Goal: Task Accomplishment & Management: Use online tool/utility

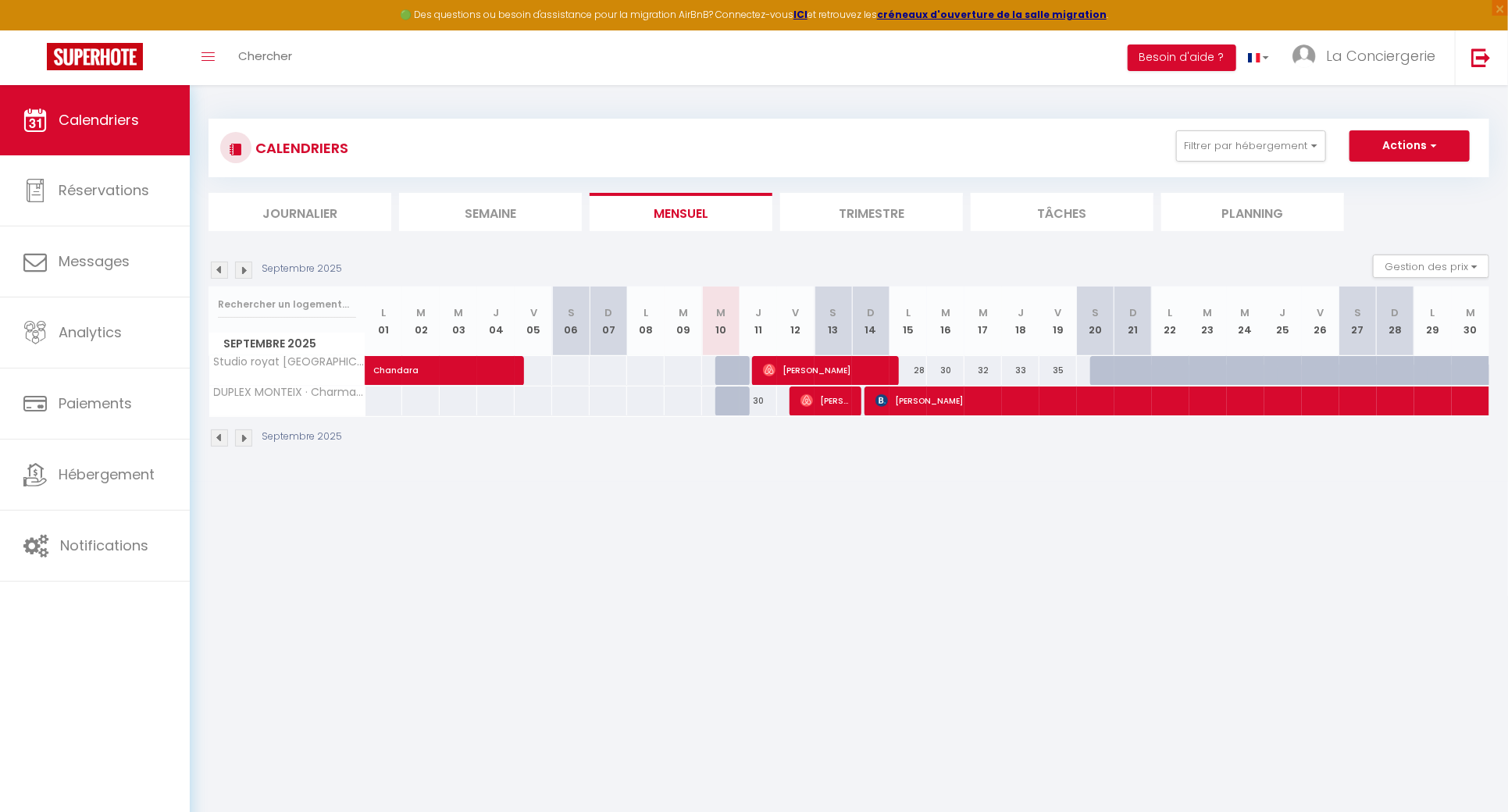
click at [915, 488] on body "🟢 Des questions ou besoin d'assistance pour la migration AirBnB? Connectez-vous…" at bounding box center [754, 491] width 1508 height 812
click at [1209, 136] on button "Filtrer par hébergement" at bounding box center [1250, 145] width 150 height 31
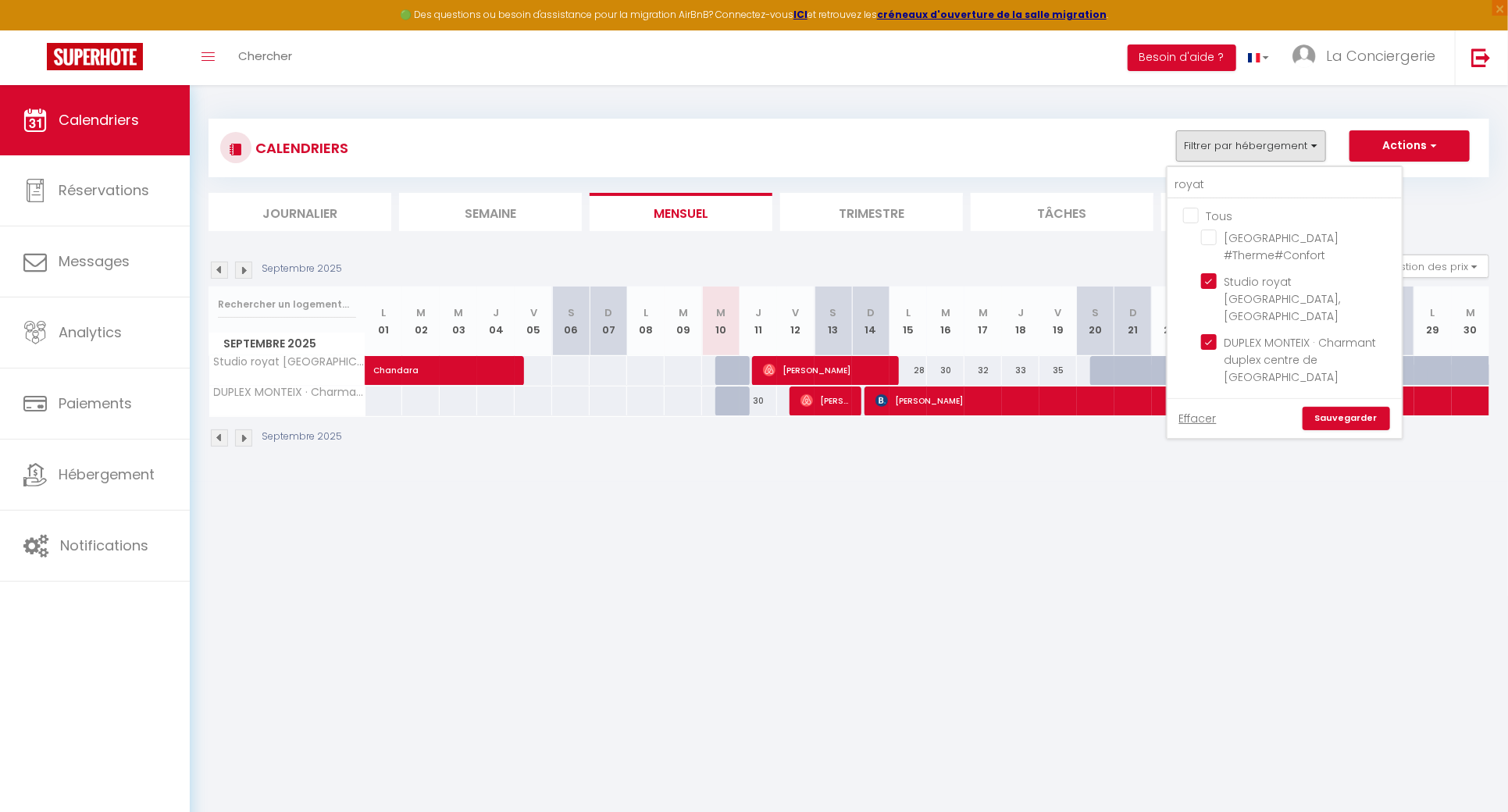
click at [1210, 217] on input "Tous" at bounding box center [1300, 214] width 234 height 15
checkbox input "true"
click at [1210, 217] on input "Tous" at bounding box center [1300, 214] width 234 height 15
checkbox input "false"
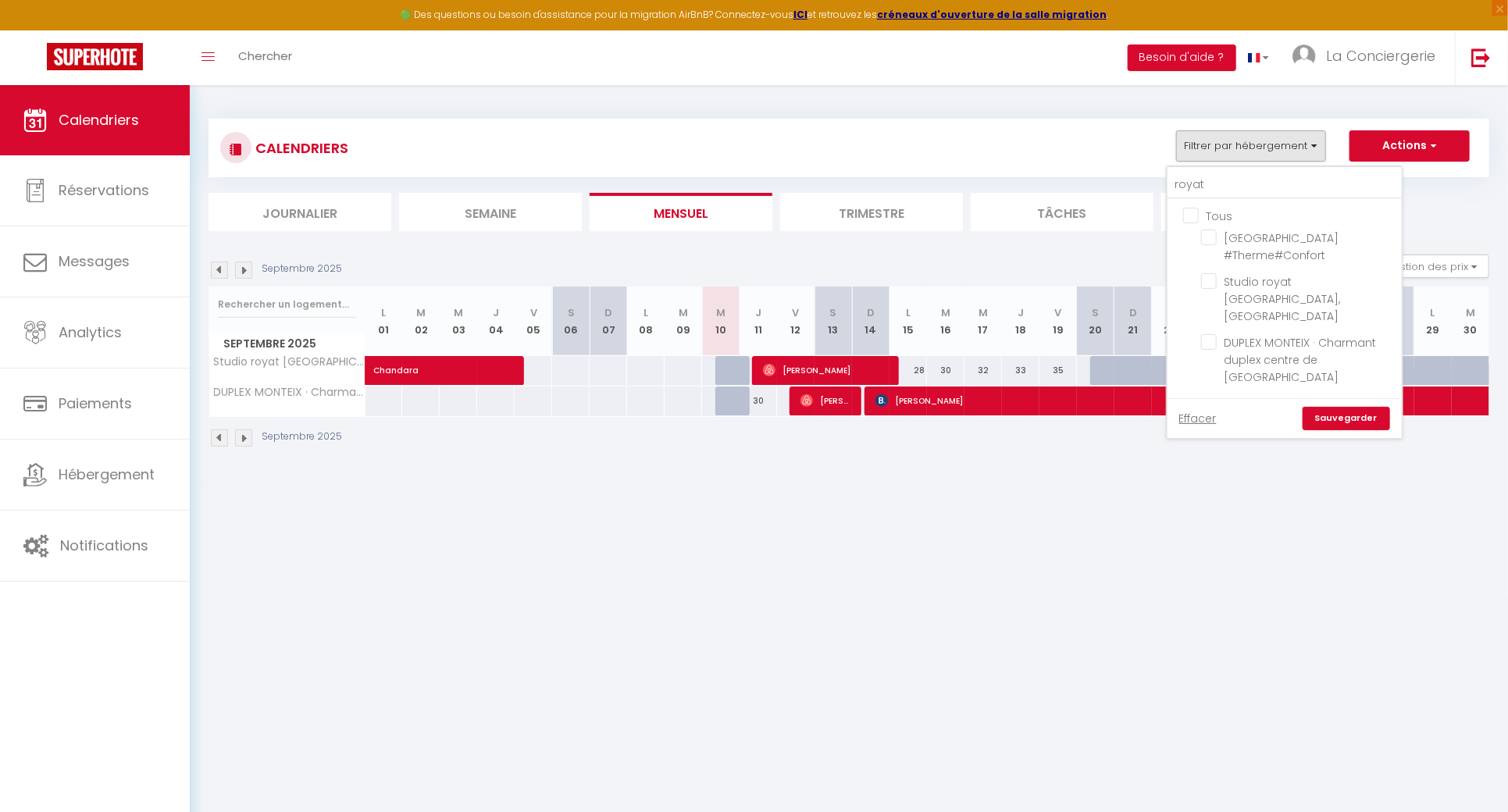
checkbox input "false"
click at [1219, 180] on input "royat" at bounding box center [1284, 185] width 234 height 28
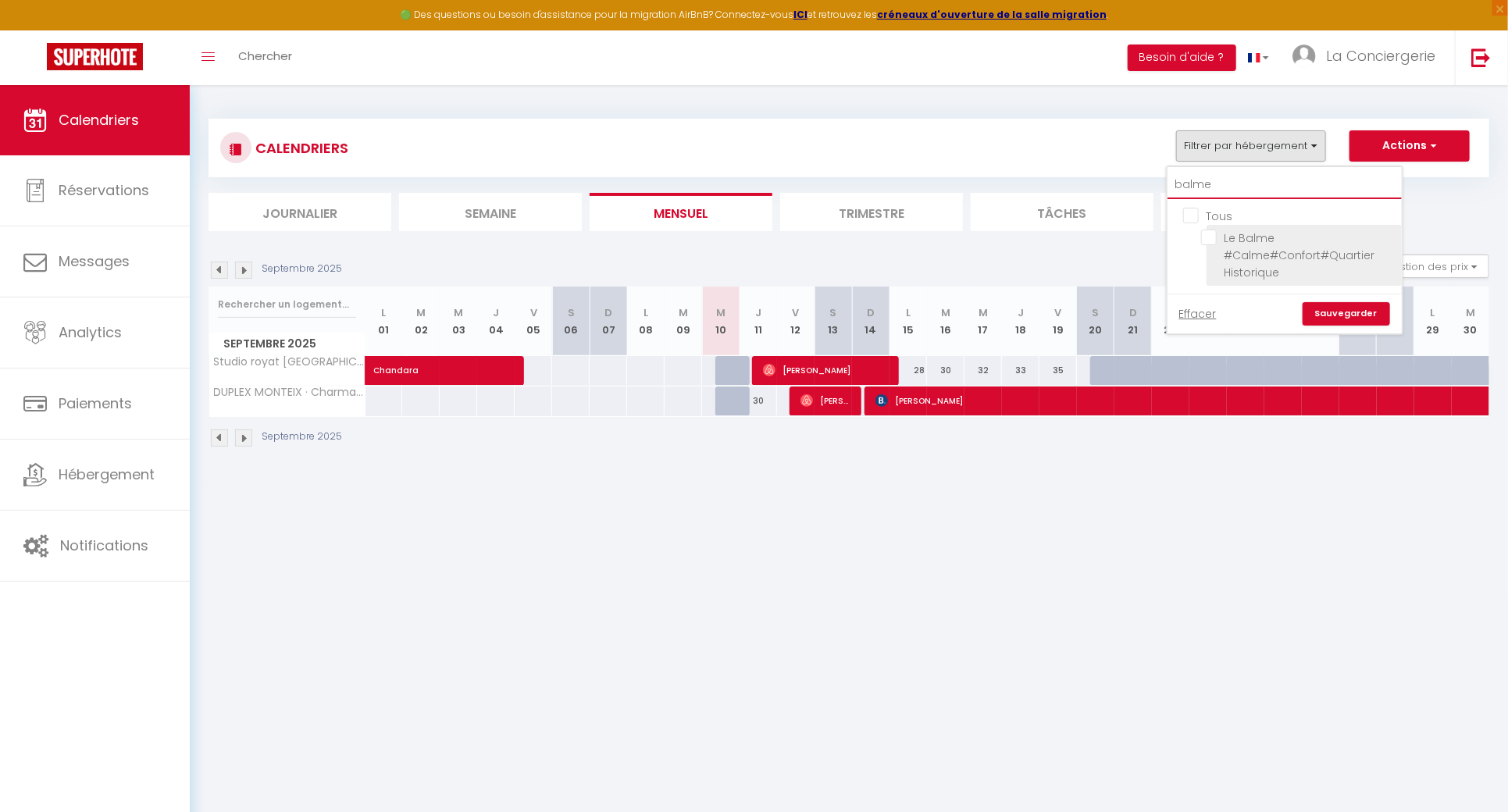
type input "balme"
click at [1219, 231] on input "Le Balme #Calme#Confort#Quartier Historique" at bounding box center [1299, 237] width 196 height 15
checkbox input "true"
click at [1234, 191] on input "balme" at bounding box center [1284, 185] width 234 height 28
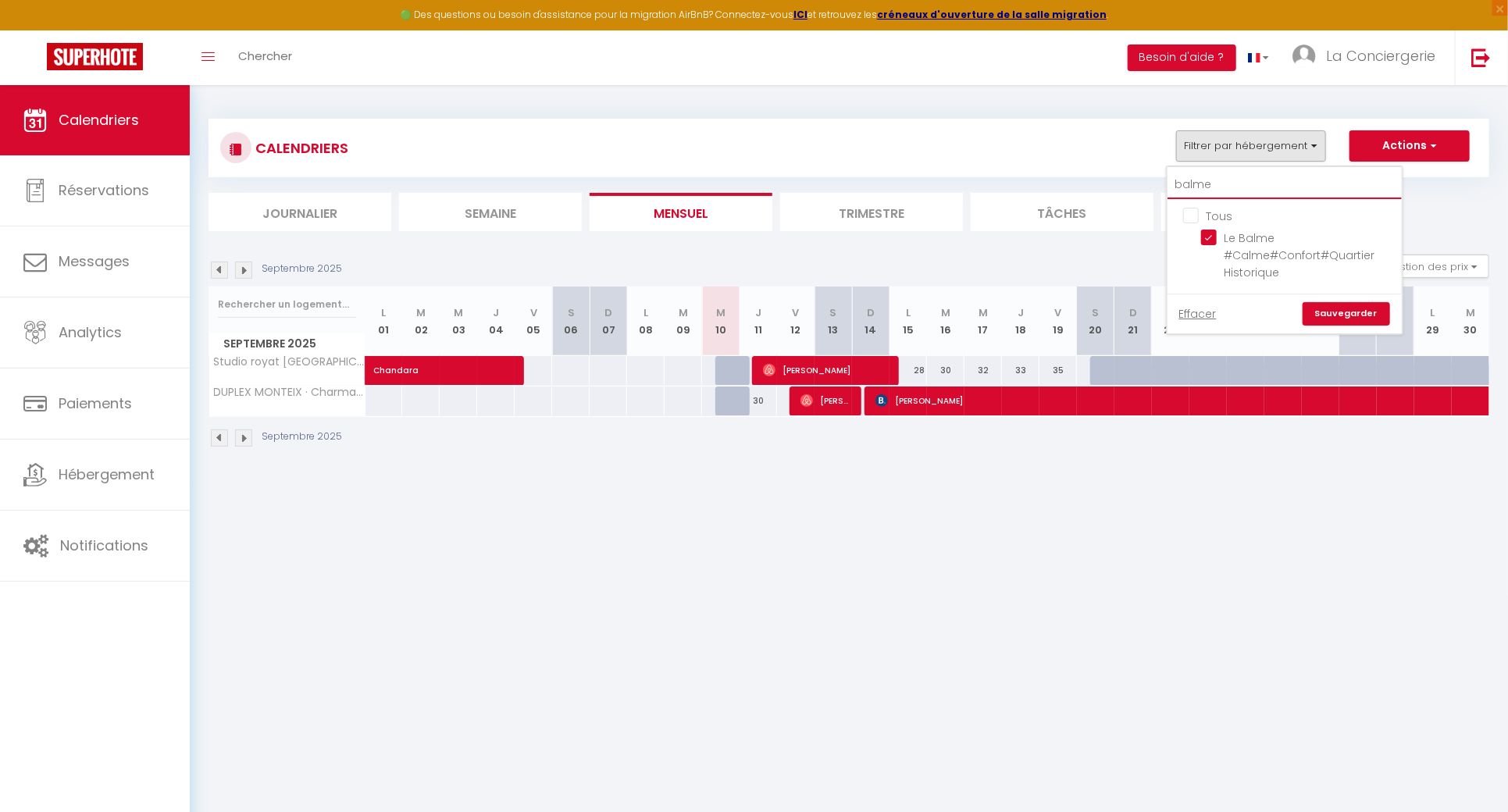
type input "p"
checkbox input "false"
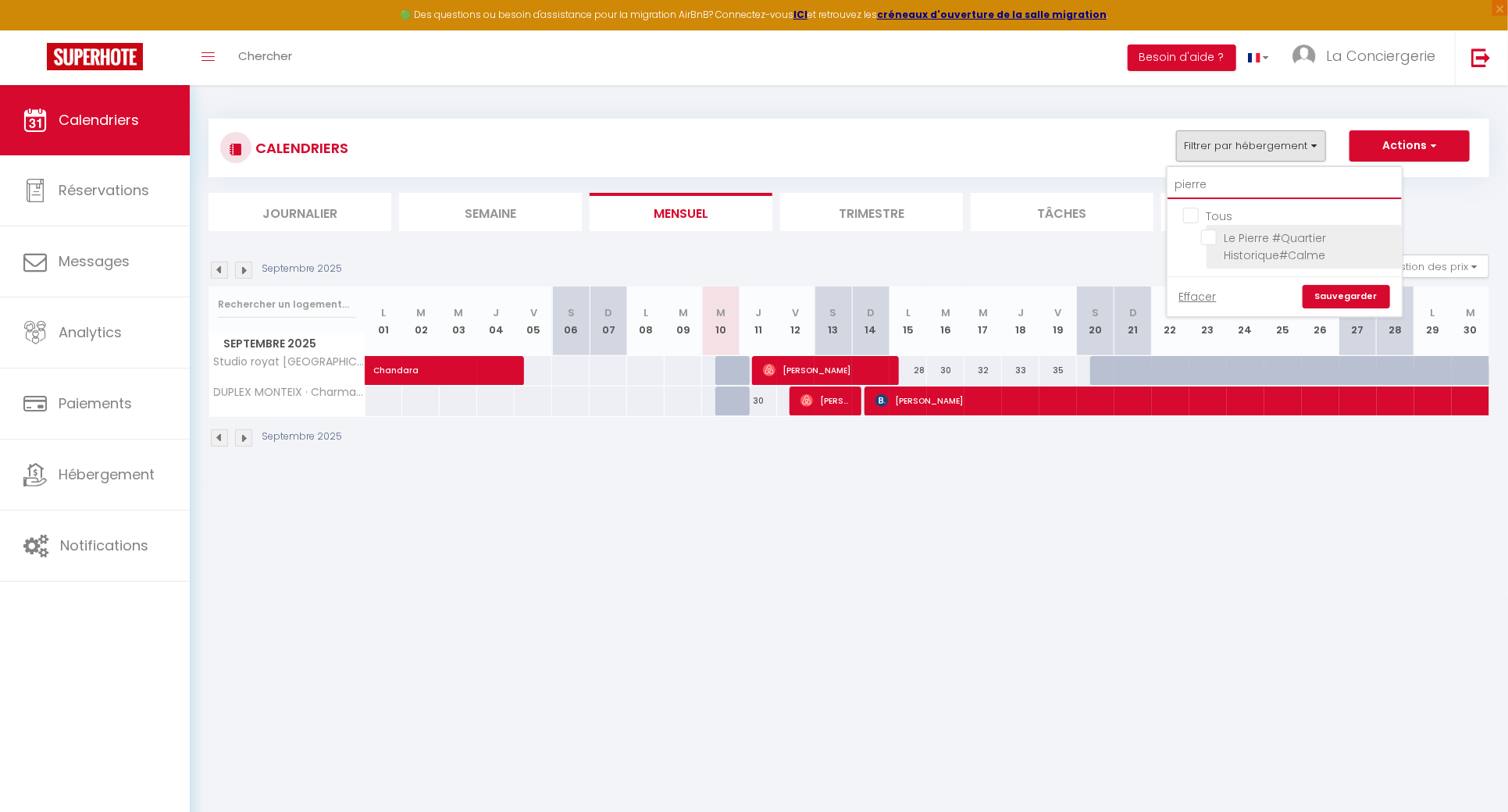
type input "pierre"
click at [1214, 237] on input "Le Pierre #Quartier Historique#Calme" at bounding box center [1299, 237] width 196 height 15
checkbox input "true"
click at [1341, 289] on link "Sauvegarder" at bounding box center [1346, 297] width 87 height 23
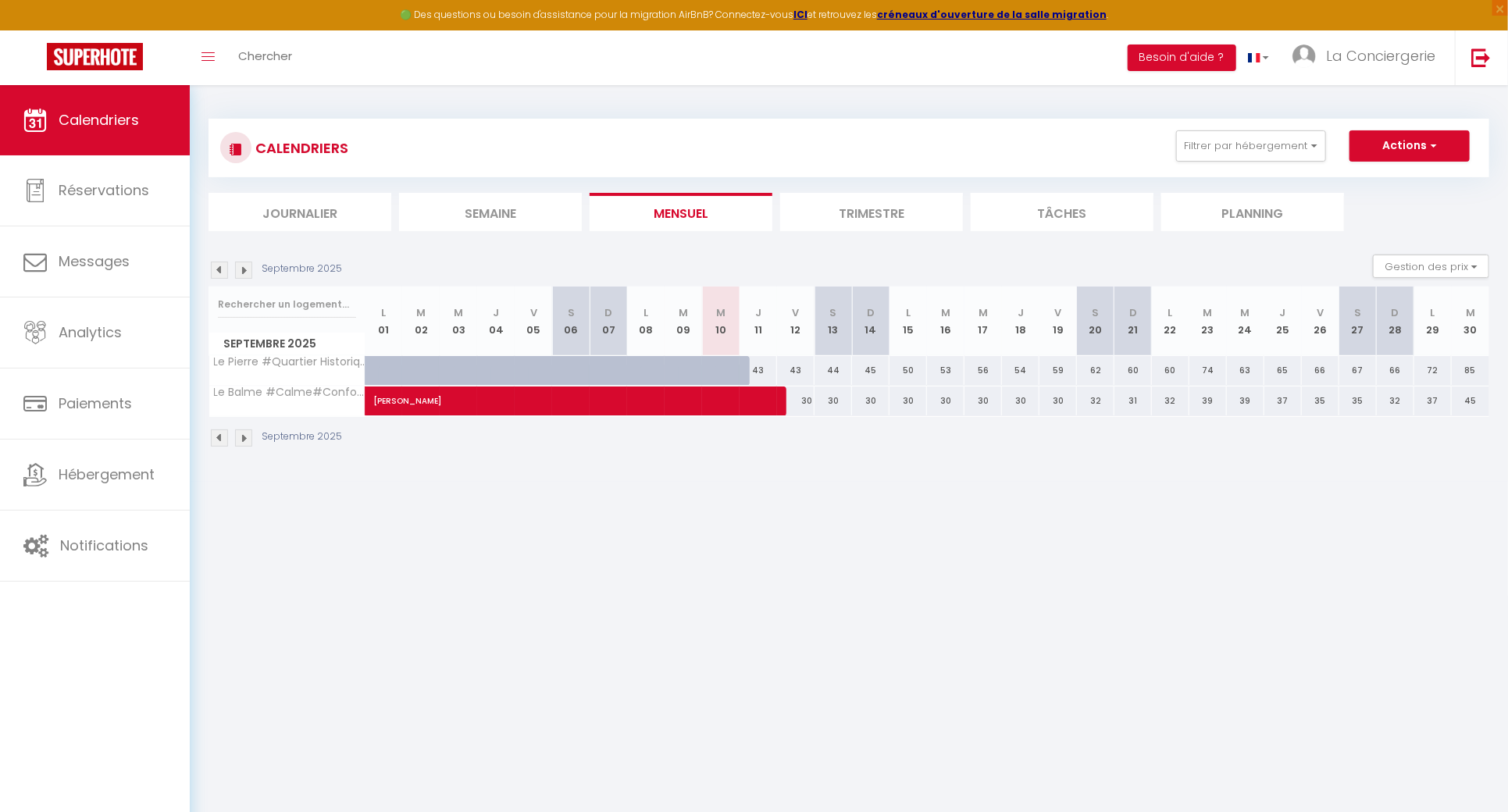
click at [224, 267] on img at bounding box center [219, 269] width 17 height 17
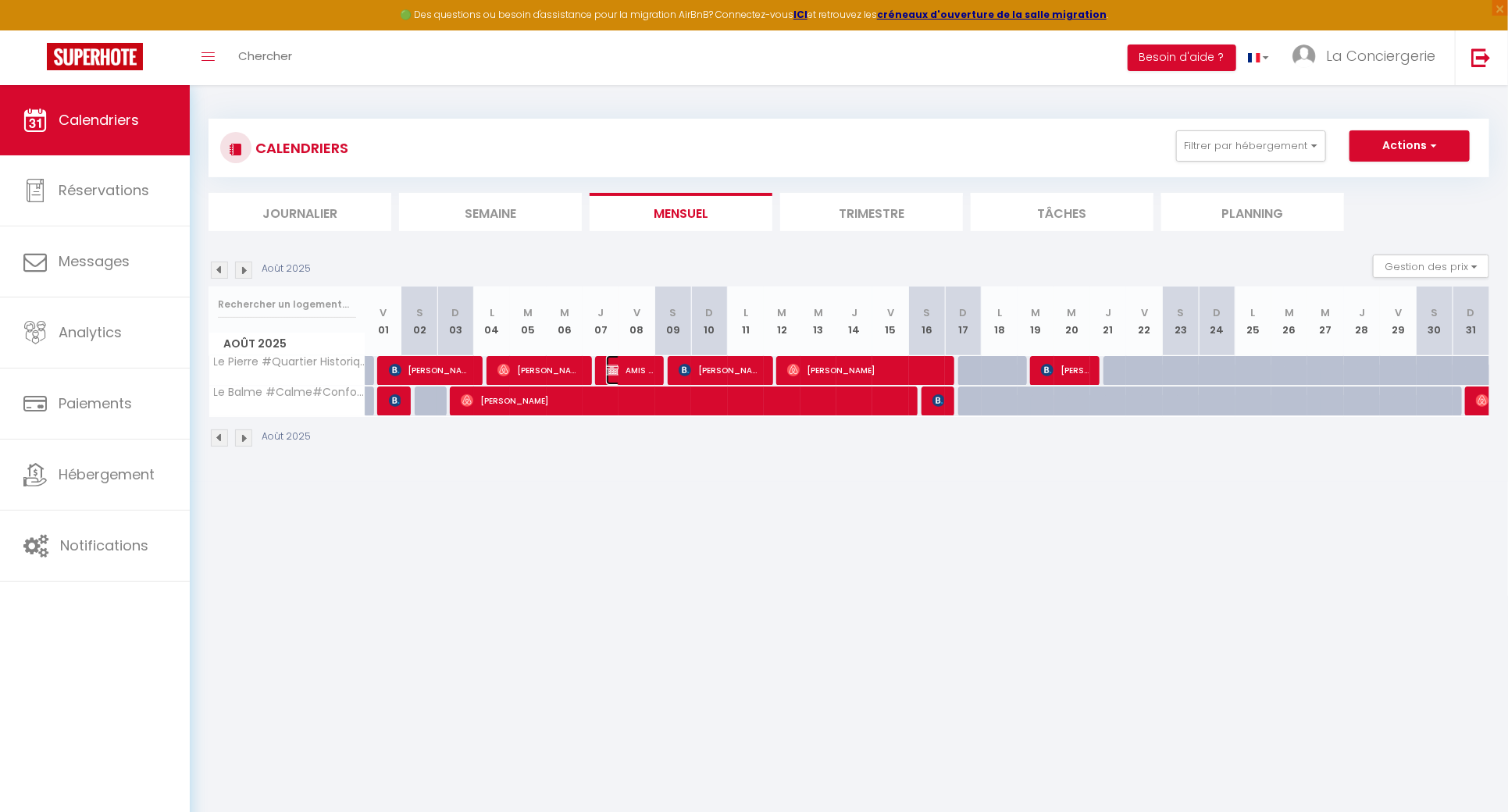
click at [627, 366] on span "AMIS PROPRIO AMIS PROPRIO" at bounding box center [629, 370] width 48 height 30
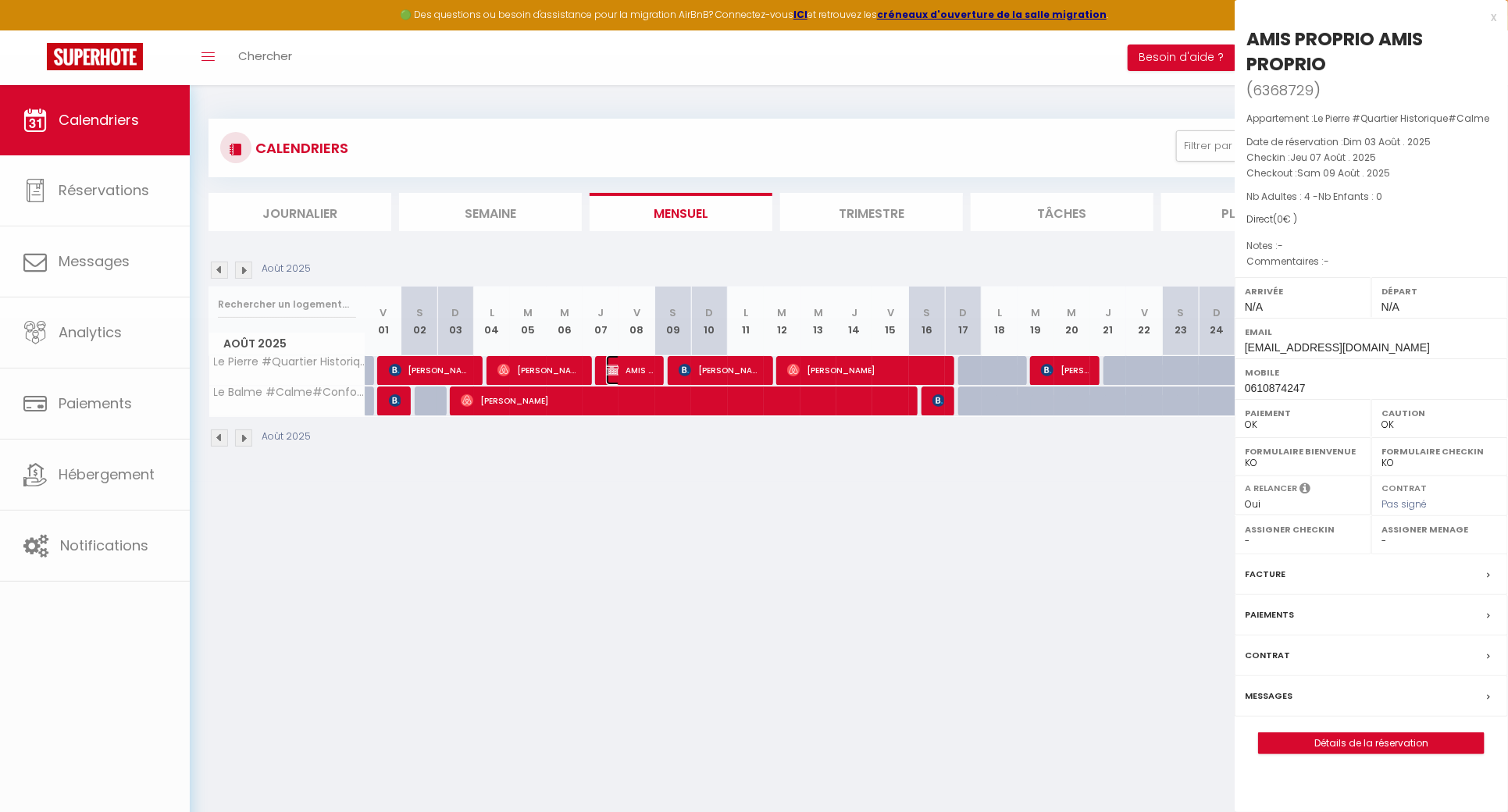
select select "KO"
select select "20878"
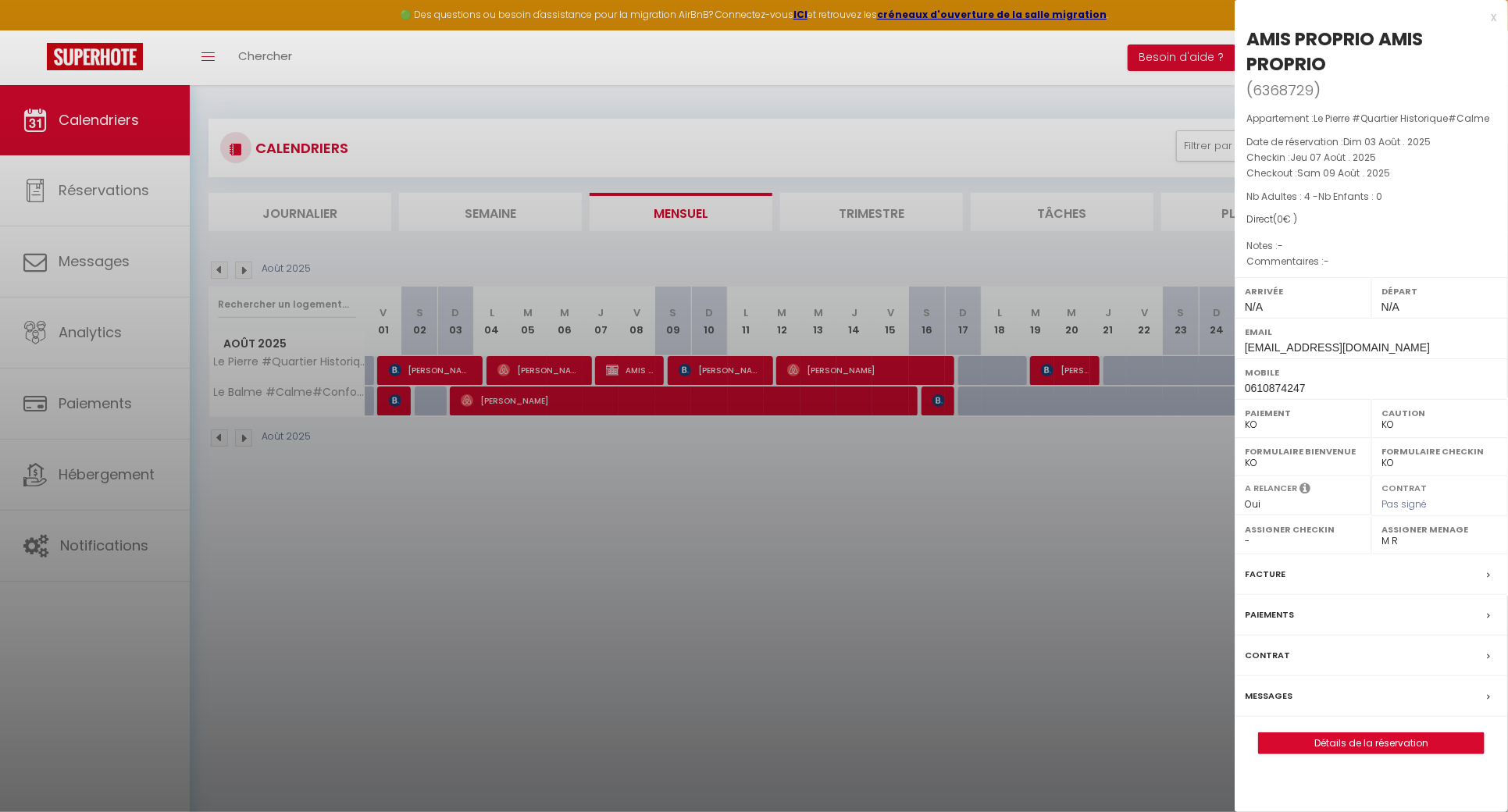
click at [662, 423] on div at bounding box center [754, 406] width 1508 height 812
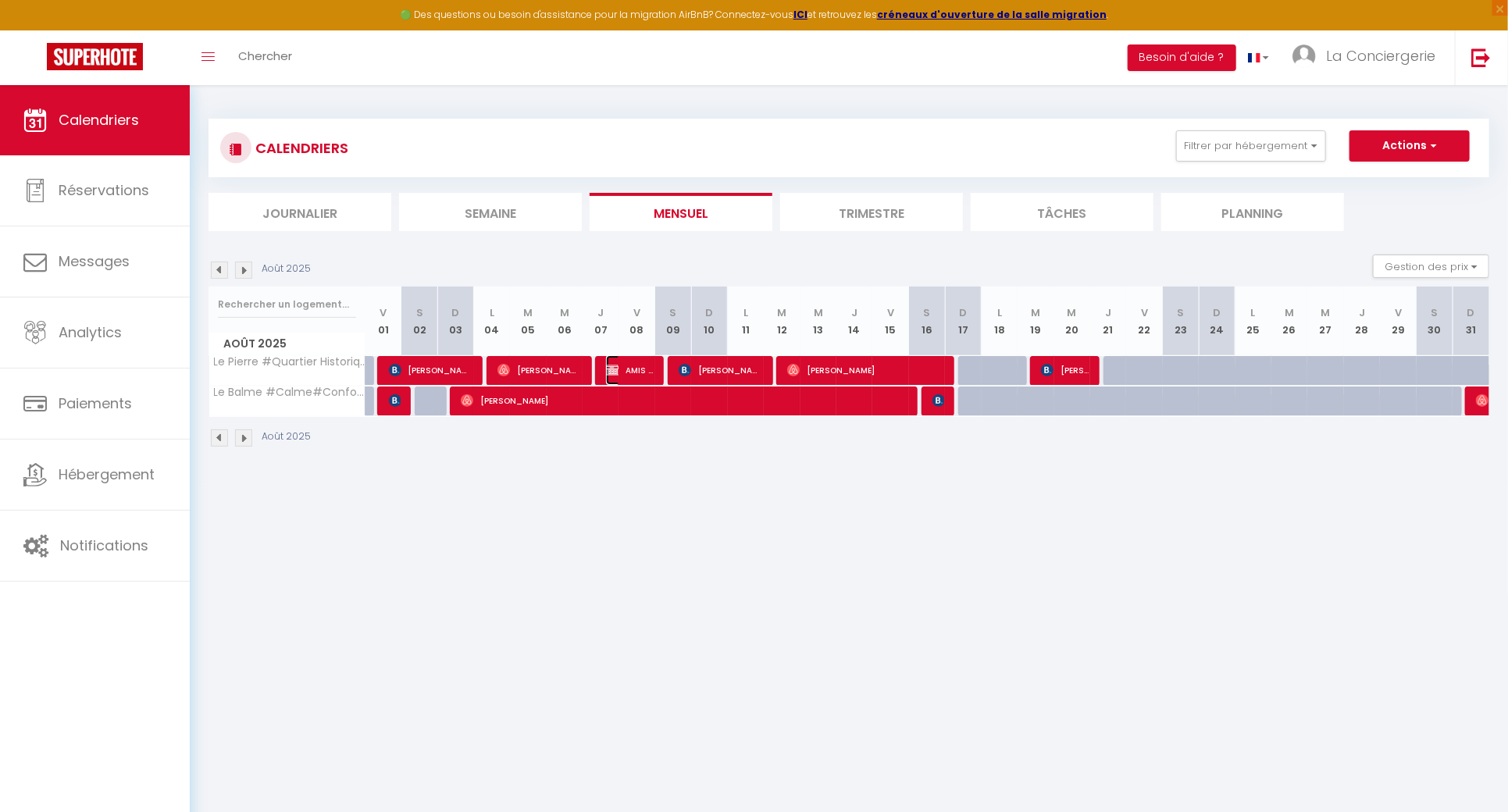
click at [646, 380] on span "AMIS PROPRIO AMIS PROPRIO" at bounding box center [629, 370] width 48 height 30
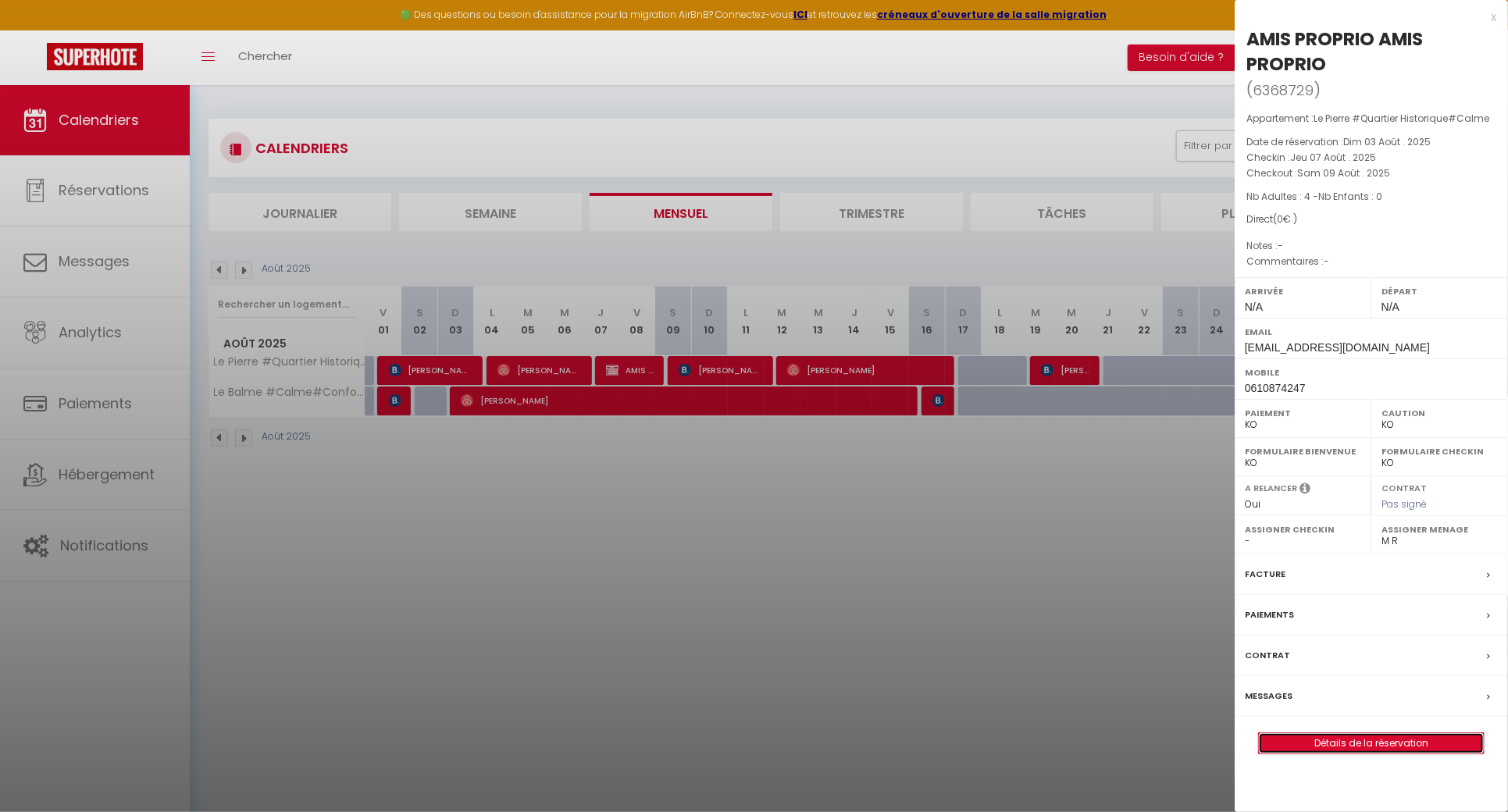
click at [1364, 742] on link "Détails de la réservation" at bounding box center [1372, 743] width 225 height 21
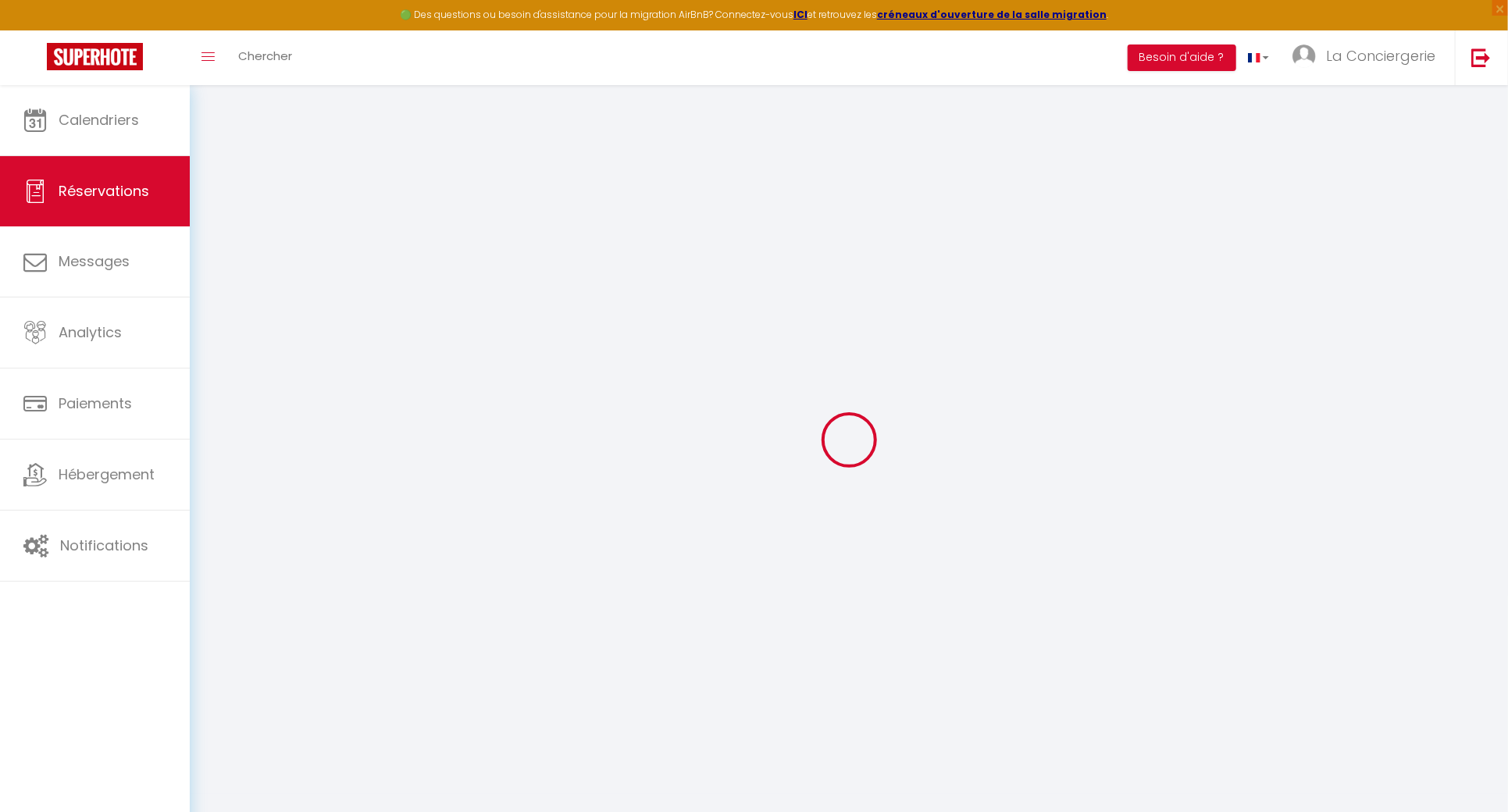
select select
checkbox input "false"
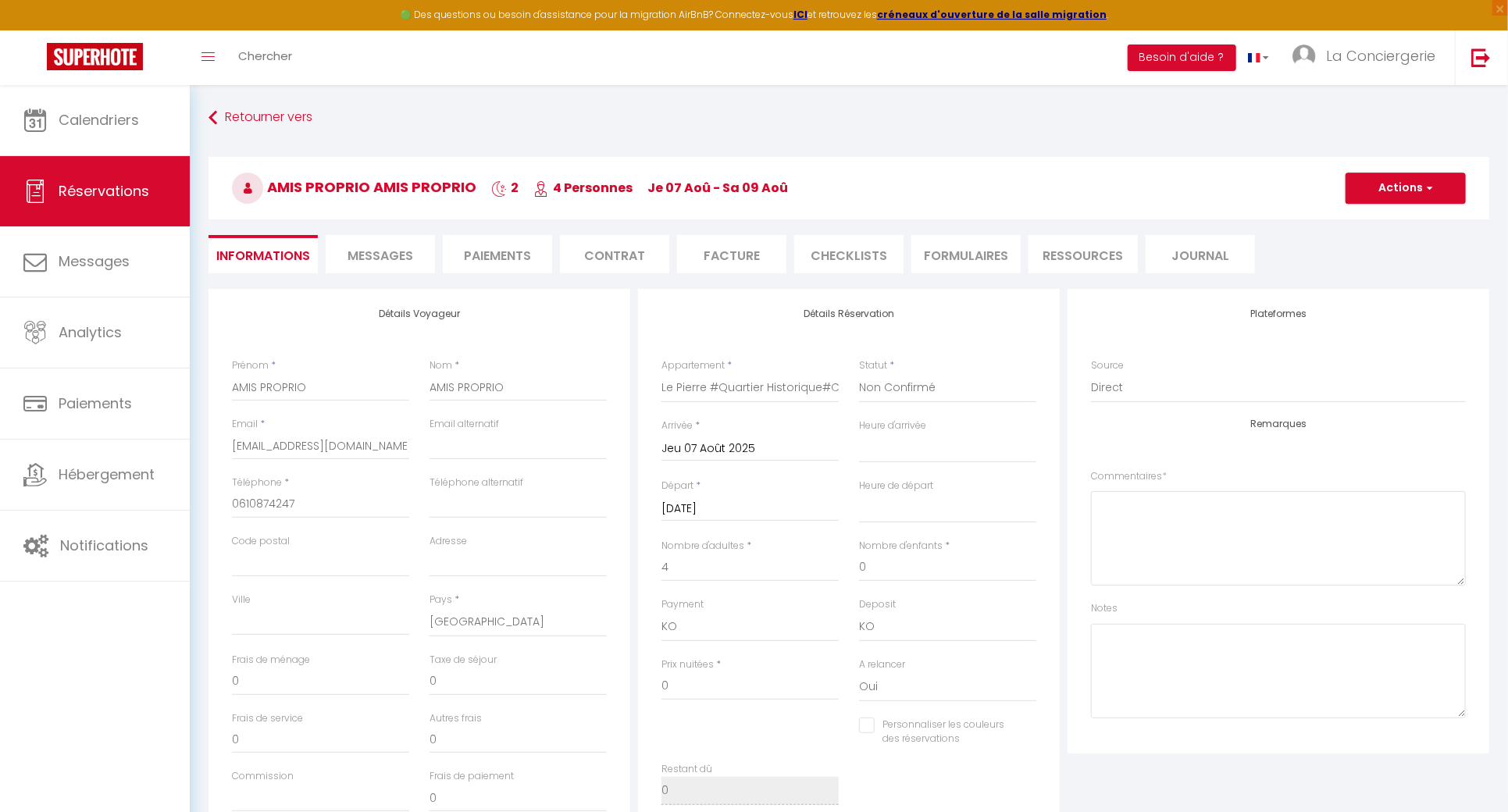
select select
checkbox input "false"
select select
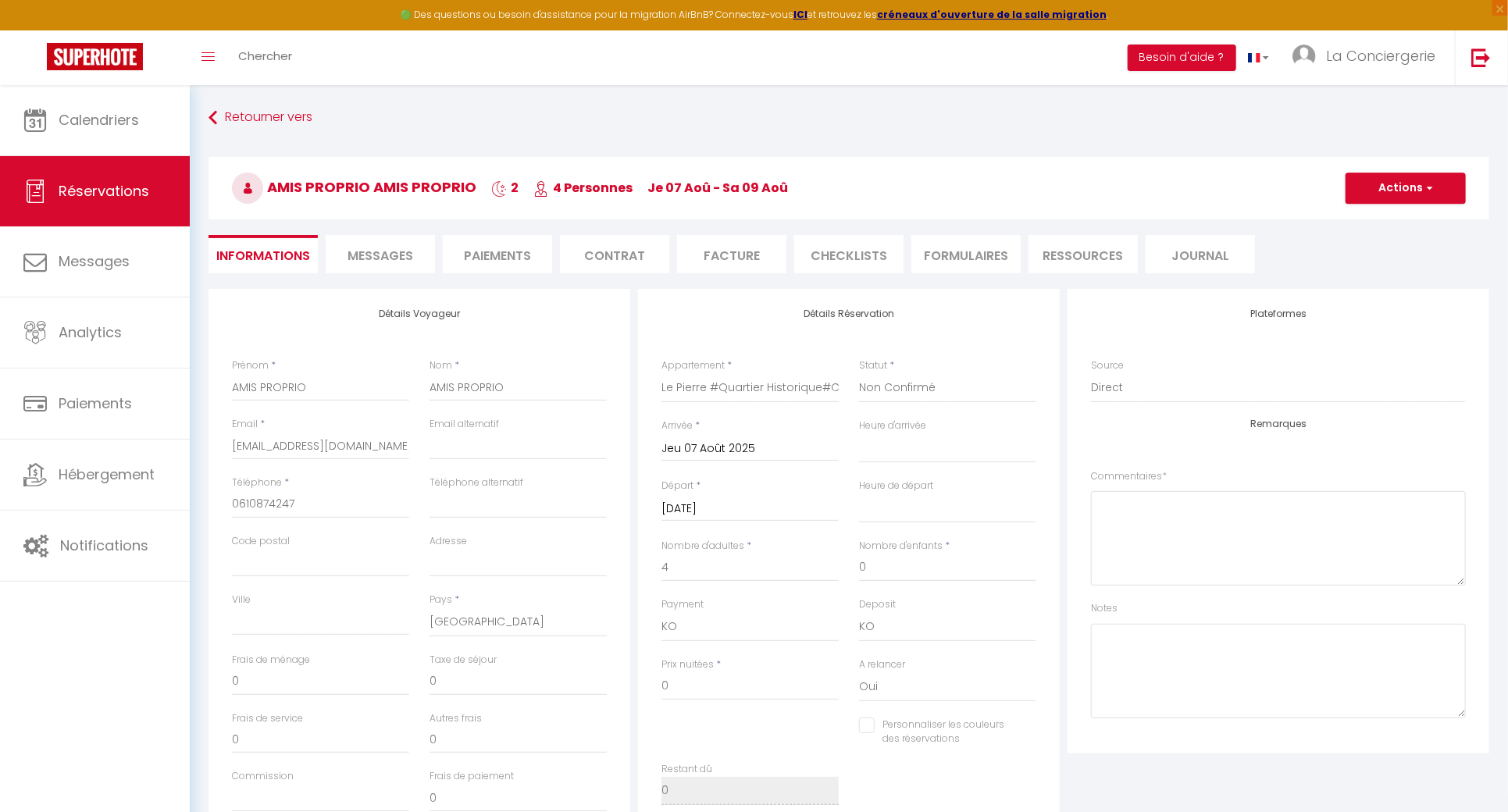
scroll to position [104, 0]
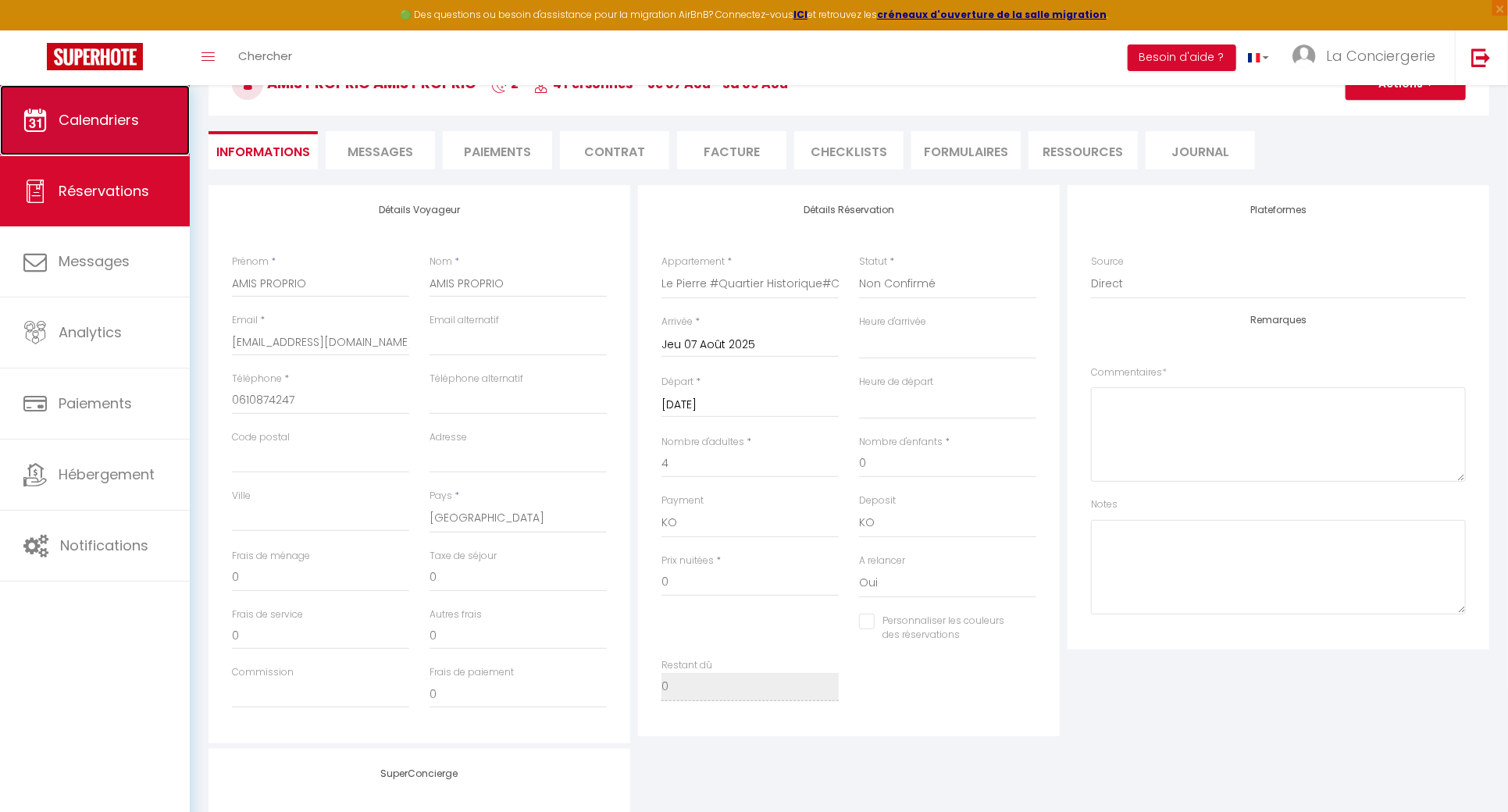
click at [109, 152] on link "Calendriers" at bounding box center [94, 120] width 189 height 70
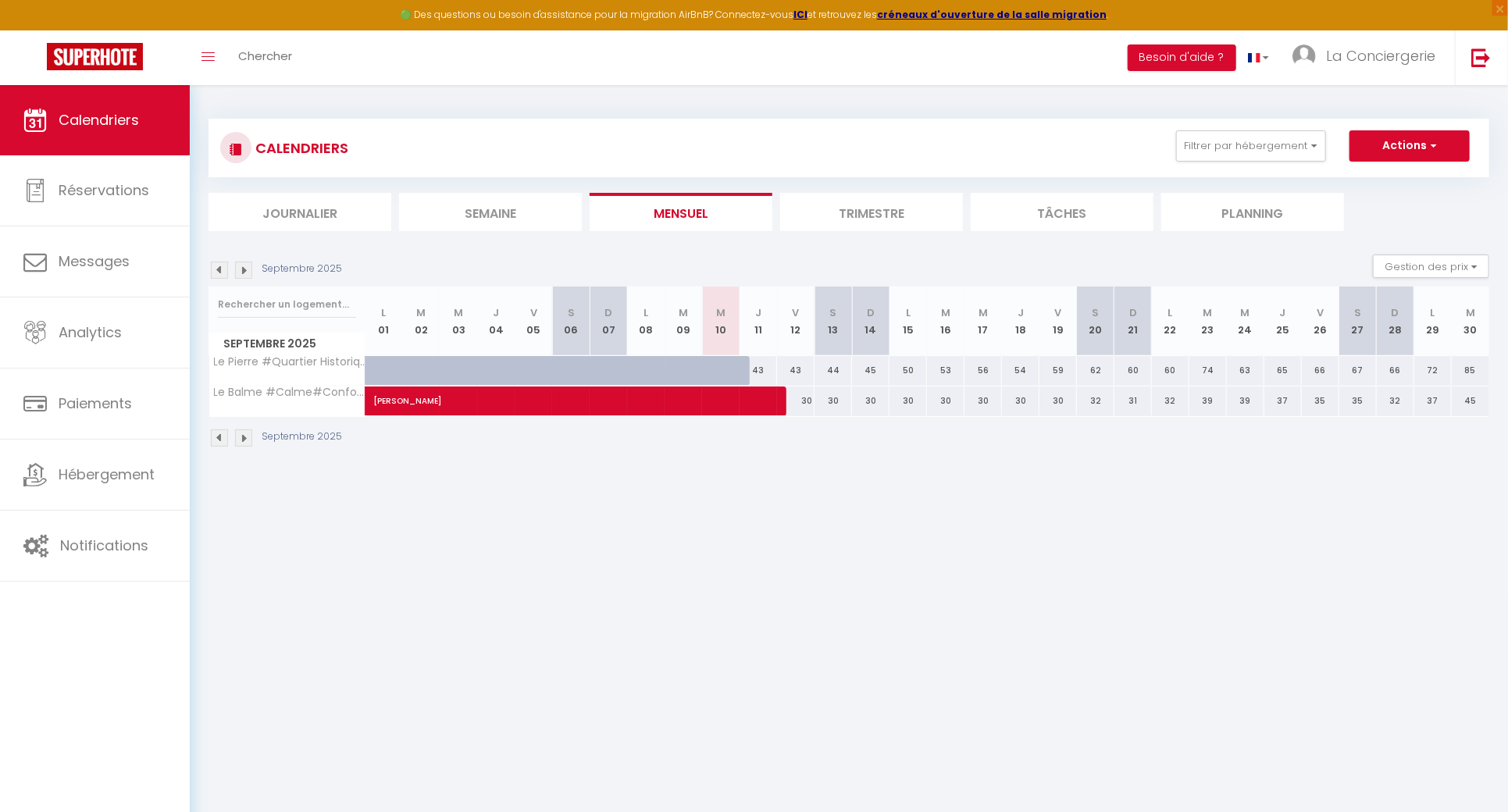
click at [218, 271] on img at bounding box center [219, 269] width 17 height 17
select select
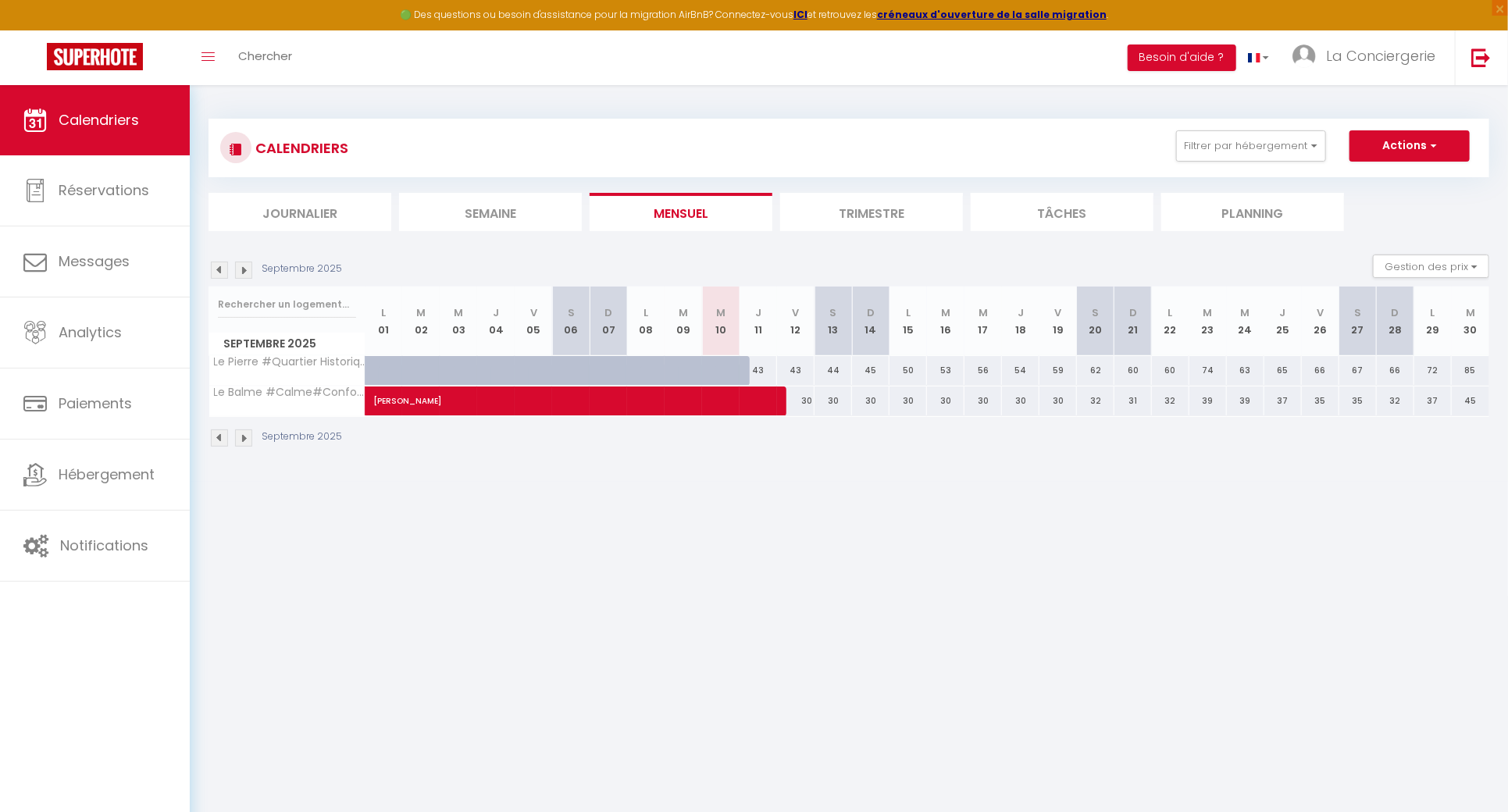
select select
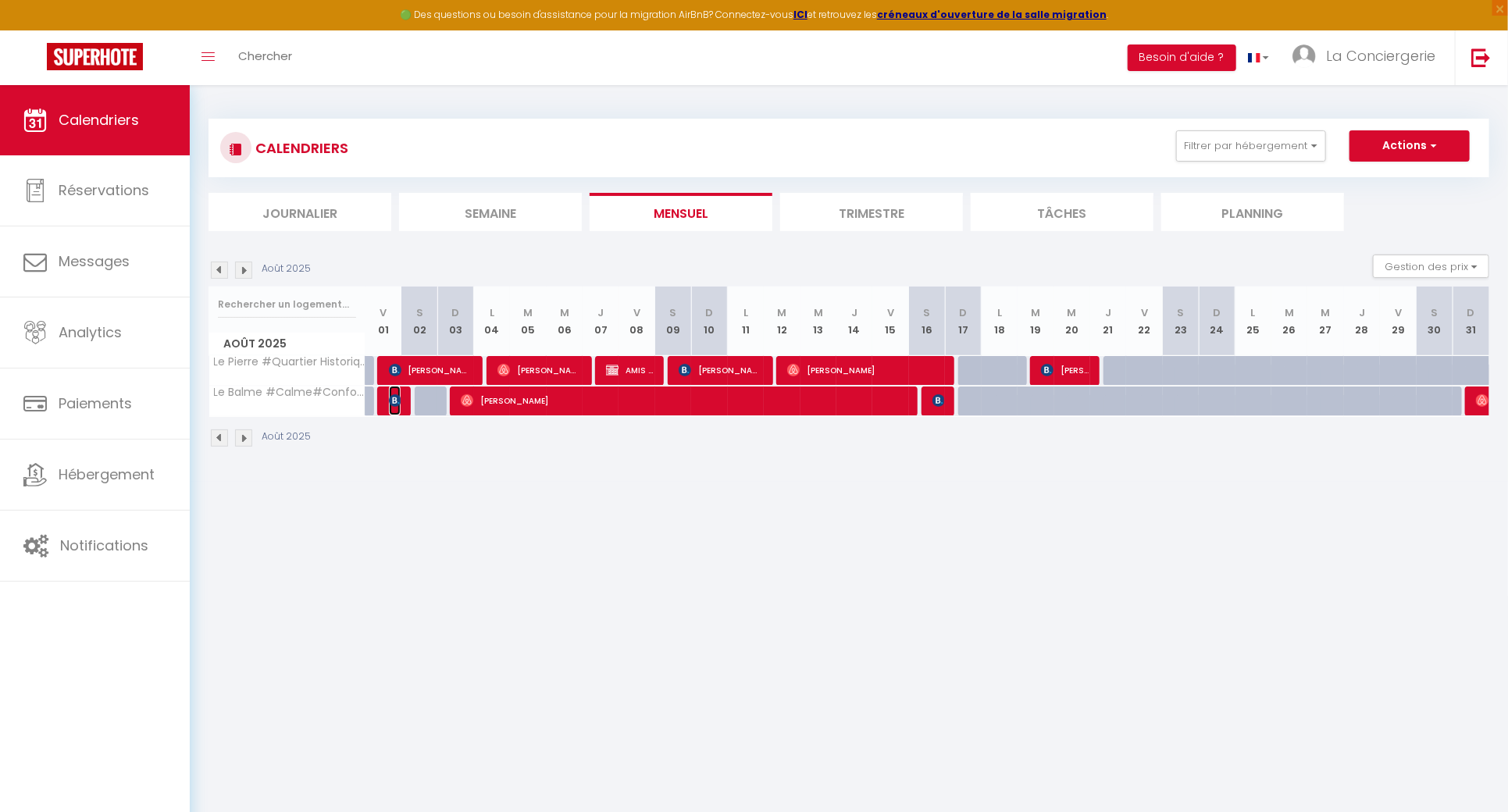
click at [394, 400] on img at bounding box center [395, 400] width 13 height 13
select select "OK"
select select "KO"
select select "0"
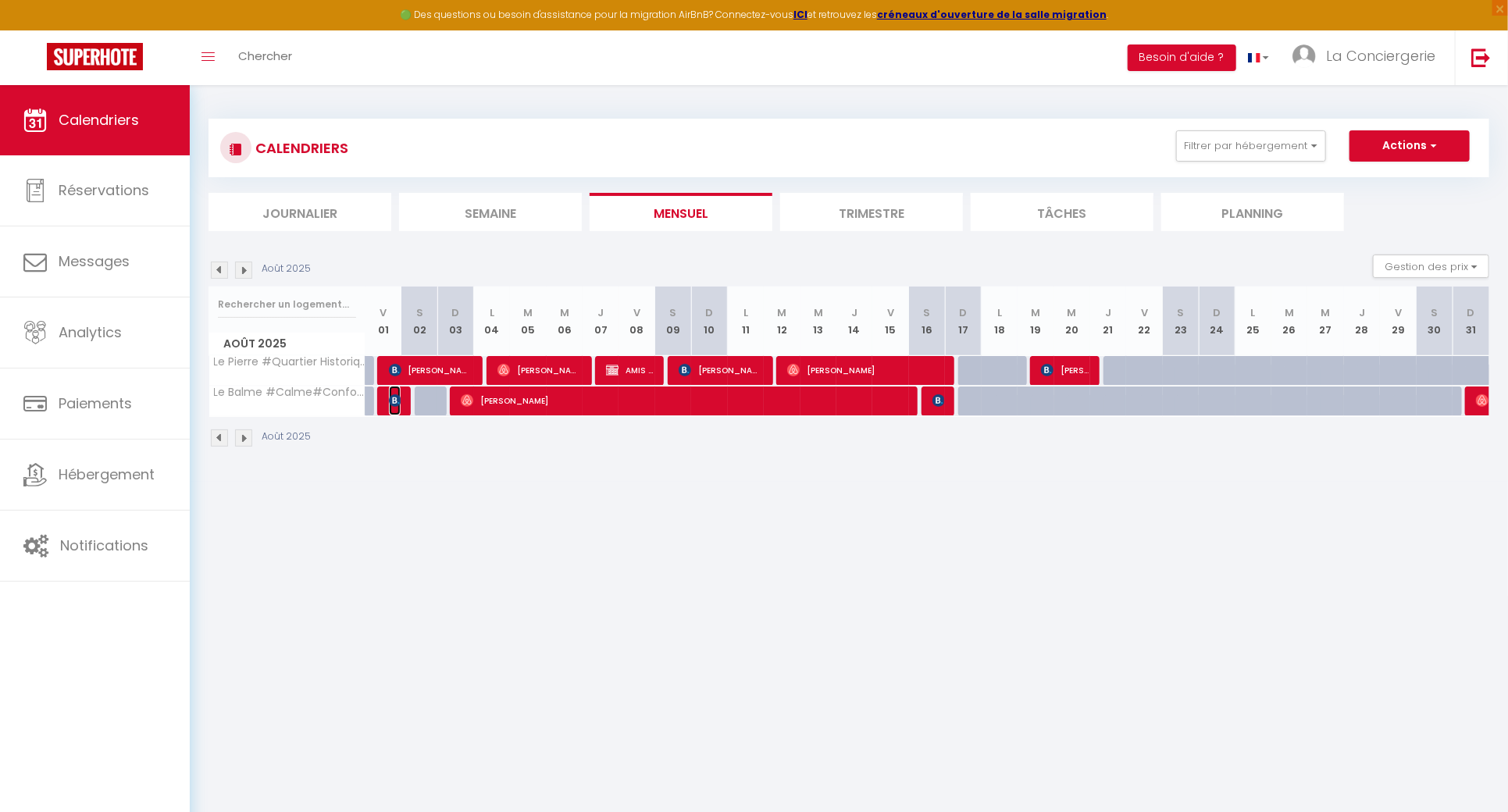
select select "1"
select select
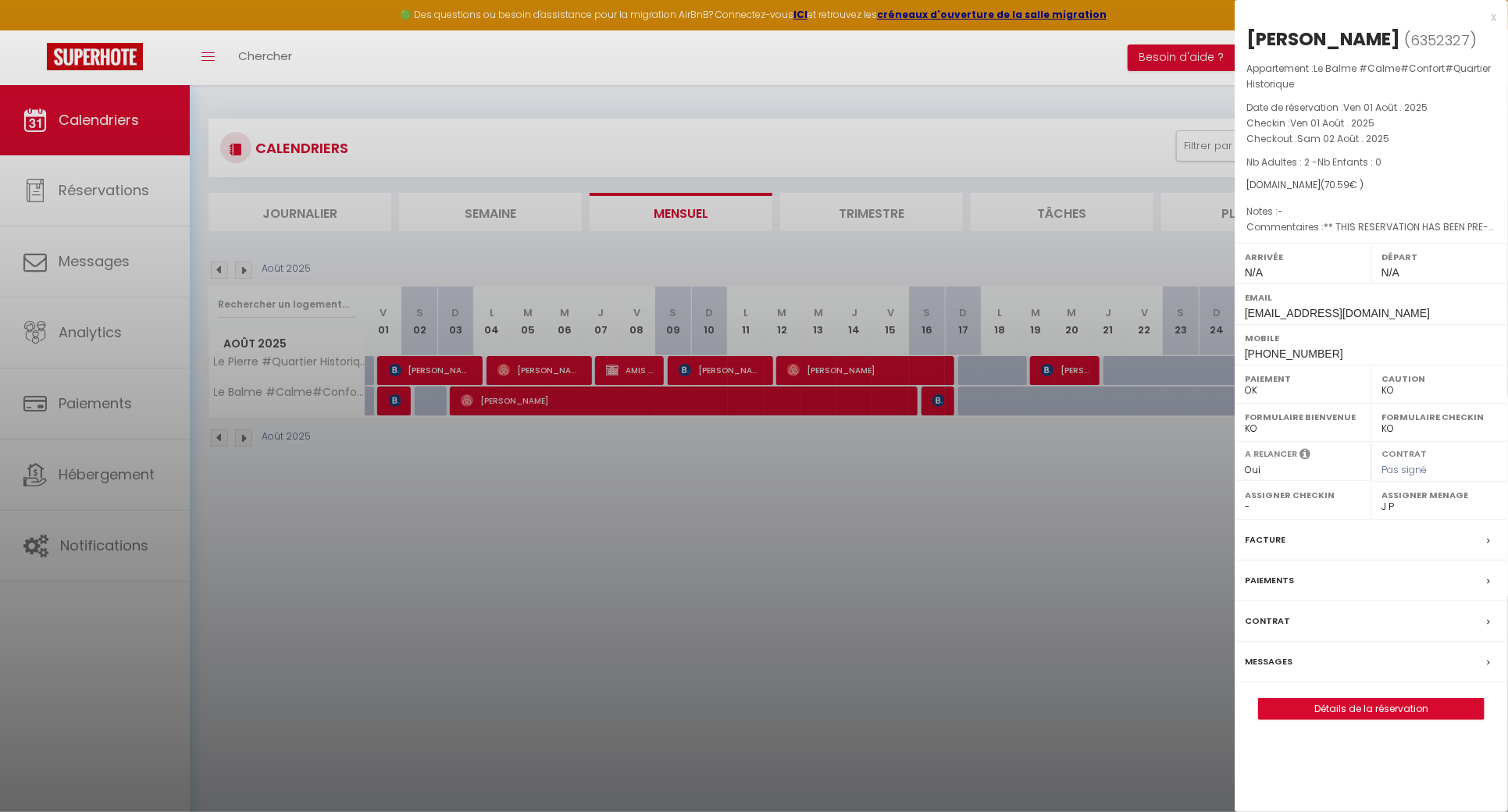
drag, startPoint x: 1367, startPoint y: 39, endPoint x: 1249, endPoint y: 39, distance: 118.0
click at [1249, 39] on div "[PERSON_NAME]" at bounding box center [1323, 39] width 153 height 25
copy div "[PERSON_NAME]"
click at [412, 399] on div at bounding box center [754, 406] width 1508 height 812
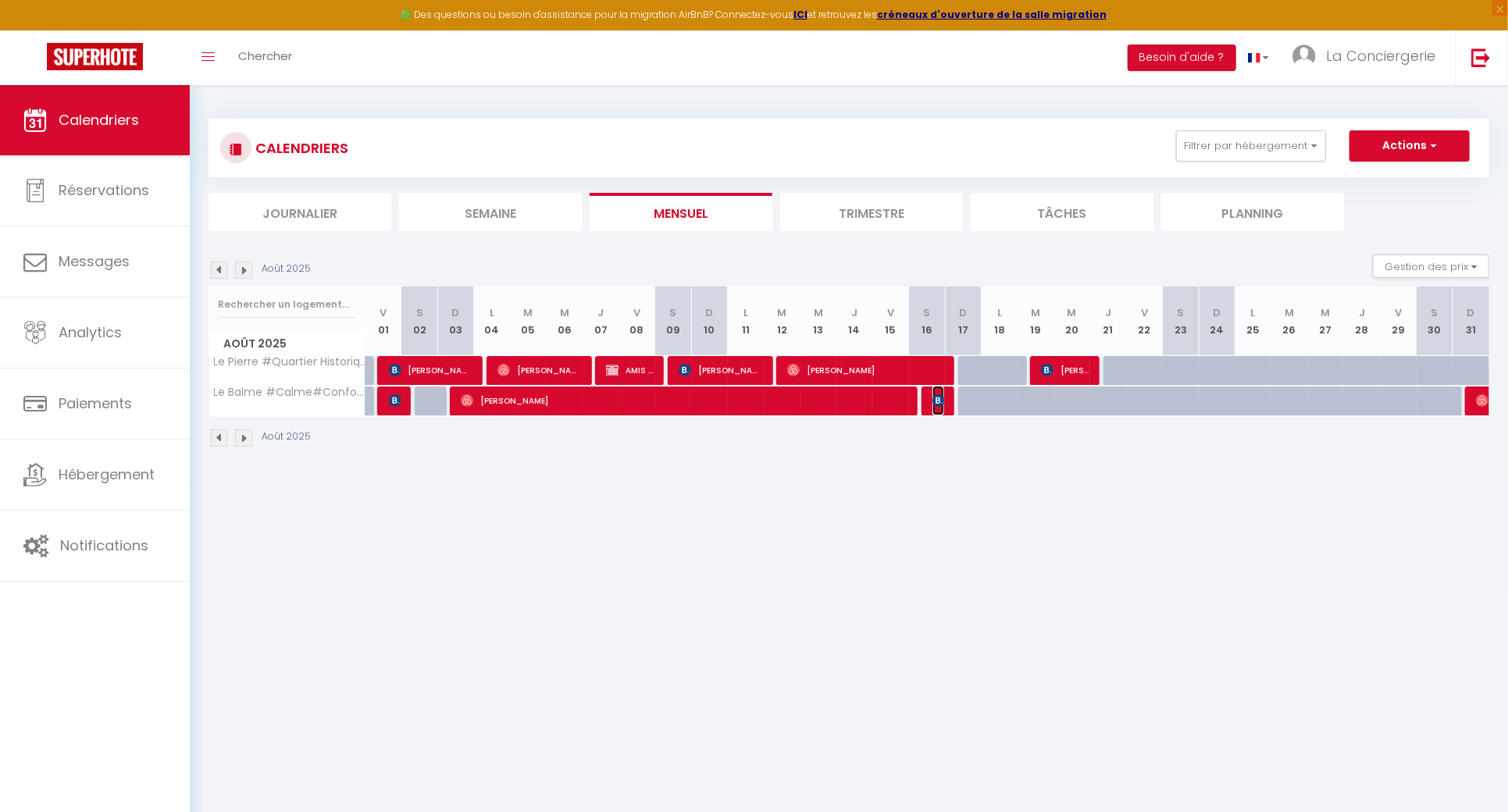
click at [937, 394] on img at bounding box center [939, 400] width 13 height 13
select select "20878"
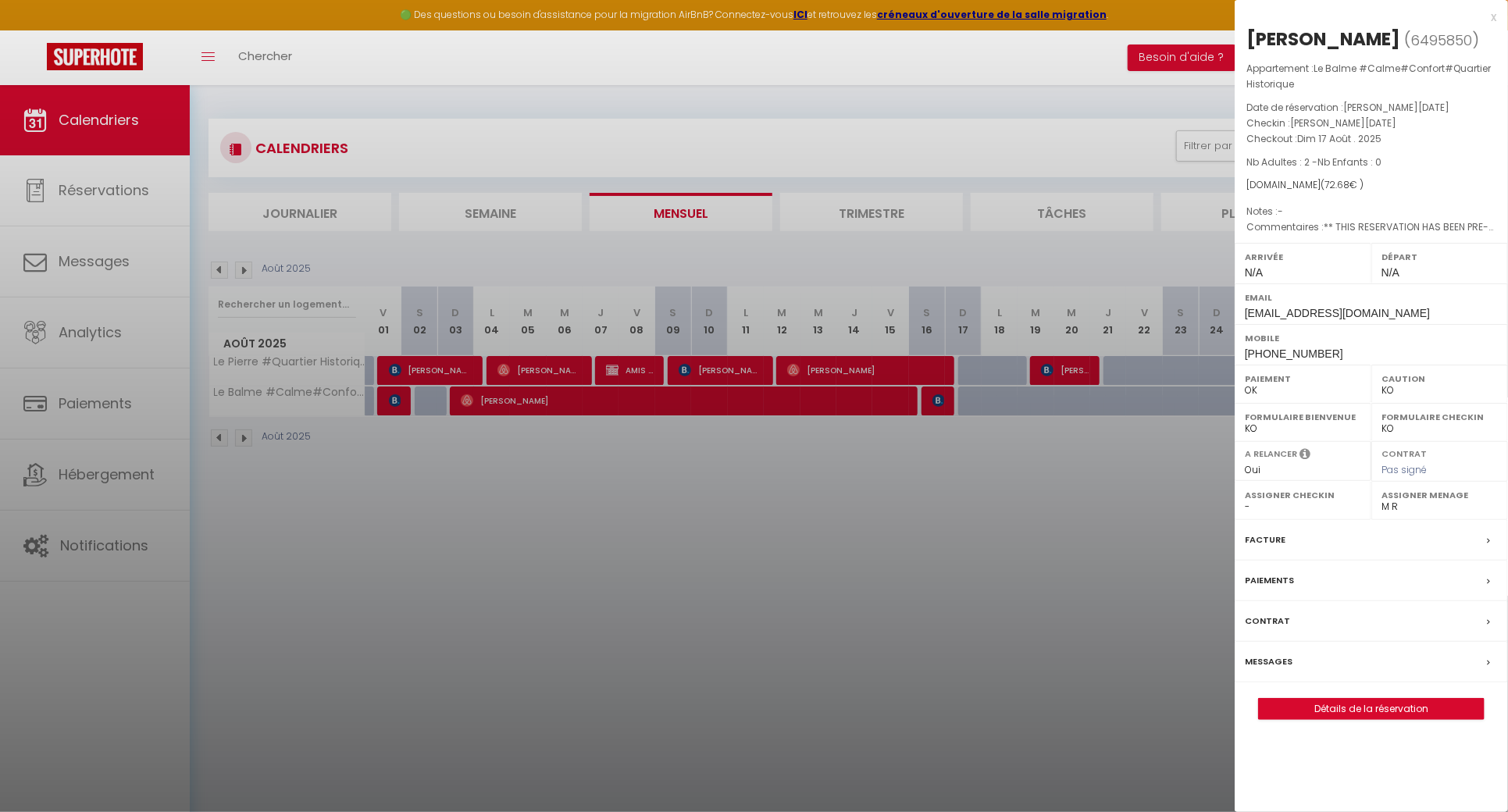
drag, startPoint x: 1362, startPoint y: 39, endPoint x: 1247, endPoint y: 39, distance: 115.0
click at [1247, 39] on div "[PERSON_NAME]" at bounding box center [1323, 39] width 153 height 25
copy div "[PERSON_NAME]"
click at [930, 572] on div at bounding box center [754, 406] width 1508 height 812
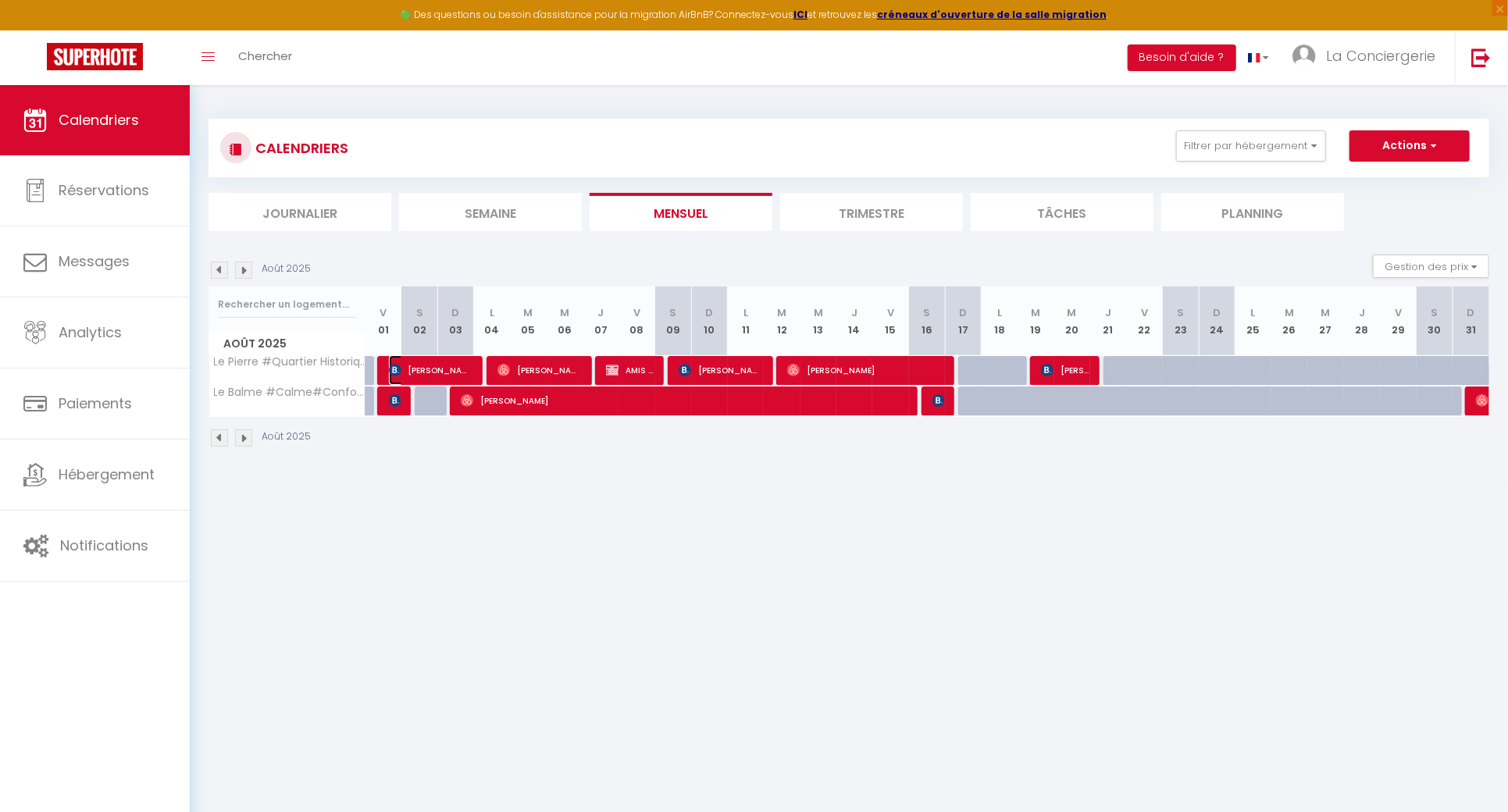
drag, startPoint x: 404, startPoint y: 363, endPoint x: 576, endPoint y: 310, distance: 180.0
click at [404, 363] on span "[PERSON_NAME]" at bounding box center [430, 370] width 83 height 30
select select "OK"
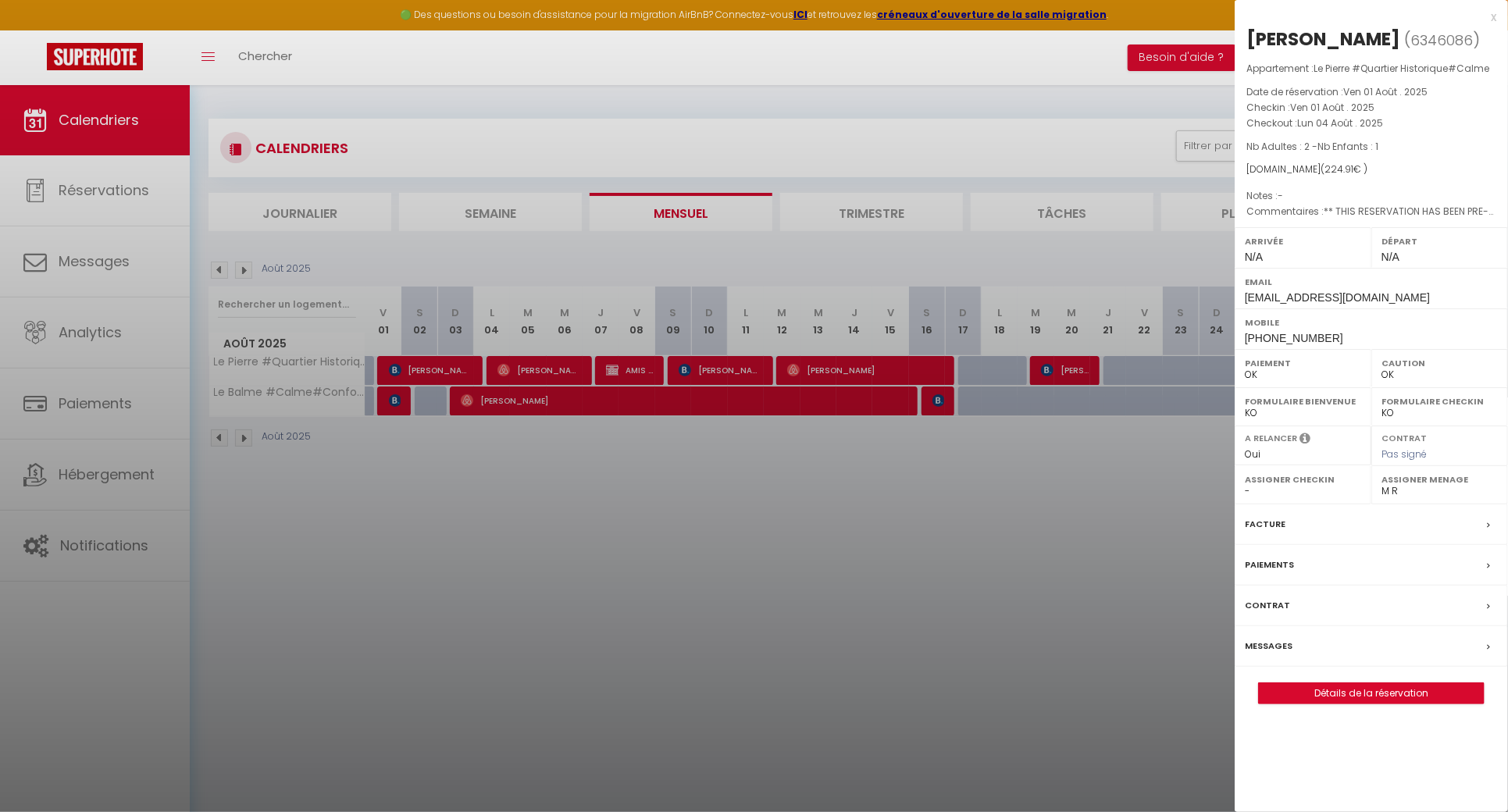
drag, startPoint x: 1361, startPoint y: 31, endPoint x: 1255, endPoint y: 34, distance: 106.0
click at [1255, 34] on h2 "[PERSON_NAME] ( 6346086 )" at bounding box center [1372, 40] width 250 height 27
click at [1247, 27] on div "[PERSON_NAME] ( 6346086 ) Appartement : Le Pierre #Quartier Historique#Calme Da…" at bounding box center [1372, 365] width 274 height 677
drag, startPoint x: 1252, startPoint y: 34, endPoint x: 1376, endPoint y: 34, distance: 124.0
click at [1376, 34] on div "[PERSON_NAME]" at bounding box center [1323, 39] width 153 height 25
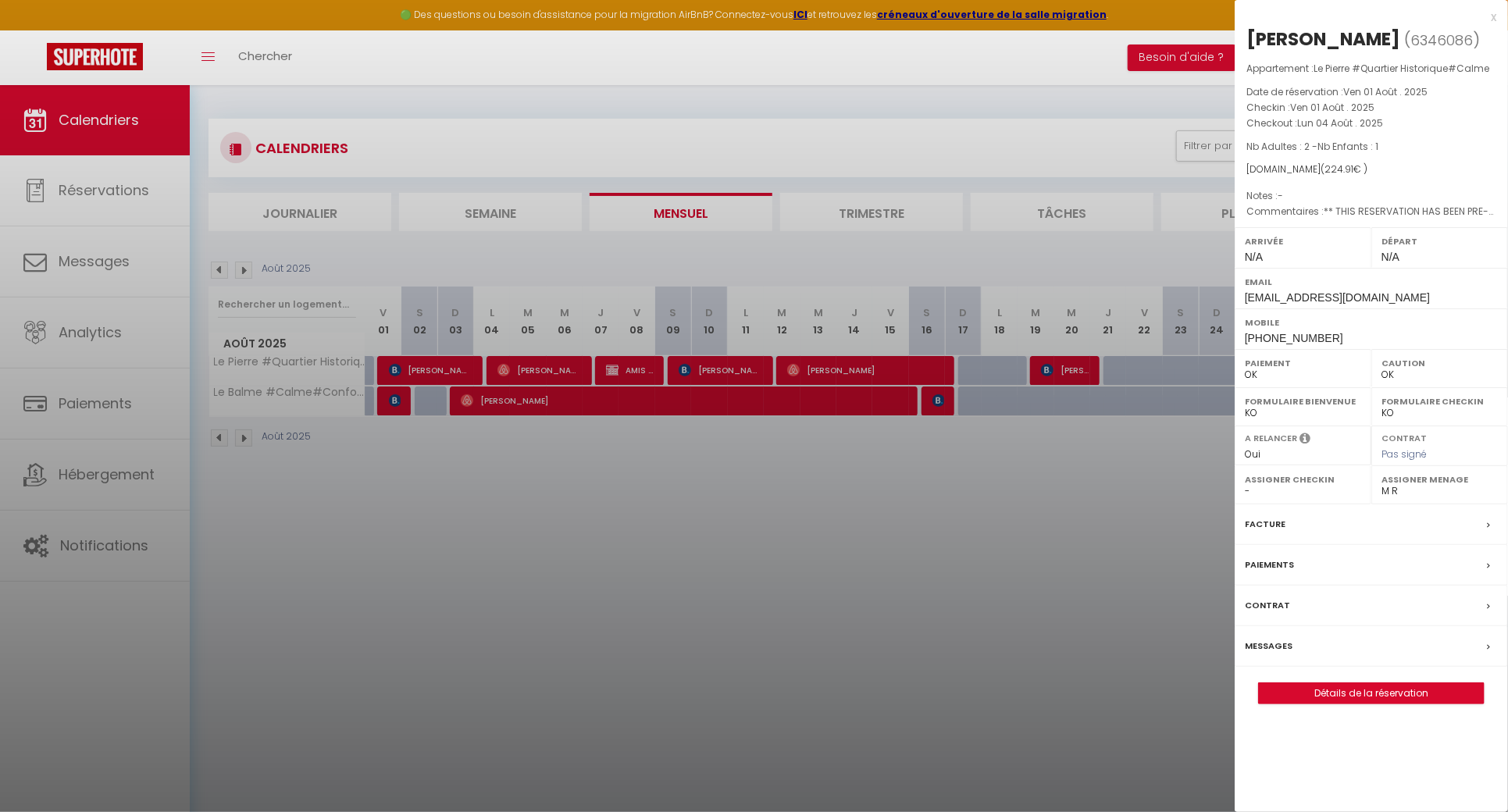
copy div "[PERSON_NAME]"
click at [513, 453] on div at bounding box center [754, 406] width 1508 height 812
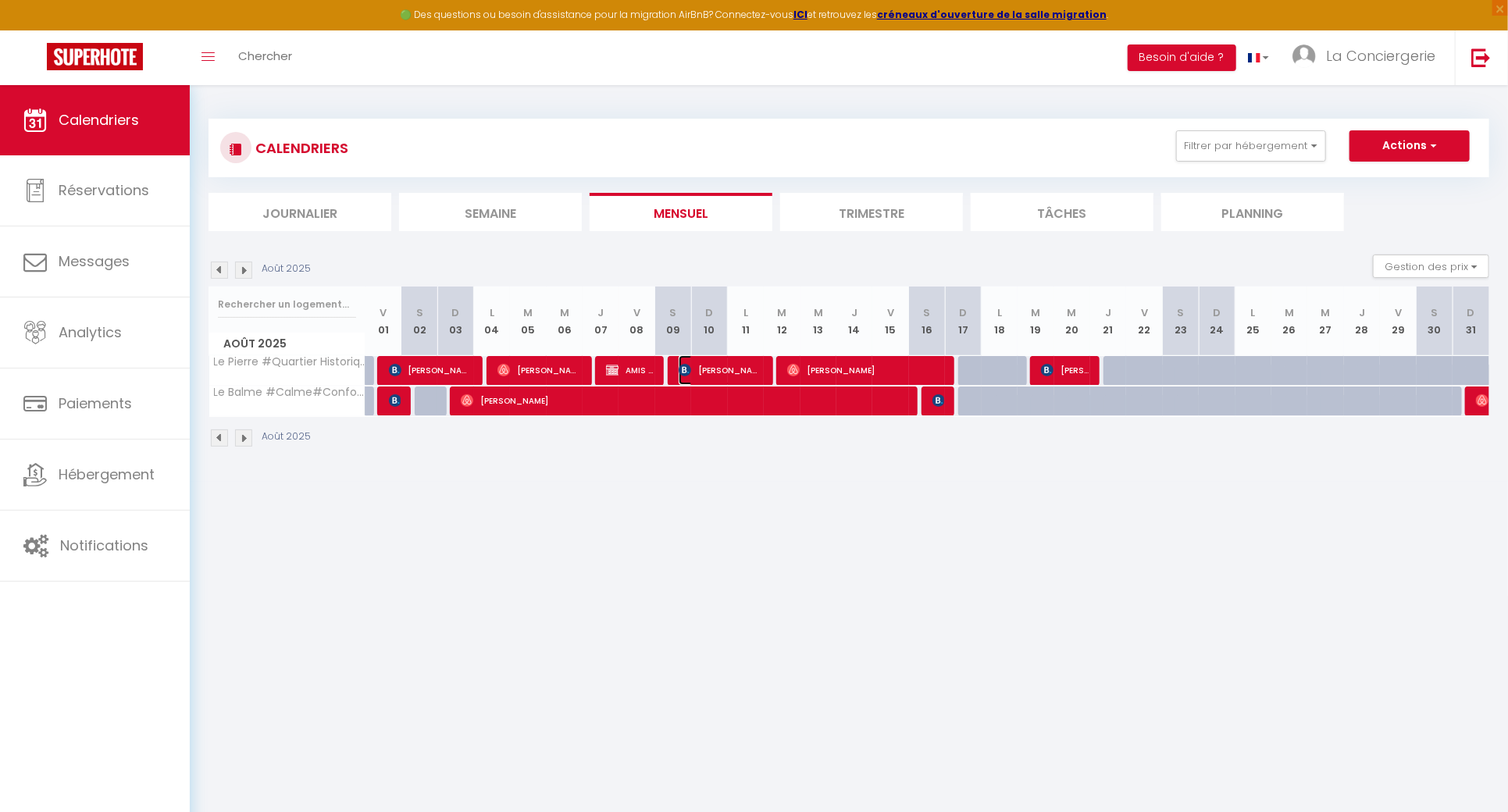
click at [714, 363] on span "[PERSON_NAME]" at bounding box center [720, 370] width 83 height 30
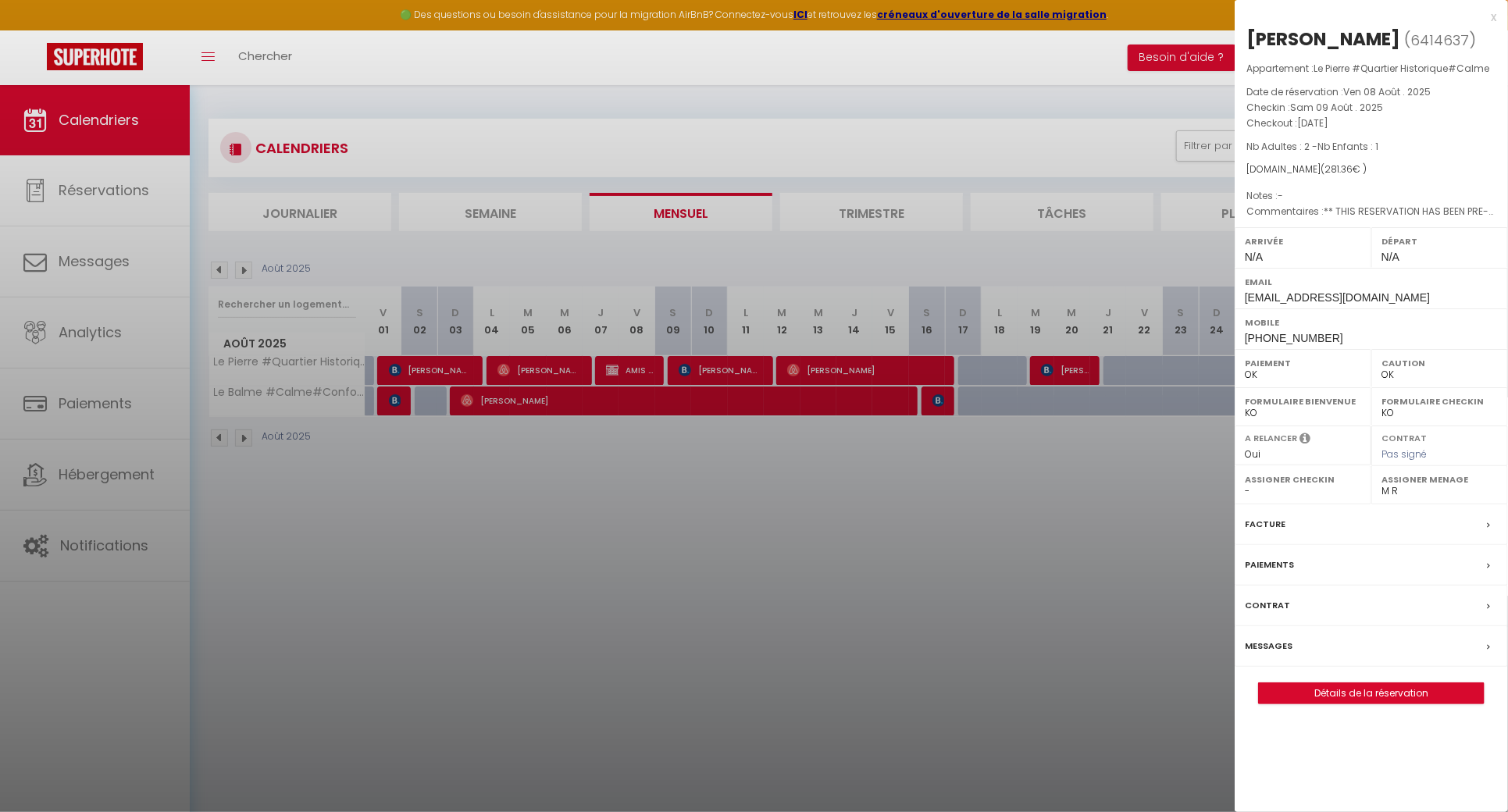
drag, startPoint x: 1404, startPoint y: 34, endPoint x: 1251, endPoint y: 38, distance: 153.1
click at [1251, 38] on div "[PERSON_NAME]" at bounding box center [1323, 39] width 153 height 25
copy div "[PERSON_NAME]"
click at [652, 482] on div at bounding box center [754, 406] width 1508 height 812
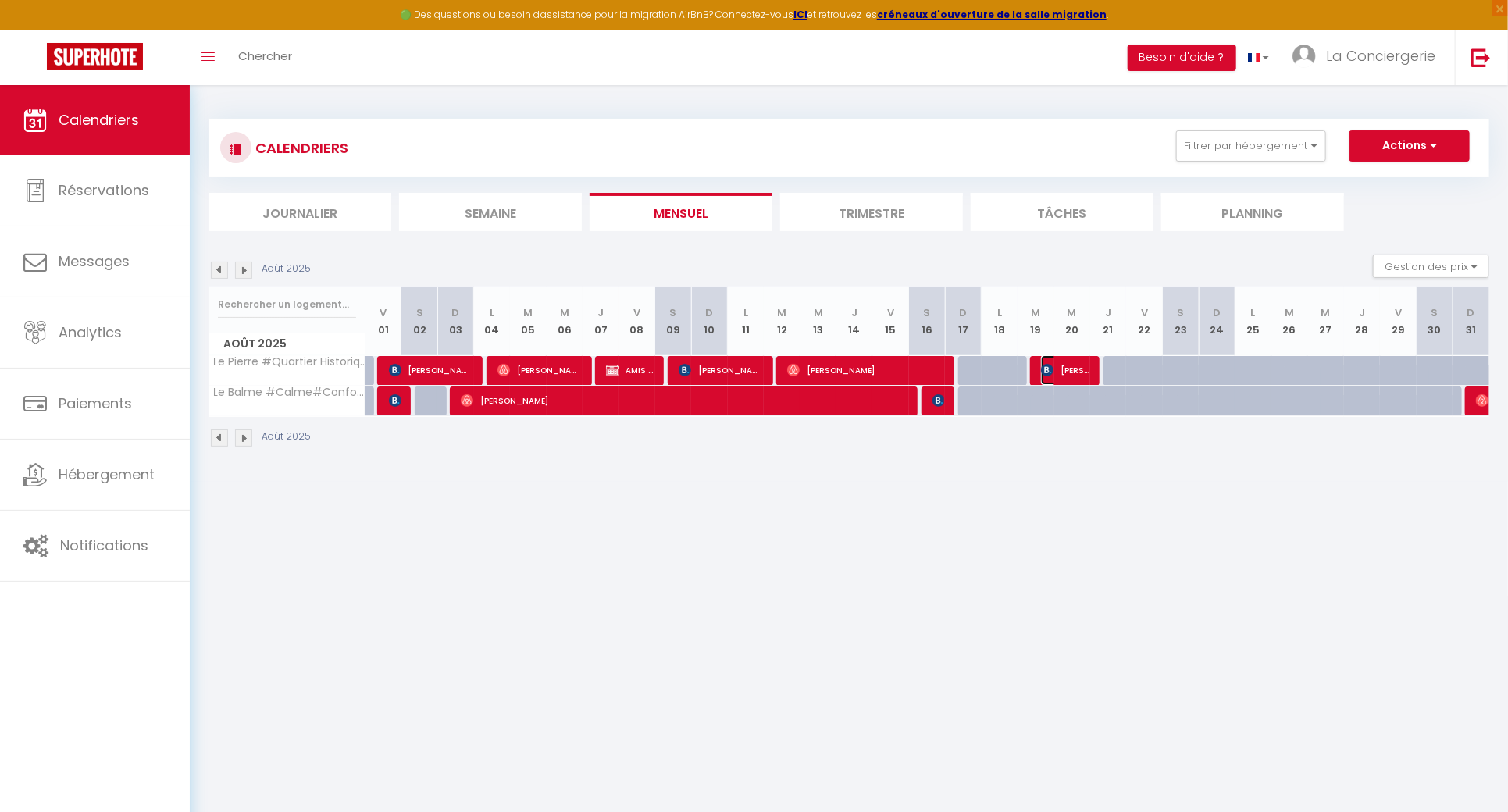
click at [1070, 375] on span "[PERSON_NAME]" at bounding box center [1065, 370] width 48 height 30
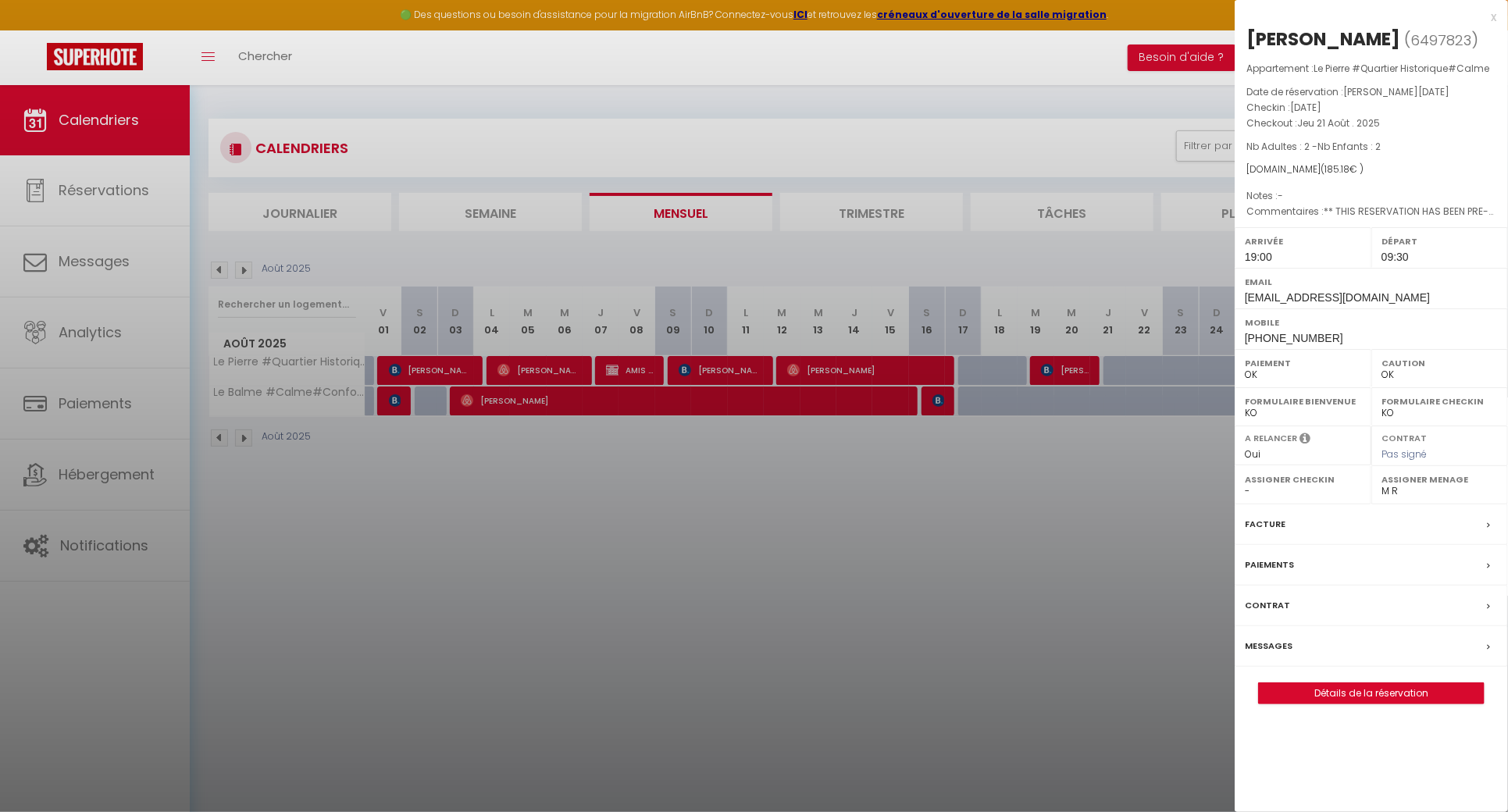
drag, startPoint x: 1453, startPoint y: 33, endPoint x: 1247, endPoint y: 39, distance: 206.1
click at [1247, 39] on h2 "[PERSON_NAME] ( 6497823 )" at bounding box center [1372, 40] width 250 height 27
copy div "[PERSON_NAME]"
click at [321, 368] on div at bounding box center [754, 406] width 1508 height 812
checkbox input "false"
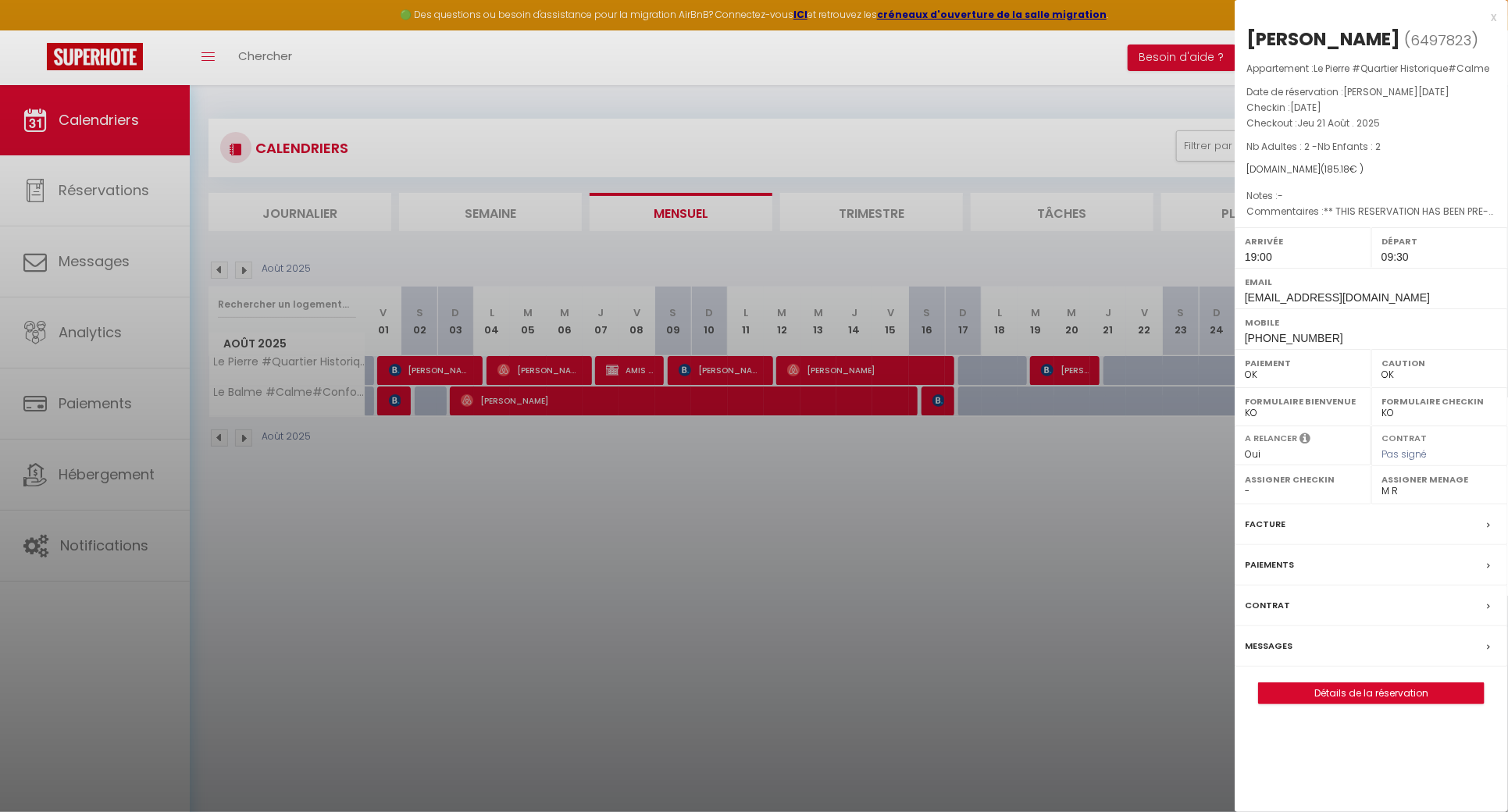
checkbox input "false"
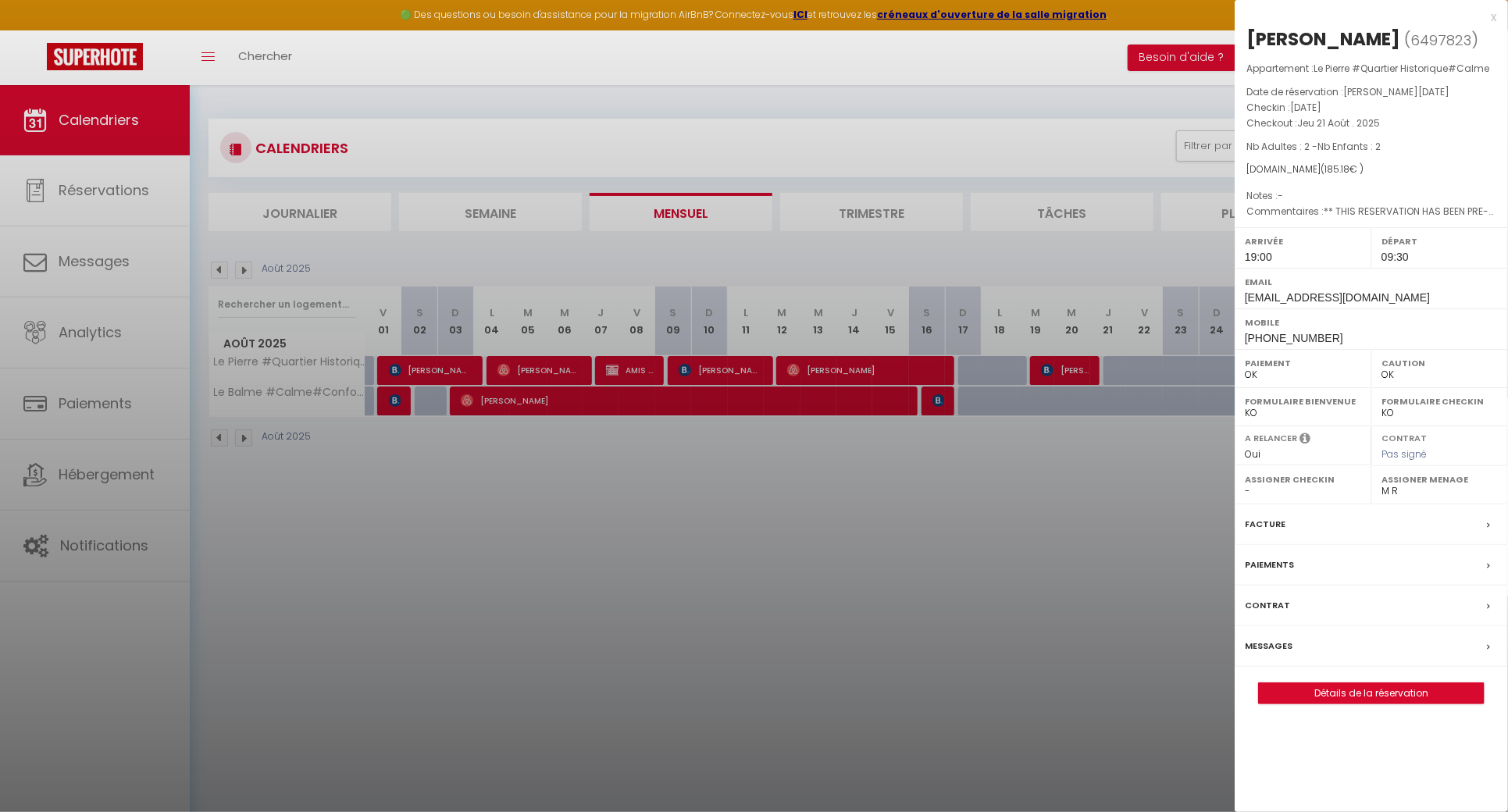
checkbox input "false"
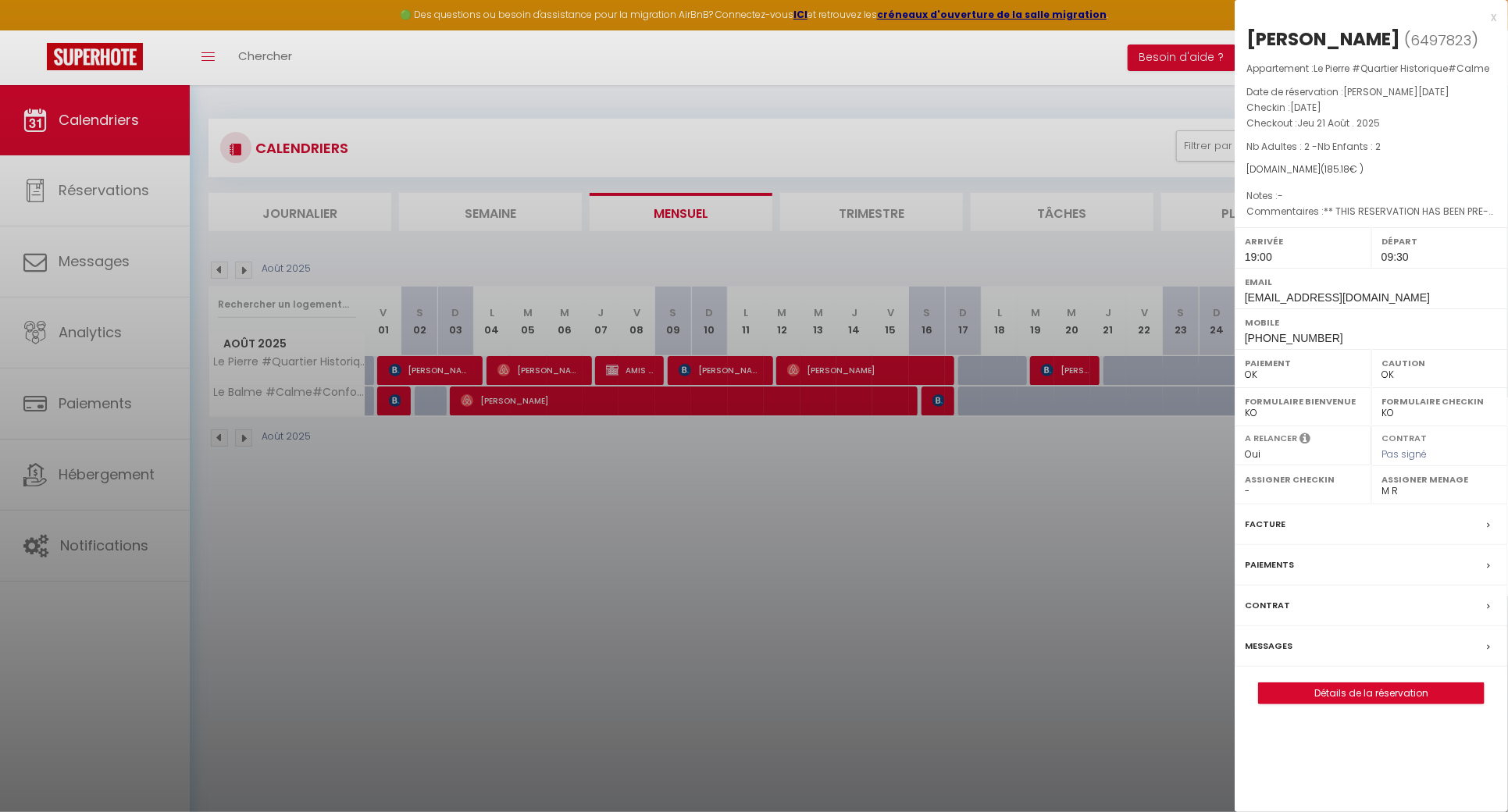
checkbox input "false"
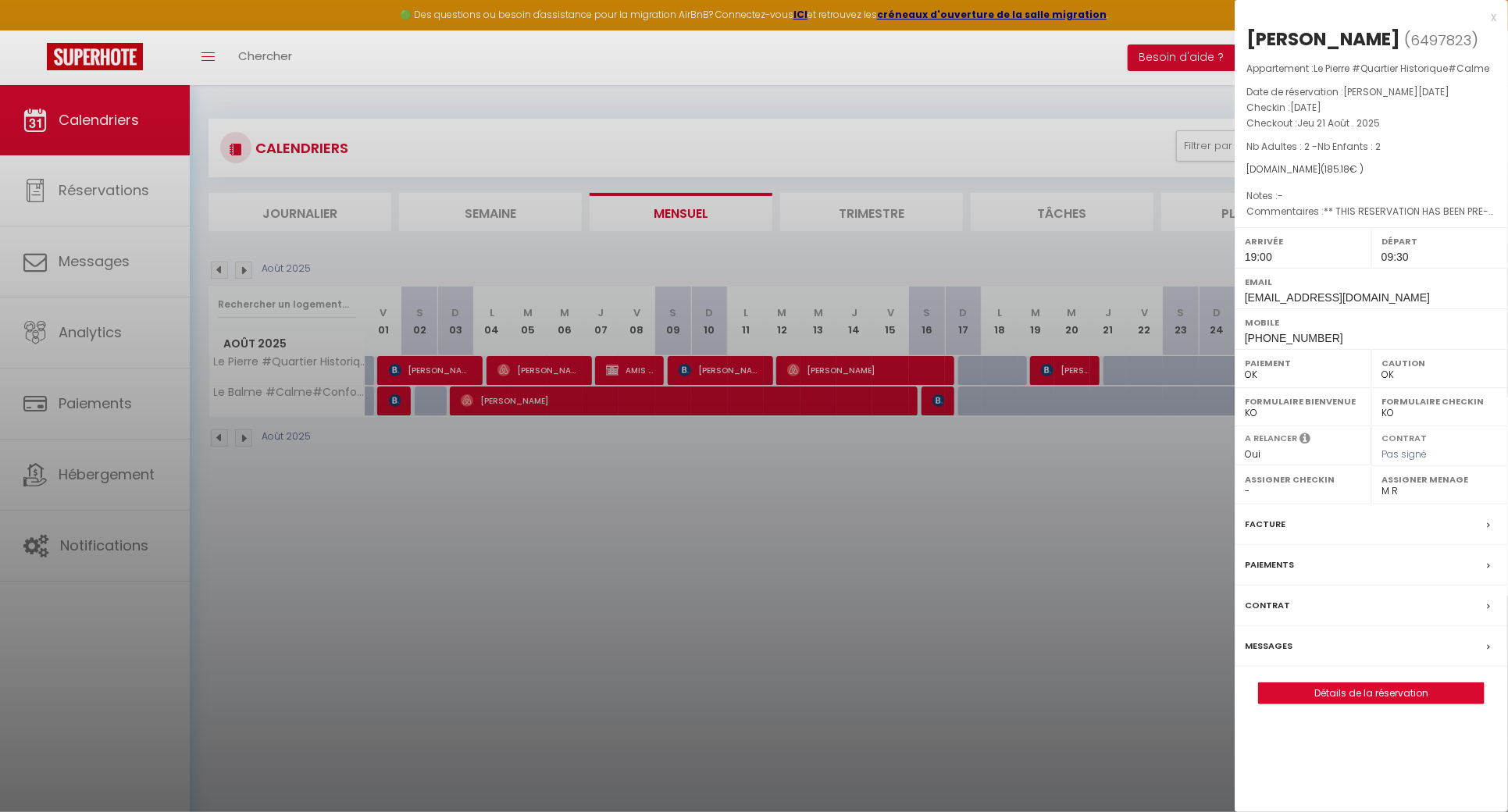
checkbox input "false"
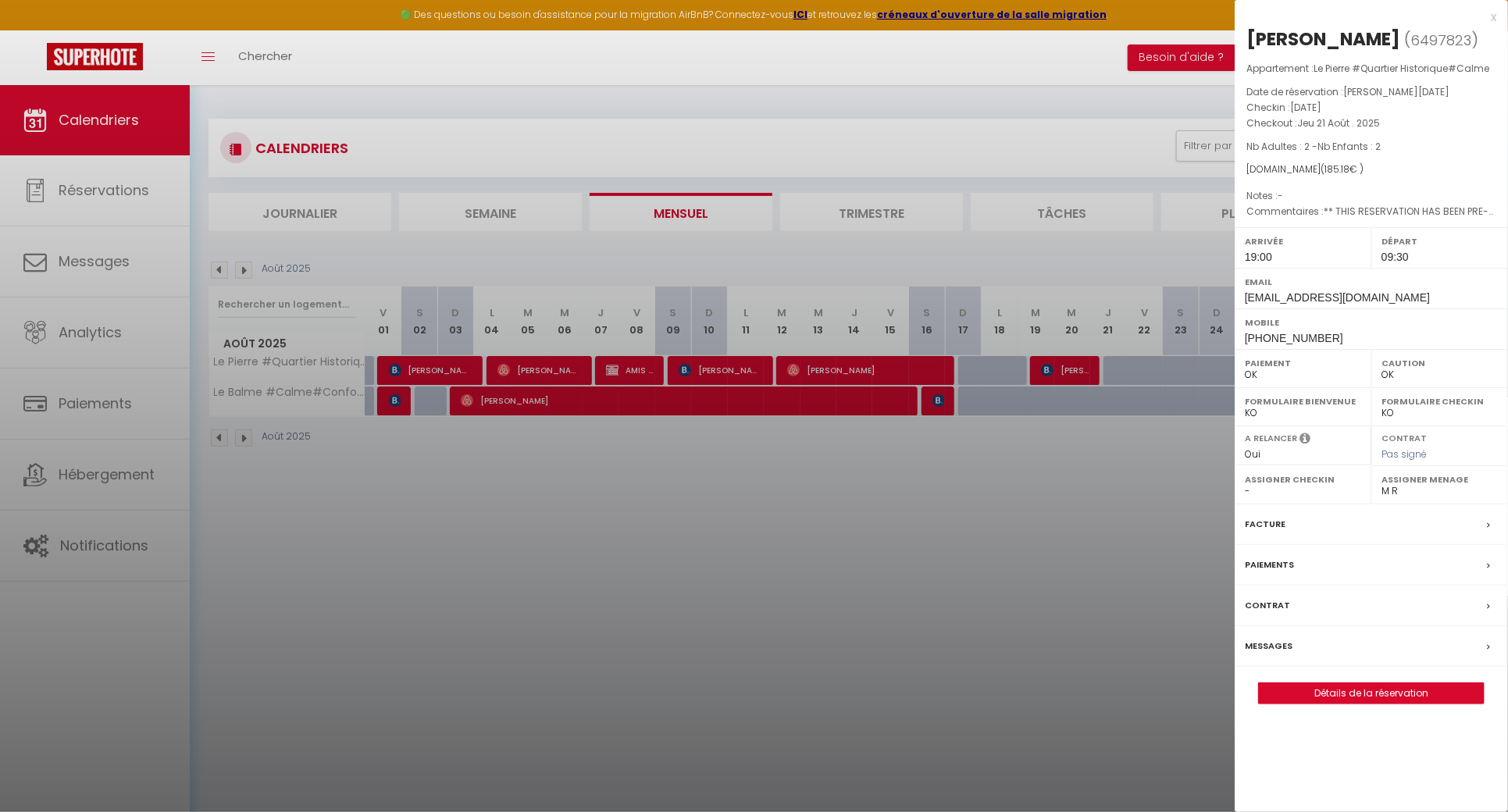
checkbox input "false"
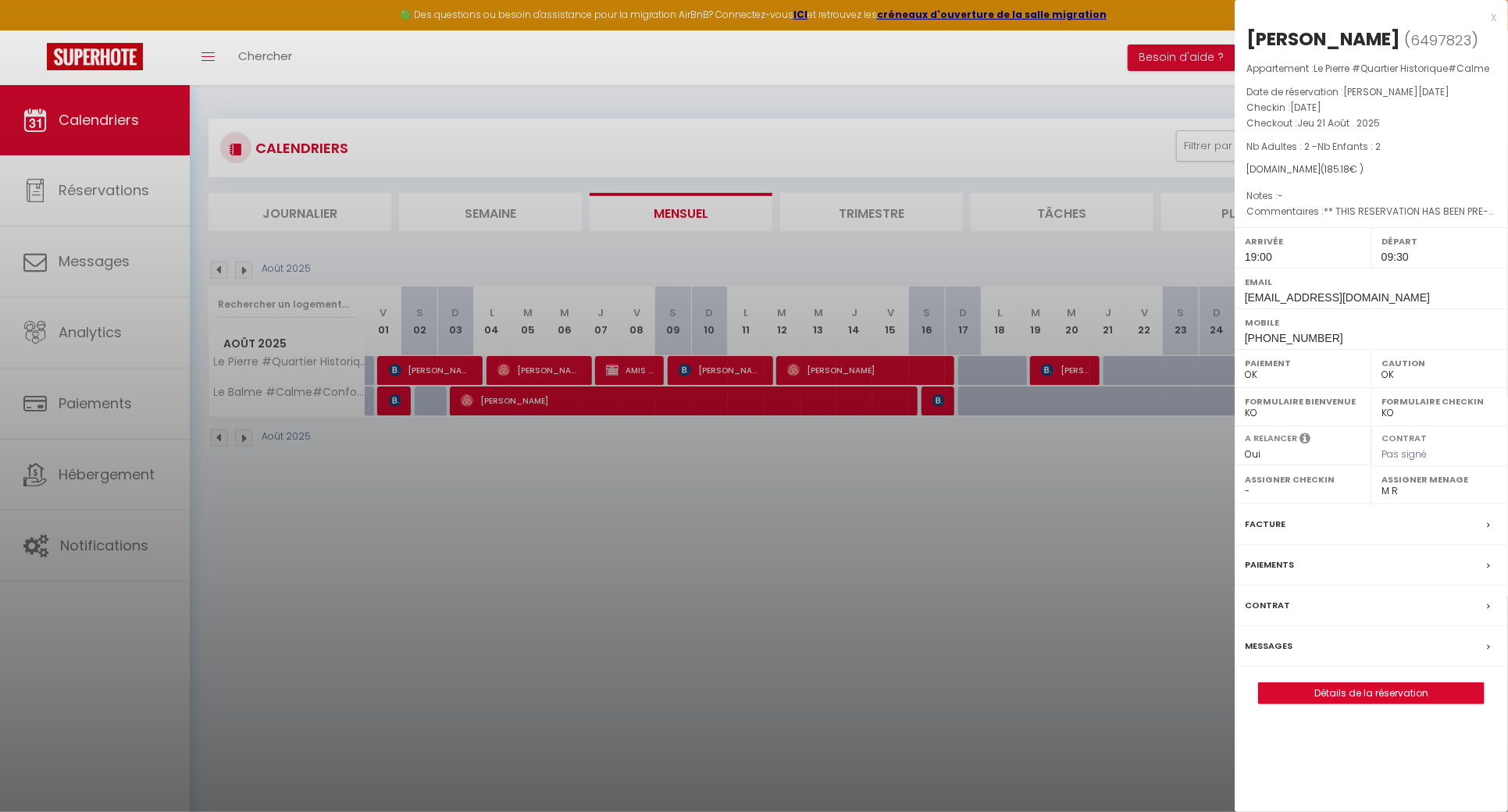
checkbox input "false"
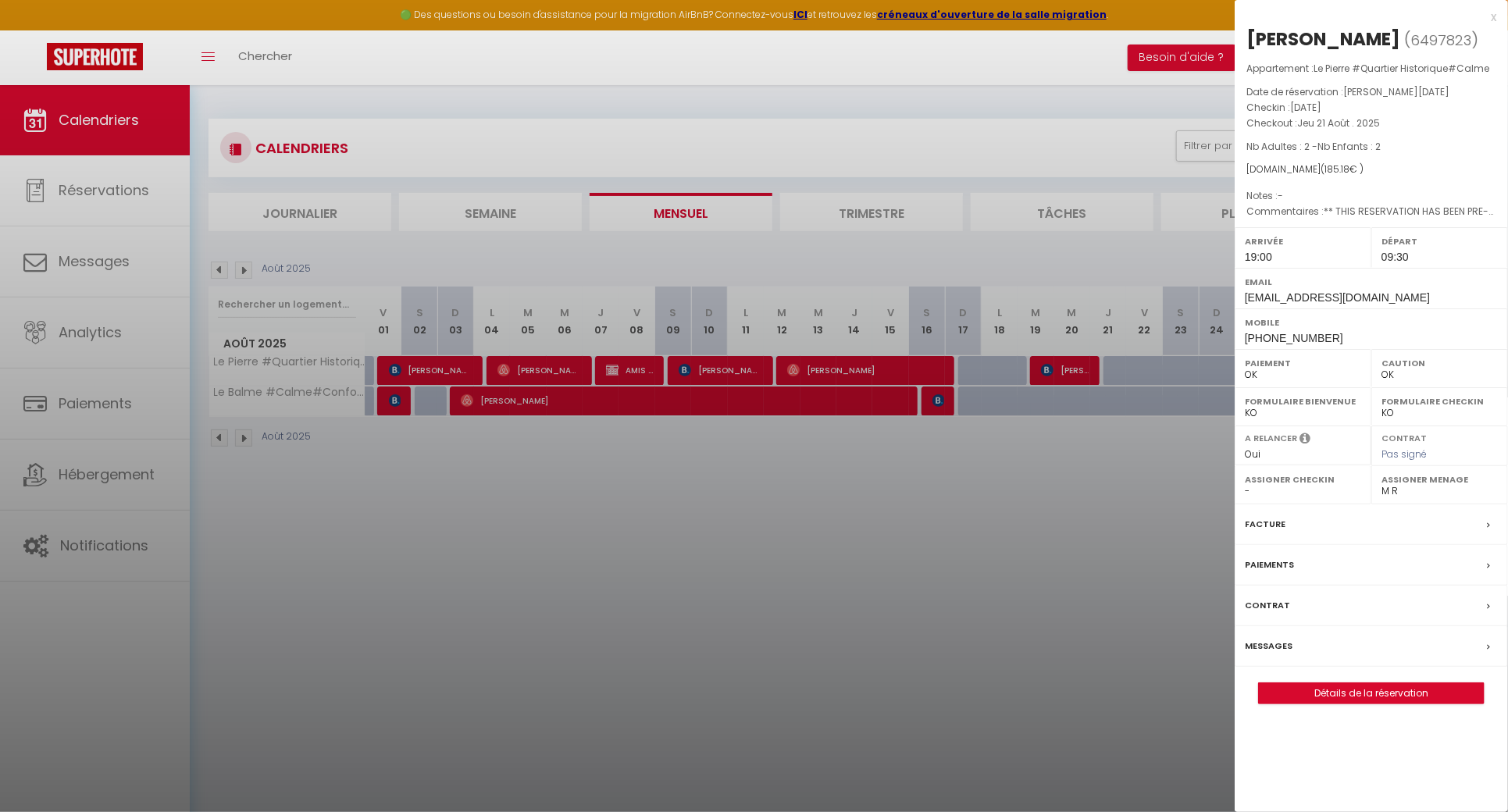
checkbox input "false"
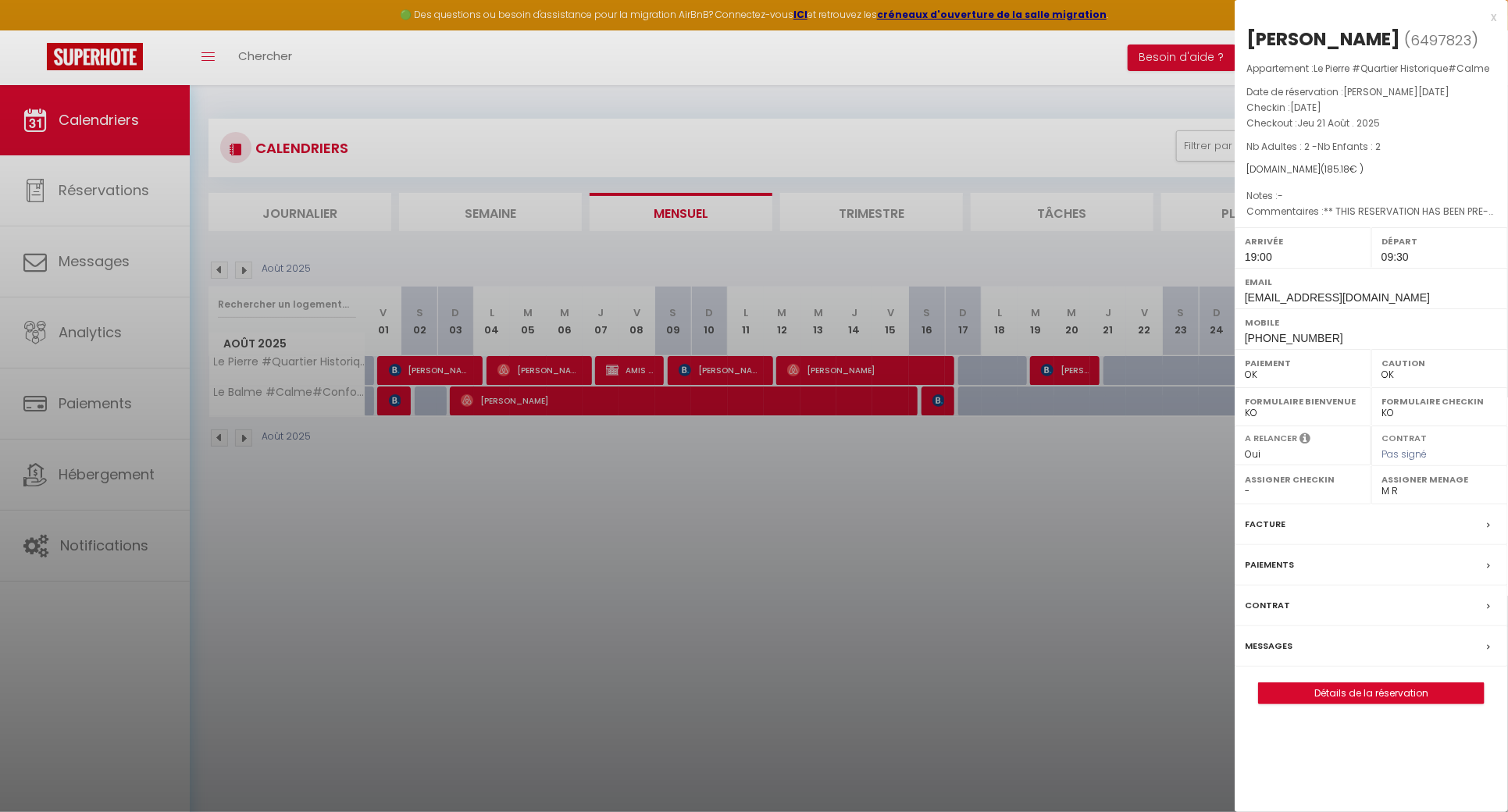
checkbox input "false"
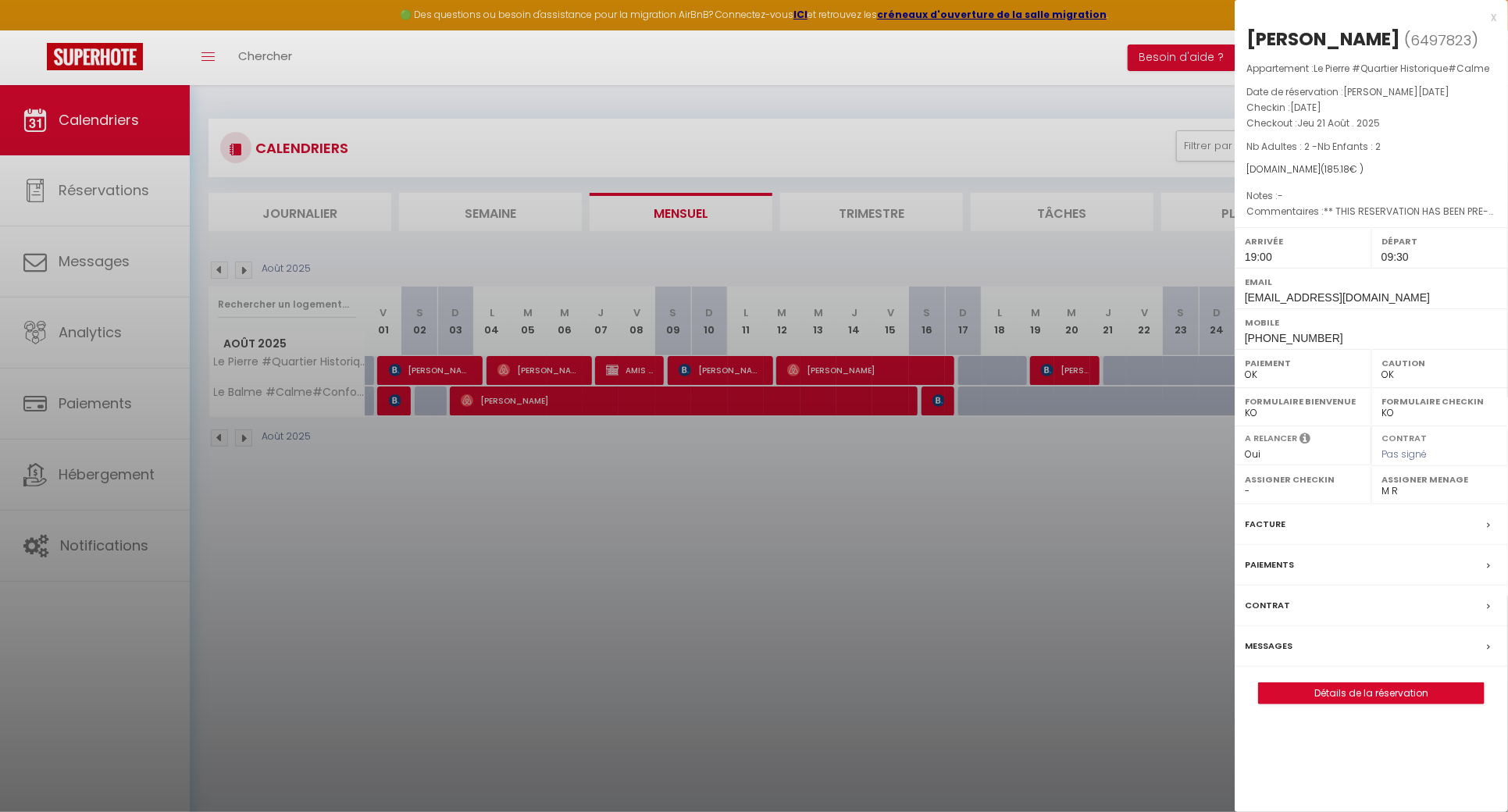
checkbox input "false"
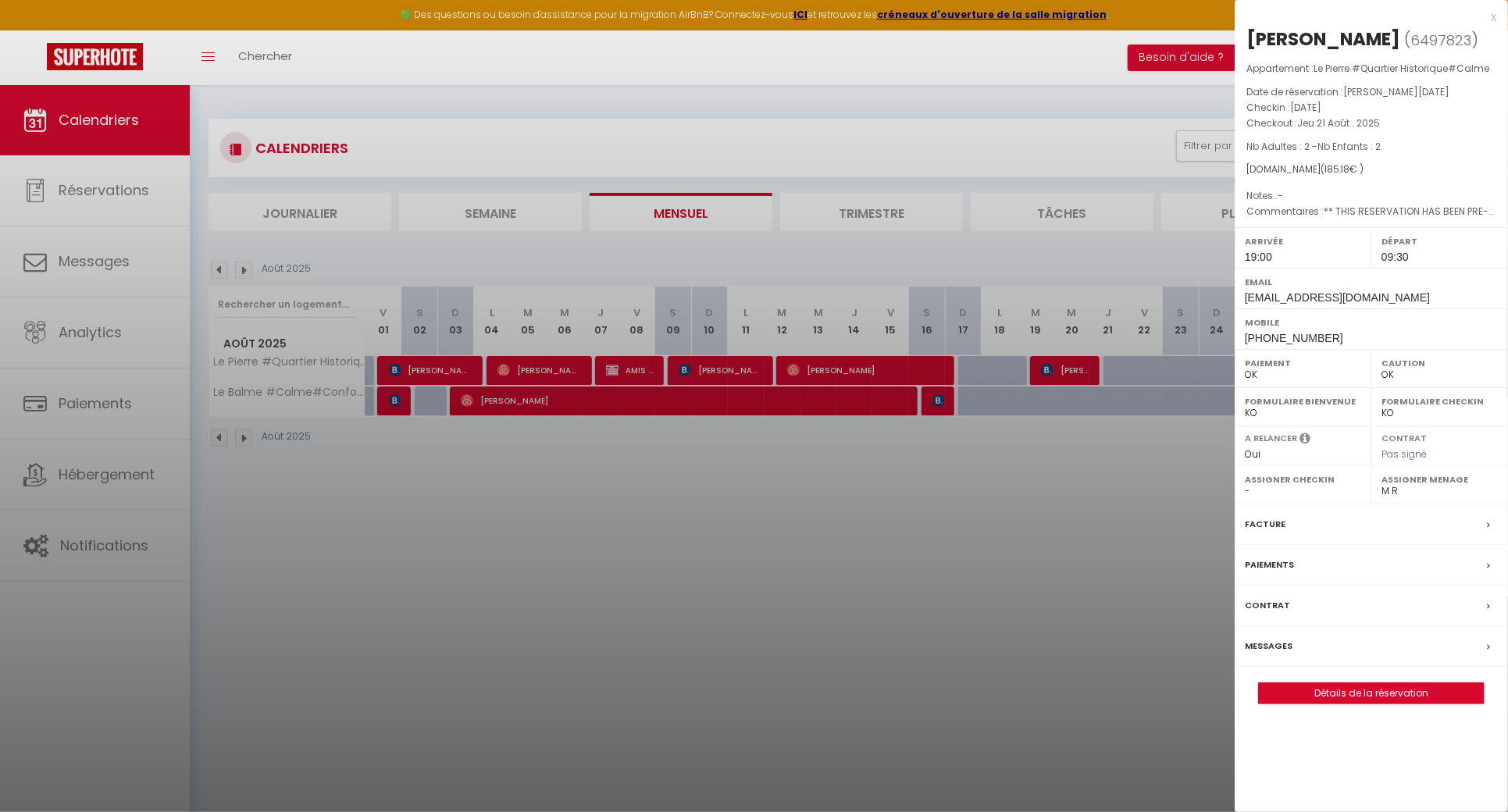
checkbox input "false"
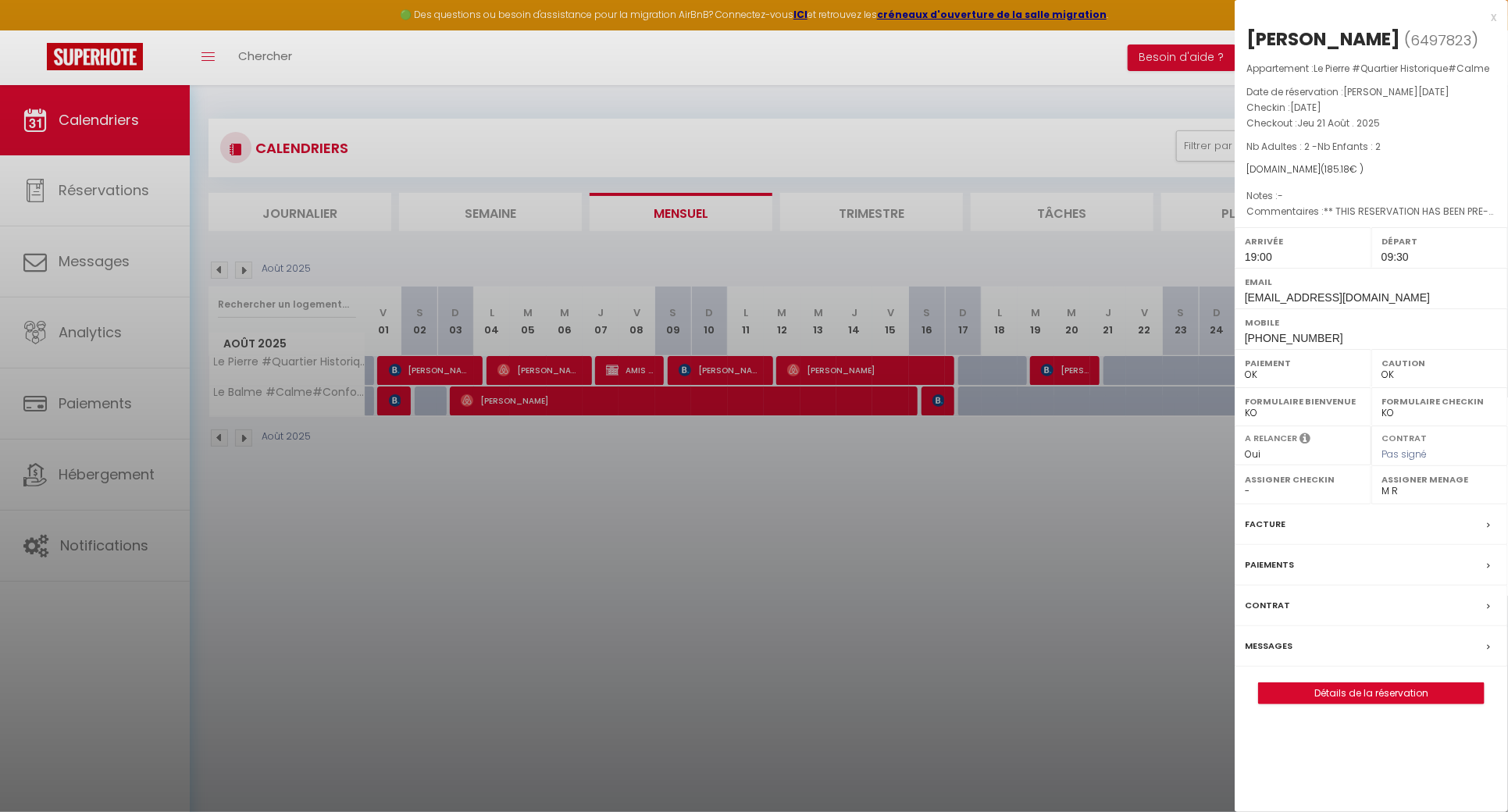
checkbox input "false"
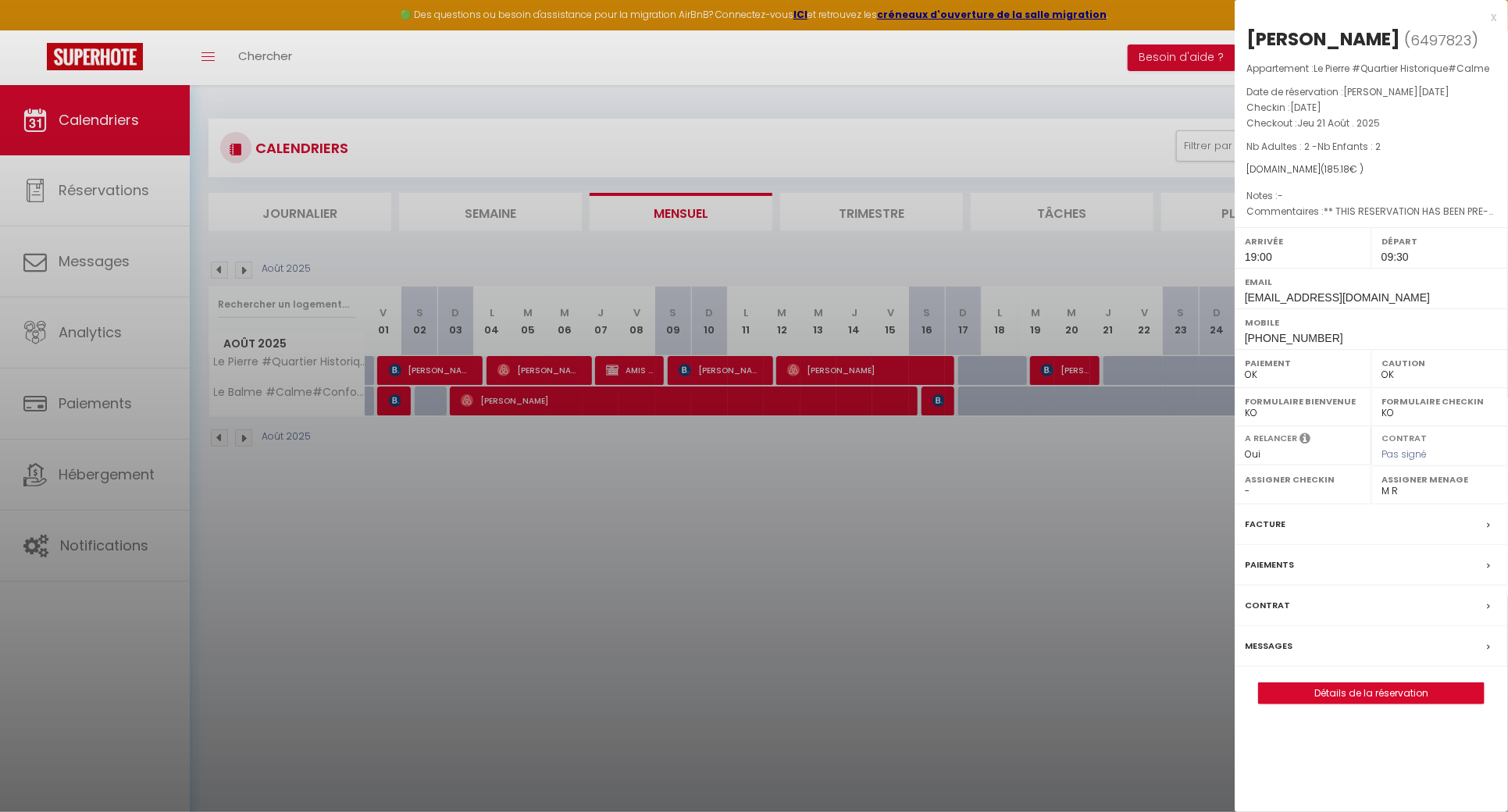
checkbox input "false"
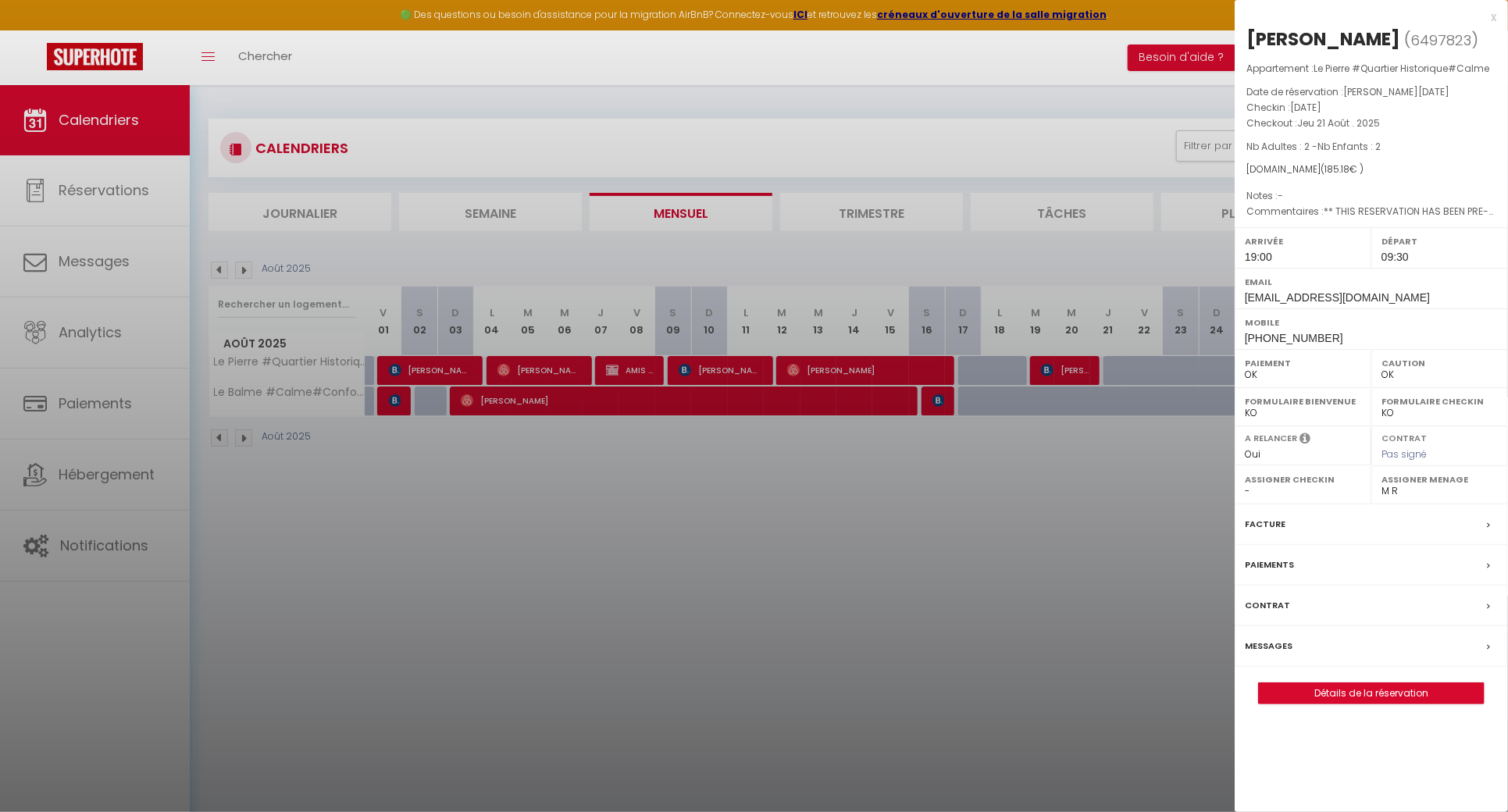
checkbox input "false"
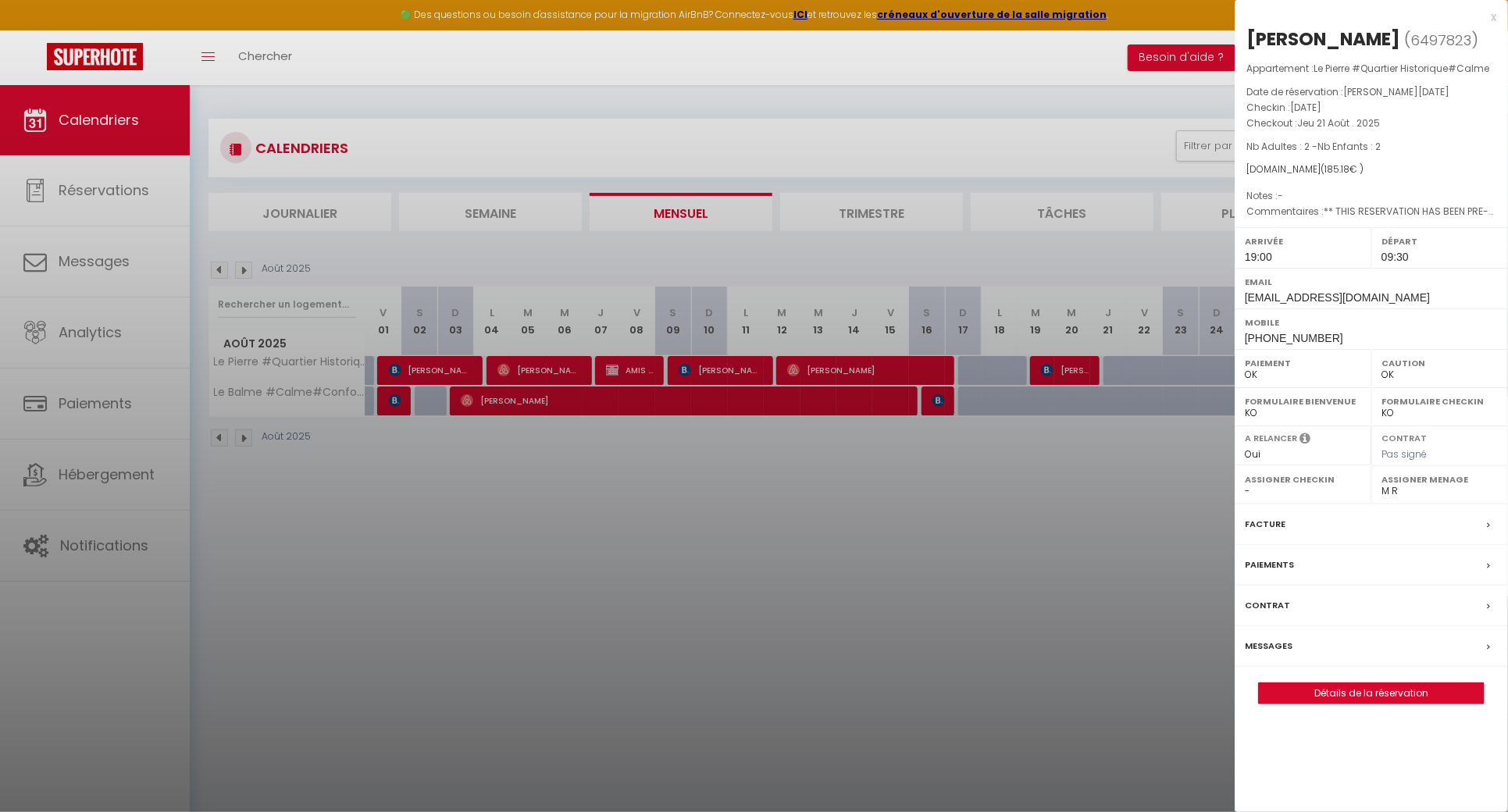
checkbox input "false"
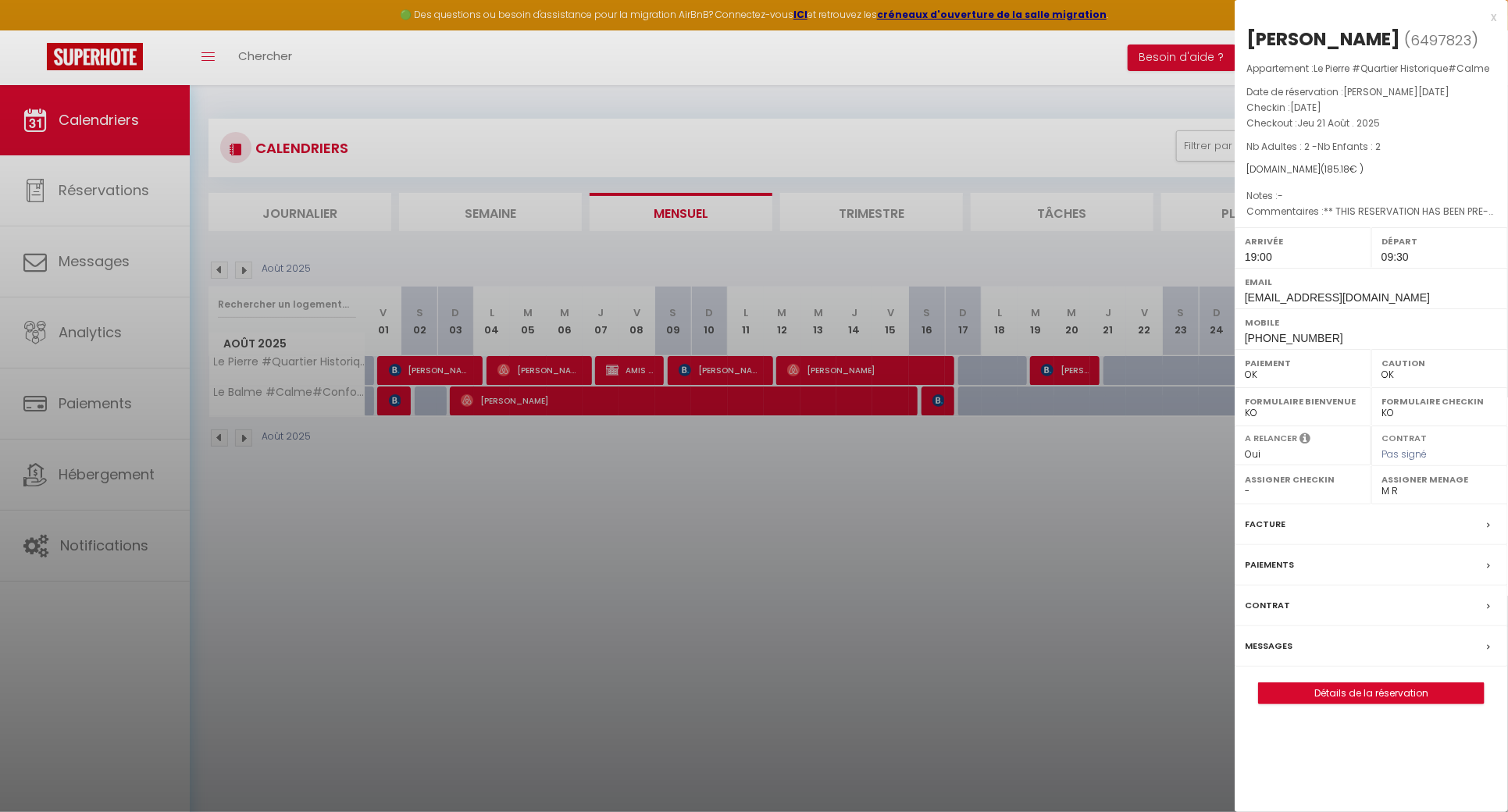
checkbox input "false"
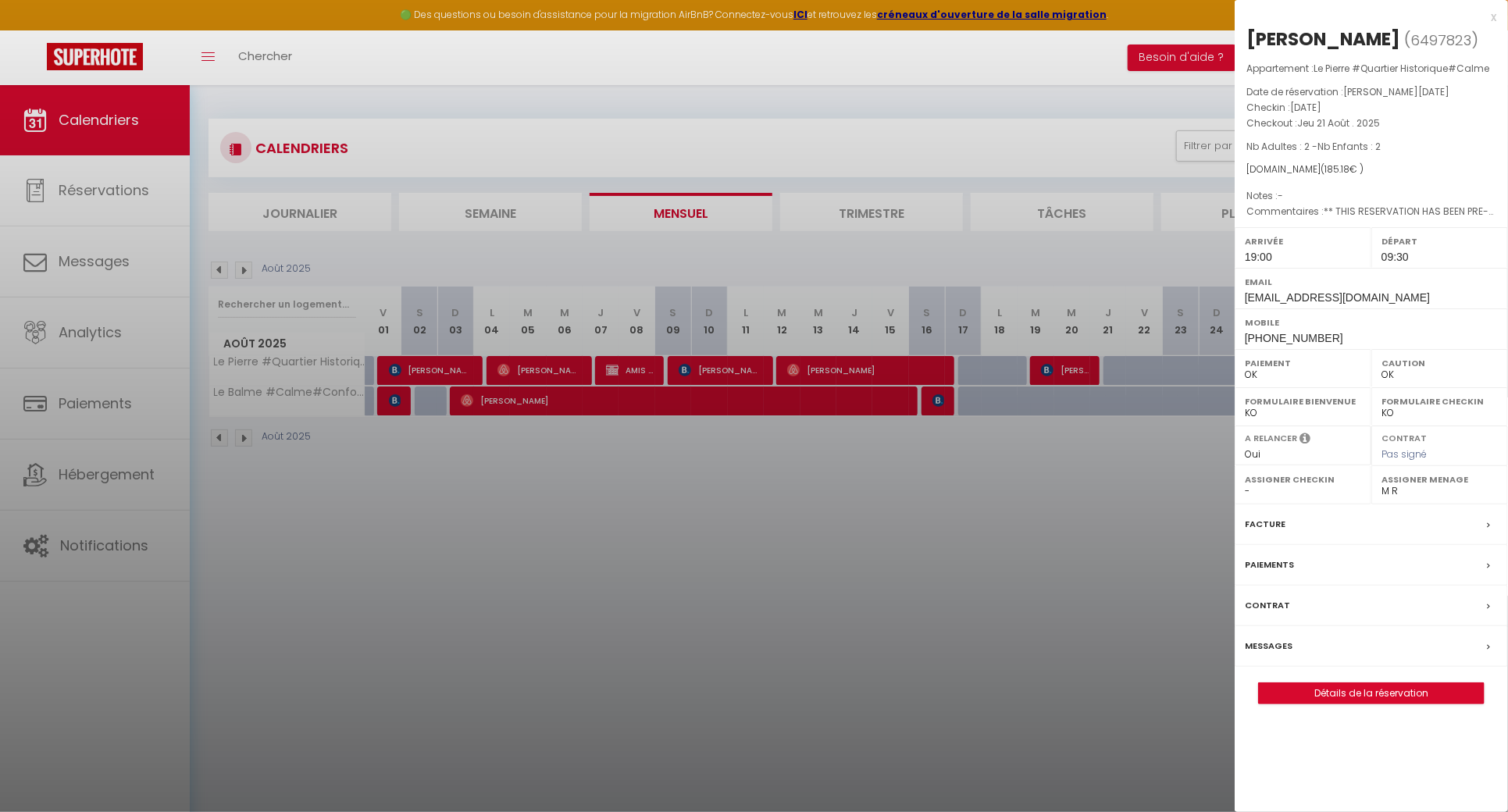
checkbox input "false"
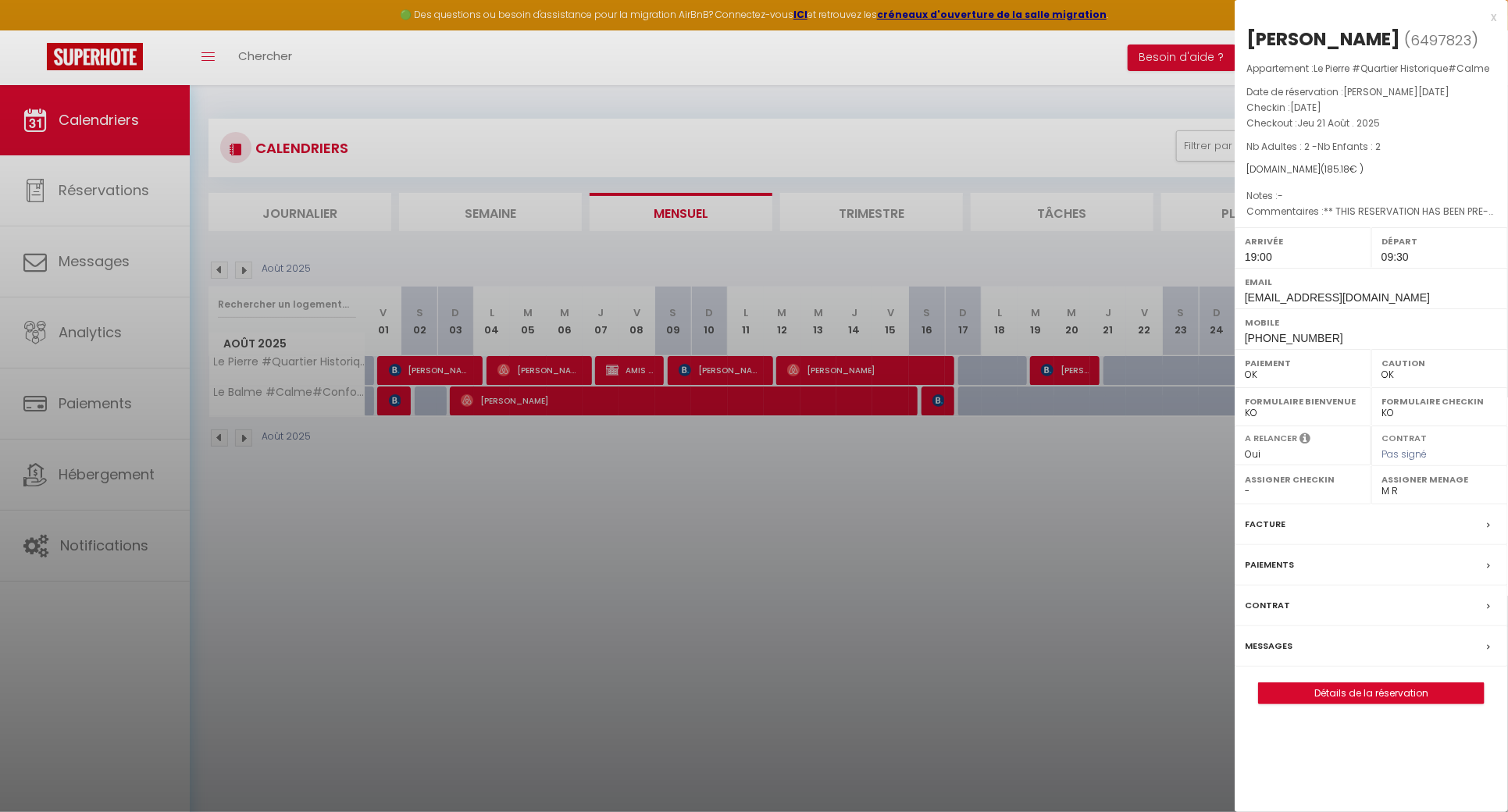
checkbox input "false"
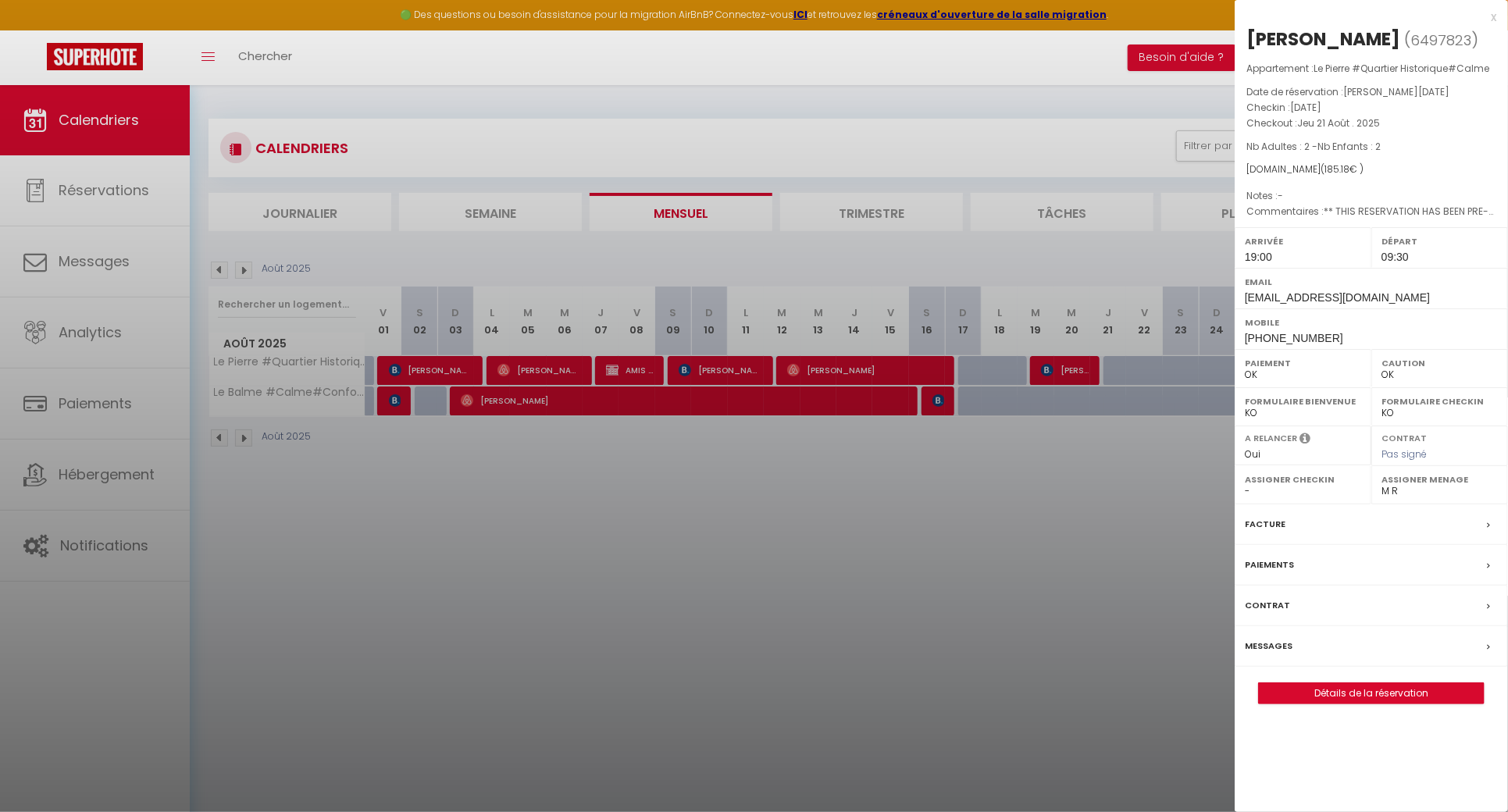
checkbox input "false"
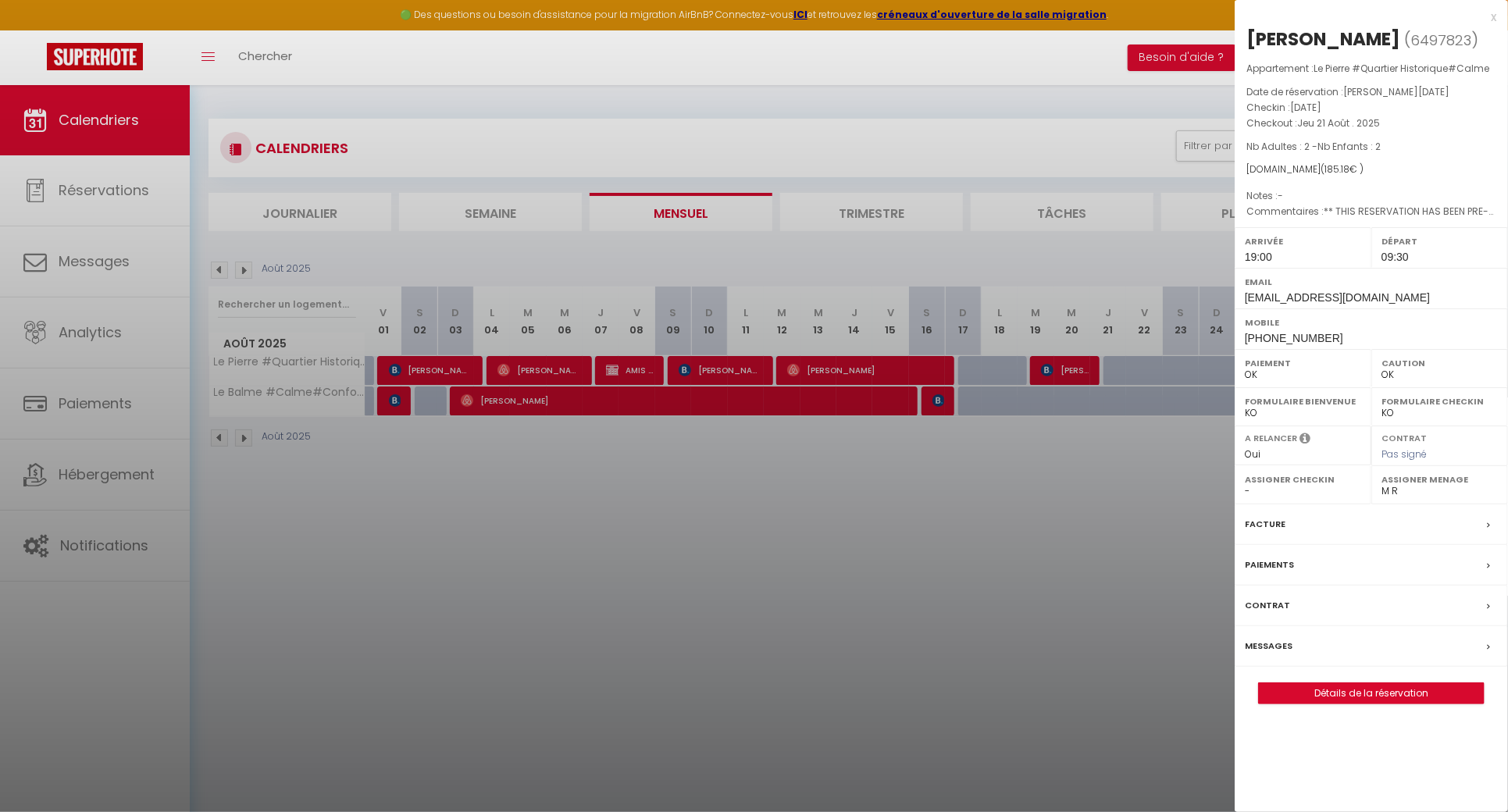
checkbox input "false"
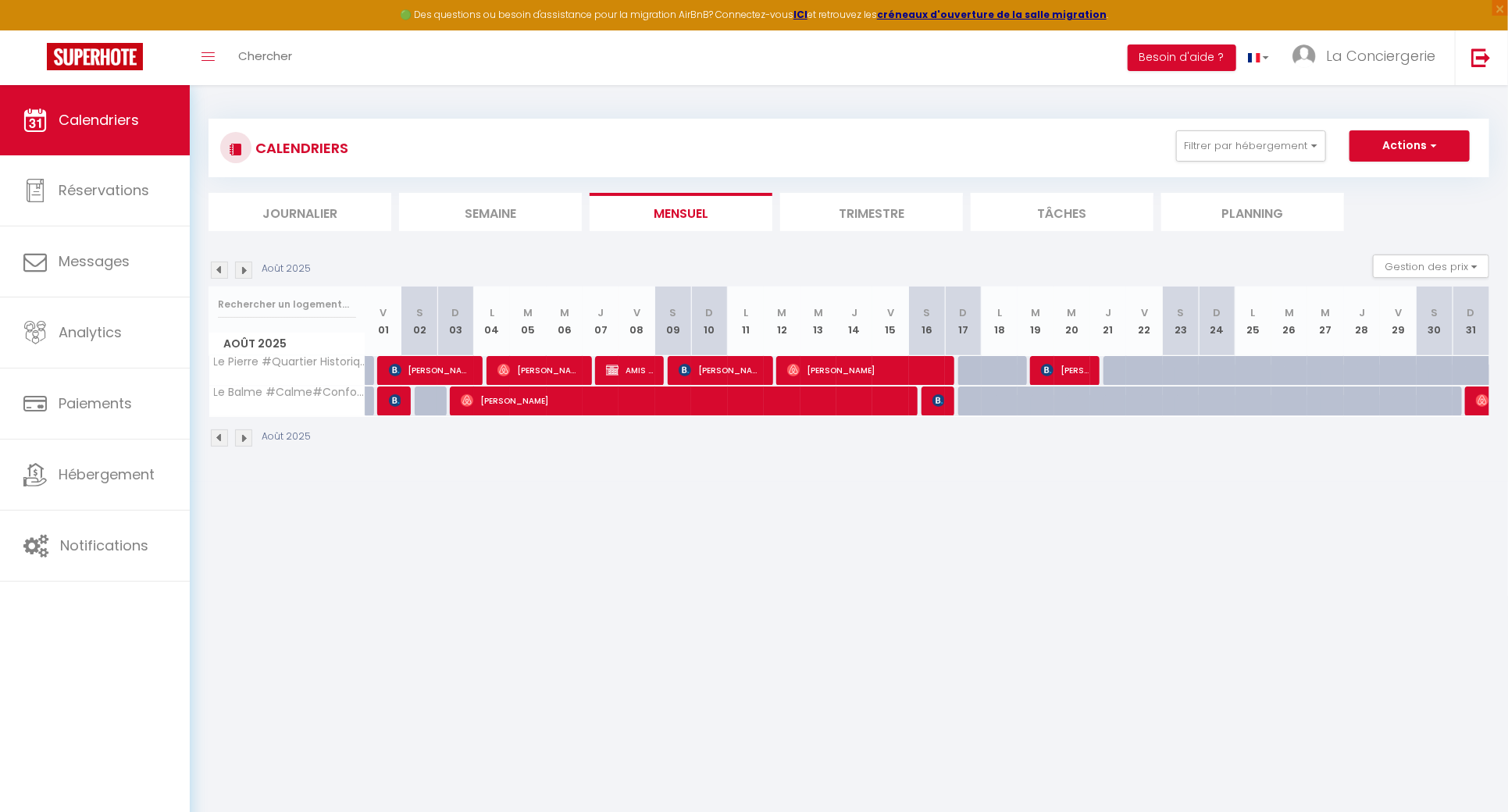
click at [1170, 157] on div "Filtrer par hébergement Tous Le Girod #Proche Centre#Confort [GEOGRAPHIC_DATA] …" at bounding box center [1188, 145] width 43 height 31
click at [1219, 161] on button "Filtrer par hébergement" at bounding box center [1250, 145] width 150 height 31
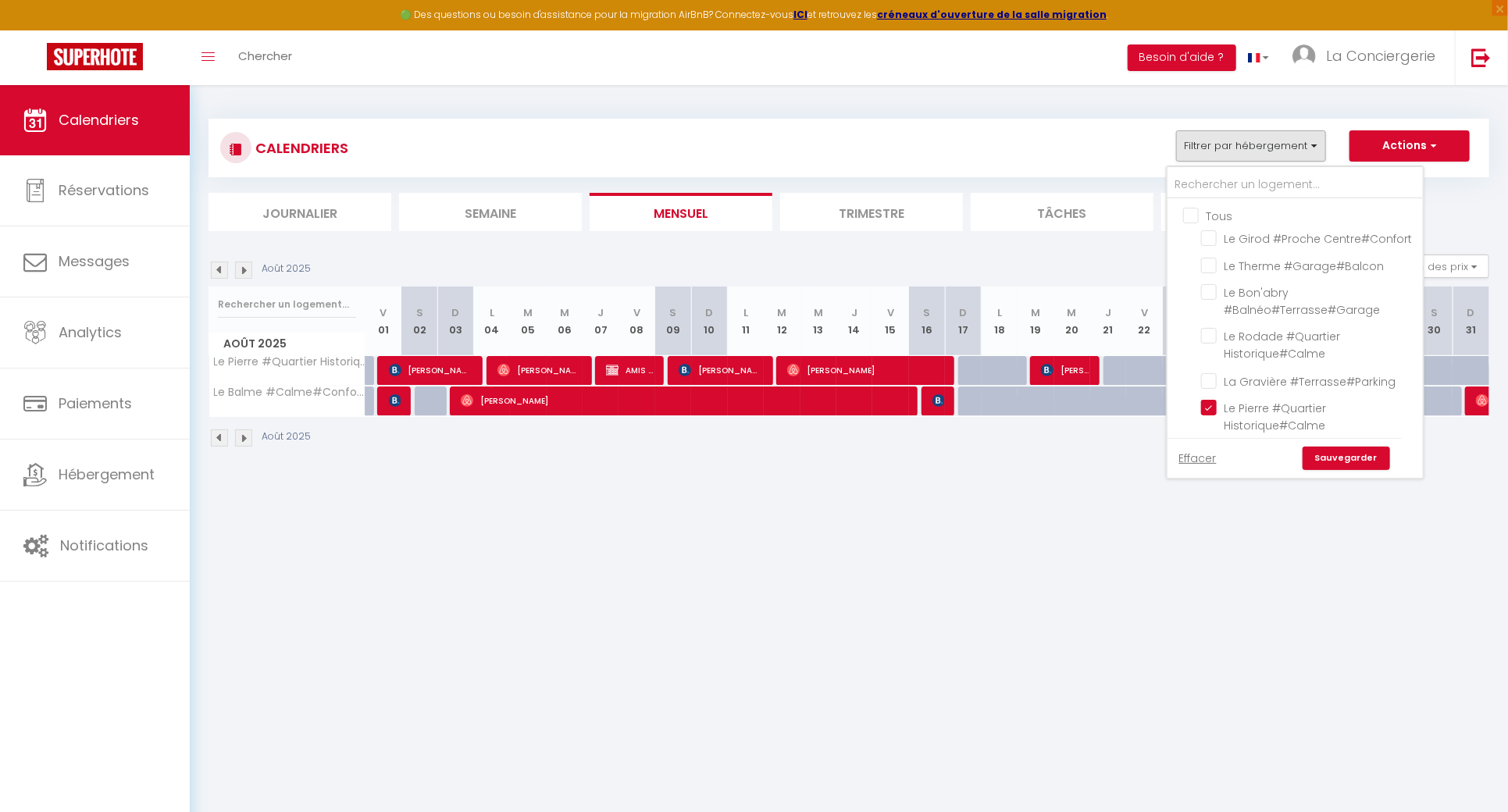
click at [1217, 210] on input "Tous" at bounding box center [1311, 214] width 256 height 15
checkbox input "true"
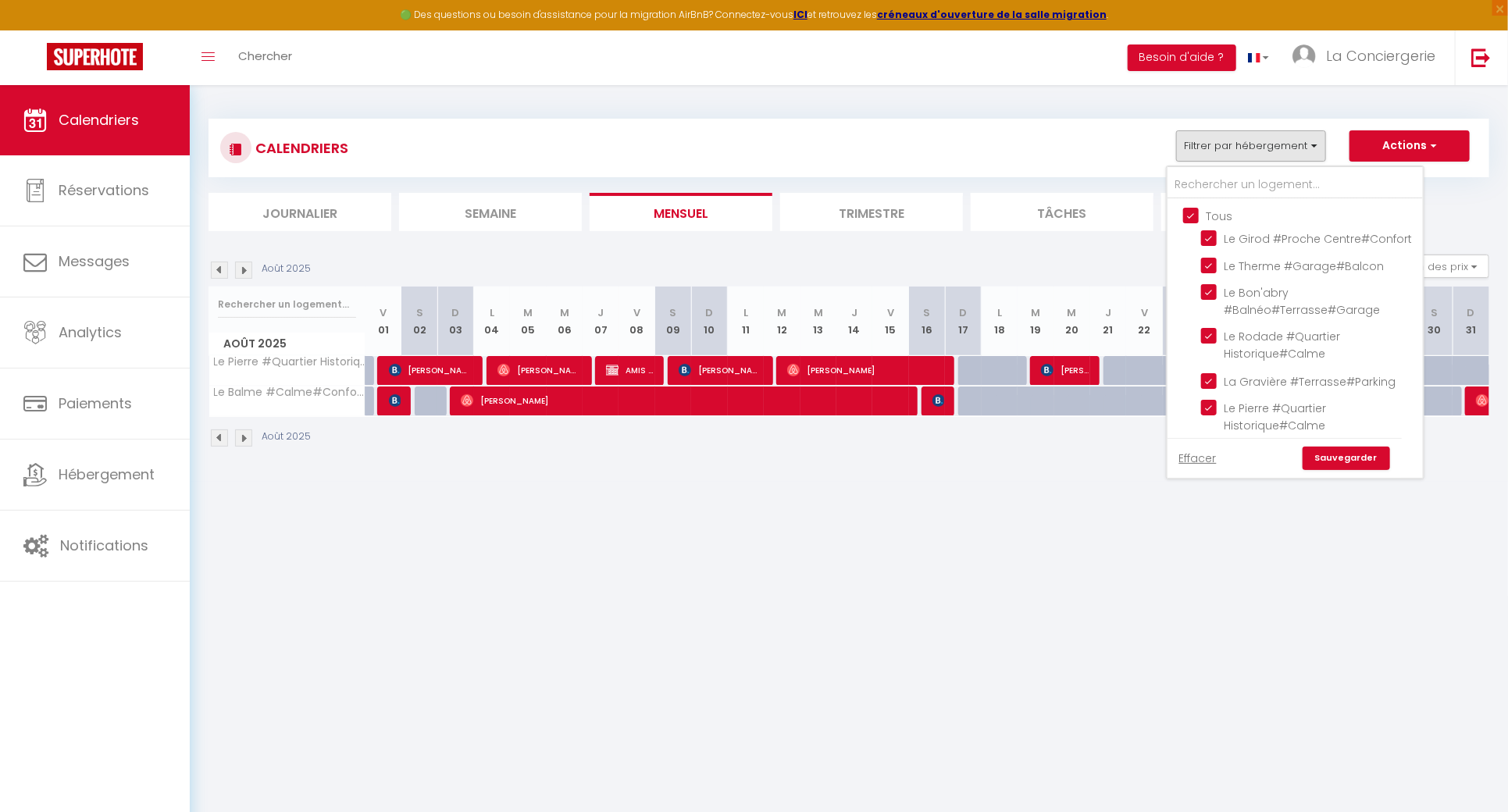
checkbox input "true"
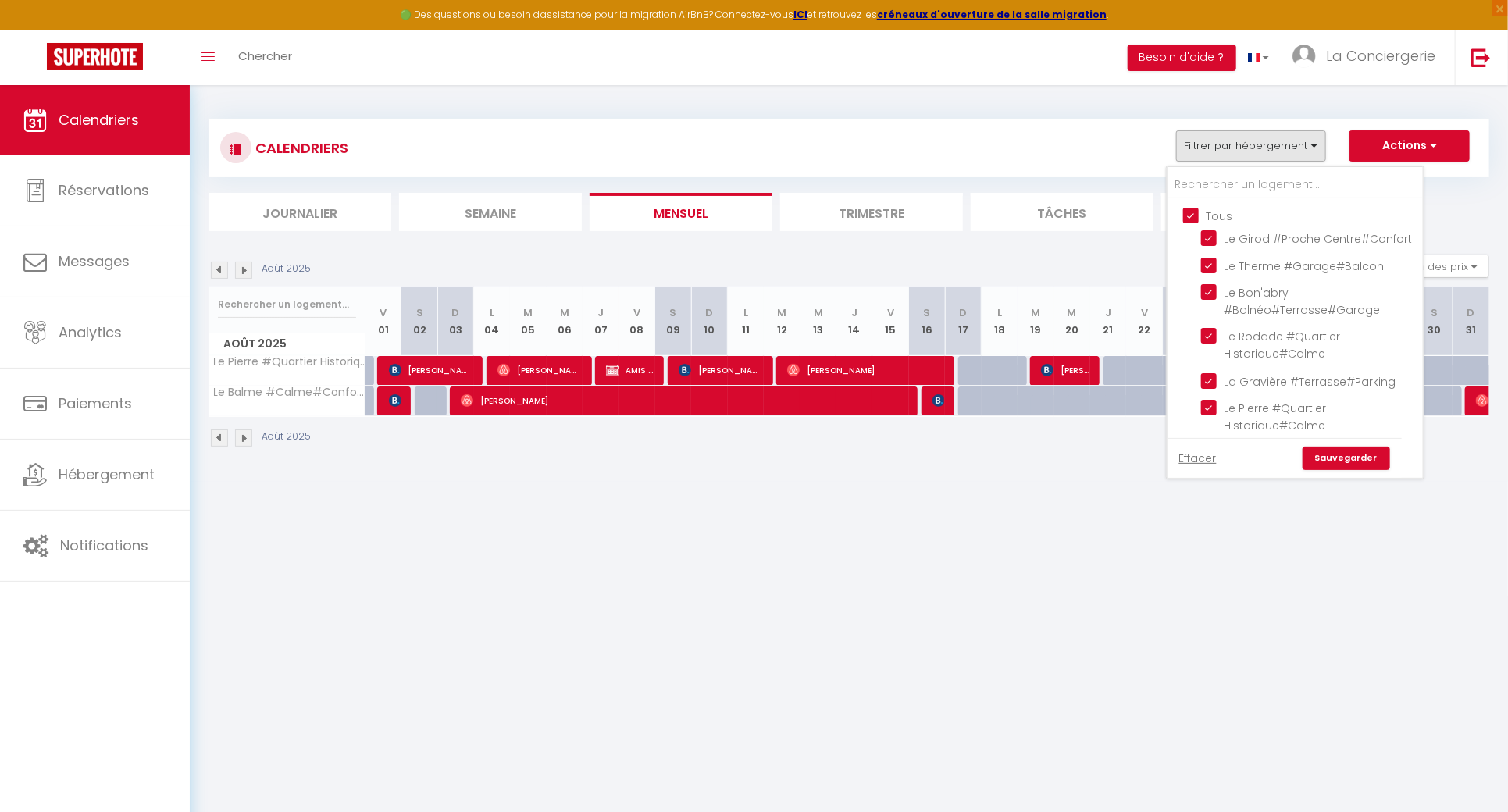
checkbox input "true"
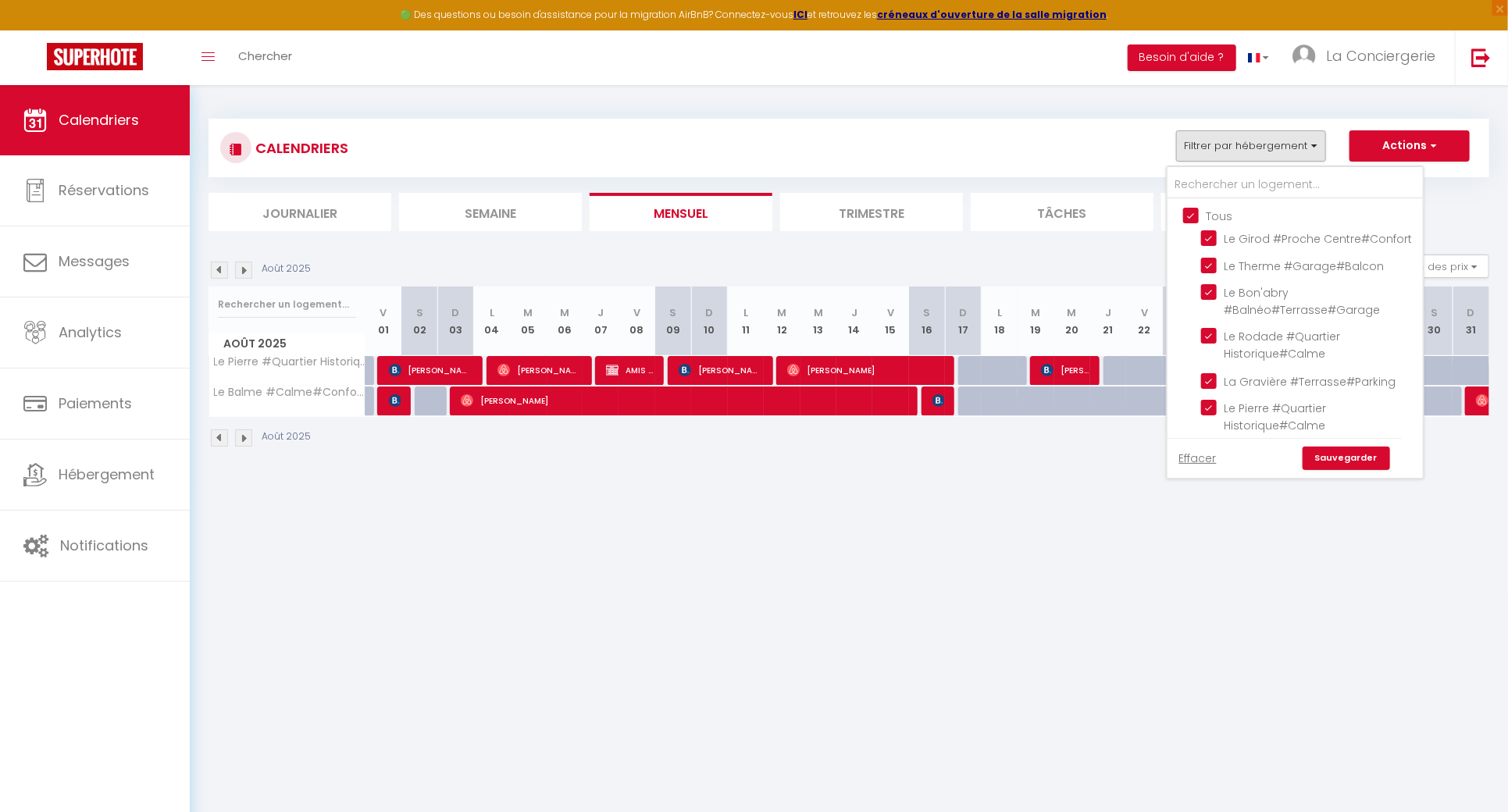
checkbox input "true"
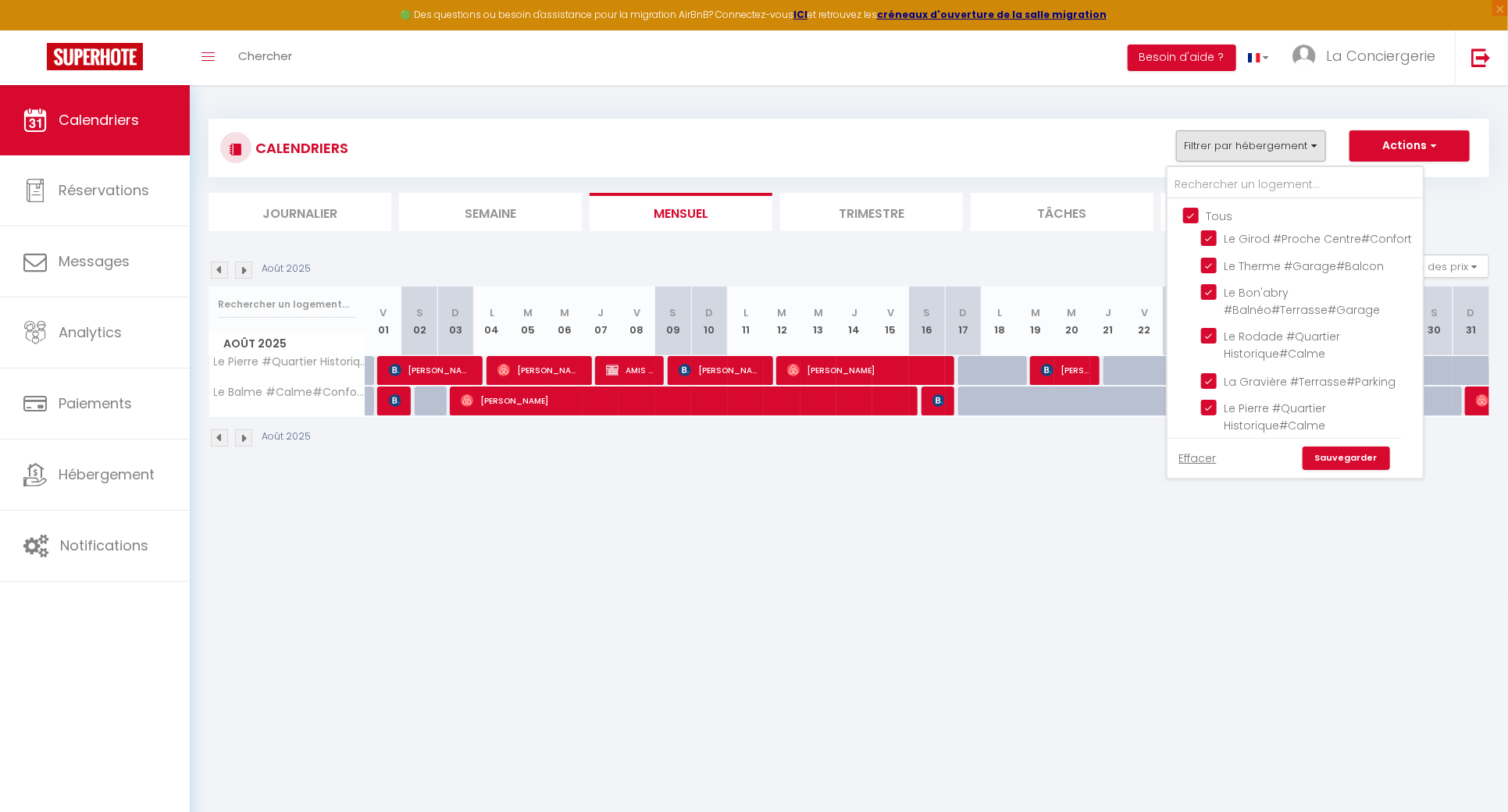
checkbox input "true"
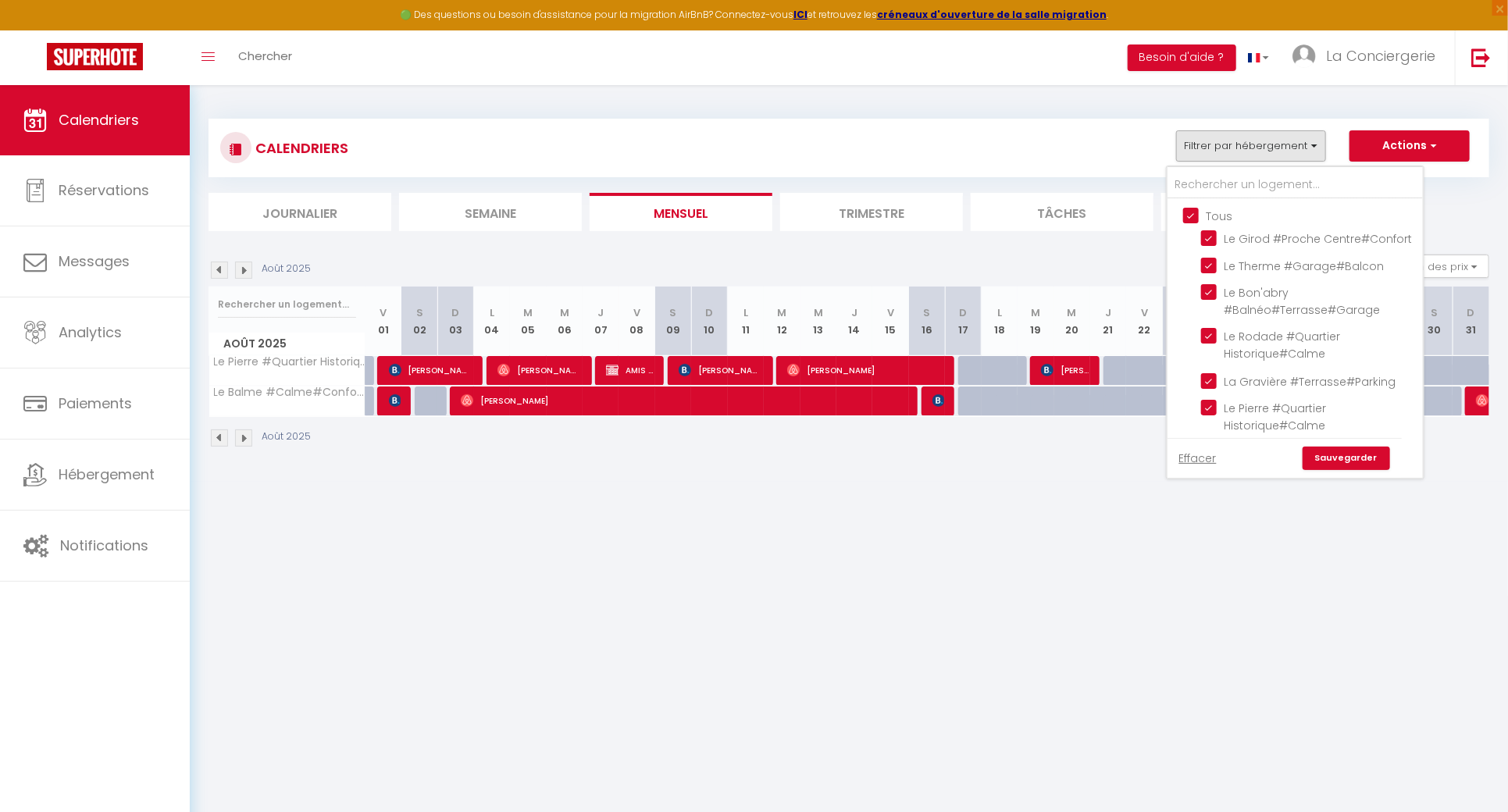
checkbox input "true"
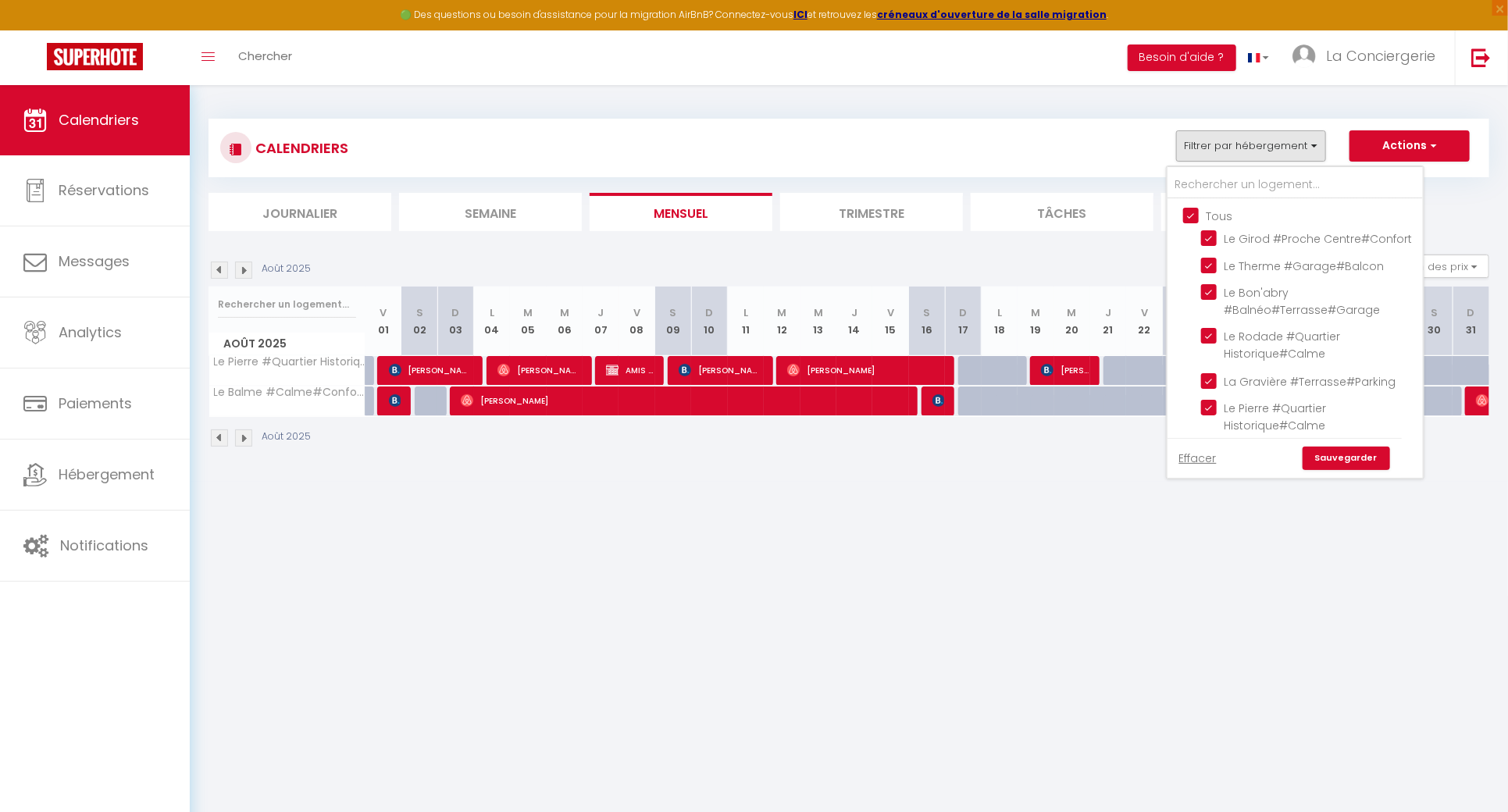
checkbox input "true"
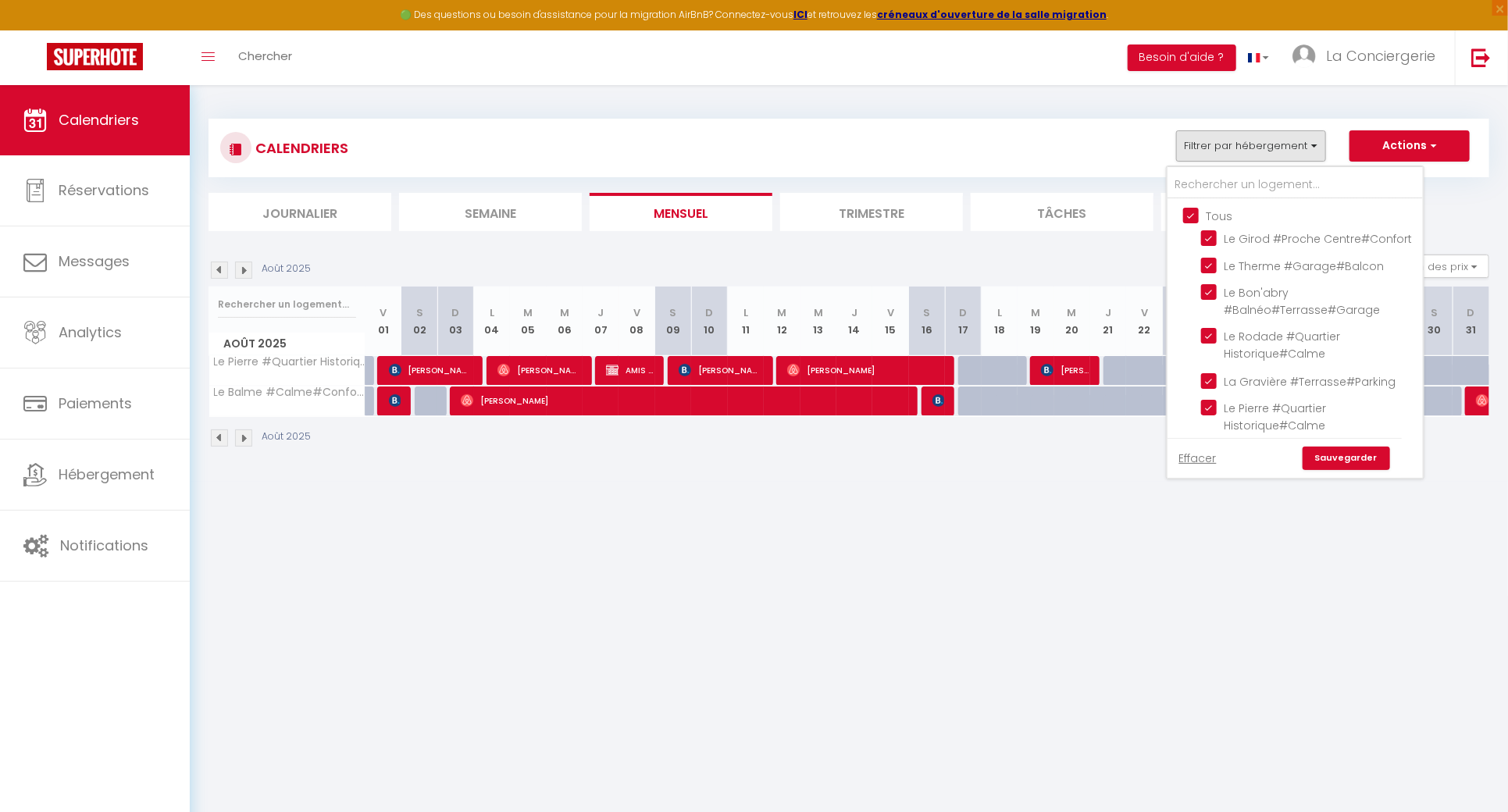
checkbox input "true"
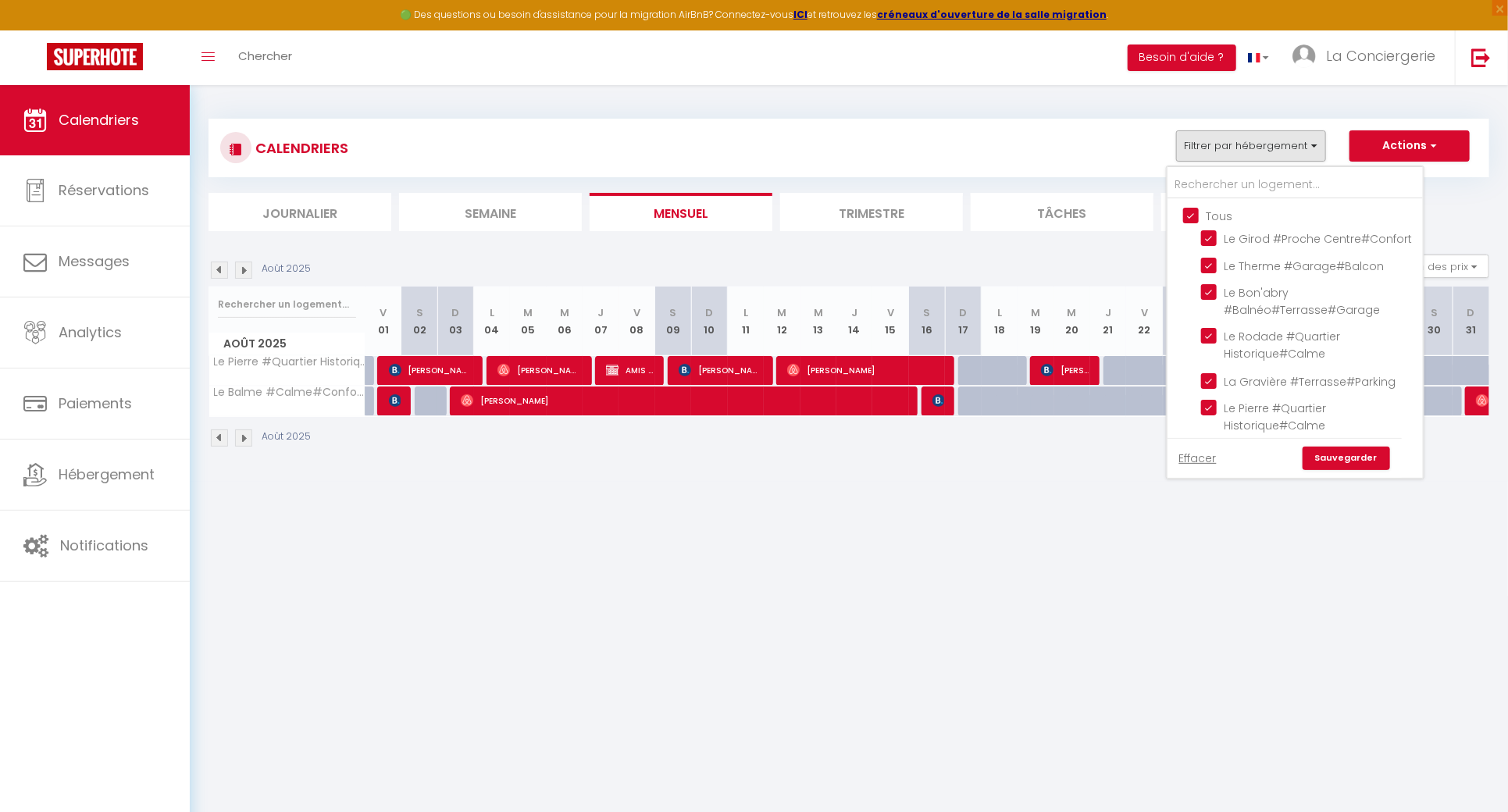
checkbox input "true"
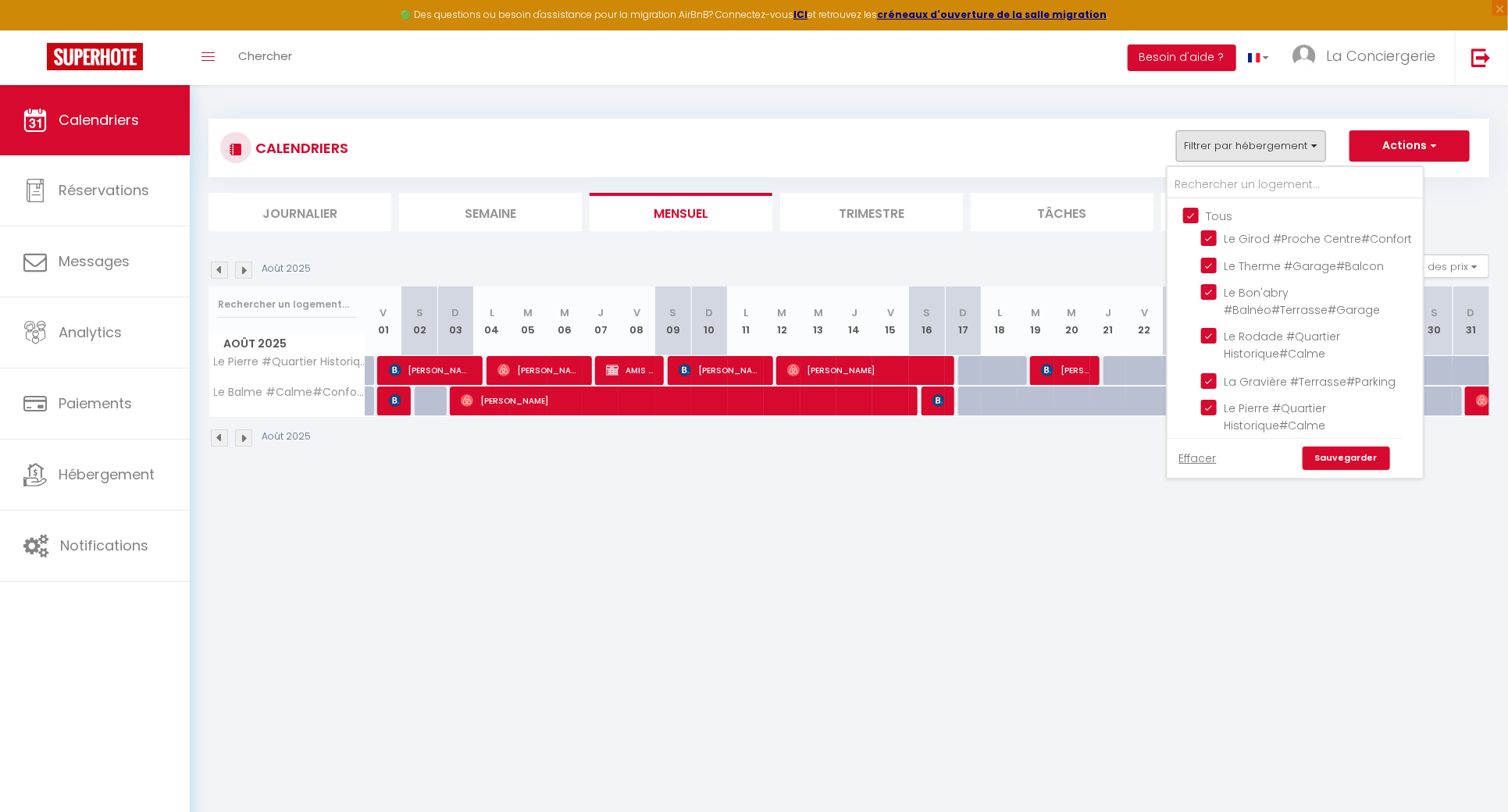
checkbox input "true"
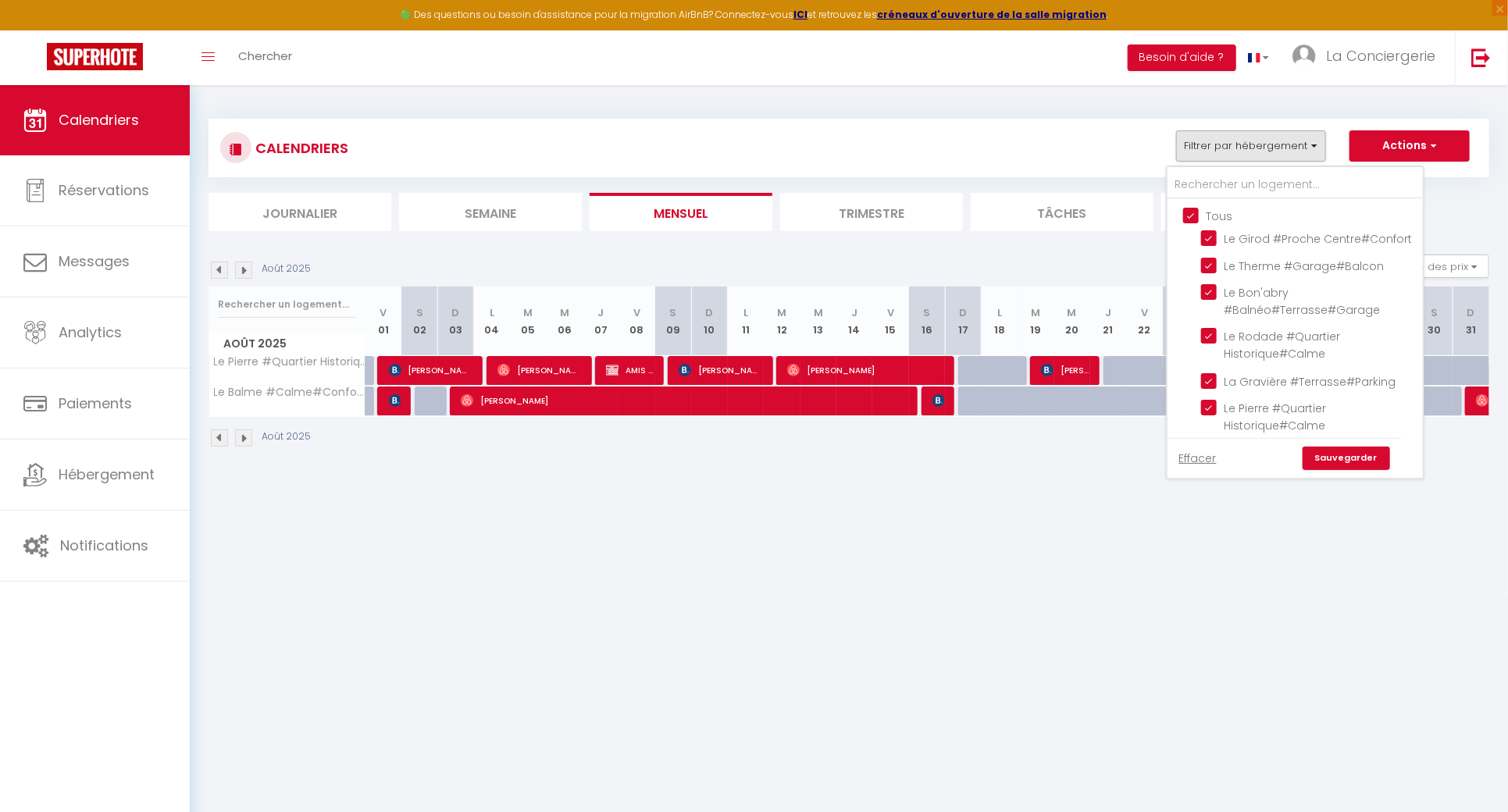
checkbox input "true"
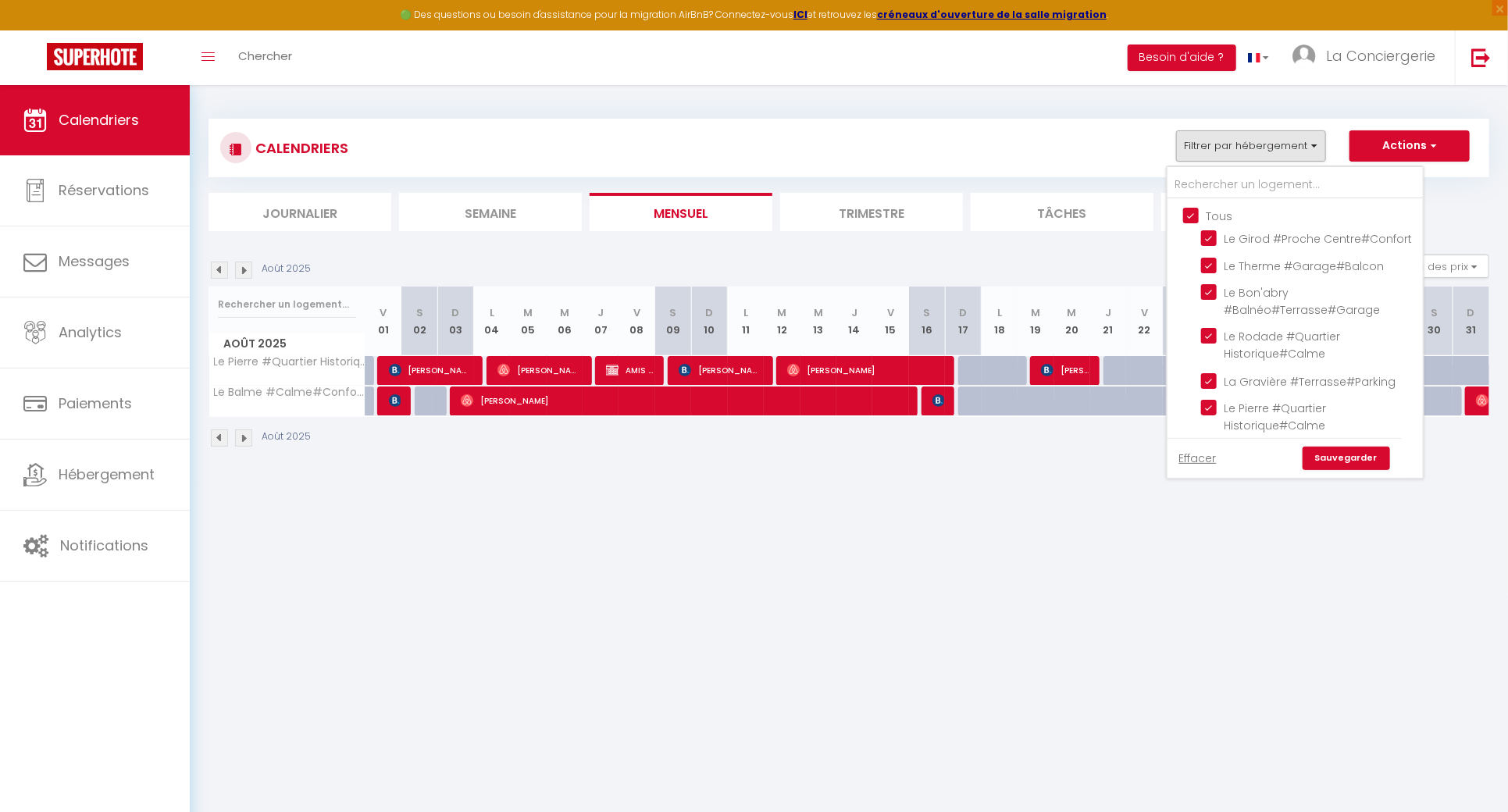
checkbox input "true"
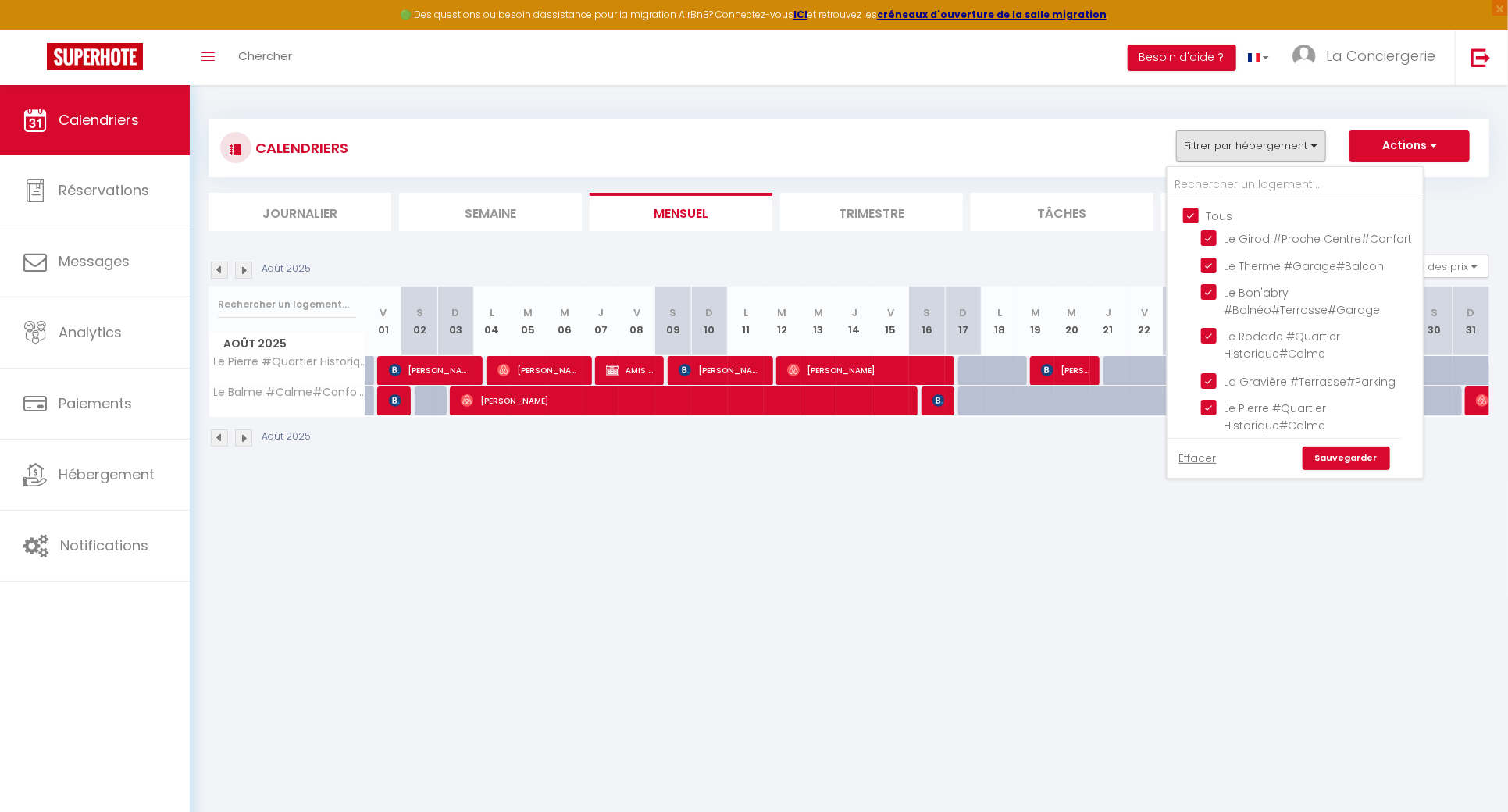
checkbox input "true"
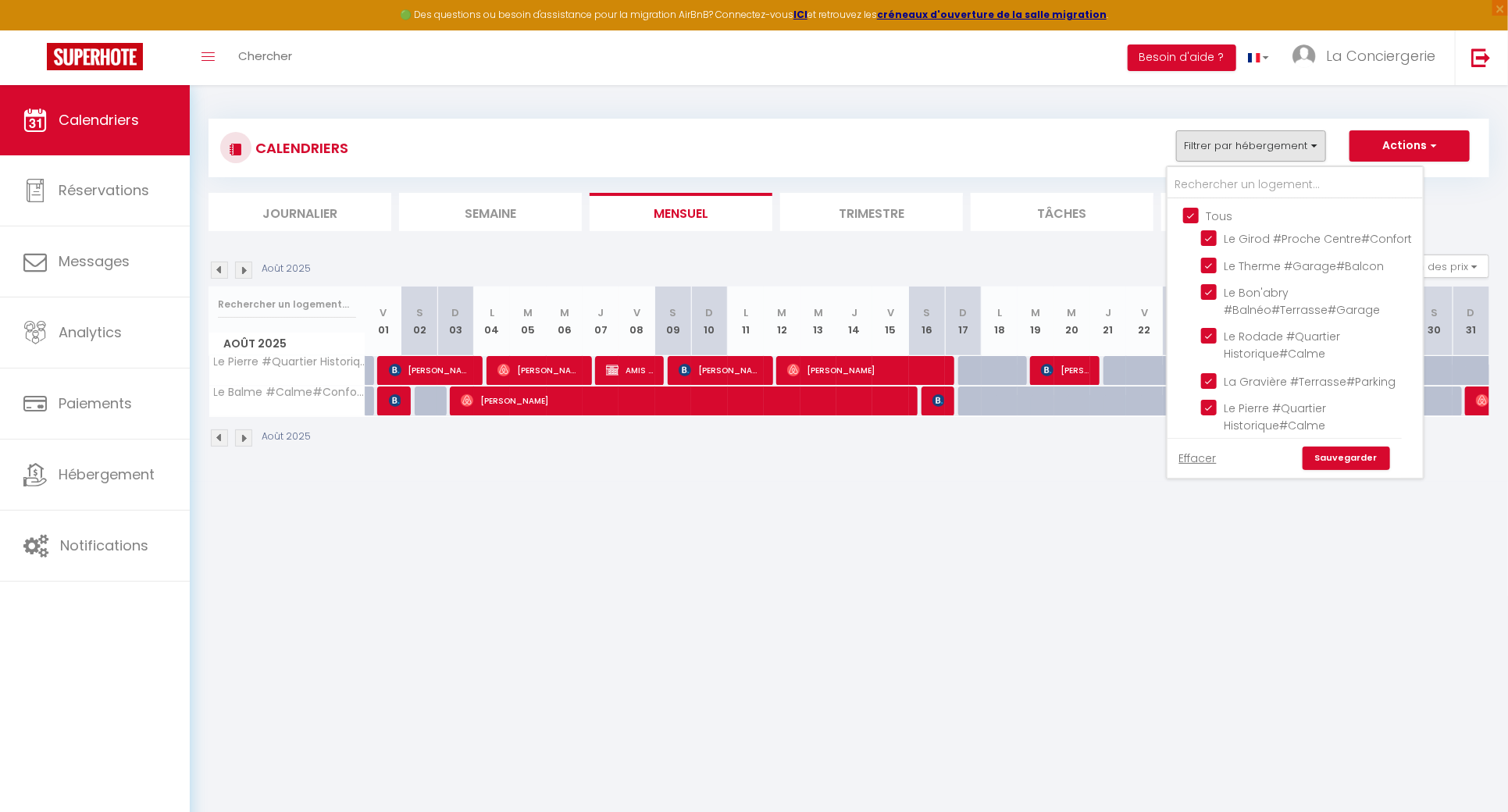
checkbox input "true"
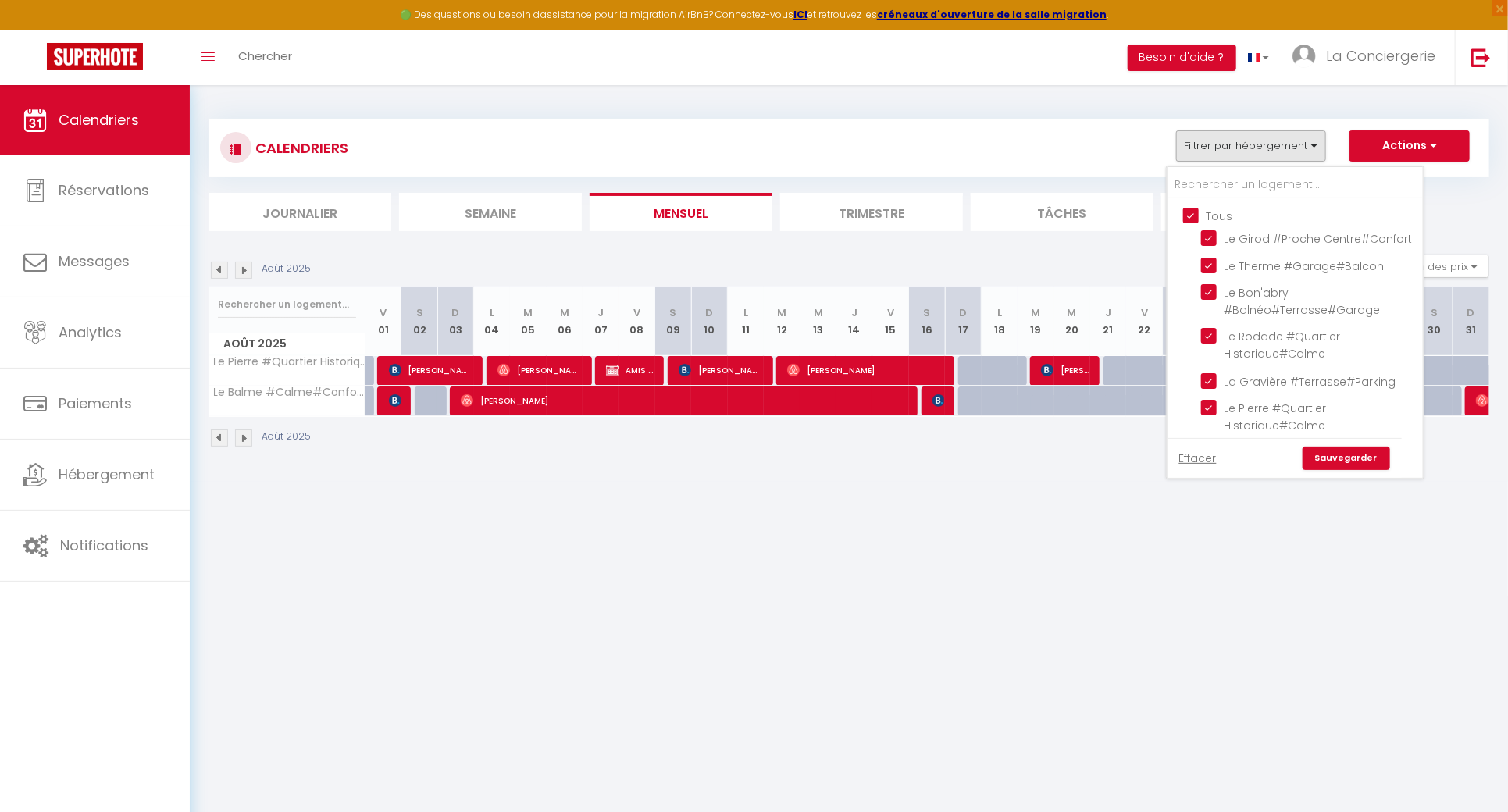
click at [1194, 214] on input "Tous" at bounding box center [1311, 214] width 256 height 15
click at [1203, 177] on input "text" at bounding box center [1295, 185] width 256 height 28
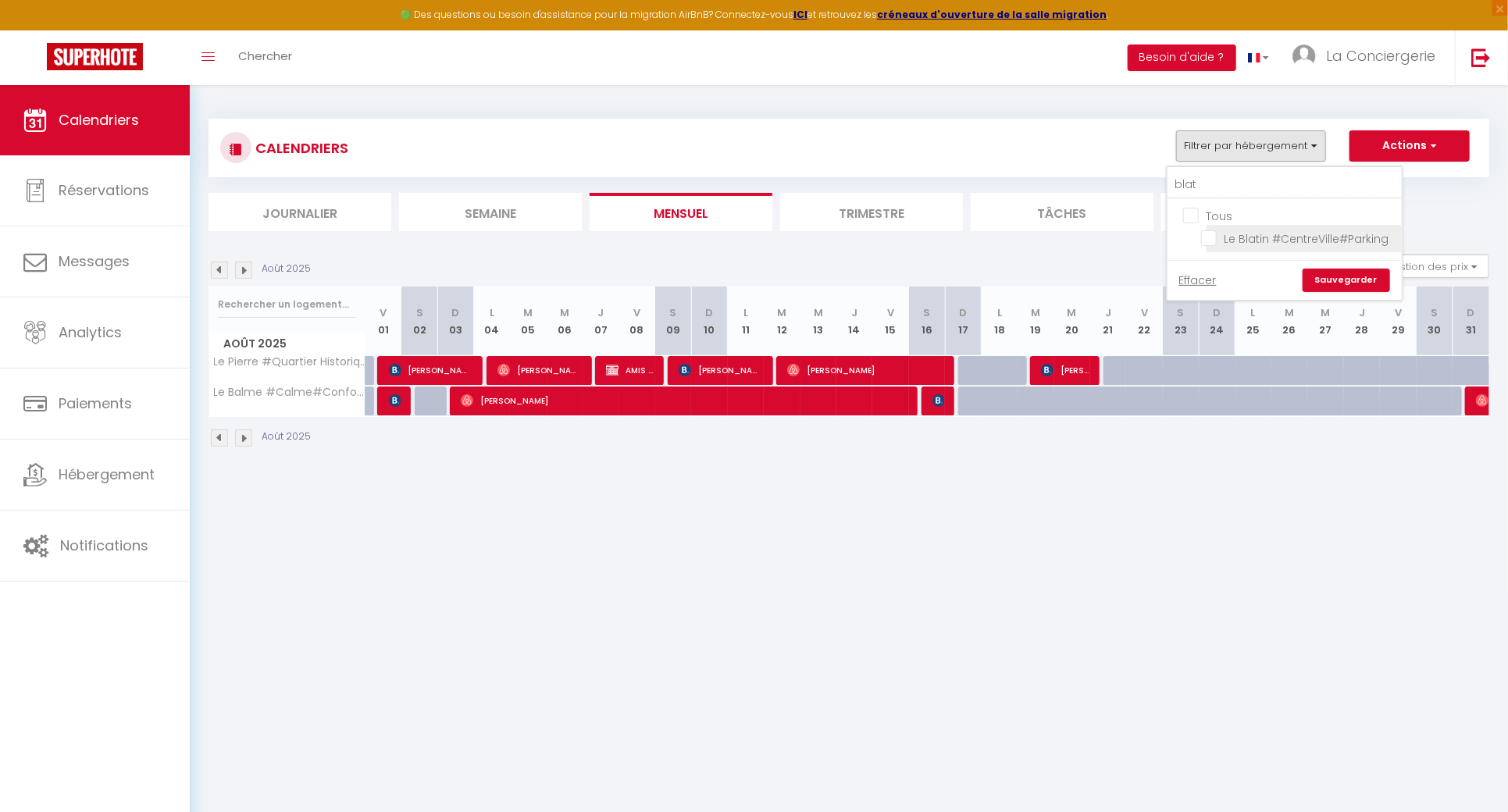
click at [1214, 231] on input "Le Blatin #CentreVille#Parking" at bounding box center [1299, 237] width 196 height 15
click at [1374, 280] on link "Sauvegarder" at bounding box center [1346, 280] width 87 height 23
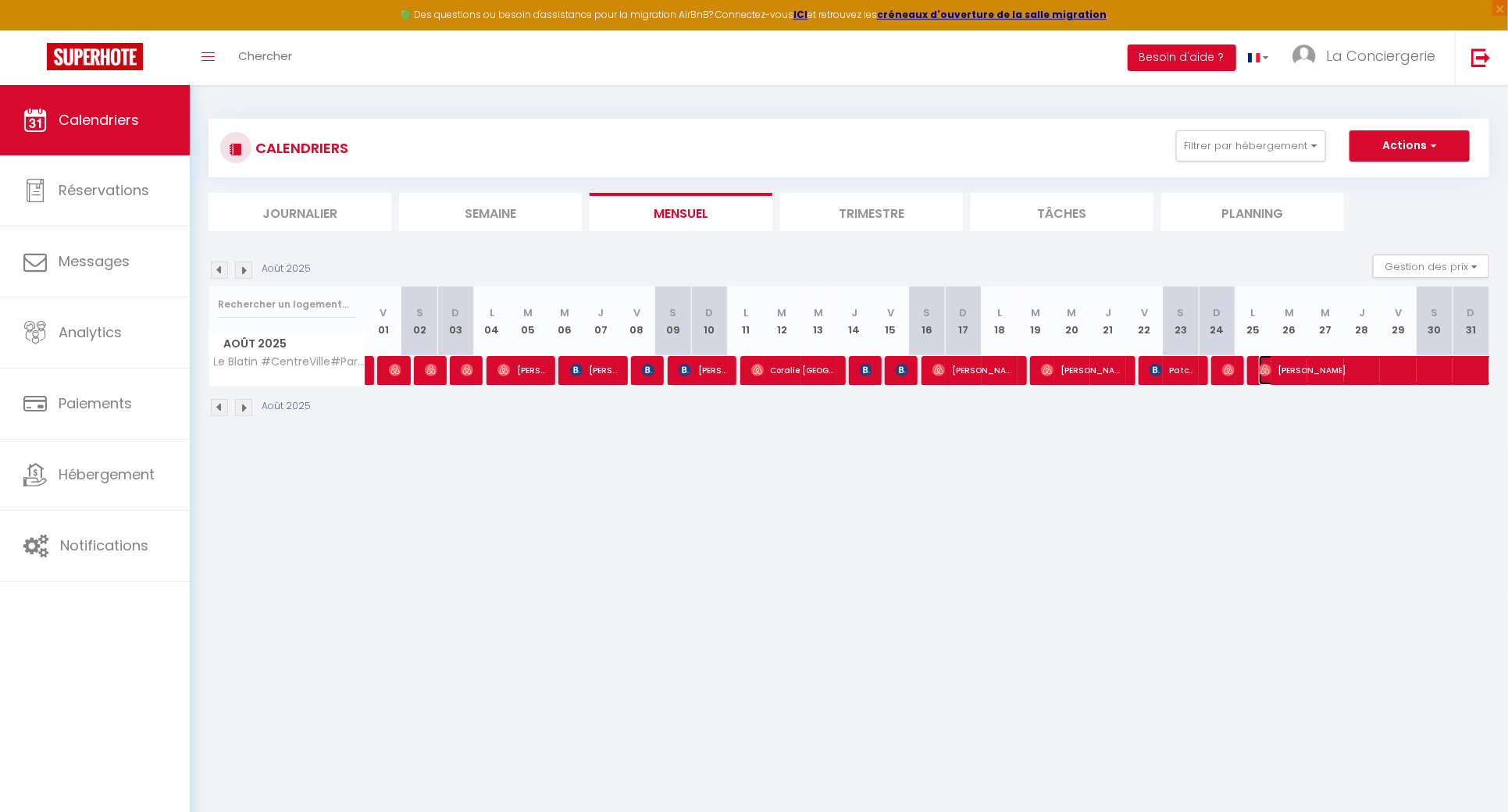
click at [1349, 380] on span "[PERSON_NAME]" at bounding box center [1385, 370] width 251 height 30
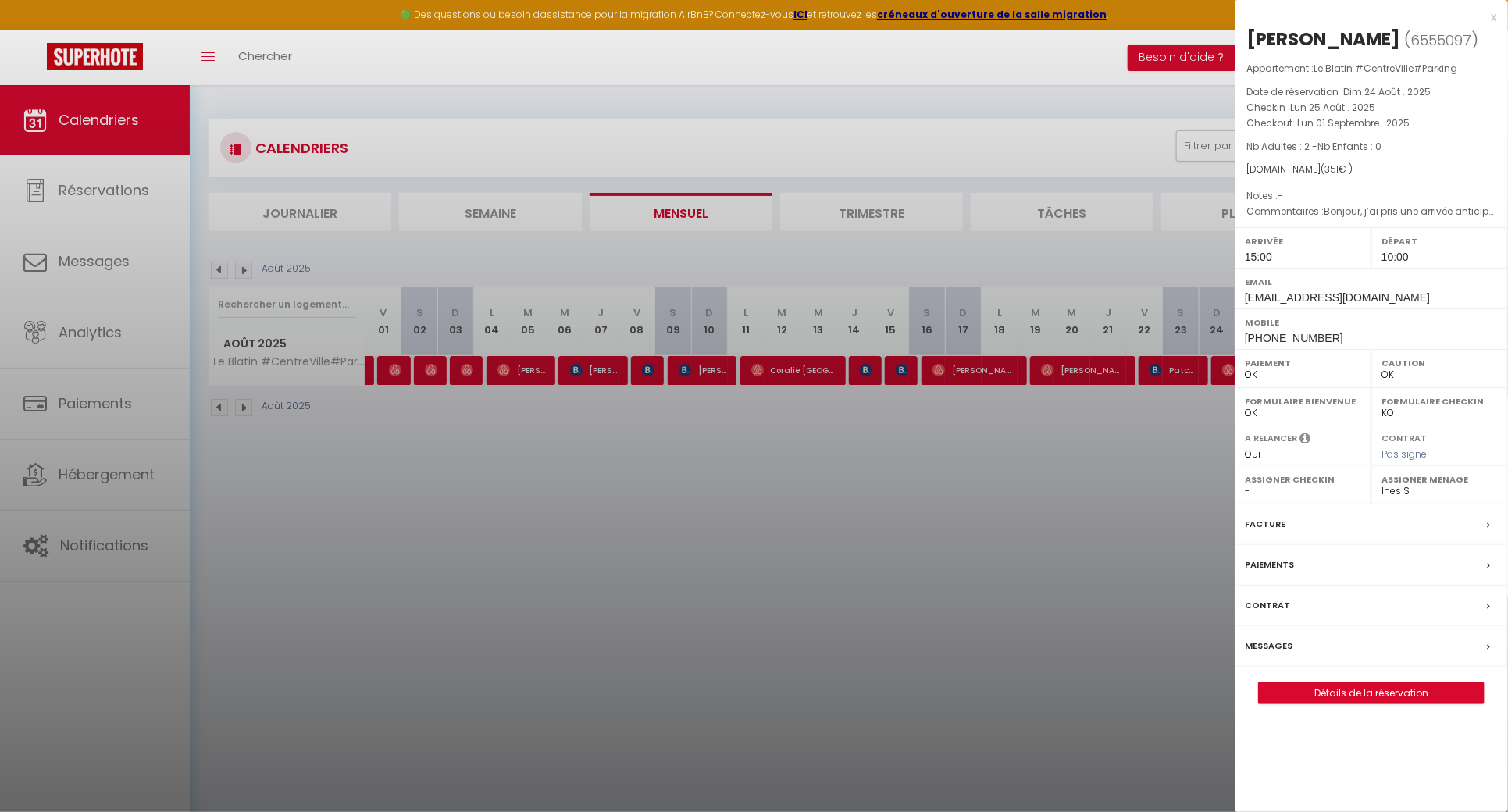
click at [1031, 472] on div at bounding box center [754, 406] width 1508 height 812
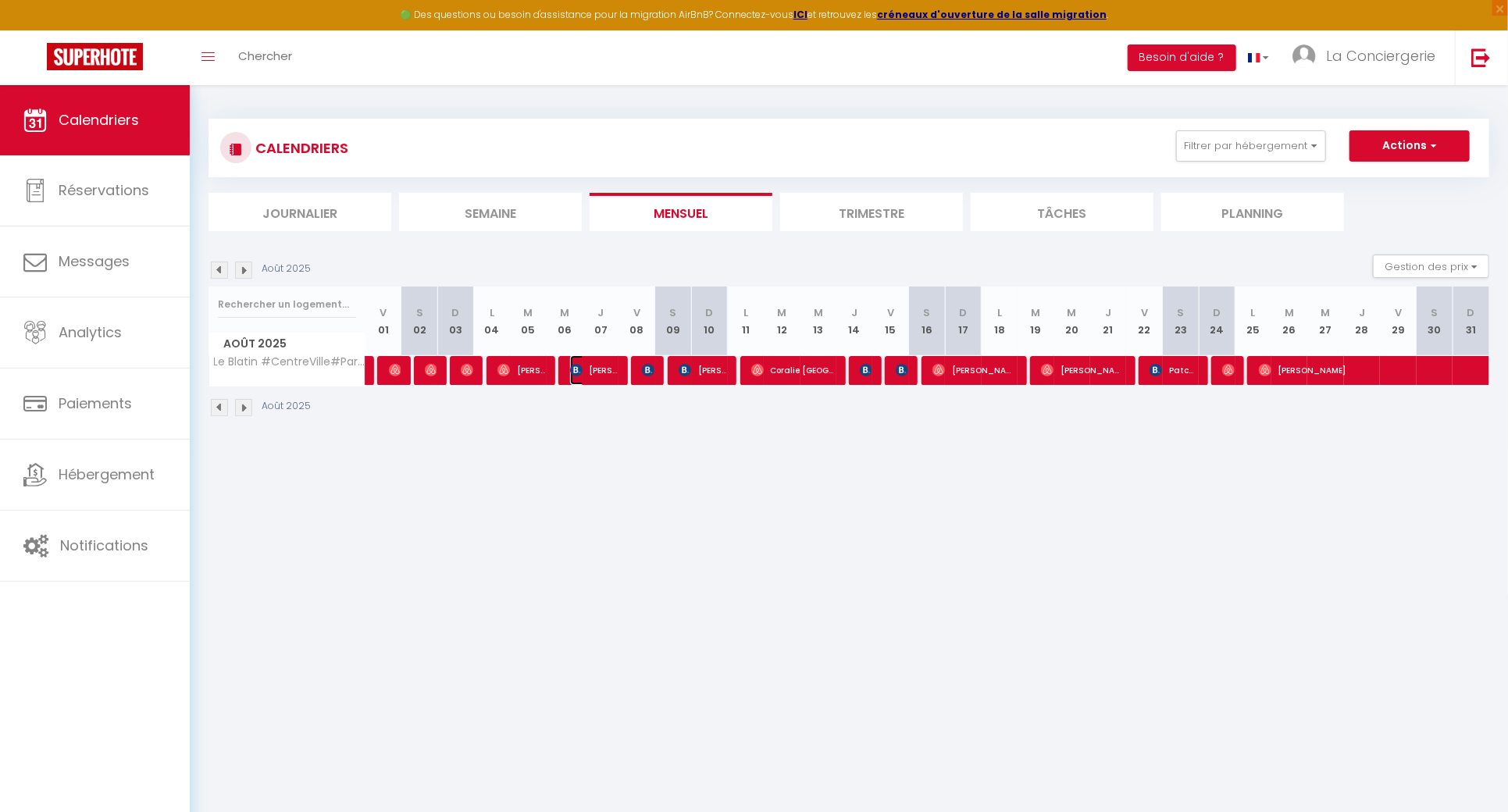
click at [585, 369] on span "[PERSON_NAME]" at bounding box center [593, 370] width 48 height 30
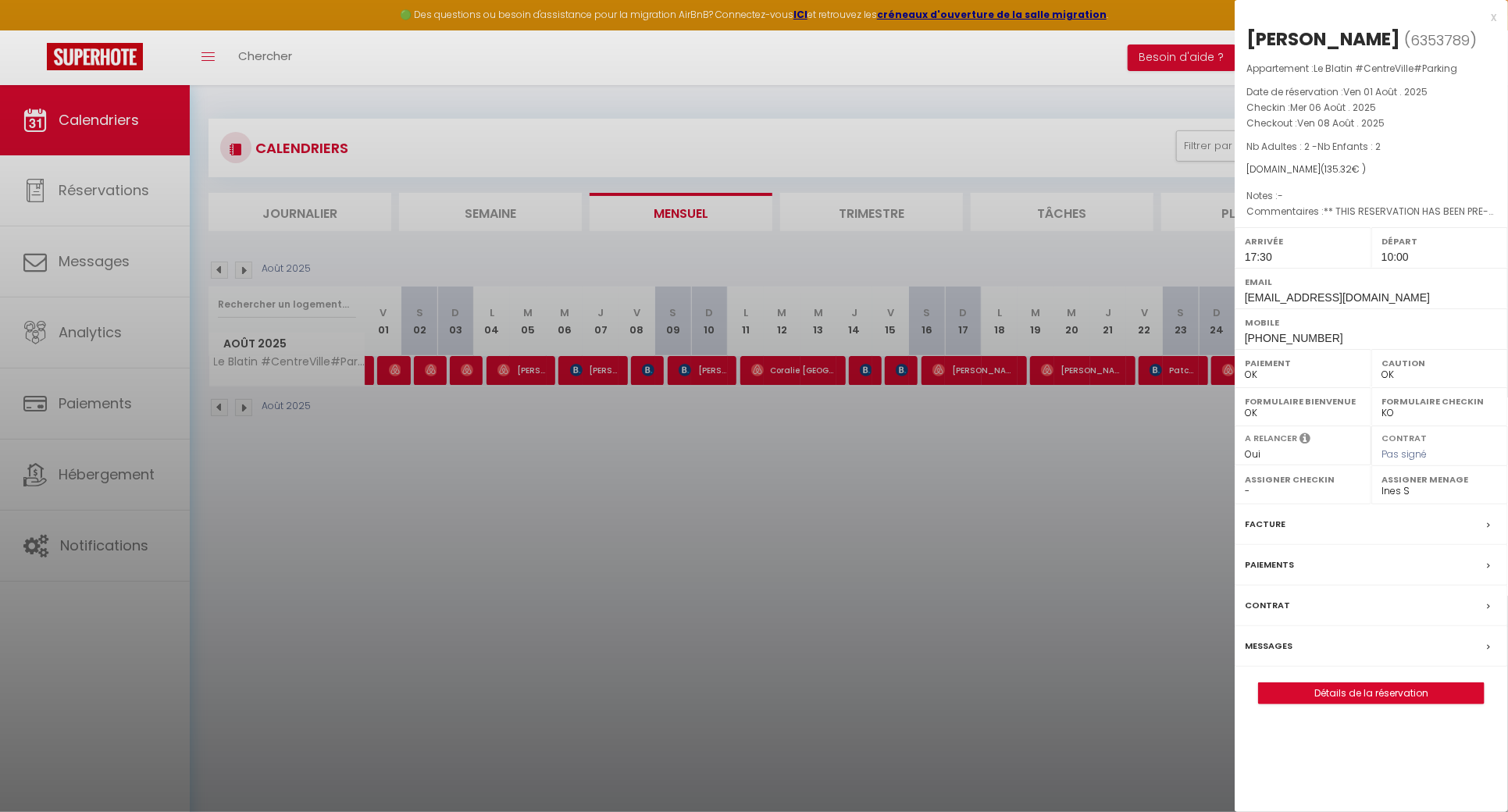
drag, startPoint x: 1427, startPoint y: 34, endPoint x: 1242, endPoint y: 39, distance: 185.1
click at [1242, 39] on div "[PERSON_NAME] ( 6353789 ) Appartement : [GEOGRAPHIC_DATA] #CentreVille#Parking …" at bounding box center [1372, 365] width 274 height 677
copy div "[PERSON_NAME]"
click at [584, 495] on div at bounding box center [754, 406] width 1508 height 812
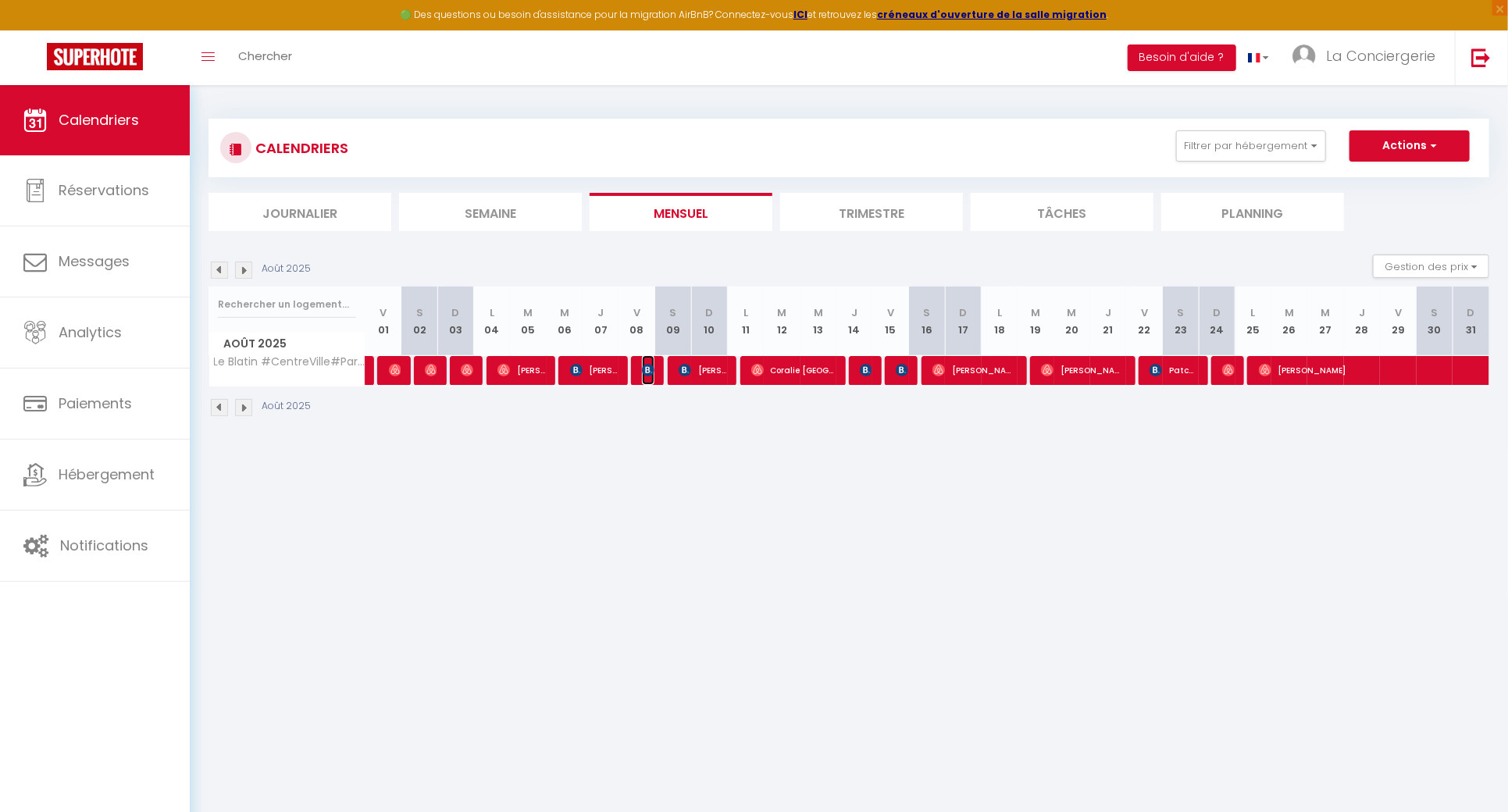
click at [653, 365] on img at bounding box center [648, 370] width 13 height 13
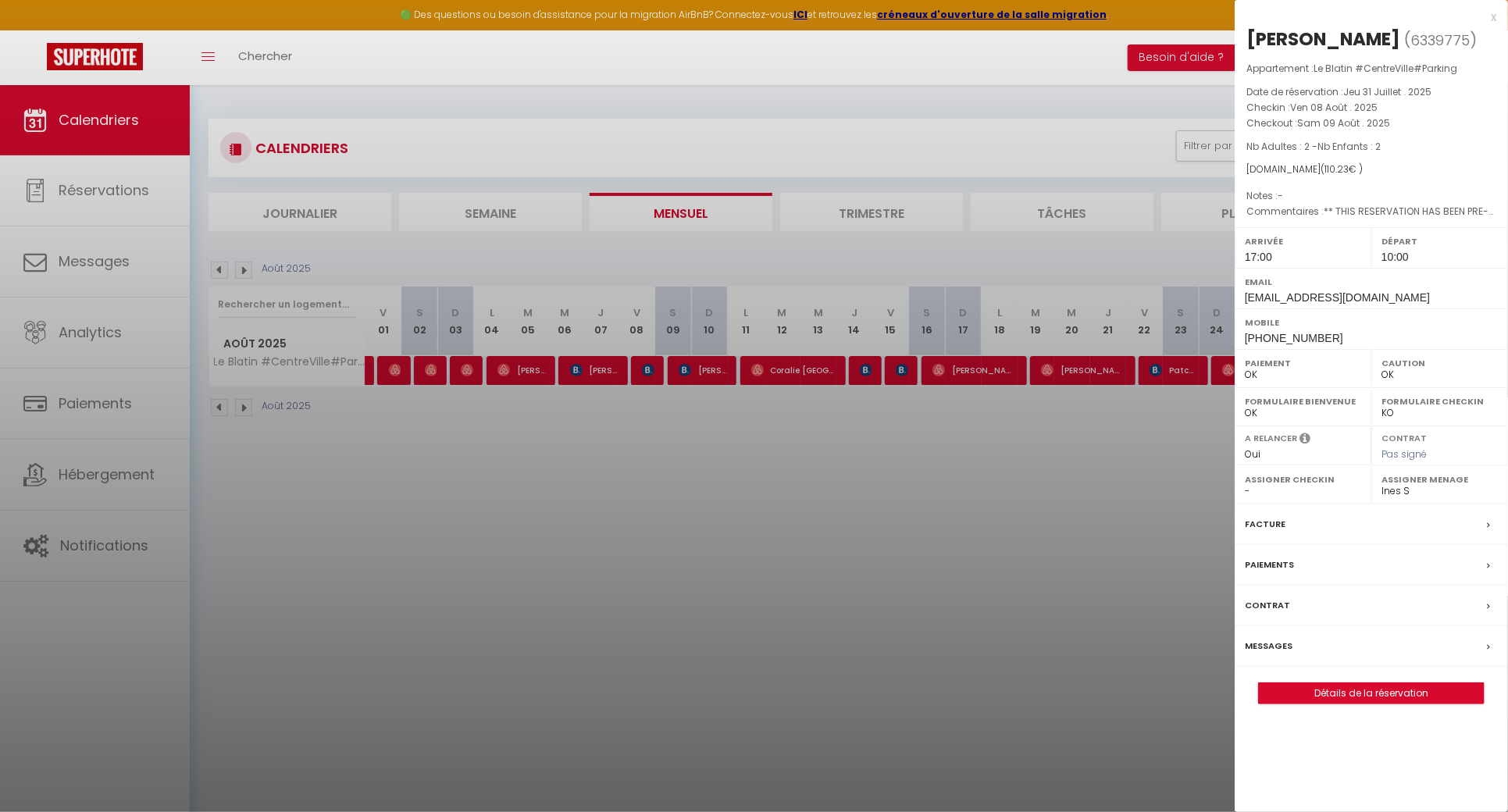
drag, startPoint x: 1471, startPoint y: 50, endPoint x: 1249, endPoint y: 31, distance: 222.8
click at [1249, 31] on h2 "[PERSON_NAME] ( 6339775 )" at bounding box center [1372, 40] width 250 height 27
copy div "[PERSON_NAME]"
click at [651, 467] on div at bounding box center [754, 406] width 1508 height 812
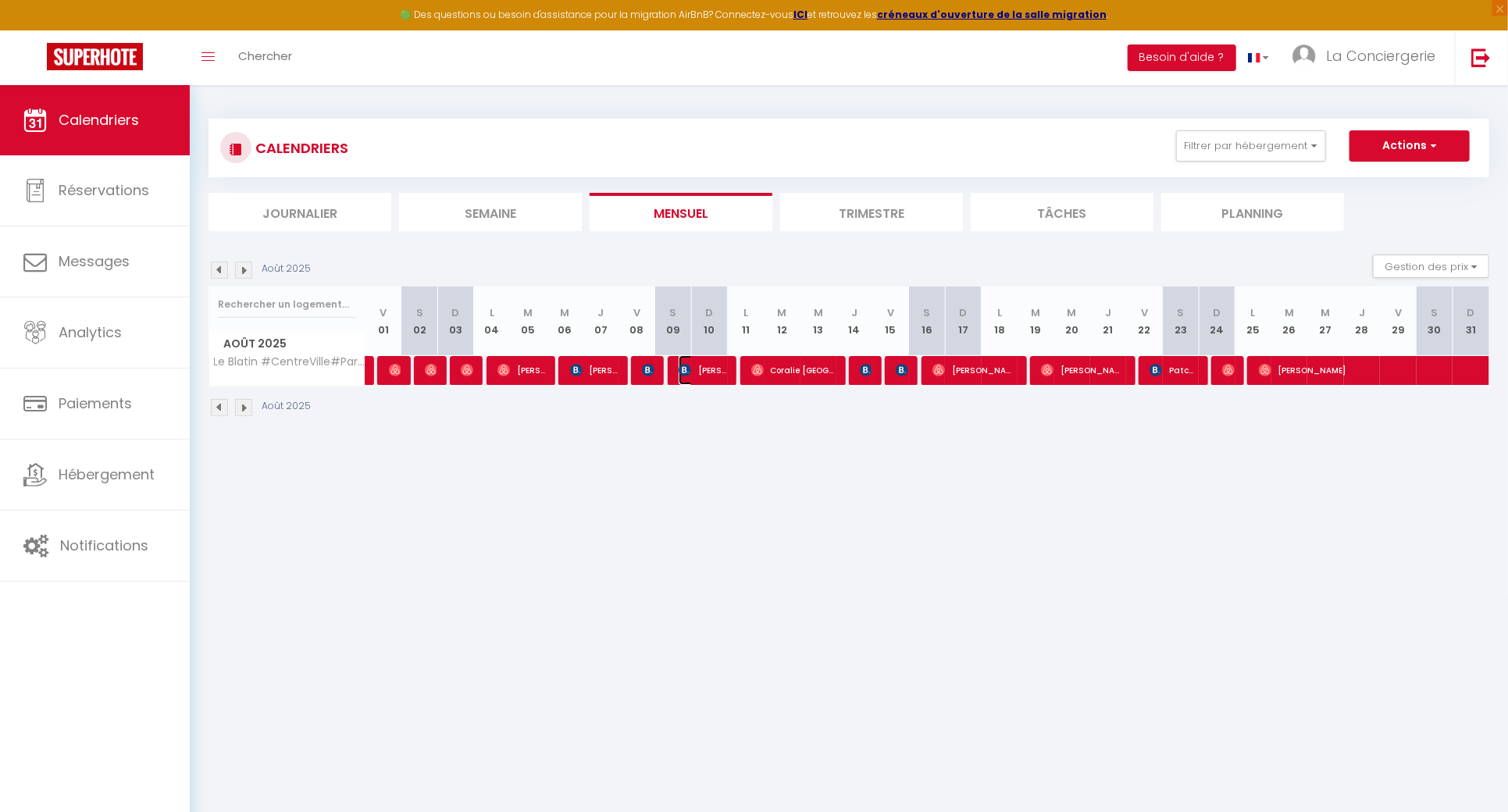
click at [692, 370] on span "[PERSON_NAME]" at bounding box center [702, 370] width 48 height 30
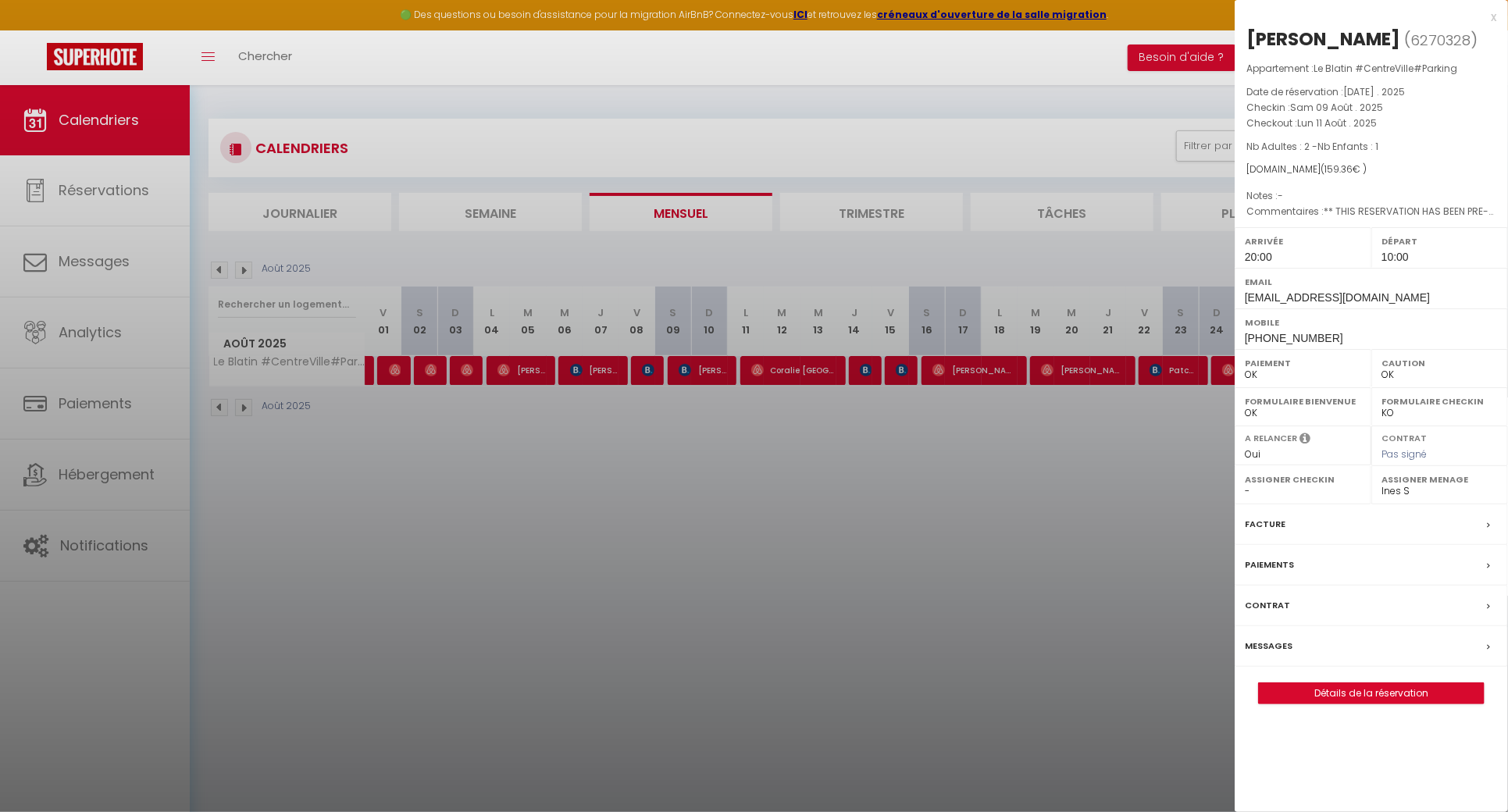
drag, startPoint x: 1439, startPoint y: 32, endPoint x: 1247, endPoint y: 39, distance: 192.1
click at [1247, 39] on h2 "[PERSON_NAME] ( 6270328 )" at bounding box center [1372, 40] width 250 height 27
copy div "[PERSON_NAME]"
click at [612, 535] on div at bounding box center [754, 406] width 1508 height 812
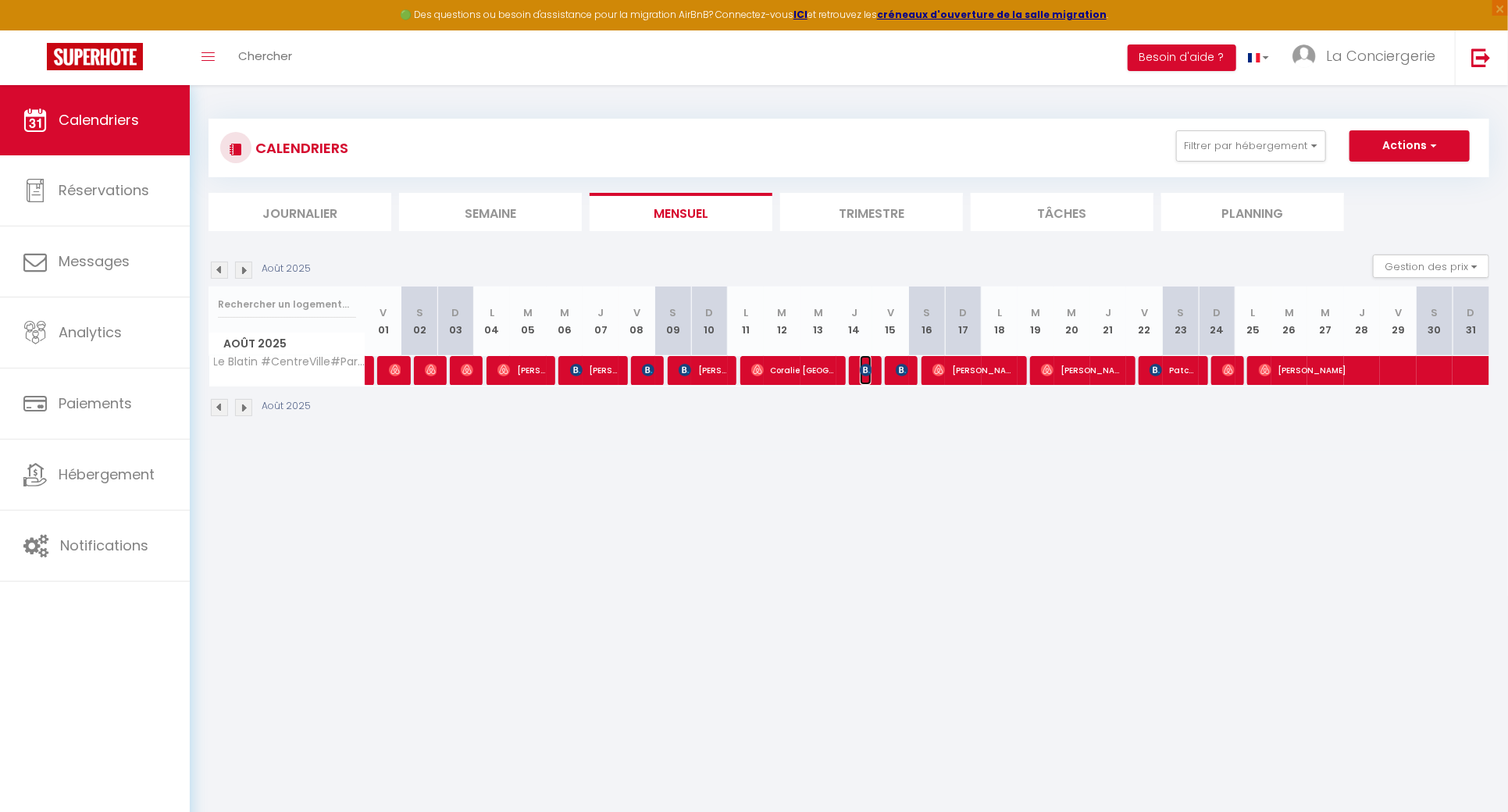
click at [862, 370] on img at bounding box center [866, 370] width 13 height 13
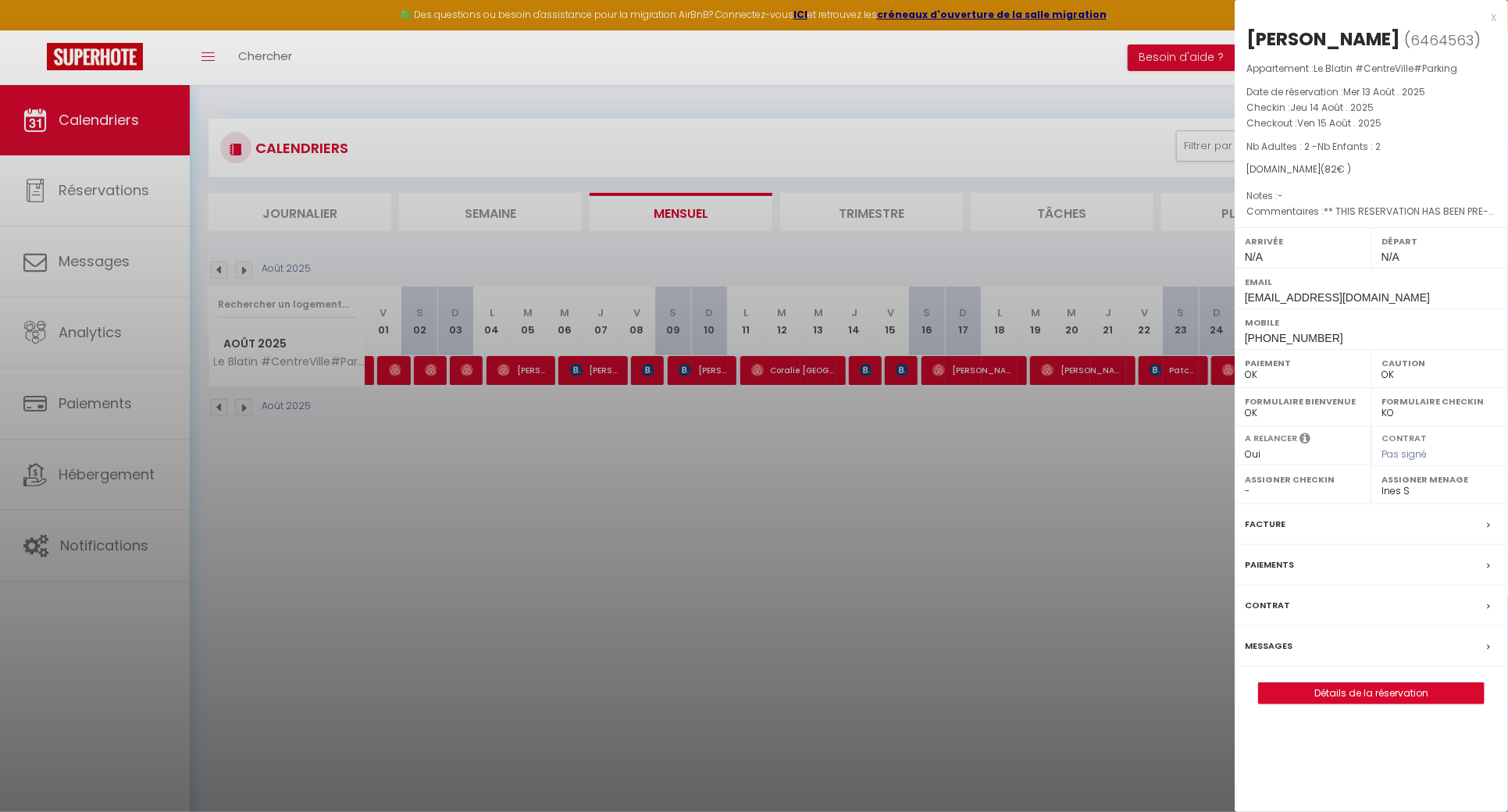
drag, startPoint x: 1292, startPoint y: 37, endPoint x: 1247, endPoint y: 32, distance: 45.3
click at [1247, 32] on div "[PERSON_NAME]" at bounding box center [1323, 39] width 153 height 25
copy div "[PERSON_NAME]"
click at [834, 521] on div at bounding box center [754, 406] width 1508 height 812
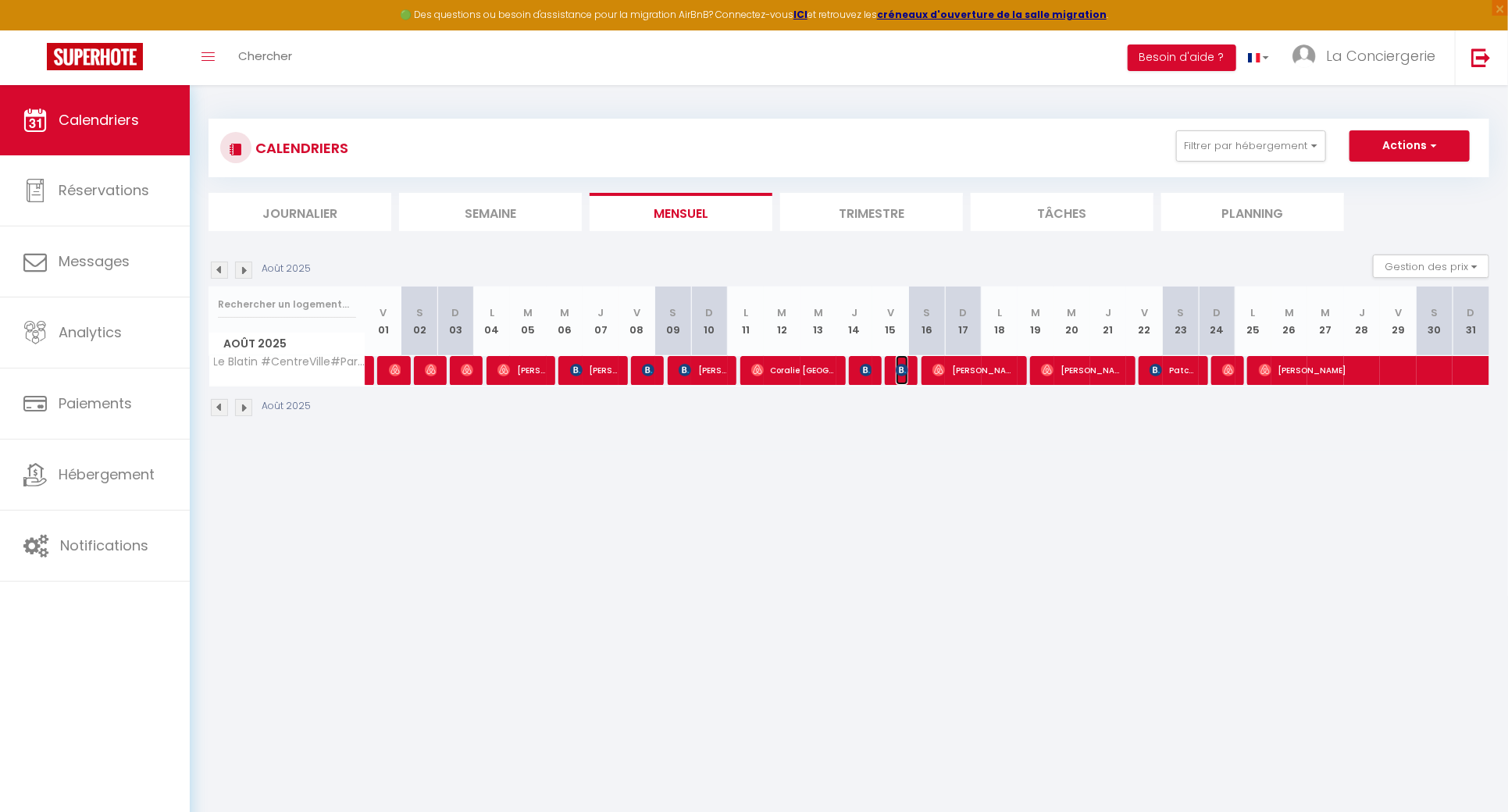
click at [902, 367] on img at bounding box center [902, 370] width 13 height 13
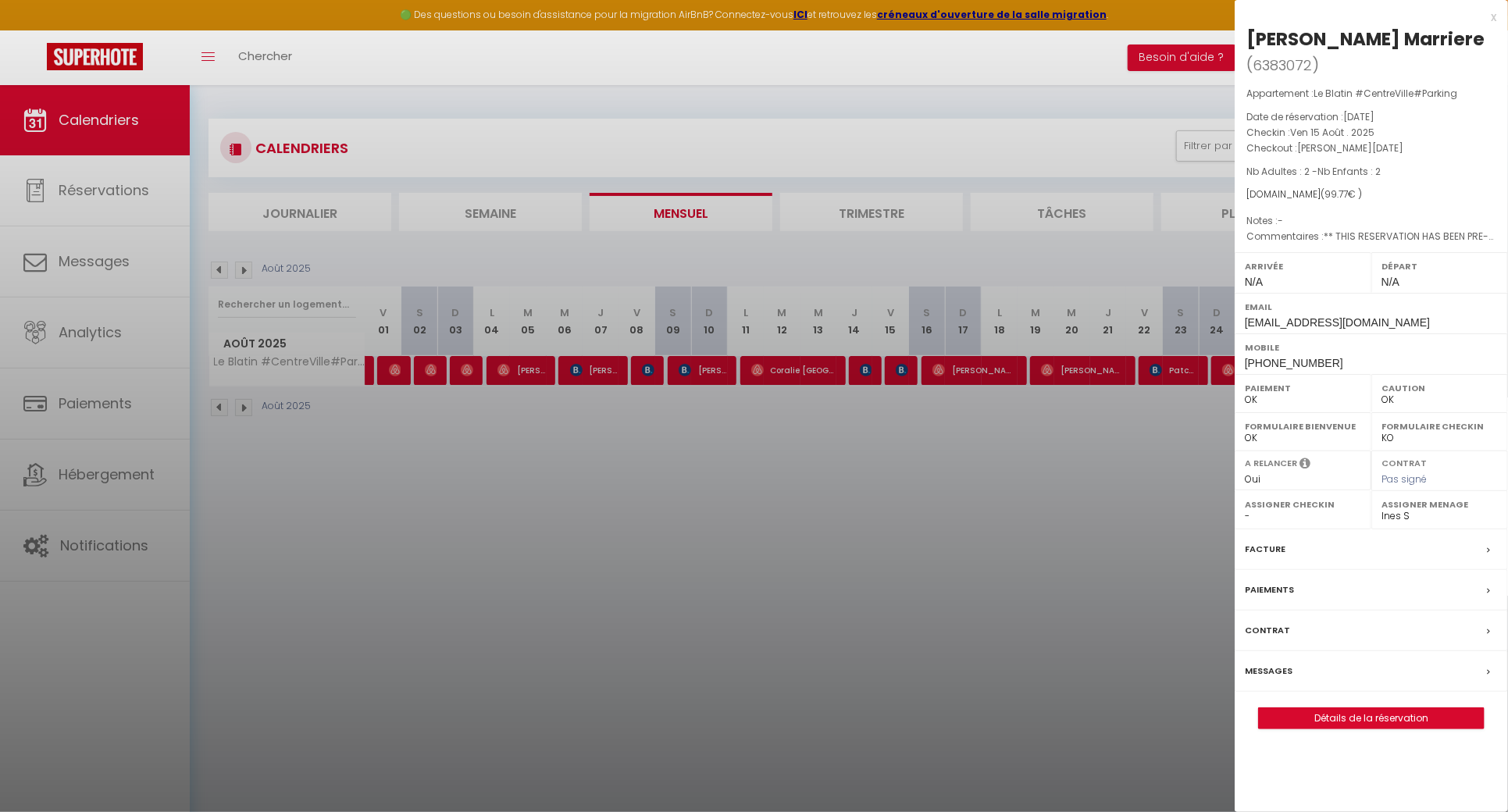
drag, startPoint x: 1469, startPoint y: 36, endPoint x: 1244, endPoint y: 41, distance: 225.1
click at [1244, 41] on div "[PERSON_NAME] Marriere ( 6383072 ) Appartement : [GEOGRAPHIC_DATA] #CentreVille…" at bounding box center [1372, 378] width 274 height 703
copy div "[PERSON_NAME] Marriere"
click at [654, 503] on div at bounding box center [754, 406] width 1508 height 812
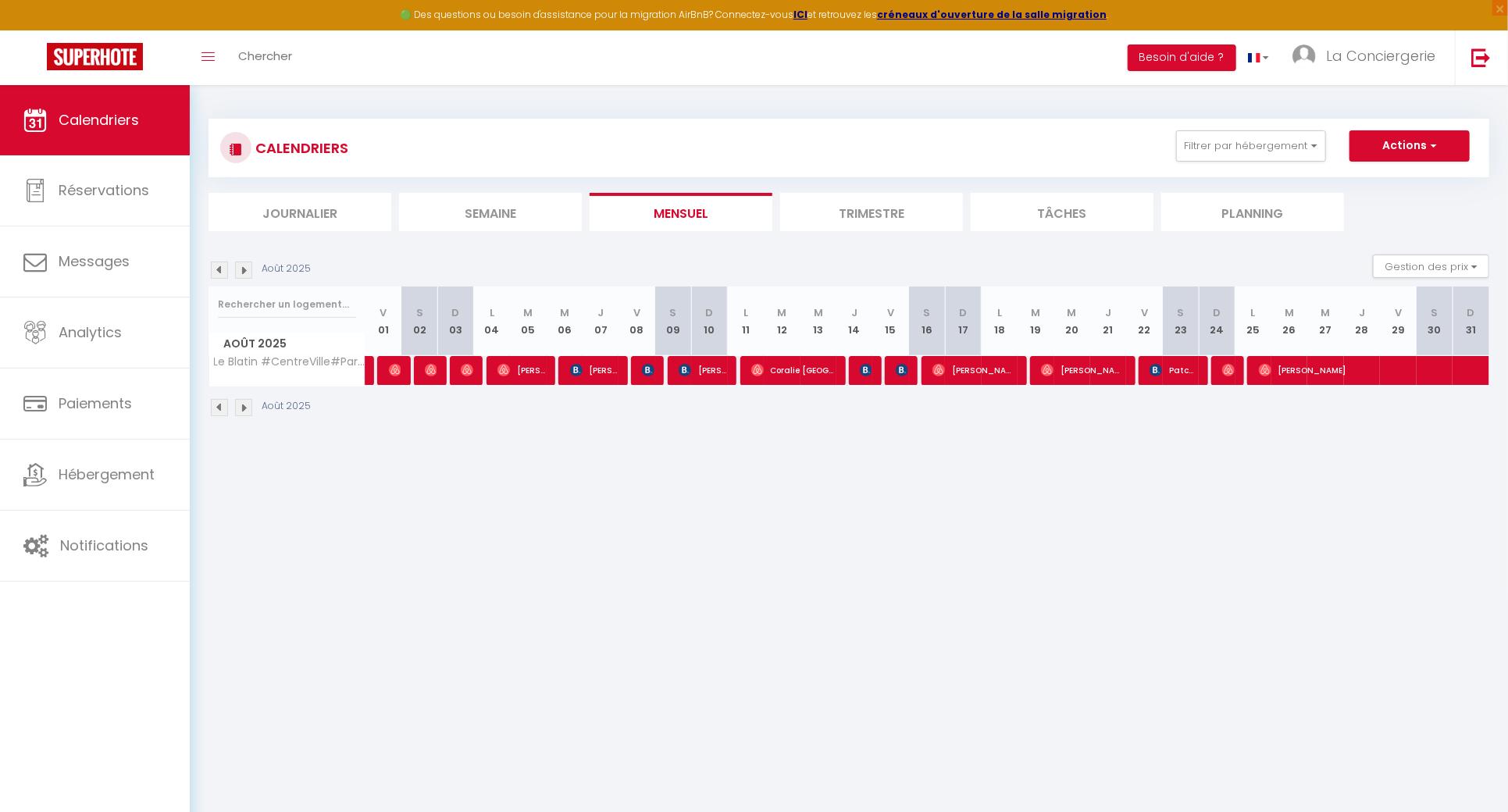
click at [1170, 387] on div "Août 2025" at bounding box center [848, 409] width 1281 height 46
click at [1181, 377] on span "Patchao Cha" at bounding box center [1173, 370] width 48 height 30
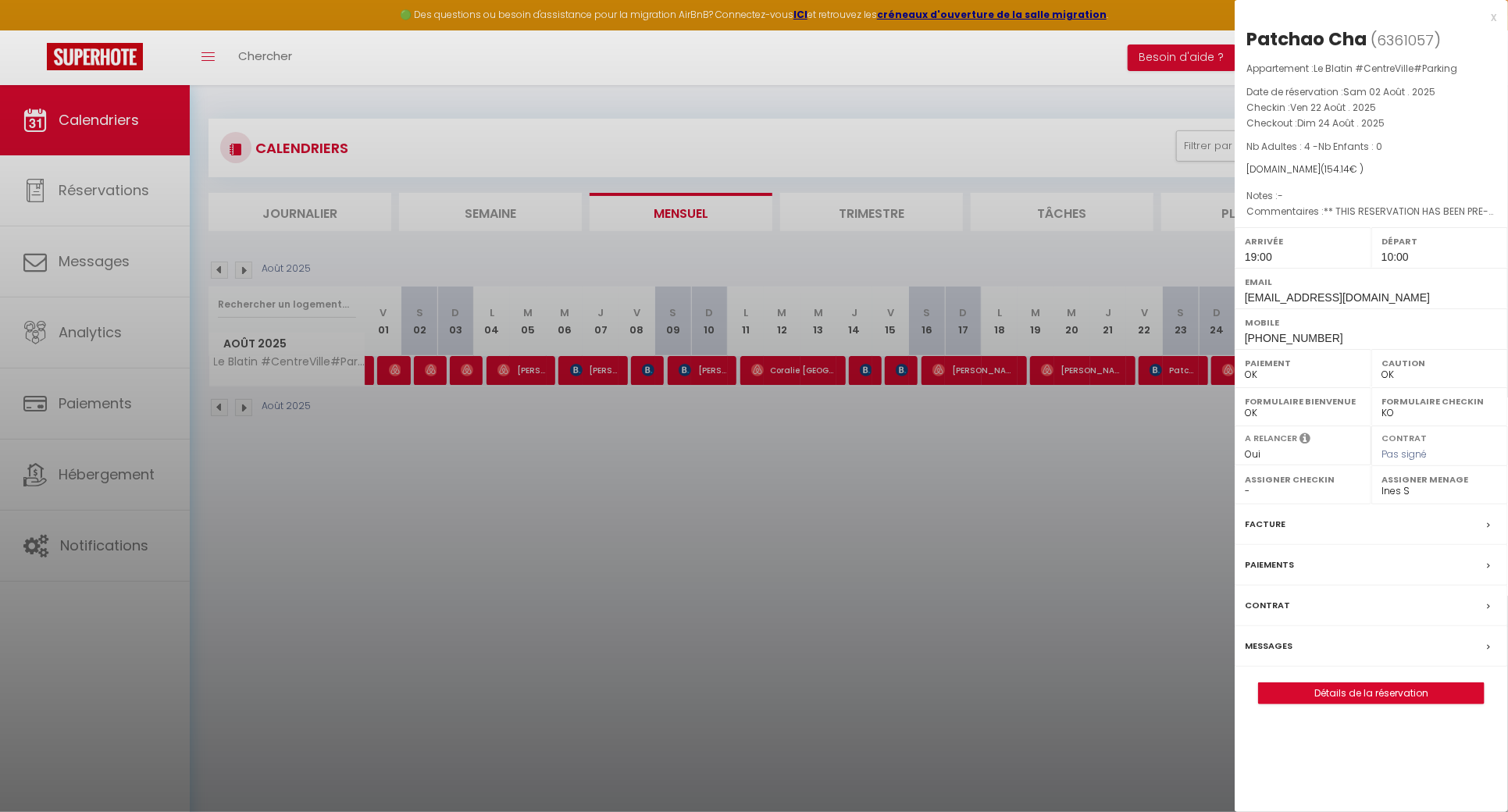
drag, startPoint x: 1367, startPoint y: 39, endPoint x: 1244, endPoint y: 39, distance: 123.0
click at [1244, 39] on div "Patchao Cha ( 6361057 ) Appartement : [GEOGRAPHIC_DATA] #CentreVille#Parking Da…" at bounding box center [1372, 365] width 274 height 677
click at [282, 409] on div at bounding box center [754, 406] width 1508 height 812
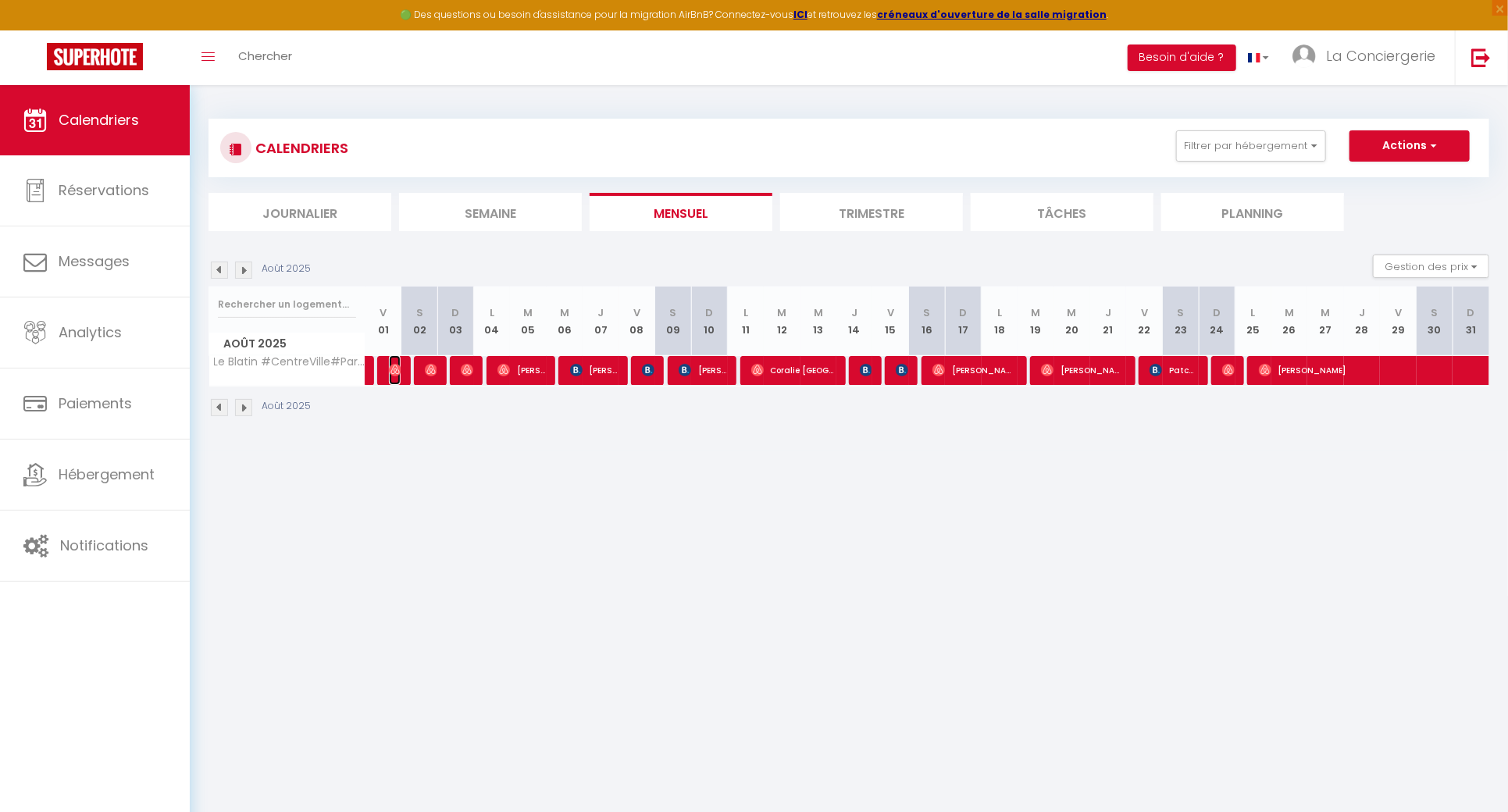
click at [394, 371] on img at bounding box center [395, 370] width 13 height 13
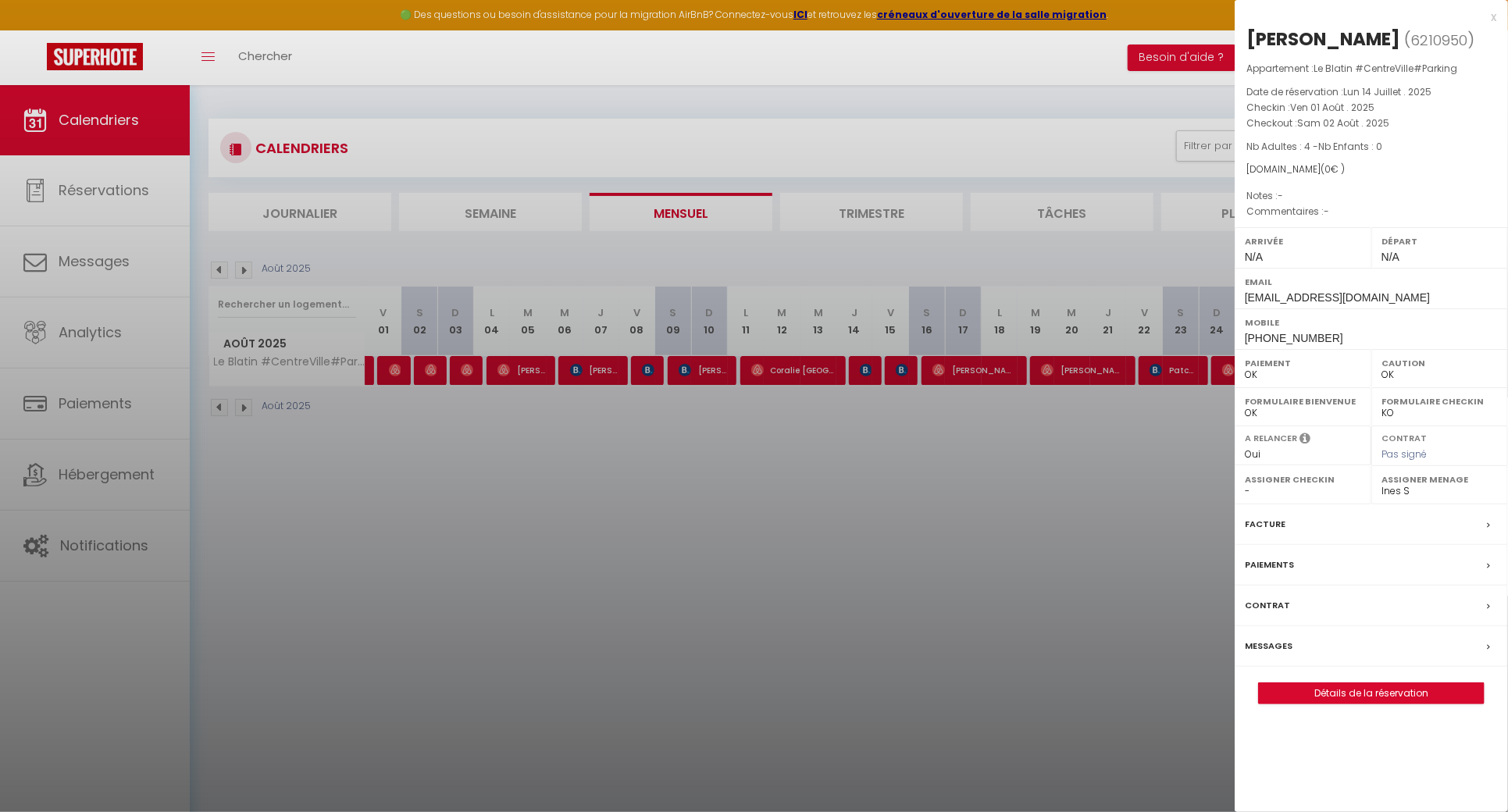
click at [892, 392] on div at bounding box center [754, 406] width 1508 height 812
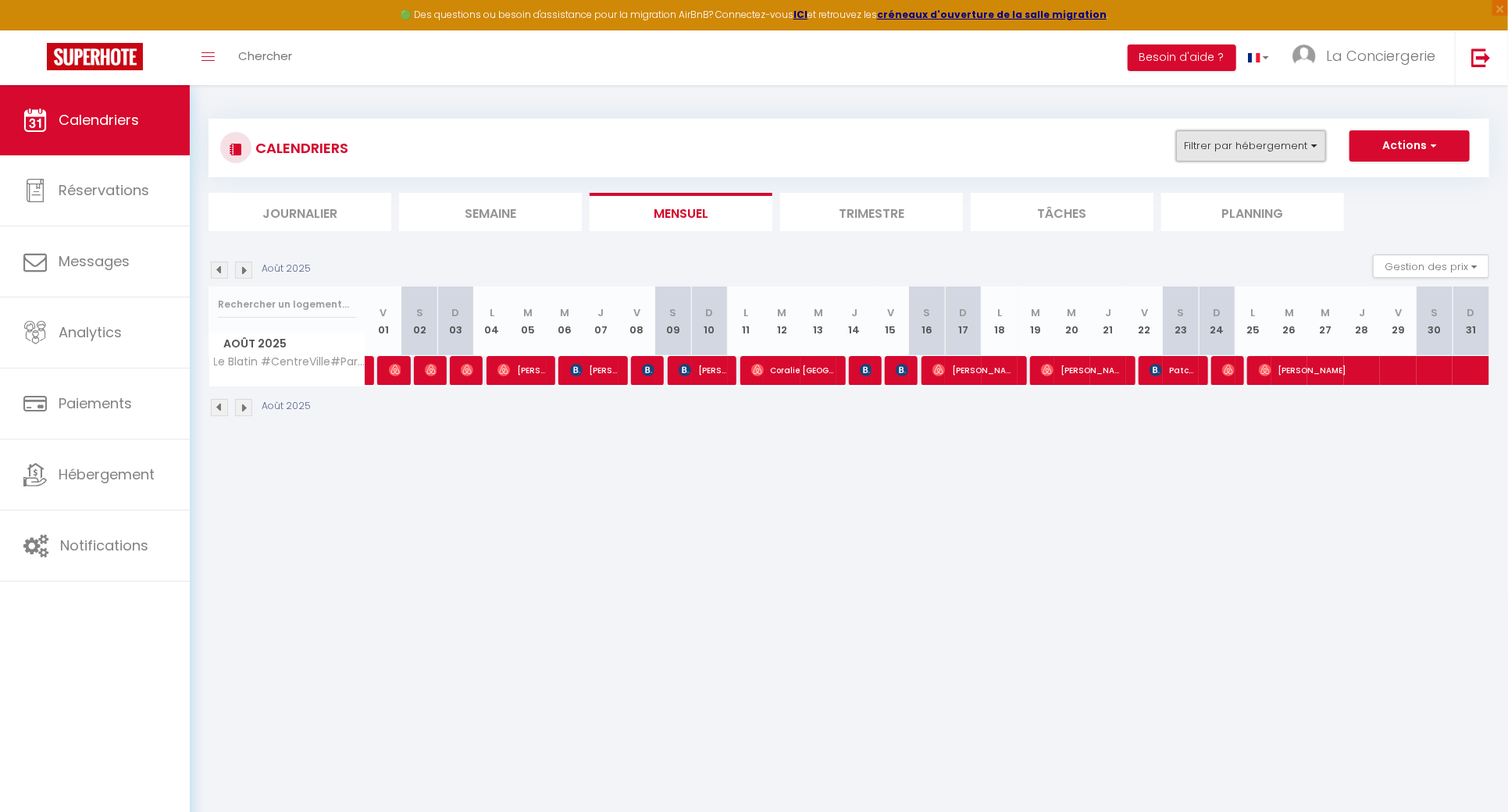
click at [1202, 145] on button "Filtrer par hébergement" at bounding box center [1250, 145] width 150 height 31
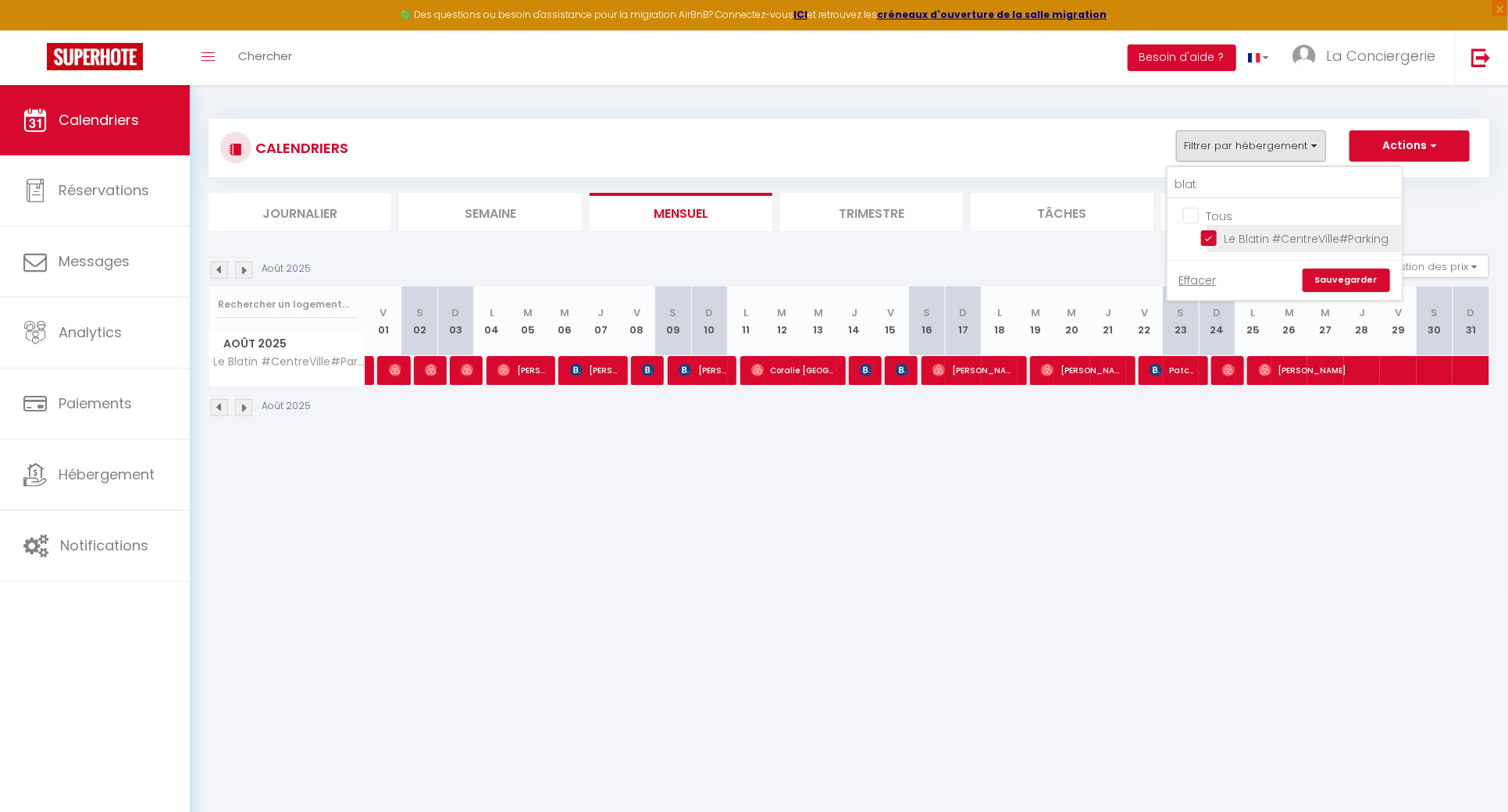
click at [1217, 237] on input "Le Blatin #CentreVille#Parking" at bounding box center [1299, 237] width 196 height 15
click at [1209, 188] on input "blat" at bounding box center [1284, 185] width 234 height 28
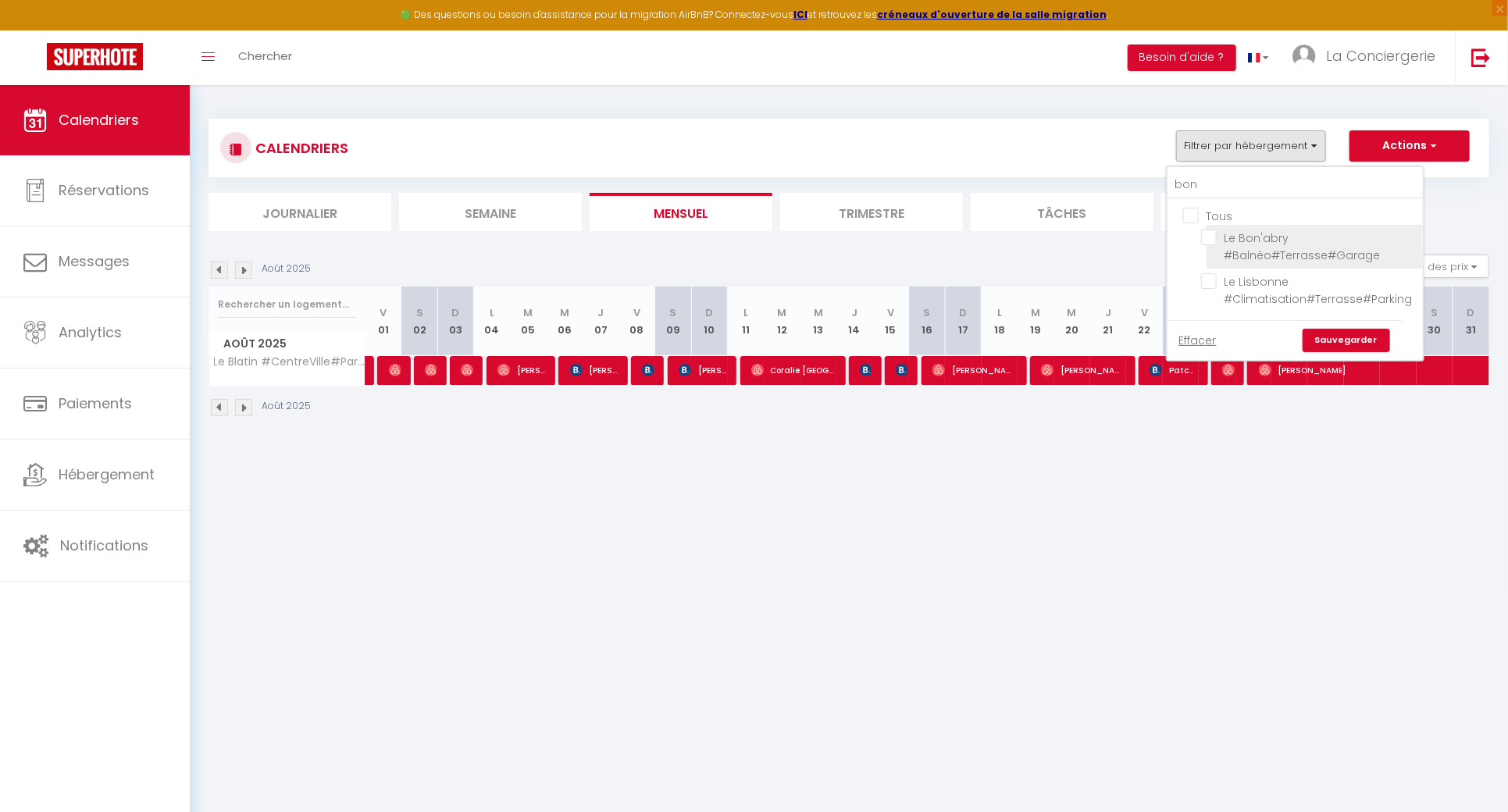
click at [1213, 237] on input "Le Bon'abry #Balnéo#Terrasse#Garage" at bounding box center [1309, 237] width 216 height 15
click at [1351, 325] on div "Effacer Sauvegarder" at bounding box center [1284, 340] width 234 height 39
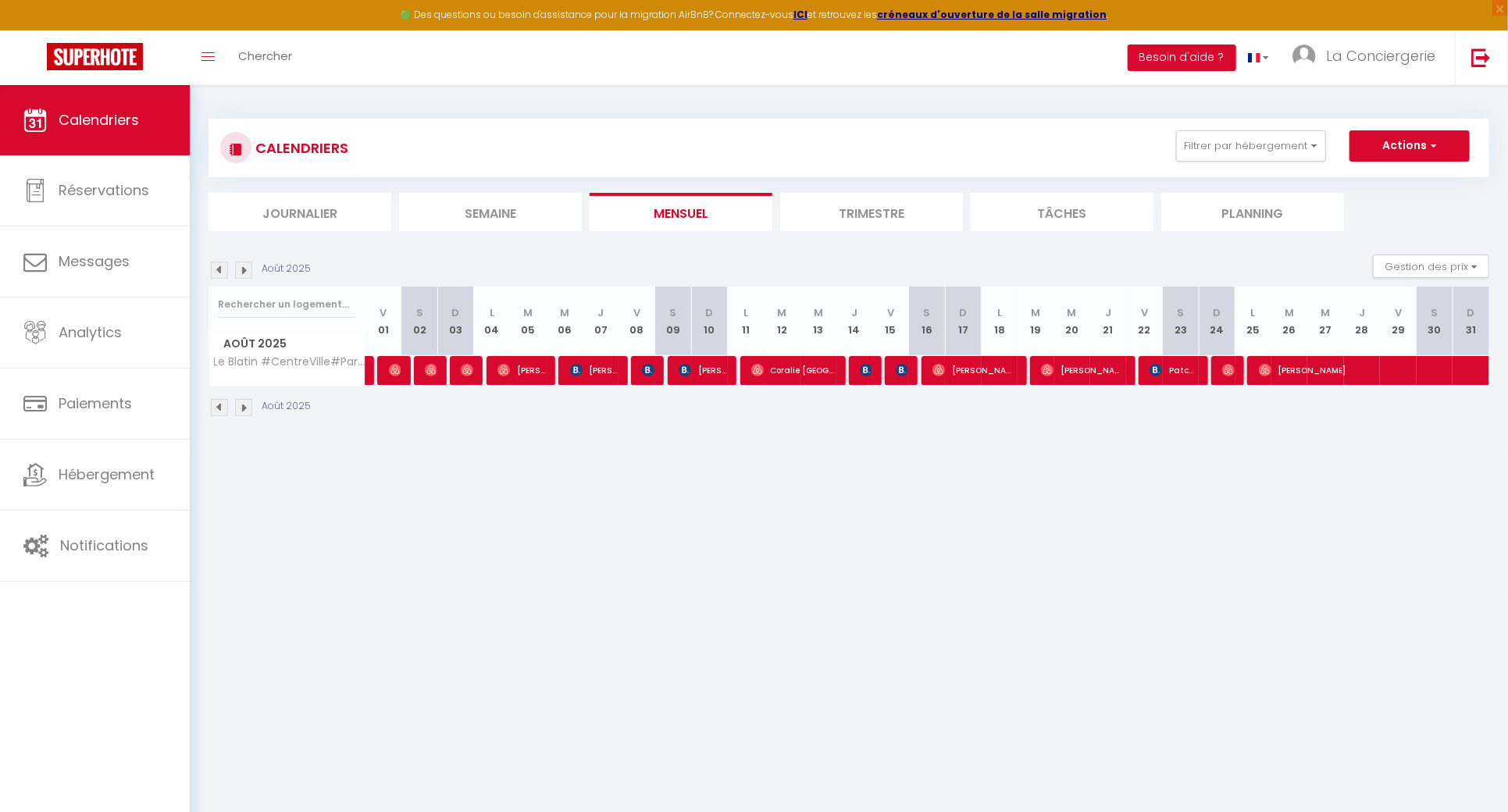
click at [1182, 121] on div "CALENDRIERS Filtrer par hébergement bon Tous Le Bon'abry #Balnéo#Terrasse#Garag…" at bounding box center [848, 147] width 1281 height 58
click at [1204, 140] on button "Filtrer par hébergement" at bounding box center [1250, 145] width 150 height 31
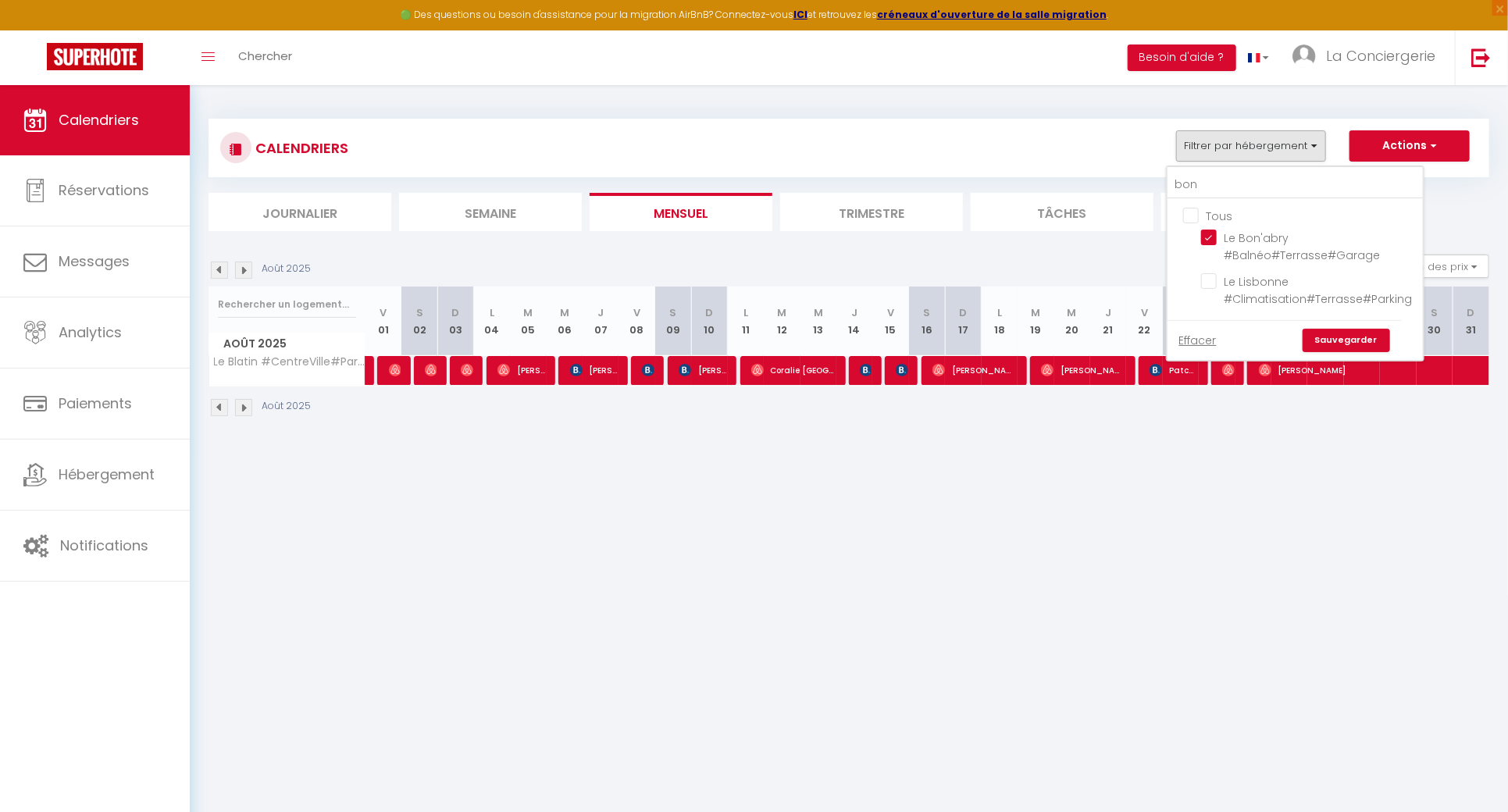
click at [1331, 339] on link "Sauvegarder" at bounding box center [1346, 340] width 87 height 23
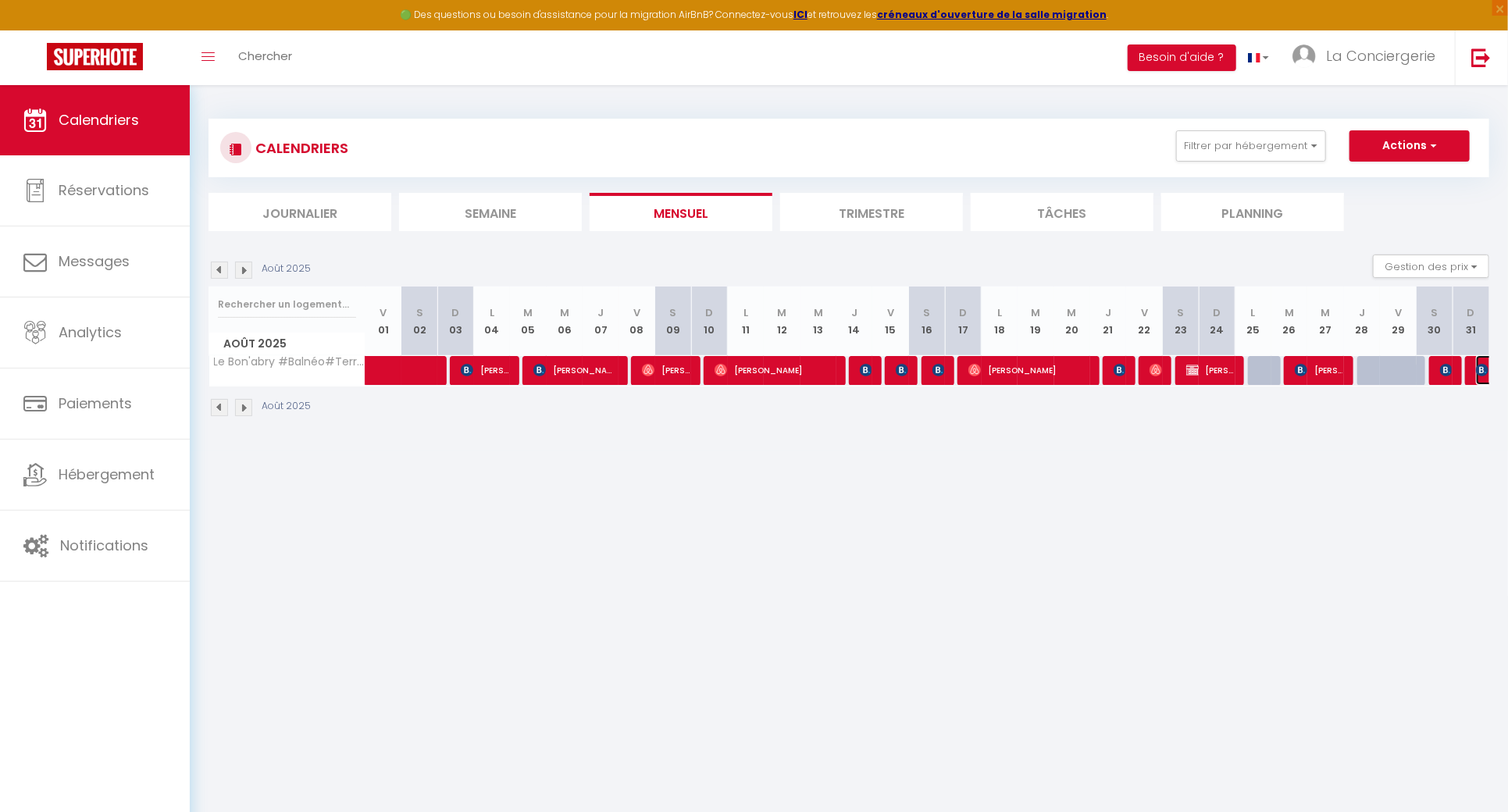
click at [1484, 371] on img at bounding box center [1482, 370] width 13 height 13
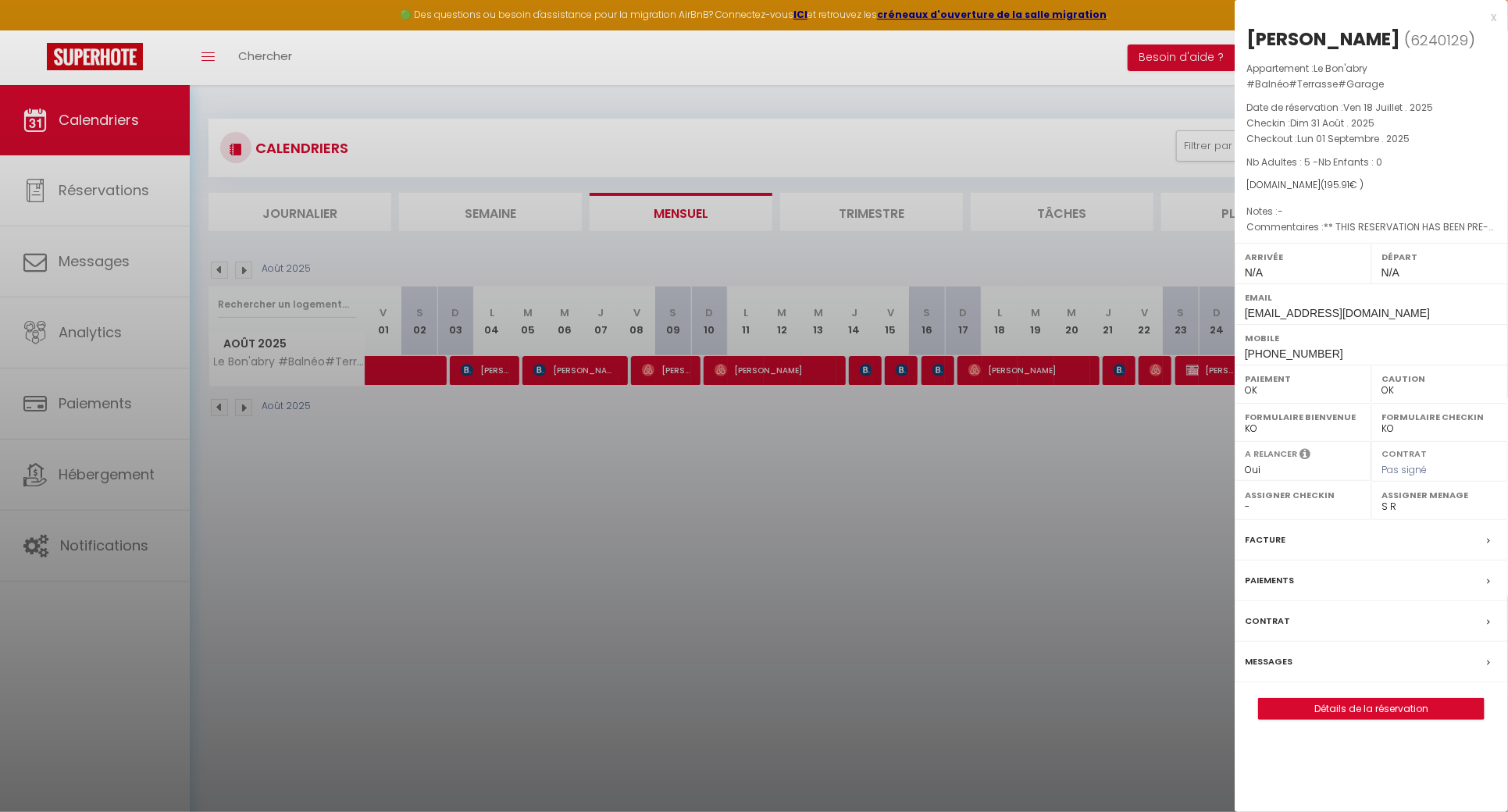
click at [1005, 491] on div at bounding box center [754, 406] width 1508 height 812
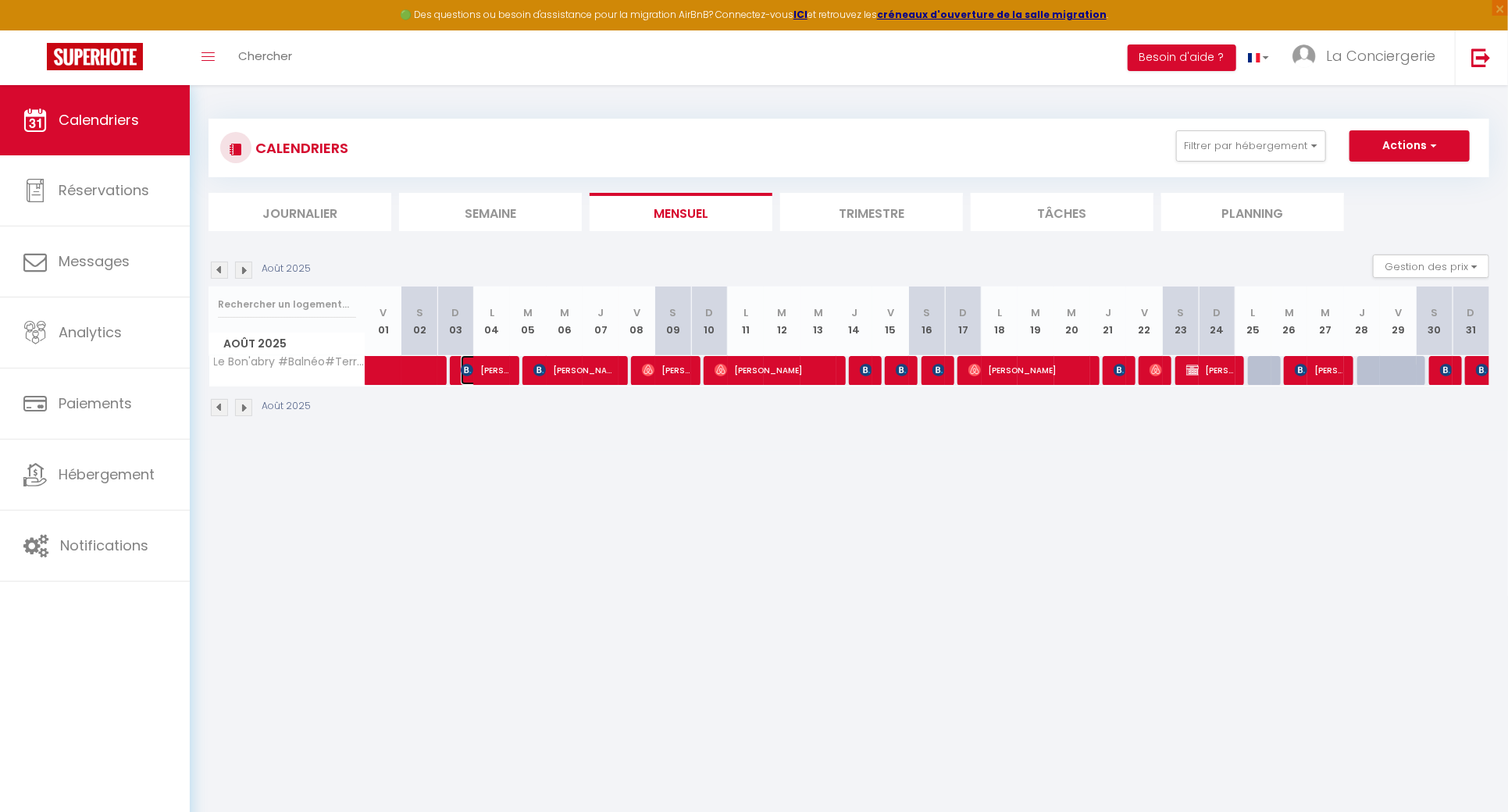
drag, startPoint x: 500, startPoint y: 363, endPoint x: 513, endPoint y: 352, distance: 17.0
click at [500, 363] on span "[PERSON_NAME]" at bounding box center [484, 370] width 48 height 30
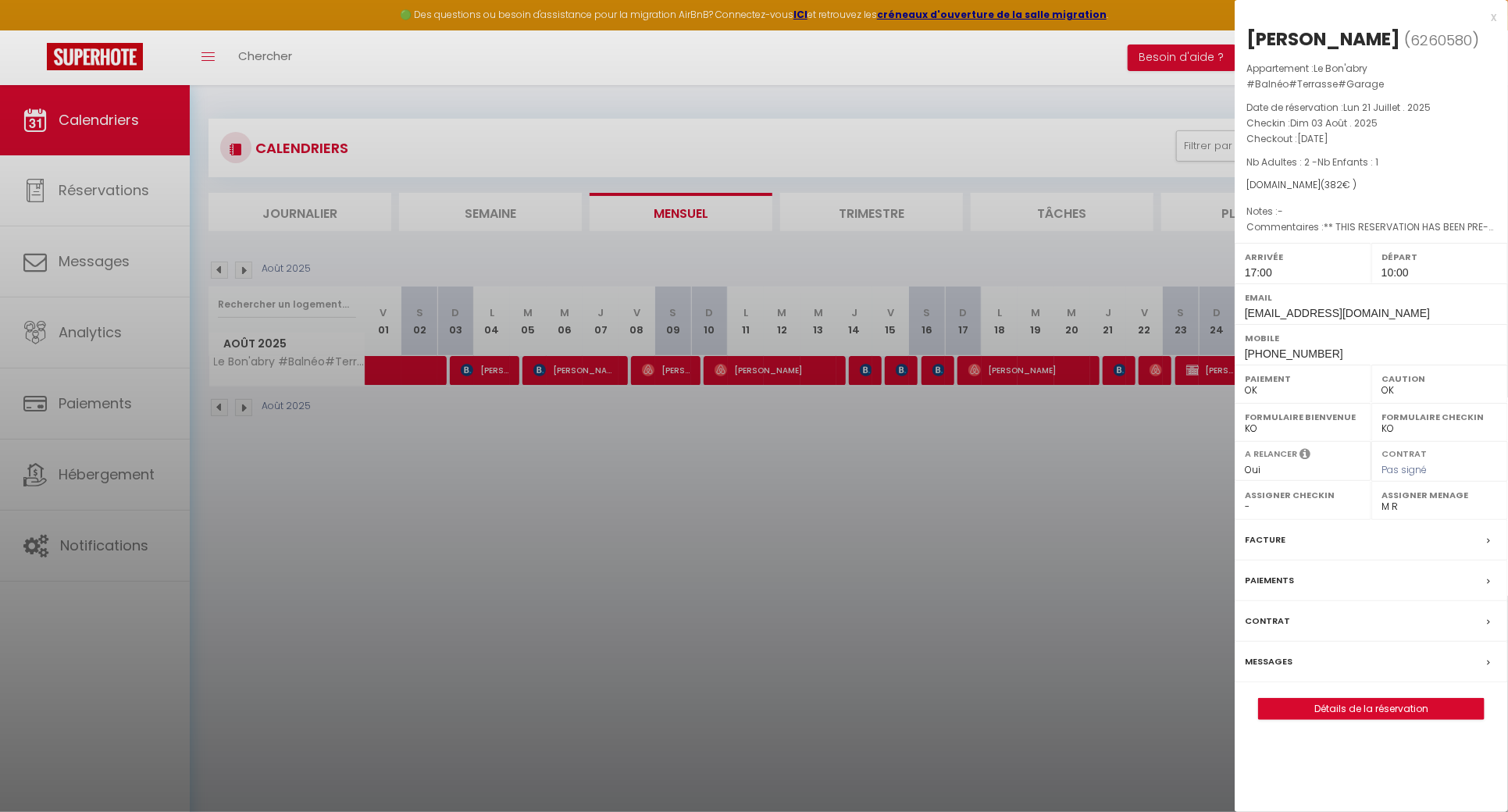
drag, startPoint x: 1376, startPoint y: 39, endPoint x: 1249, endPoint y: 39, distance: 127.0
click at [1249, 39] on div "[PERSON_NAME]" at bounding box center [1323, 39] width 153 height 25
click at [593, 448] on div at bounding box center [754, 406] width 1508 height 812
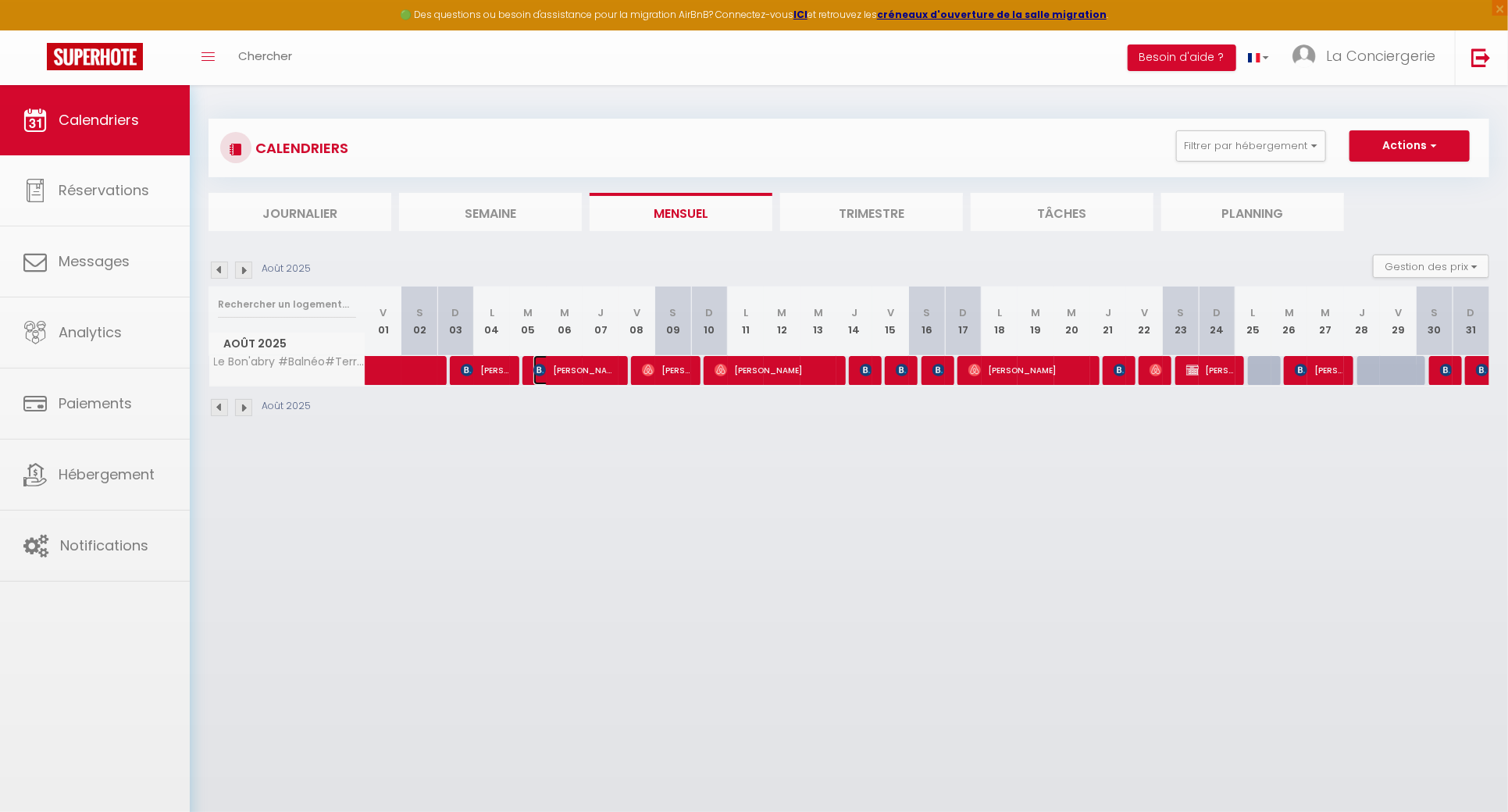
click at [580, 371] on span "[PERSON_NAME]" at bounding box center [574, 370] width 83 height 30
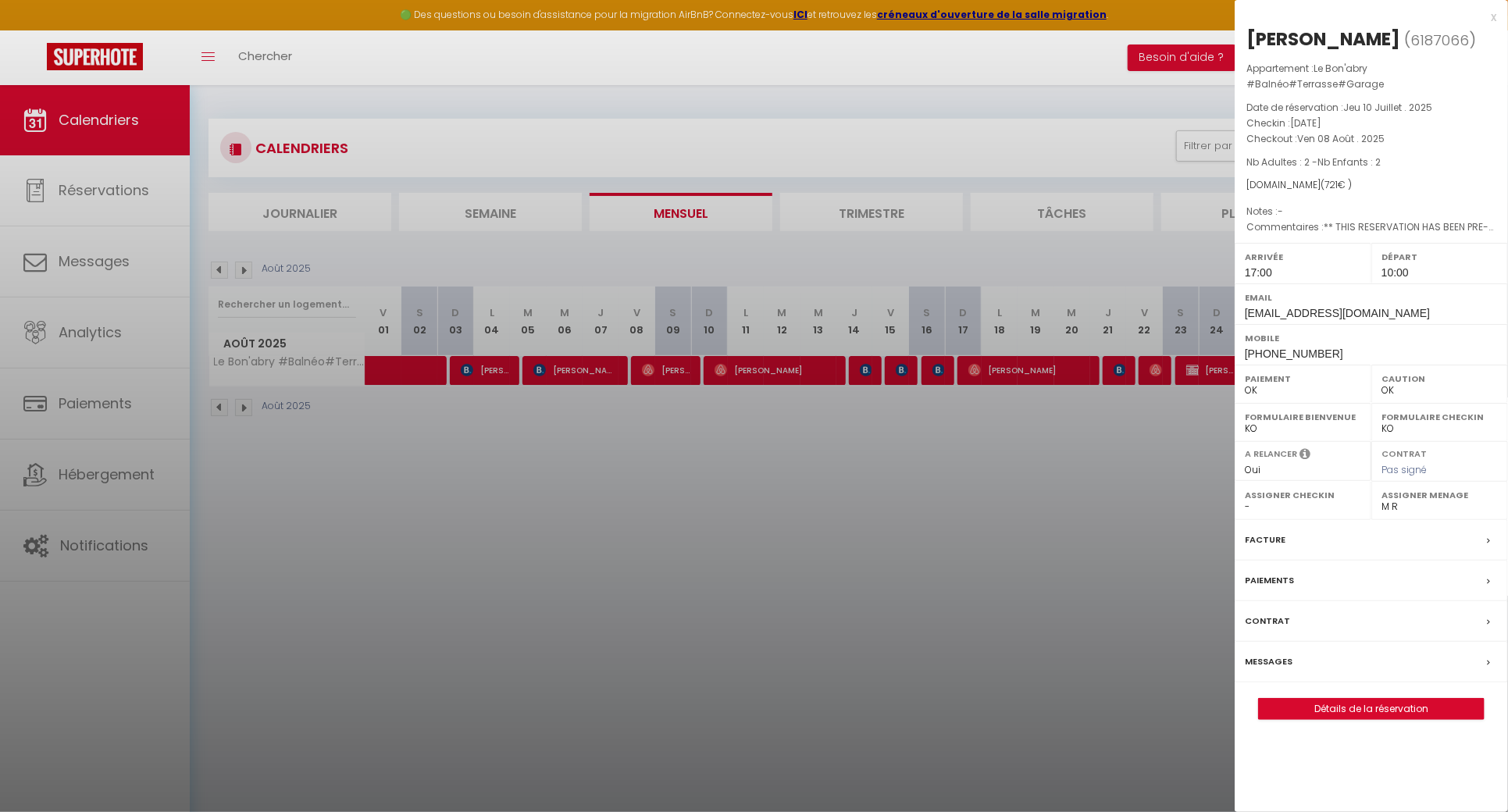
drag, startPoint x: 1375, startPoint y: 35, endPoint x: 1240, endPoint y: 33, distance: 135.0
click at [1249, 33] on div "[PERSON_NAME]" at bounding box center [1323, 39] width 153 height 25
click at [509, 583] on div at bounding box center [754, 406] width 1508 height 812
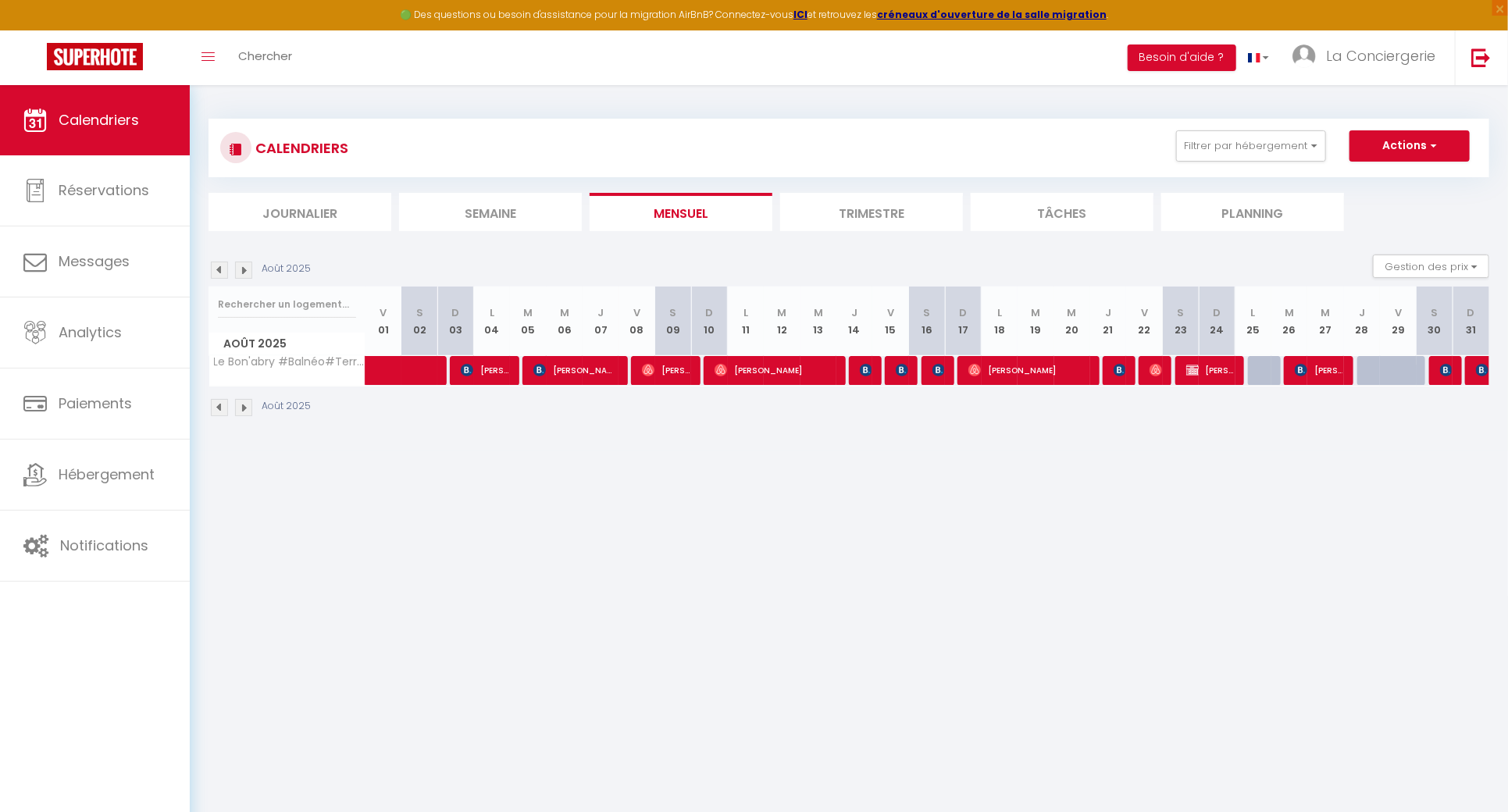
click at [874, 375] on div at bounding box center [864, 371] width 36 height 30
click at [869, 375] on img at bounding box center [866, 370] width 13 height 13
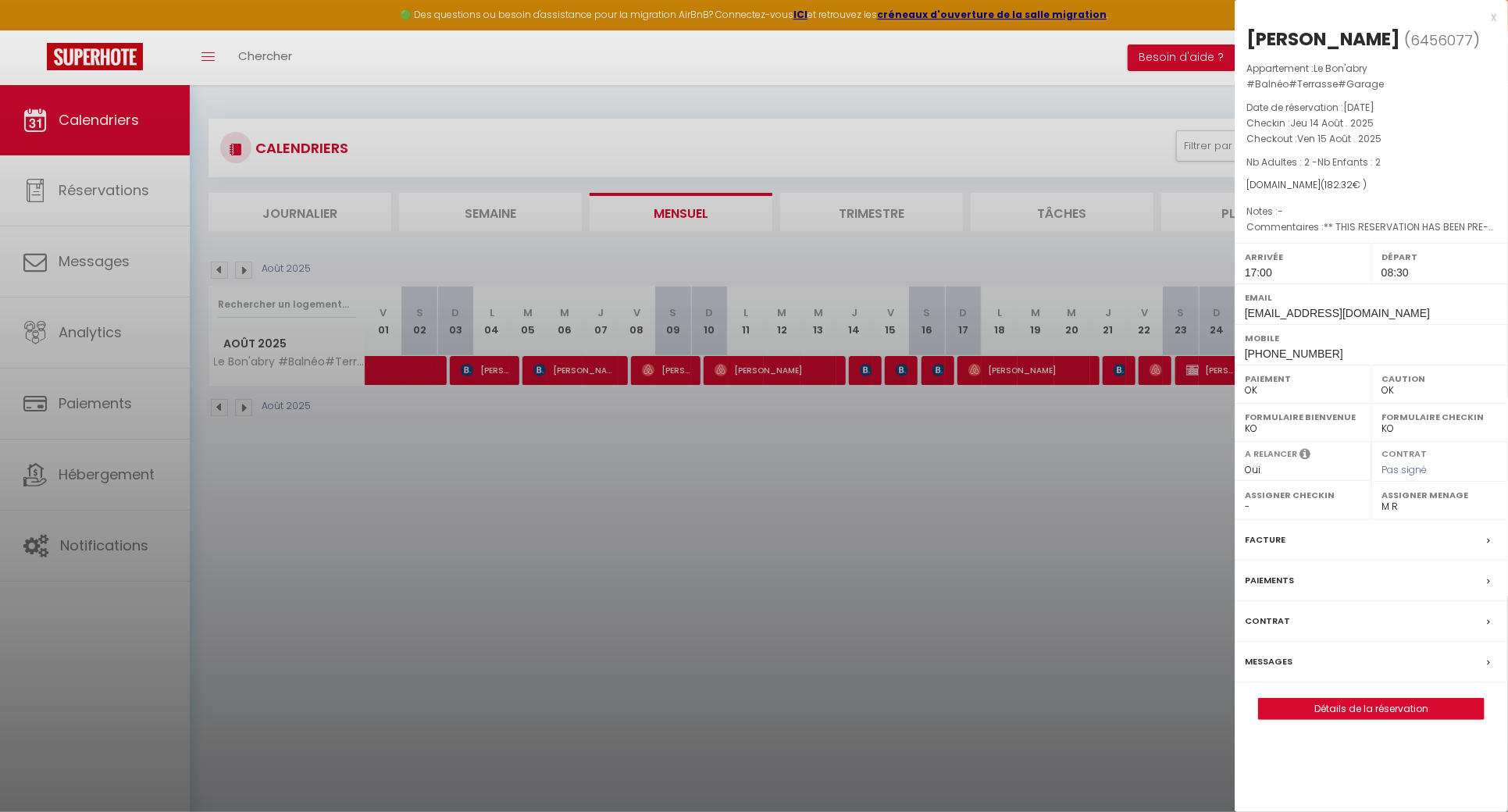
drag, startPoint x: 1386, startPoint y: 34, endPoint x: 1248, endPoint y: 34, distance: 138.0
click at [1248, 34] on div "[PERSON_NAME]" at bounding box center [1323, 39] width 153 height 25
click at [646, 521] on div at bounding box center [754, 406] width 1508 height 812
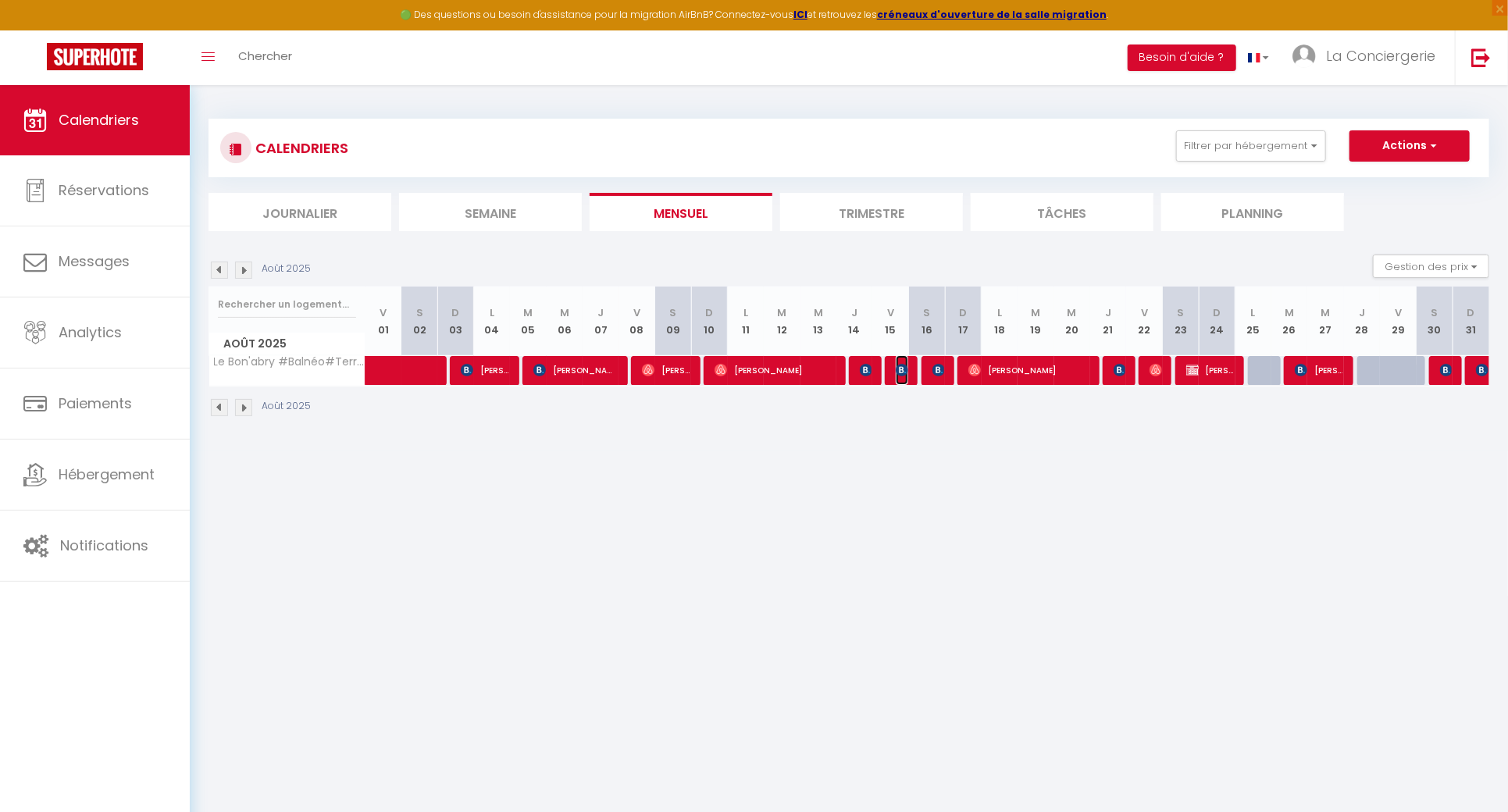
drag, startPoint x: 899, startPoint y: 368, endPoint x: 1066, endPoint y: 239, distance: 211.0
click at [899, 368] on img at bounding box center [902, 370] width 13 height 13
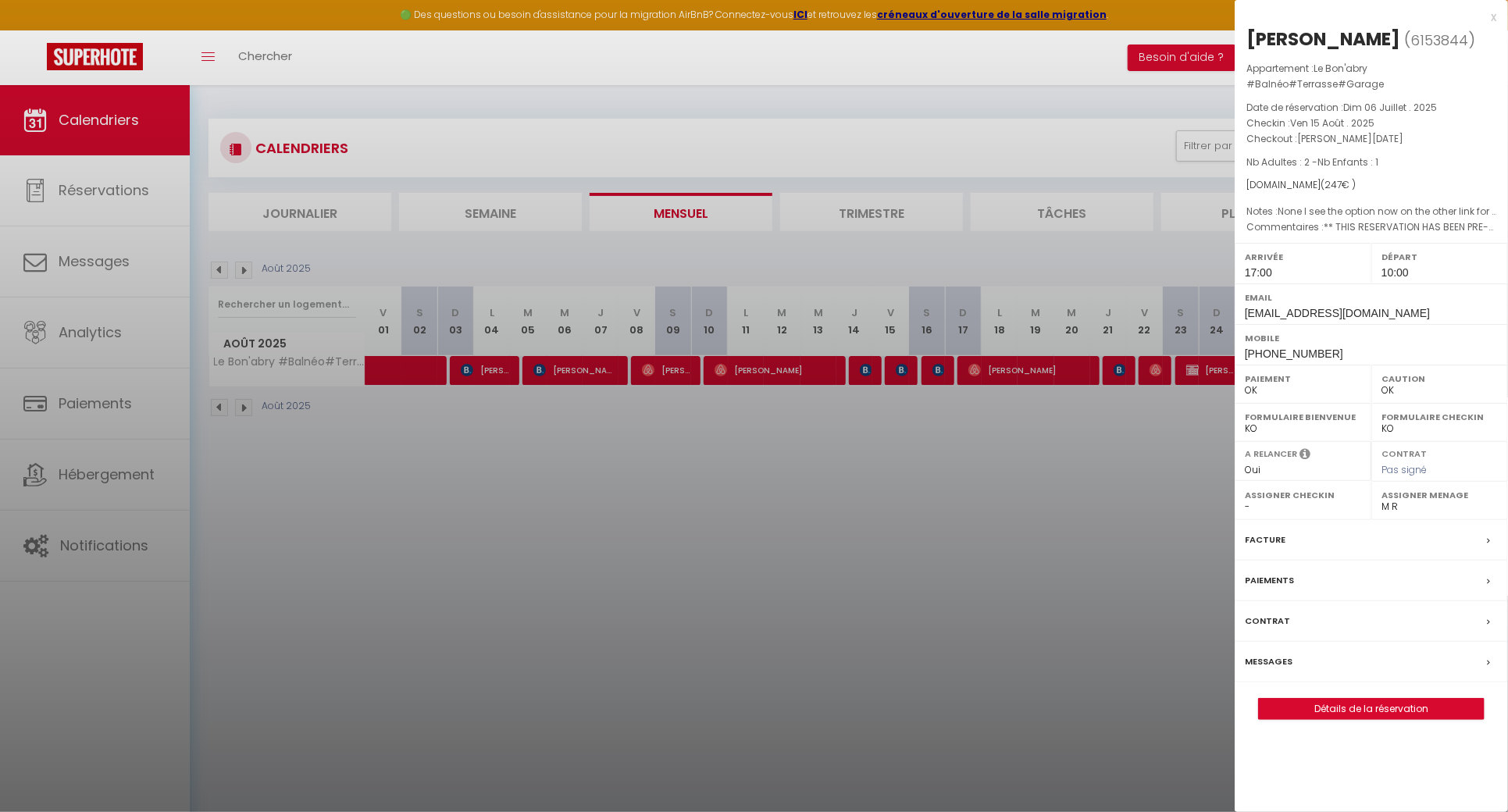
drag, startPoint x: 1379, startPoint y: 40, endPoint x: 1243, endPoint y: 39, distance: 136.0
click at [1243, 39] on div "[PERSON_NAME] ( 6153844 ) Appartement : Le Bon'abry #Balnéo#Terrasse#Garage Dat…" at bounding box center [1372, 373] width 274 height 694
click at [771, 586] on div at bounding box center [754, 406] width 1508 height 812
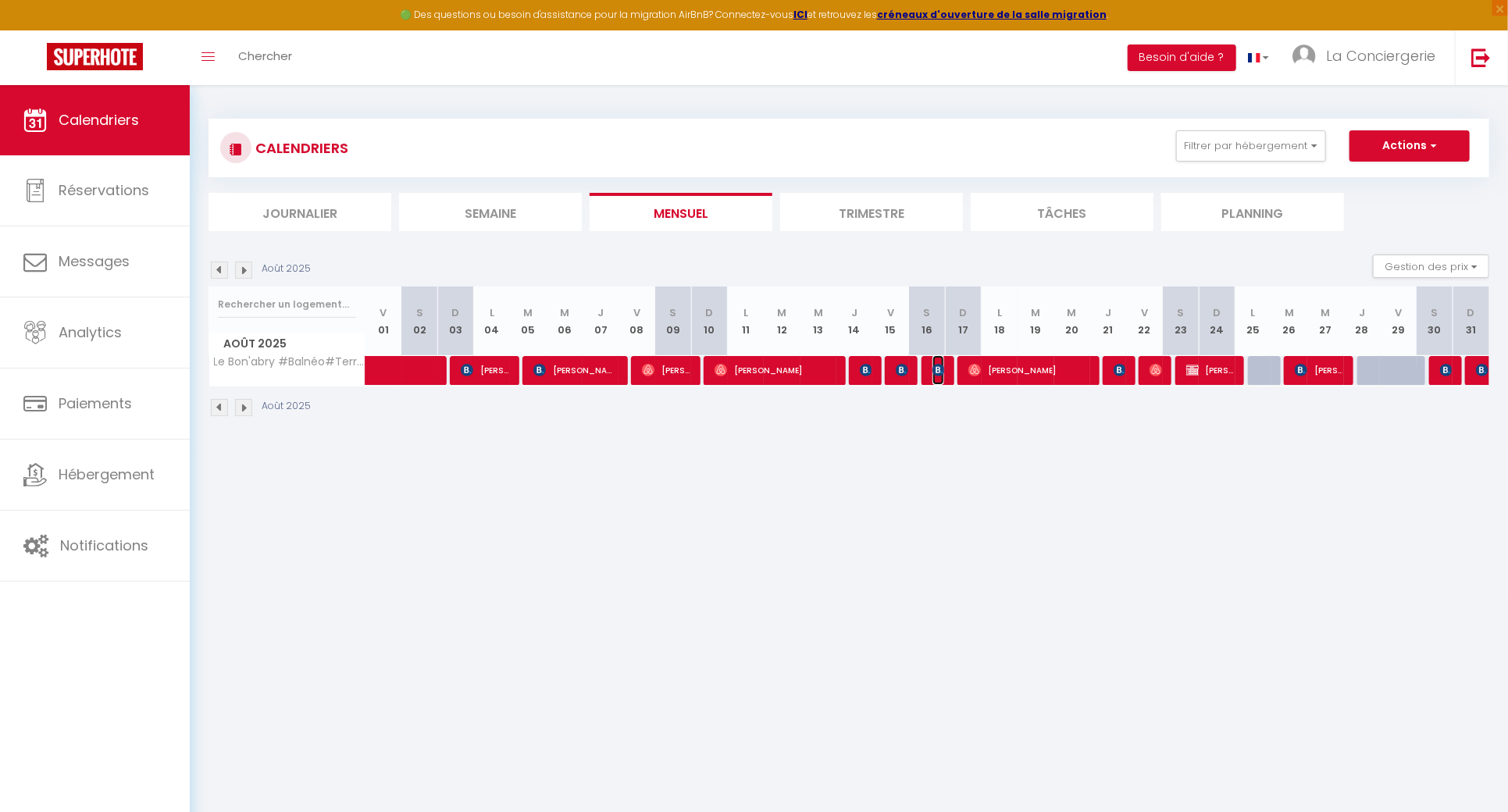
drag, startPoint x: 934, startPoint y: 376, endPoint x: 950, endPoint y: 374, distance: 16.1
click at [934, 376] on span "[PERSON_NAME]" at bounding box center [938, 370] width 12 height 30
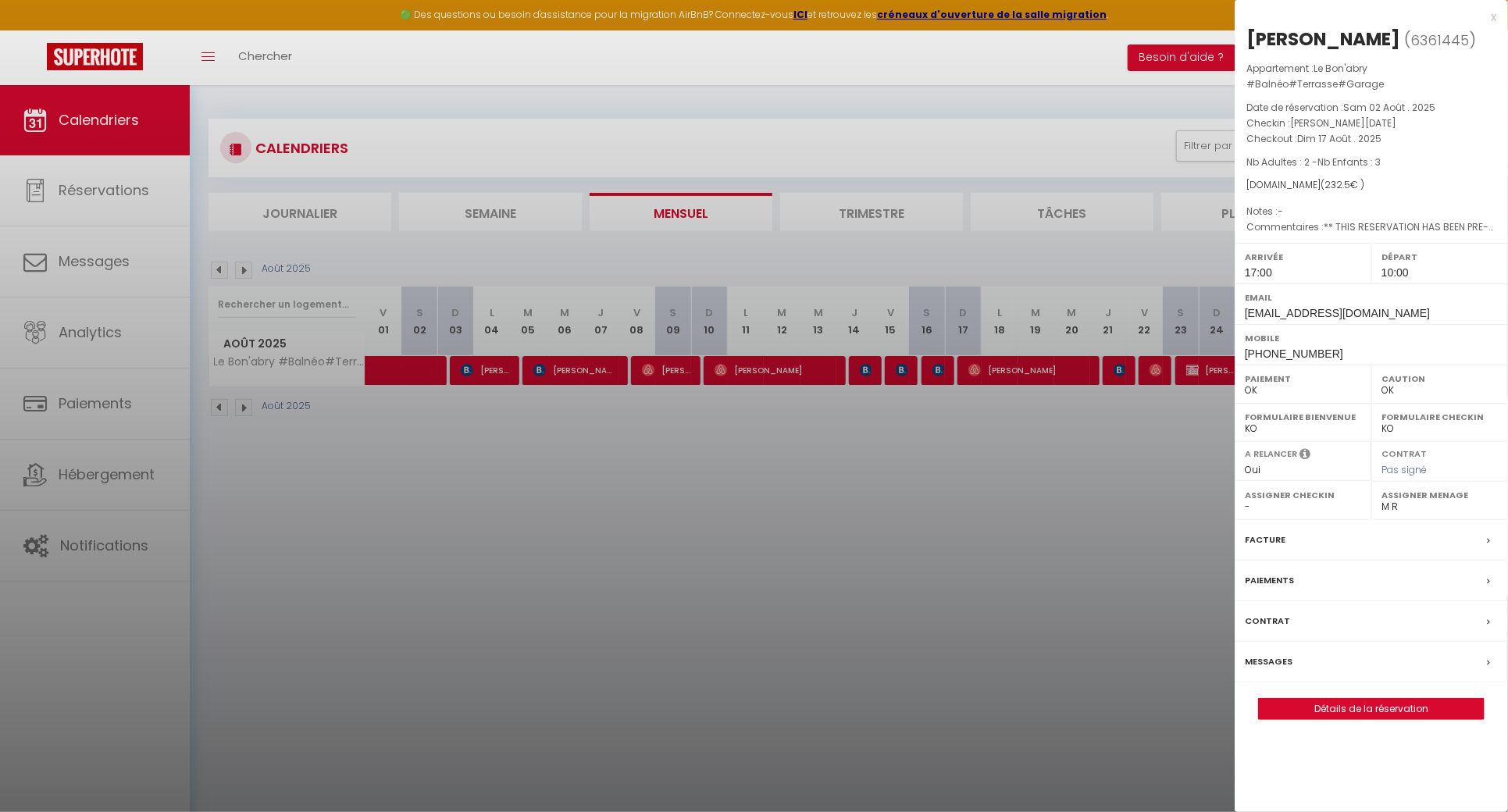
drag, startPoint x: 1390, startPoint y: 35, endPoint x: 1242, endPoint y: 32, distance: 148.0
click at [1242, 32] on div "[PERSON_NAME] ( 6361445 ) Appartement : Le Bon'abry #Balnéo#Terrasse#Garage Dat…" at bounding box center [1372, 373] width 274 height 694
click at [901, 506] on div at bounding box center [754, 406] width 1508 height 812
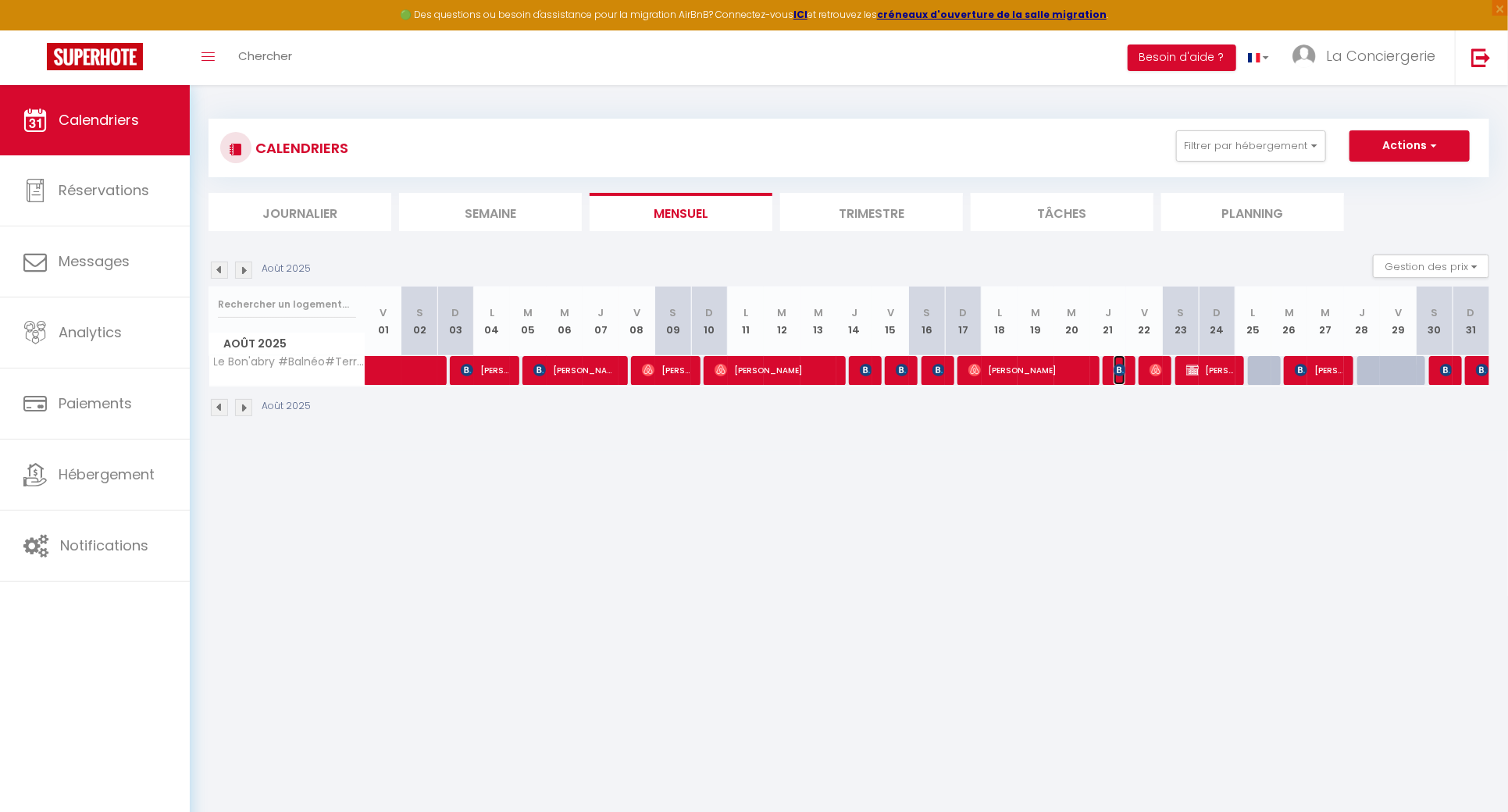
click at [1119, 370] on img at bounding box center [1120, 370] width 13 height 13
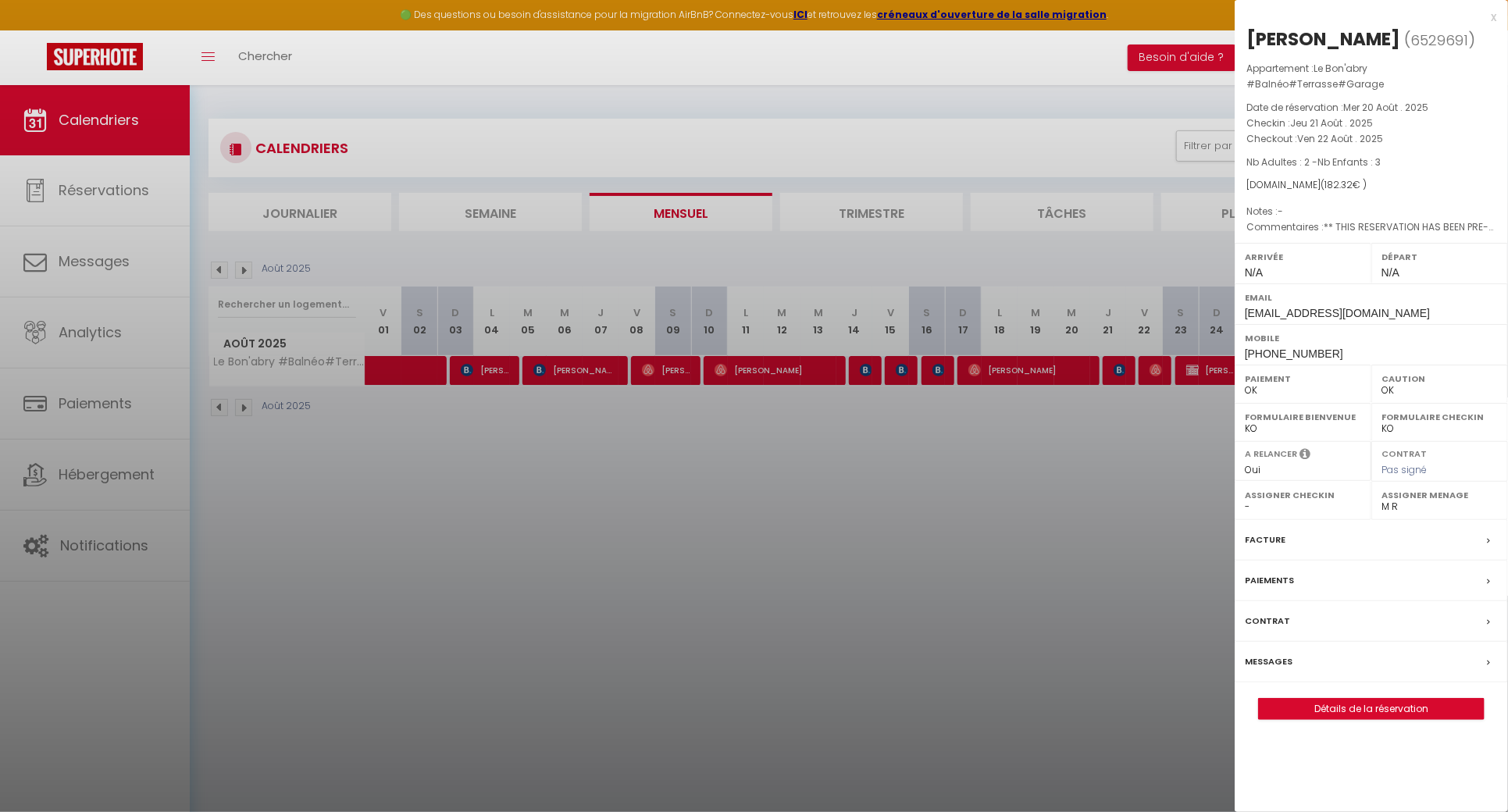
drag, startPoint x: 1354, startPoint y: 36, endPoint x: 1248, endPoint y: 36, distance: 106.0
click at [1248, 36] on div "[PERSON_NAME]" at bounding box center [1323, 39] width 153 height 25
click at [767, 480] on div at bounding box center [754, 406] width 1508 height 812
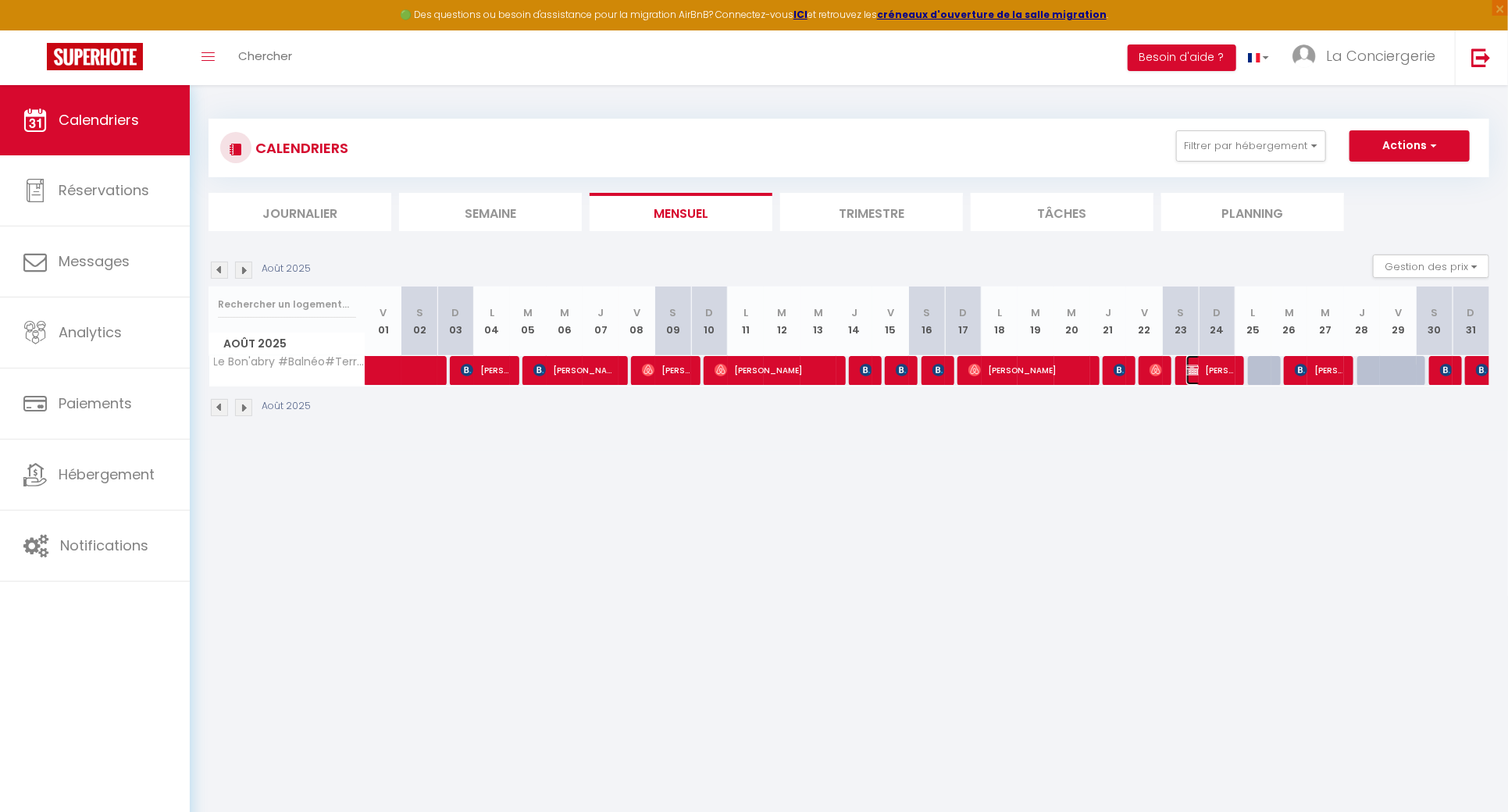
drag, startPoint x: 1224, startPoint y: 367, endPoint x: 1250, endPoint y: 318, distance: 55.5
click at [1224, 367] on span "[PERSON_NAME]" at bounding box center [1210, 370] width 48 height 30
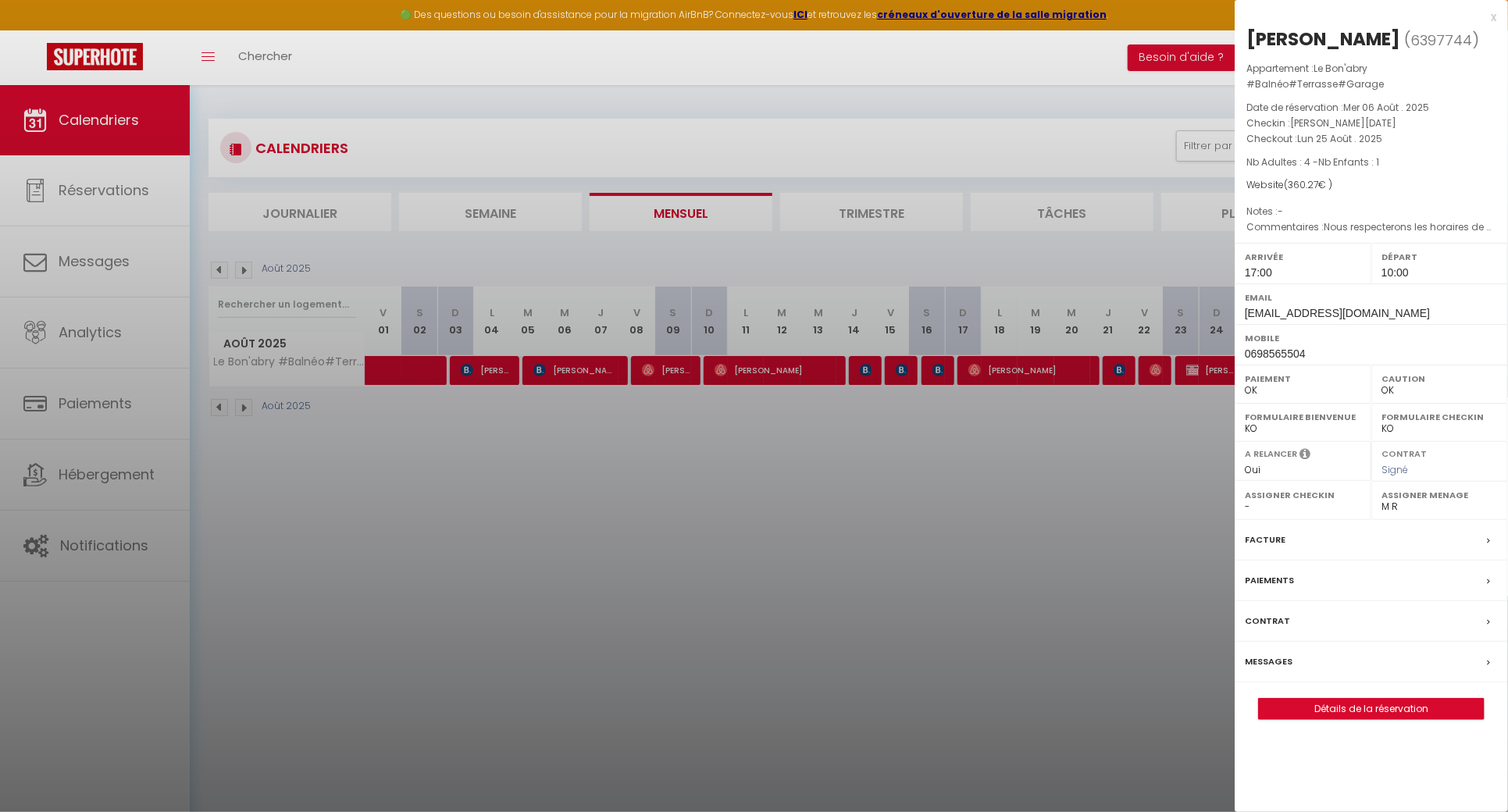
drag, startPoint x: 1398, startPoint y: 35, endPoint x: 1249, endPoint y: 31, distance: 149.1
click at [1249, 31] on div "[PERSON_NAME]" at bounding box center [1323, 39] width 153 height 25
click at [910, 495] on div at bounding box center [754, 406] width 1508 height 812
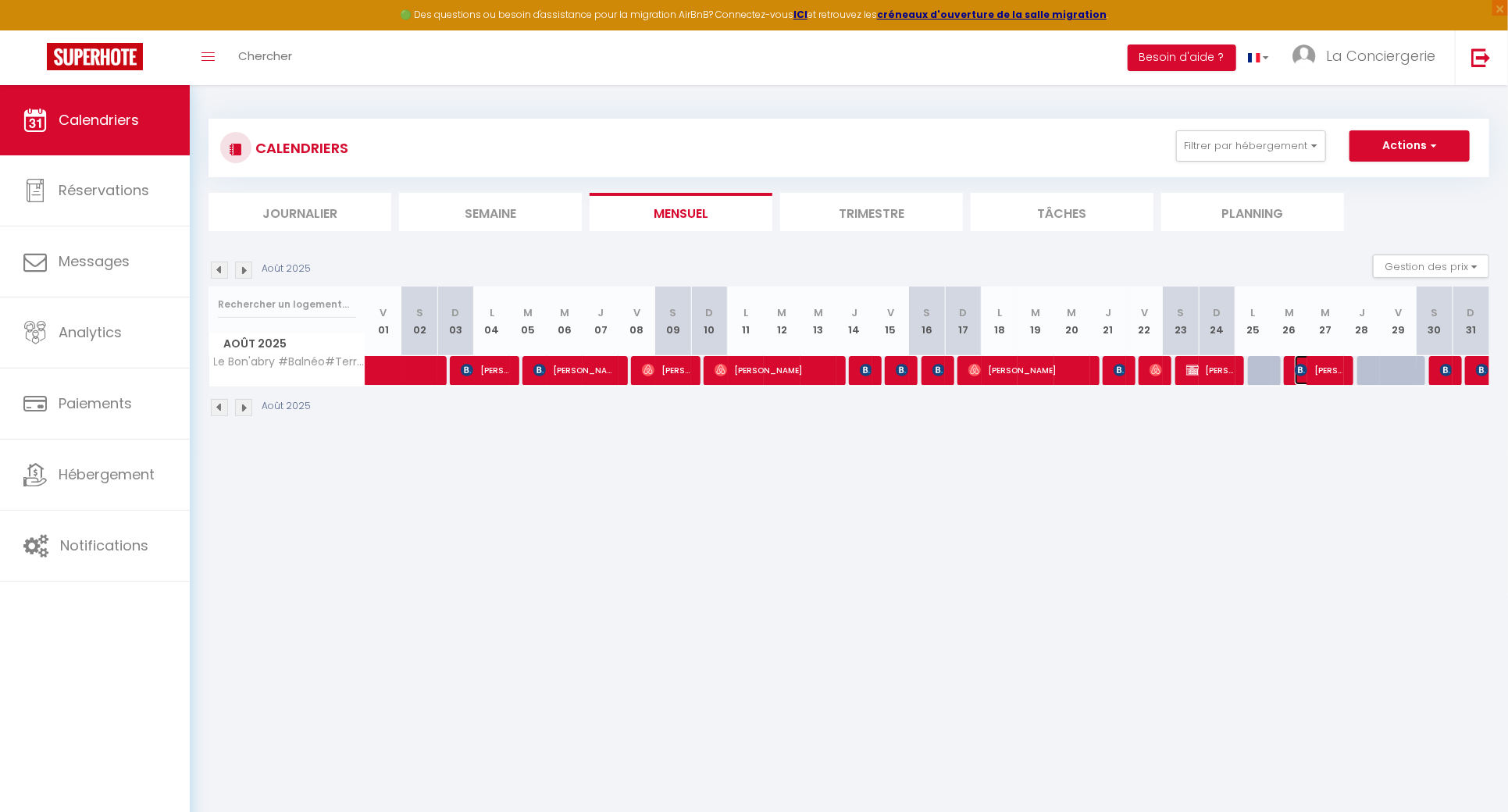
click at [1334, 378] on span "[PERSON_NAME]" at bounding box center [1319, 370] width 48 height 30
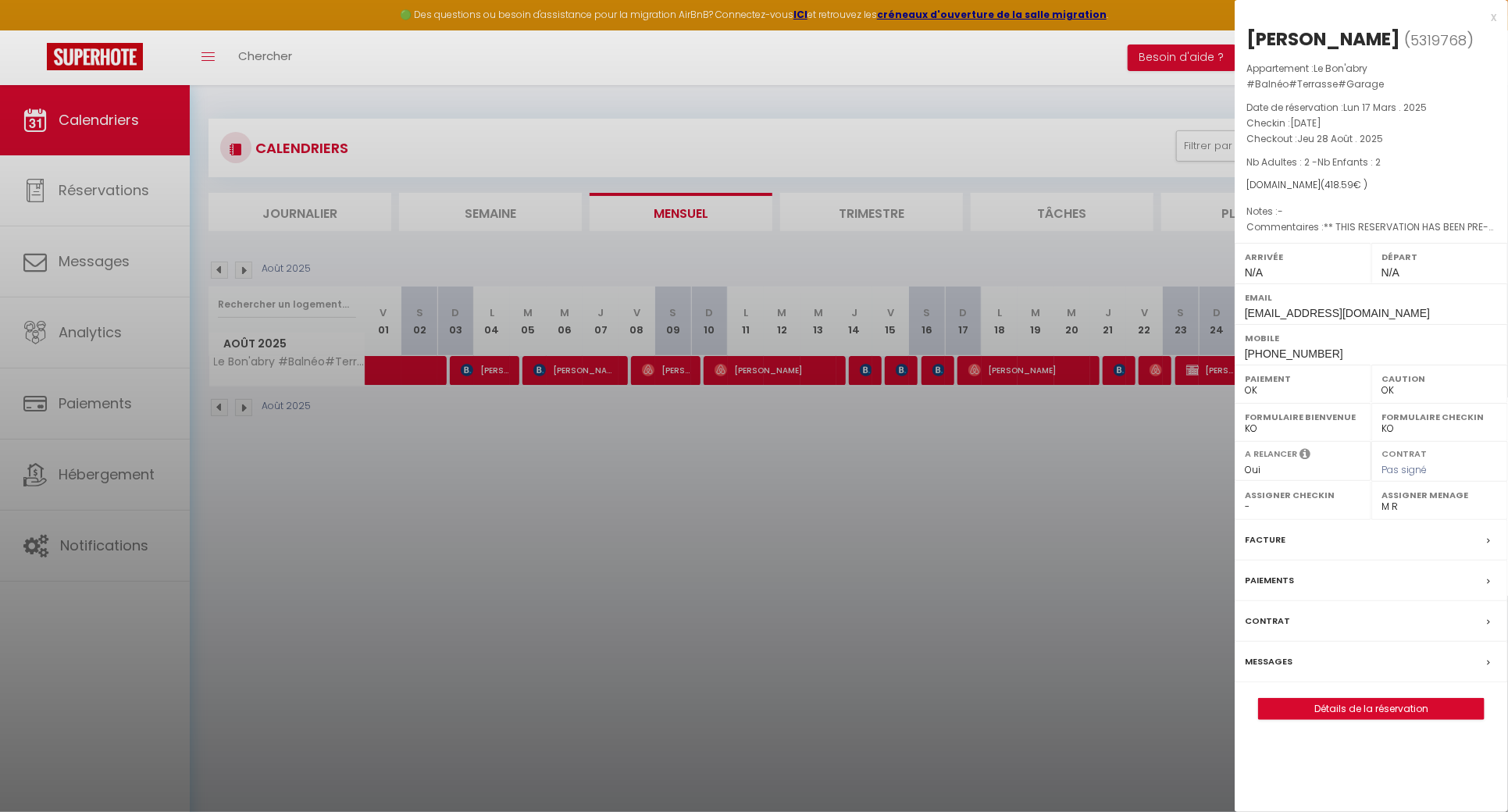
drag, startPoint x: 1397, startPoint y: 32, endPoint x: 1241, endPoint y: 29, distance: 156.0
click at [1241, 29] on div "[PERSON_NAME] ( 5319768 ) Appartement : Le Bon'abry #Balnéo#Terrasse#Garage Dat…" at bounding box center [1372, 373] width 274 height 694
click at [782, 521] on div at bounding box center [754, 406] width 1508 height 812
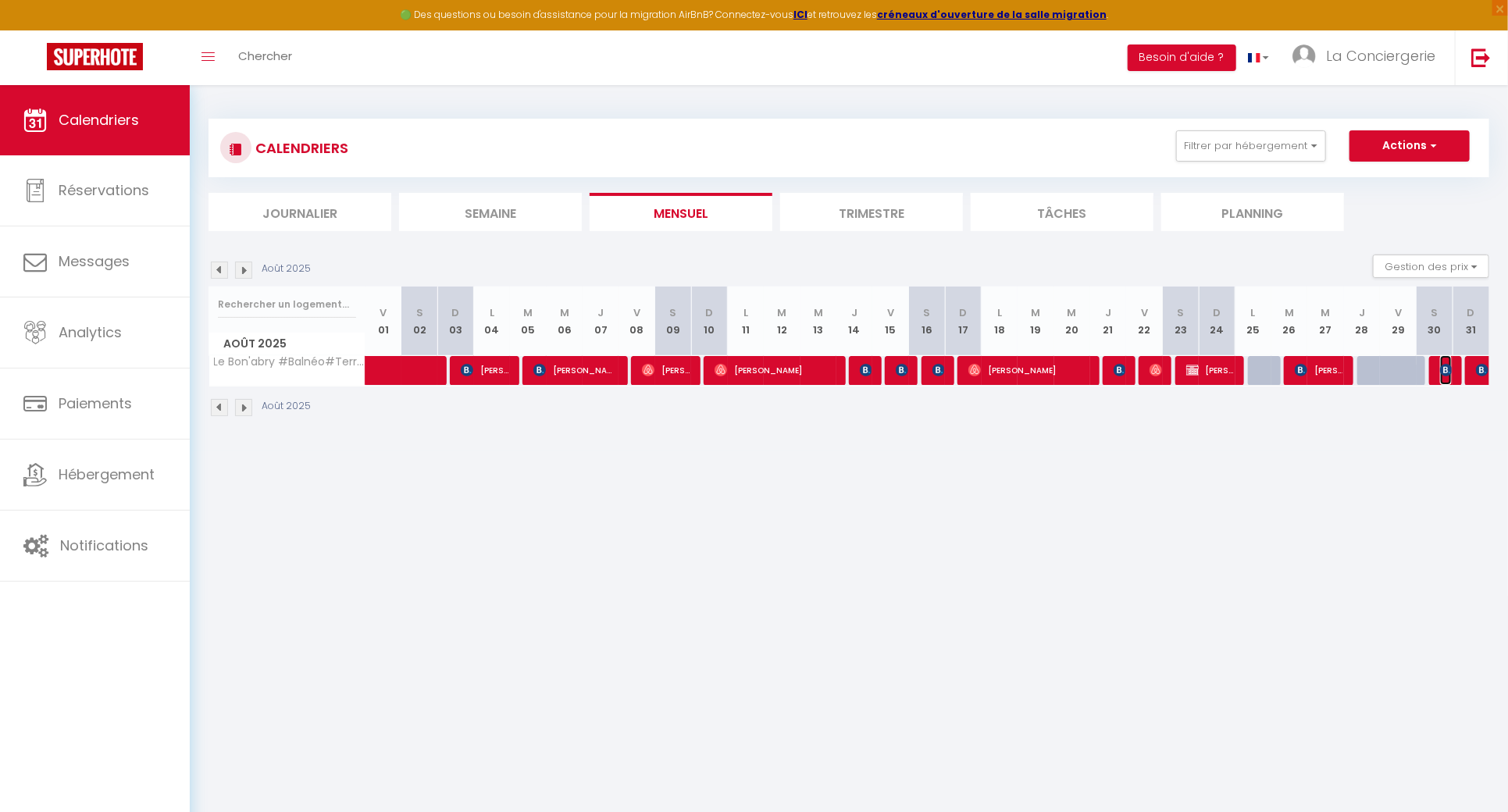
click at [1449, 371] on img at bounding box center [1446, 370] width 13 height 13
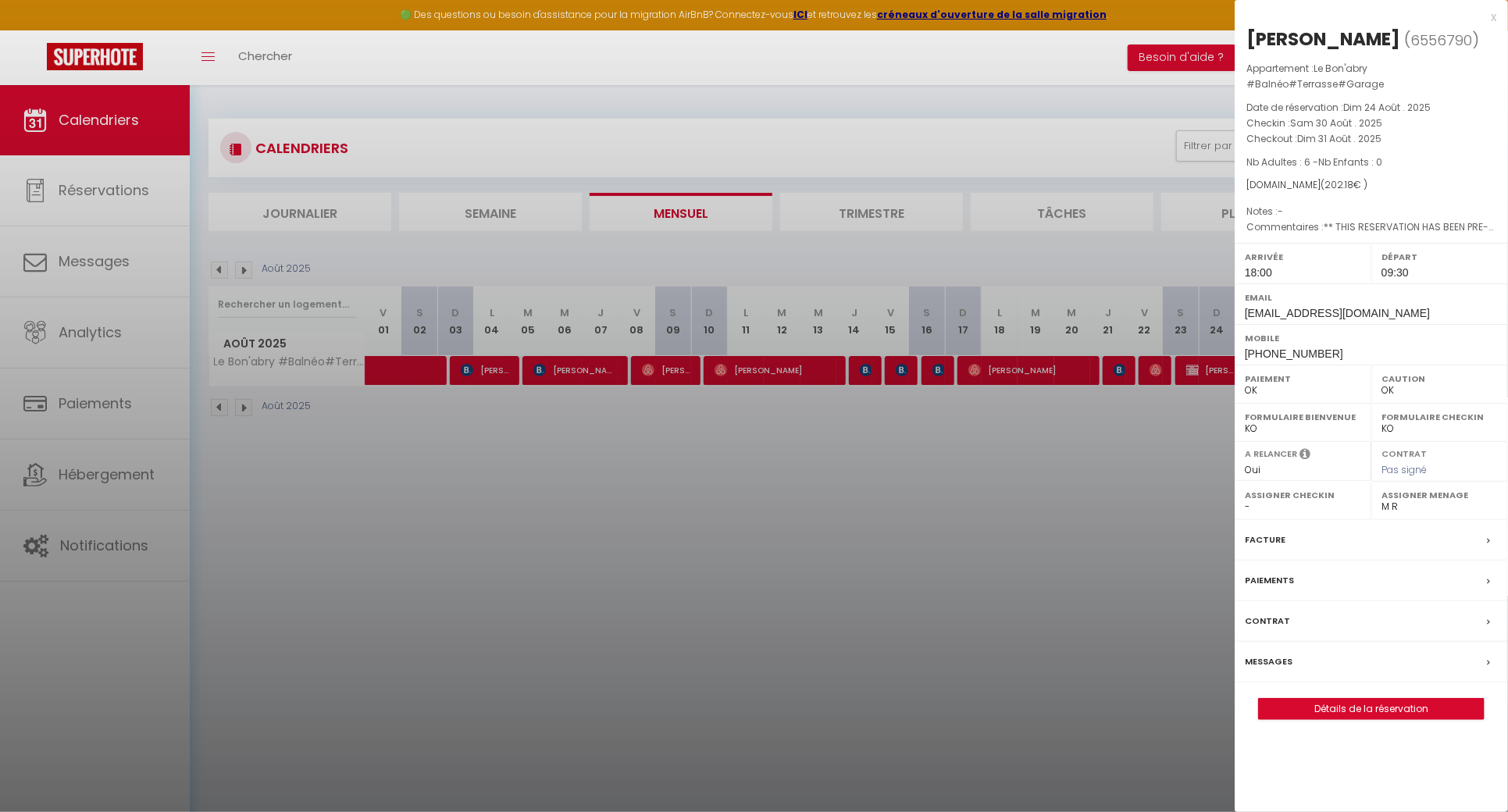
drag, startPoint x: 1391, startPoint y: 31, endPoint x: 1239, endPoint y: 33, distance: 152.0
click at [1239, 33] on div "[PERSON_NAME] ( 6556790 ) Appartement : Le Bon'abry #Balnéo#Terrasse#Garage Dat…" at bounding box center [1372, 373] width 274 height 694
click at [681, 563] on div at bounding box center [754, 406] width 1508 height 812
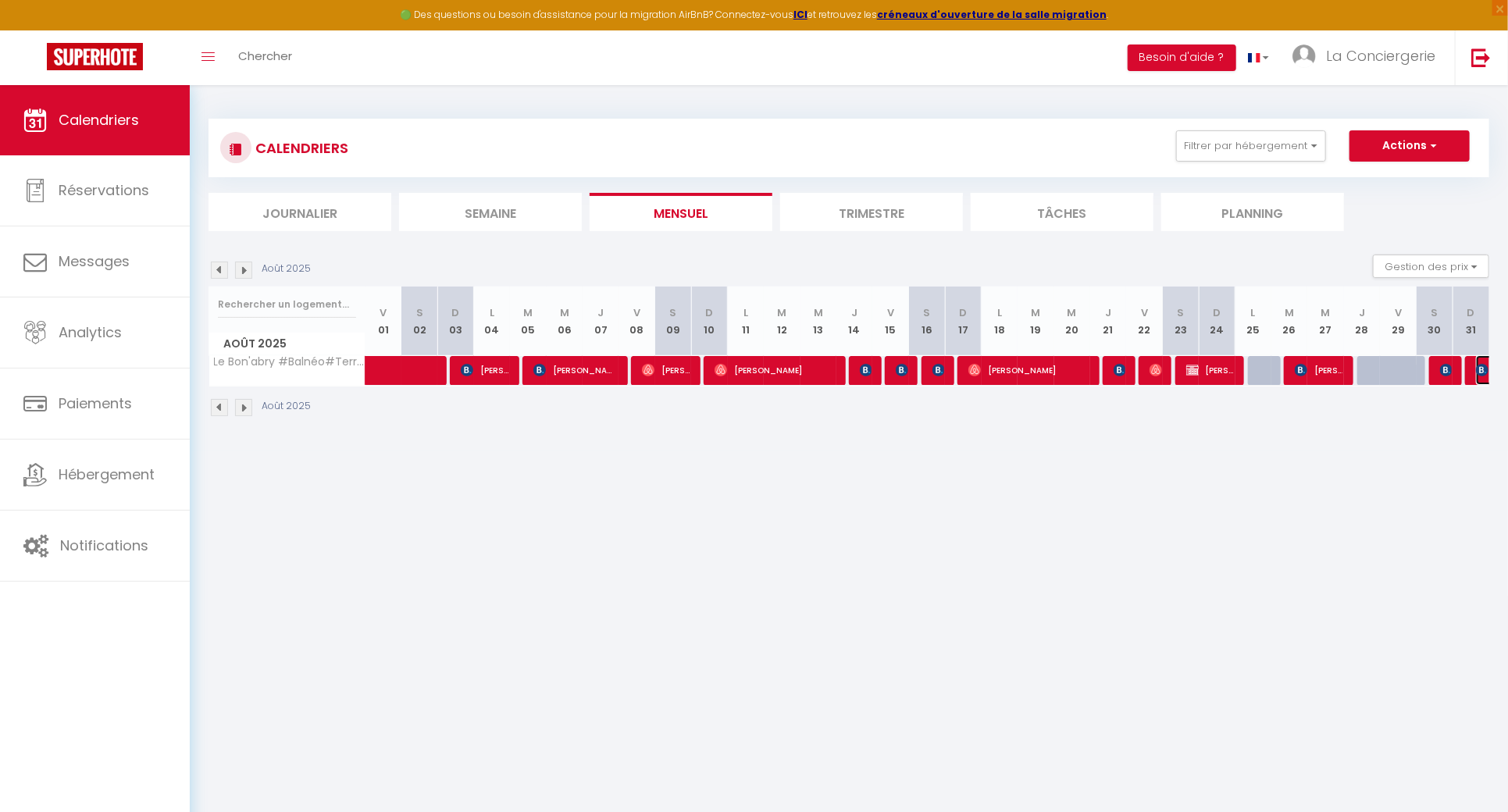
click at [1484, 371] on img at bounding box center [1482, 370] width 13 height 13
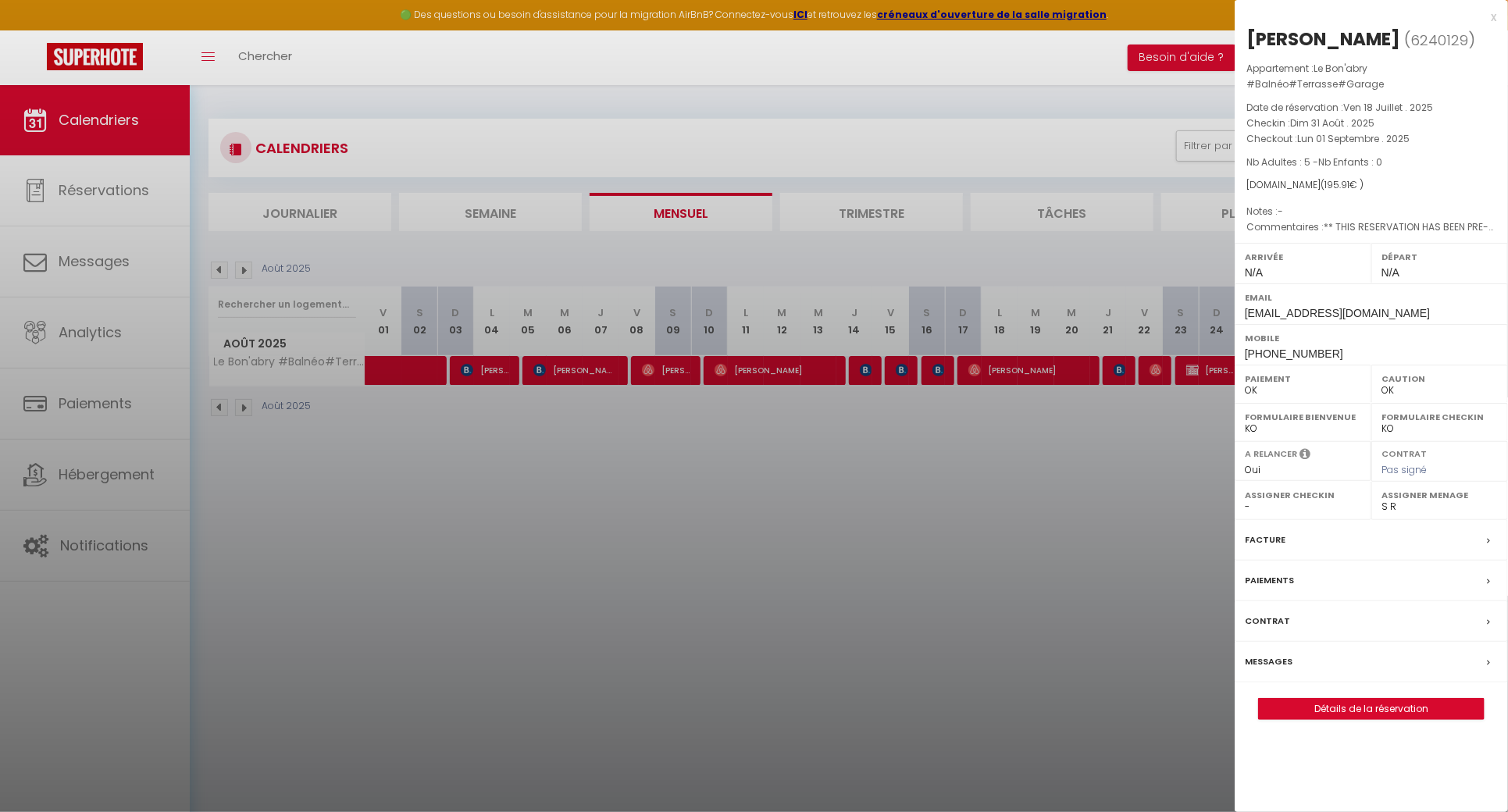
drag, startPoint x: 1376, startPoint y: 31, endPoint x: 1247, endPoint y: 31, distance: 129.0
click at [1247, 31] on h2 "[PERSON_NAME] ( 6240129 )" at bounding box center [1372, 40] width 250 height 27
click at [825, 615] on div at bounding box center [754, 406] width 1508 height 812
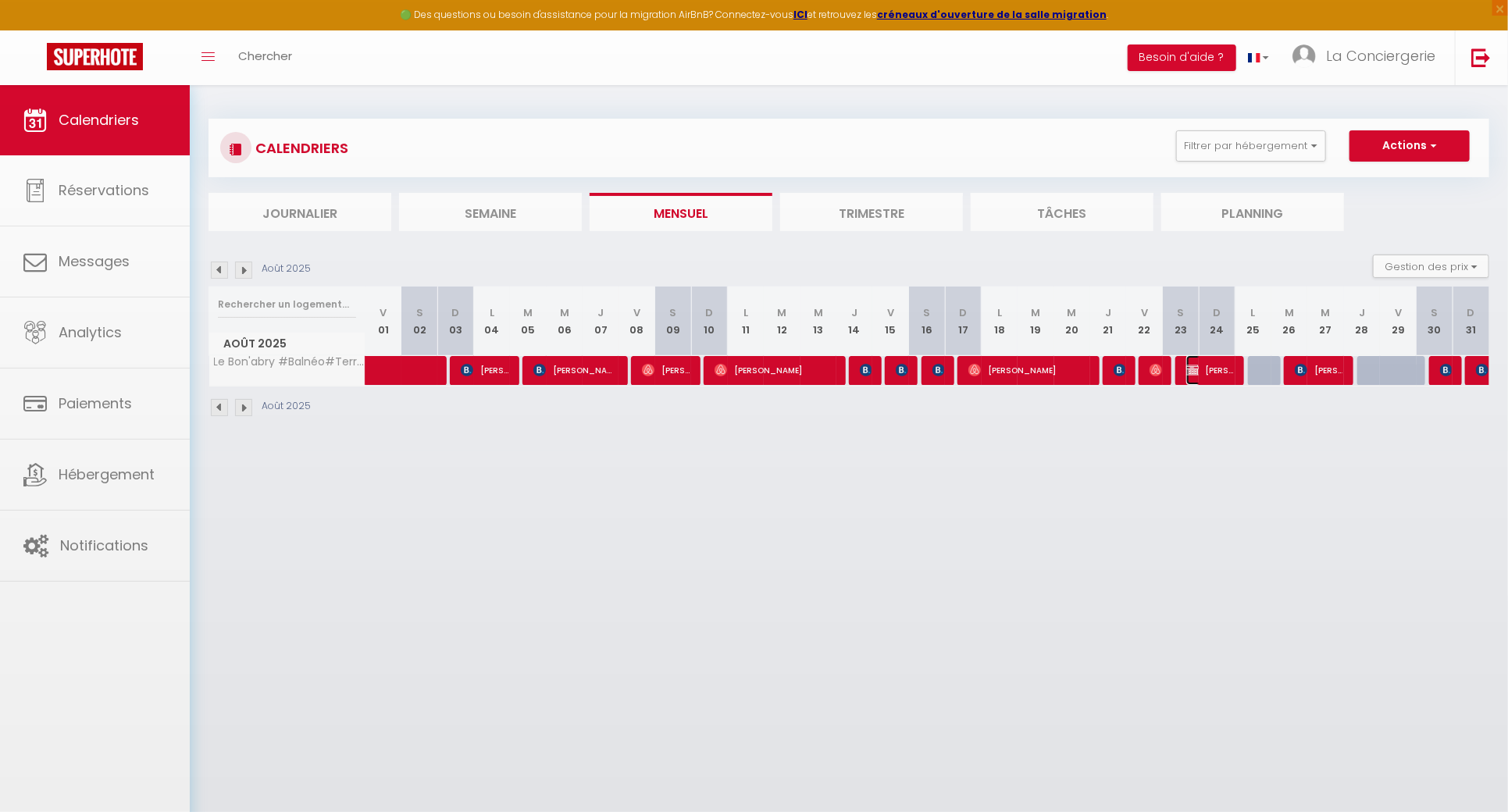
drag, startPoint x: 1209, startPoint y: 374, endPoint x: 1214, endPoint y: 383, distance: 10.3
click at [1209, 374] on span "[PERSON_NAME]" at bounding box center [1210, 370] width 48 height 30
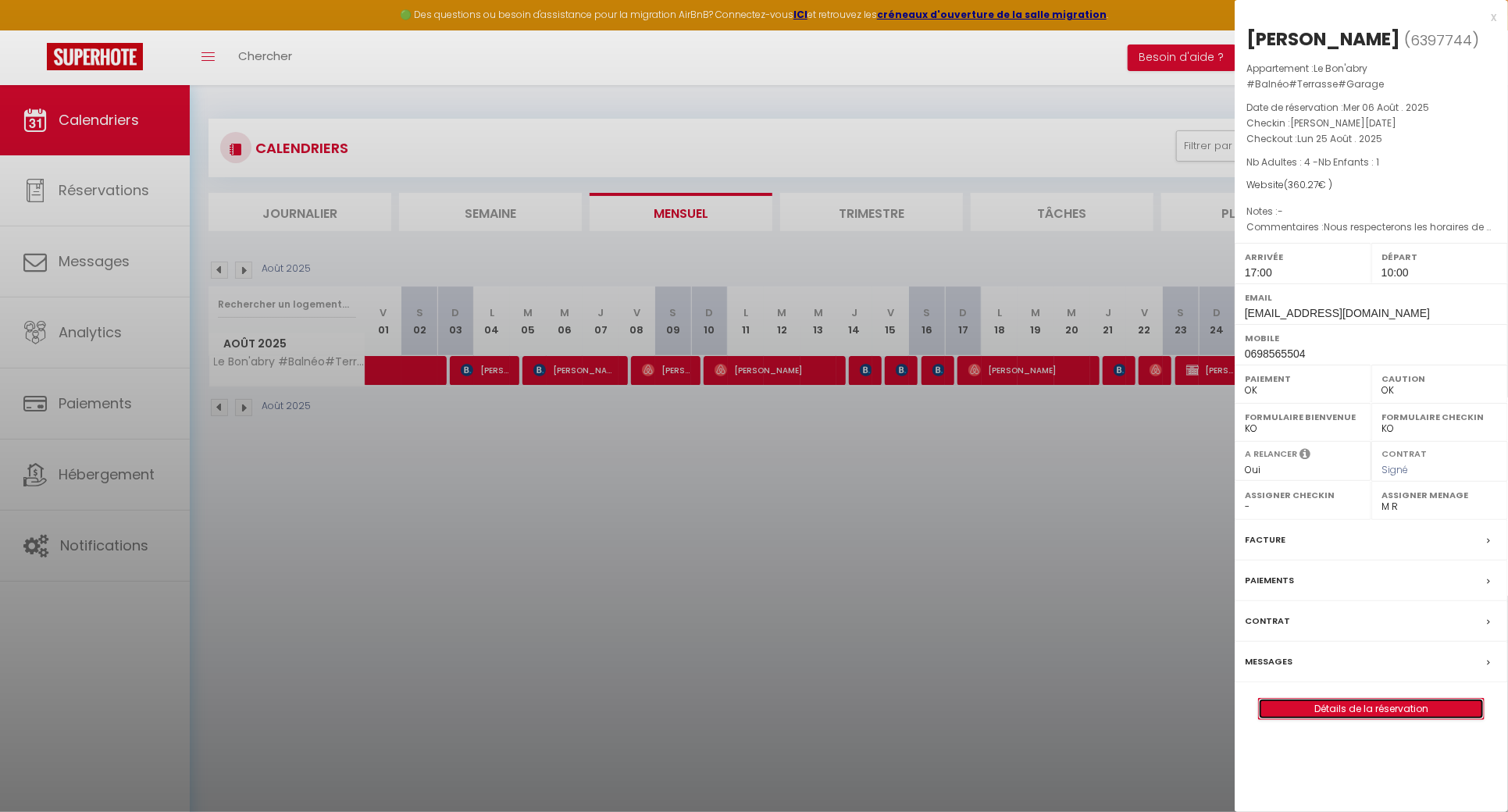
click at [1427, 709] on link "Détails de la réservation" at bounding box center [1372, 709] width 225 height 21
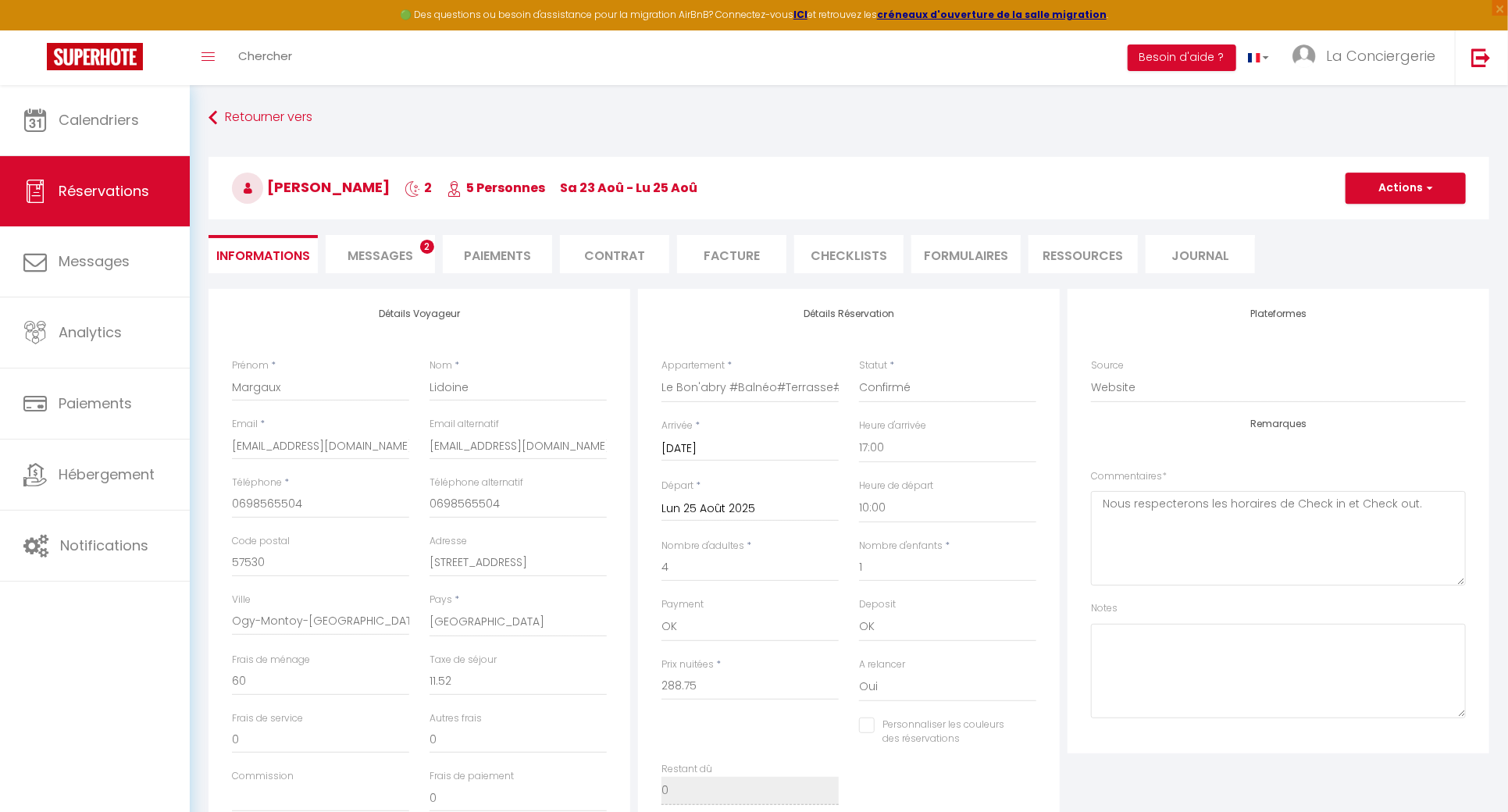
click at [469, 249] on li "Paiements" at bounding box center [497, 254] width 110 height 39
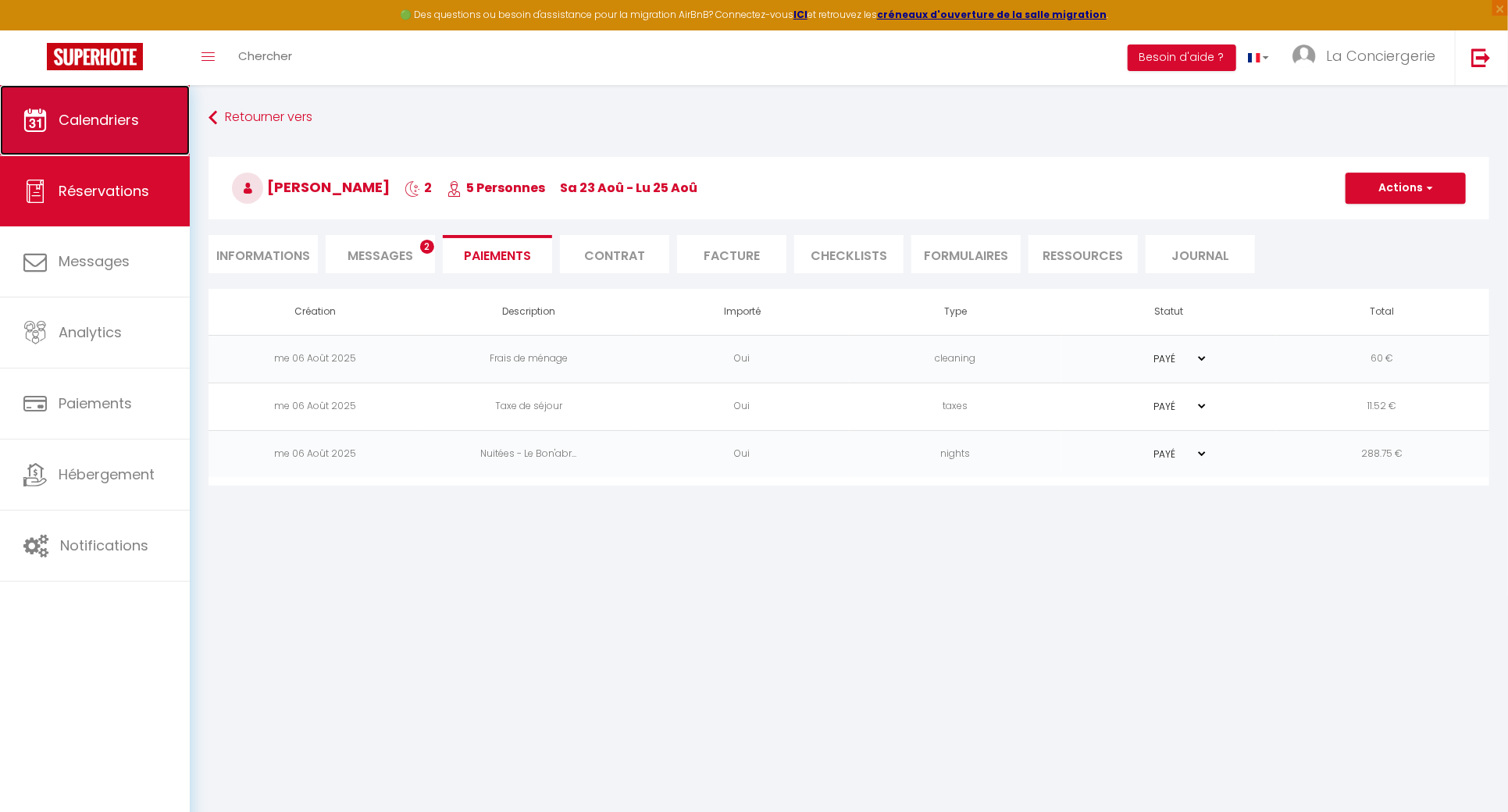
click at [66, 116] on span "Calendriers" at bounding box center [99, 120] width 81 height 20
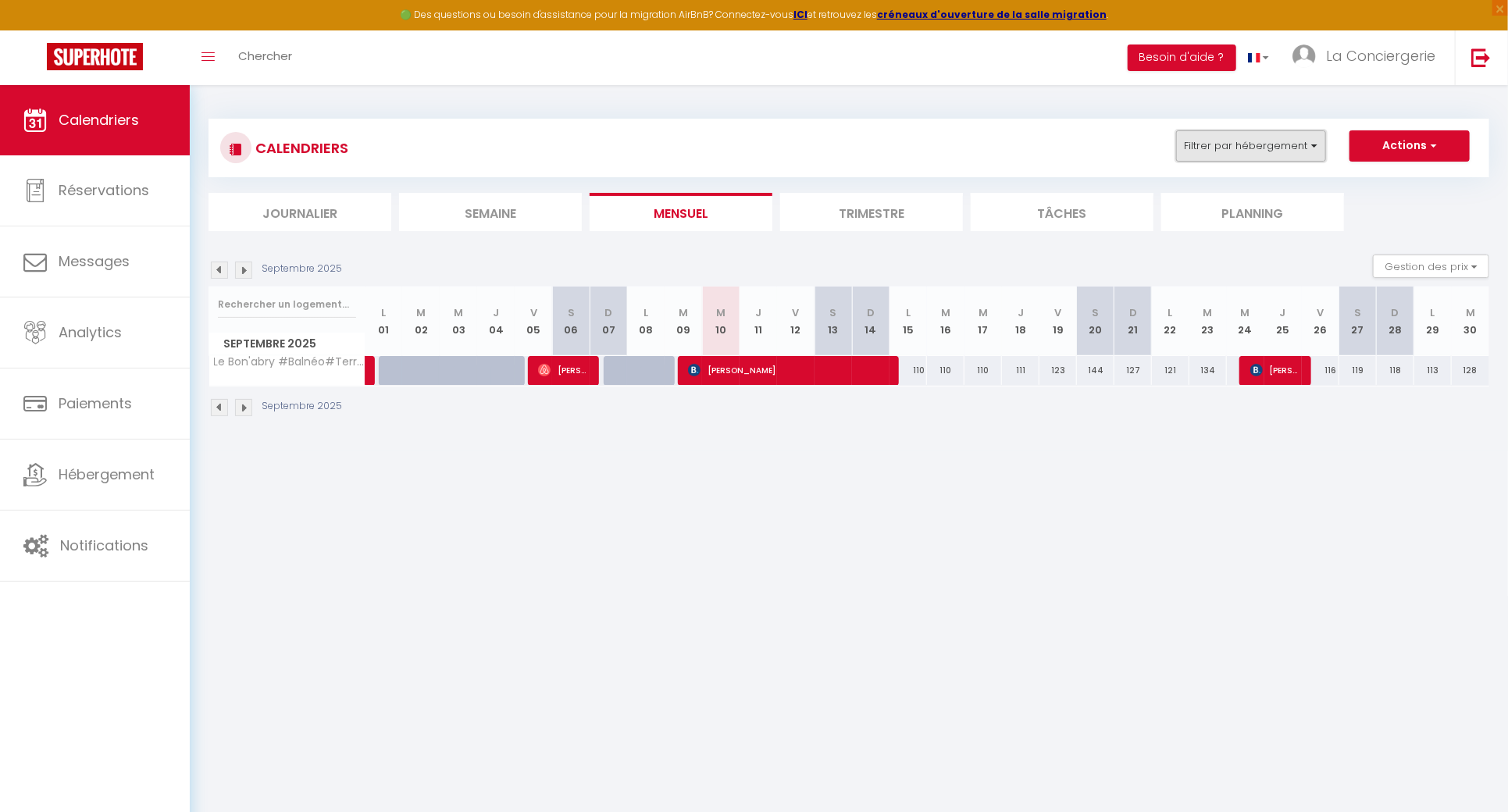
click at [1267, 149] on button "Filtrer par hébergement" at bounding box center [1250, 145] width 150 height 31
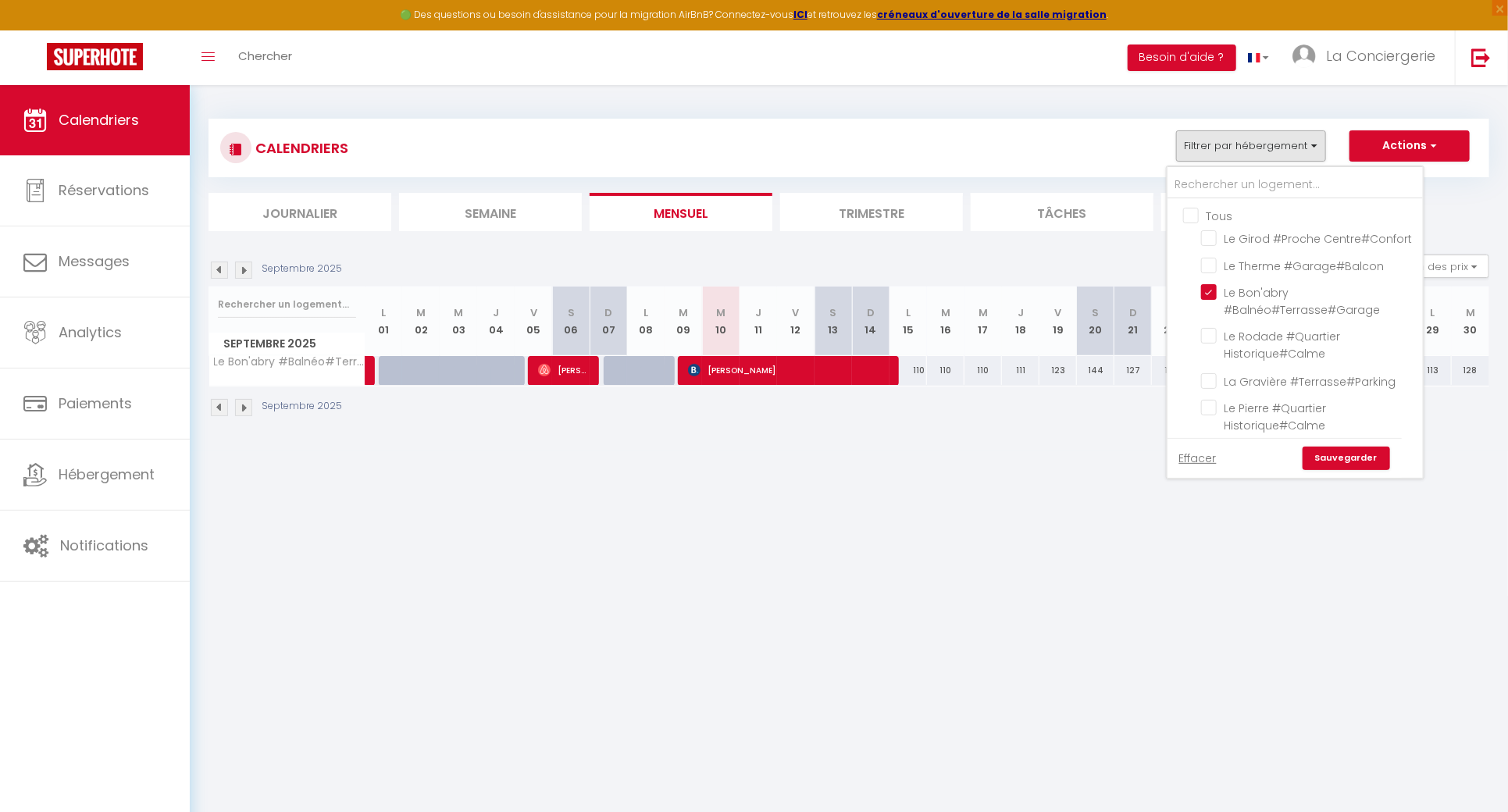
click at [1202, 210] on input "Tous" at bounding box center [1311, 214] width 256 height 15
click at [1212, 185] on input "text" at bounding box center [1295, 185] width 256 height 28
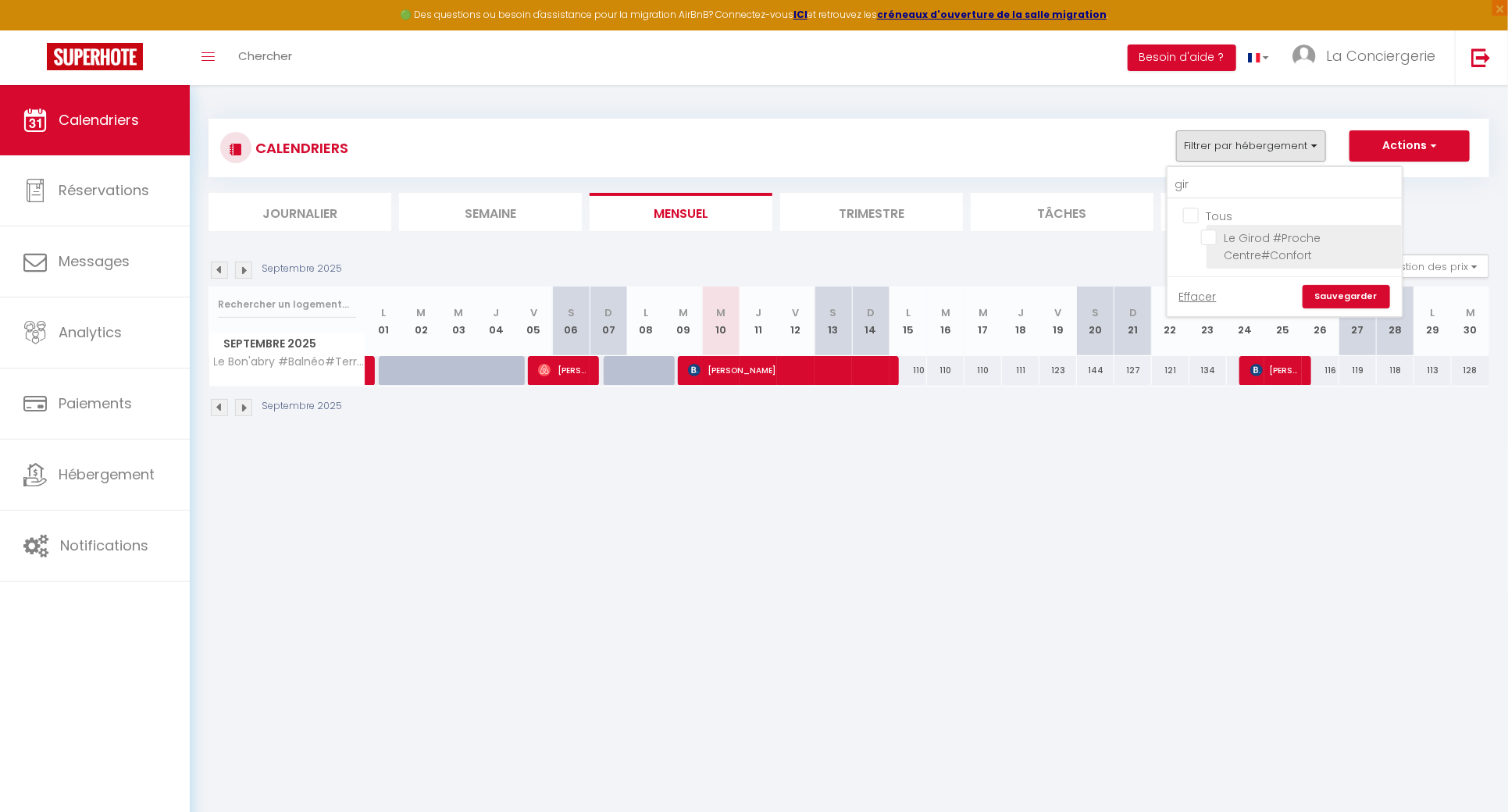
click at [1209, 238] on input "Le Girod #Proche Centre#Confort" at bounding box center [1299, 237] width 196 height 15
click at [1342, 290] on link "Sauvegarder" at bounding box center [1346, 297] width 87 height 23
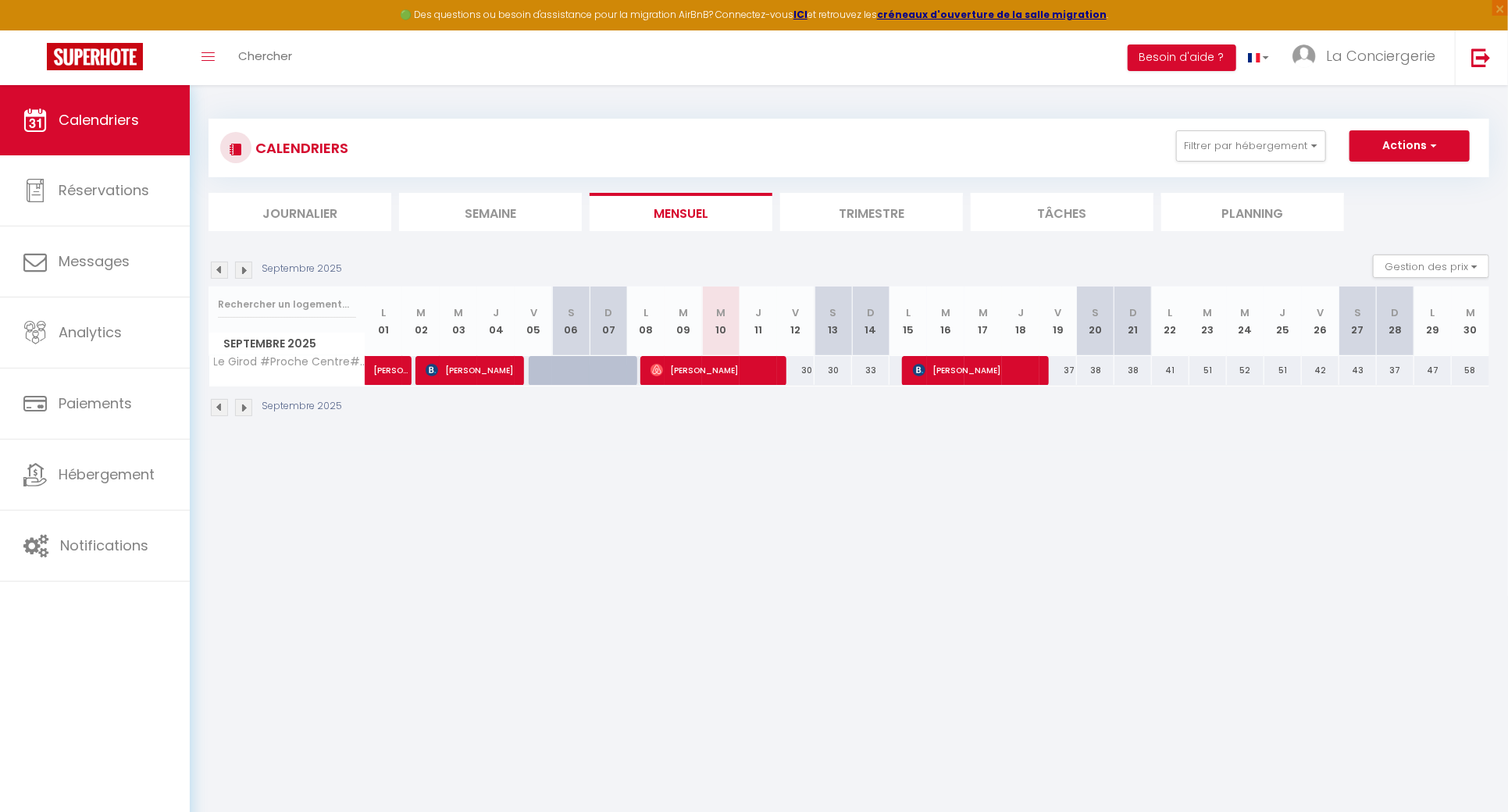
click at [1253, 127] on div "CALENDRIERS Filtrer par hébergement gir Tous Le Girod #Proche Centre#Confort Ef…" at bounding box center [848, 147] width 1281 height 58
click at [1242, 160] on button "Filtrer par hébergement" at bounding box center [1250, 145] width 150 height 31
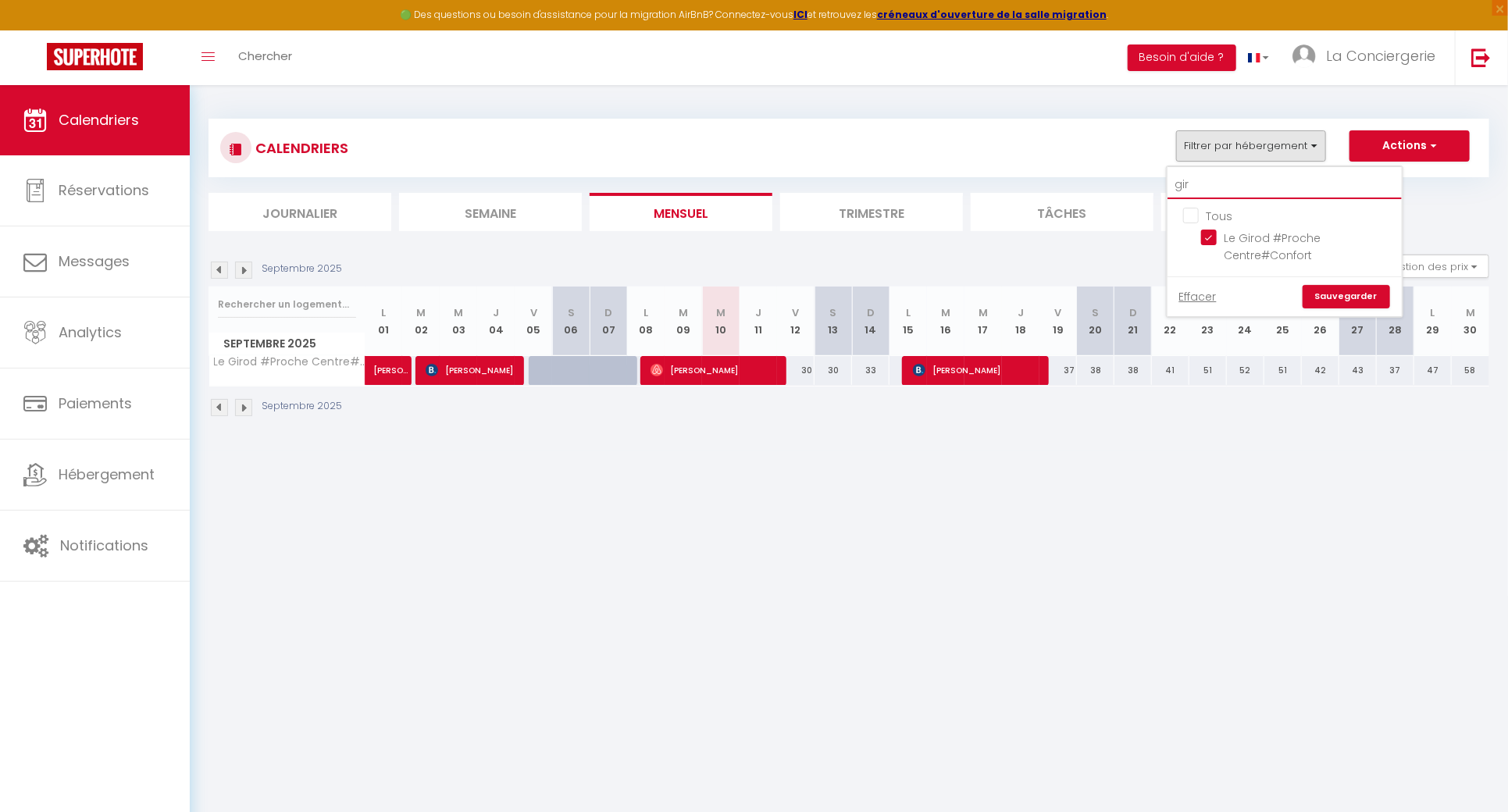
click at [1208, 196] on input "gir" at bounding box center [1284, 185] width 234 height 28
click at [1217, 234] on input "Le Massillon #Hypercentre#Clim" at bounding box center [1299, 237] width 196 height 15
click at [1344, 297] on link "Sauvegarder" at bounding box center [1346, 297] width 87 height 23
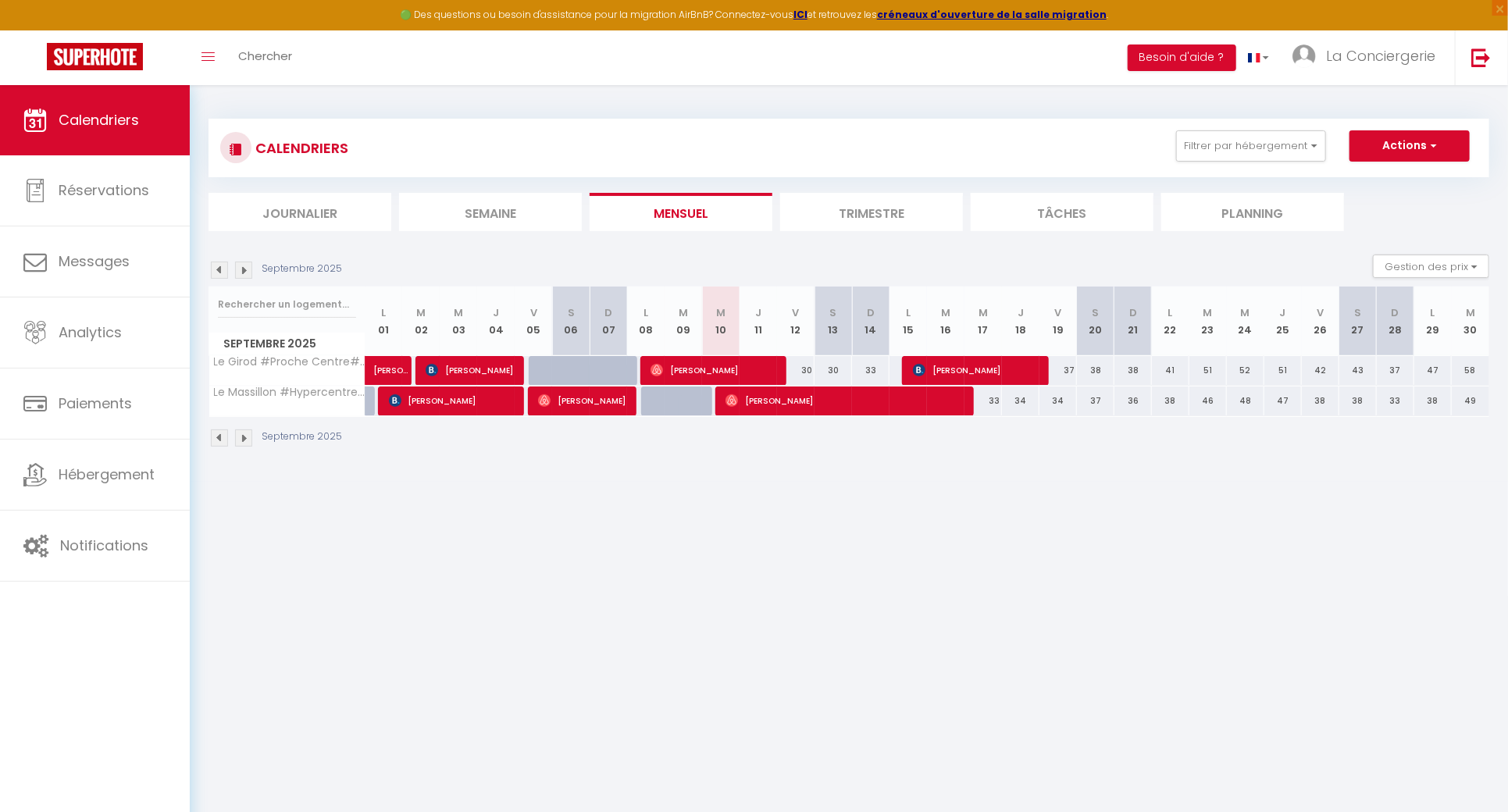
click at [215, 270] on img at bounding box center [219, 269] width 17 height 17
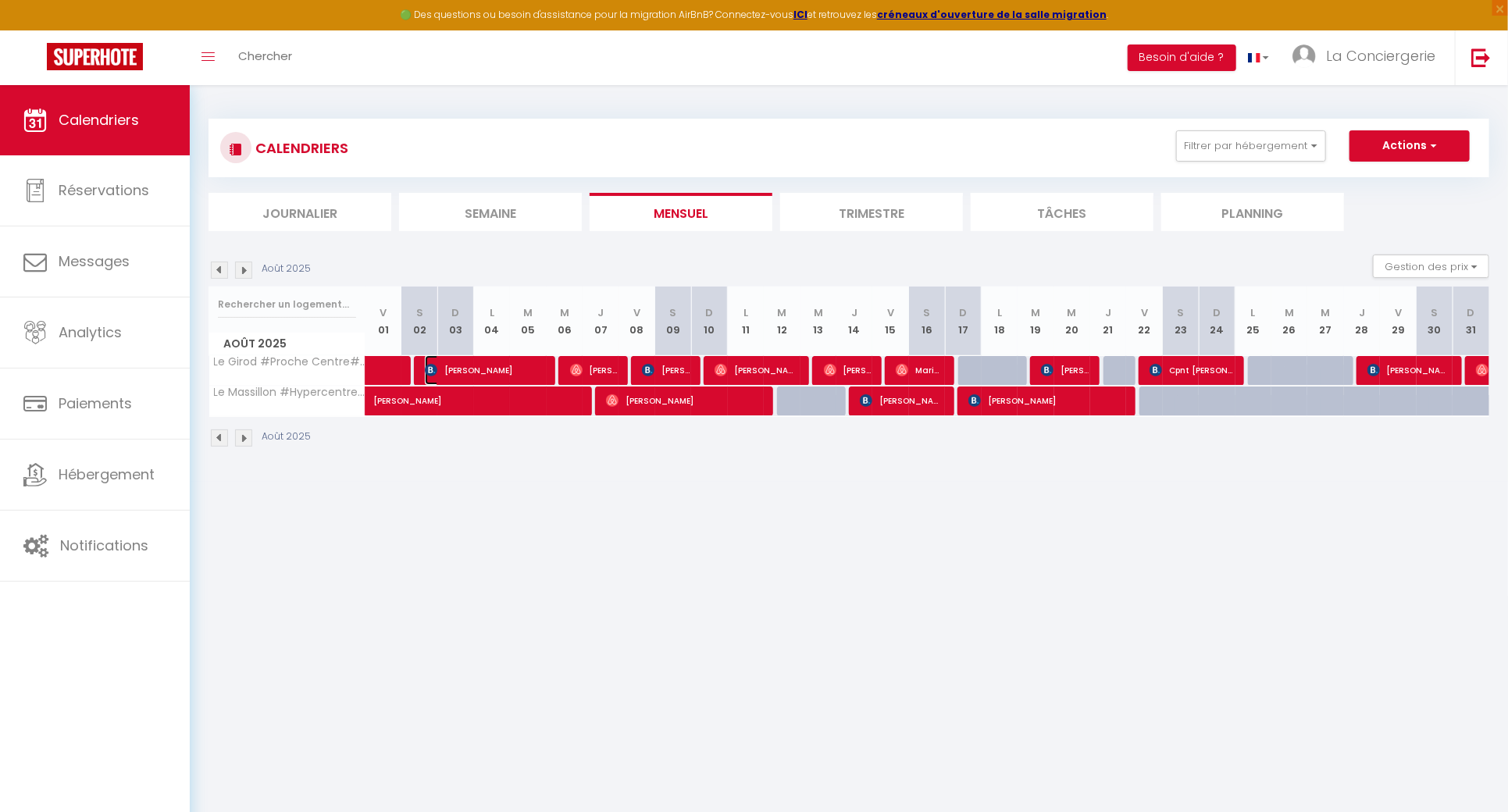
click at [457, 362] on span "[PERSON_NAME]" at bounding box center [484, 370] width 119 height 30
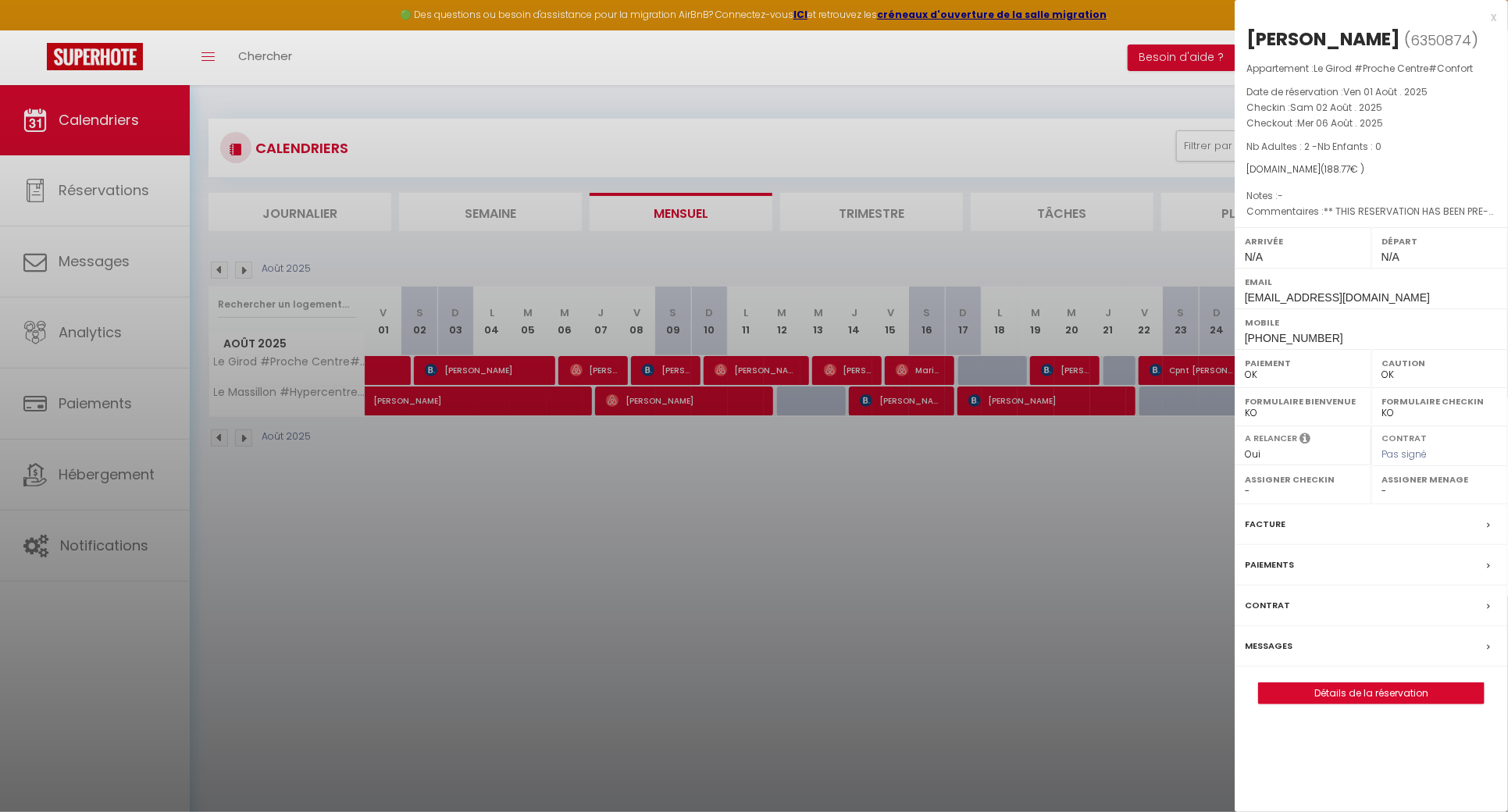
drag, startPoint x: 1380, startPoint y: 33, endPoint x: 1237, endPoint y: 31, distance: 143.0
click at [1250, 33] on h2 "[PERSON_NAME] ( 6350874 )" at bounding box center [1372, 40] width 250 height 27
click at [565, 485] on div at bounding box center [754, 406] width 1508 height 812
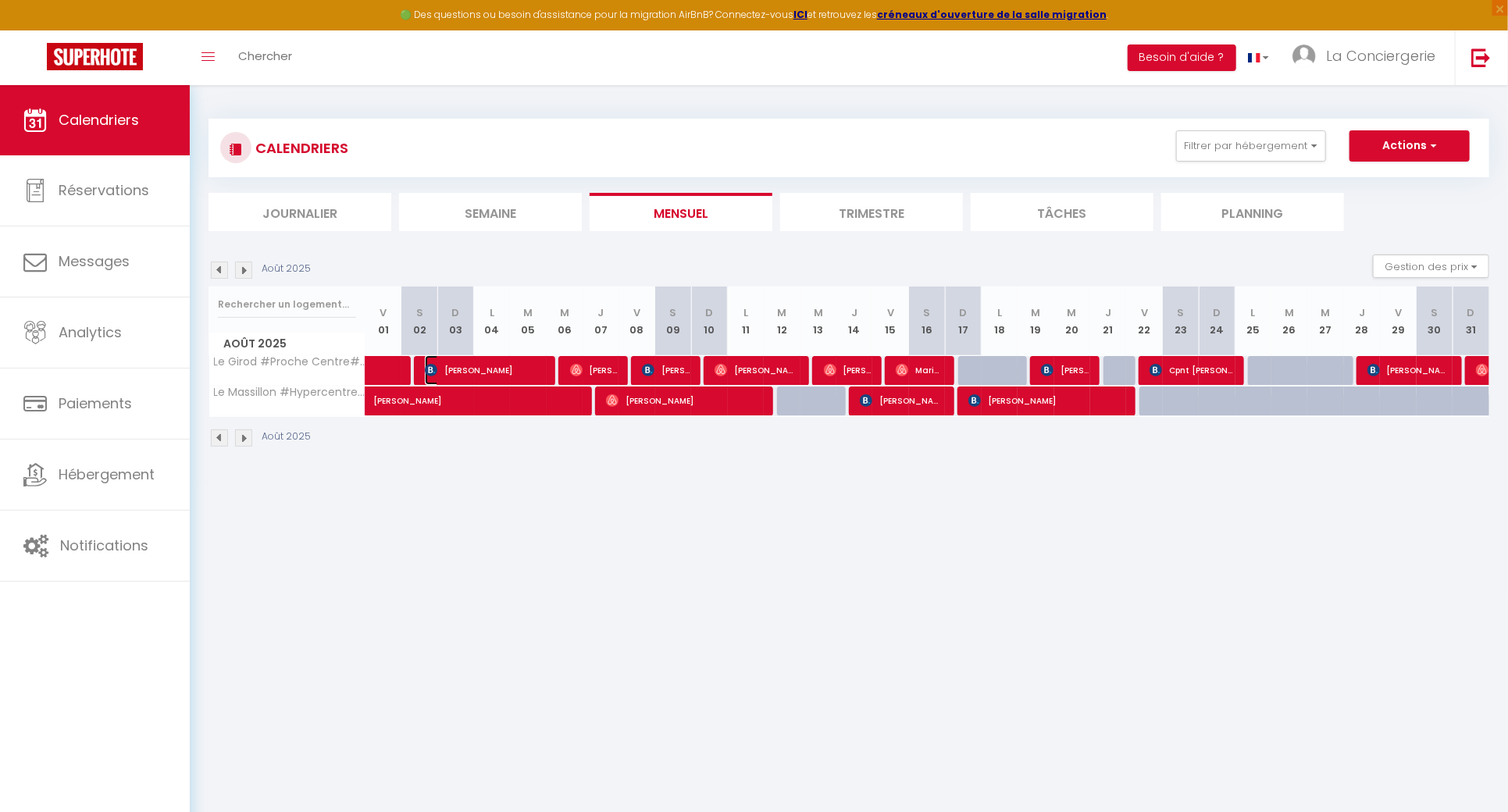
click at [529, 364] on span "[PERSON_NAME]" at bounding box center [484, 370] width 119 height 30
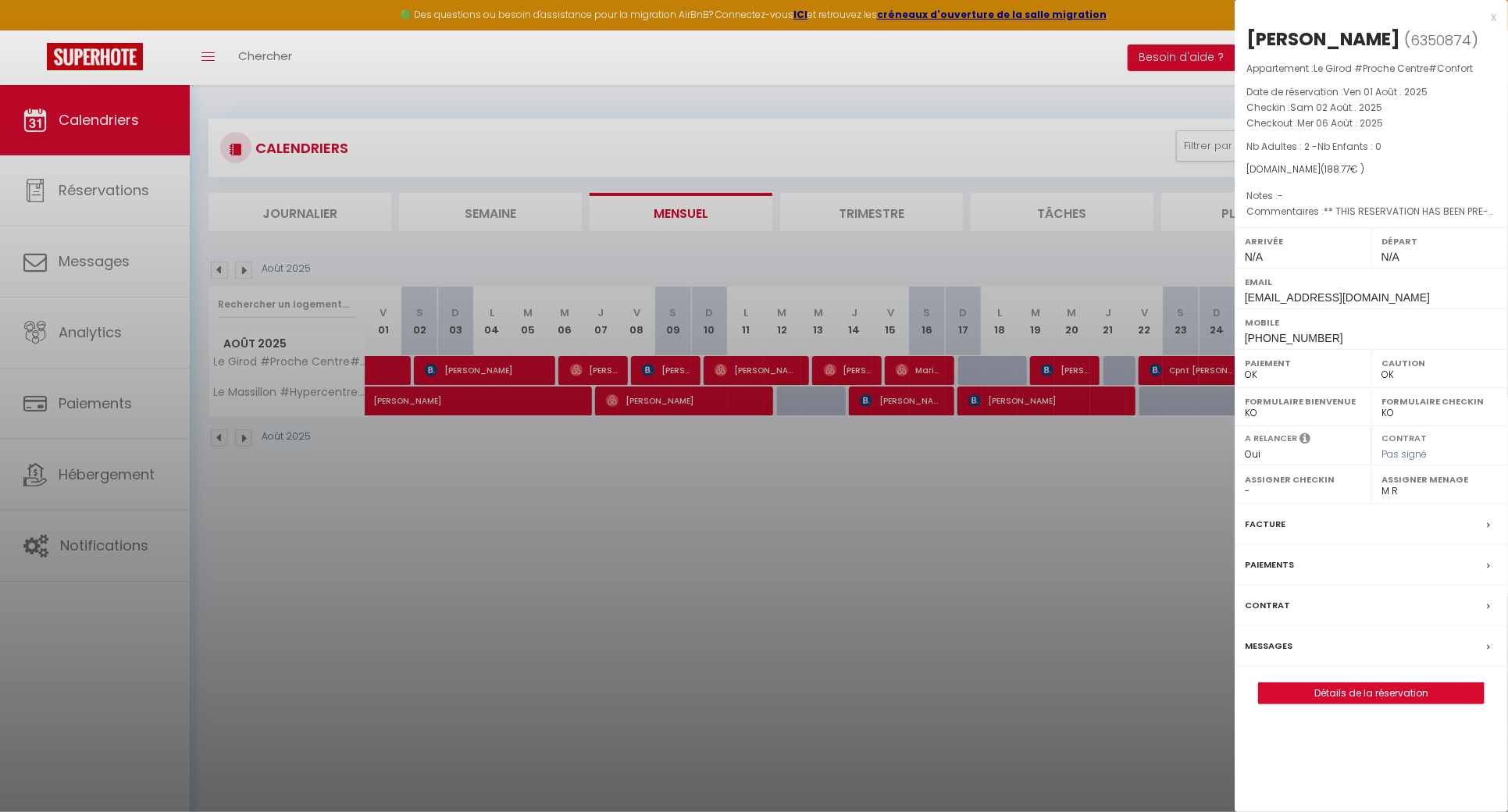
drag, startPoint x: 1372, startPoint y: 44, endPoint x: 1240, endPoint y: 44, distance: 132.0
click at [1240, 44] on div "[PERSON_NAME] ( 6350874 ) Appartement : Le Girod #Proche Centre#Confort Date de…" at bounding box center [1372, 365] width 274 height 677
click at [622, 568] on div at bounding box center [754, 406] width 1508 height 812
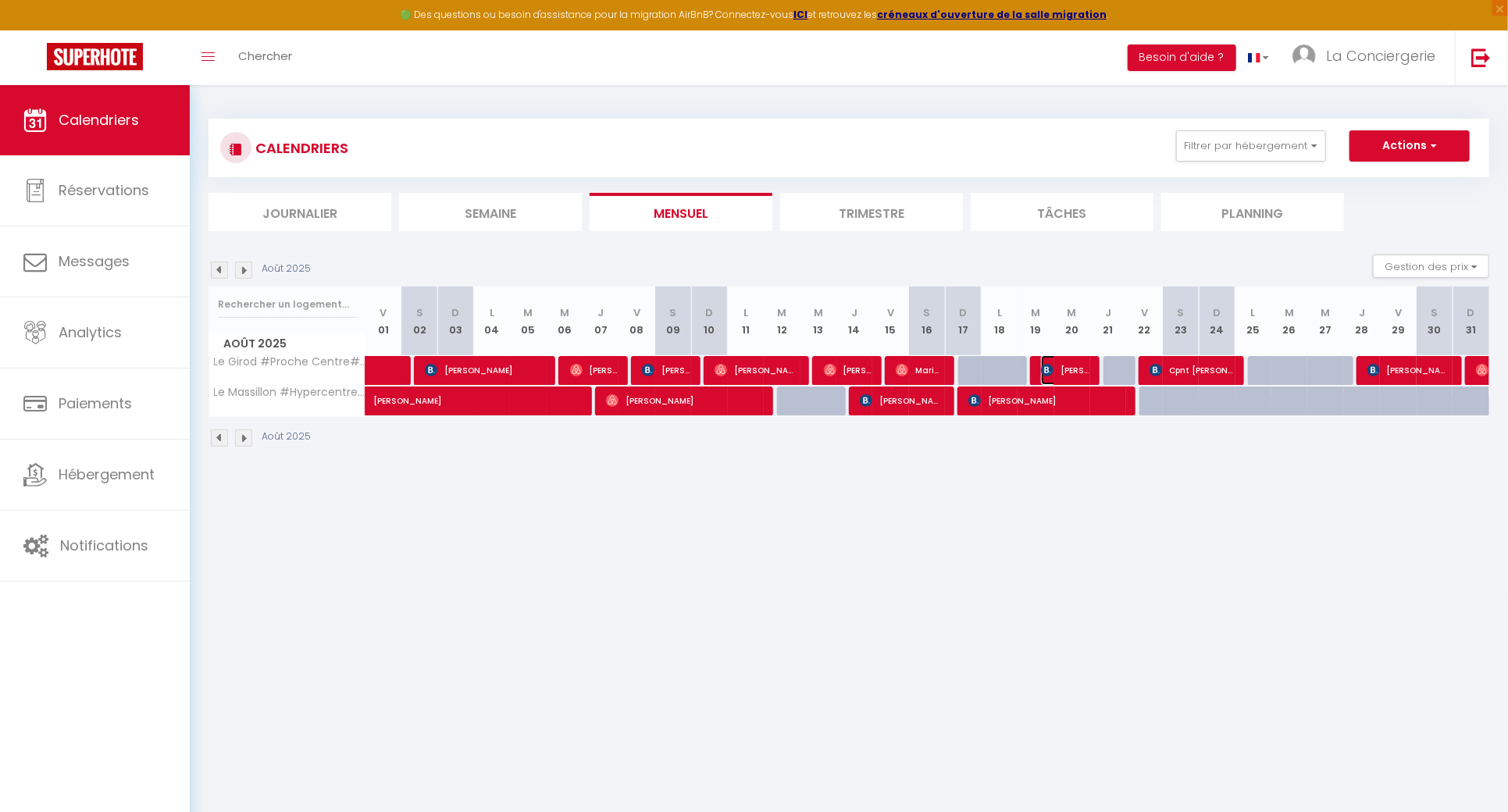
click at [1060, 369] on span "[PERSON_NAME]" at bounding box center [1065, 370] width 48 height 30
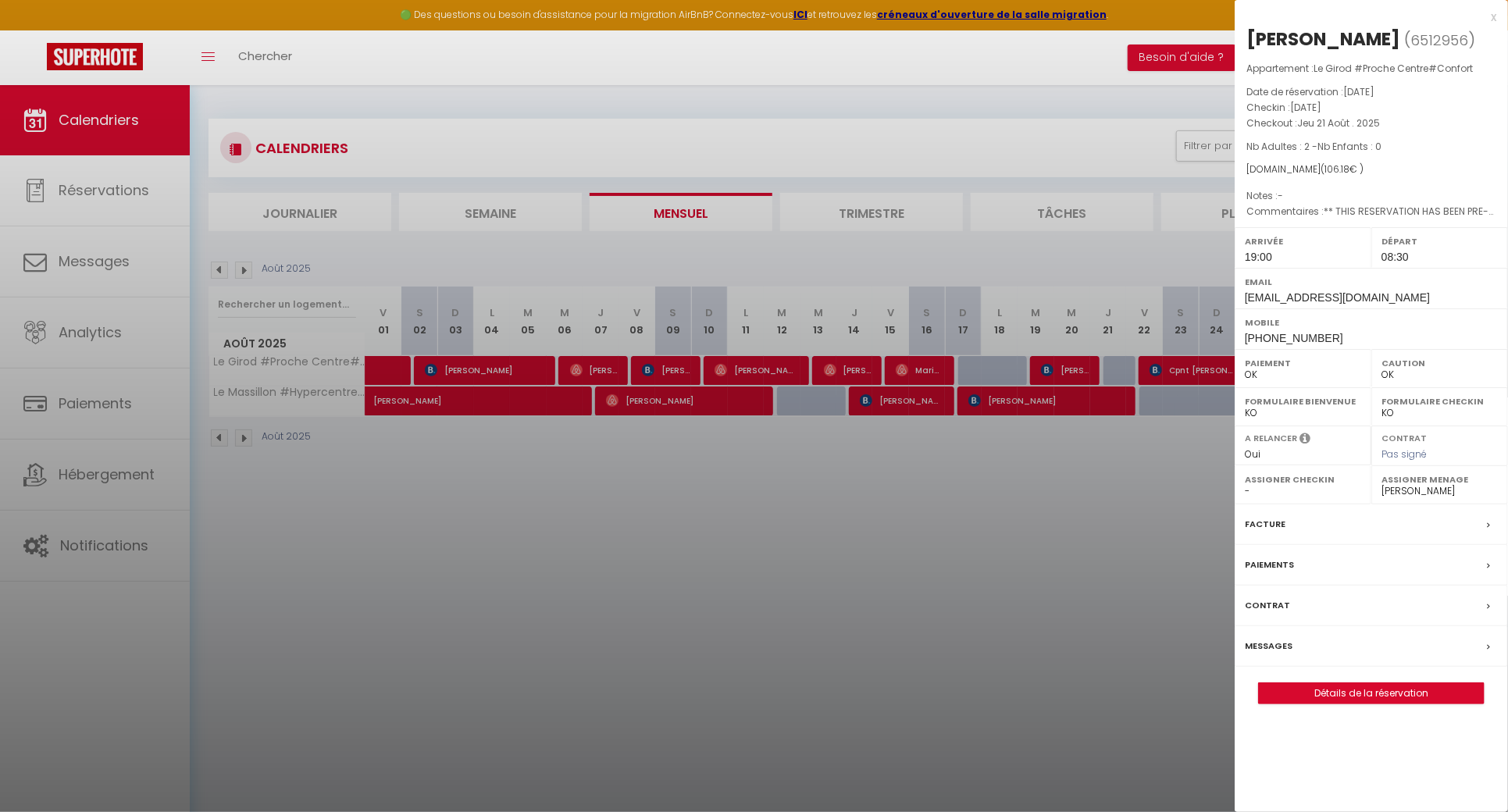
drag, startPoint x: 1343, startPoint y: 45, endPoint x: 1250, endPoint y: 41, distance: 93.1
click at [1250, 41] on h2 "[PERSON_NAME] ( 6512956 )" at bounding box center [1372, 40] width 250 height 27
click at [659, 470] on div at bounding box center [754, 406] width 1508 height 812
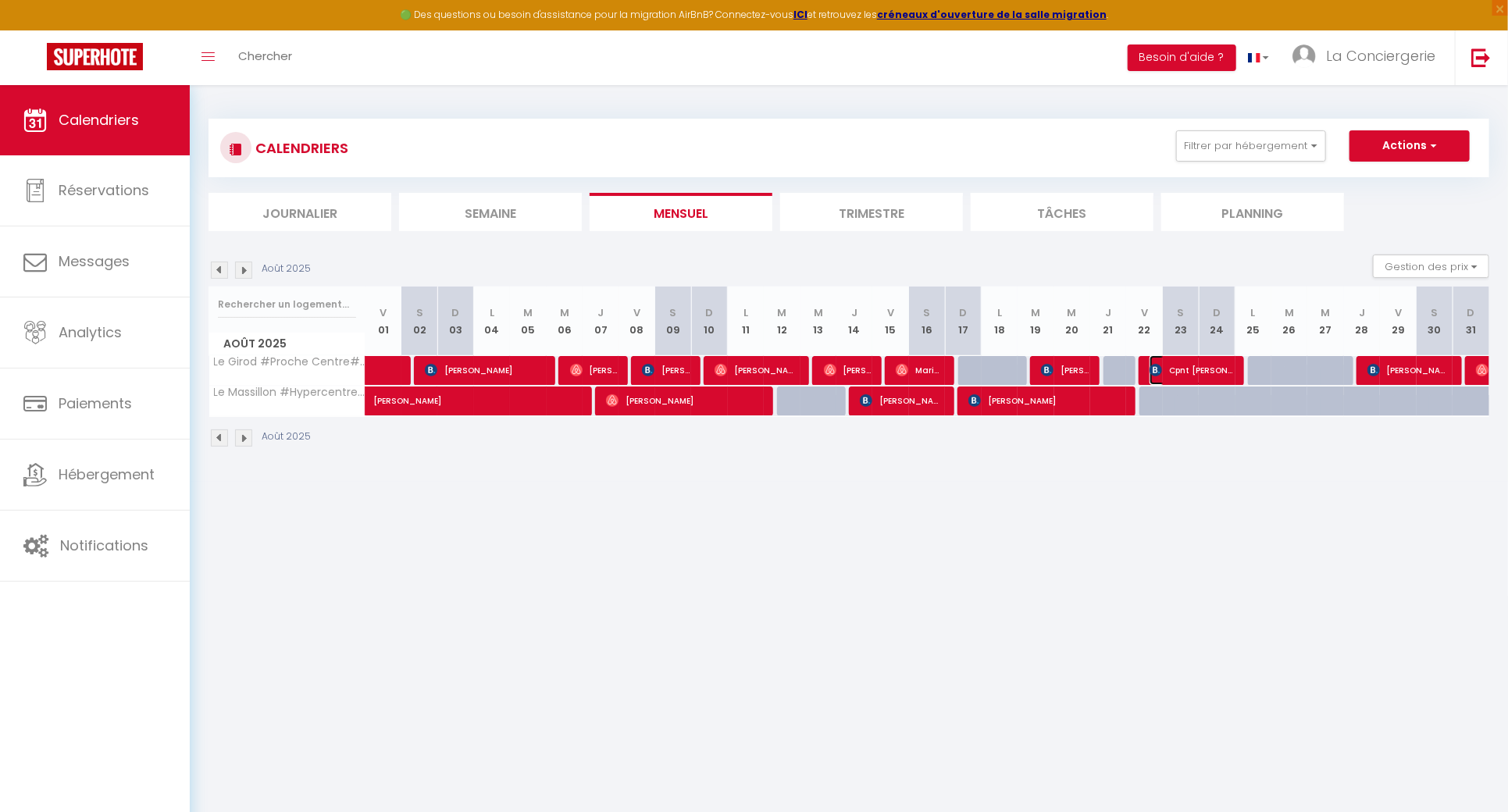
click at [1206, 374] on span "Cpnt [PERSON_NAME]" at bounding box center [1191, 370] width 83 height 30
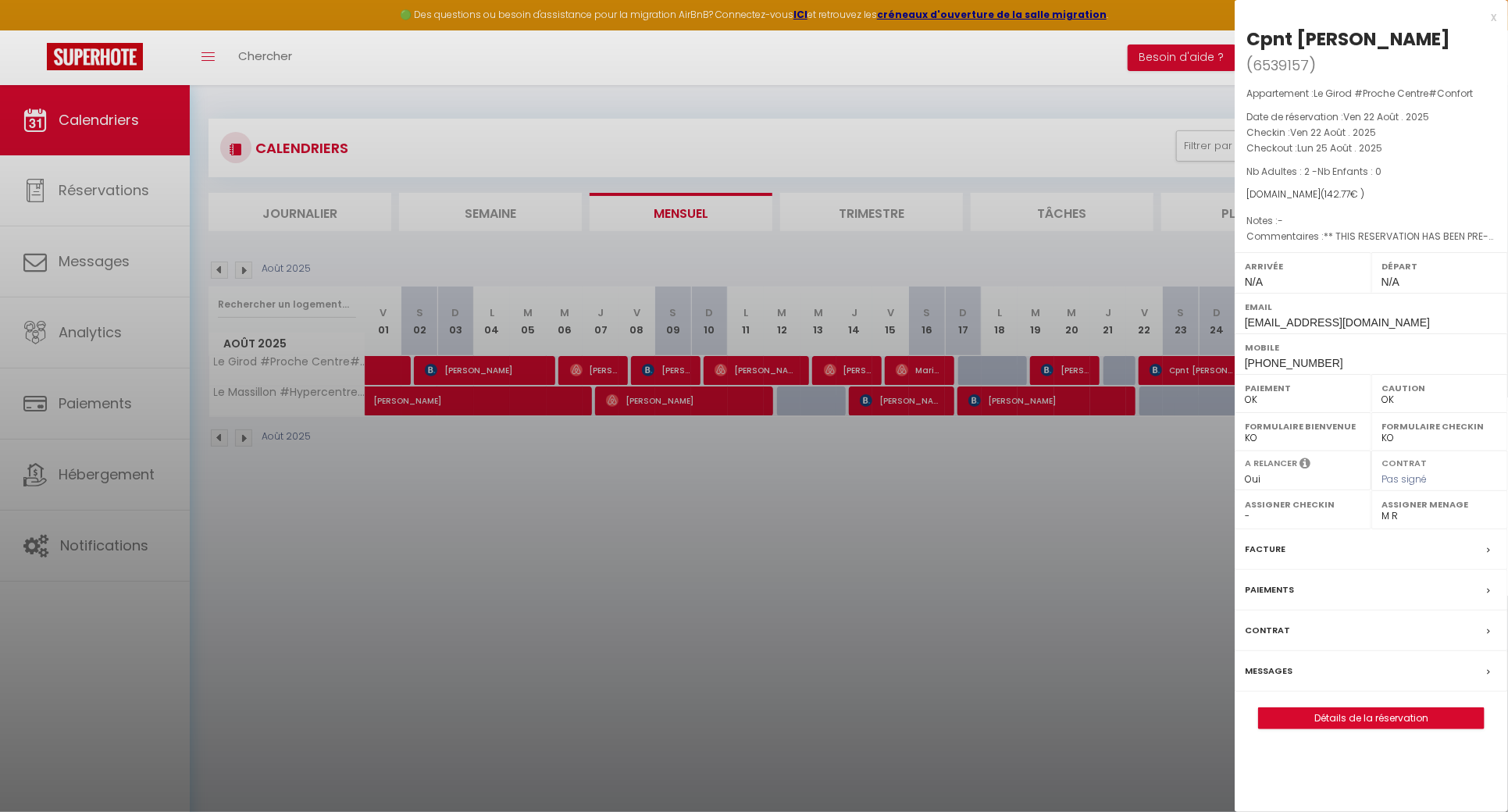
drag, startPoint x: 1364, startPoint y: 44, endPoint x: 1219, endPoint y: 31, distance: 145.6
click at [1249, 38] on div "Cpnt [PERSON_NAME]" at bounding box center [1348, 39] width 204 height 25
click at [915, 623] on div at bounding box center [754, 406] width 1508 height 812
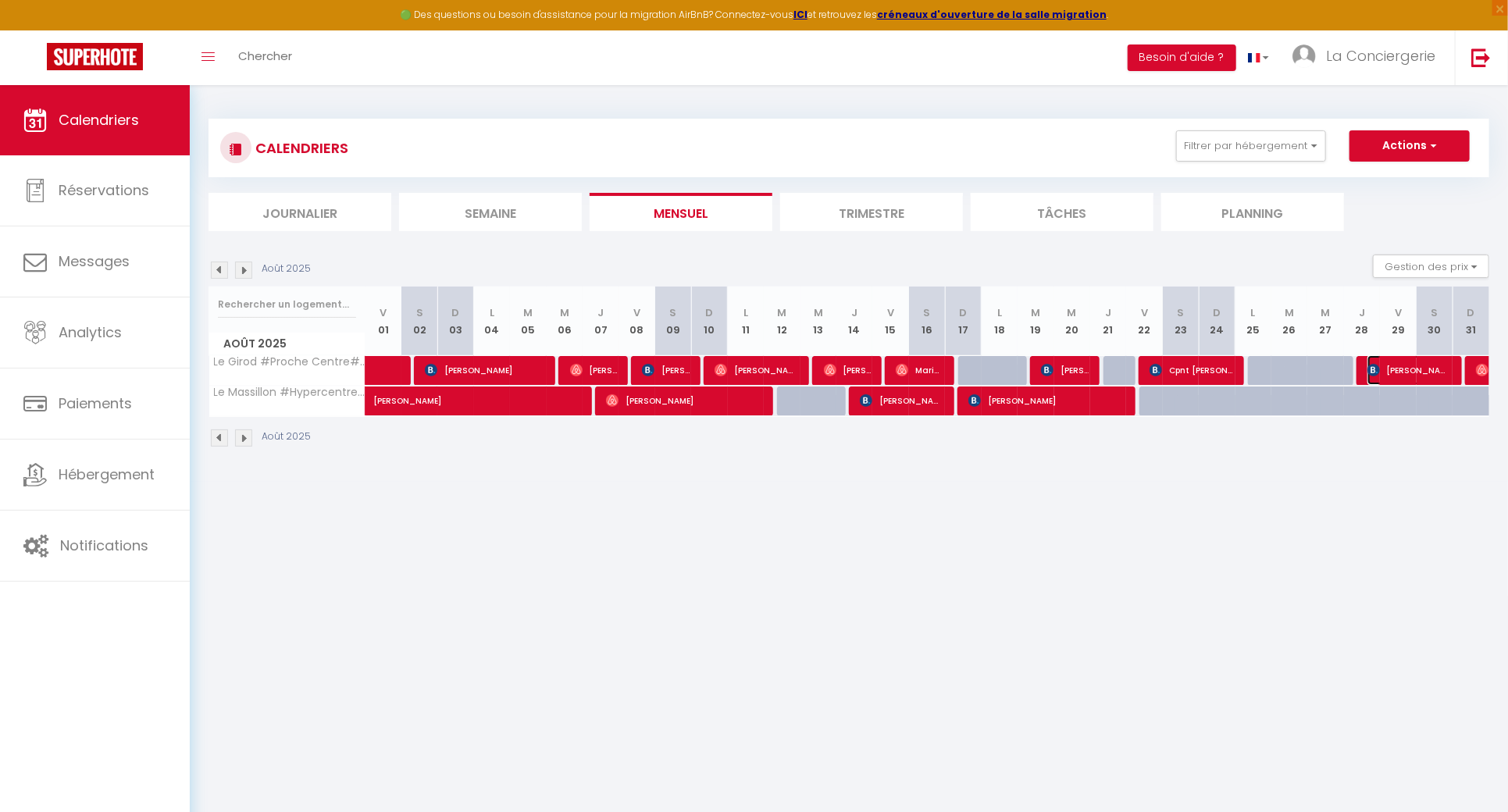
click at [1404, 375] on span "[PERSON_NAME]" at bounding box center [1408, 370] width 83 height 30
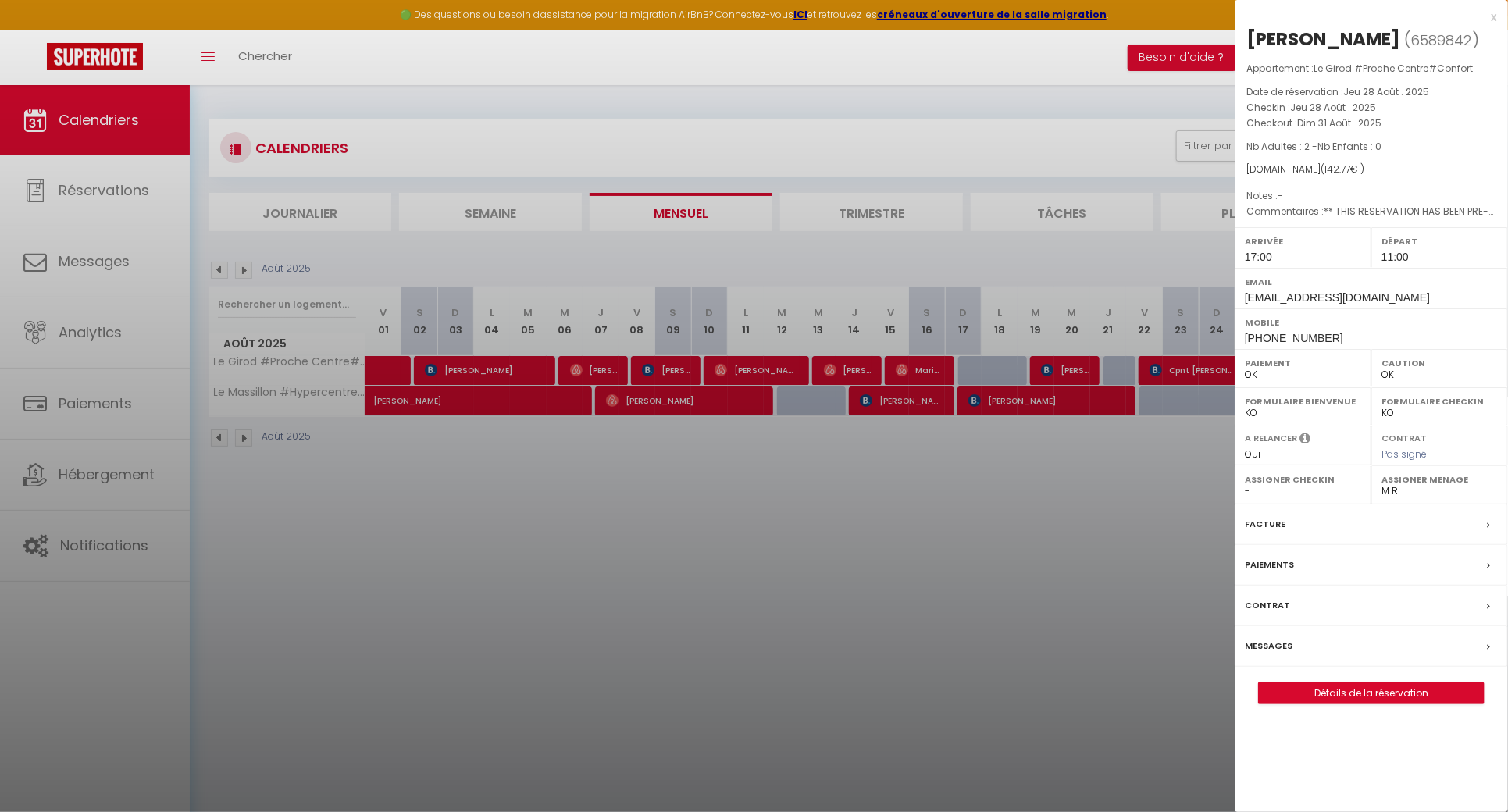
drag, startPoint x: 1348, startPoint y: 43, endPoint x: 1247, endPoint y: 37, distance: 101.2
click at [1252, 37] on h2 "[PERSON_NAME] ( 6589842 )" at bounding box center [1372, 40] width 250 height 27
click at [1249, 42] on div "[PERSON_NAME]" at bounding box center [1323, 39] width 153 height 25
drag, startPoint x: 1247, startPoint y: 39, endPoint x: 1345, endPoint y: 46, distance: 98.2
click at [1345, 46] on div "[PERSON_NAME]" at bounding box center [1323, 39] width 153 height 25
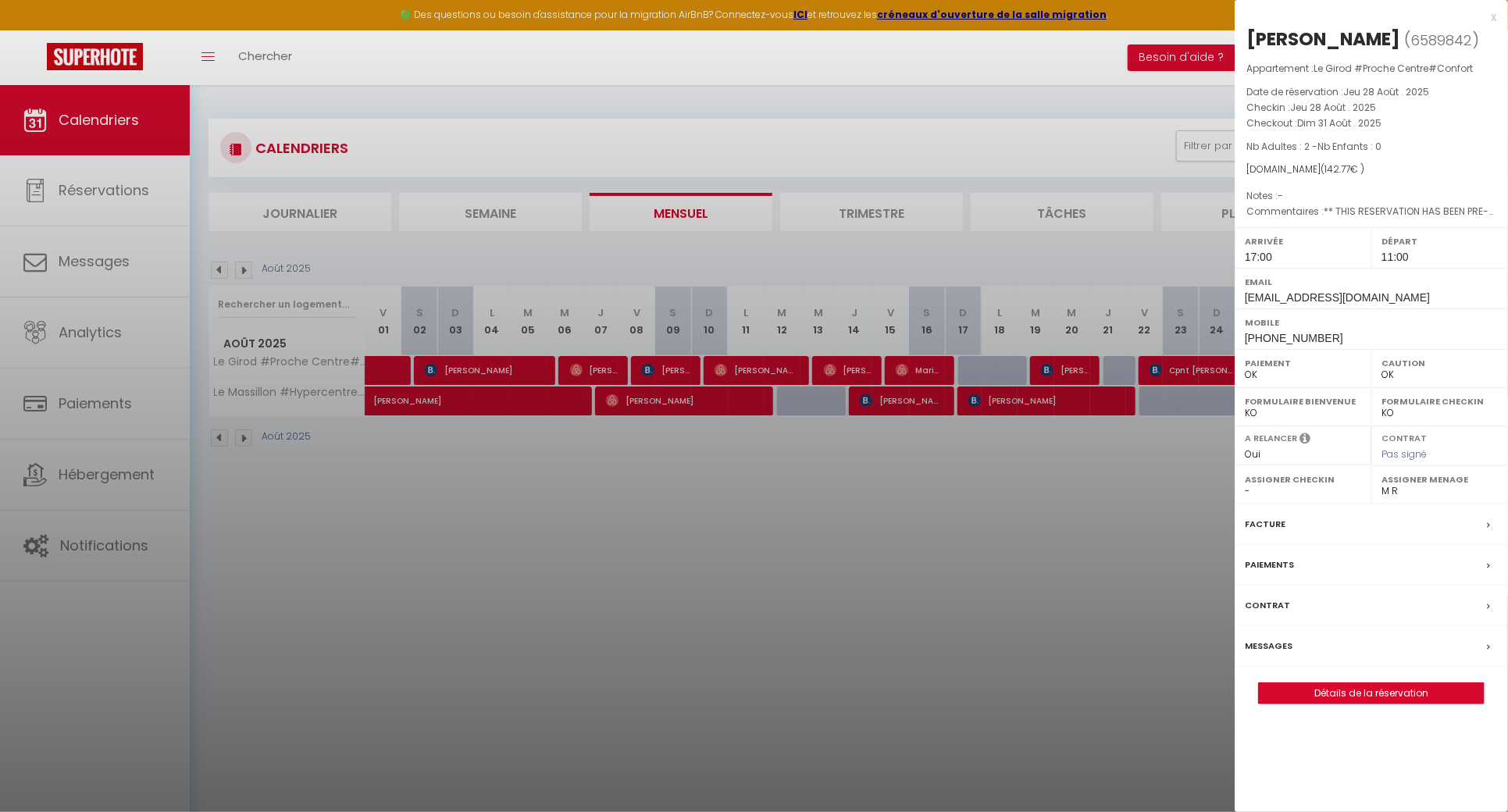
click at [546, 597] on div at bounding box center [754, 406] width 1508 height 812
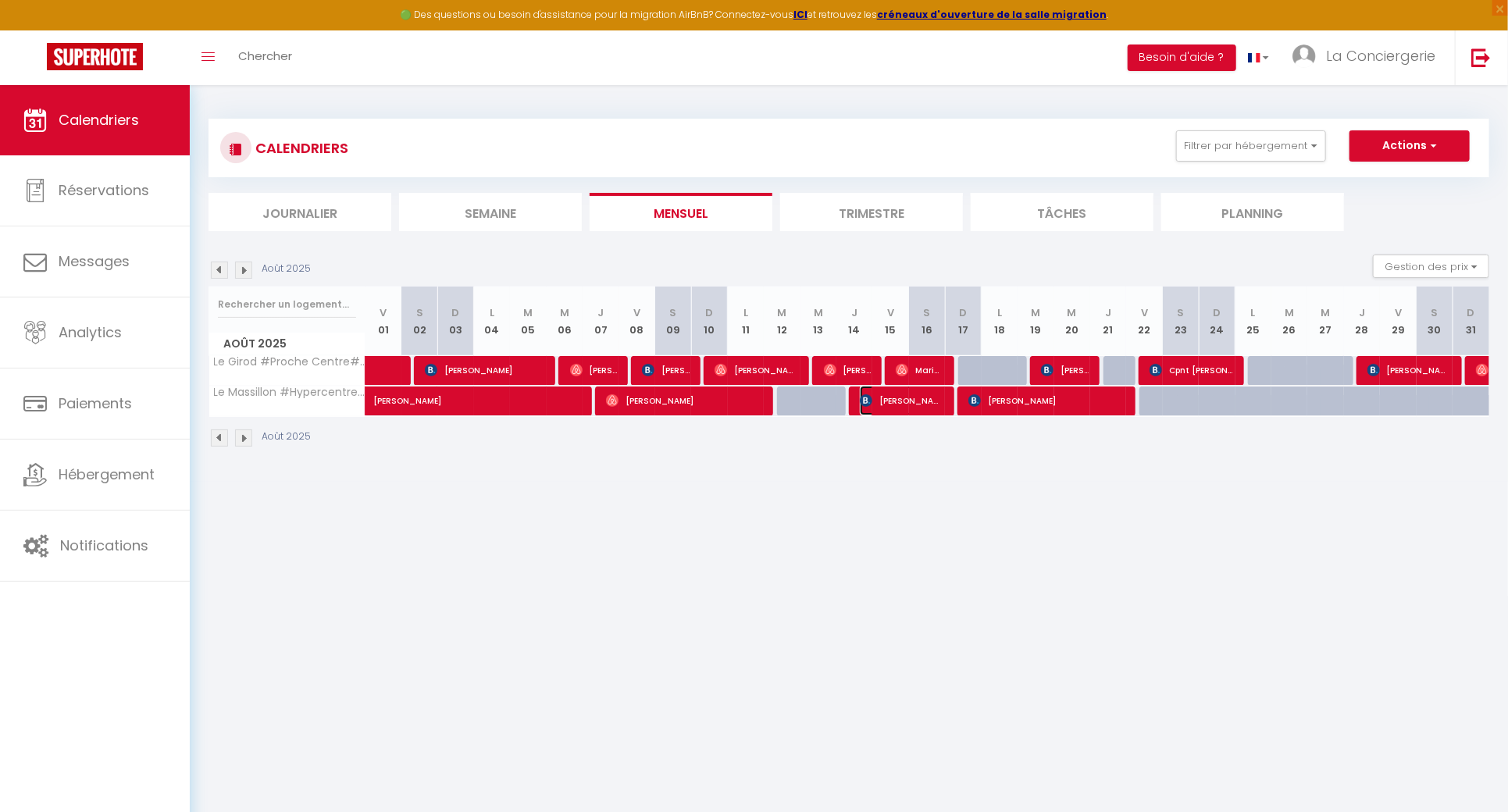
drag, startPoint x: 916, startPoint y: 404, endPoint x: 925, endPoint y: 403, distance: 9.1
click at [917, 403] on span "[PERSON_NAME]" at bounding box center [901, 400] width 83 height 30
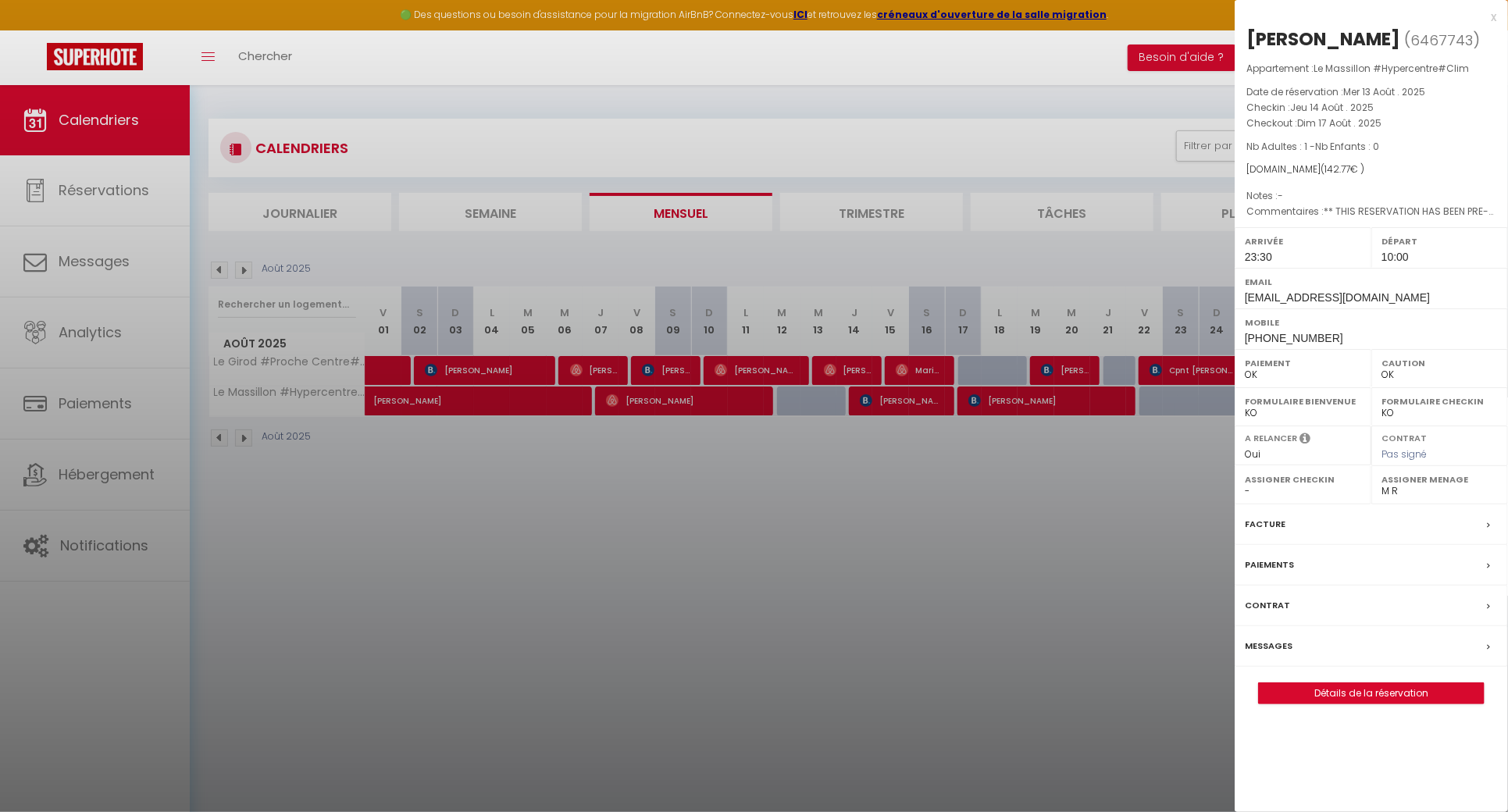
drag, startPoint x: 1359, startPoint y: 39, endPoint x: 1235, endPoint y: 40, distance: 124.0
click at [1235, 40] on div "[PERSON_NAME] ( 6467743 ) Appartement : Le Massillon #Hypercentre#Clim Date de …" at bounding box center [1372, 365] width 274 height 677
click at [742, 591] on div at bounding box center [754, 406] width 1508 height 812
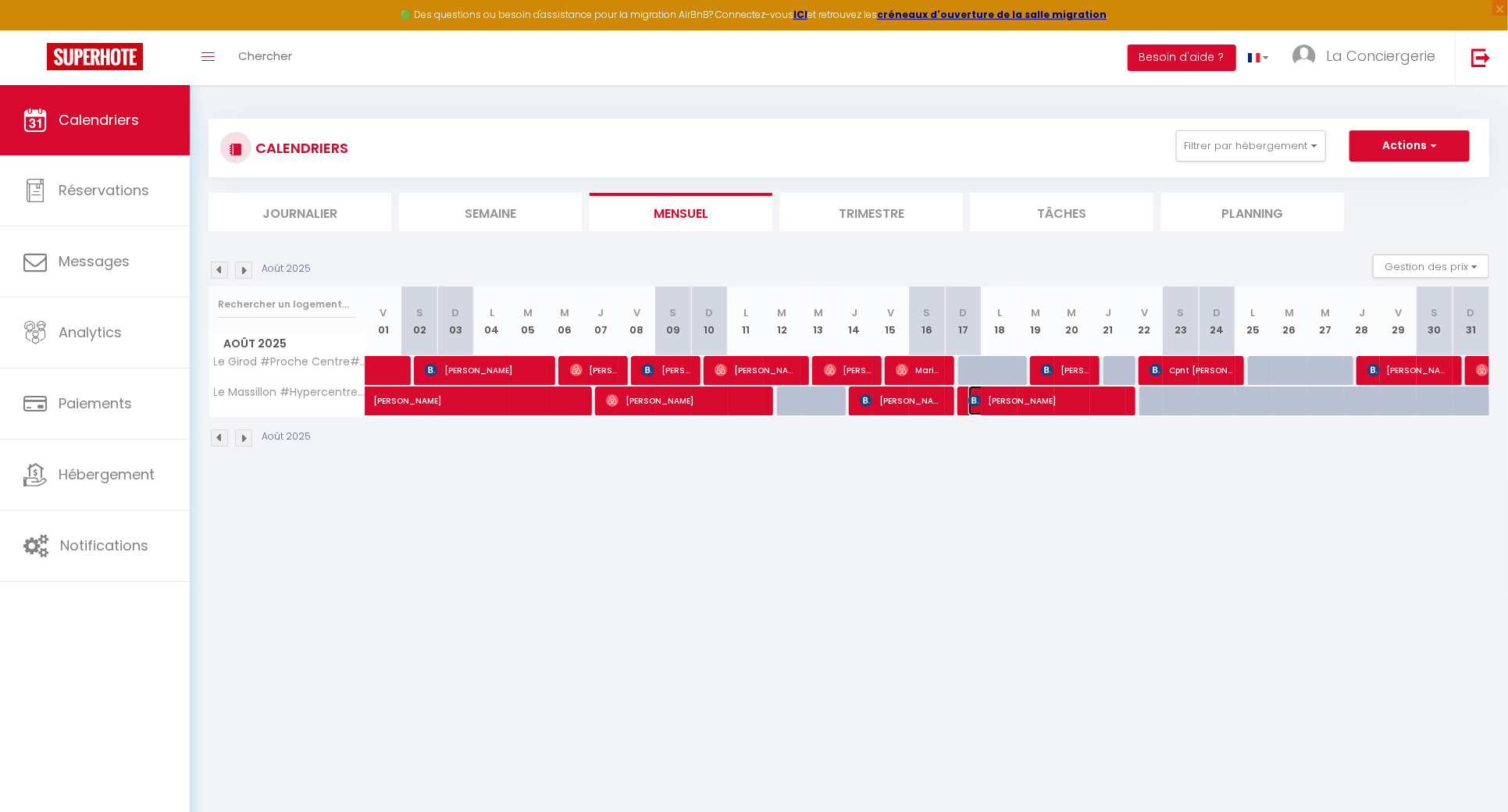
drag, startPoint x: 1049, startPoint y: 406, endPoint x: 1065, endPoint y: 397, distance: 18.4
click at [1049, 406] on span "[PERSON_NAME]" at bounding box center [1046, 400] width 155 height 30
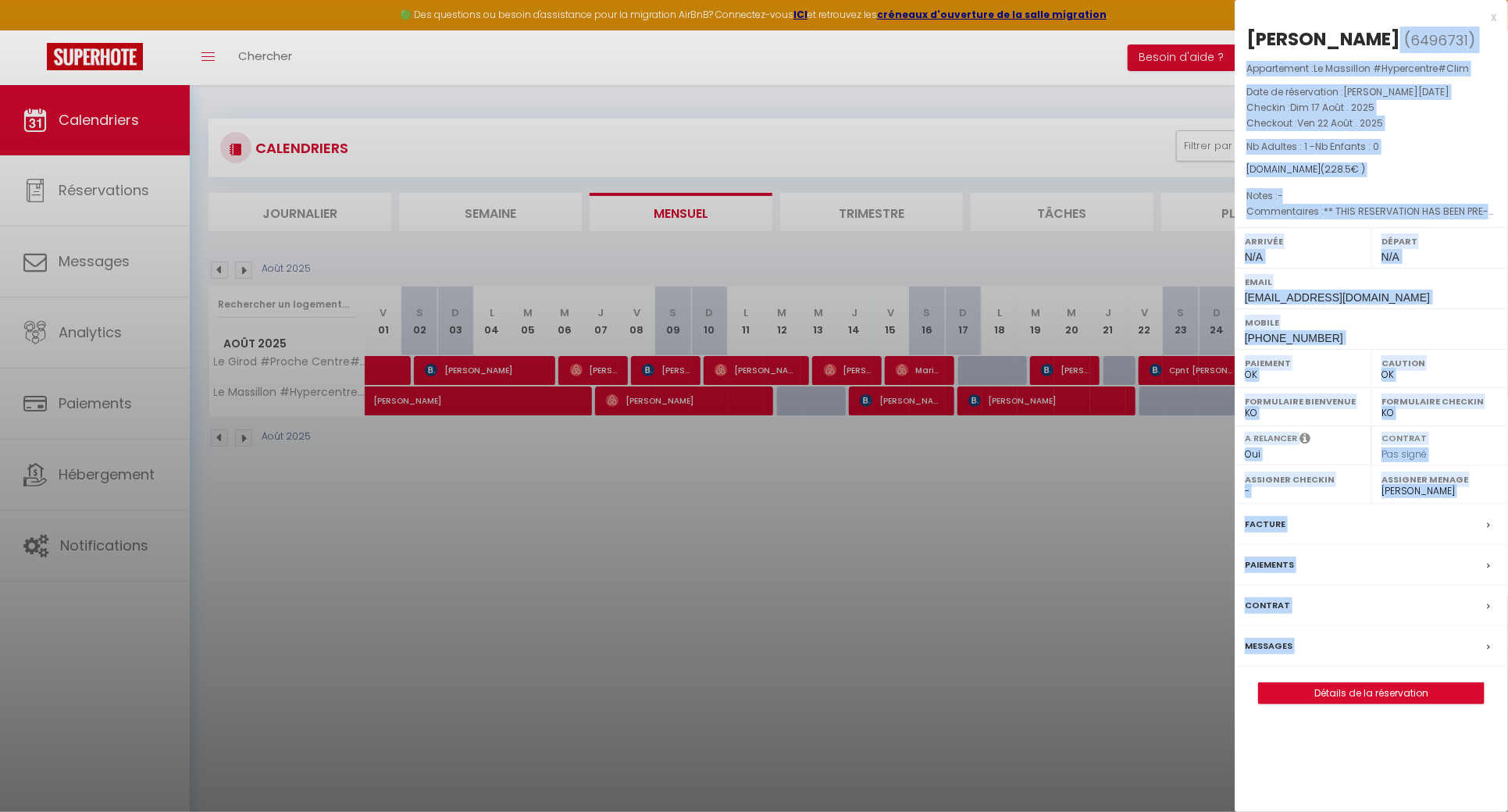
drag, startPoint x: 1402, startPoint y: 36, endPoint x: 1233, endPoint y: 36, distance: 169.0
click at [1233, 85] on body "🟢 Des questions ou besoin d'assistance pour la migration AirBnB? Connectez-vous…" at bounding box center [754, 491] width 1508 height 812
click at [1263, 54] on div "[PERSON_NAME] ( 6496731 ) Appartement : Le Massillon #Hypercentre#Clim Date de …" at bounding box center [1372, 365] width 274 height 677
drag, startPoint x: 1249, startPoint y: 41, endPoint x: 1415, endPoint y: 41, distance: 166.0
click at [1400, 41] on div "[PERSON_NAME]" at bounding box center [1323, 39] width 153 height 25
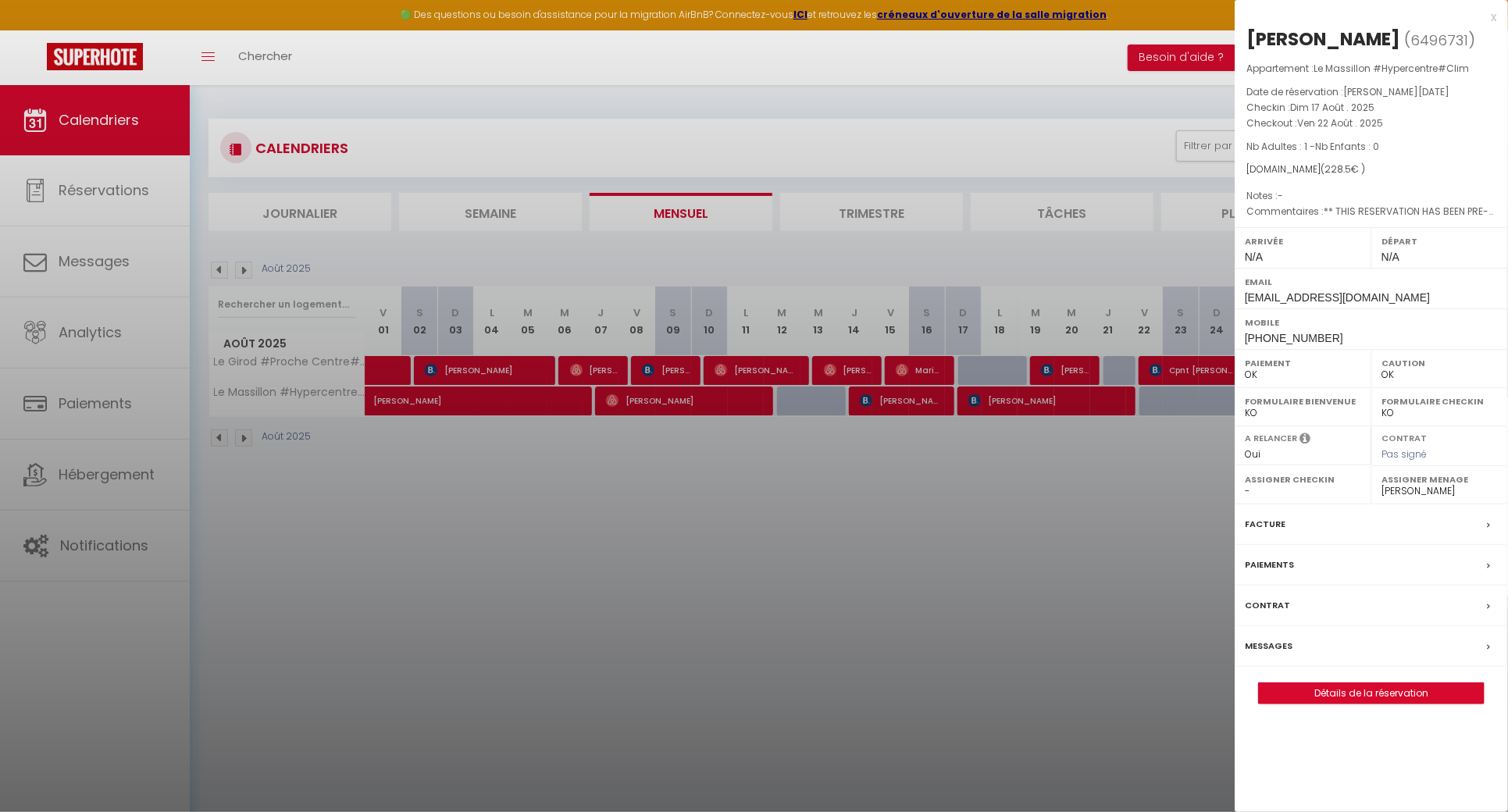
click at [364, 363] on div at bounding box center [754, 406] width 1508 height 812
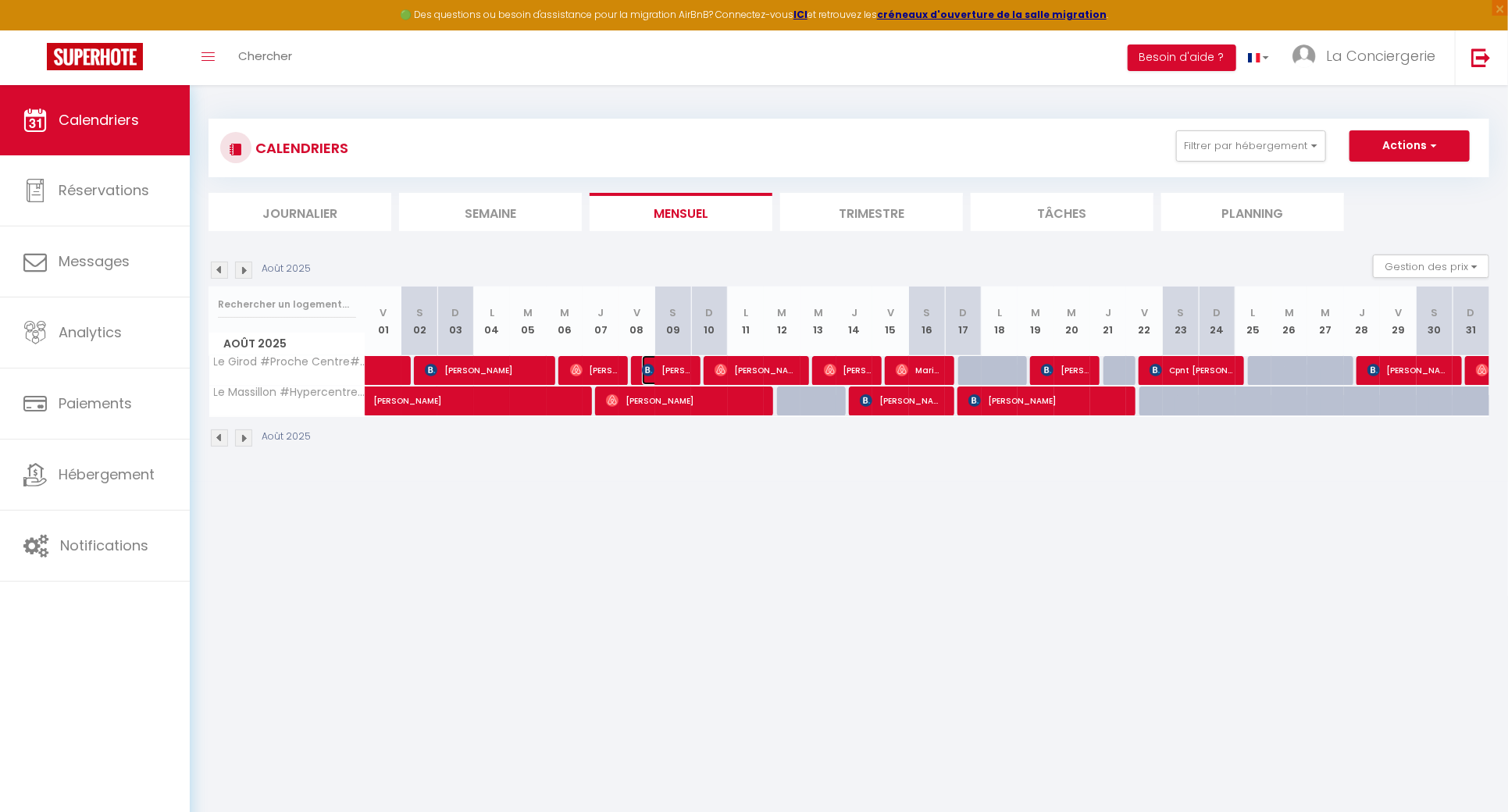
click at [670, 368] on span "[PERSON_NAME]" at bounding box center [665, 370] width 48 height 30
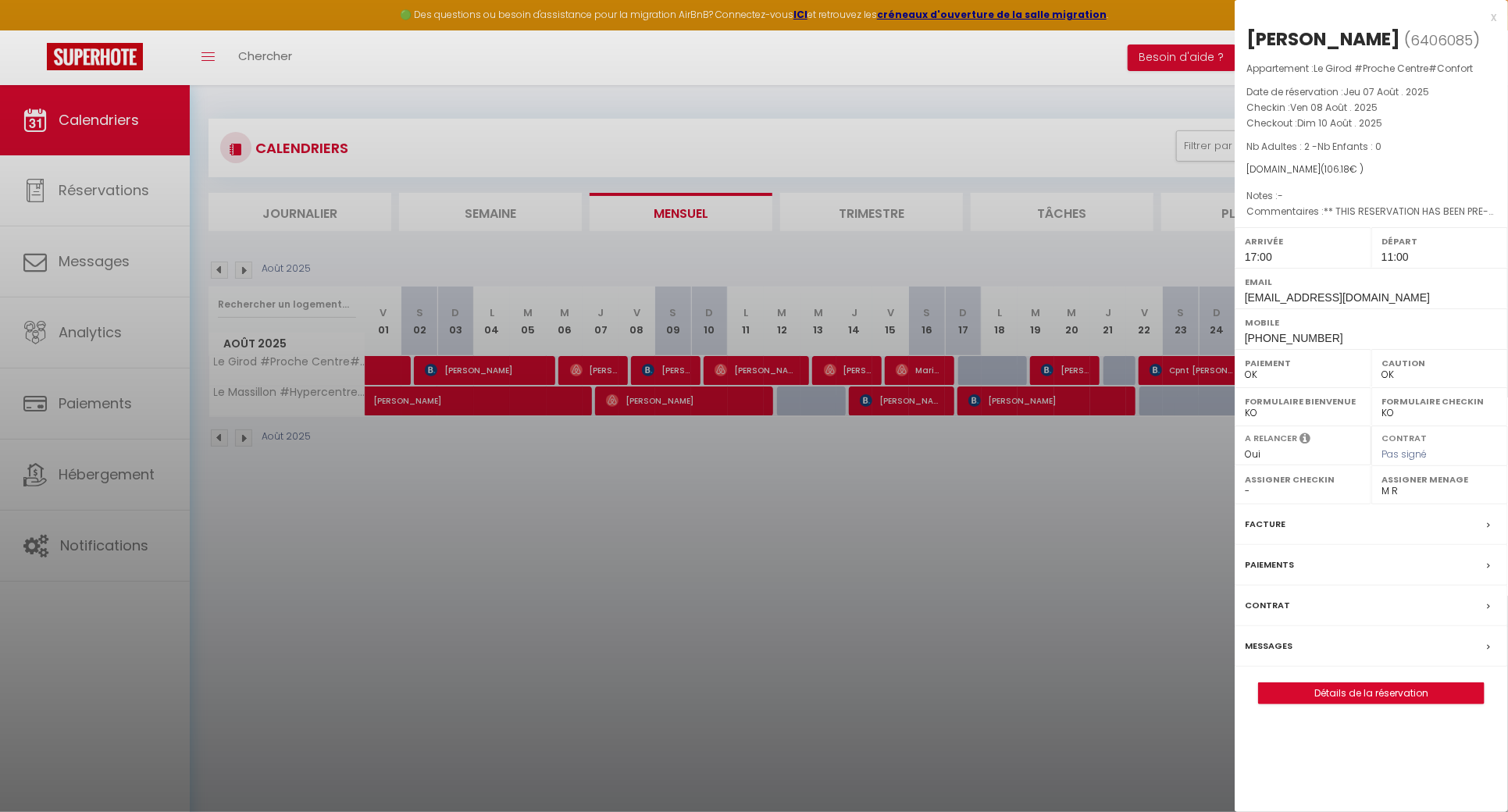
click at [718, 519] on div at bounding box center [754, 406] width 1508 height 812
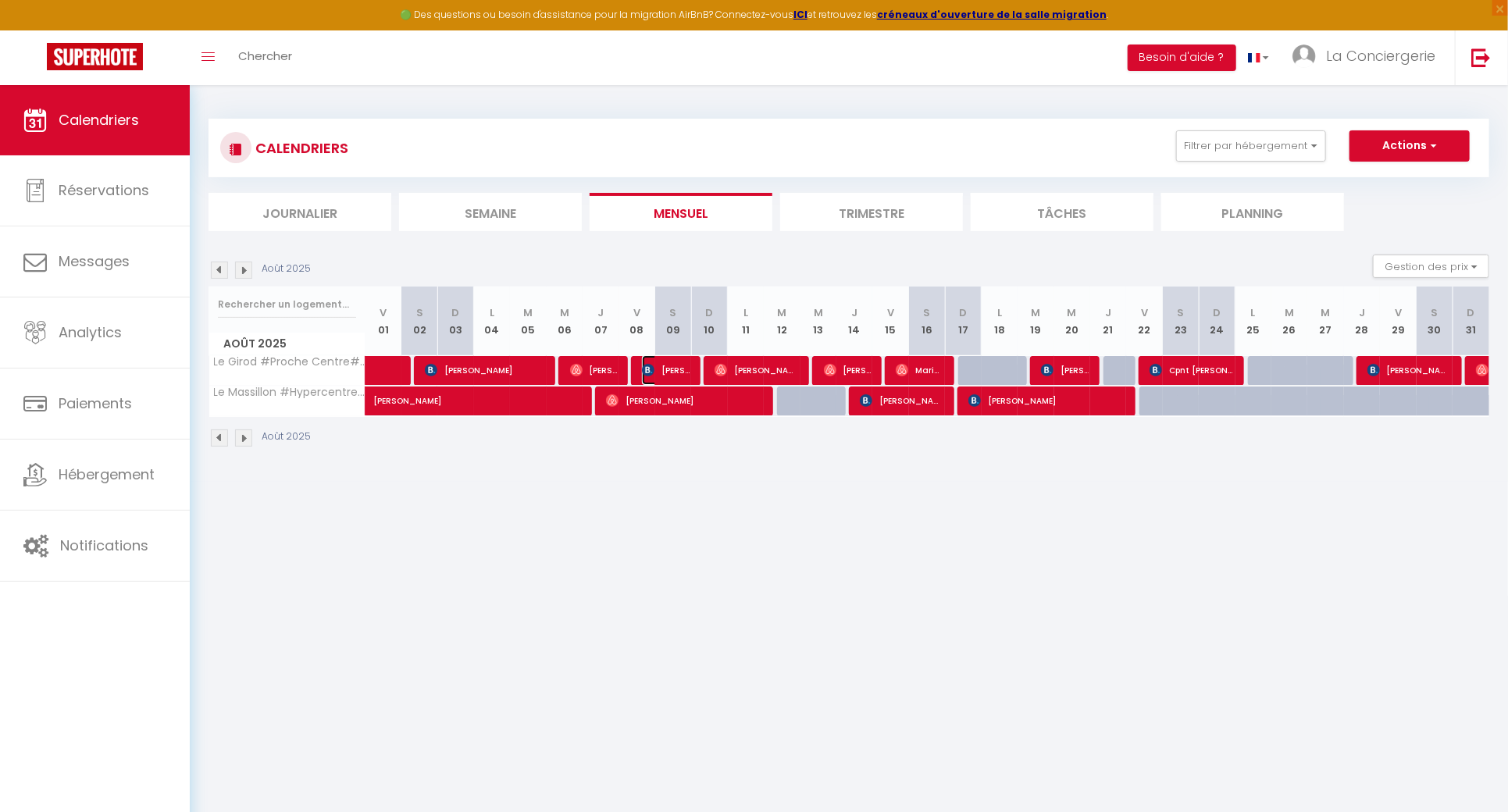
click at [666, 369] on span "[PERSON_NAME]" at bounding box center [665, 370] width 48 height 30
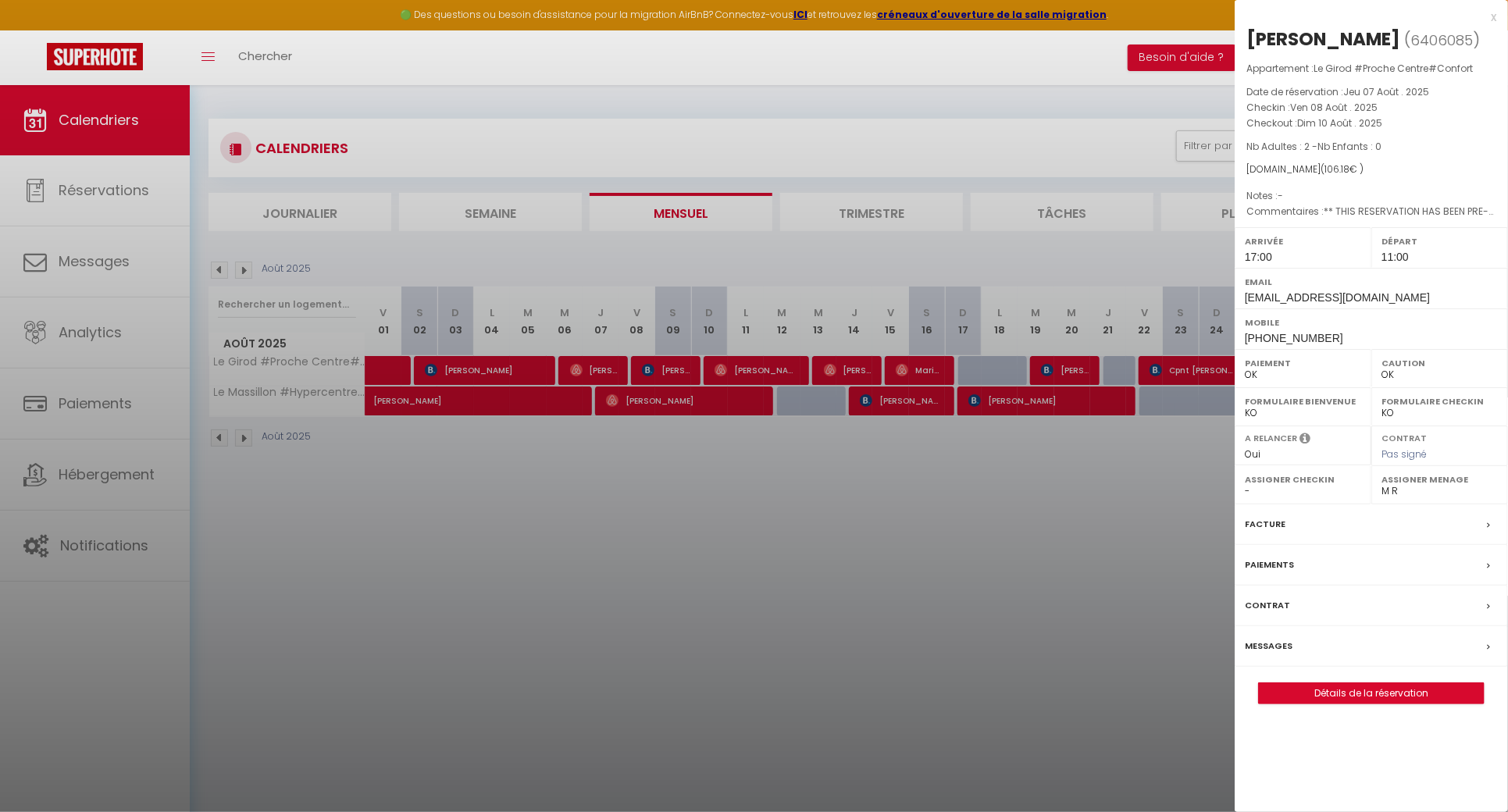
drag, startPoint x: 1407, startPoint y: 39, endPoint x: 1247, endPoint y: 37, distance: 160.0
click at [1247, 37] on div "[PERSON_NAME]" at bounding box center [1323, 39] width 153 height 25
click at [473, 482] on div at bounding box center [754, 406] width 1508 height 812
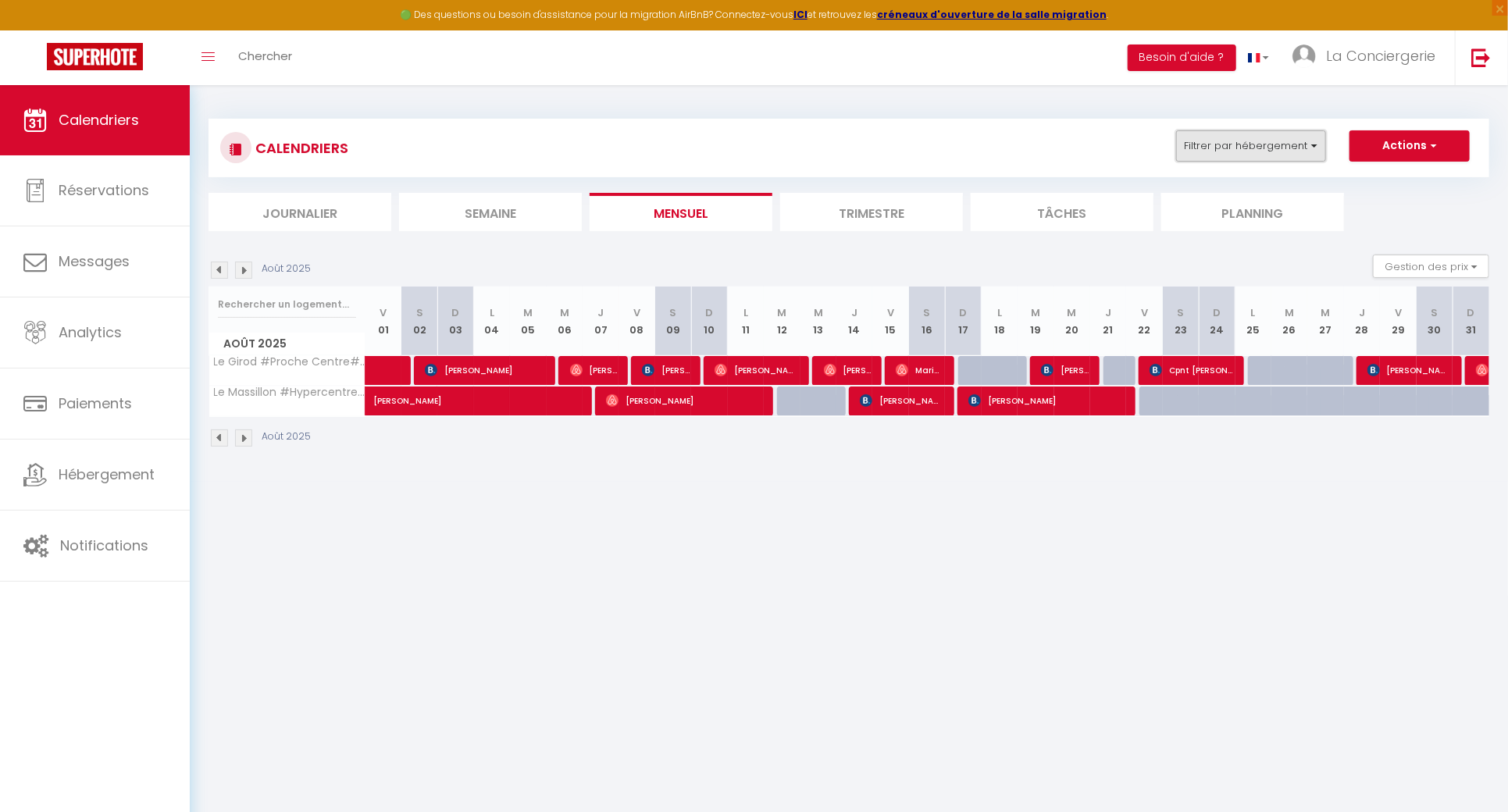
click at [1248, 153] on button "Filtrer par hébergement" at bounding box center [1250, 145] width 150 height 31
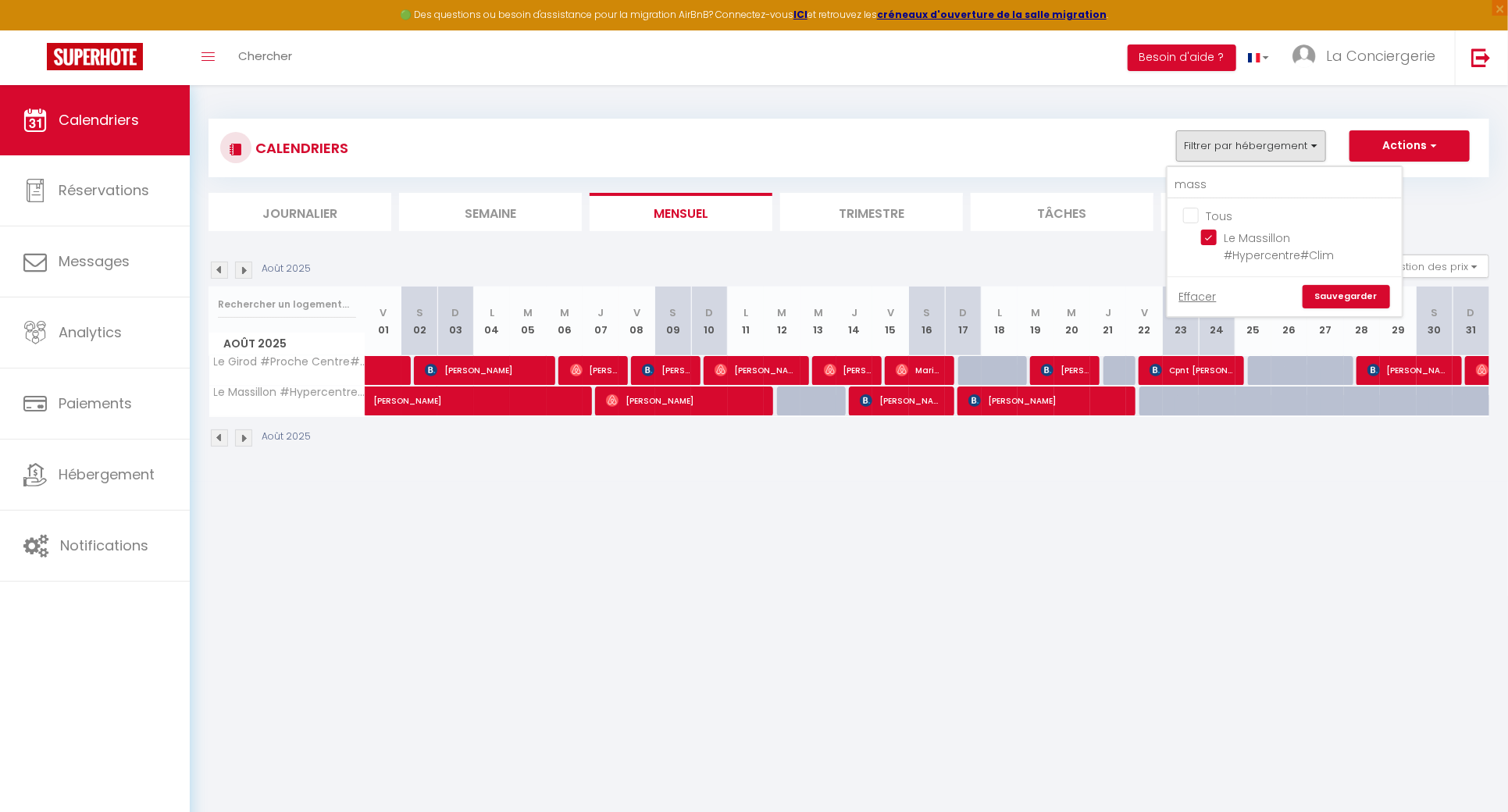
click at [1222, 214] on input "Tous" at bounding box center [1300, 214] width 234 height 15
click at [1212, 184] on input "mass" at bounding box center [1284, 185] width 234 height 28
click at [1217, 212] on input "Tous" at bounding box center [1300, 214] width 234 height 15
click at [1224, 234] on input "Le Guichard #Terrasse#Parking" at bounding box center [1299, 237] width 196 height 15
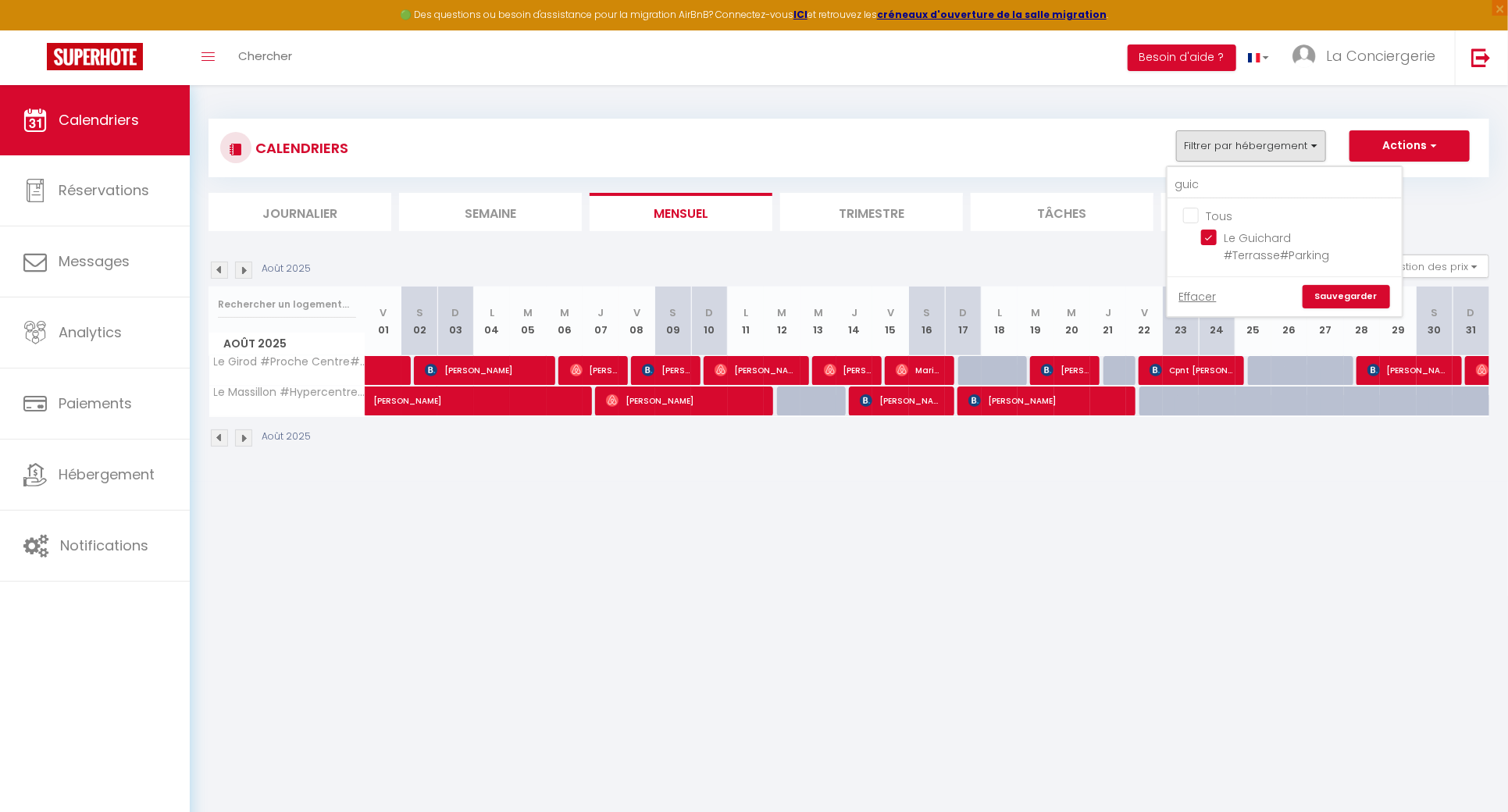
click at [1381, 290] on link "Sauvegarder" at bounding box center [1346, 297] width 87 height 23
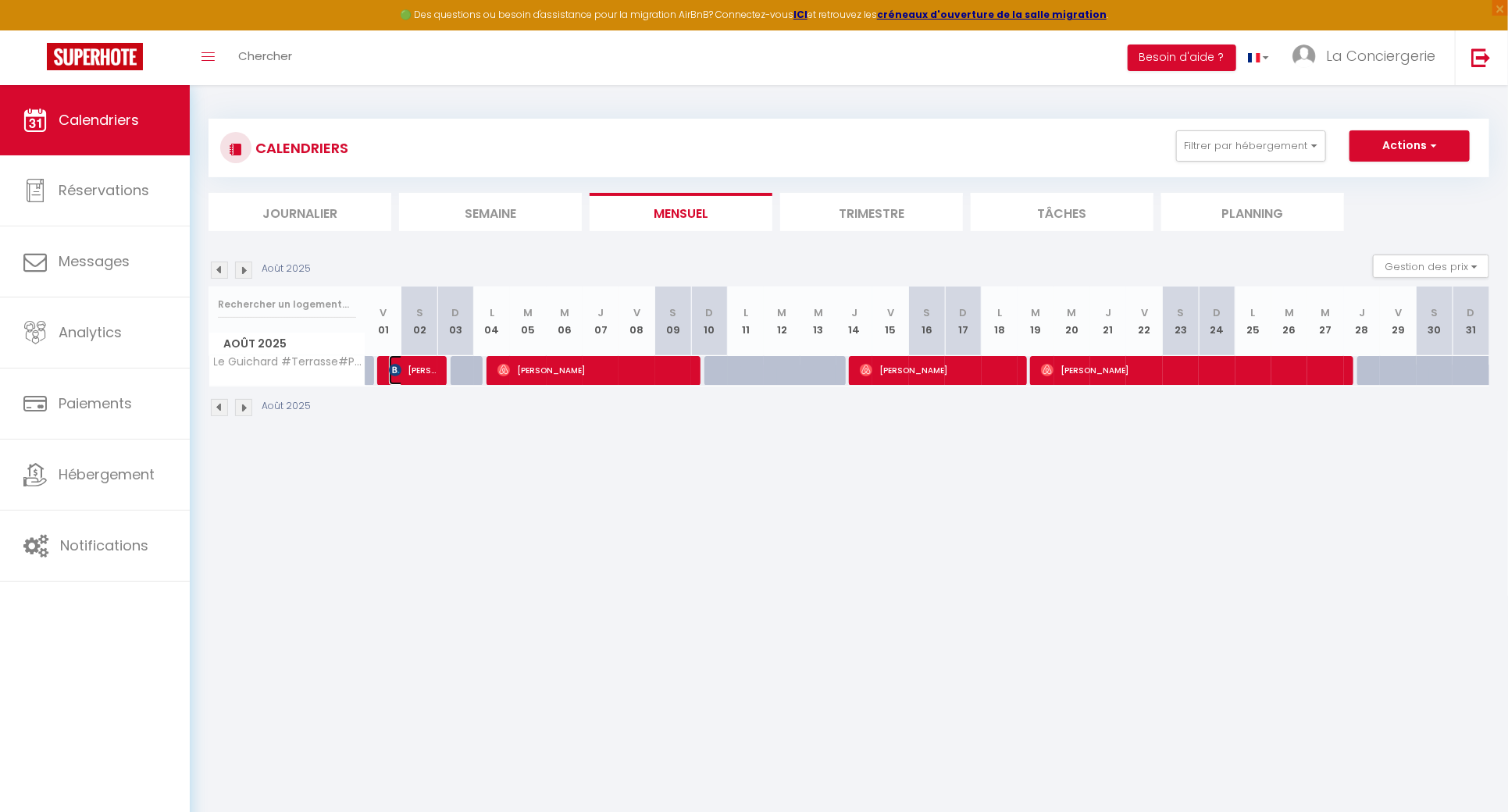
drag, startPoint x: 402, startPoint y: 359, endPoint x: 412, endPoint y: 361, distance: 10.2
click at [402, 359] on span "[PERSON_NAME]" at bounding box center [412, 370] width 48 height 30
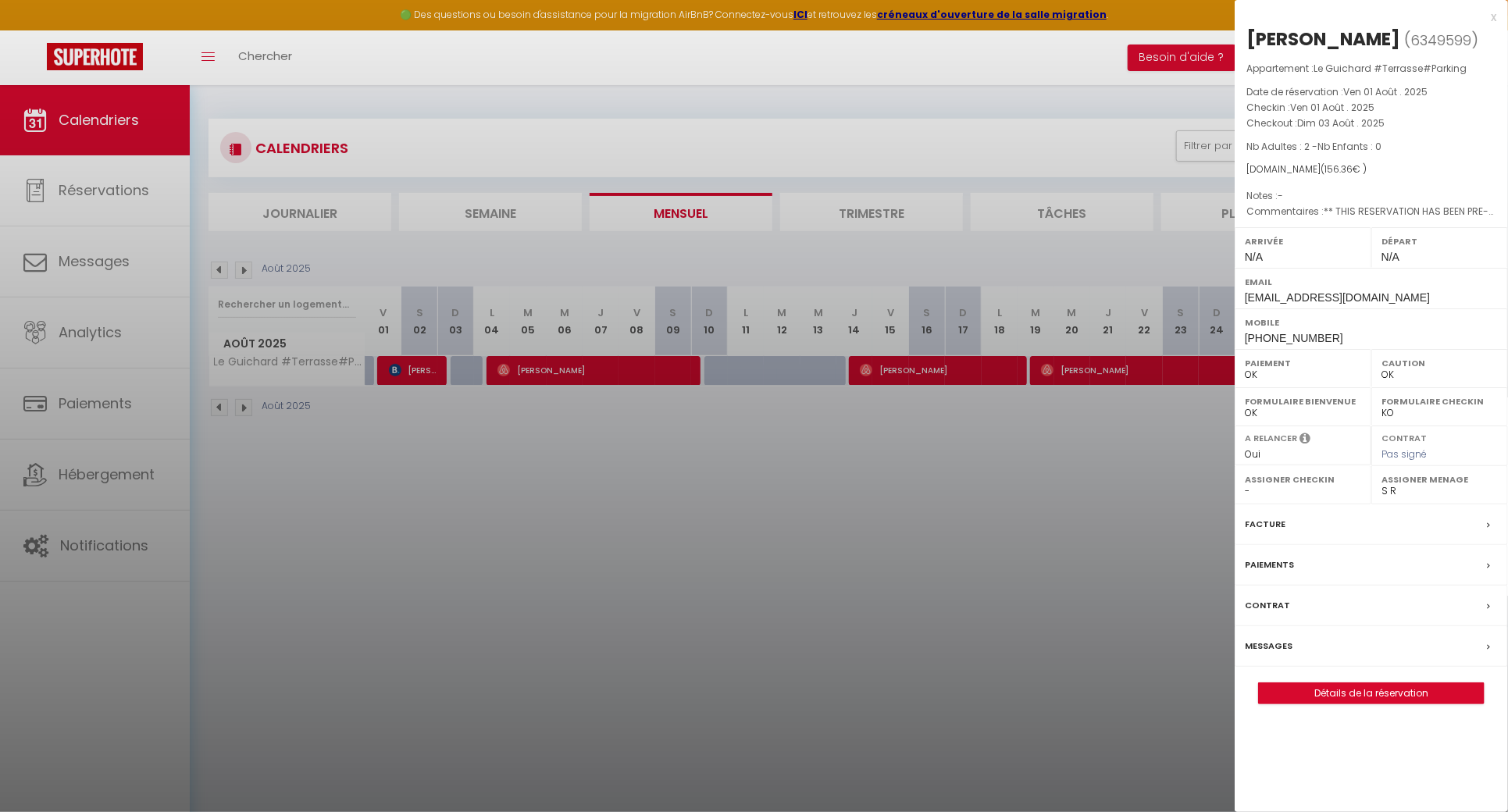
drag, startPoint x: 1433, startPoint y: 22, endPoint x: 1373, endPoint y: 33, distance: 61.0
click at [1373, 33] on div "x [PERSON_NAME] ( 6349599 ) Appartement : [GEOGRAPHIC_DATA]#Parking Date de rés…" at bounding box center [1372, 363] width 274 height 728
click at [1384, 33] on div "[PERSON_NAME]" at bounding box center [1323, 39] width 153 height 25
drag, startPoint x: 1433, startPoint y: 34, endPoint x: 1242, endPoint y: 34, distance: 191.0
click at [1242, 34] on div "[PERSON_NAME] ( 6349599 ) Appartement : [GEOGRAPHIC_DATA]#Parking Date de réser…" at bounding box center [1372, 365] width 274 height 677
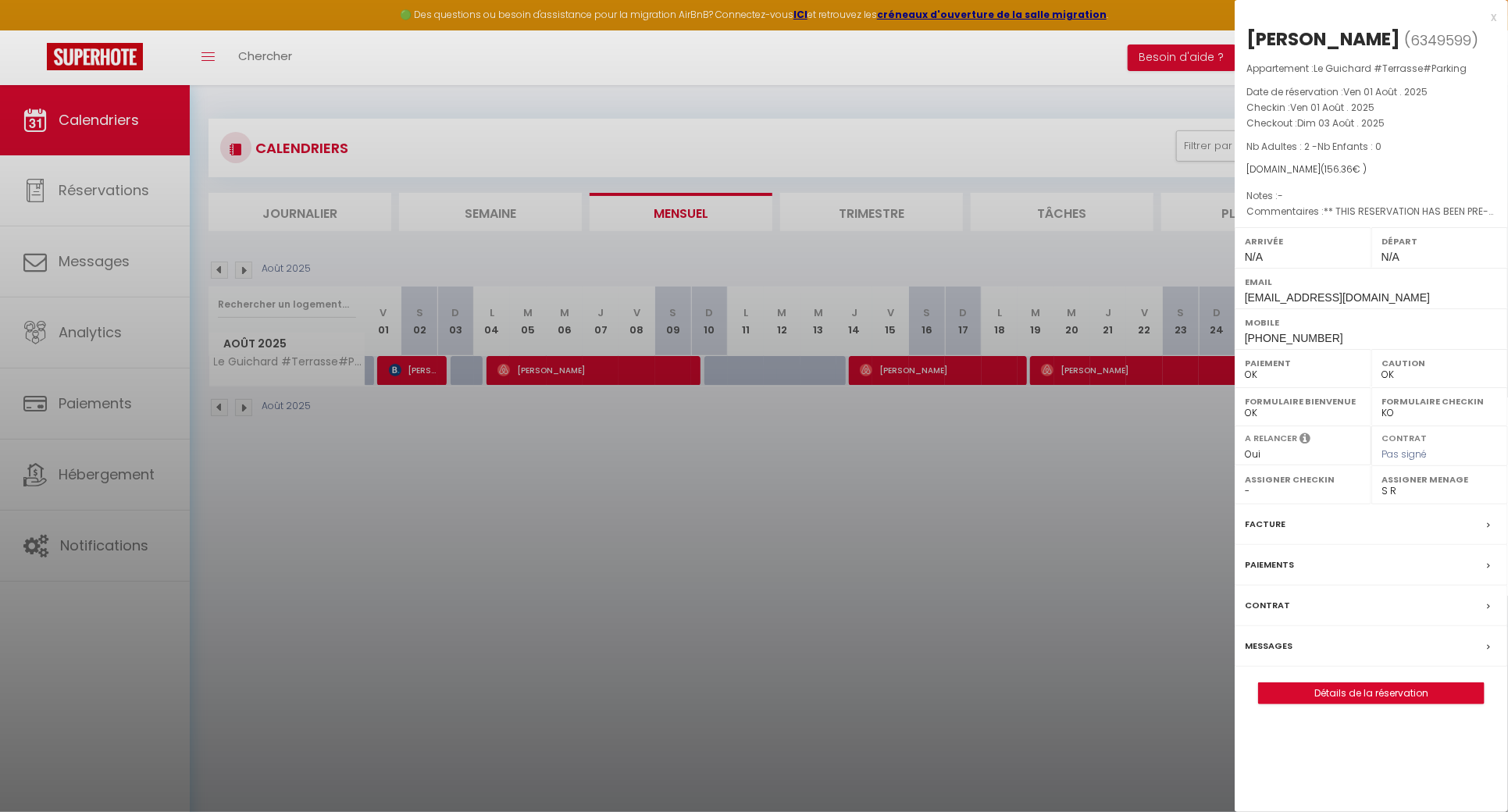
click at [467, 449] on div at bounding box center [754, 406] width 1508 height 812
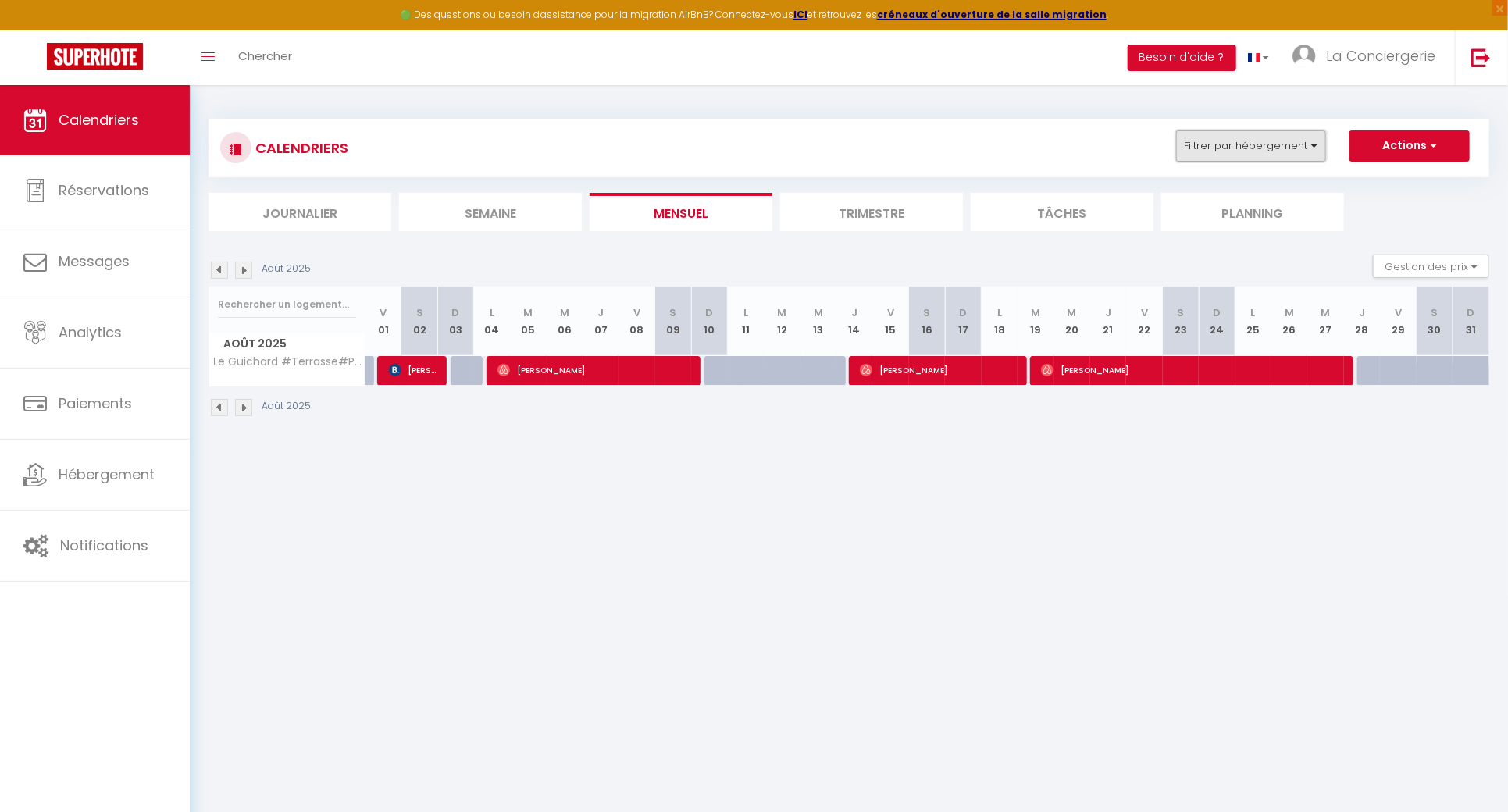
click at [1250, 144] on button "Filtrer par hébergement" at bounding box center [1250, 145] width 150 height 31
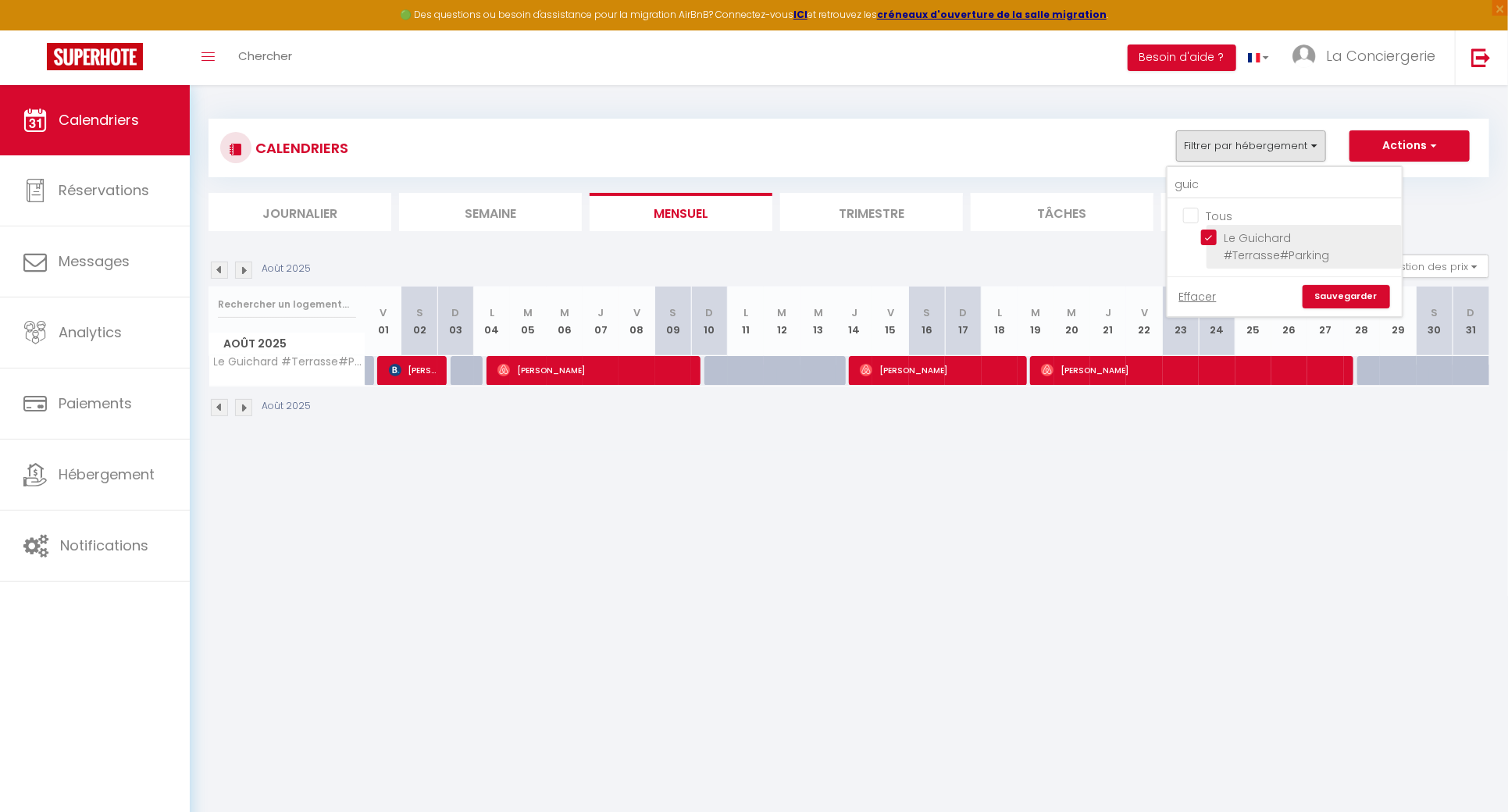
click at [1214, 235] on input "Le Guichard #Terrasse#Parking" at bounding box center [1299, 237] width 196 height 15
click at [1216, 179] on input "guic" at bounding box center [1284, 185] width 234 height 28
click at [1216, 232] on input "Le [PERSON_NAME] #Hypercentre#Confort" at bounding box center [1299, 237] width 196 height 15
click at [1364, 297] on link "Sauvegarder" at bounding box center [1346, 297] width 87 height 23
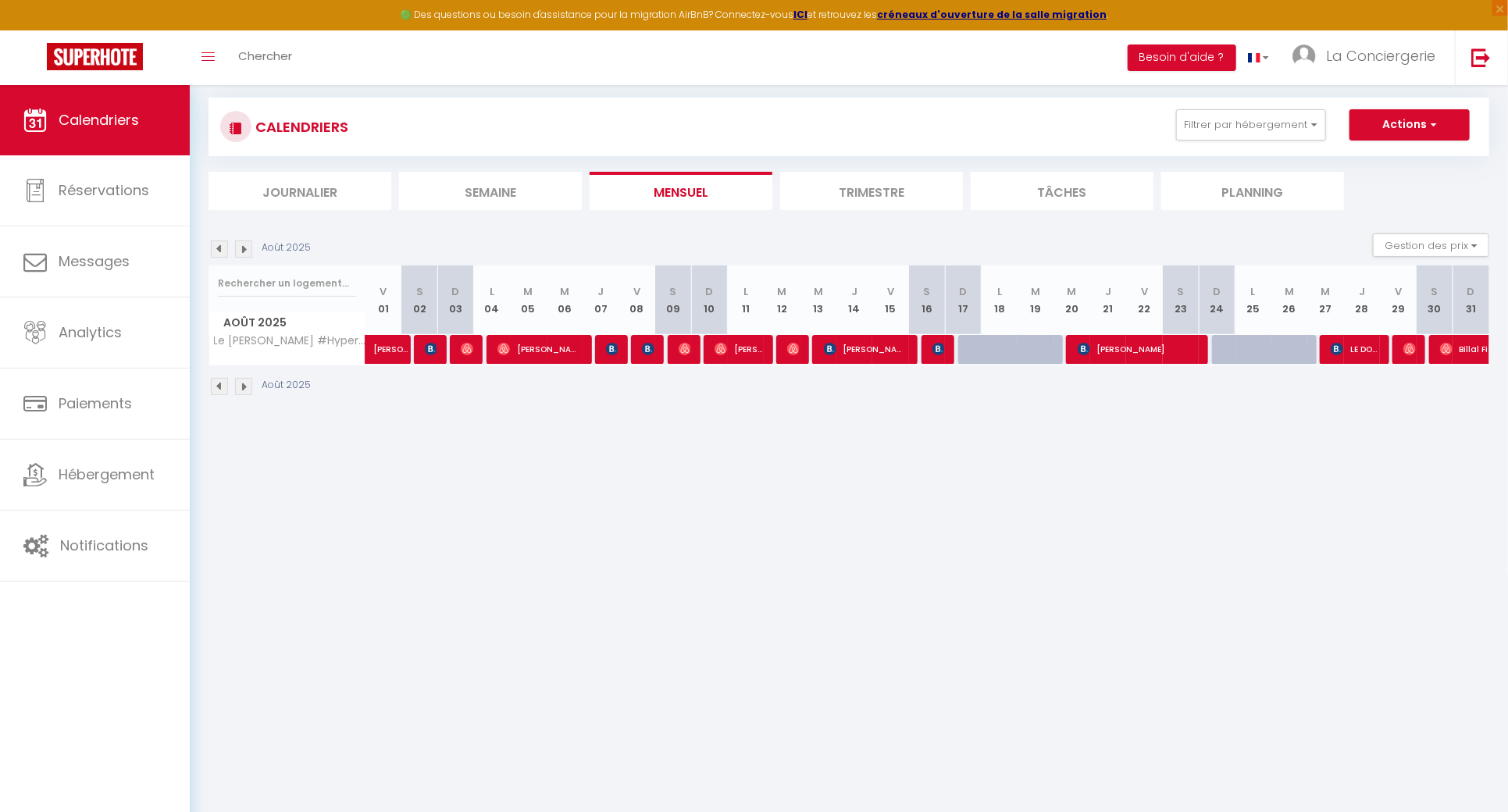
scroll to position [84, 0]
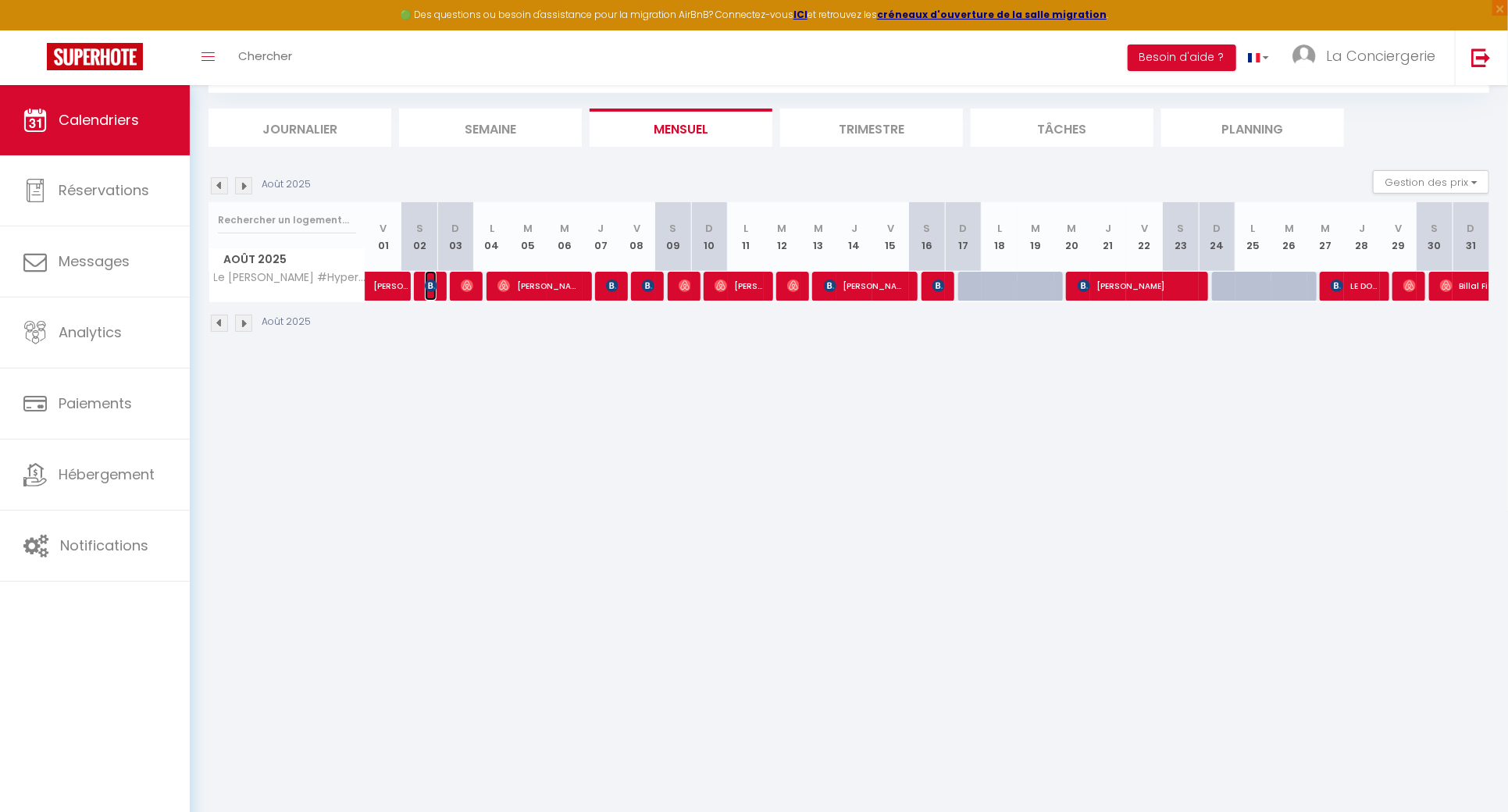
click at [434, 290] on img at bounding box center [431, 285] width 13 height 13
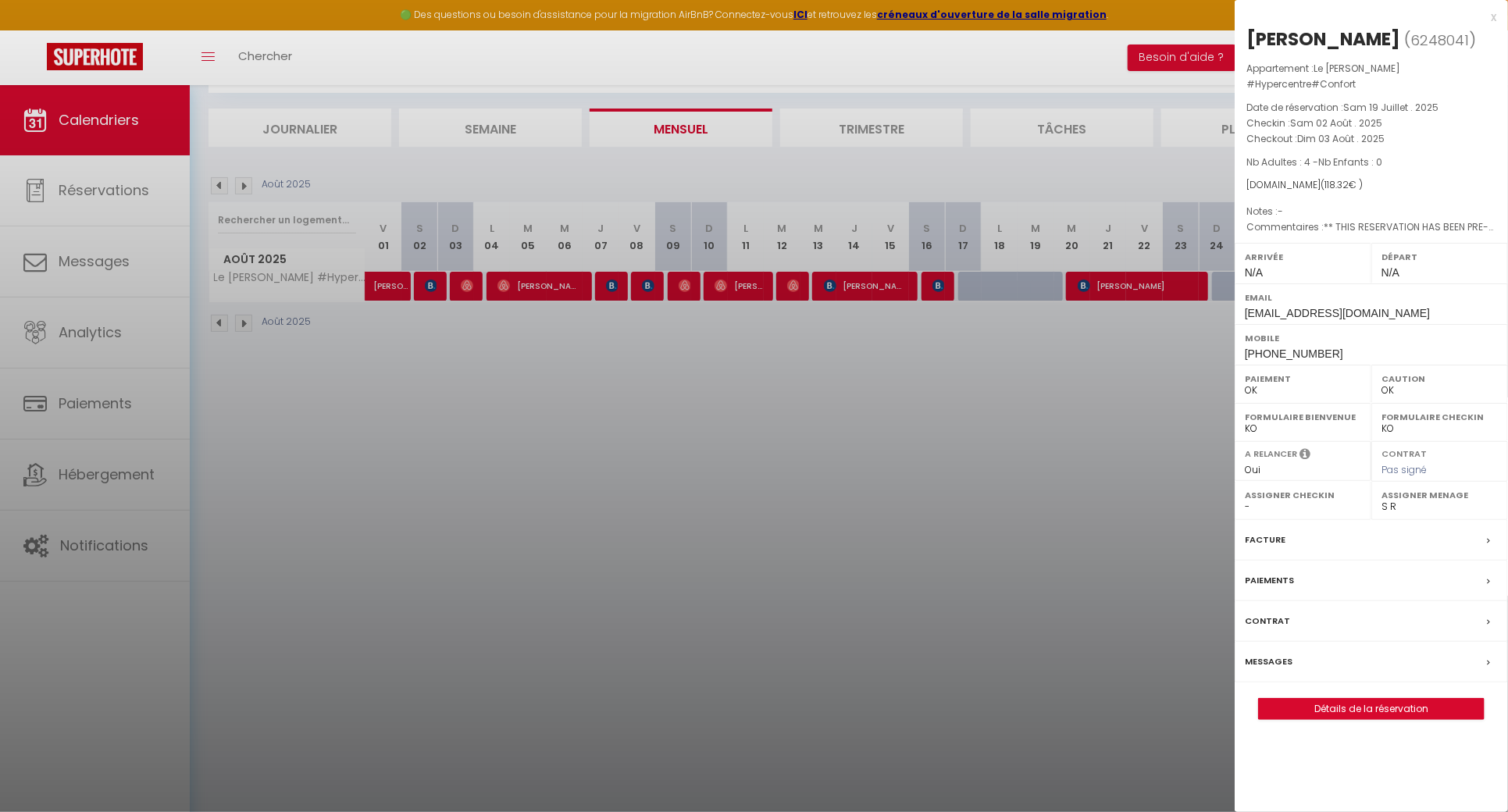
drag, startPoint x: 1372, startPoint y: 37, endPoint x: 1246, endPoint y: 31, distance: 126.1
click at [1246, 31] on div "[PERSON_NAME] ( 6248041 ) Appartement : Le [PERSON_NAME] #Hypercentre#Confort D…" at bounding box center [1372, 373] width 274 height 694
click at [505, 536] on div at bounding box center [754, 406] width 1508 height 812
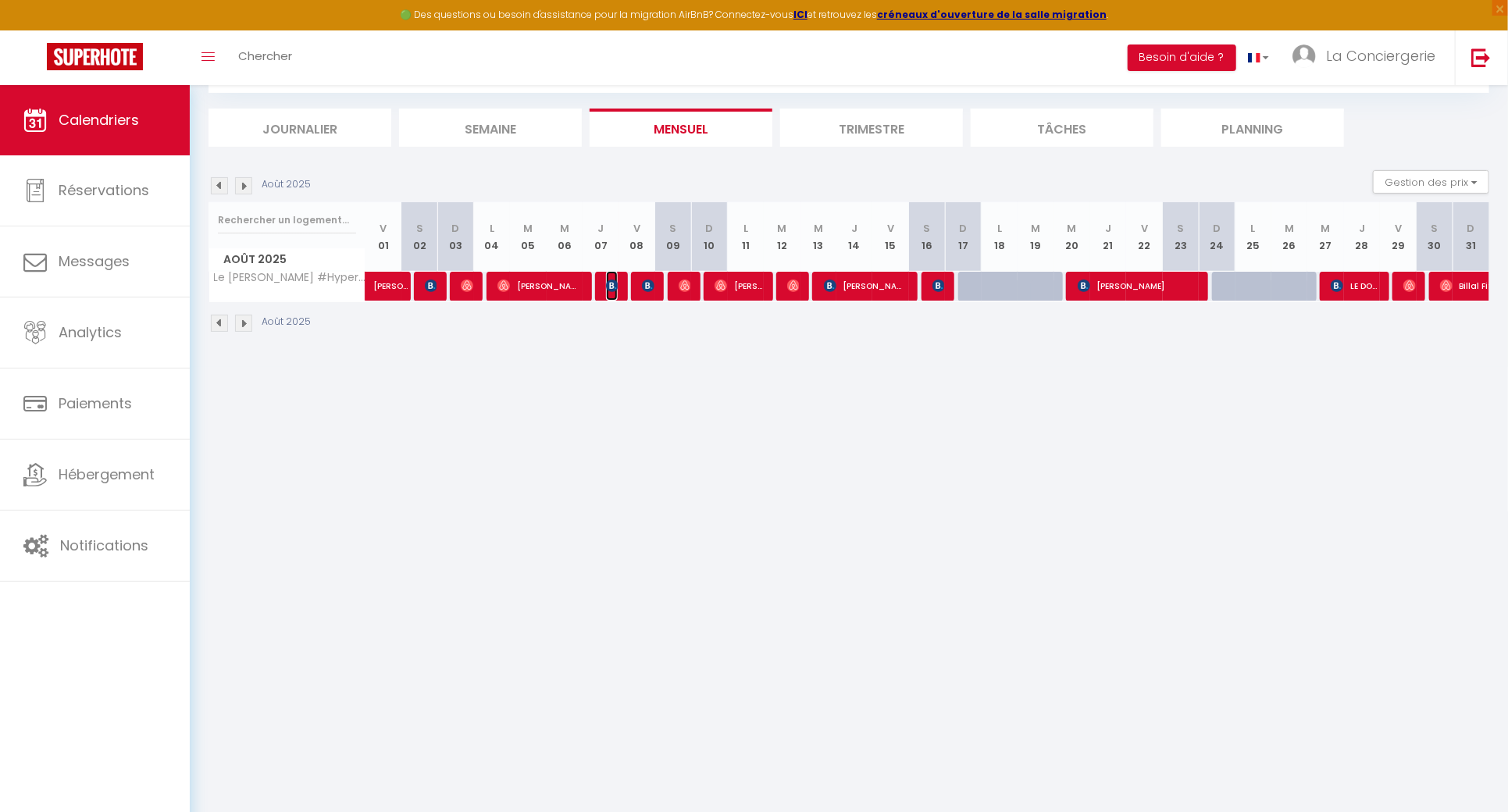
click at [614, 284] on img at bounding box center [612, 285] width 13 height 13
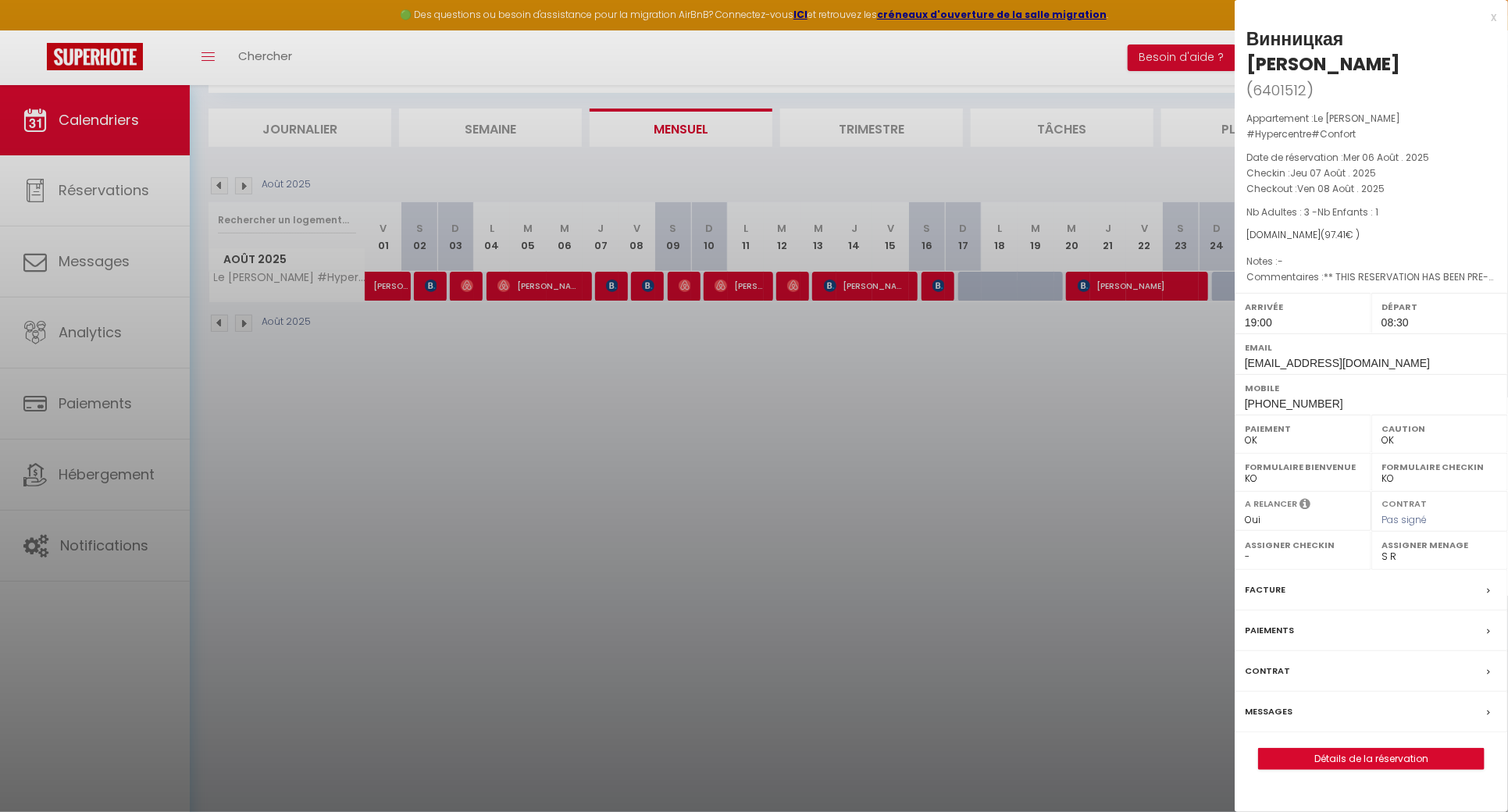
drag, startPoint x: 1412, startPoint y: 38, endPoint x: 1249, endPoint y: 41, distance: 163.0
click at [1249, 41] on div "Винницкая [PERSON_NAME]" at bounding box center [1372, 52] width 250 height 50
click at [510, 491] on div at bounding box center [754, 406] width 1508 height 812
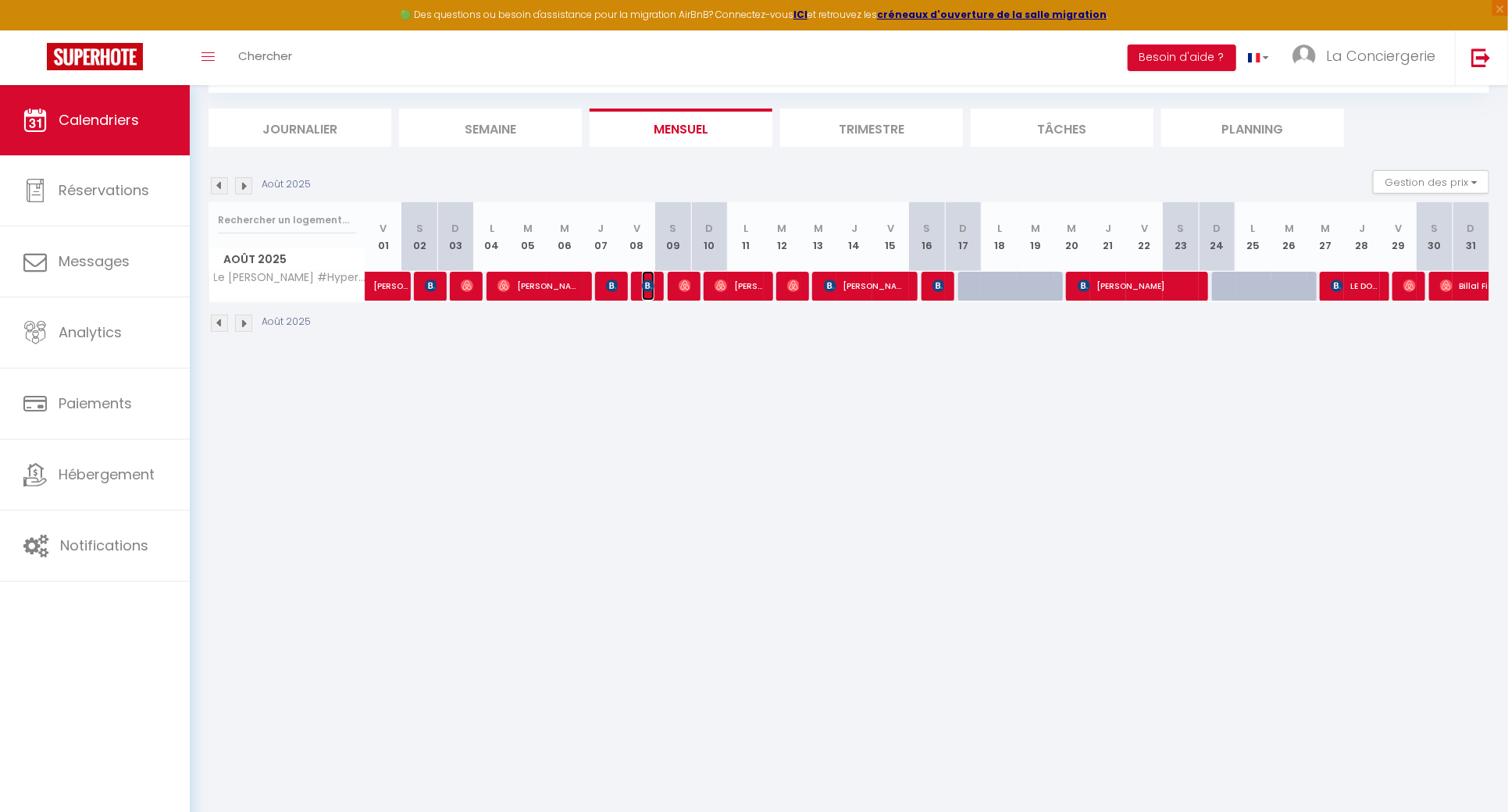
click at [646, 280] on img at bounding box center [648, 285] width 13 height 13
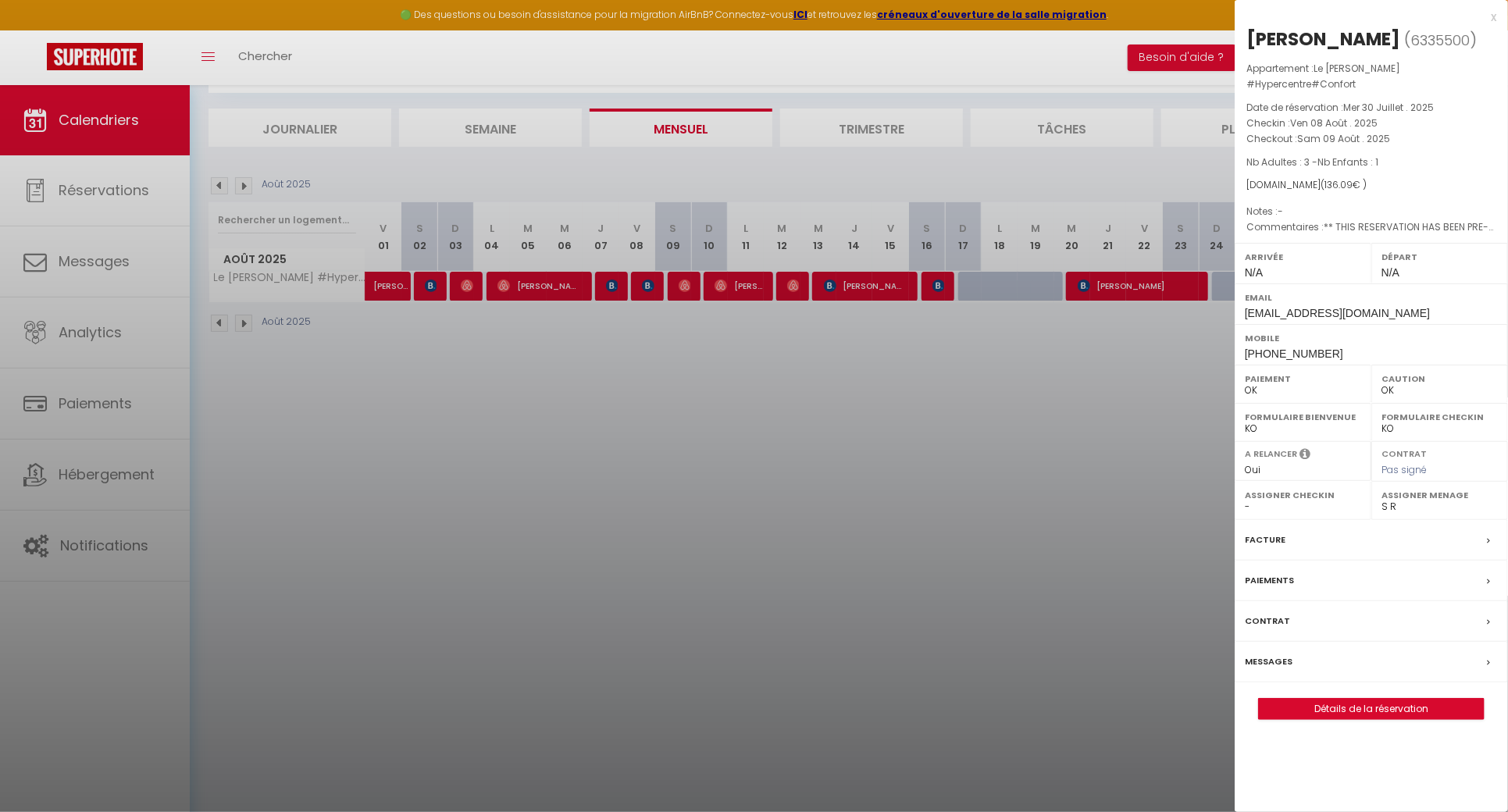
drag, startPoint x: 1355, startPoint y: 40, endPoint x: 1244, endPoint y: 33, distance: 111.2
click at [1244, 33] on div "[PERSON_NAME] ( 6335500 ) Appartement : Le [PERSON_NAME] #Hypercentre#Confort D…" at bounding box center [1372, 373] width 274 height 694
click at [624, 416] on div at bounding box center [754, 406] width 1508 height 812
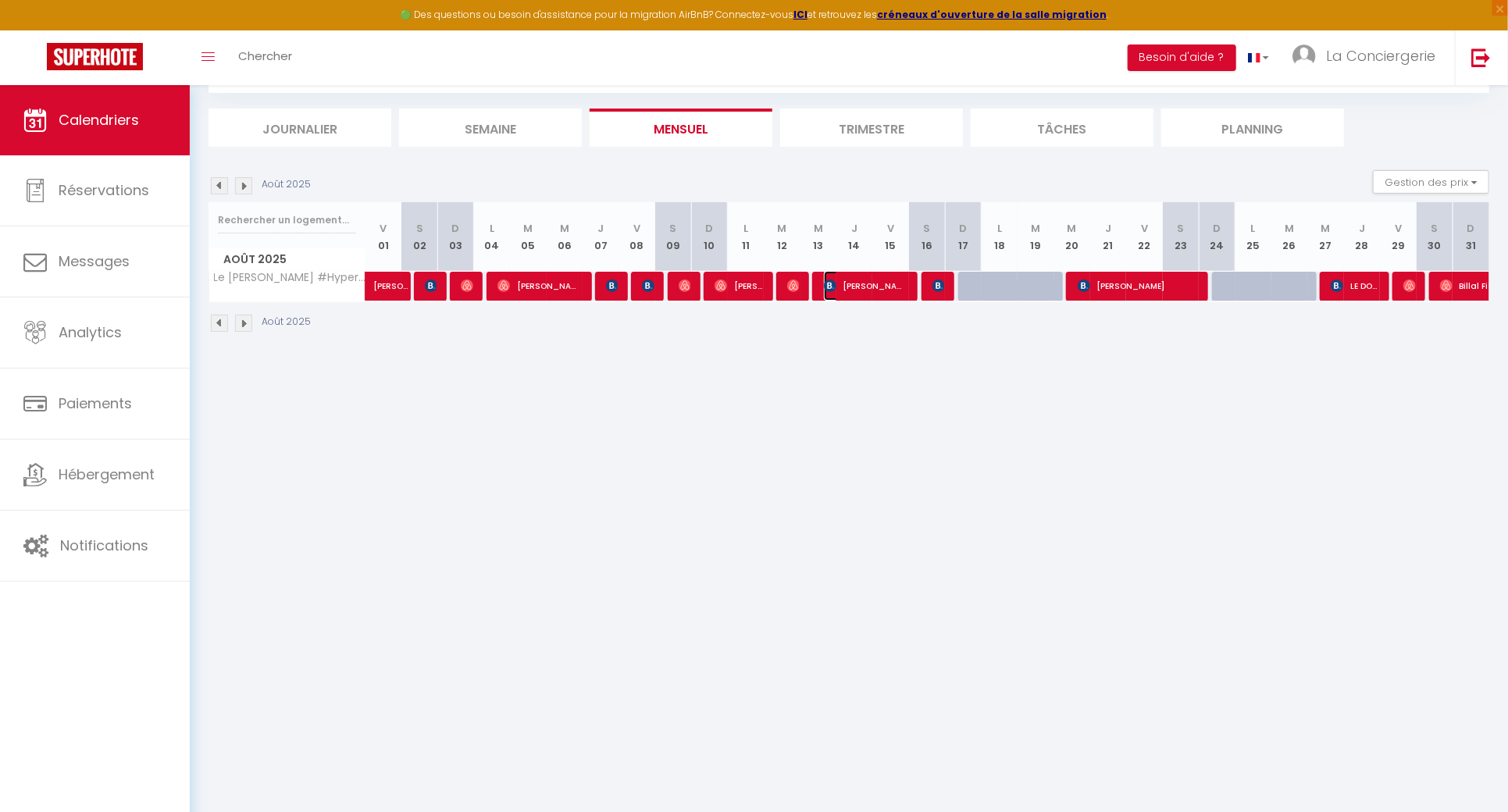
click at [847, 286] on span "[PERSON_NAME]" at bounding box center [865, 285] width 83 height 30
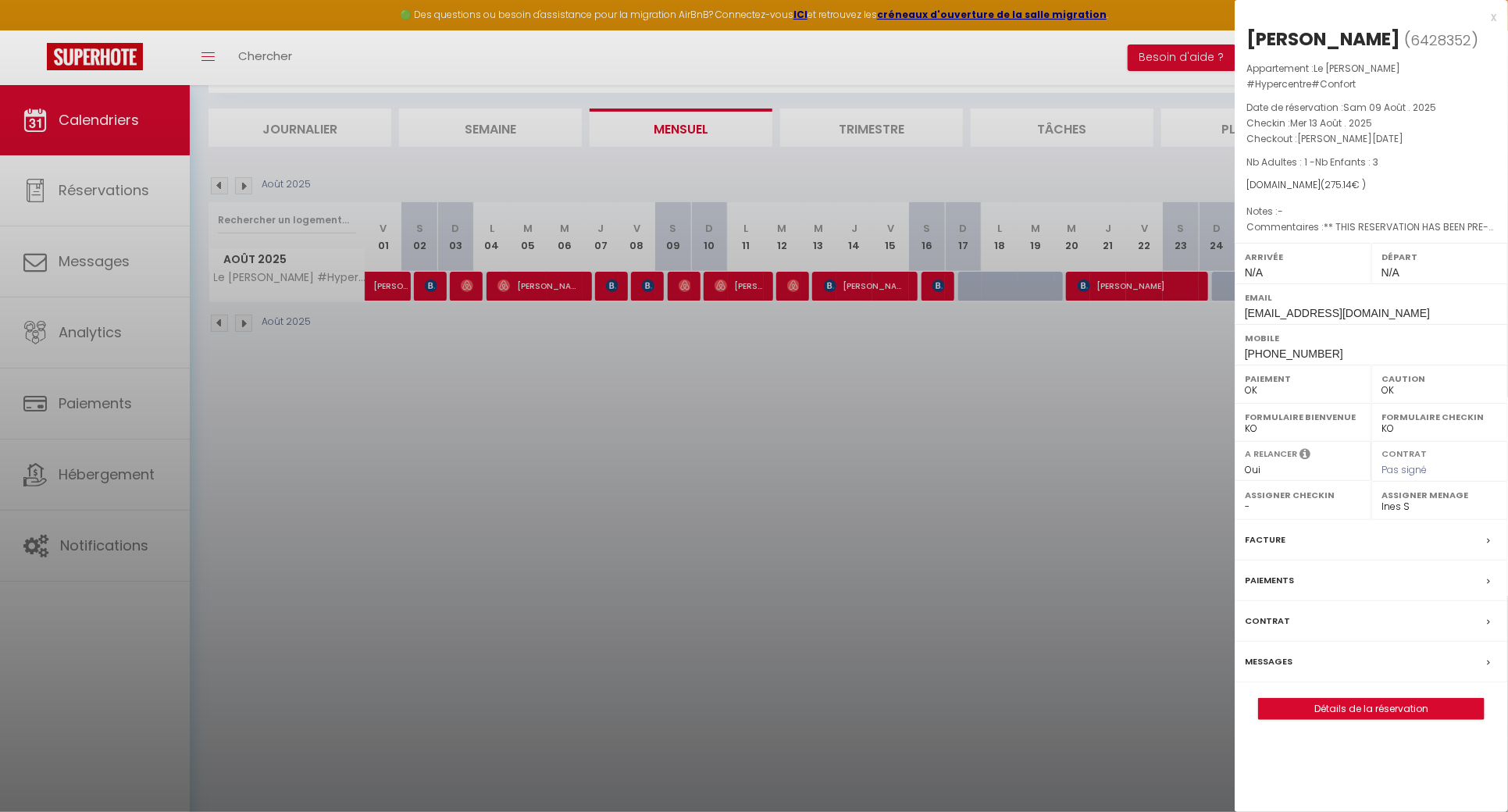
drag, startPoint x: 1311, startPoint y: 39, endPoint x: 1246, endPoint y: 33, distance: 65.3
click at [1246, 33] on div "[PERSON_NAME] ( 6428352 ) Appartement : Le [PERSON_NAME] #Hypercentre#Confort D…" at bounding box center [1372, 373] width 274 height 694
click at [794, 459] on div at bounding box center [754, 406] width 1508 height 812
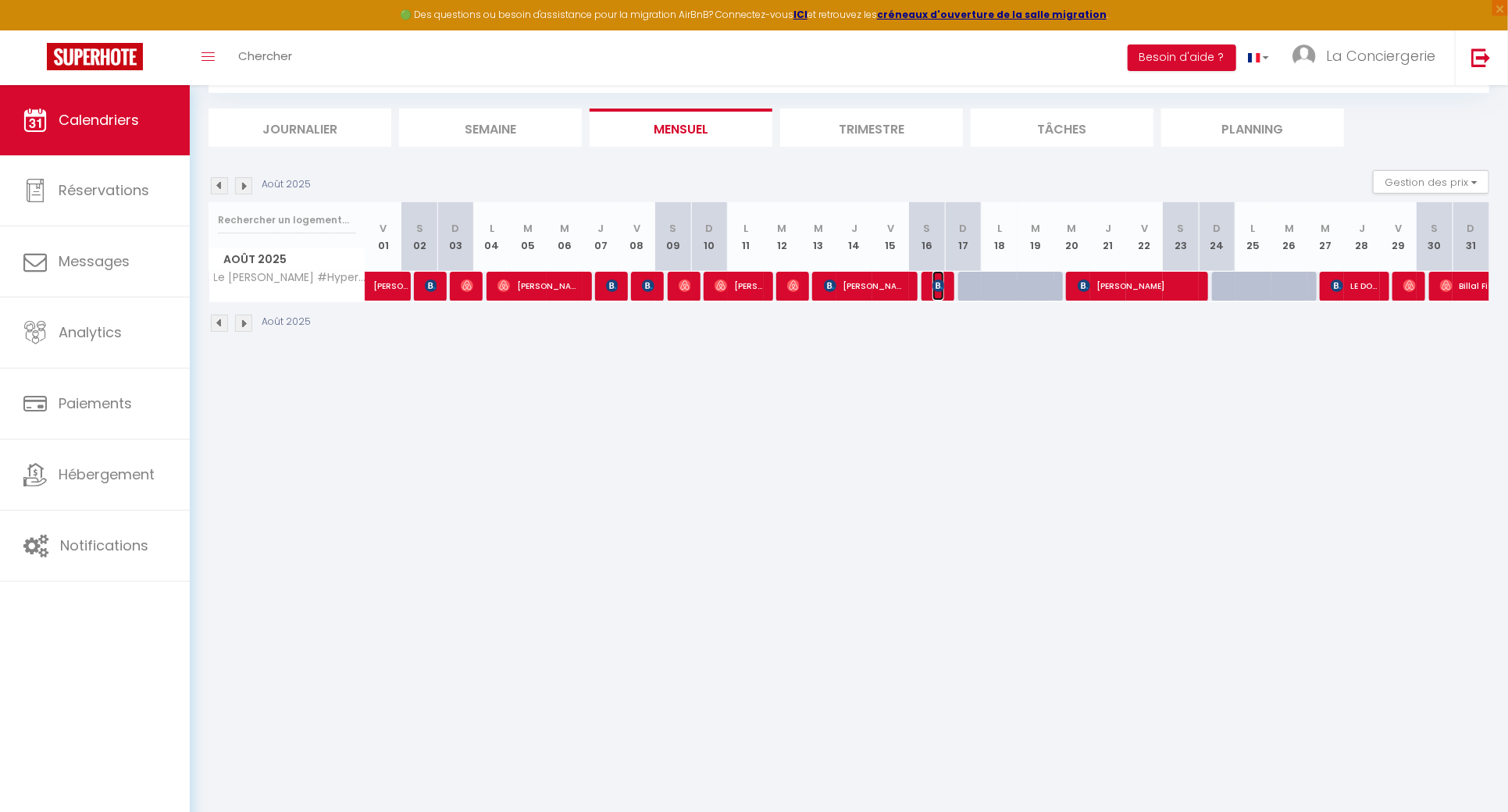
click at [937, 286] on img at bounding box center [939, 285] width 13 height 13
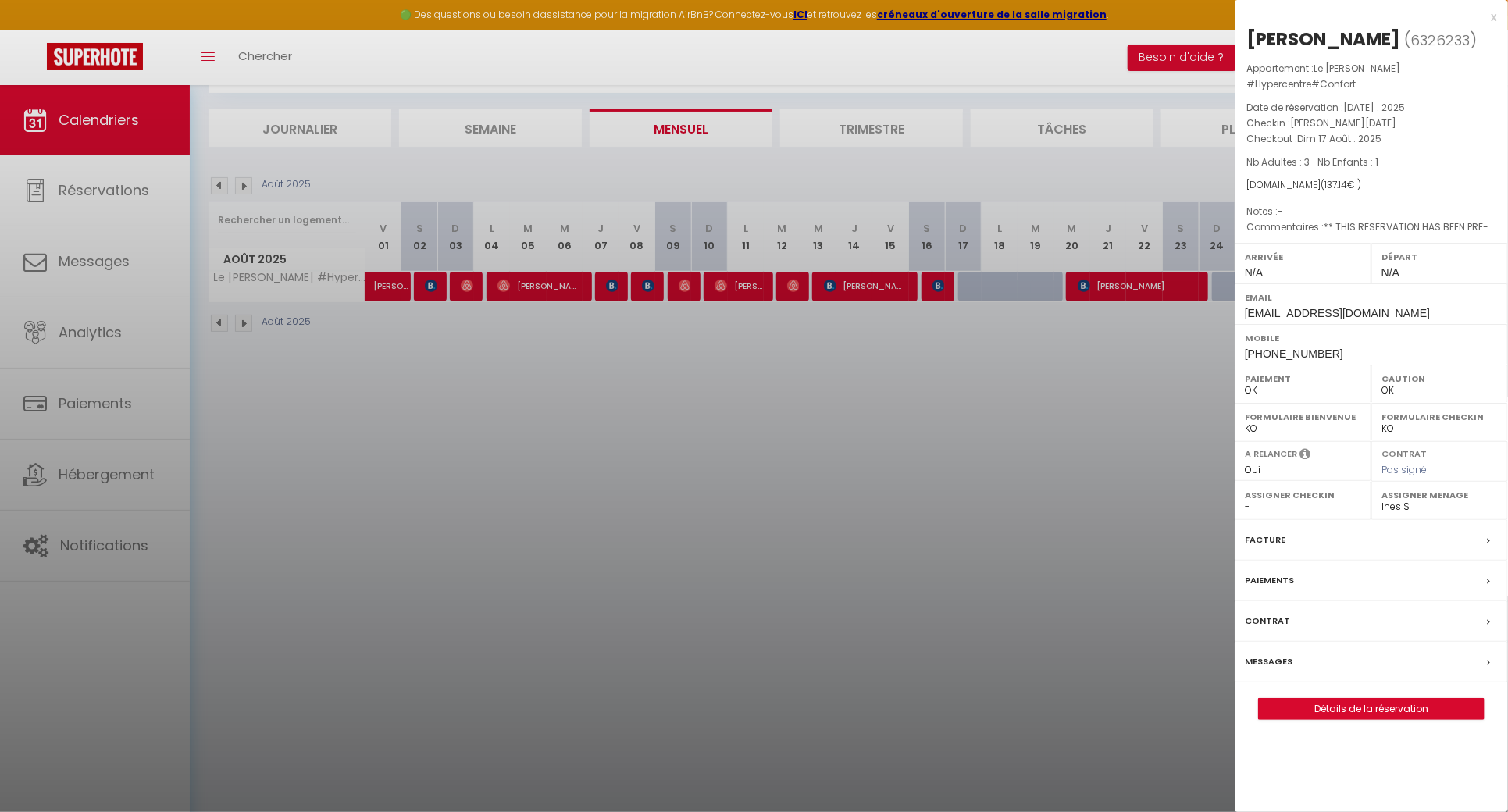
drag, startPoint x: 1449, startPoint y: 39, endPoint x: 1248, endPoint y: 38, distance: 201.0
click at [1248, 38] on h2 "[PERSON_NAME] ( 6326233 )" at bounding box center [1372, 40] width 250 height 27
click at [715, 478] on div at bounding box center [754, 406] width 1508 height 812
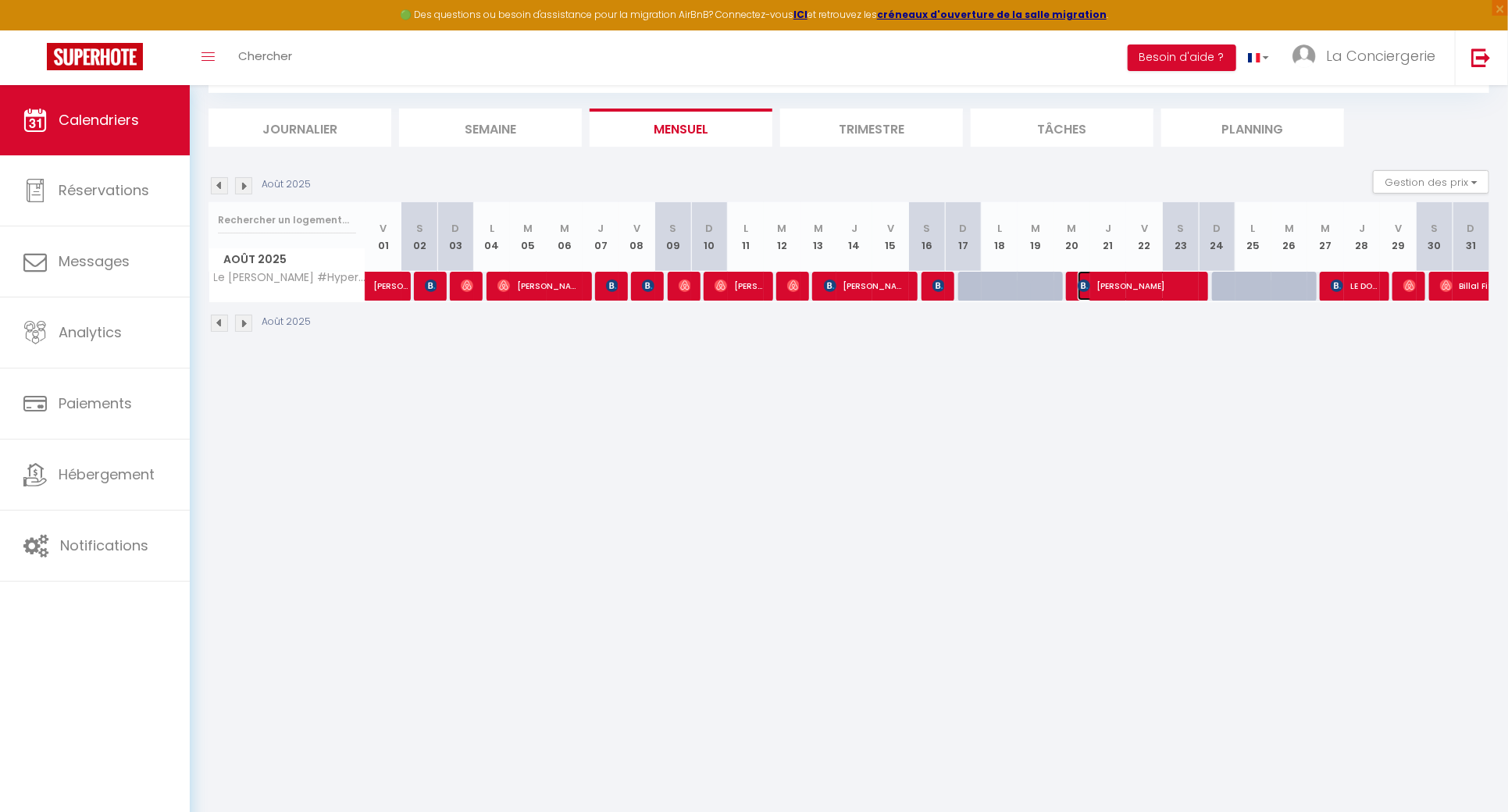
drag, startPoint x: 1143, startPoint y: 284, endPoint x: 1223, endPoint y: 220, distance: 102.4
click at [1143, 284] on span "[PERSON_NAME]" at bounding box center [1137, 285] width 119 height 30
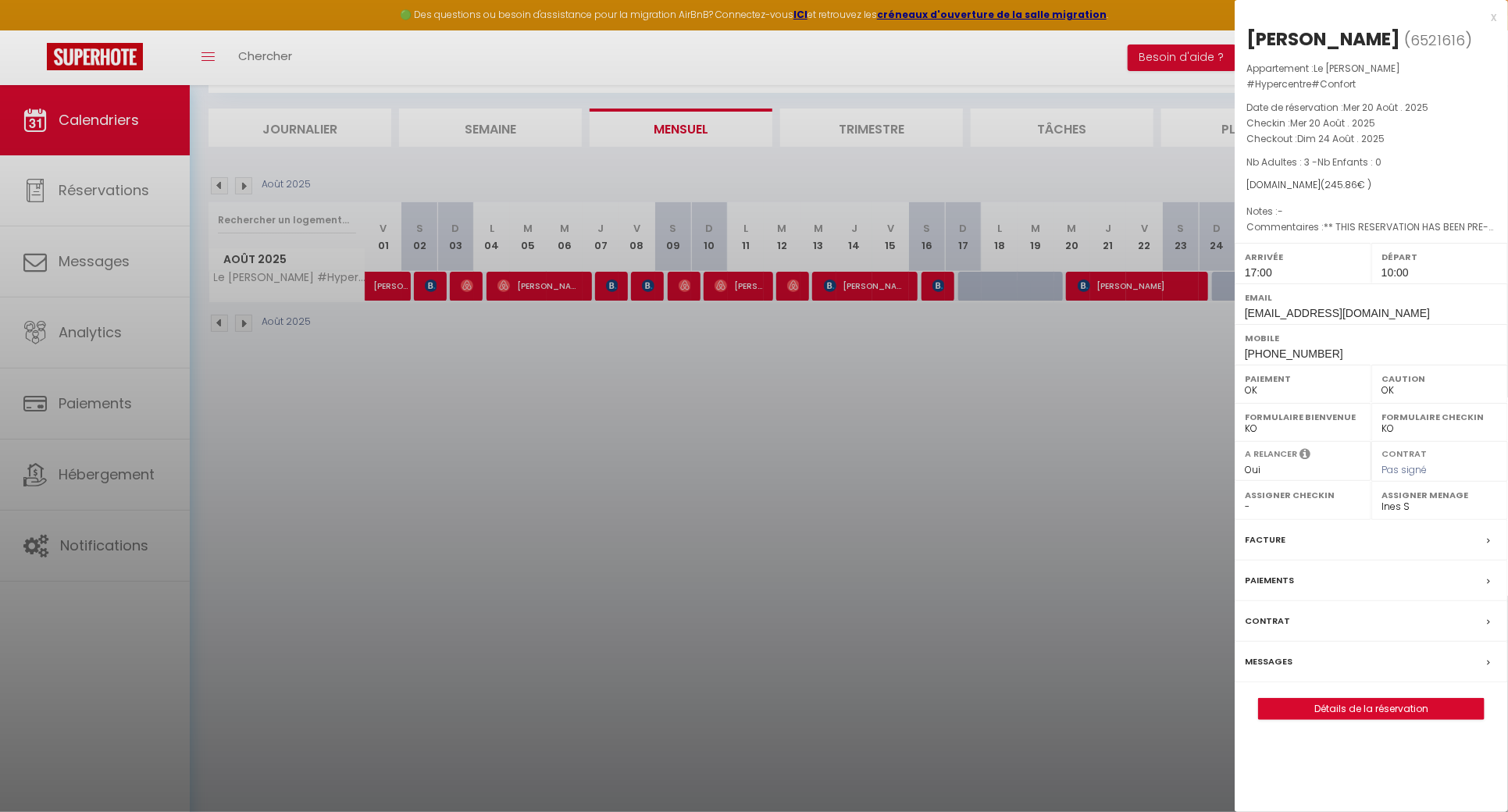
drag, startPoint x: 1374, startPoint y: 39, endPoint x: 1244, endPoint y: 29, distance: 130.4
click at [1247, 34] on div "[PERSON_NAME]" at bounding box center [1323, 39] width 153 height 25
click at [918, 381] on div at bounding box center [754, 406] width 1508 height 812
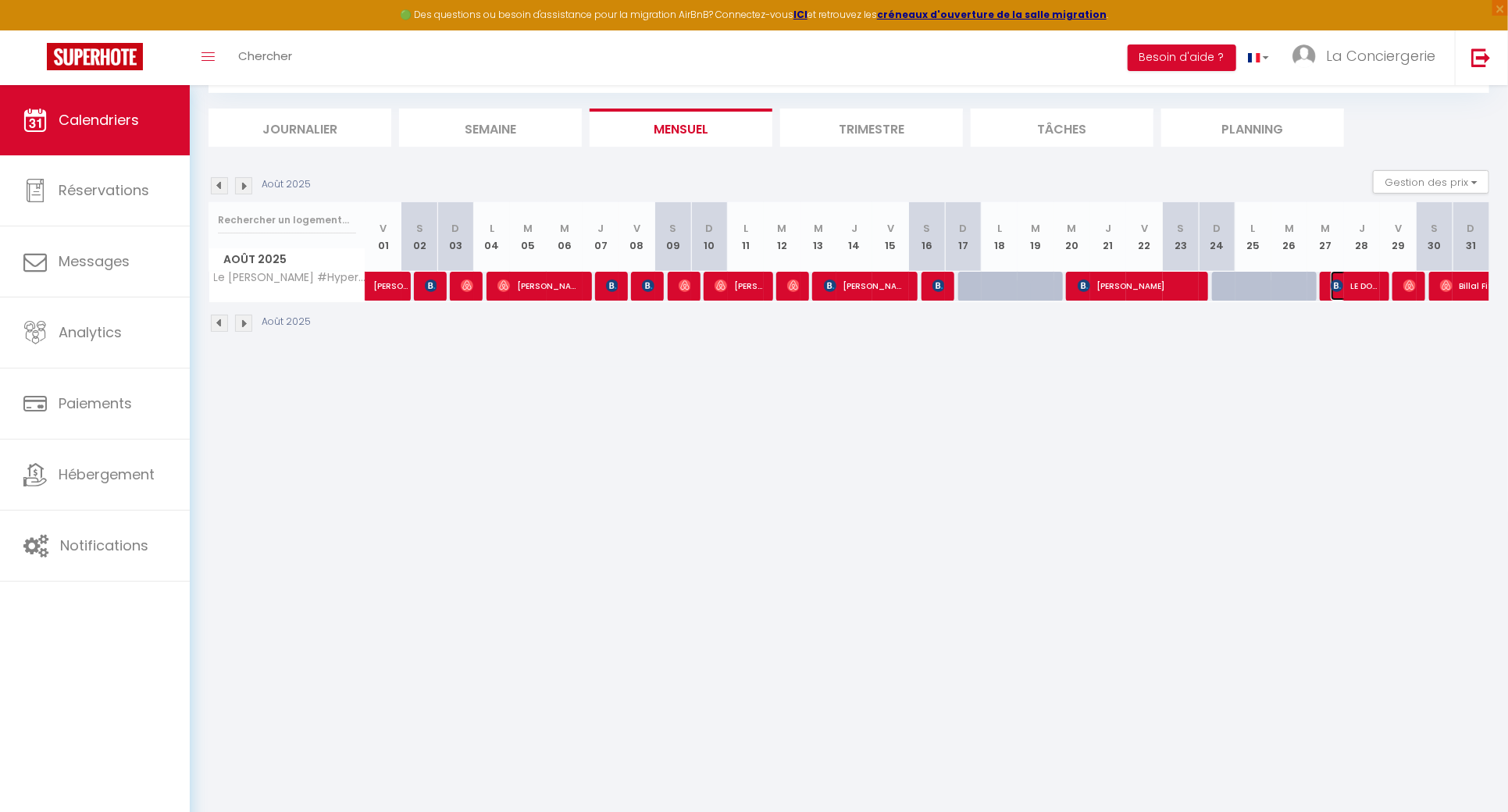
click at [1348, 280] on span "LE DORMEUR [PERSON_NAME]" at bounding box center [1355, 285] width 48 height 30
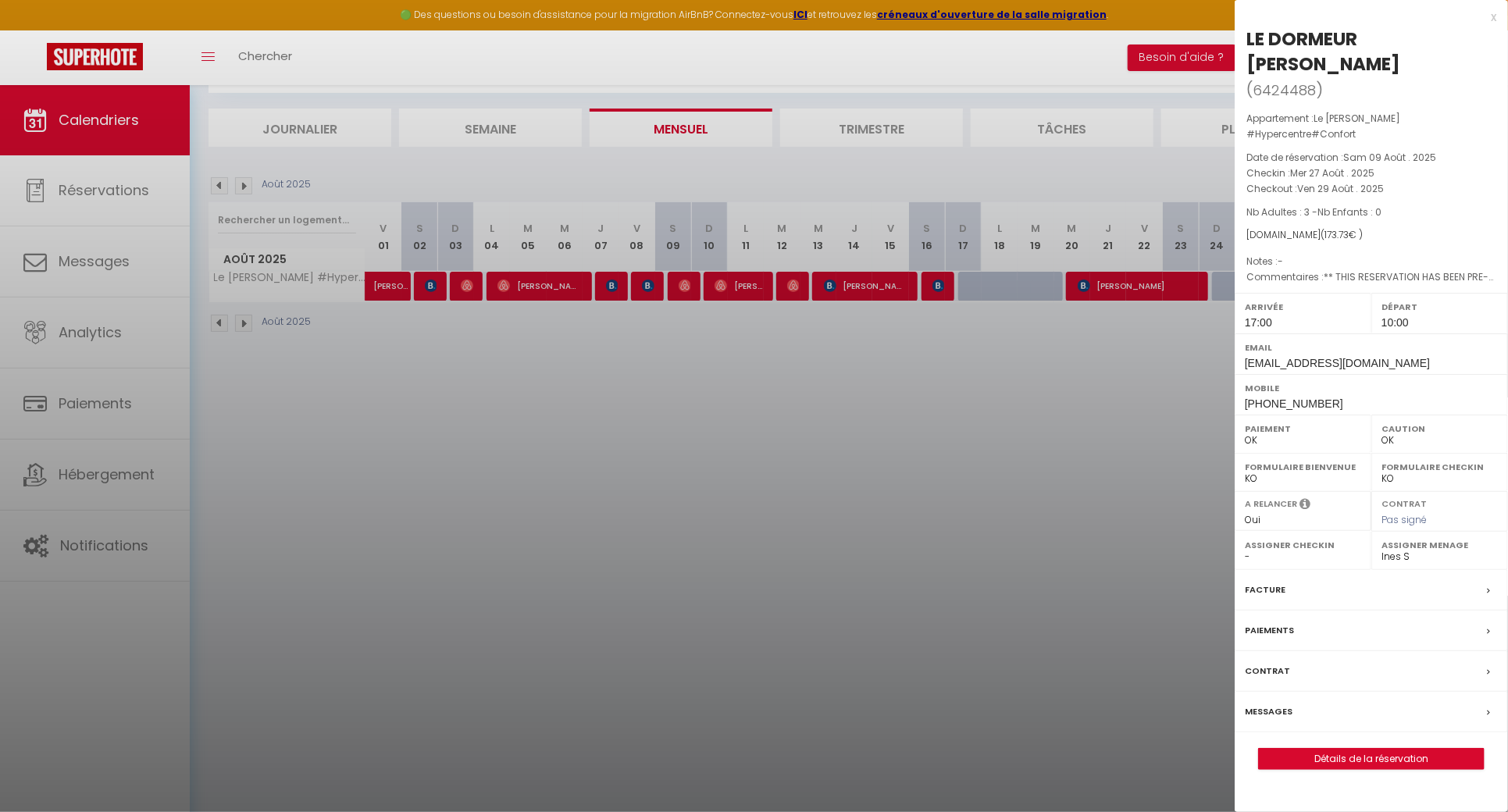
drag, startPoint x: 1447, startPoint y: 42, endPoint x: 1247, endPoint y: 35, distance: 200.1
click at [1247, 35] on h2 "LE DORMEUR [PERSON_NAME] ( 6424488 )" at bounding box center [1372, 65] width 250 height 76
click at [902, 345] on div at bounding box center [754, 406] width 1508 height 812
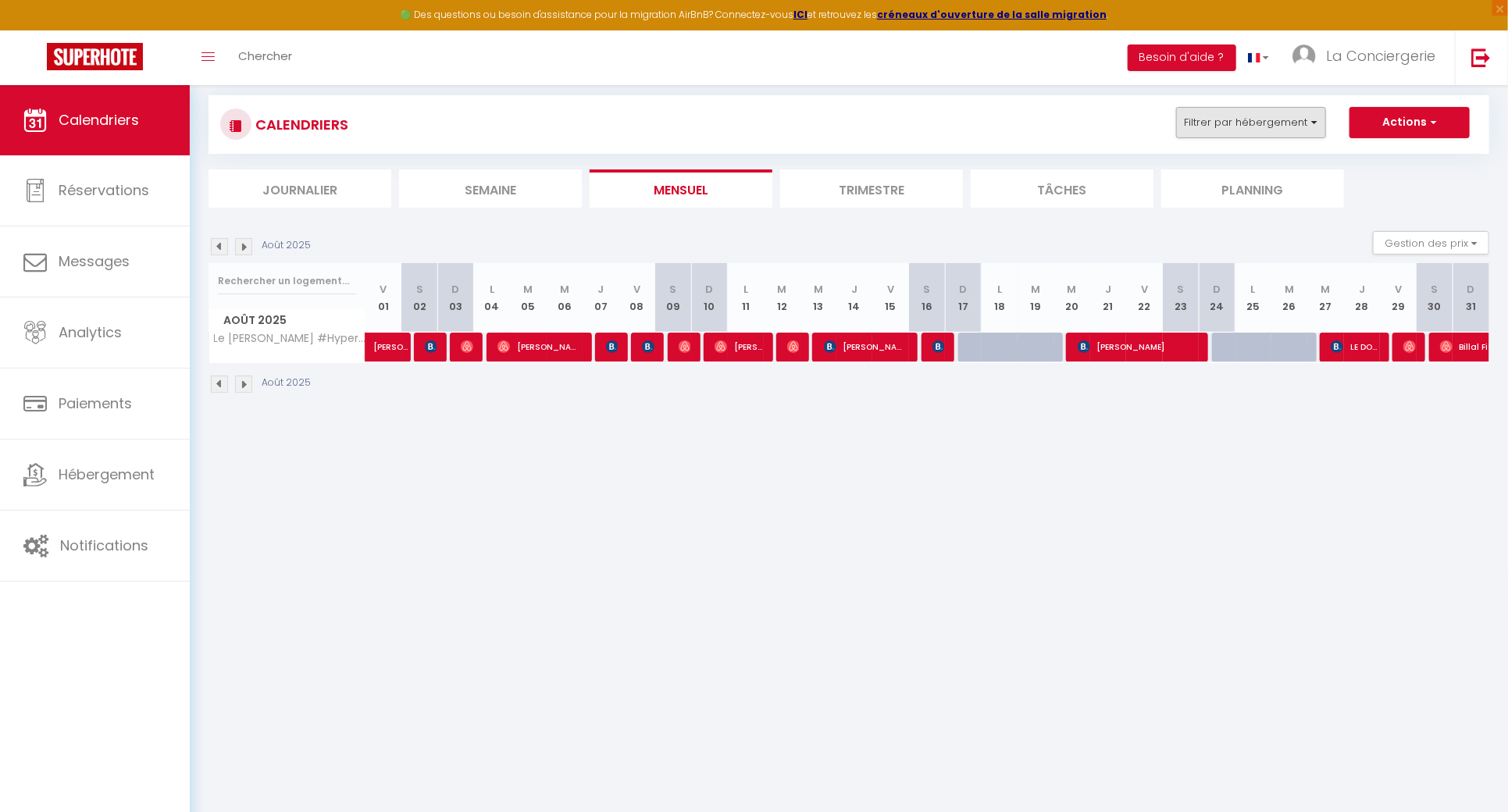
scroll to position [0, 0]
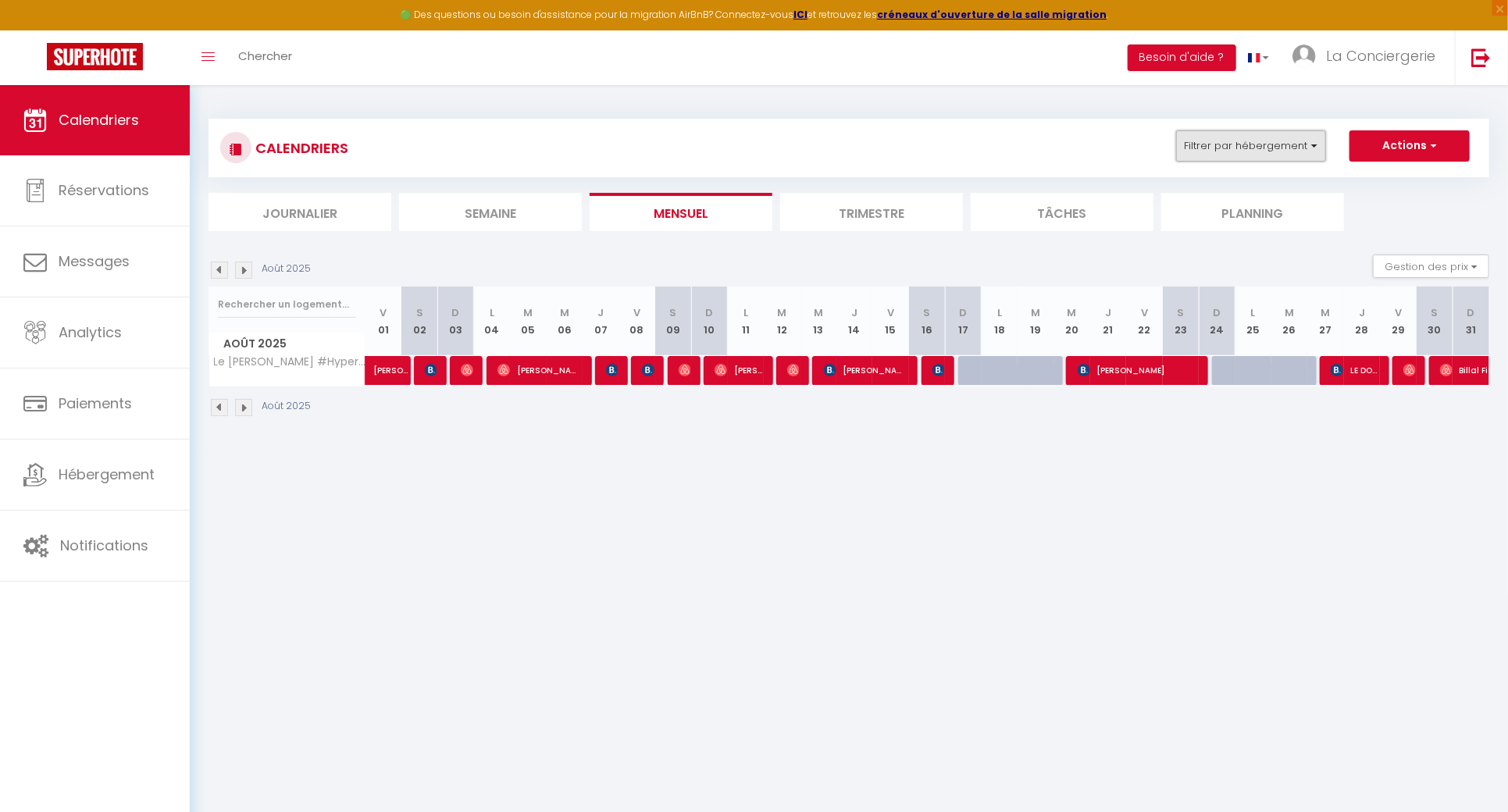
click at [1279, 141] on button "Filtrer par hébergement" at bounding box center [1250, 145] width 150 height 31
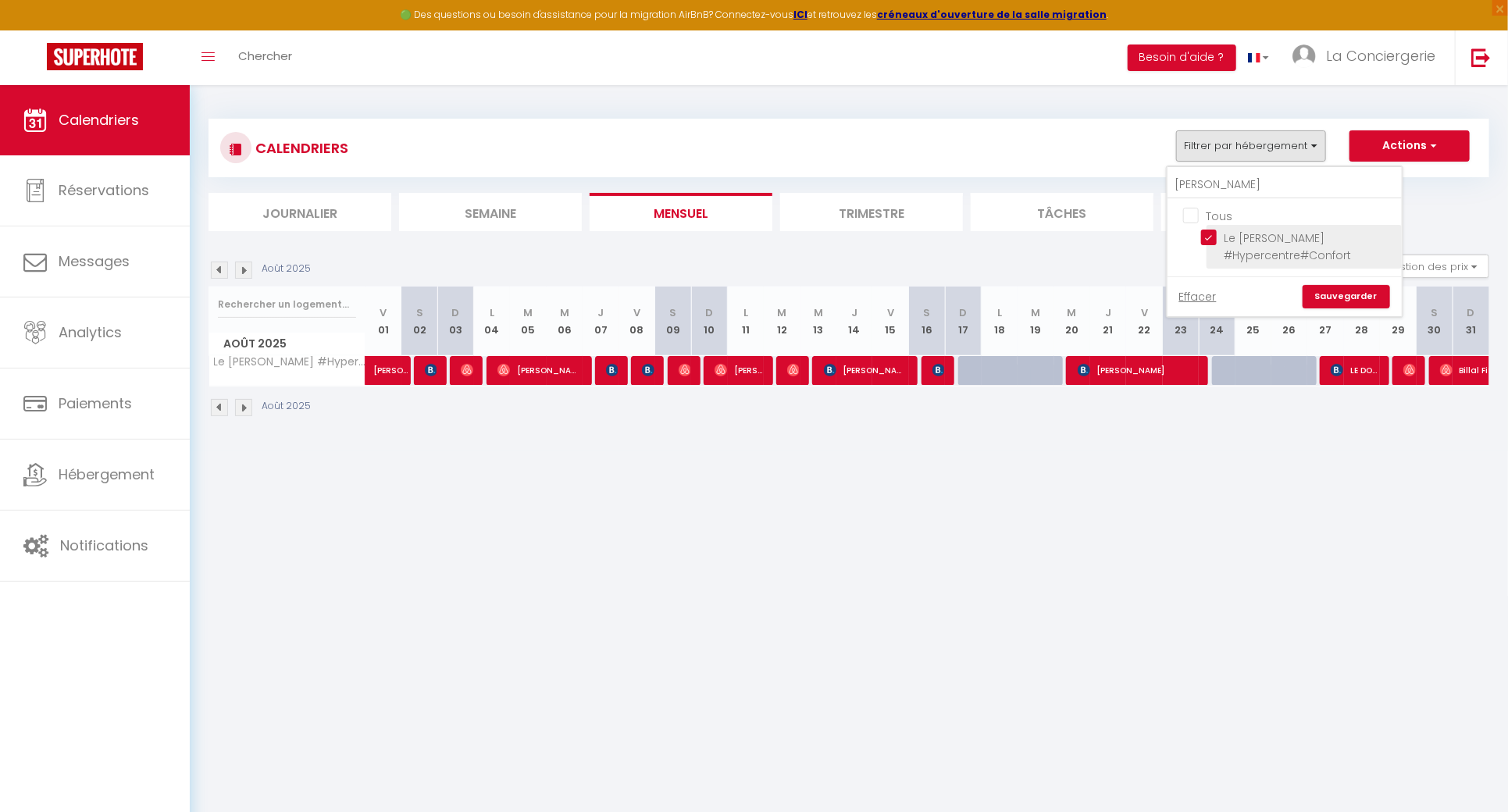
click at [1205, 235] on input "Le [PERSON_NAME] #Hypercentre#Confort" at bounding box center [1299, 237] width 196 height 15
click at [1199, 181] on input "[PERSON_NAME]" at bounding box center [1284, 185] width 234 height 28
click at [1211, 231] on input "Le Landouzy #Parking#Netflix" at bounding box center [1299, 237] width 196 height 15
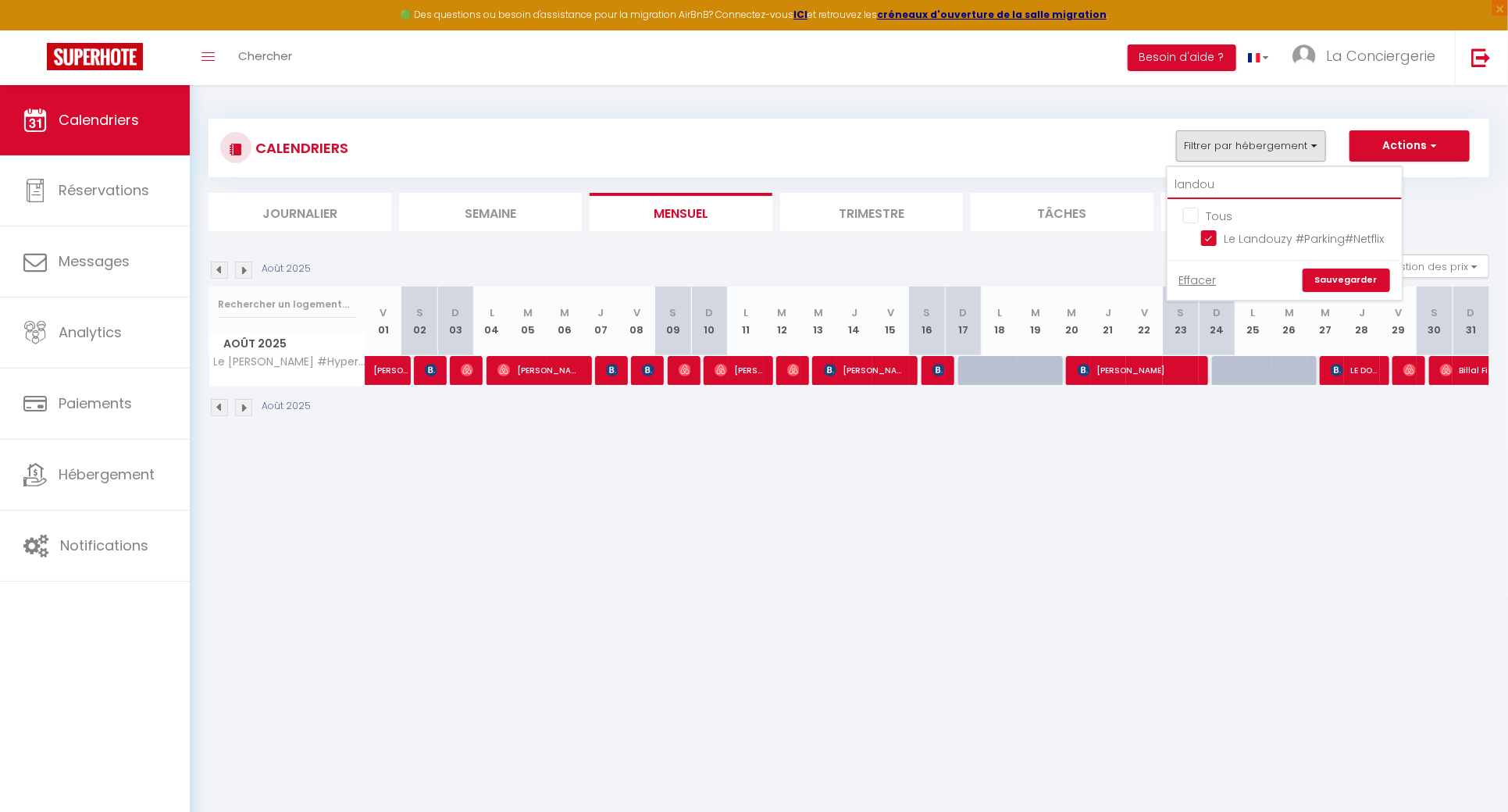
click at [1232, 195] on input "landou" at bounding box center [1284, 185] width 234 height 28
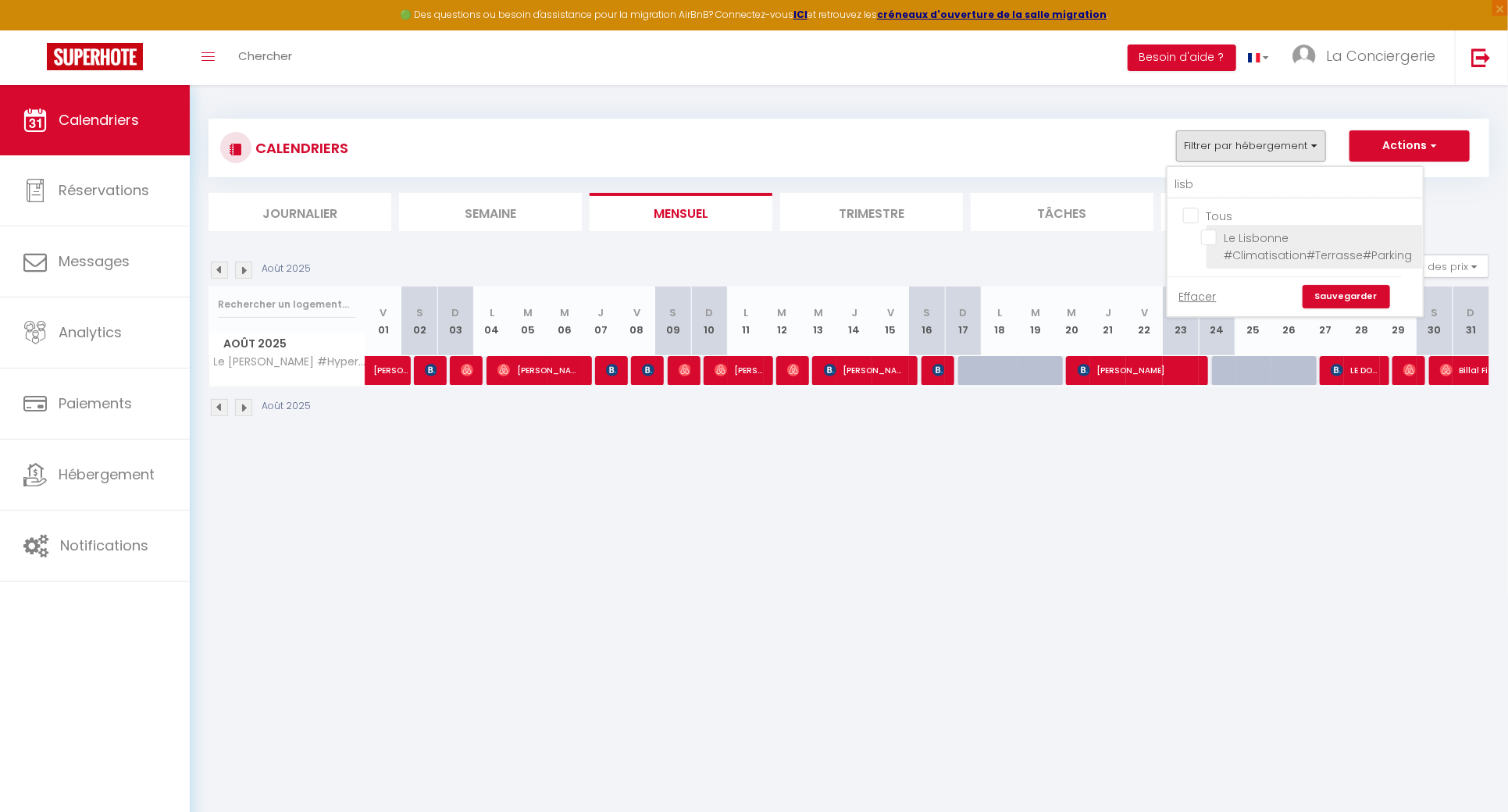
click at [1215, 241] on input "Le Lisbonne #Climatisation#Terrasse#Parking" at bounding box center [1309, 237] width 216 height 15
click at [1353, 290] on link "Sauvegarder" at bounding box center [1346, 297] width 87 height 23
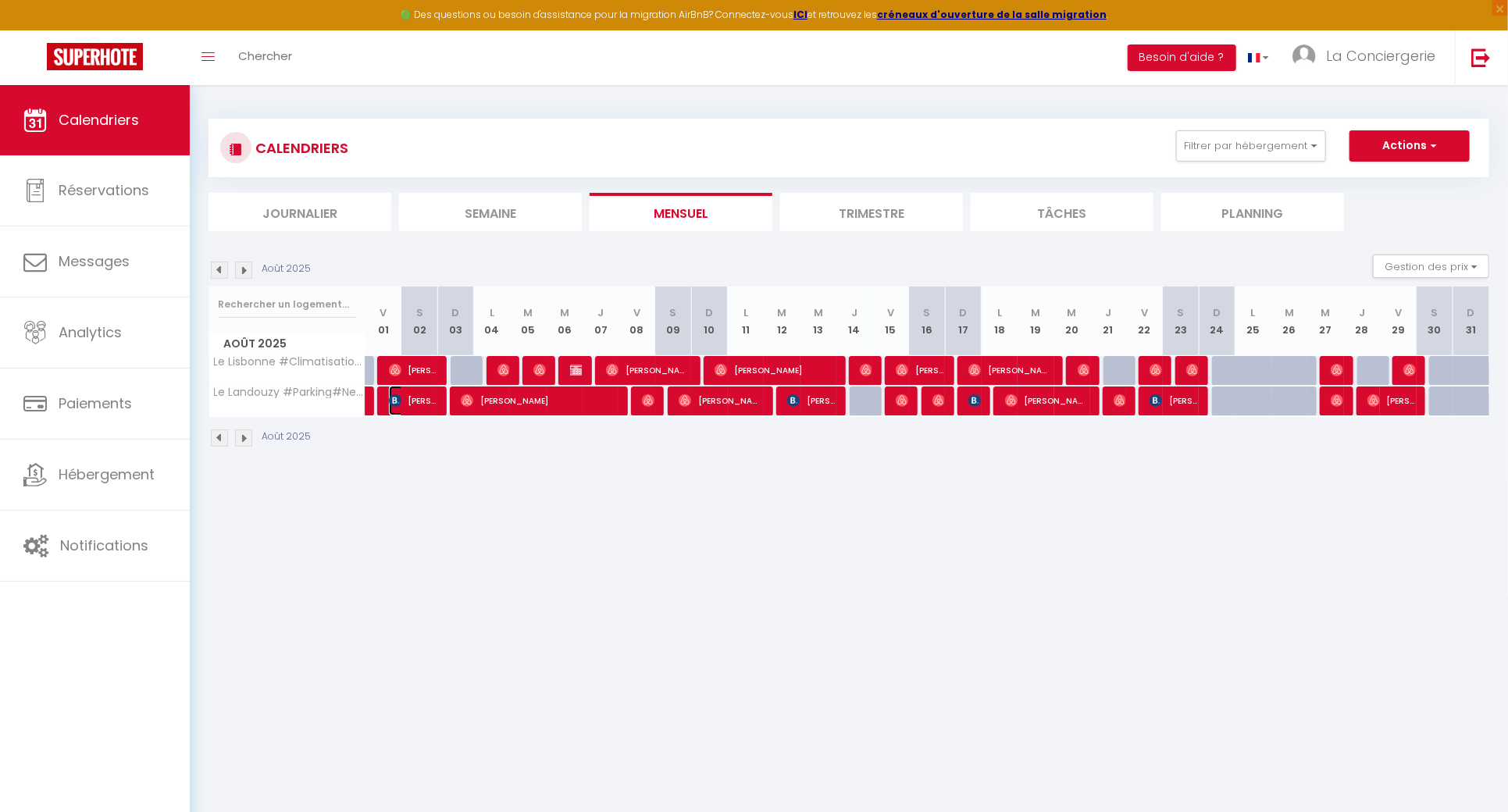
click at [399, 404] on img at bounding box center [395, 400] width 13 height 13
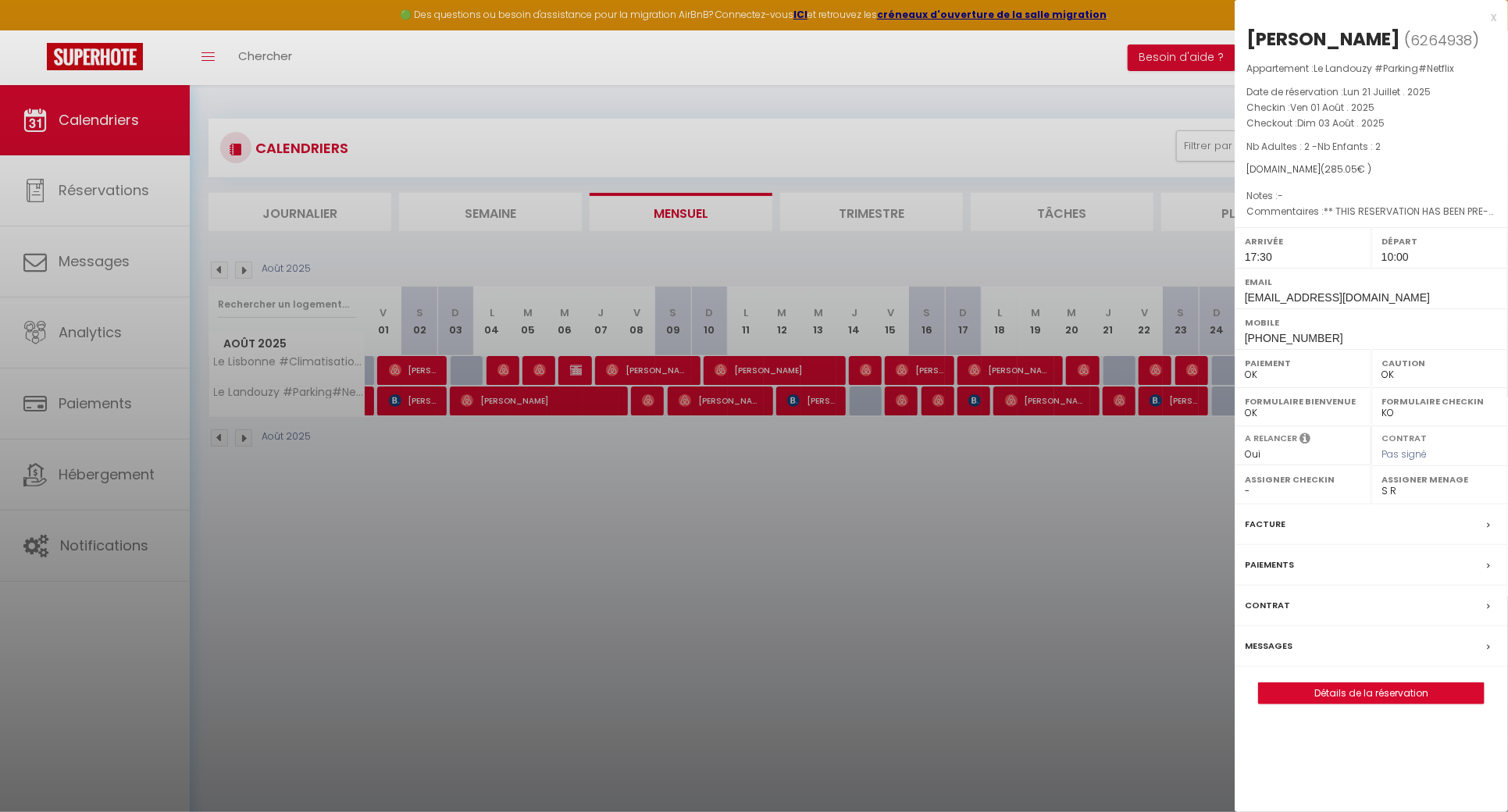
drag, startPoint x: 1395, startPoint y: 32, endPoint x: 1271, endPoint y: 28, distance: 124.1
click at [1271, 28] on h2 "[PERSON_NAME] ( 6264938 )" at bounding box center [1372, 40] width 250 height 27
click at [1271, 28] on div "[PERSON_NAME]" at bounding box center [1323, 39] width 153 height 25
drag, startPoint x: 1258, startPoint y: 34, endPoint x: 1391, endPoint y: 41, distance: 133.2
click at [1391, 41] on h2 "[PERSON_NAME] ( 6264938 )" at bounding box center [1372, 40] width 250 height 27
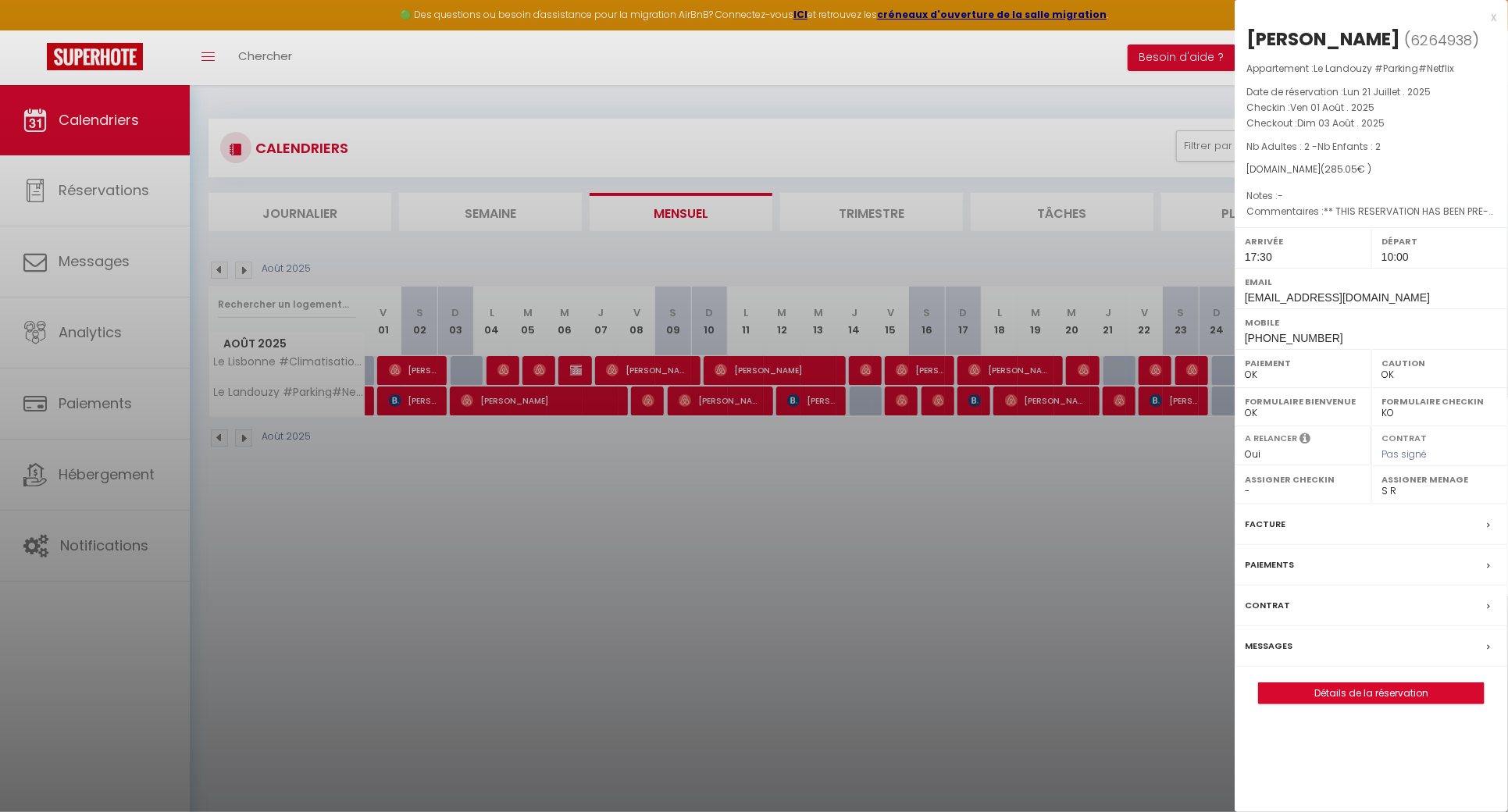
click at [583, 521] on div at bounding box center [754, 406] width 1508 height 812
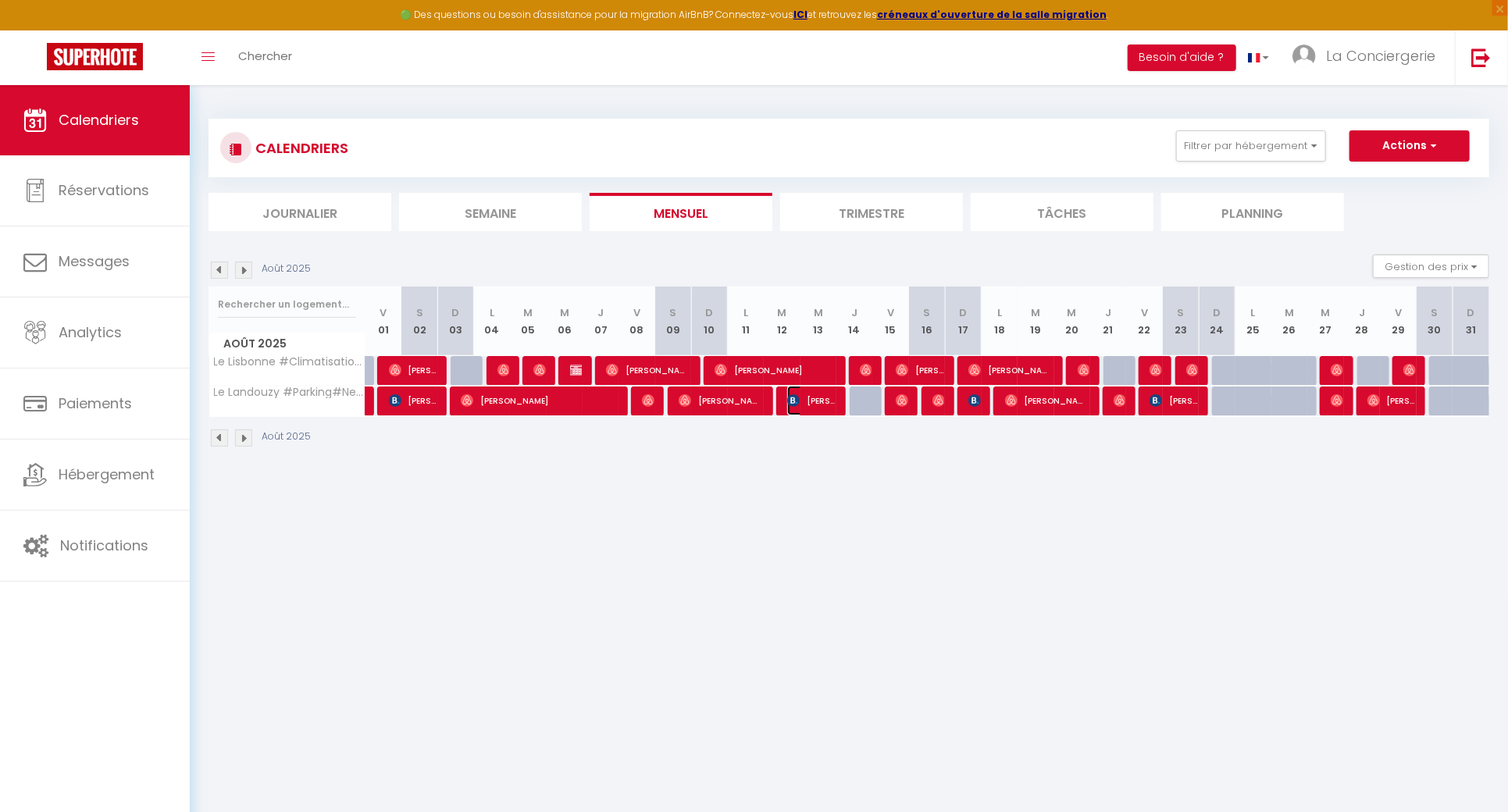
click at [814, 400] on span "[PERSON_NAME]" at bounding box center [811, 400] width 48 height 30
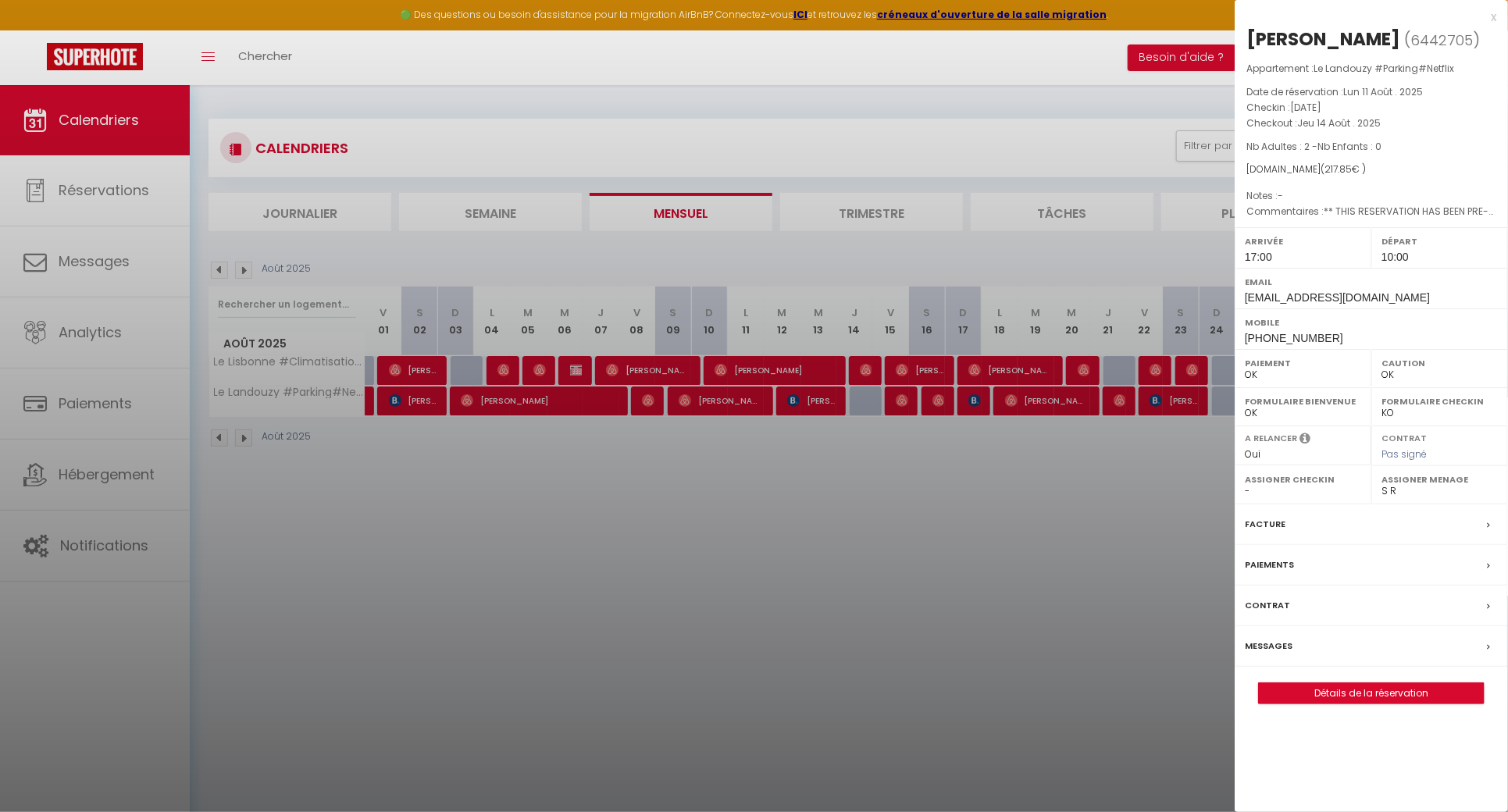
drag, startPoint x: 1444, startPoint y: 47, endPoint x: 1245, endPoint y: 27, distance: 200.0
click at [1245, 27] on div "[PERSON_NAME] ( 6442705 ) Appartement : Le Landouzy #Parking#Netflix Date de ré…" at bounding box center [1372, 365] width 274 height 677
click at [484, 579] on div at bounding box center [754, 406] width 1508 height 812
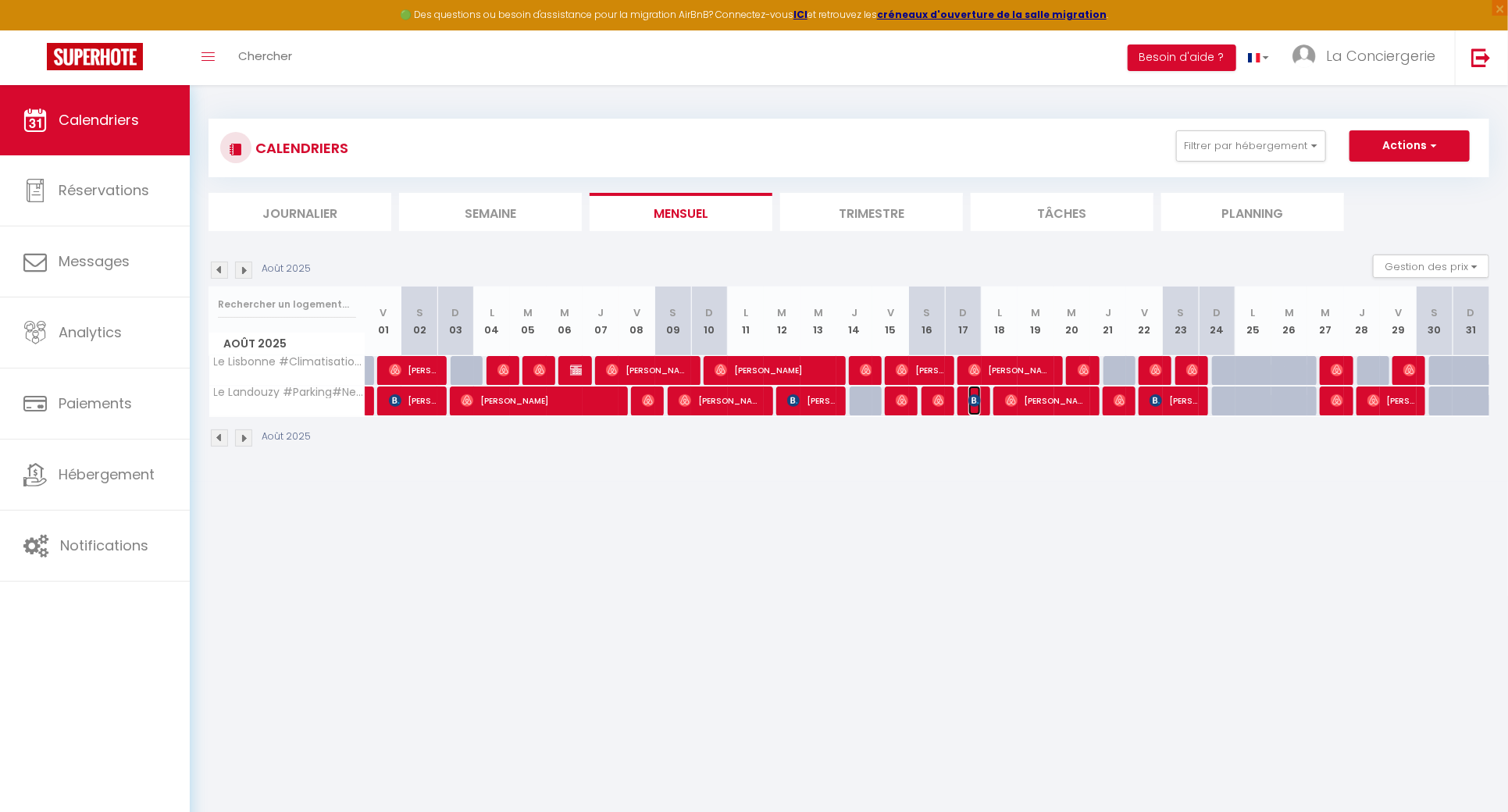
click at [977, 399] on img at bounding box center [975, 400] width 13 height 13
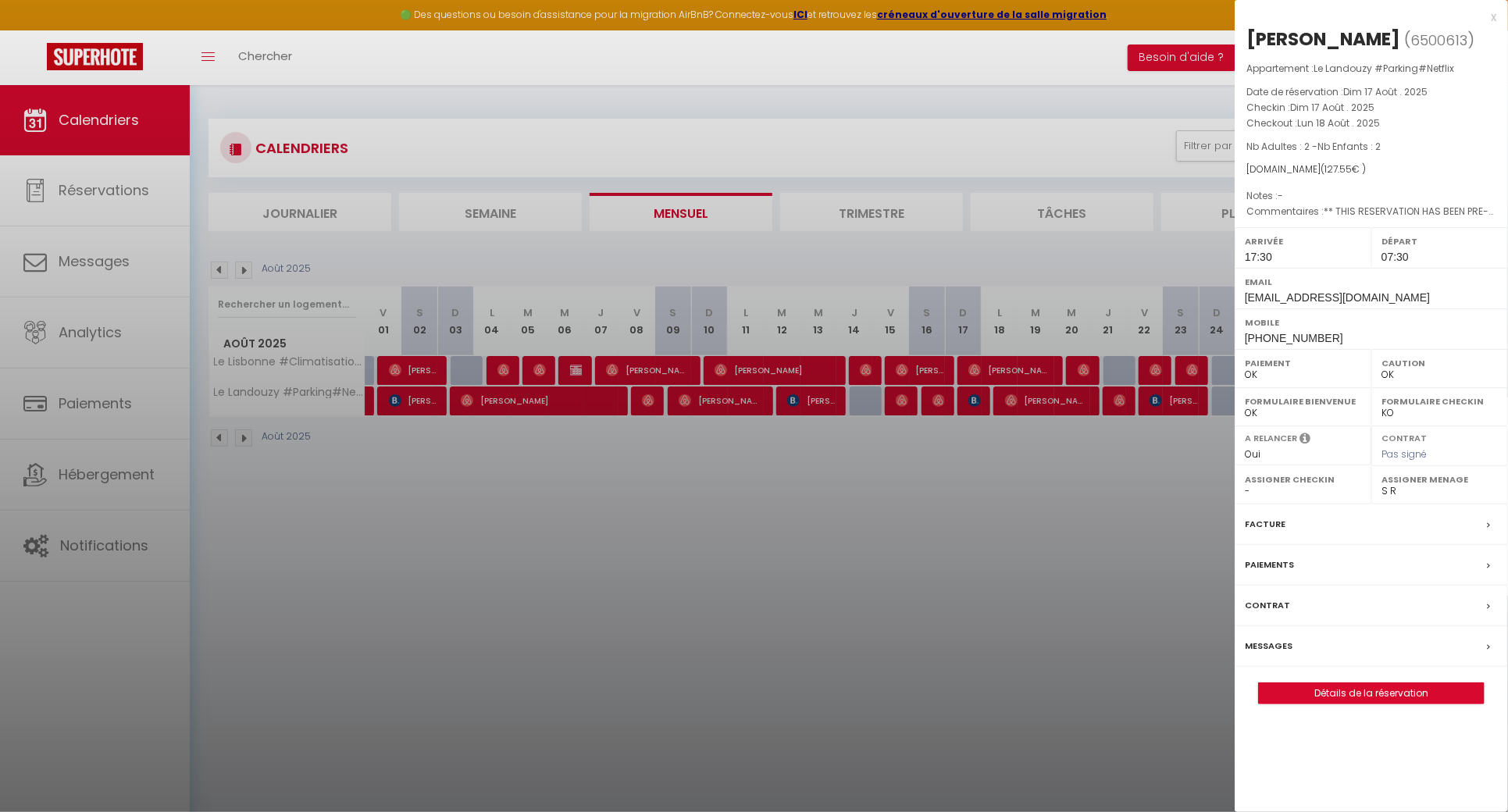
drag, startPoint x: 1367, startPoint y: 37, endPoint x: 1243, endPoint y: 20, distance: 125.2
click at [1243, 20] on div "x [PERSON_NAME] ( 6500613 ) Appartement : Le Landouzy #Parking#Netflix Date de …" at bounding box center [1372, 363] width 274 height 728
click at [884, 651] on div at bounding box center [754, 406] width 1508 height 812
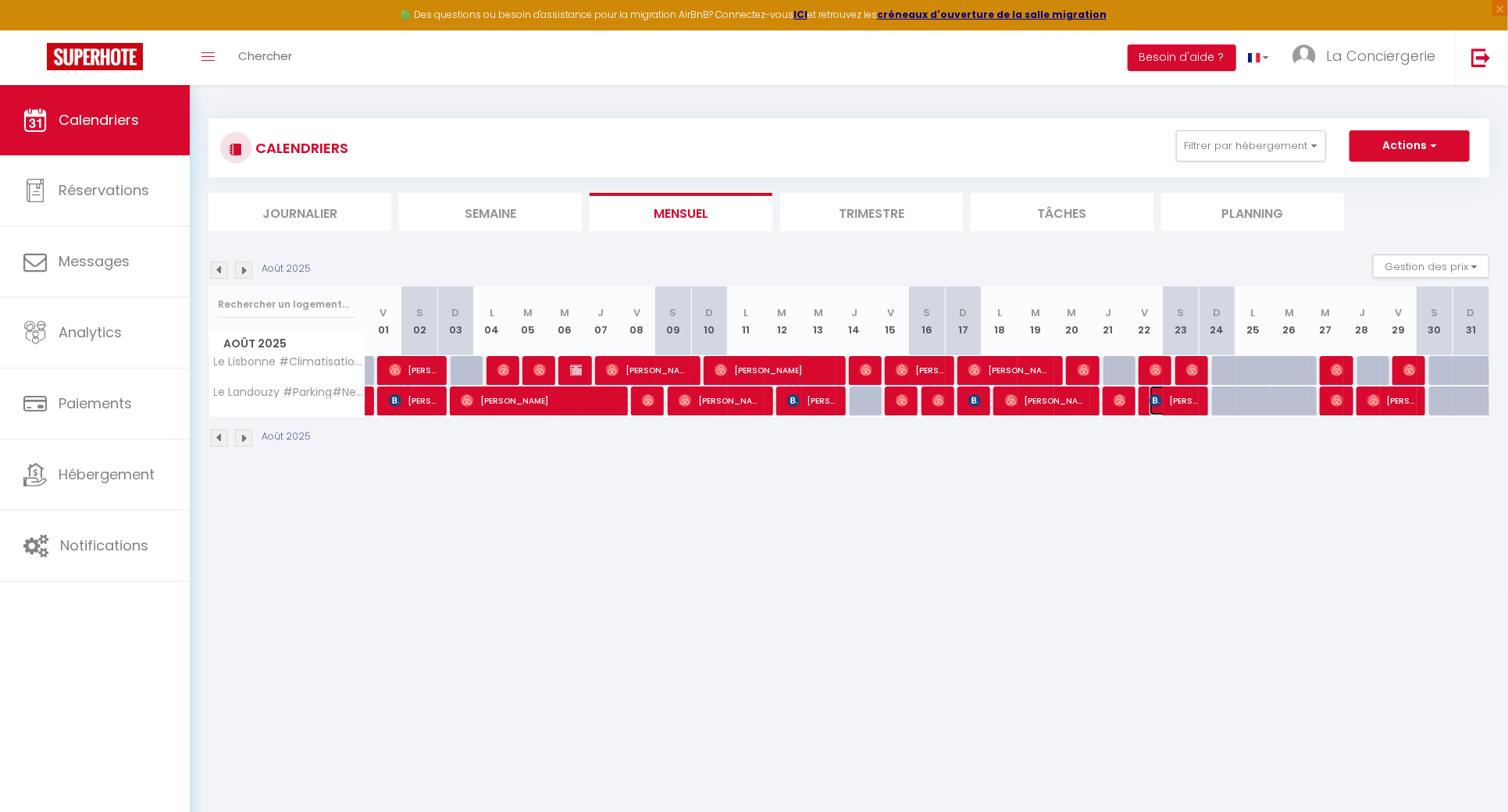
click at [1164, 401] on span "[PERSON_NAME]" at bounding box center [1173, 400] width 48 height 30
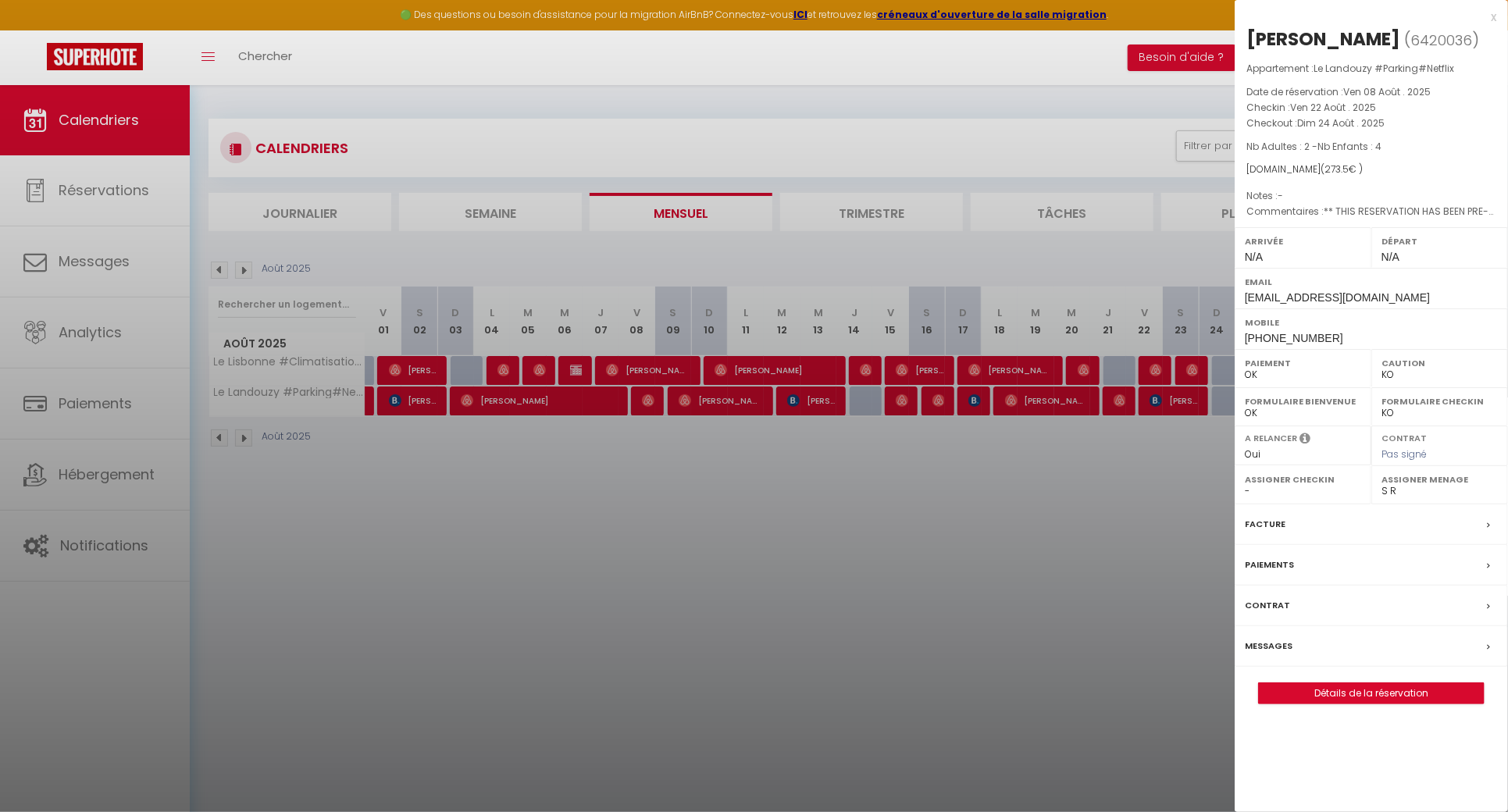
drag, startPoint x: 1469, startPoint y: 50, endPoint x: 1249, endPoint y: 34, distance: 220.6
click at [1249, 34] on h2 "[PERSON_NAME] ( 6420036 )" at bounding box center [1372, 40] width 250 height 27
click at [392, 537] on div at bounding box center [754, 406] width 1508 height 812
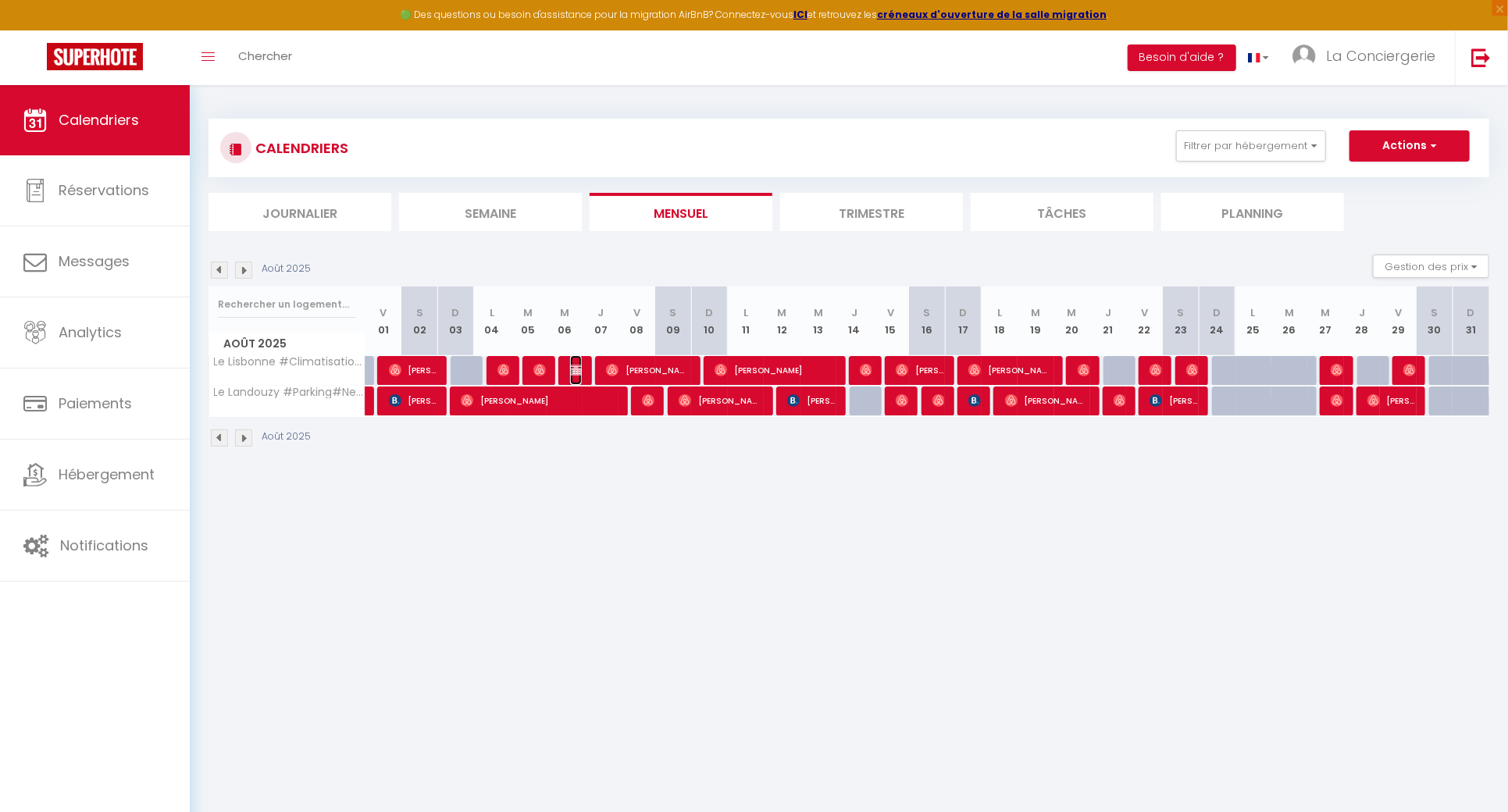
click at [580, 371] on img at bounding box center [576, 370] width 13 height 13
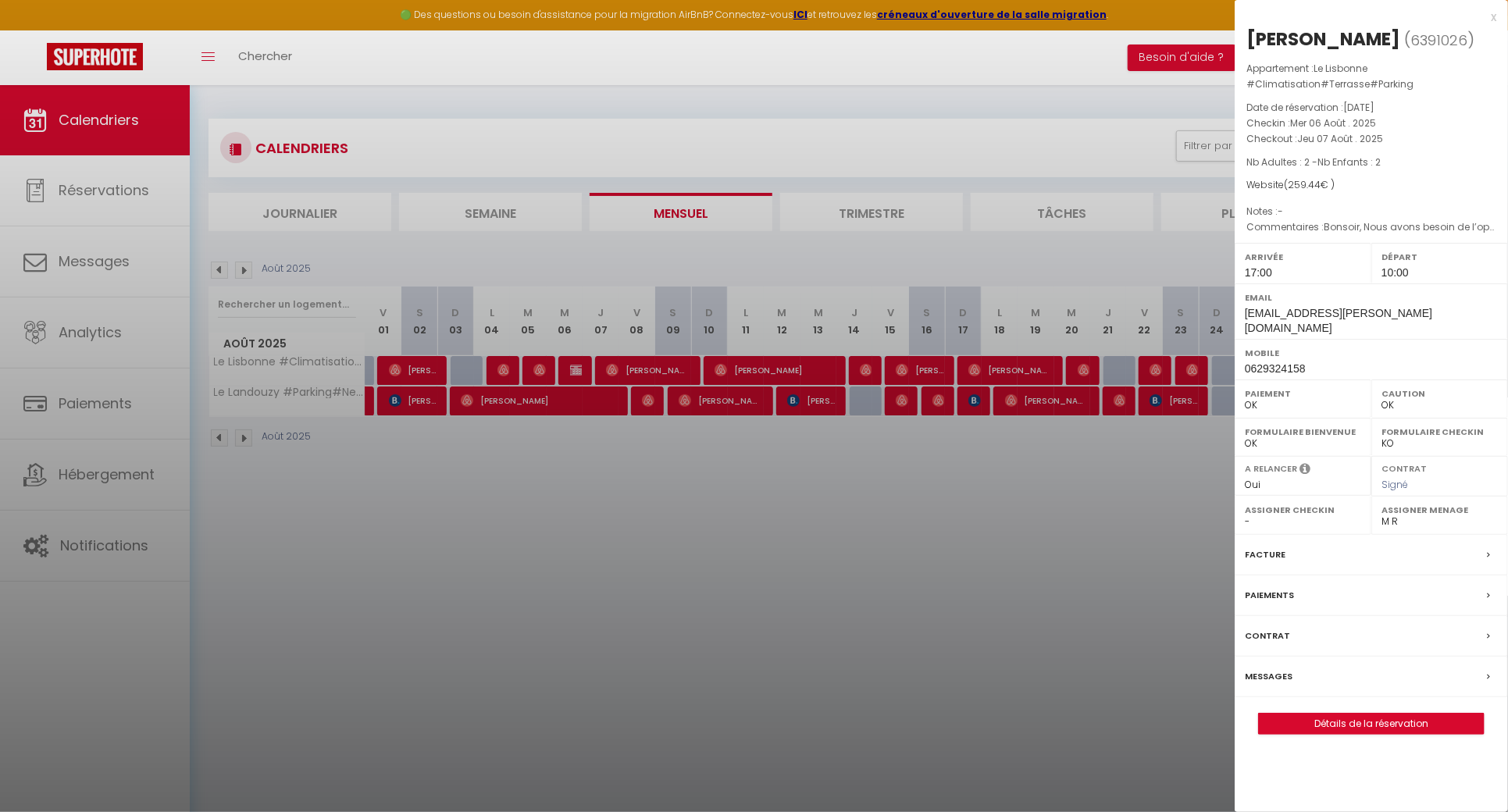
click at [557, 501] on div at bounding box center [754, 406] width 1508 height 812
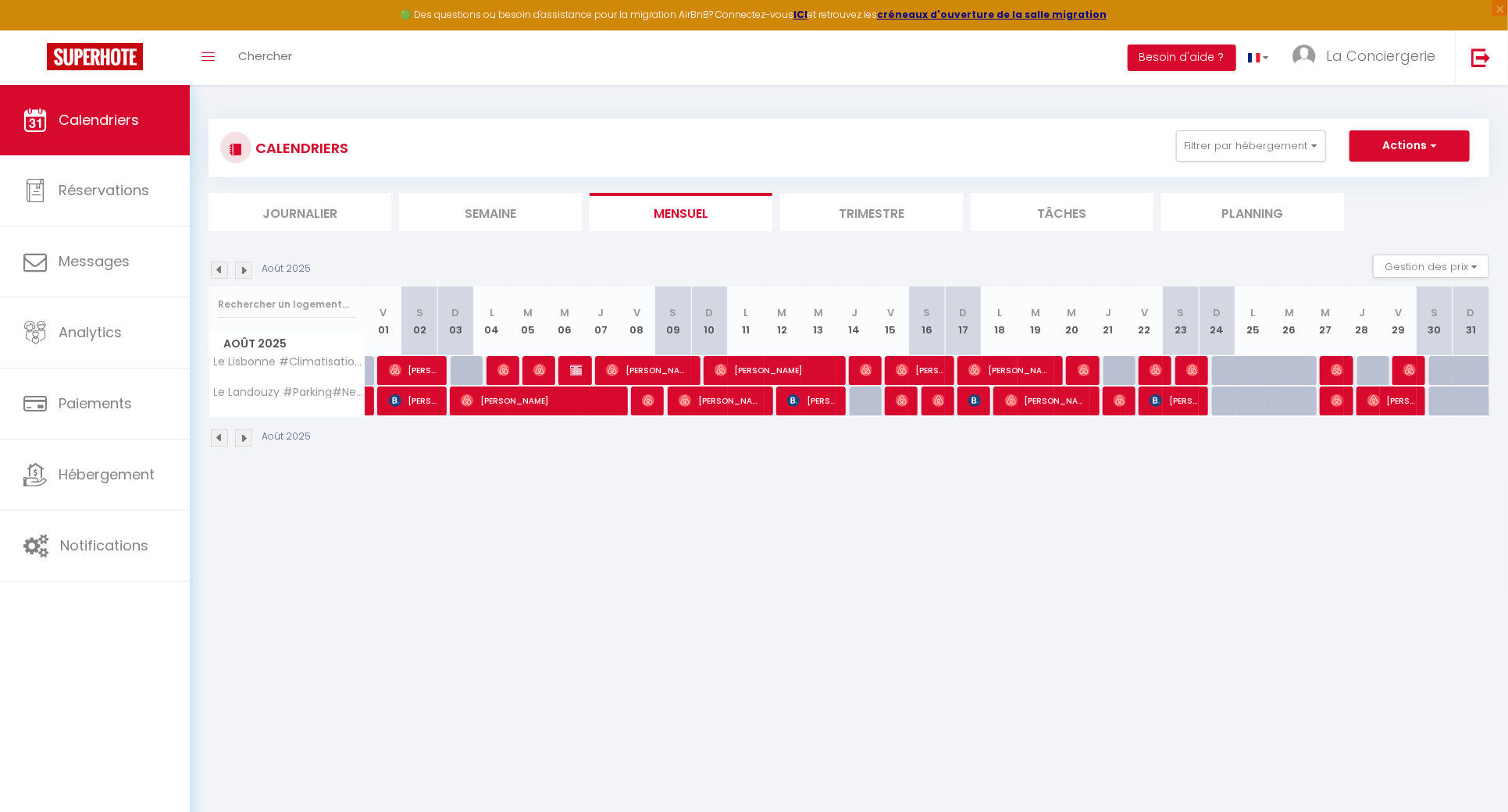
drag, startPoint x: 430, startPoint y: 513, endPoint x: 434, endPoint y: 435, distance: 78.1
click at [430, 513] on body "🟢 Des questions ou besoin d'assistance pour la migration AirBnB? Connectez-vous…" at bounding box center [754, 491] width 1508 height 812
click at [573, 371] on img at bounding box center [576, 370] width 13 height 13
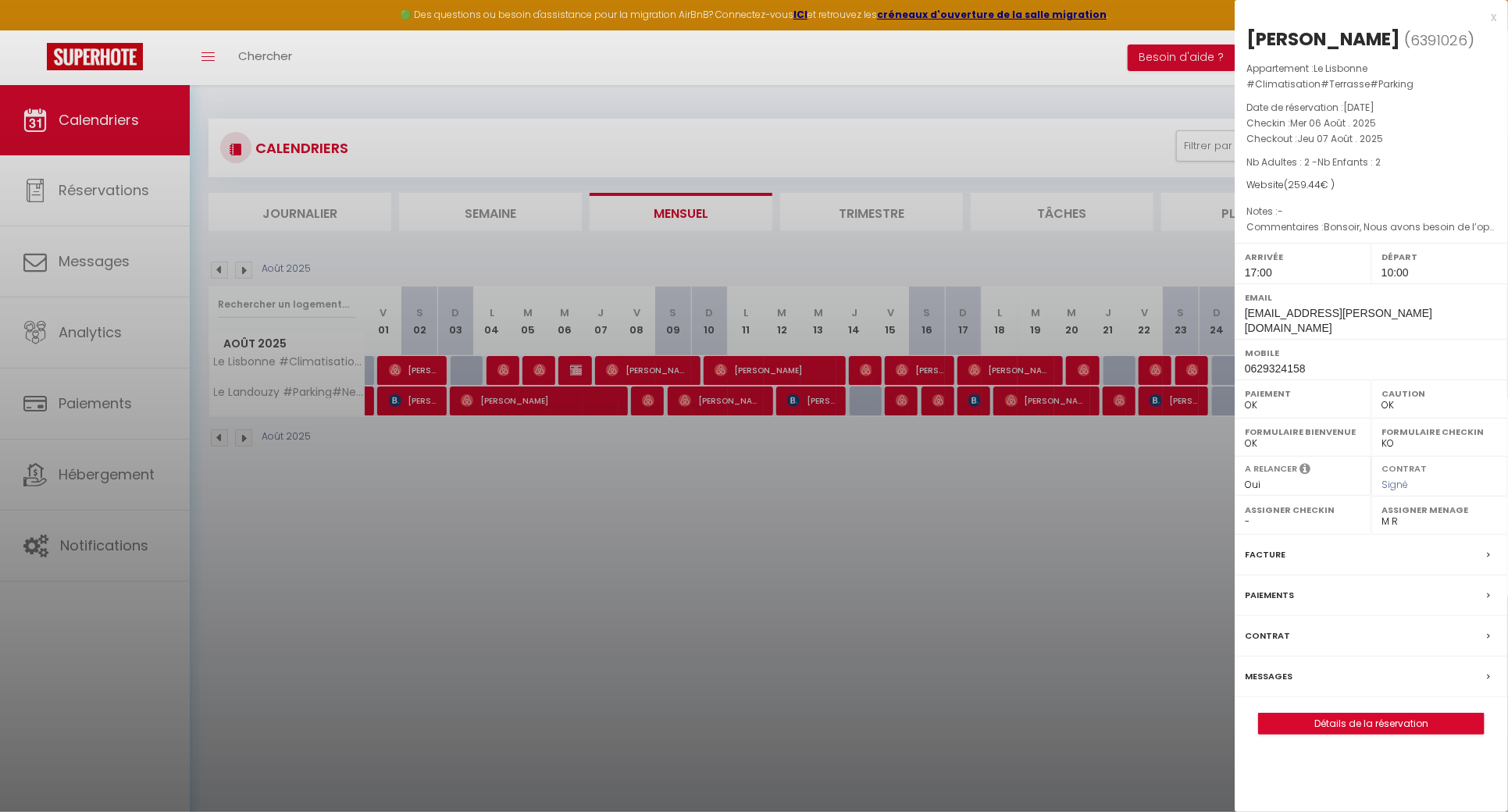
click at [462, 520] on div at bounding box center [754, 406] width 1508 height 812
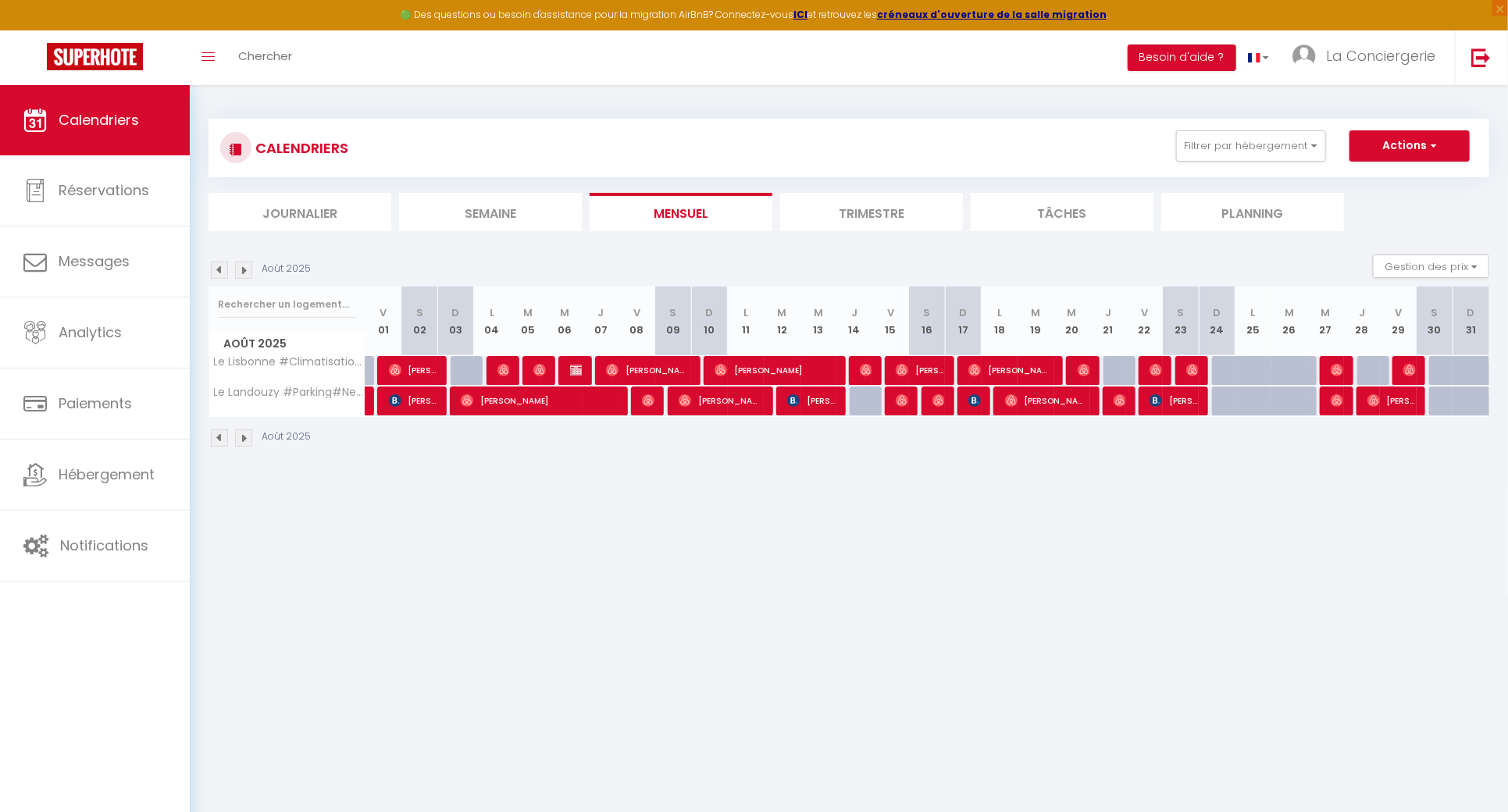
click at [757, 589] on body "🟢 Des questions ou besoin d'assistance pour la migration AirBnB? Connectez-vous…" at bounding box center [754, 491] width 1508 height 812
click at [577, 366] on img at bounding box center [576, 370] width 13 height 13
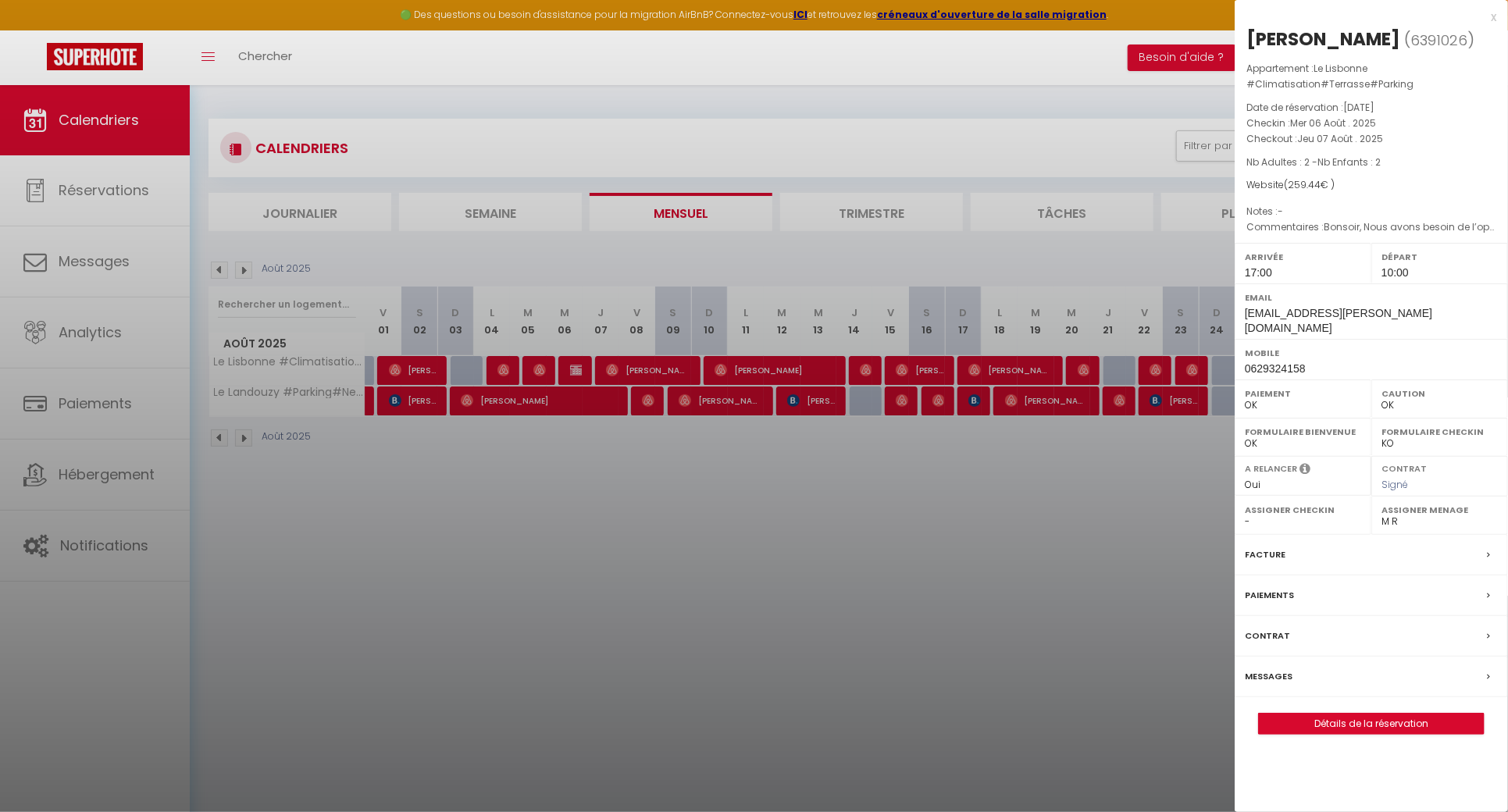
drag, startPoint x: 1365, startPoint y: 37, endPoint x: 1248, endPoint y: 41, distance: 117.1
click at [1248, 41] on h2 "[PERSON_NAME] ( 6391026 )" at bounding box center [1372, 40] width 250 height 27
click at [676, 513] on div at bounding box center [754, 406] width 1508 height 812
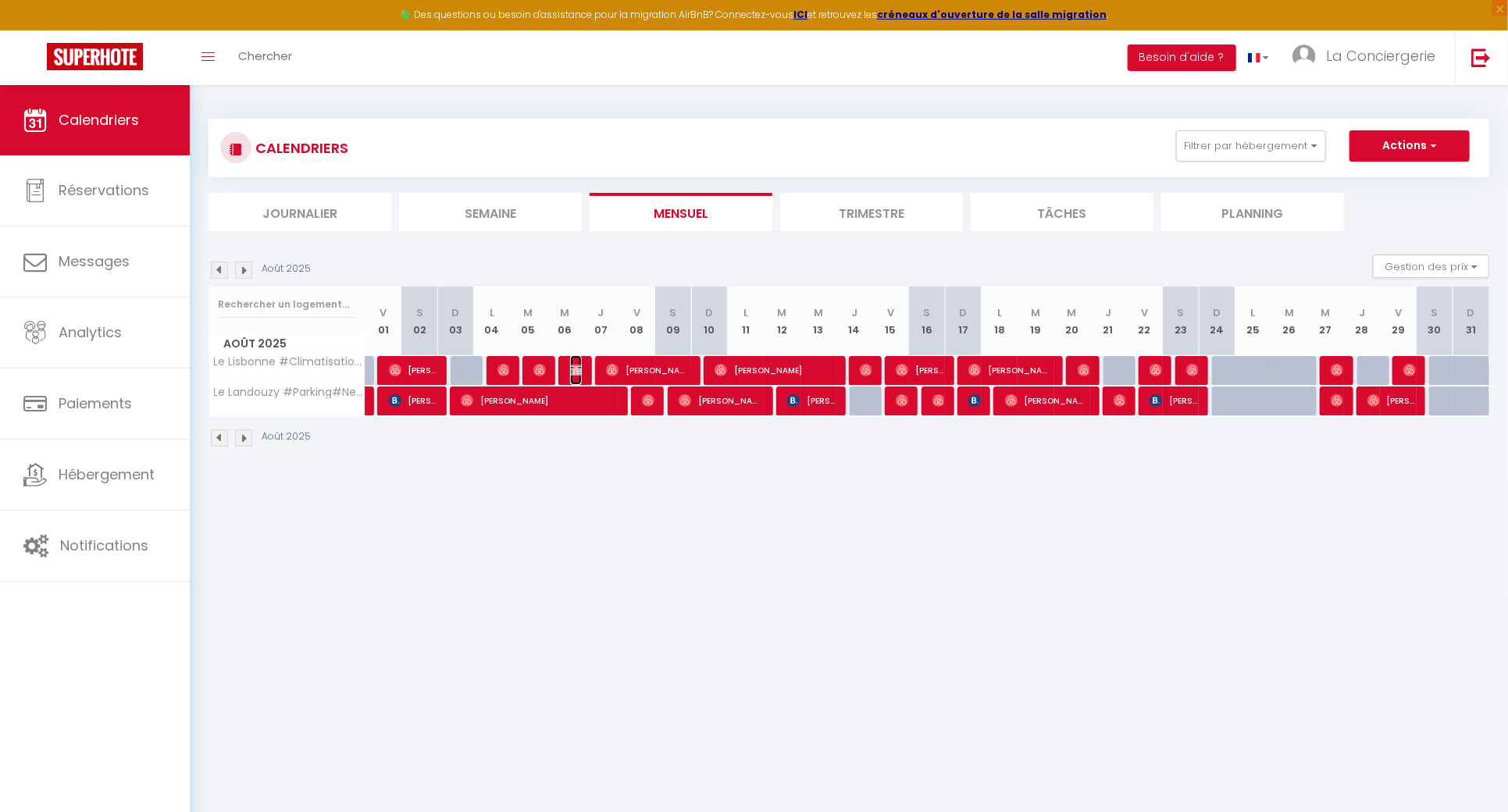
click at [576, 363] on img at bounding box center [576, 370] width 13 height 13
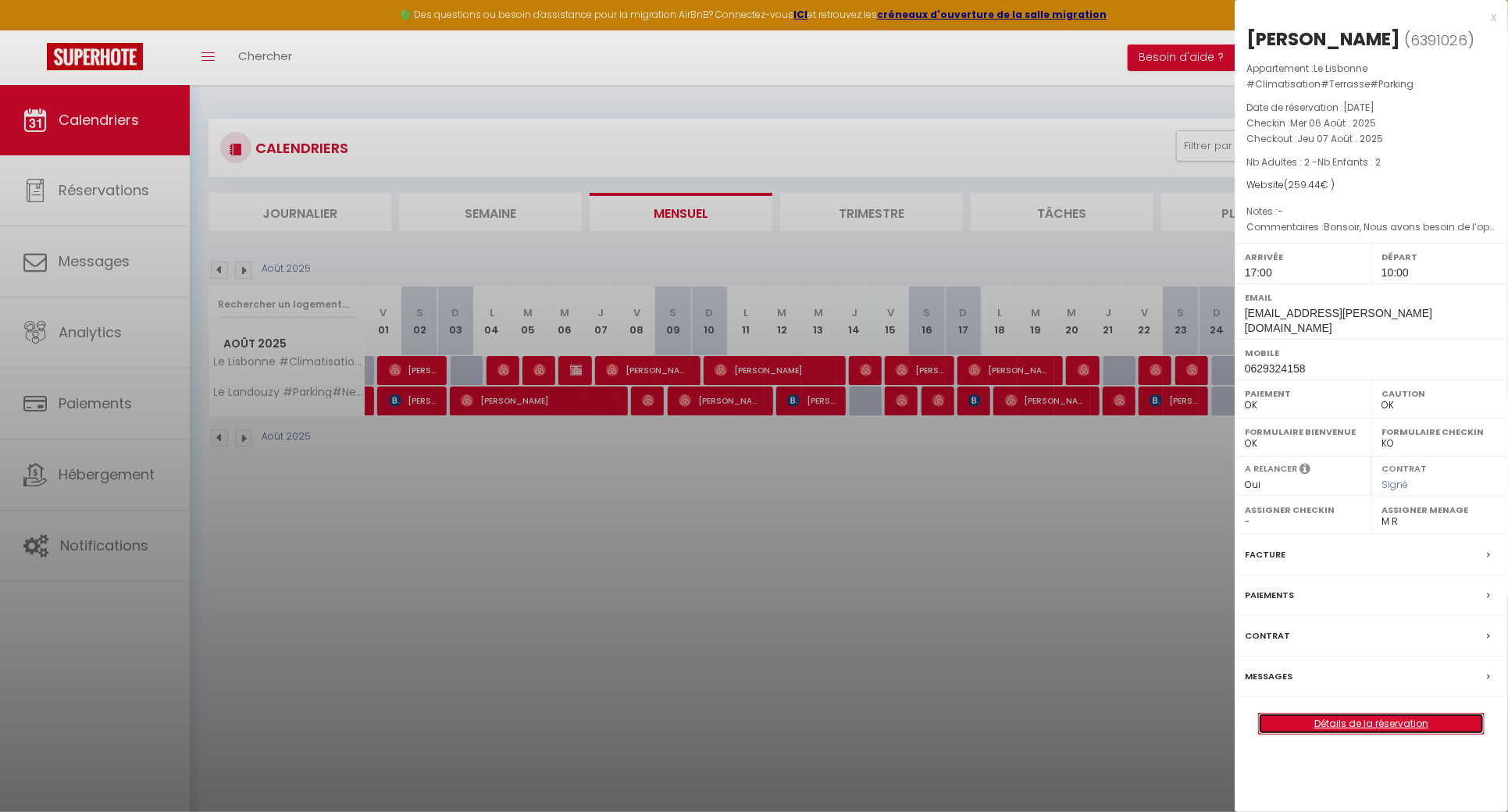
click at [1352, 713] on link "Détails de la réservation" at bounding box center [1372, 723] width 225 height 21
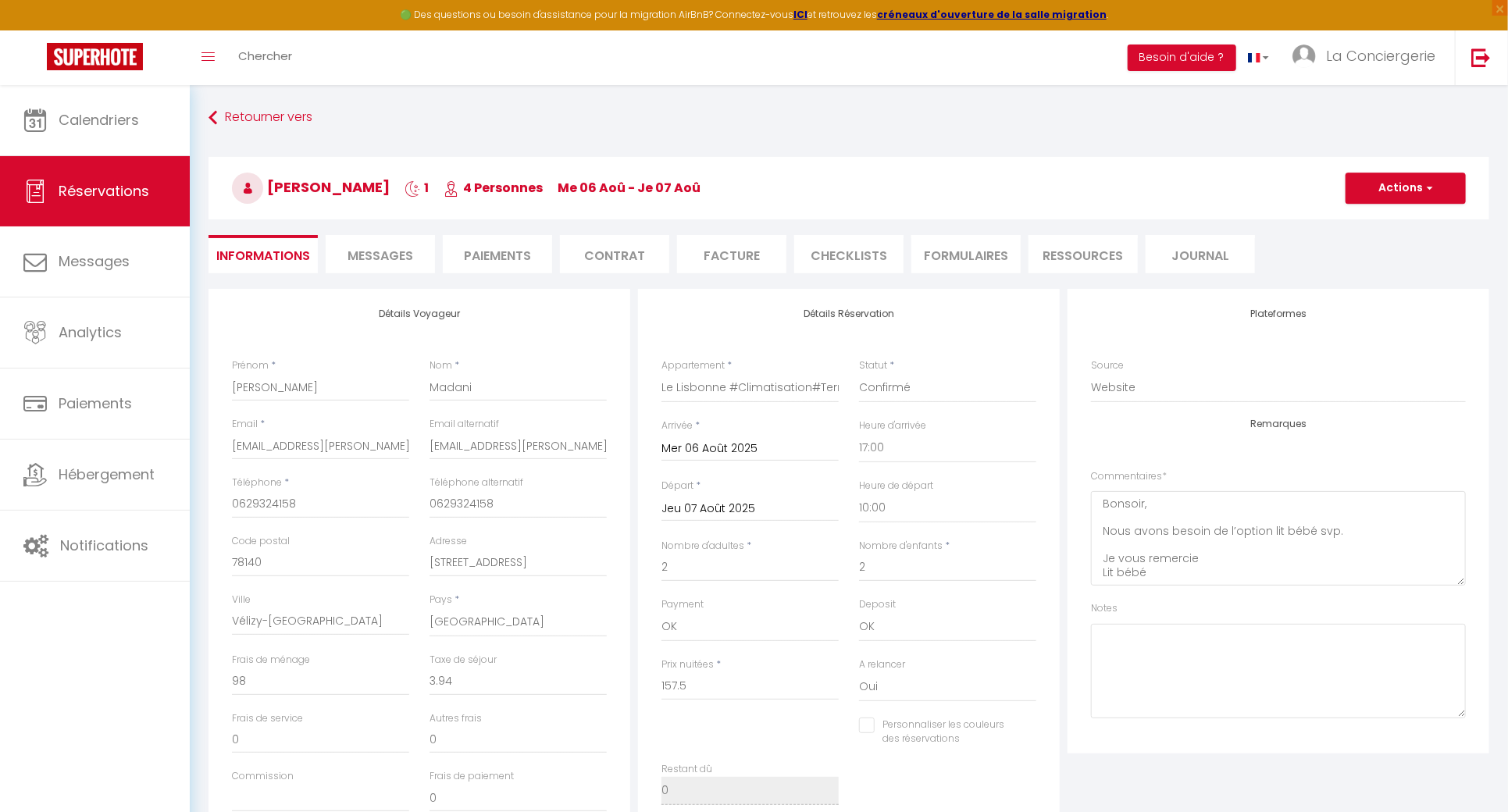
click at [529, 251] on li "Paiements" at bounding box center [497, 254] width 110 height 39
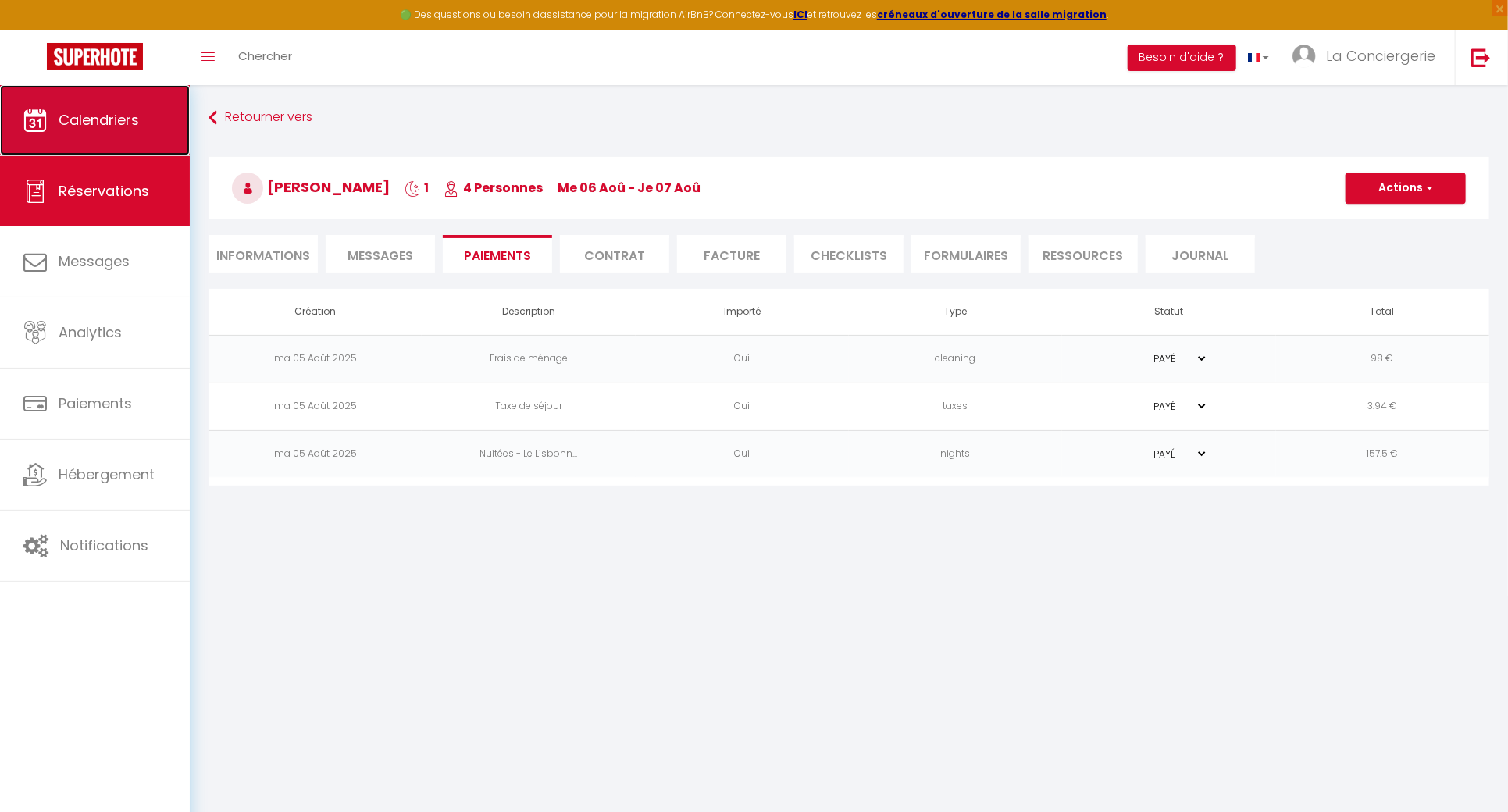
click at [140, 136] on link "Calendriers" at bounding box center [94, 120] width 189 height 70
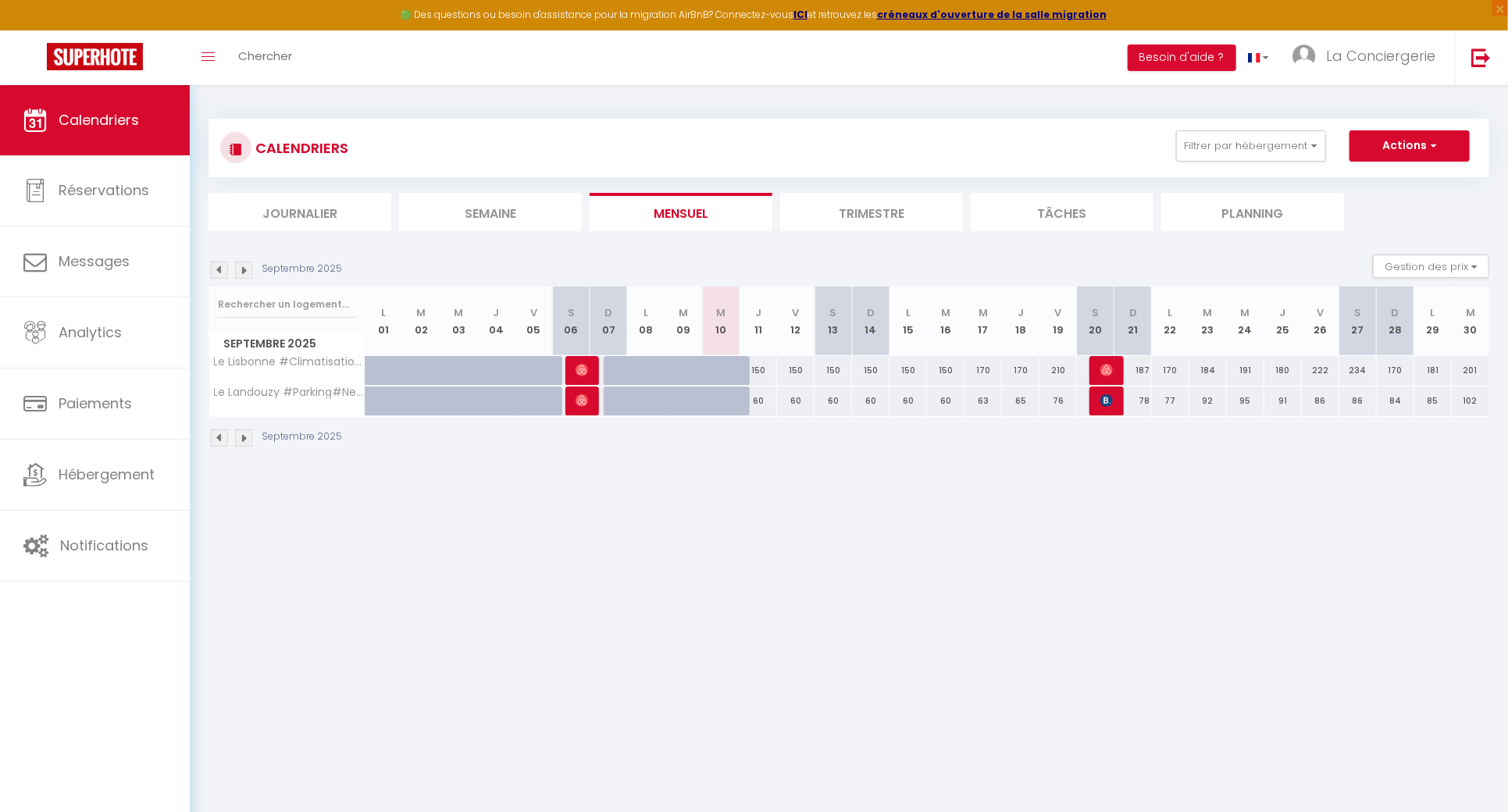
click at [226, 269] on img at bounding box center [219, 269] width 17 height 17
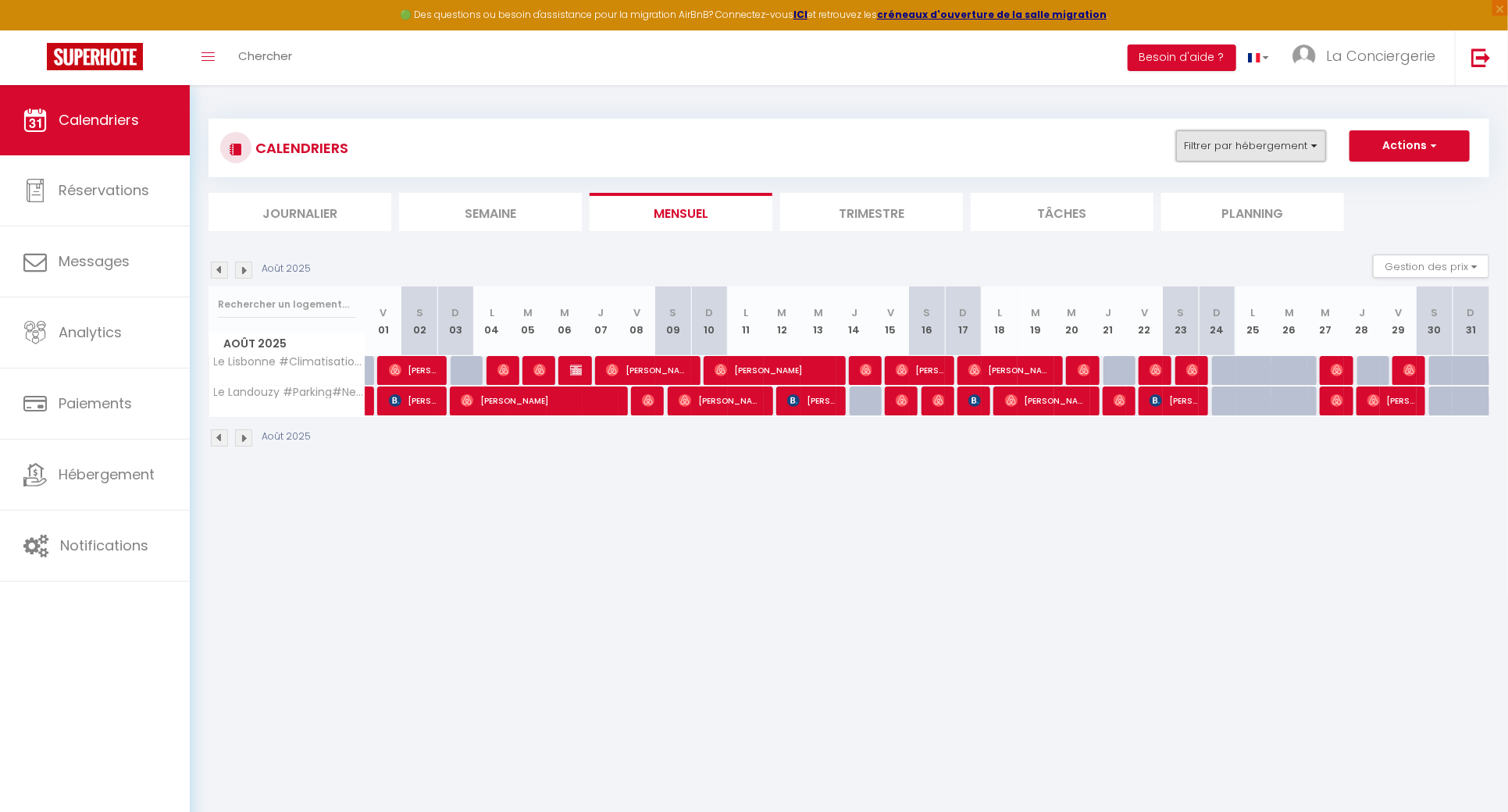
click at [1262, 155] on button "Filtrer par hébergement" at bounding box center [1250, 145] width 150 height 31
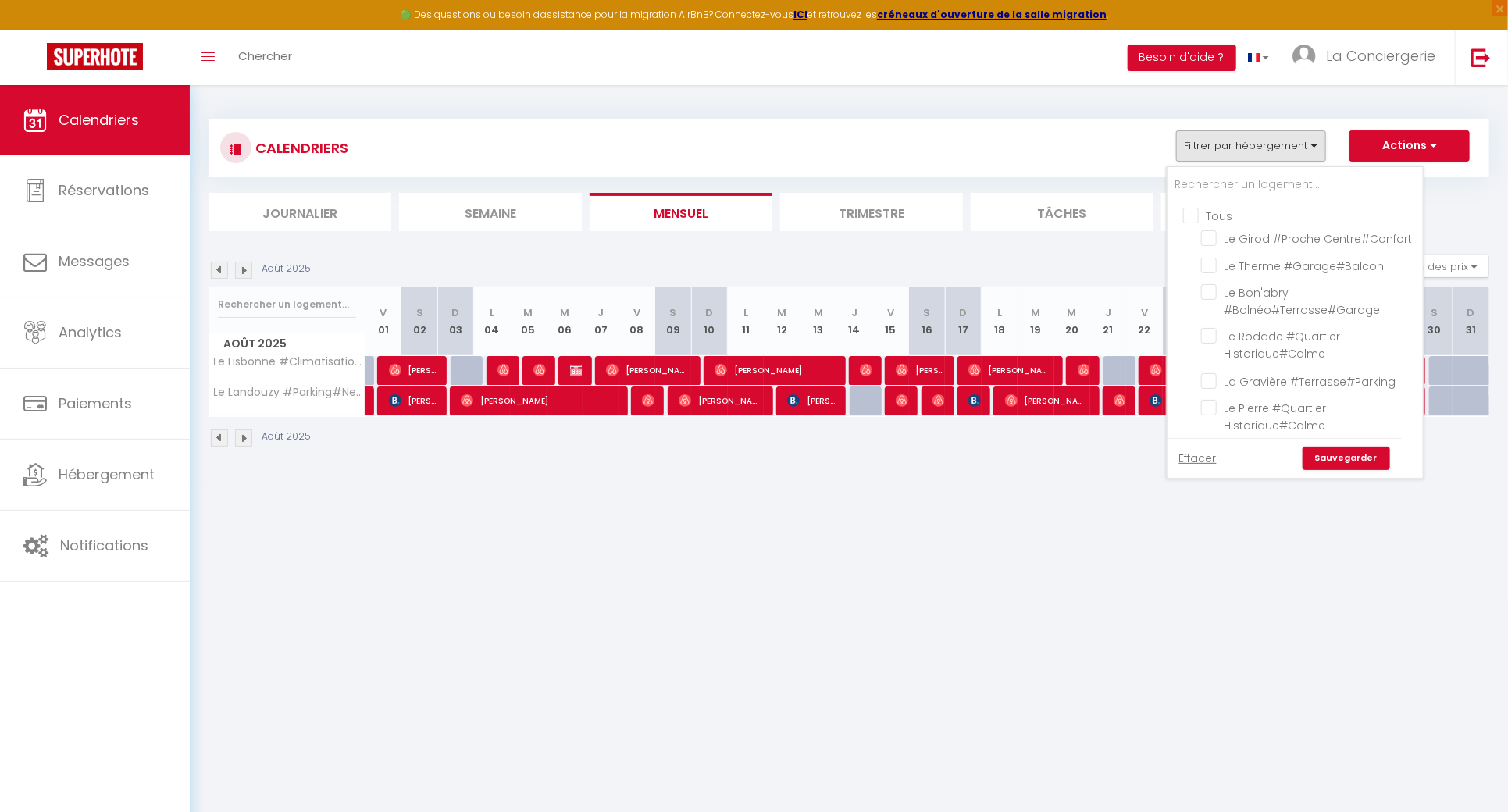
click at [1200, 212] on input "Tous" at bounding box center [1311, 214] width 256 height 15
click at [1211, 184] on input "text" at bounding box center [1295, 185] width 256 height 28
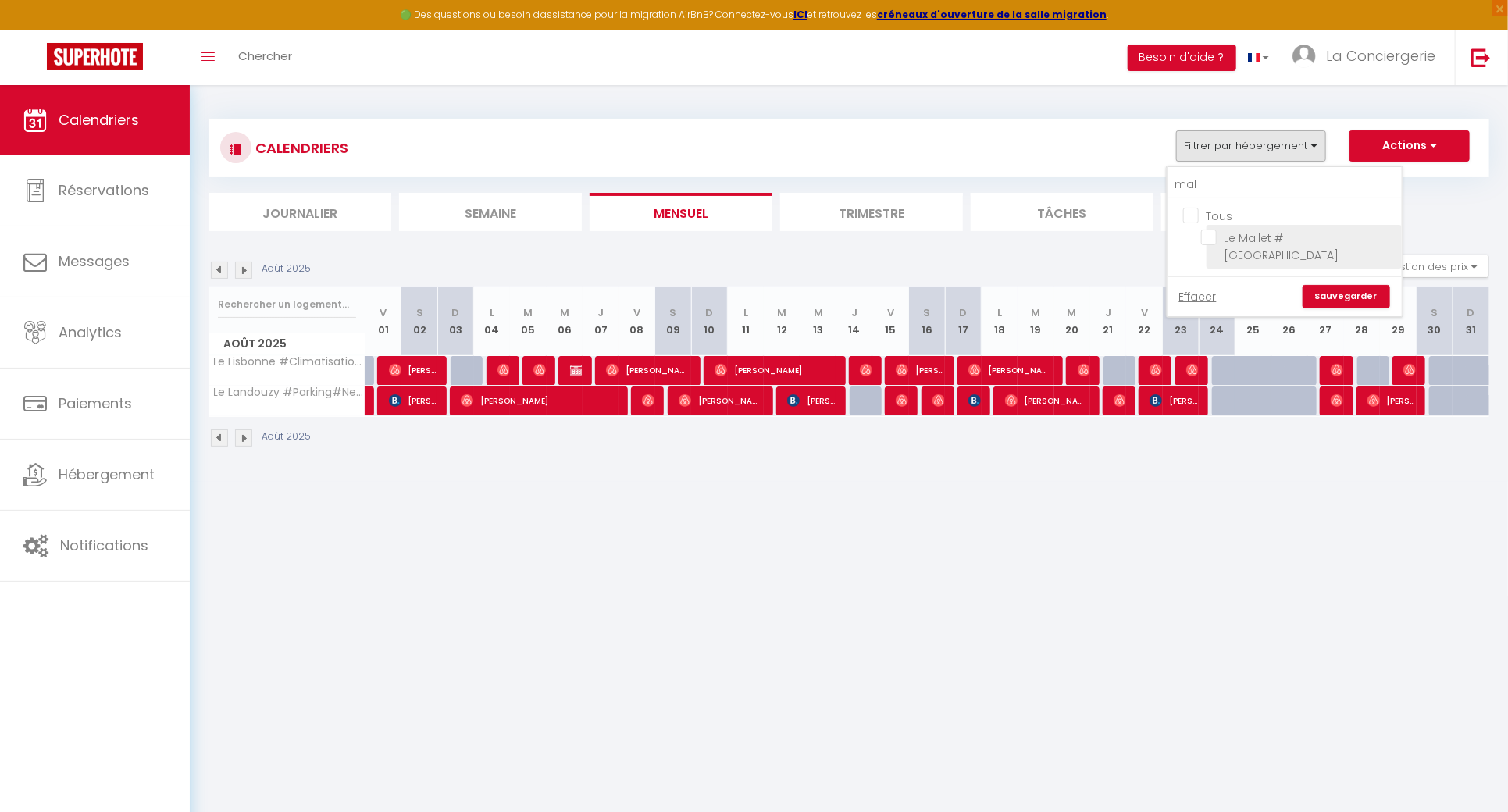
click at [1213, 230] on input "Le Mallet #[GEOGRAPHIC_DATA]" at bounding box center [1299, 237] width 196 height 15
click at [1372, 285] on link "Sauvegarder" at bounding box center [1346, 297] width 87 height 23
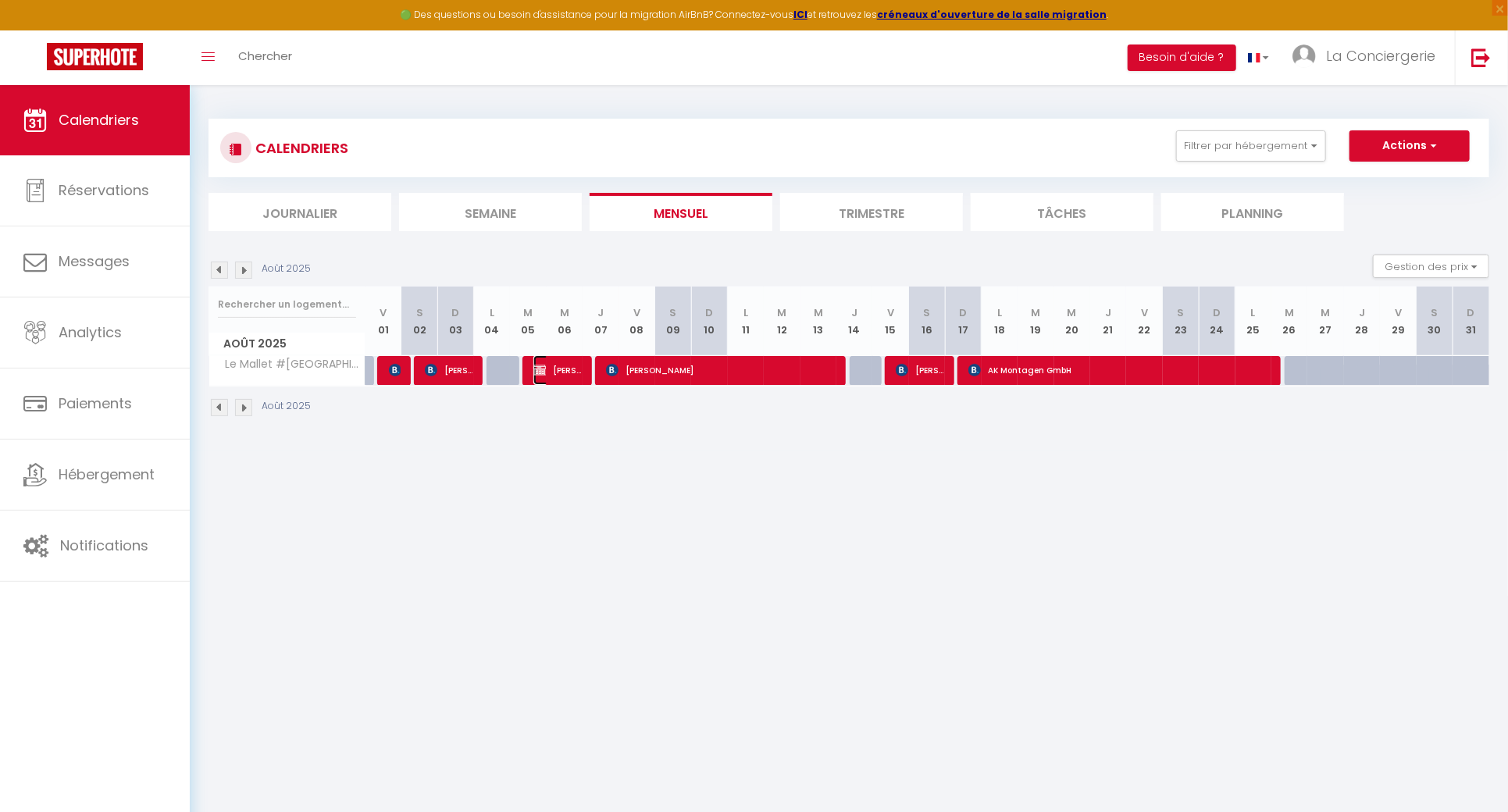
click at [572, 380] on span "[PERSON_NAME]" at bounding box center [557, 370] width 48 height 30
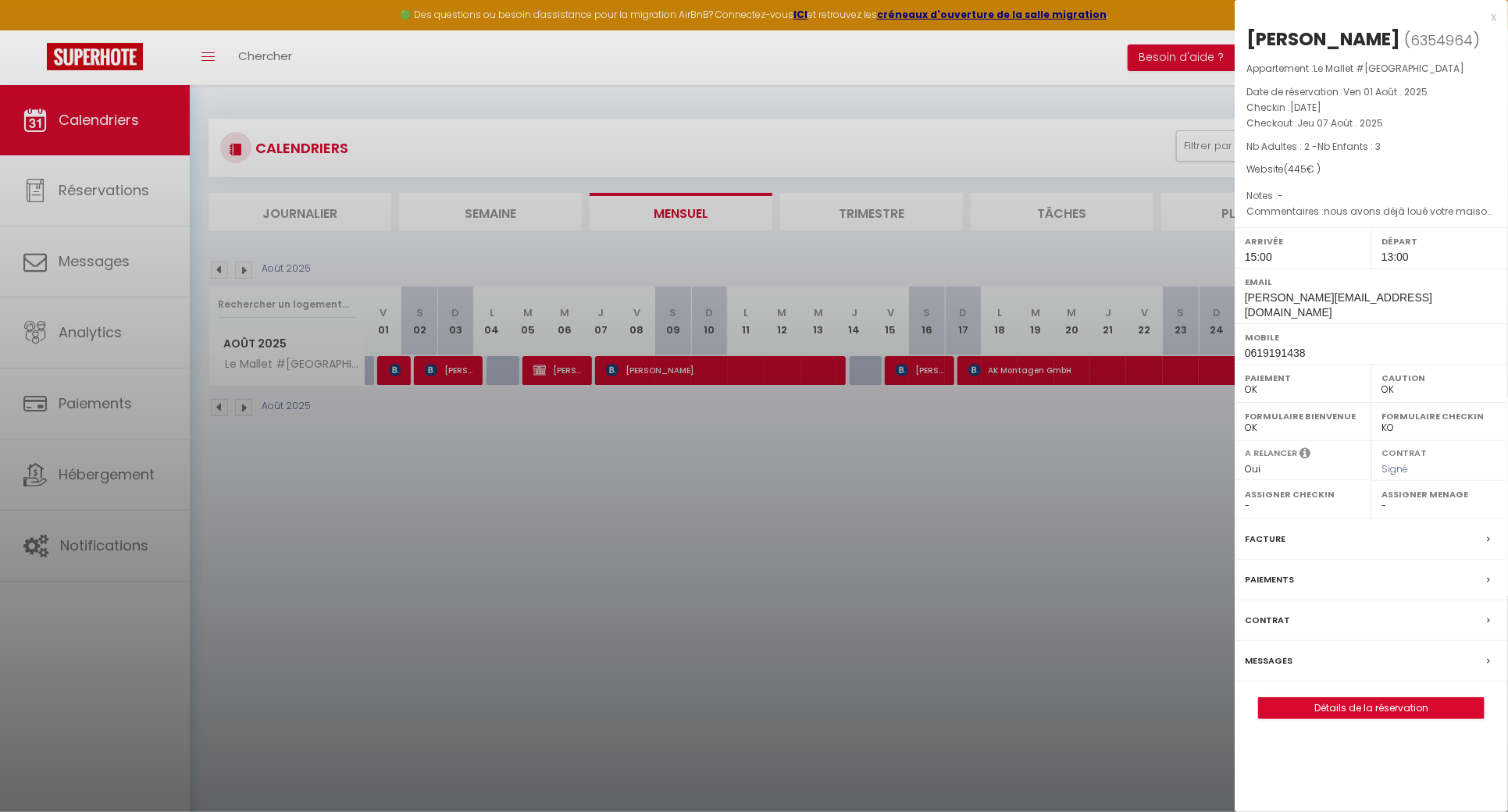
click at [1354, 678] on div "[PERSON_NAME] ( 6354964 ) Appartement : Le Mallet #[GEOGRAPHIC_DATA] Date de ré…" at bounding box center [1372, 373] width 274 height 693
click at [1354, 698] on link "Détails de la réservation" at bounding box center [1372, 708] width 225 height 21
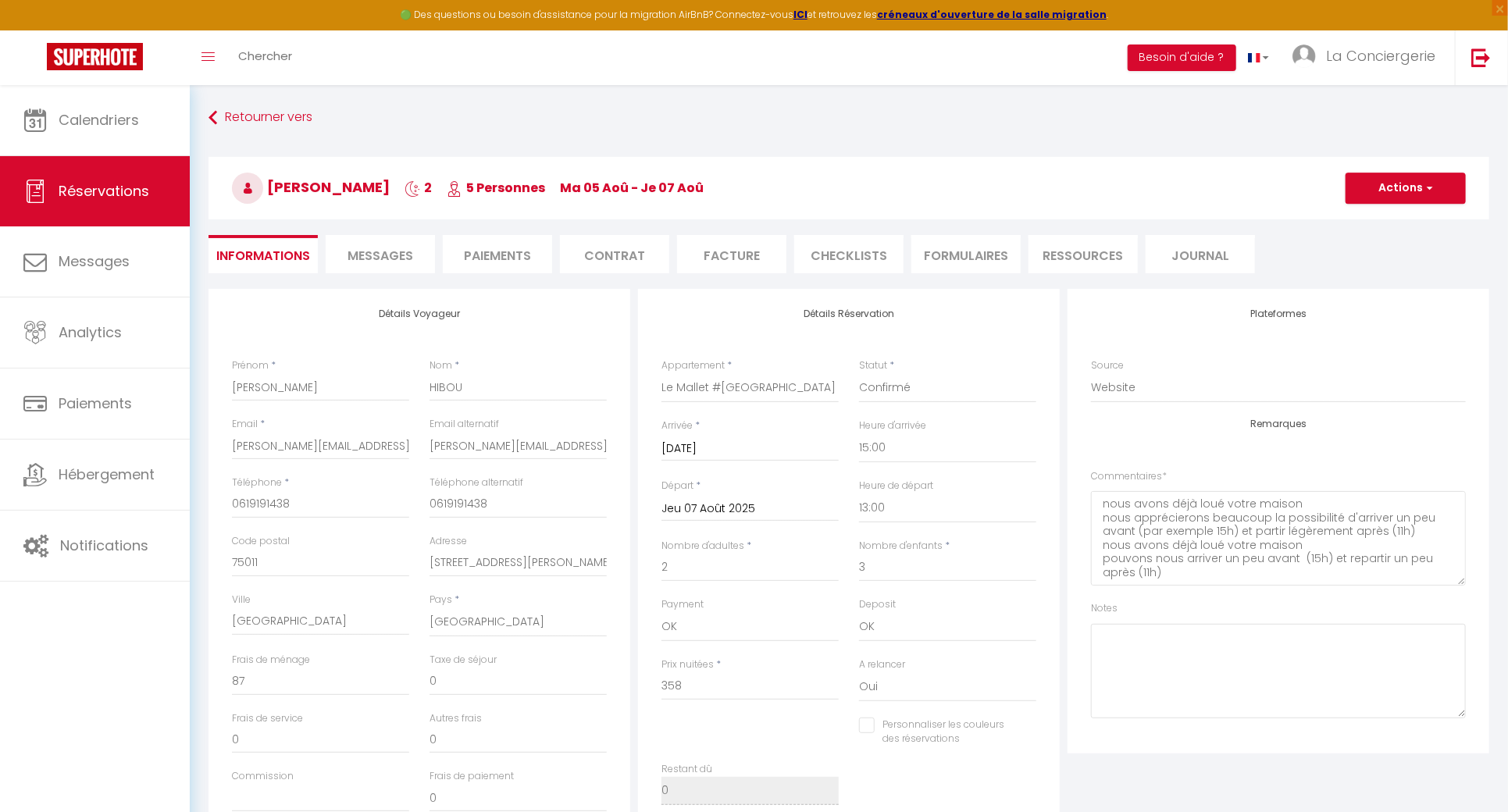
drag, startPoint x: 474, startPoint y: 247, endPoint x: 450, endPoint y: 214, distance: 40.8
click at [474, 247] on li "Paiements" at bounding box center [497, 254] width 110 height 39
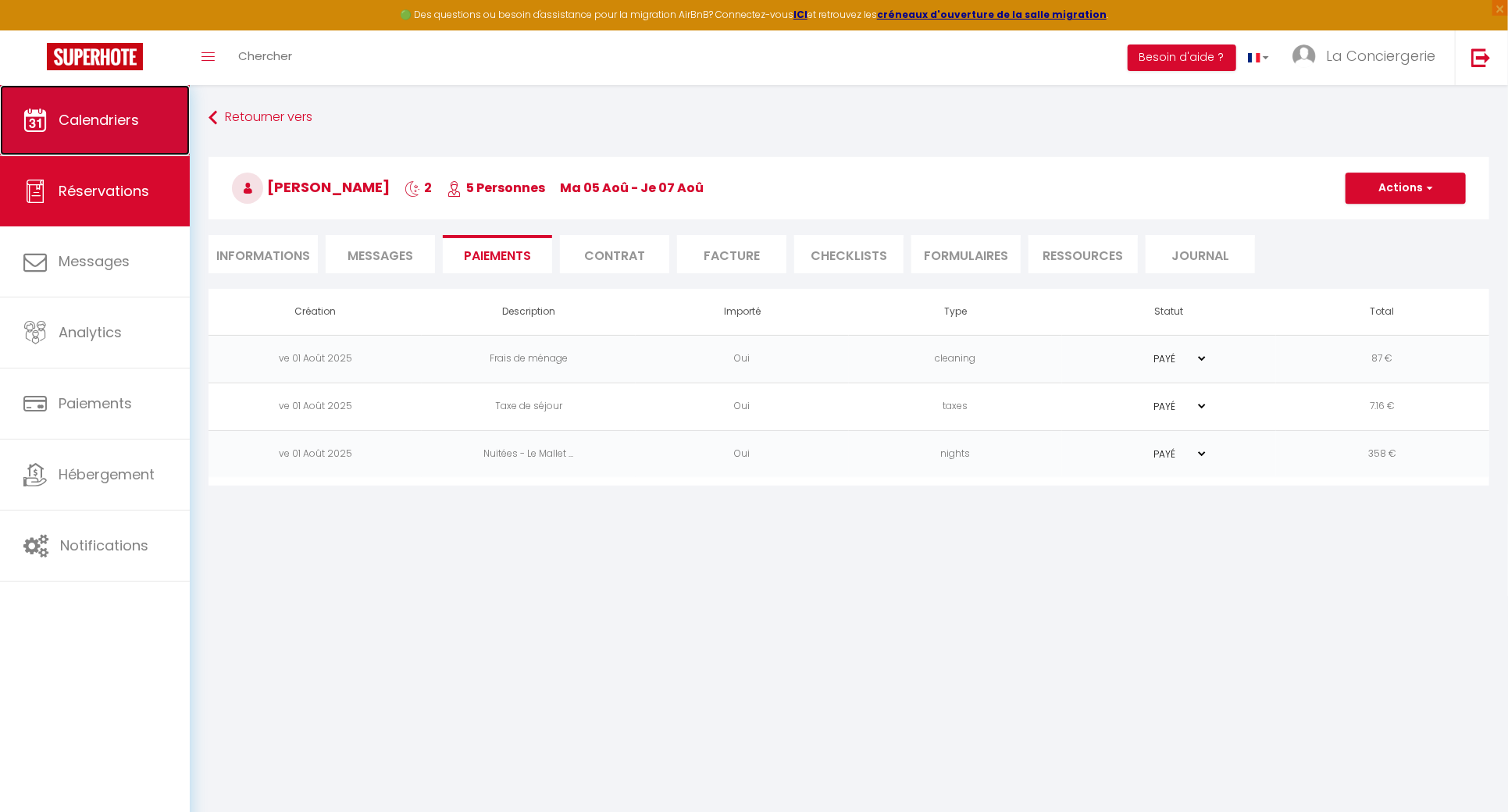
click at [85, 129] on span "Calendriers" at bounding box center [99, 120] width 81 height 20
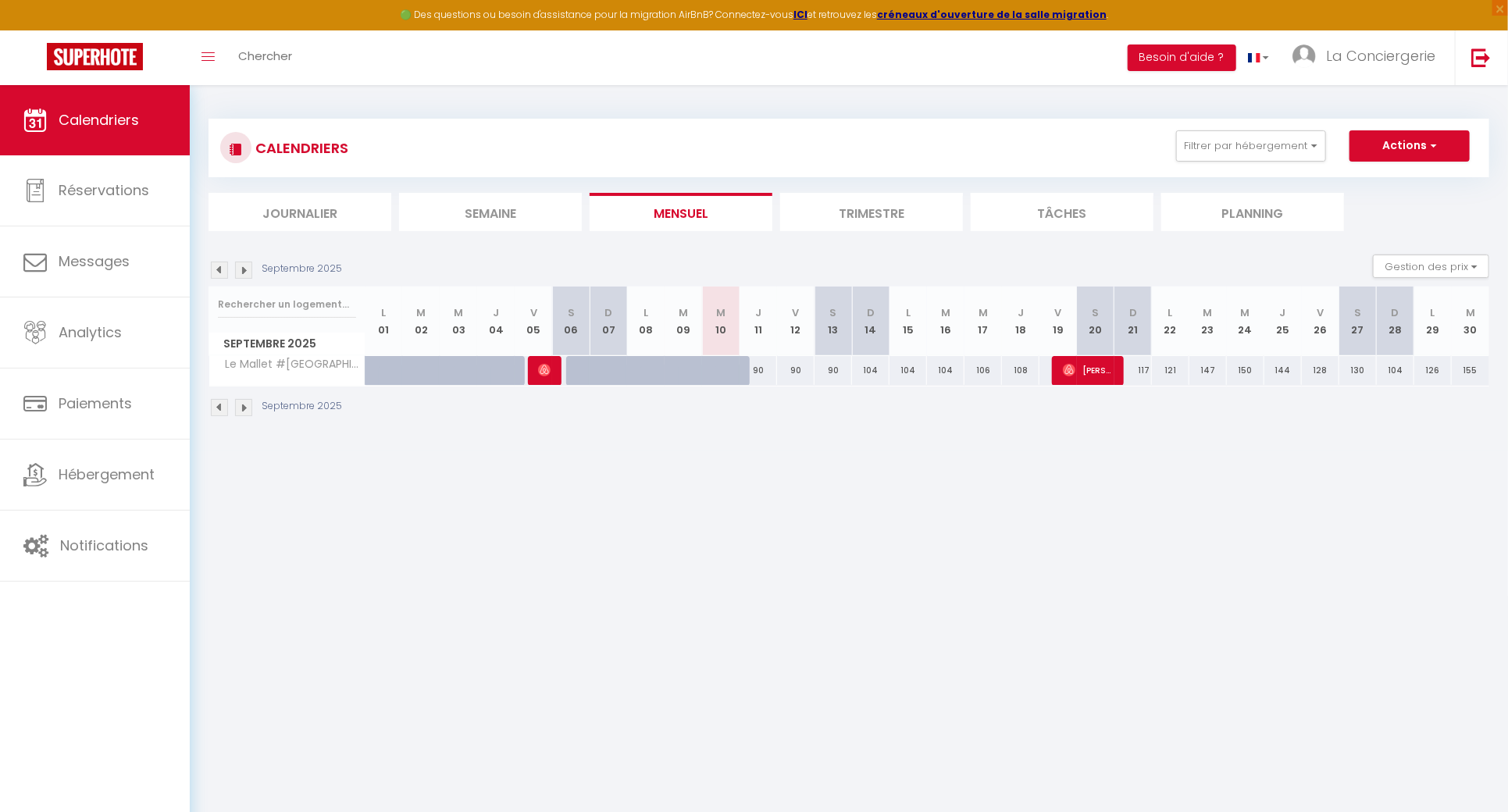
click at [220, 274] on img at bounding box center [219, 269] width 17 height 17
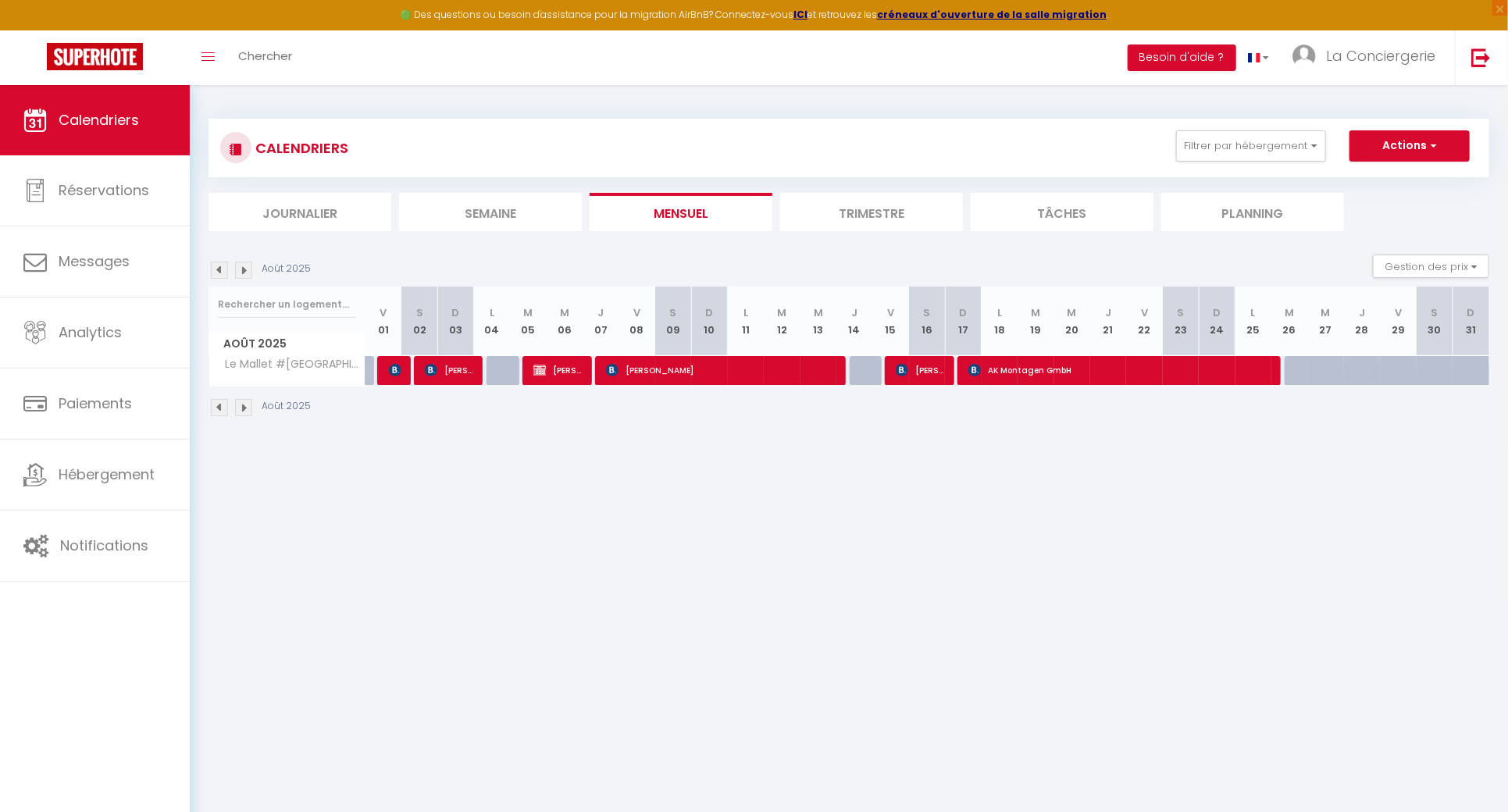
click at [387, 370] on div at bounding box center [395, 371] width 36 height 30
click at [397, 371] on tr "Le Mallet #Jardin#Central 90 [PERSON_NAME] 90 [PERSON_NAME] 90 90 [PERSON_NAME]…" at bounding box center [849, 371] width 1281 height 31
click at [394, 375] on span "[PERSON_NAME]" at bounding box center [394, 370] width 12 height 30
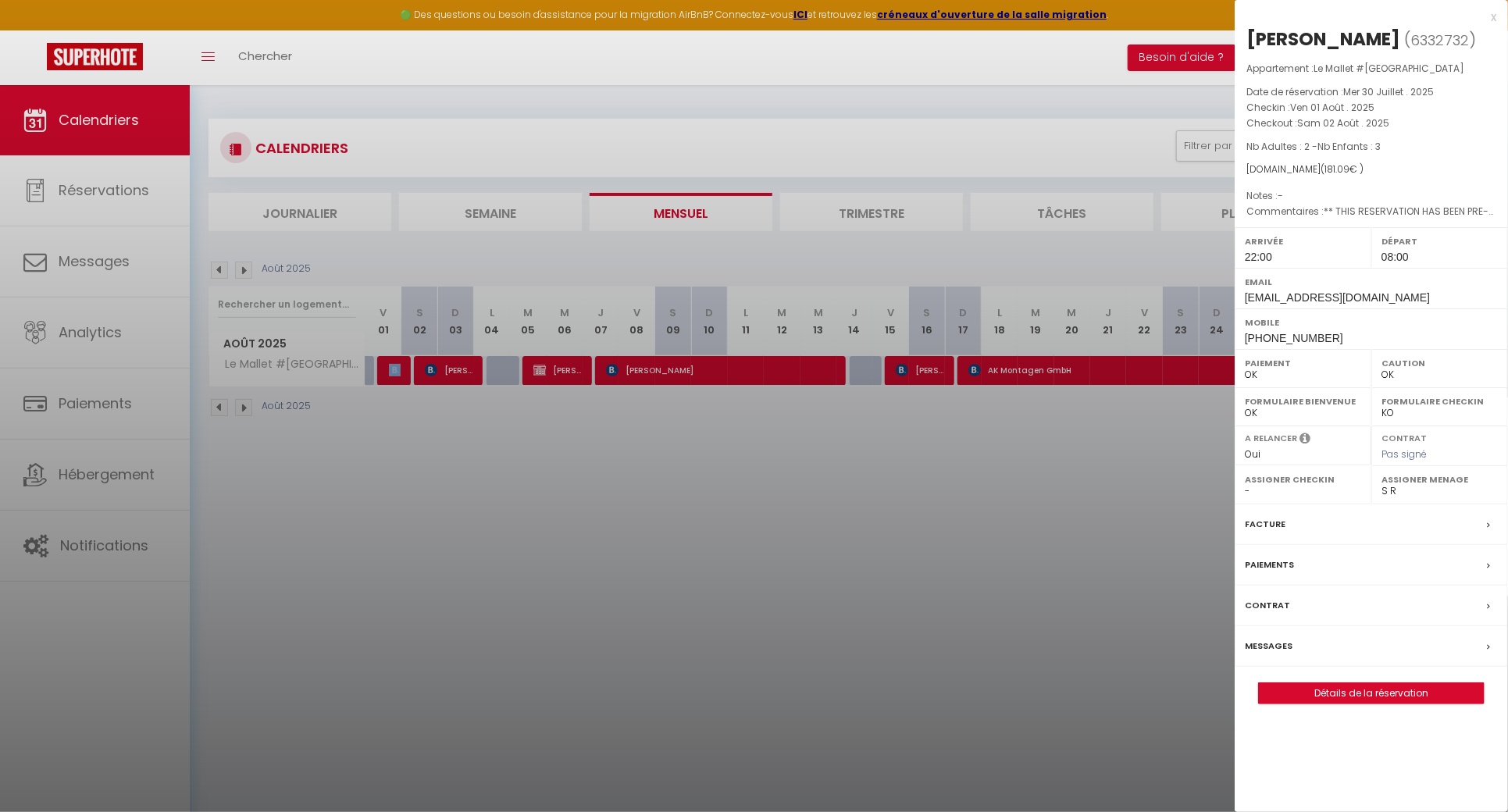
drag, startPoint x: 1367, startPoint y: 41, endPoint x: 1239, endPoint y: 31, distance: 128.4
click at [1239, 31] on div "[PERSON_NAME] ( 6332732 ) Appartement : Le Mallet #[GEOGRAPHIC_DATA] Date de ré…" at bounding box center [1372, 365] width 274 height 677
click at [451, 519] on div at bounding box center [754, 406] width 1508 height 812
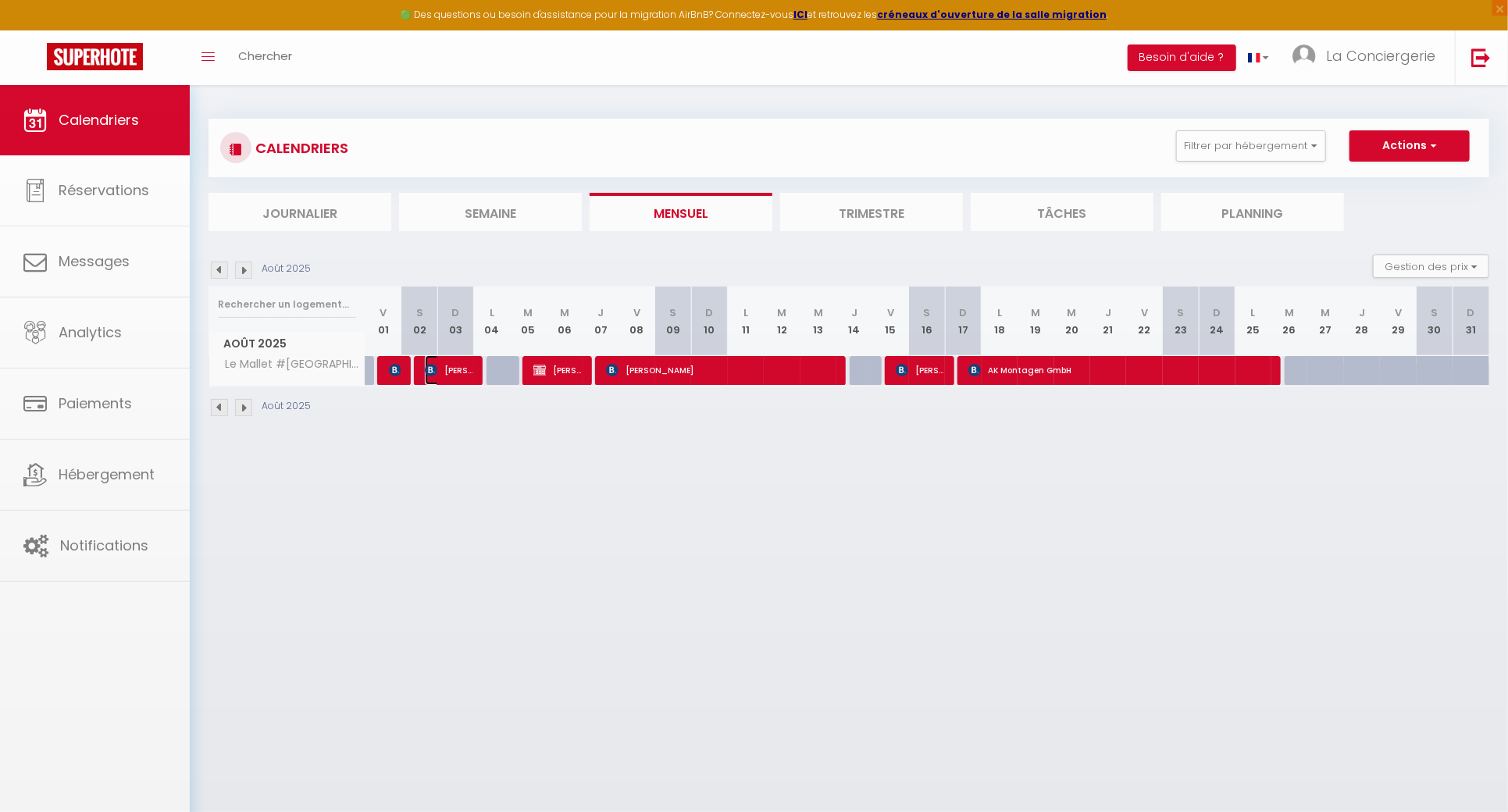
drag, startPoint x: 450, startPoint y: 362, endPoint x: 486, endPoint y: 358, distance: 36.2
click at [450, 362] on span "[PERSON_NAME]" at bounding box center [448, 370] width 48 height 30
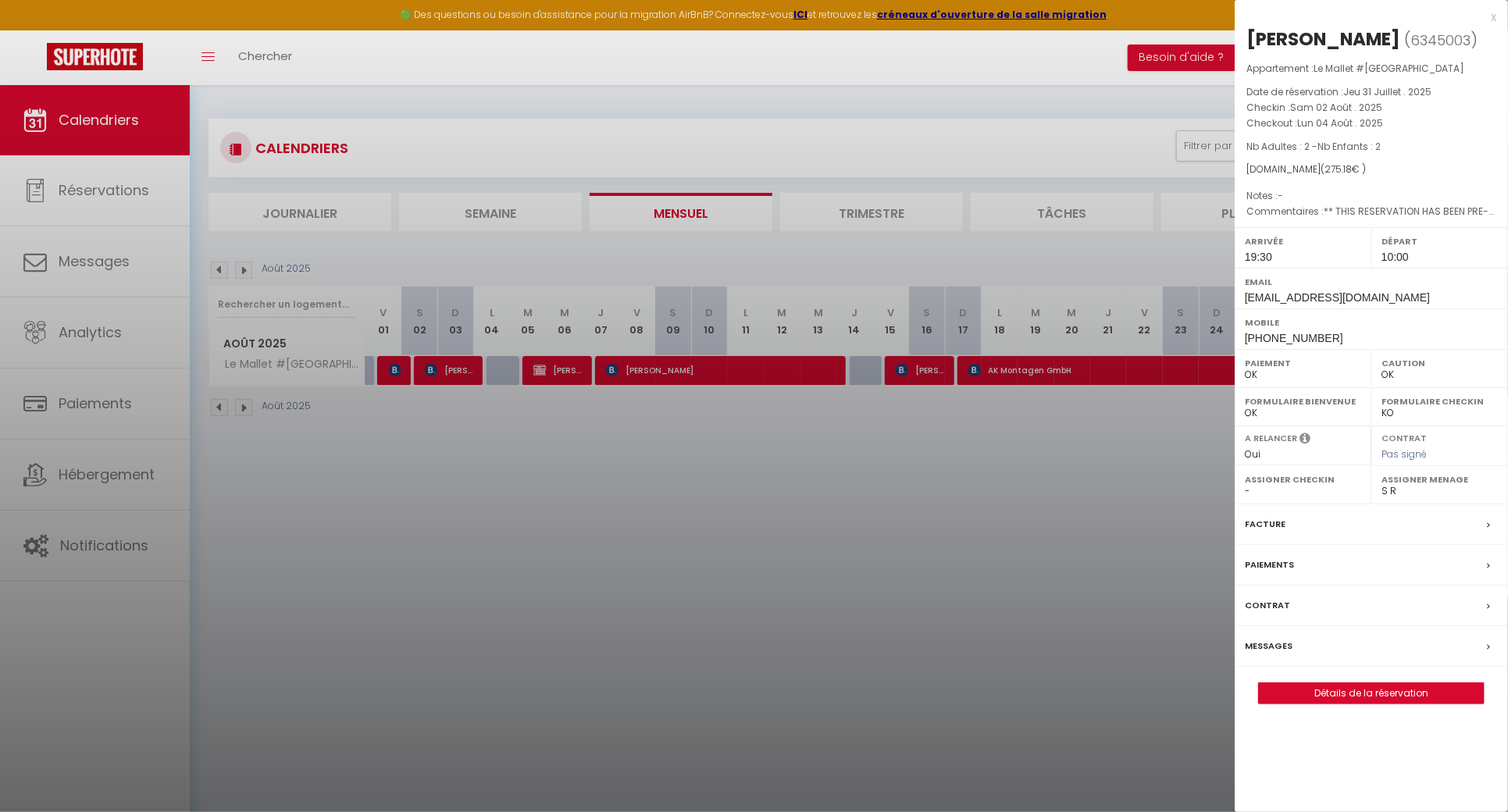
drag, startPoint x: 1407, startPoint y: 31, endPoint x: 1248, endPoint y: 31, distance: 159.0
click at [1248, 31] on h2 "[PERSON_NAME] ( 6345003 )" at bounding box center [1372, 40] width 250 height 27
click at [435, 597] on div at bounding box center [754, 406] width 1508 height 812
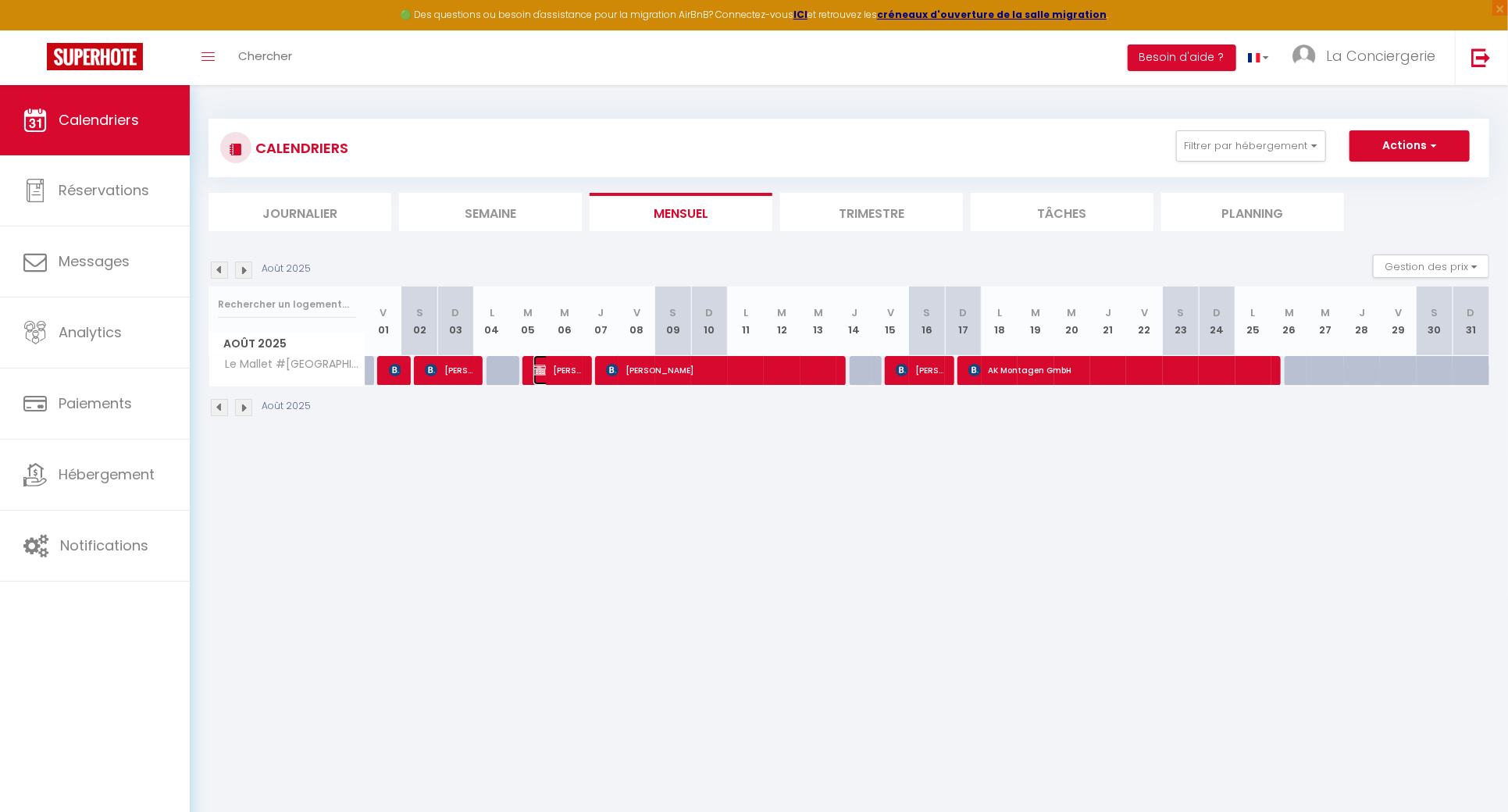
click at [555, 371] on span "[PERSON_NAME]" at bounding box center [557, 370] width 48 height 30
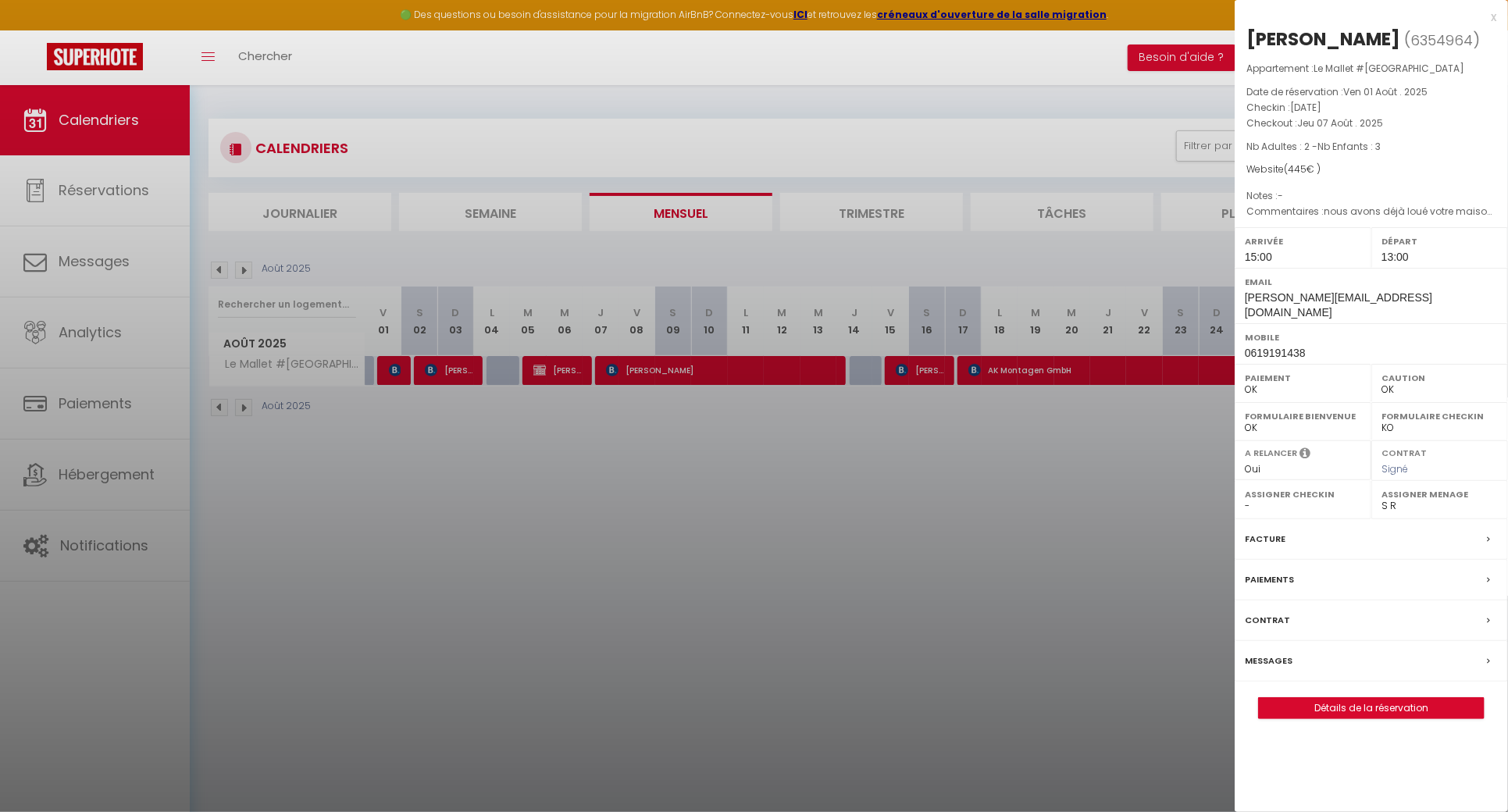
drag, startPoint x: 1385, startPoint y: 39, endPoint x: 1225, endPoint y: 37, distance: 160.0
click at [1247, 39] on h2 "[PERSON_NAME] ( 6354964 )" at bounding box center [1372, 40] width 250 height 27
click at [555, 406] on div at bounding box center [754, 406] width 1508 height 812
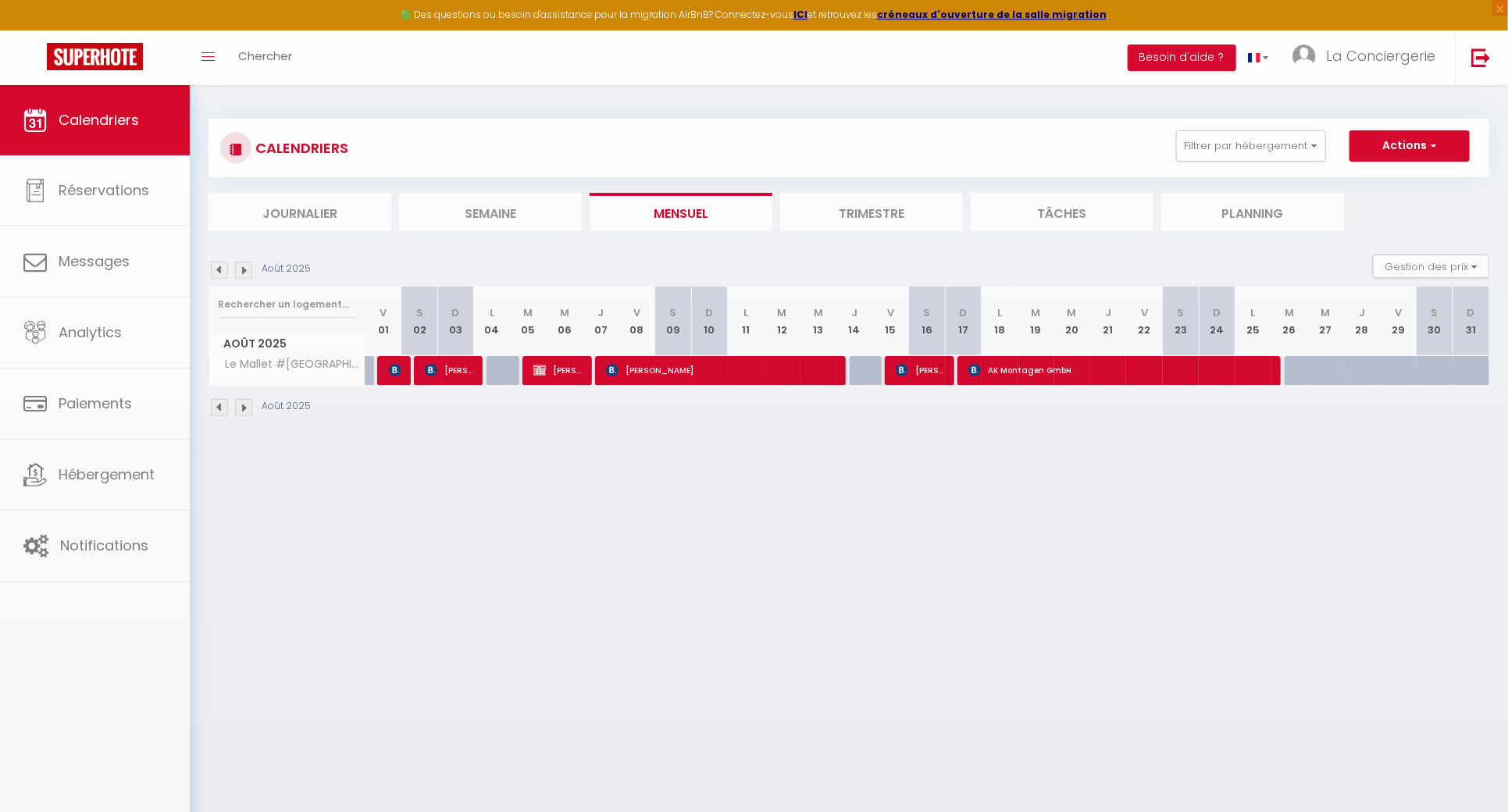
click at [644, 374] on body "🟢 Des questions ou besoin d'assistance pour la migration AirBnB? Connectez-vous…" at bounding box center [754, 491] width 1508 height 812
drag, startPoint x: 774, startPoint y: 363, endPoint x: 954, endPoint y: 265, distance: 204.9
click at [774, 363] on span "[PERSON_NAME]" at bounding box center [719, 370] width 227 height 30
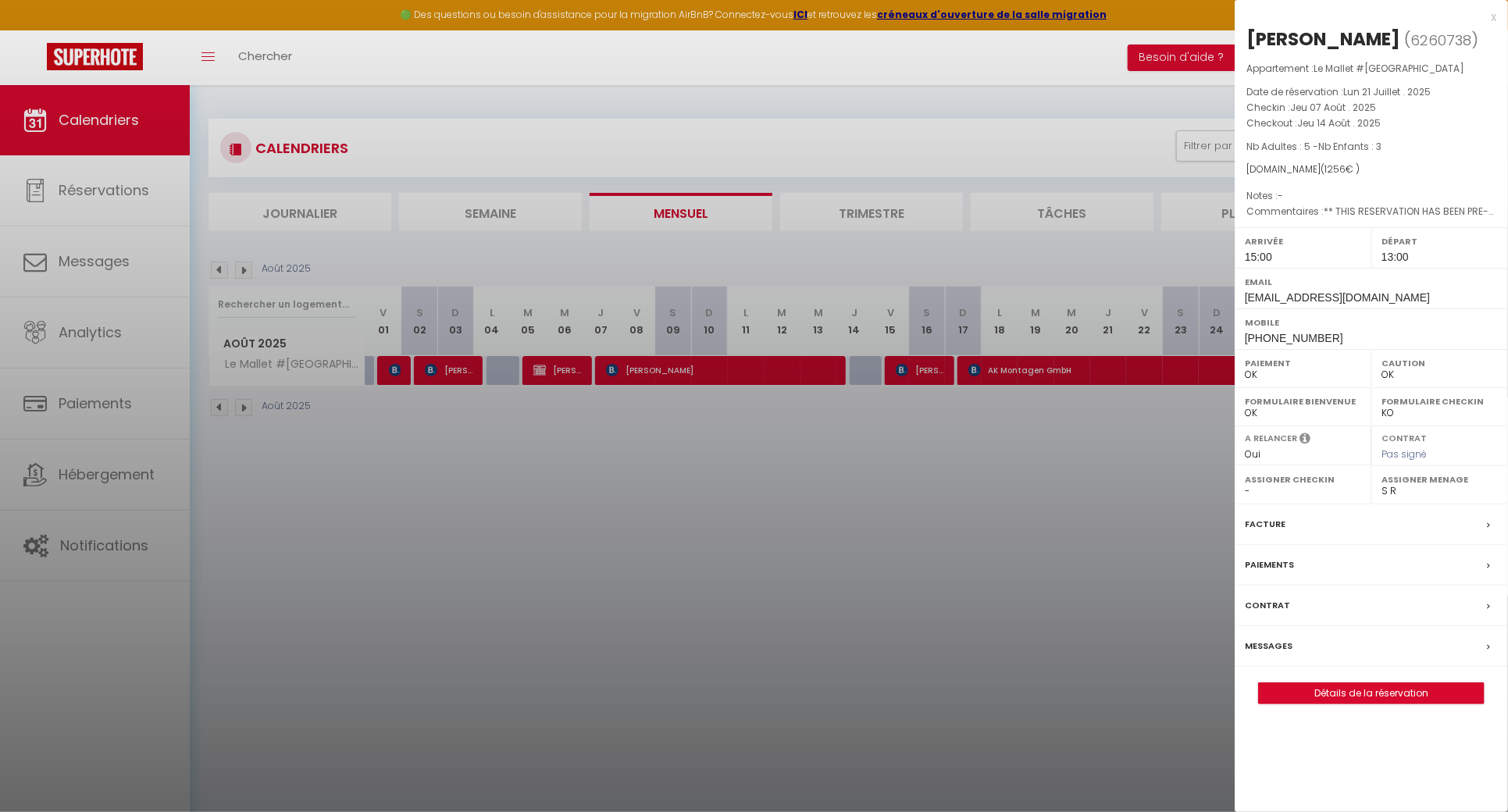
drag, startPoint x: 1391, startPoint y: 33, endPoint x: 1248, endPoint y: 33, distance: 143.0
click at [1248, 33] on div "[PERSON_NAME]" at bounding box center [1323, 39] width 153 height 25
click at [768, 544] on div at bounding box center [754, 406] width 1508 height 812
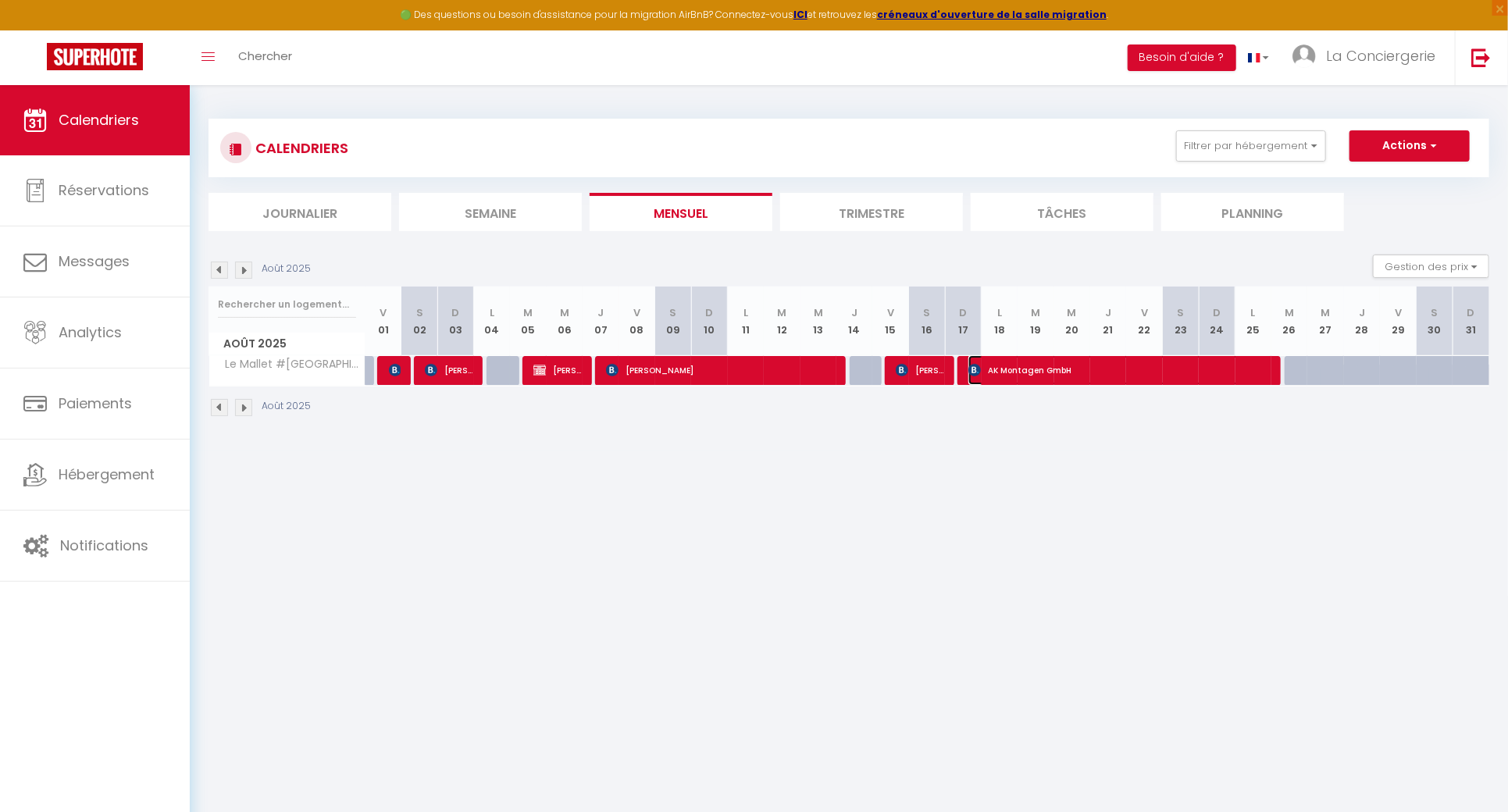
click at [1113, 357] on span "AK Montagen GmbH" at bounding box center [1118, 370] width 299 height 30
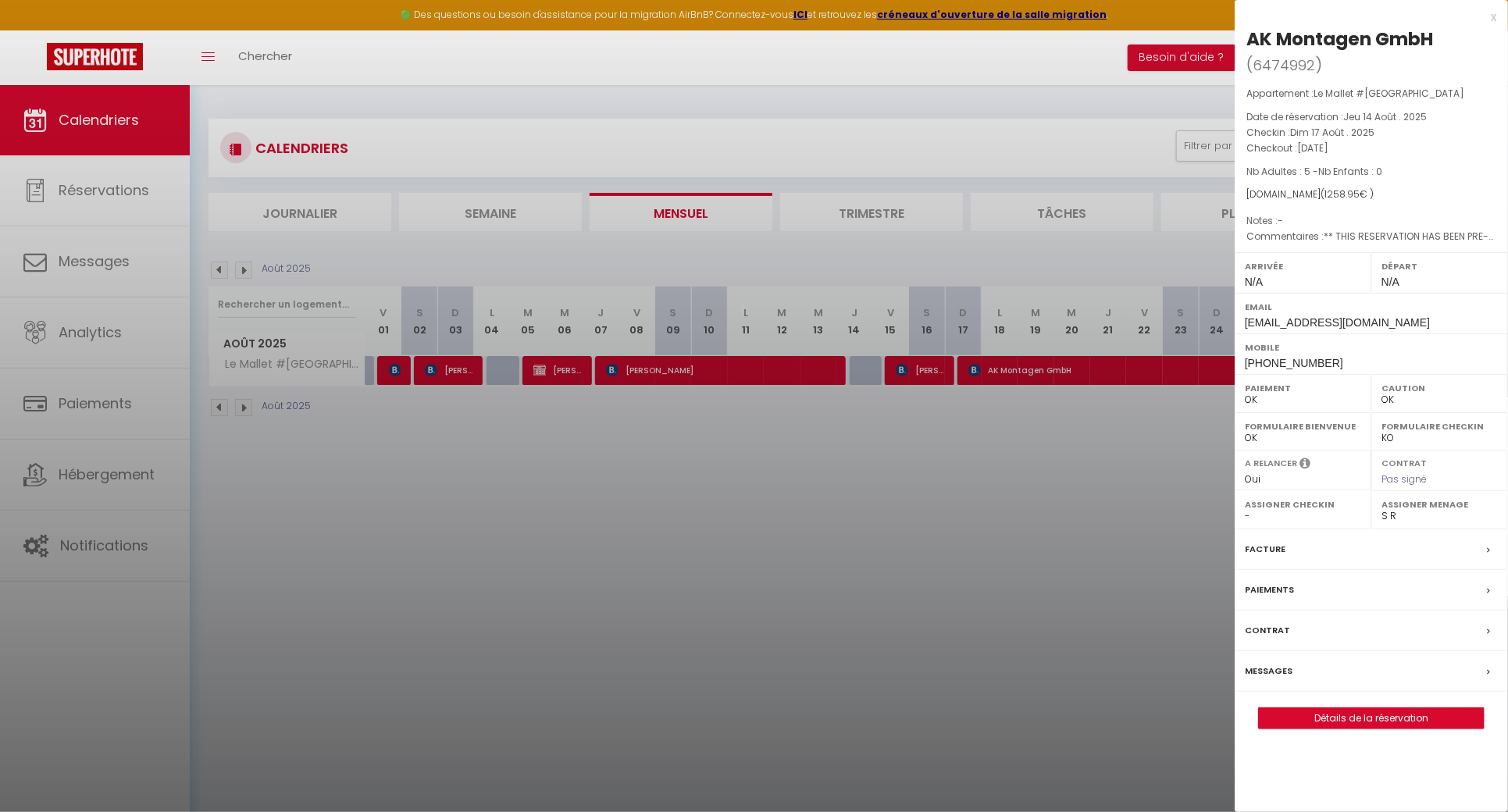
drag, startPoint x: 1437, startPoint y: 31, endPoint x: 1253, endPoint y: 32, distance: 184.0
click at [1253, 32] on h2 "AK Montagen GmbH ( 6474992 )" at bounding box center [1372, 52] width 250 height 51
click at [1289, 66] on span "6474992" at bounding box center [1284, 65] width 63 height 20
drag, startPoint x: 1249, startPoint y: 40, endPoint x: 1495, endPoint y: 41, distance: 246.0
click at [1495, 41] on h2 "AK Montagen GmbH ( 6474992 )" at bounding box center [1372, 52] width 250 height 51
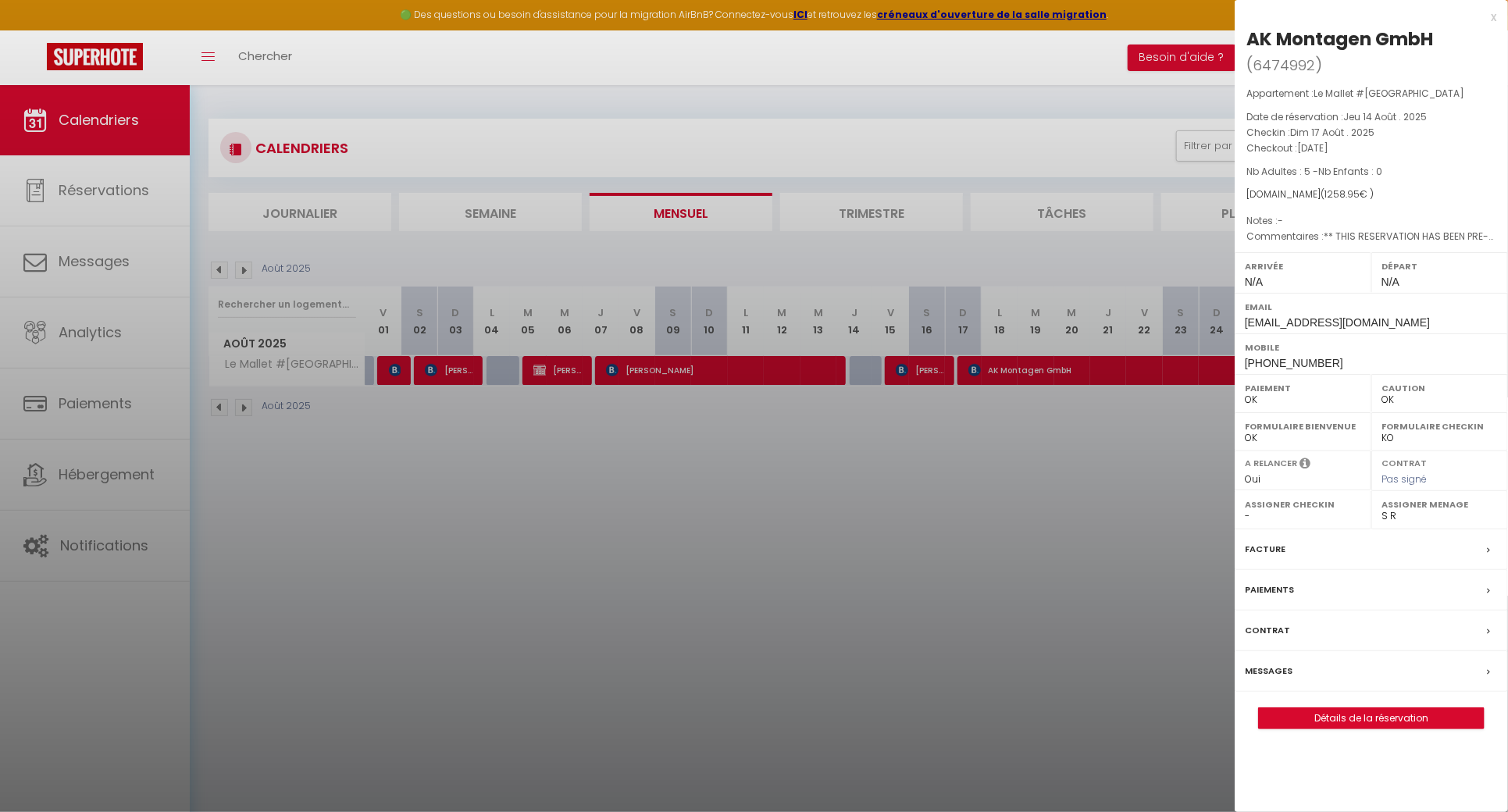
click at [970, 410] on div at bounding box center [754, 406] width 1508 height 812
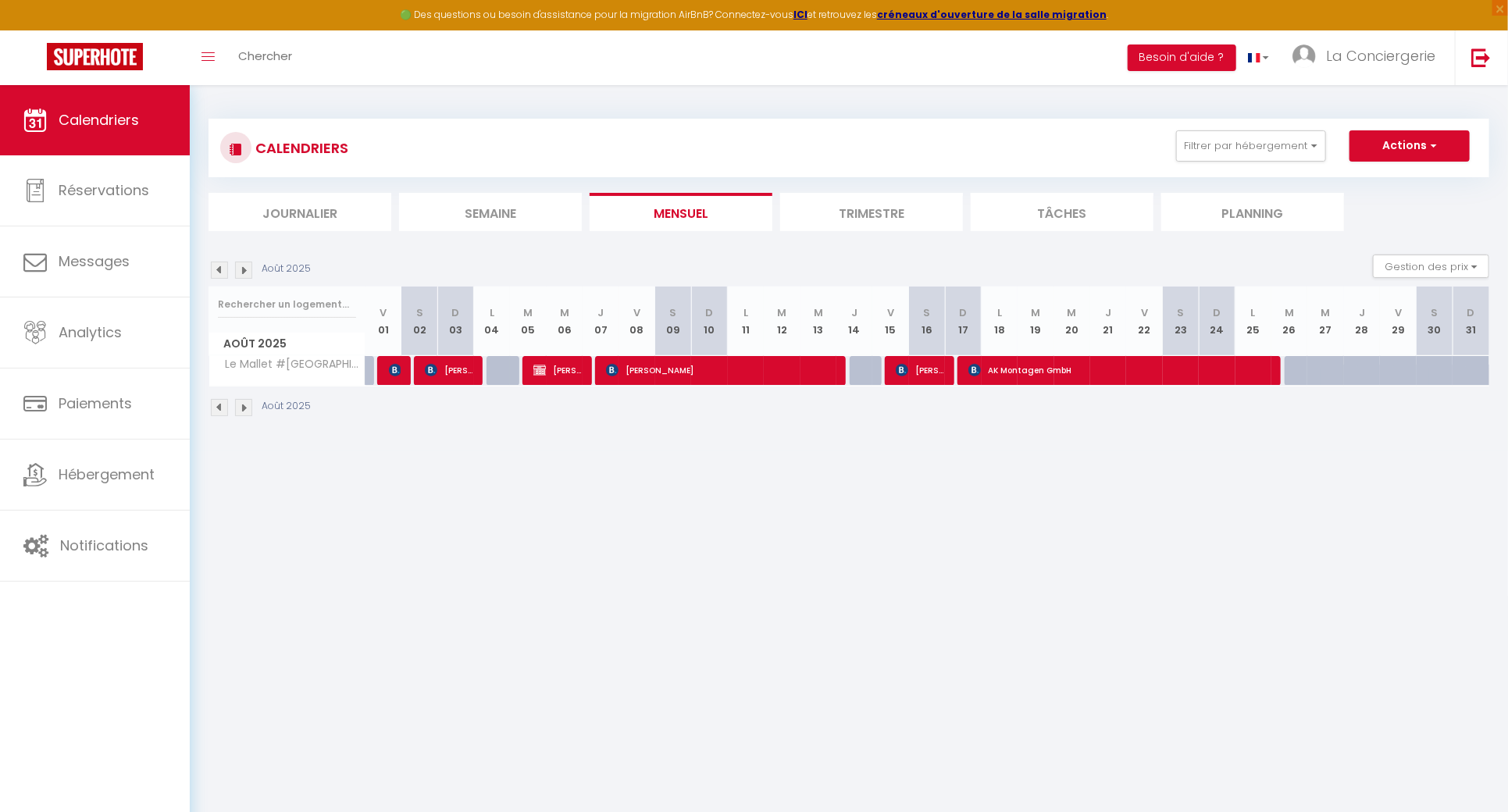
click at [452, 409] on div "Août 2025" at bounding box center [848, 409] width 1281 height 46
click at [394, 364] on img at bounding box center [395, 370] width 13 height 13
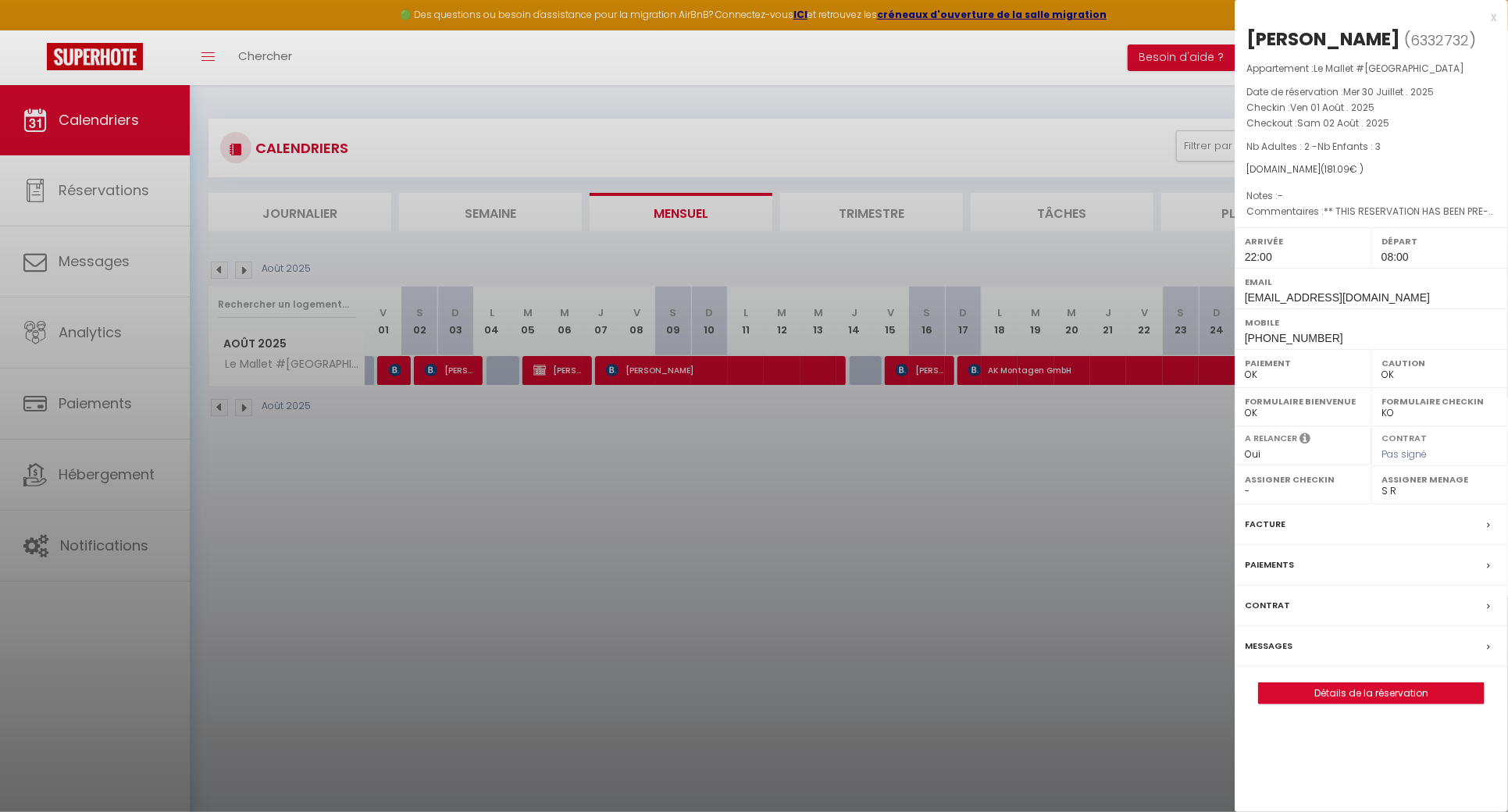
click at [460, 357] on div at bounding box center [754, 406] width 1508 height 812
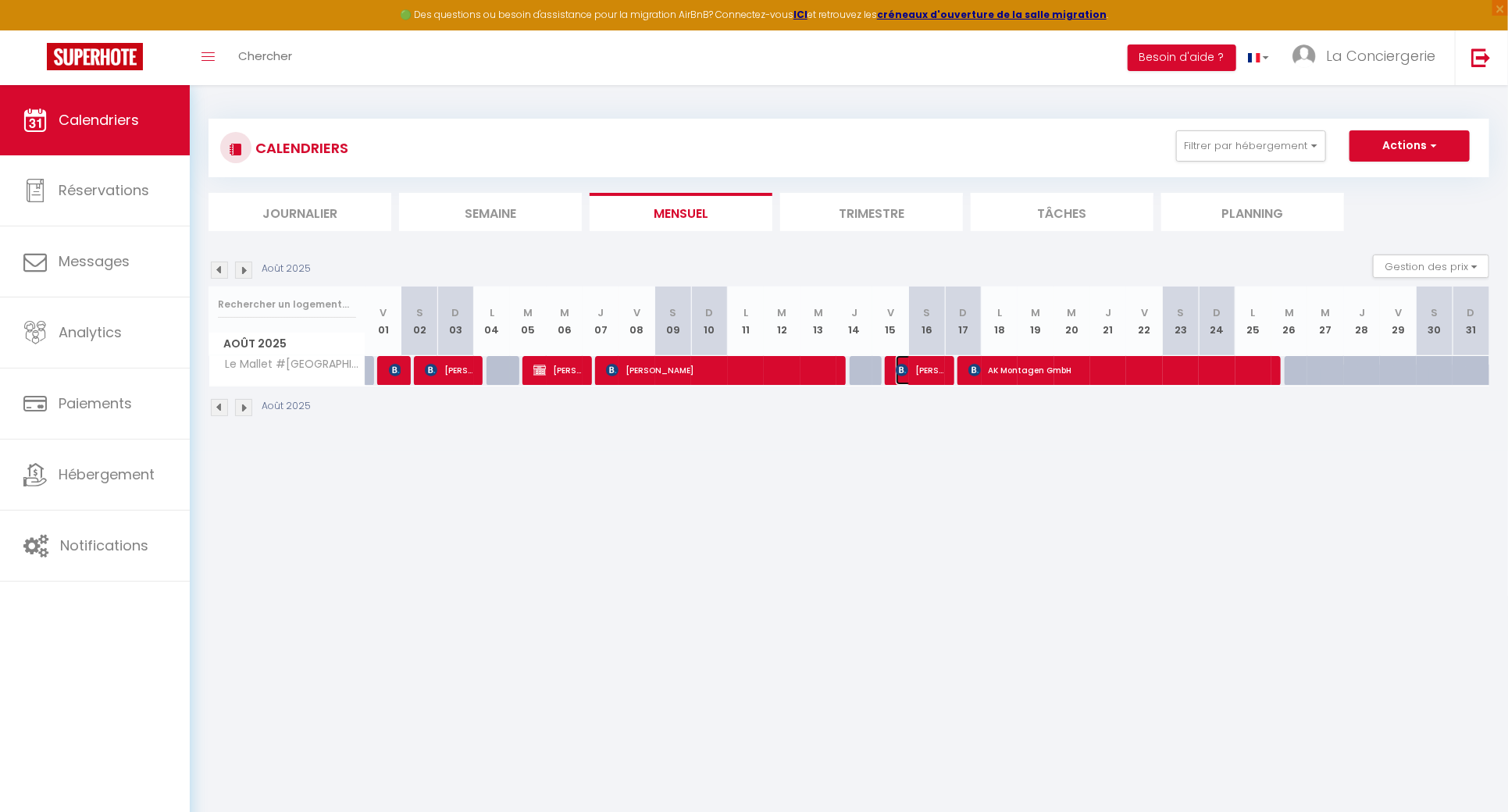
click at [909, 369] on span "[PERSON_NAME] Saint Sulpice" at bounding box center [919, 370] width 48 height 30
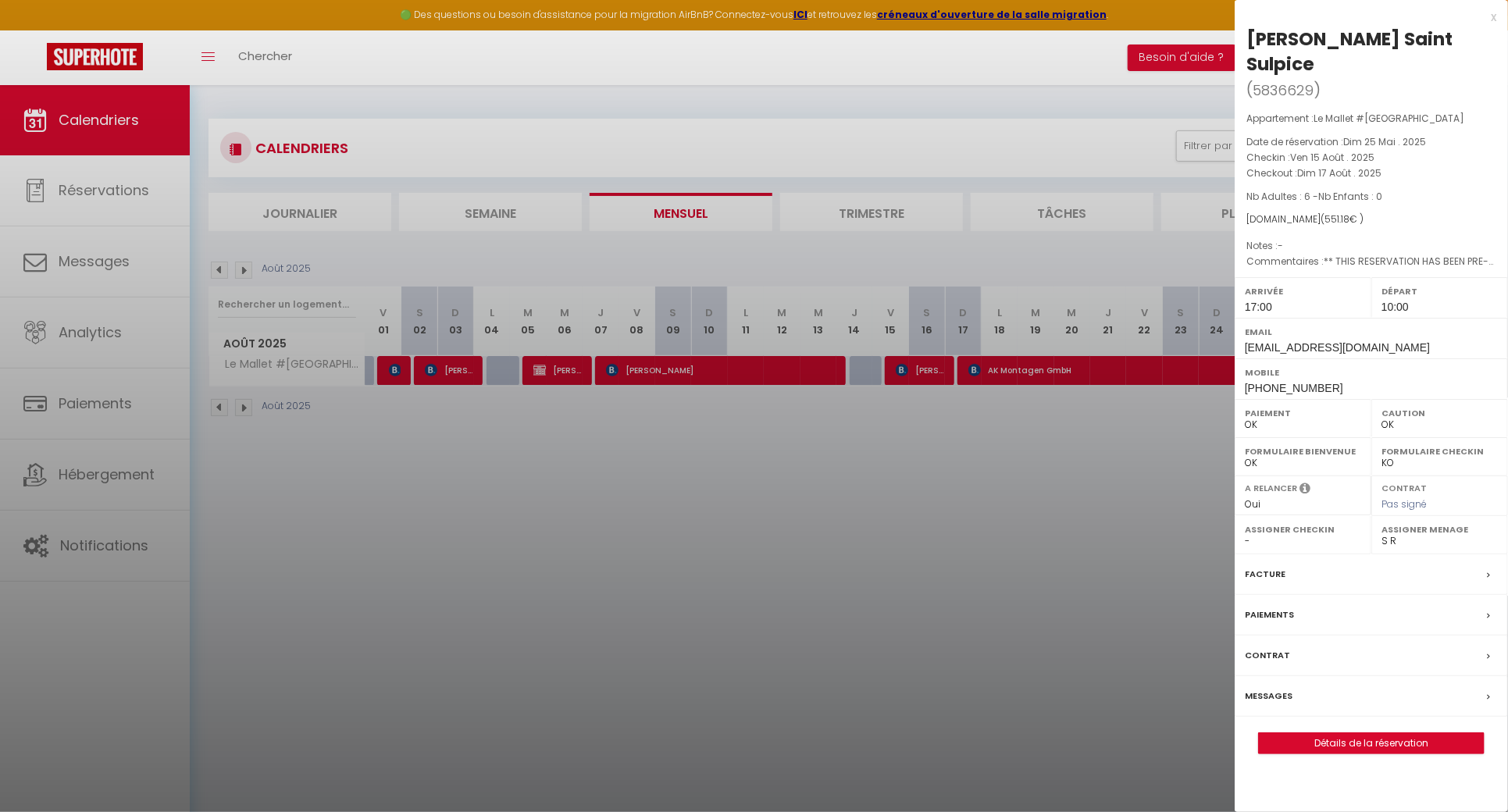
drag, startPoint x: 1381, startPoint y: 42, endPoint x: 1241, endPoint y: 45, distance: 140.0
click at [1247, 42] on h2 "[PERSON_NAME] ( 5836629 )" at bounding box center [1372, 65] width 250 height 76
click at [710, 491] on div at bounding box center [754, 406] width 1508 height 812
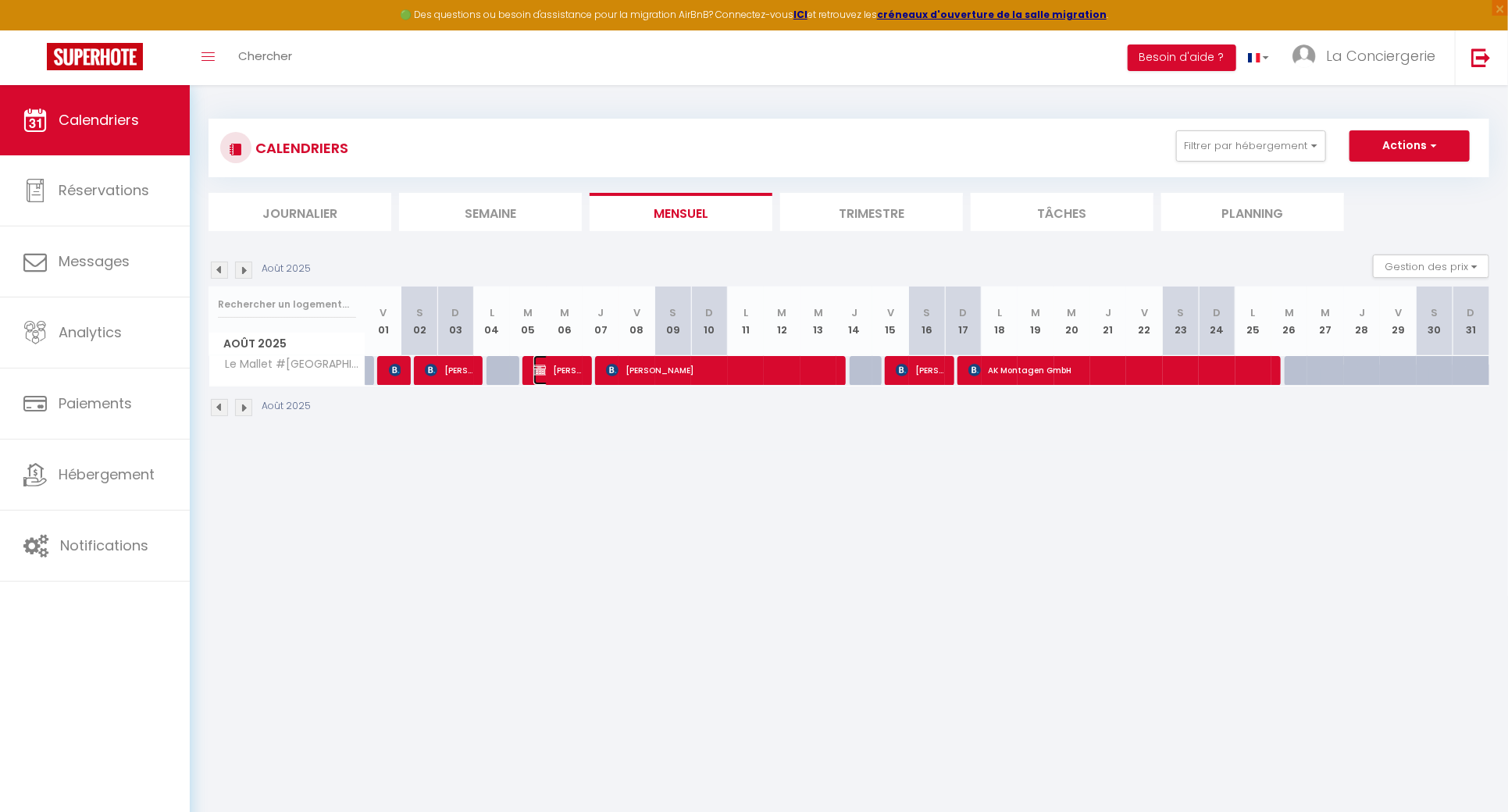
drag, startPoint x: 555, startPoint y: 362, endPoint x: 618, endPoint y: 406, distance: 76.8
click at [555, 362] on span "[PERSON_NAME]" at bounding box center [557, 370] width 48 height 30
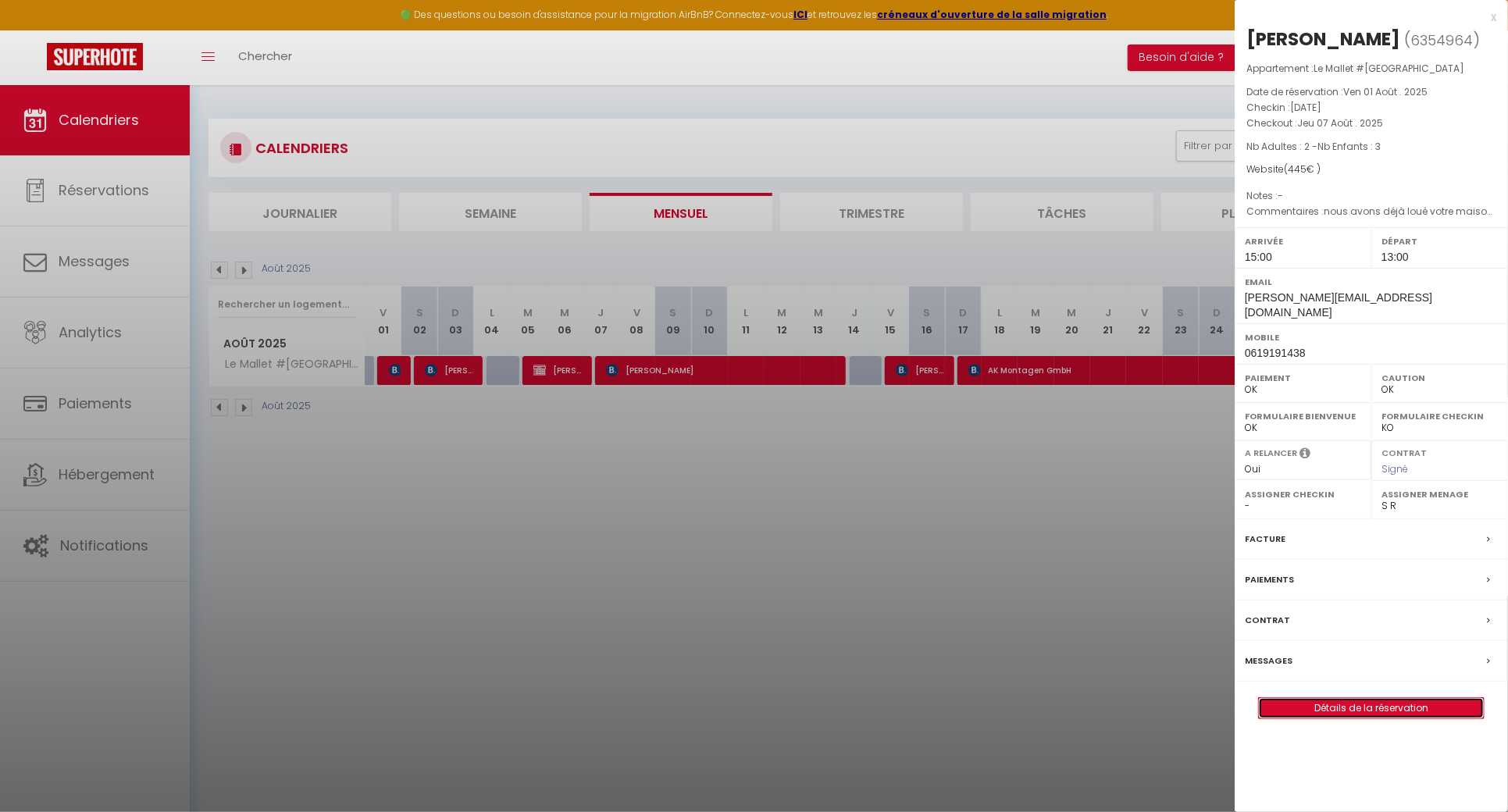
click at [1325, 698] on link "Détails de la réservation" at bounding box center [1372, 708] width 225 height 21
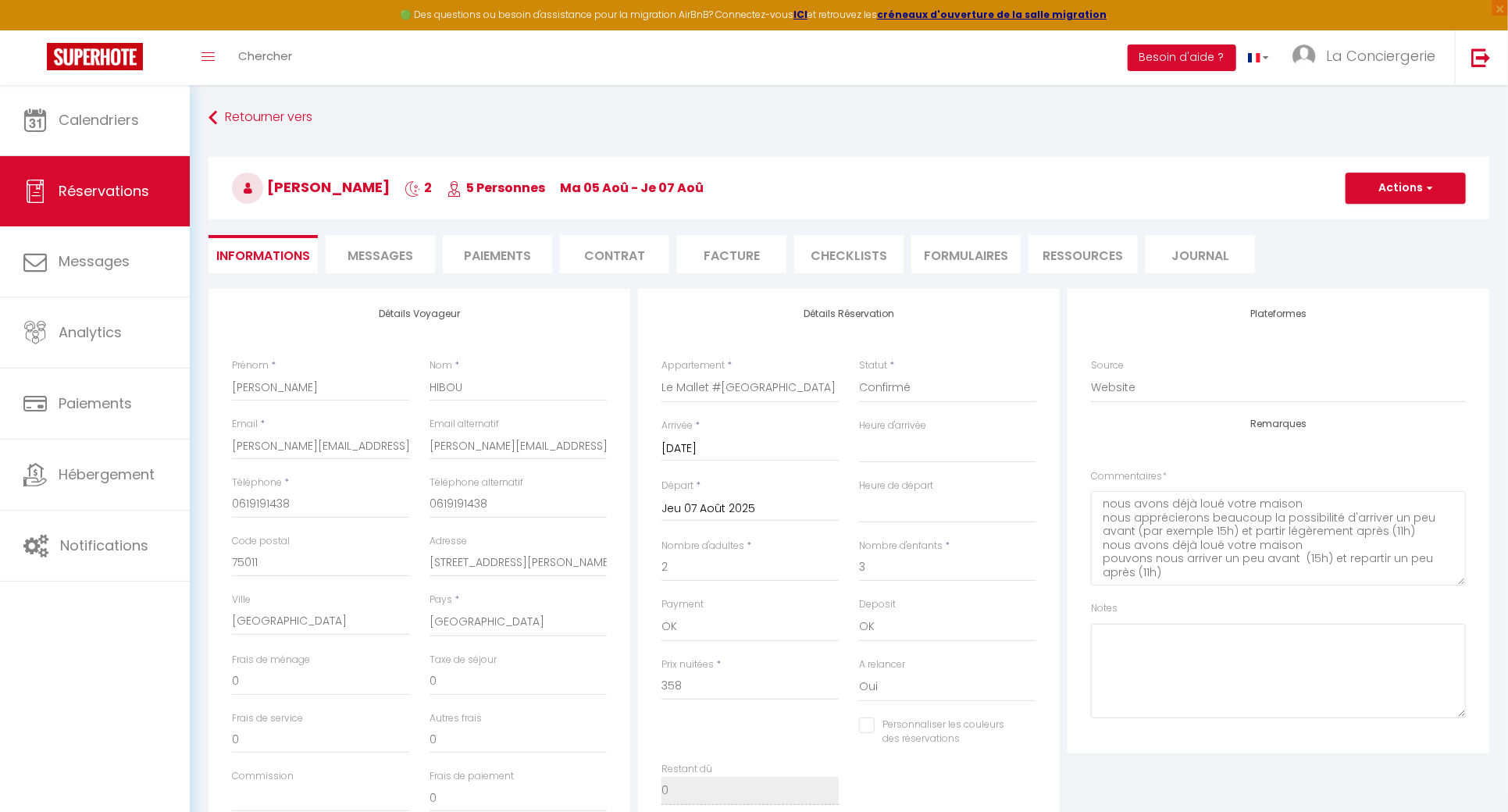
click at [516, 256] on li "Paiements" at bounding box center [497, 254] width 110 height 39
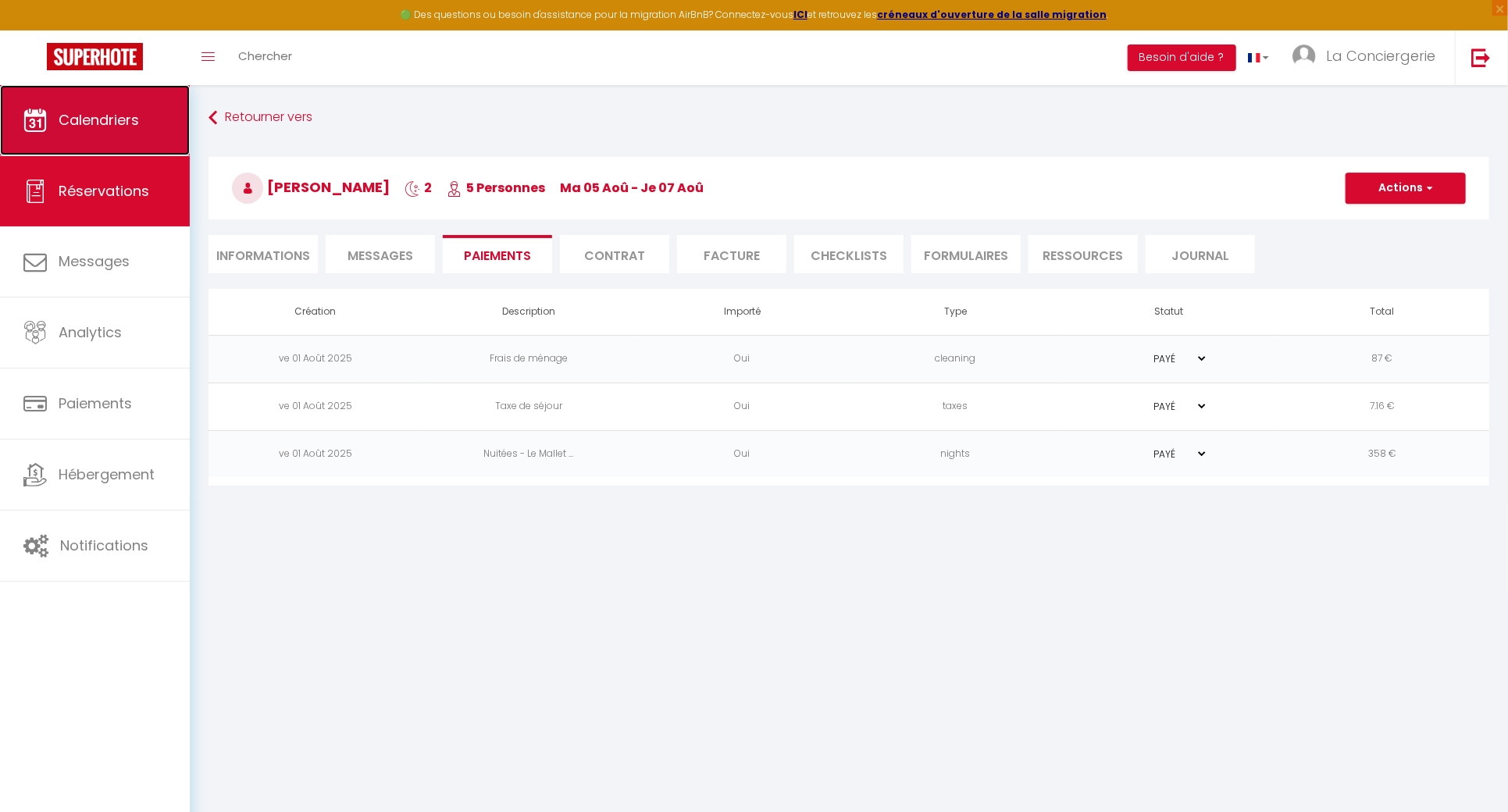
click at [118, 136] on link "Calendriers" at bounding box center [94, 120] width 189 height 70
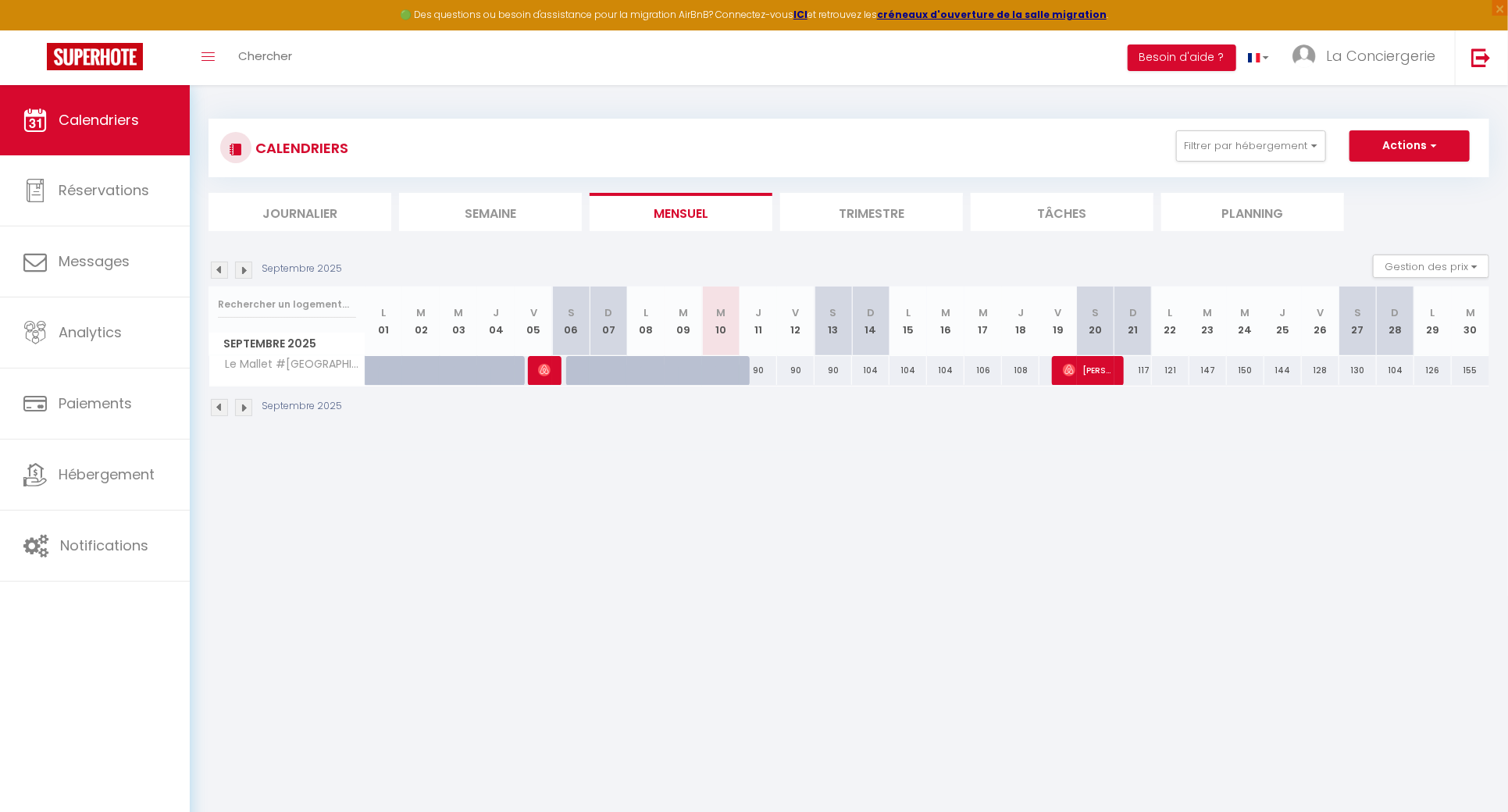
click at [215, 268] on img at bounding box center [219, 269] width 17 height 17
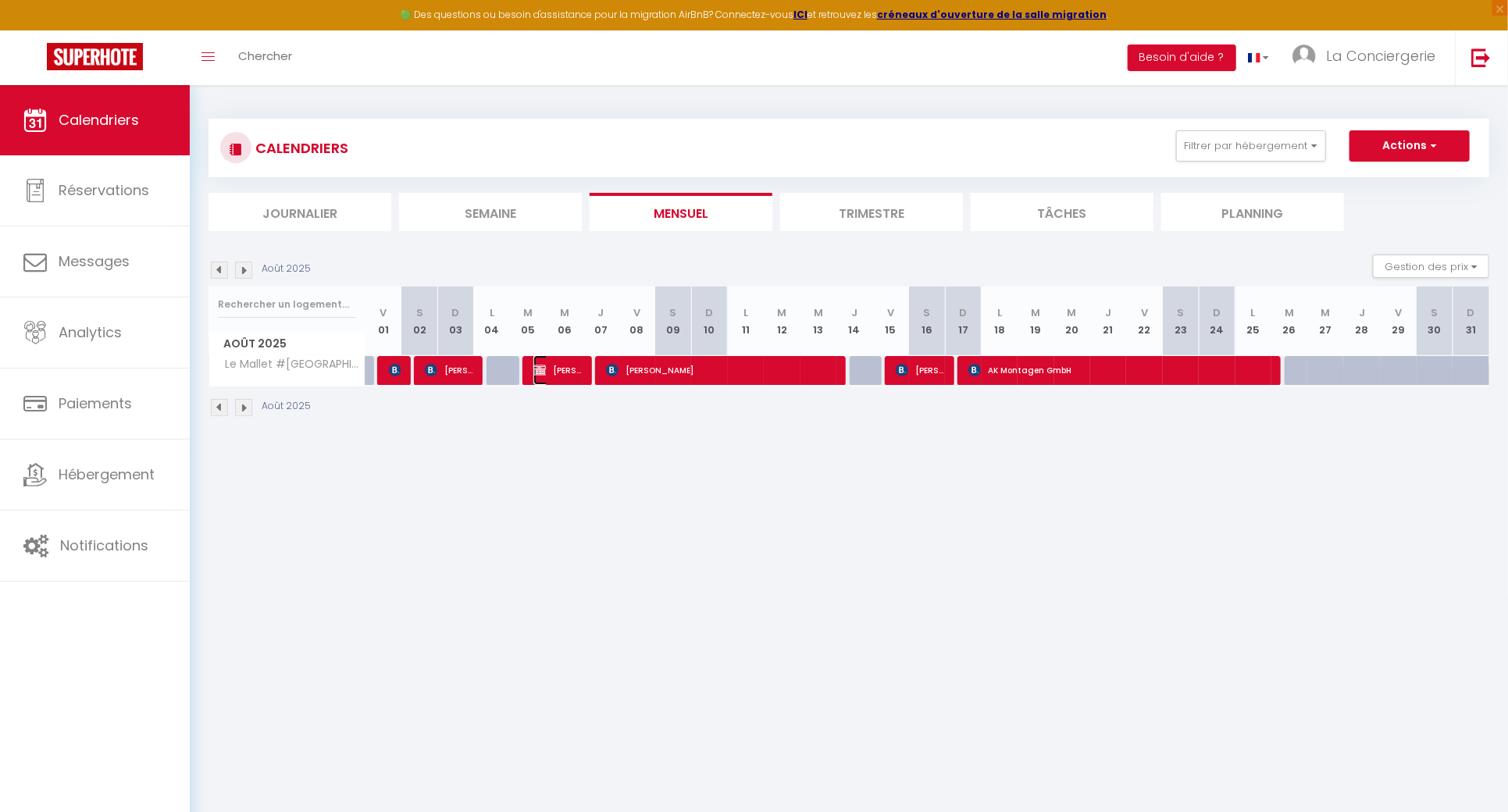
click at [544, 376] on span "[PERSON_NAME]" at bounding box center [557, 370] width 48 height 30
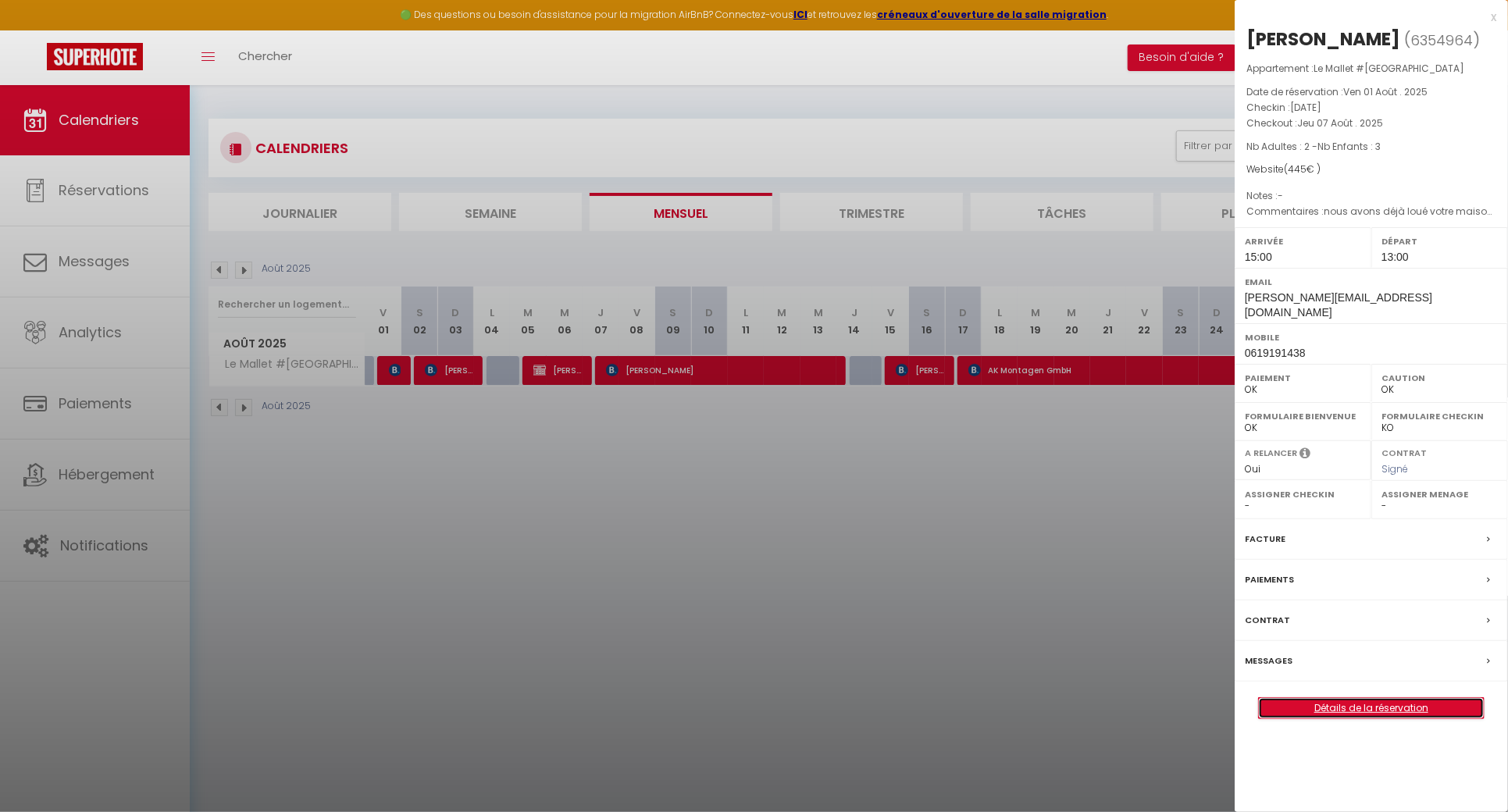
click at [1354, 698] on link "Détails de la réservation" at bounding box center [1372, 708] width 225 height 21
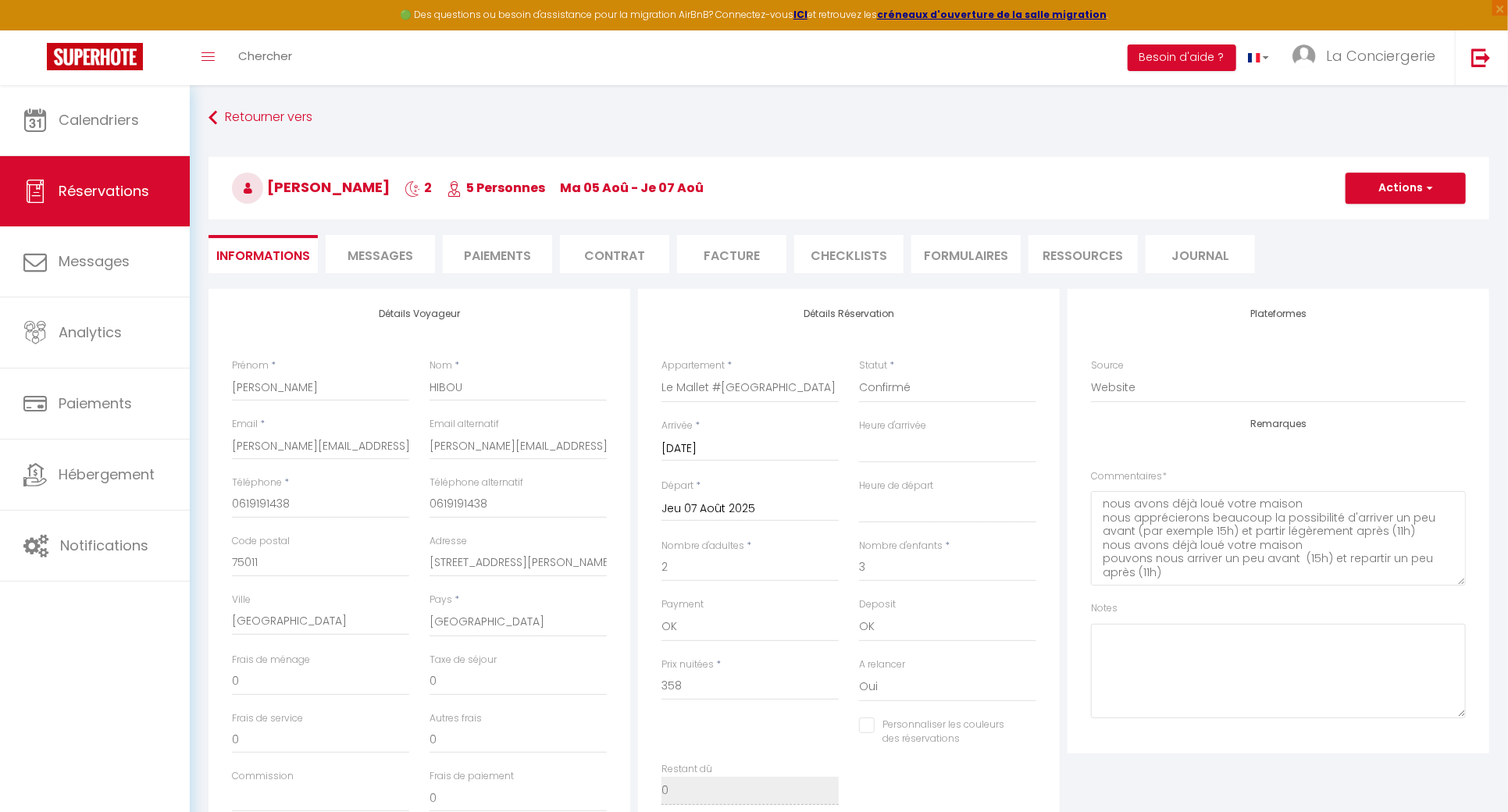
click at [521, 254] on li "Paiements" at bounding box center [497, 254] width 110 height 39
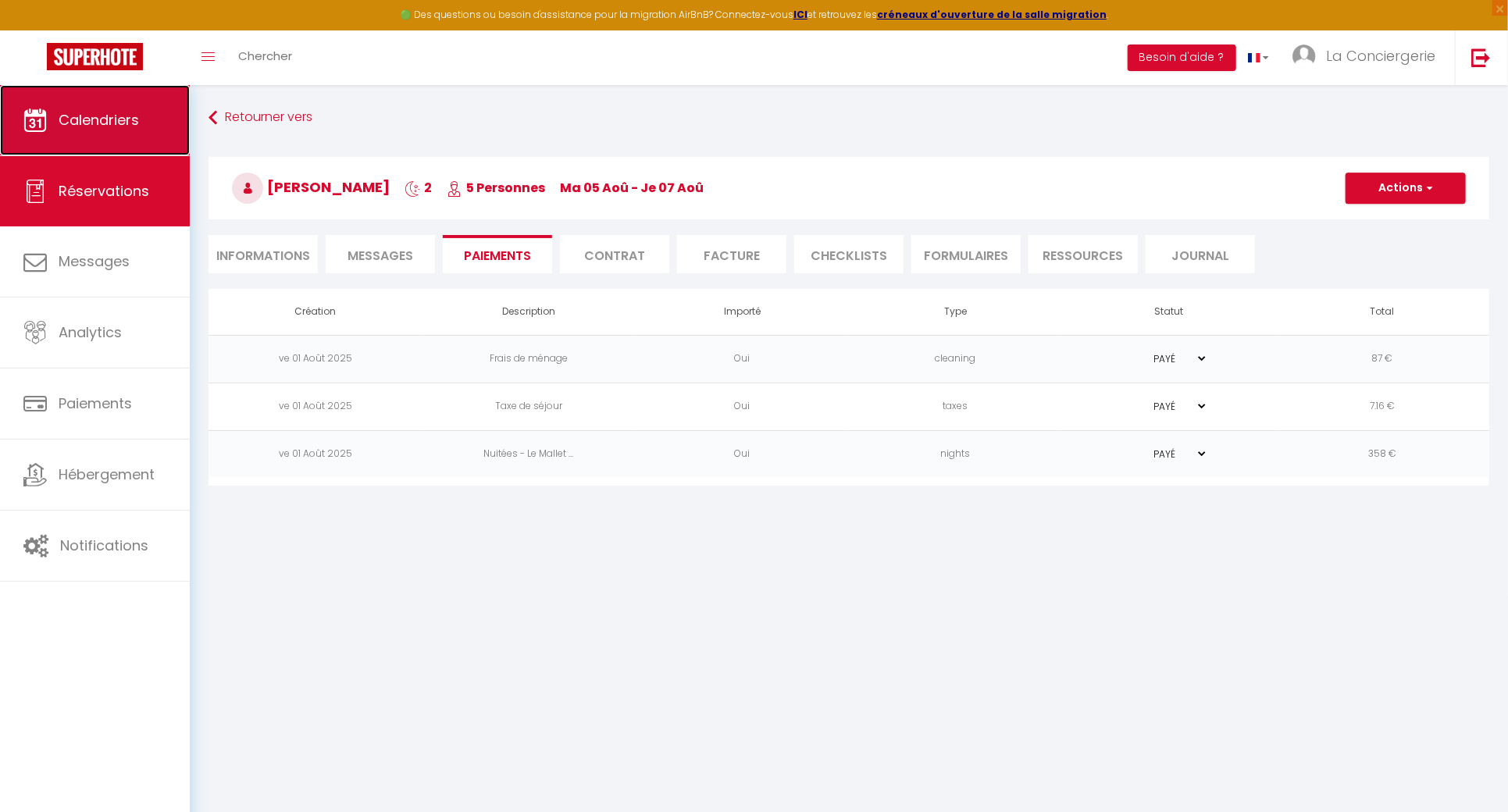
click at [100, 129] on span "Calendriers" at bounding box center [99, 120] width 81 height 20
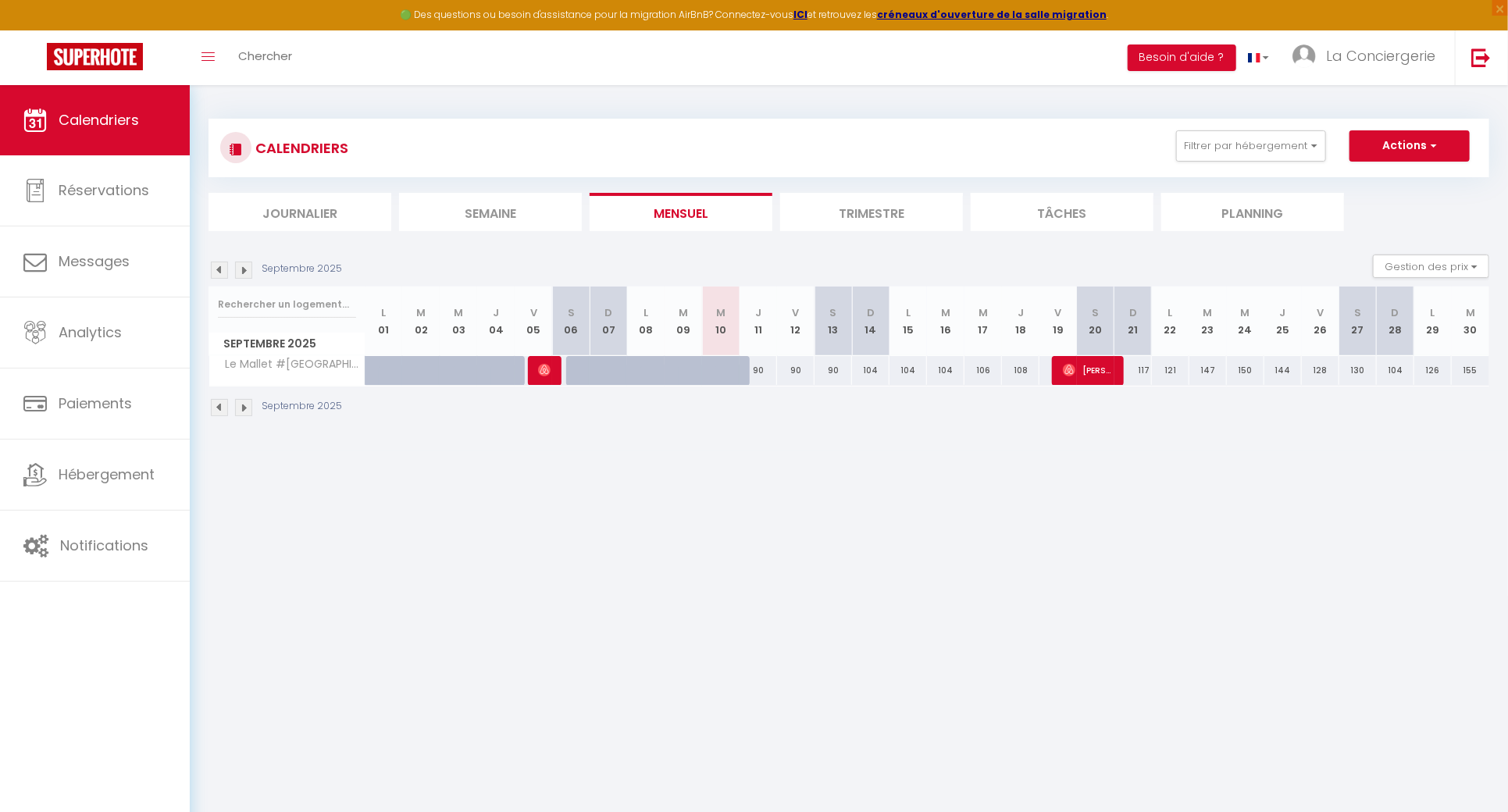
click at [222, 274] on img at bounding box center [219, 269] width 17 height 17
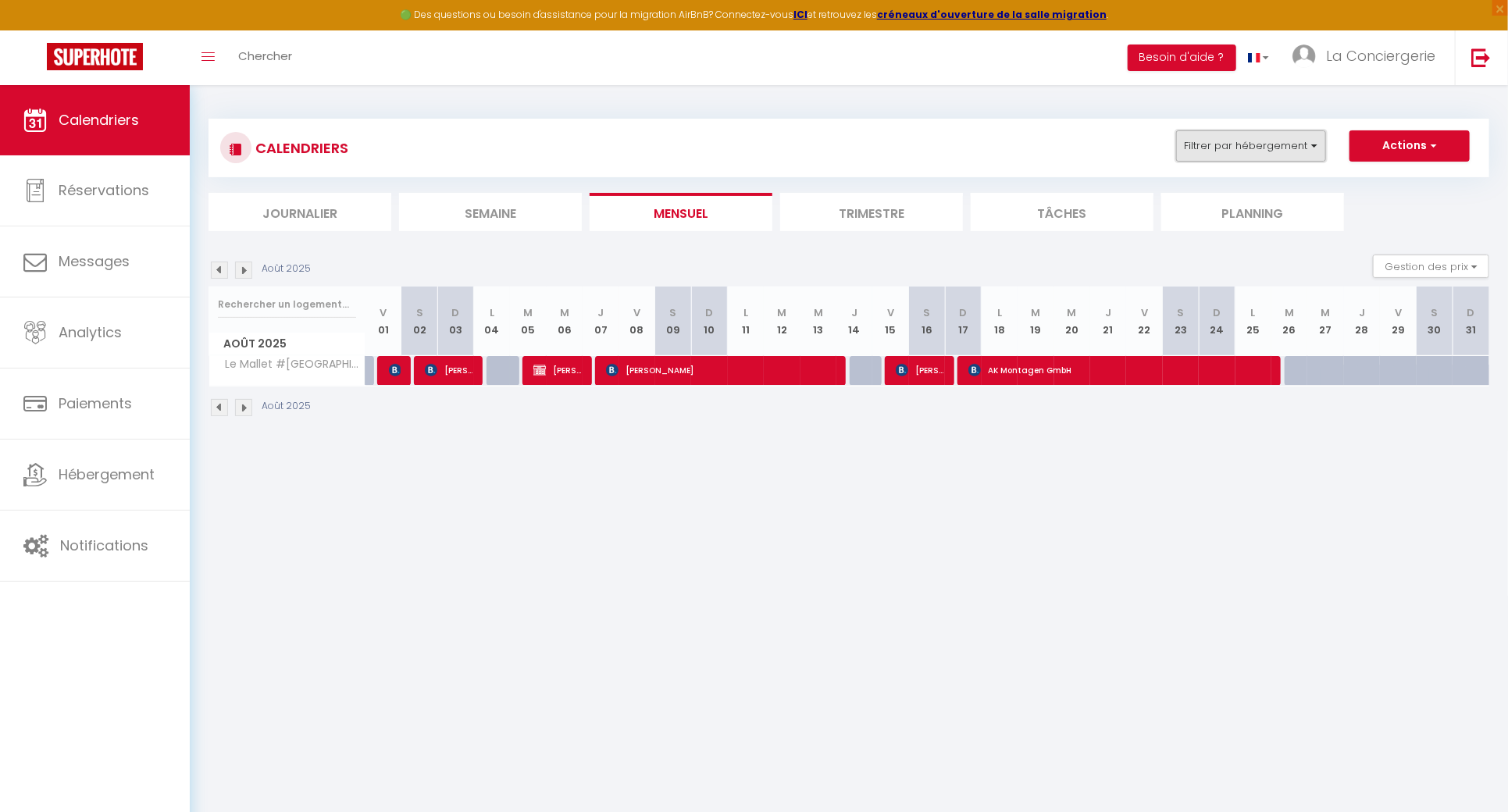
click at [1244, 135] on button "Filtrer par hébergement" at bounding box center [1250, 145] width 150 height 31
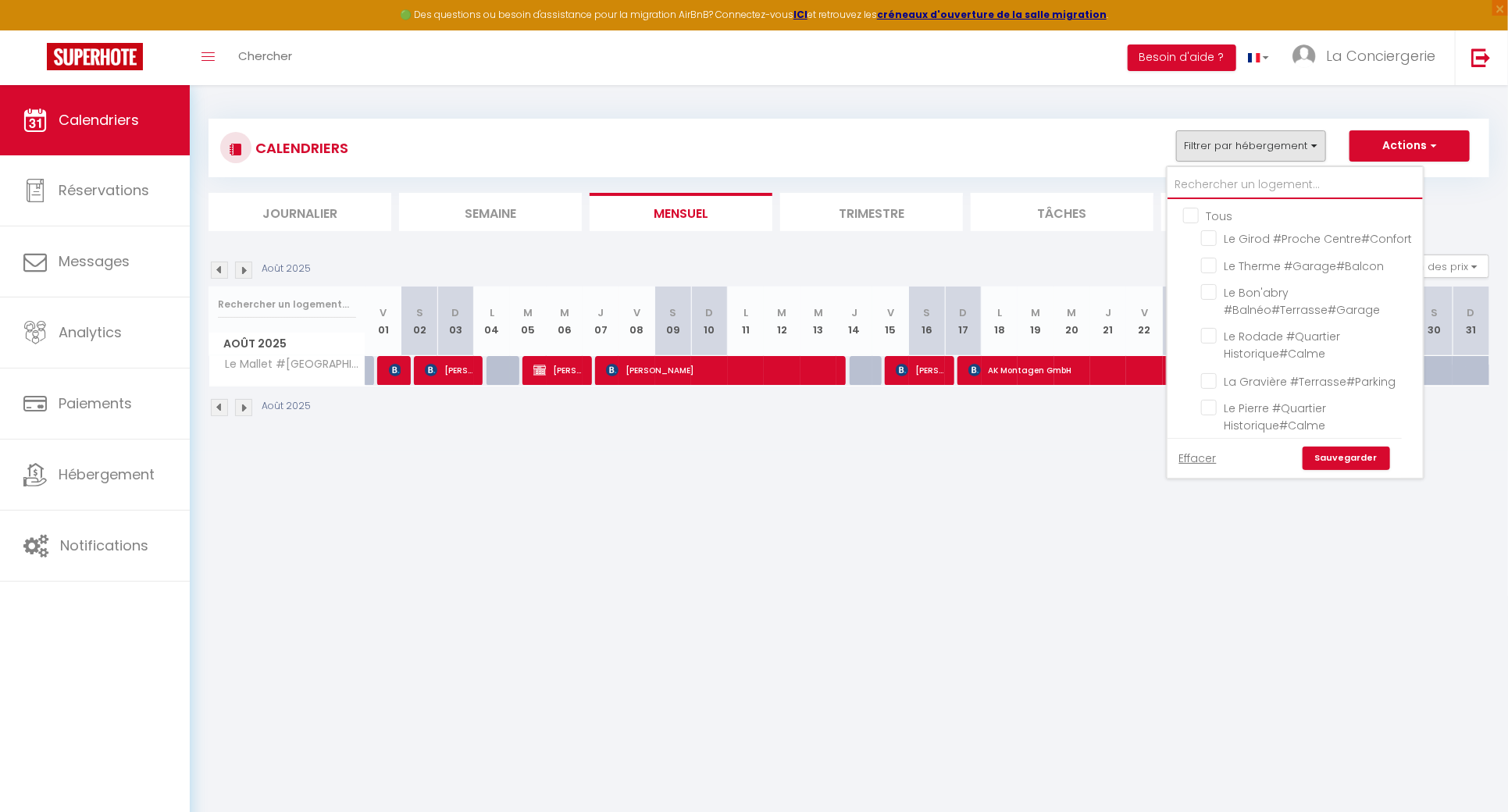
click at [1247, 194] on input "text" at bounding box center [1295, 185] width 256 height 28
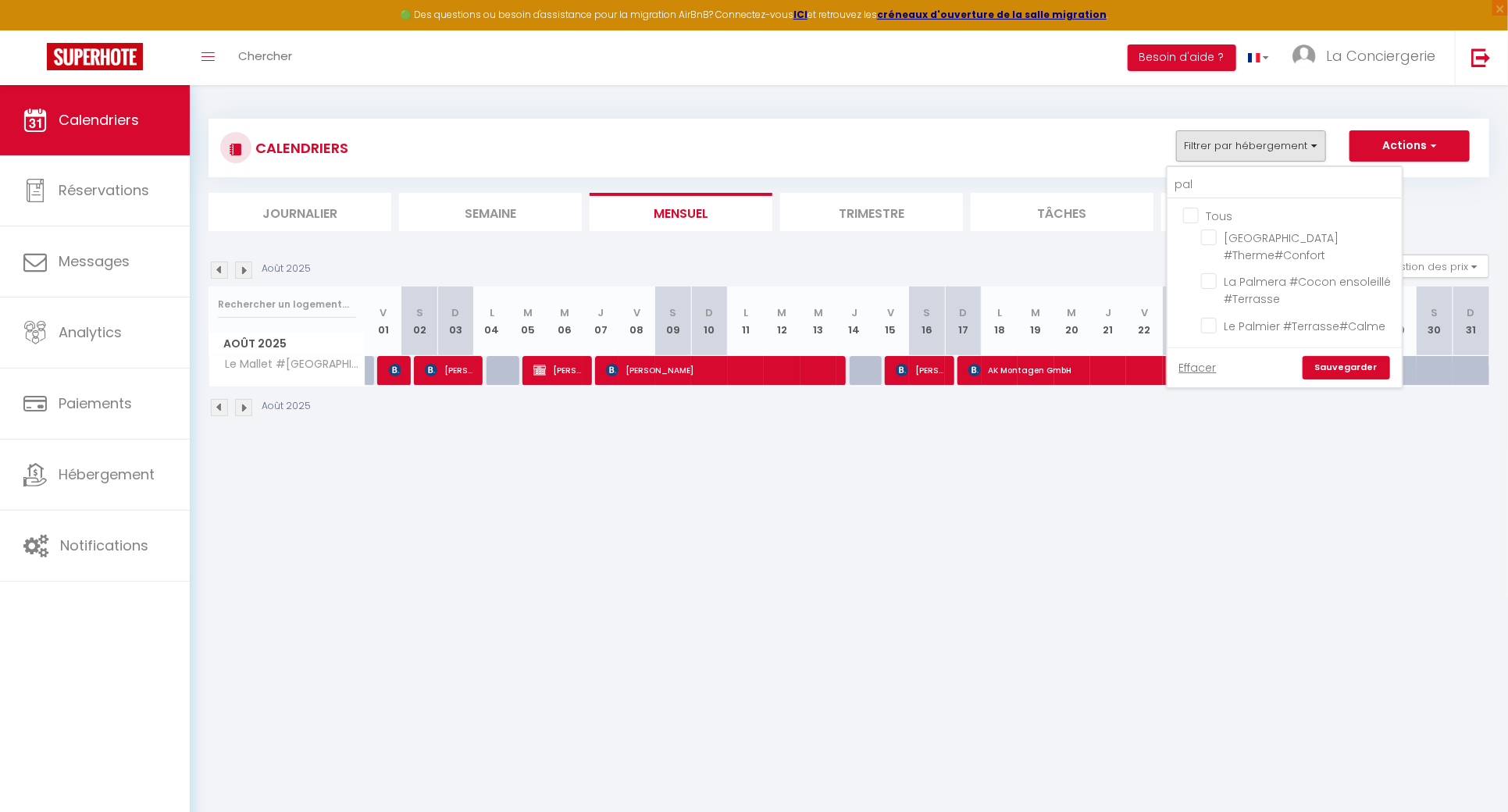
click at [1200, 204] on ul "Tous Le Royat Palace #Therme#Confort La Palmera #Cocon ensoleillé #Terrasse Le …" at bounding box center [1284, 273] width 234 height 148
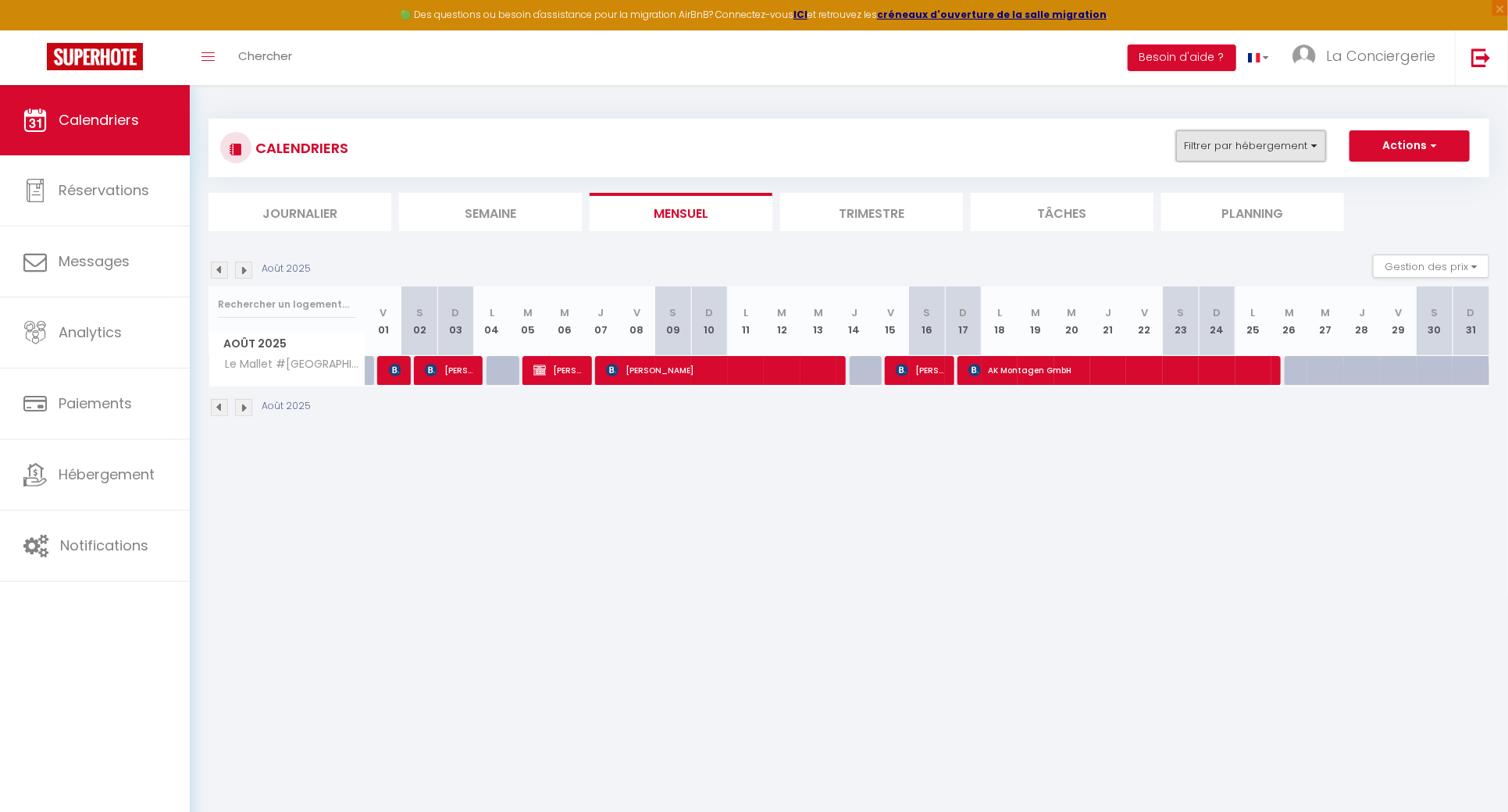
click at [1223, 144] on button "Filtrer par hébergement" at bounding box center [1250, 145] width 150 height 31
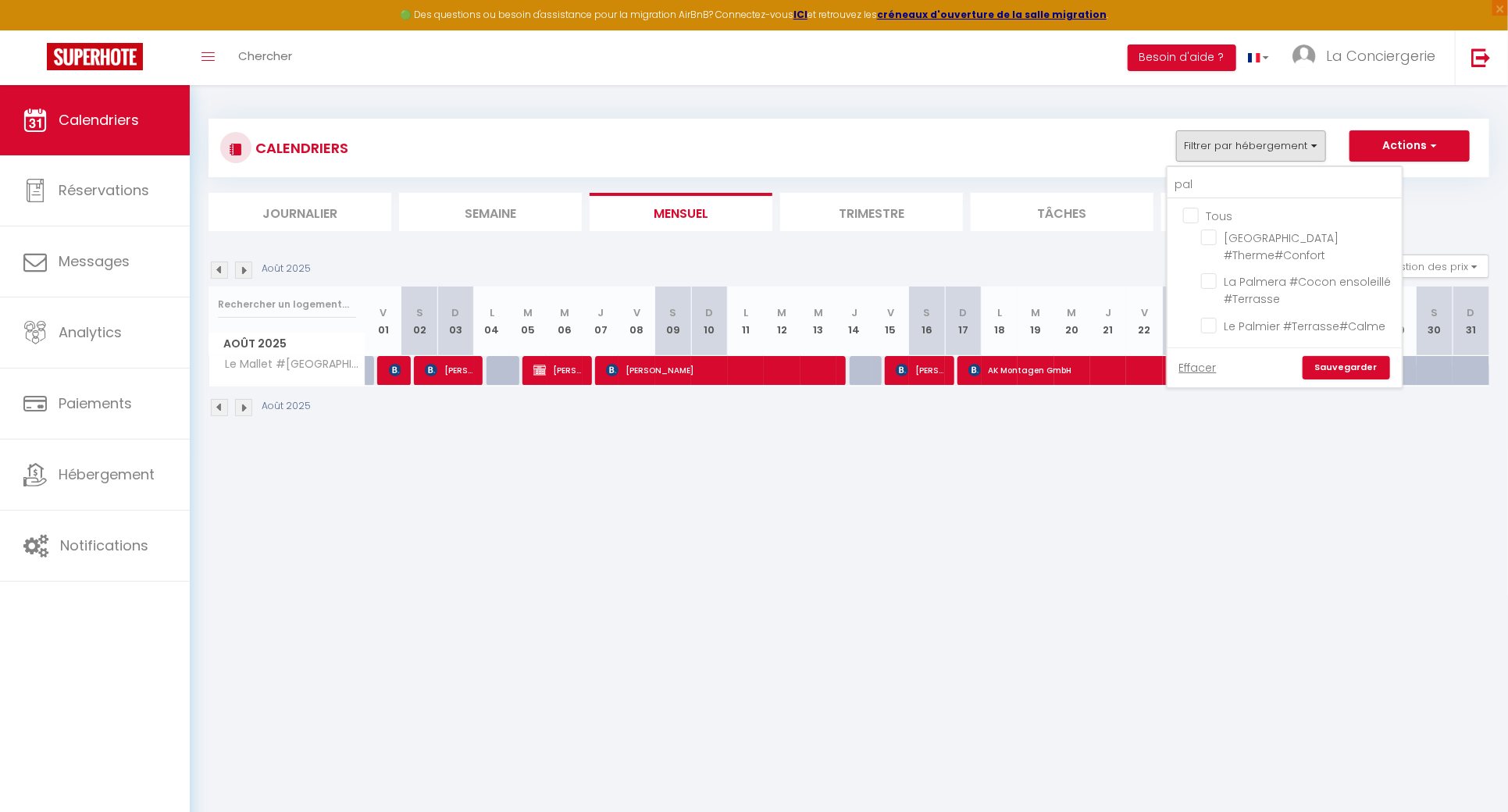
click at [1193, 218] on input "Tous" at bounding box center [1300, 214] width 234 height 15
click at [1211, 183] on input "pal" at bounding box center [1284, 185] width 234 height 28
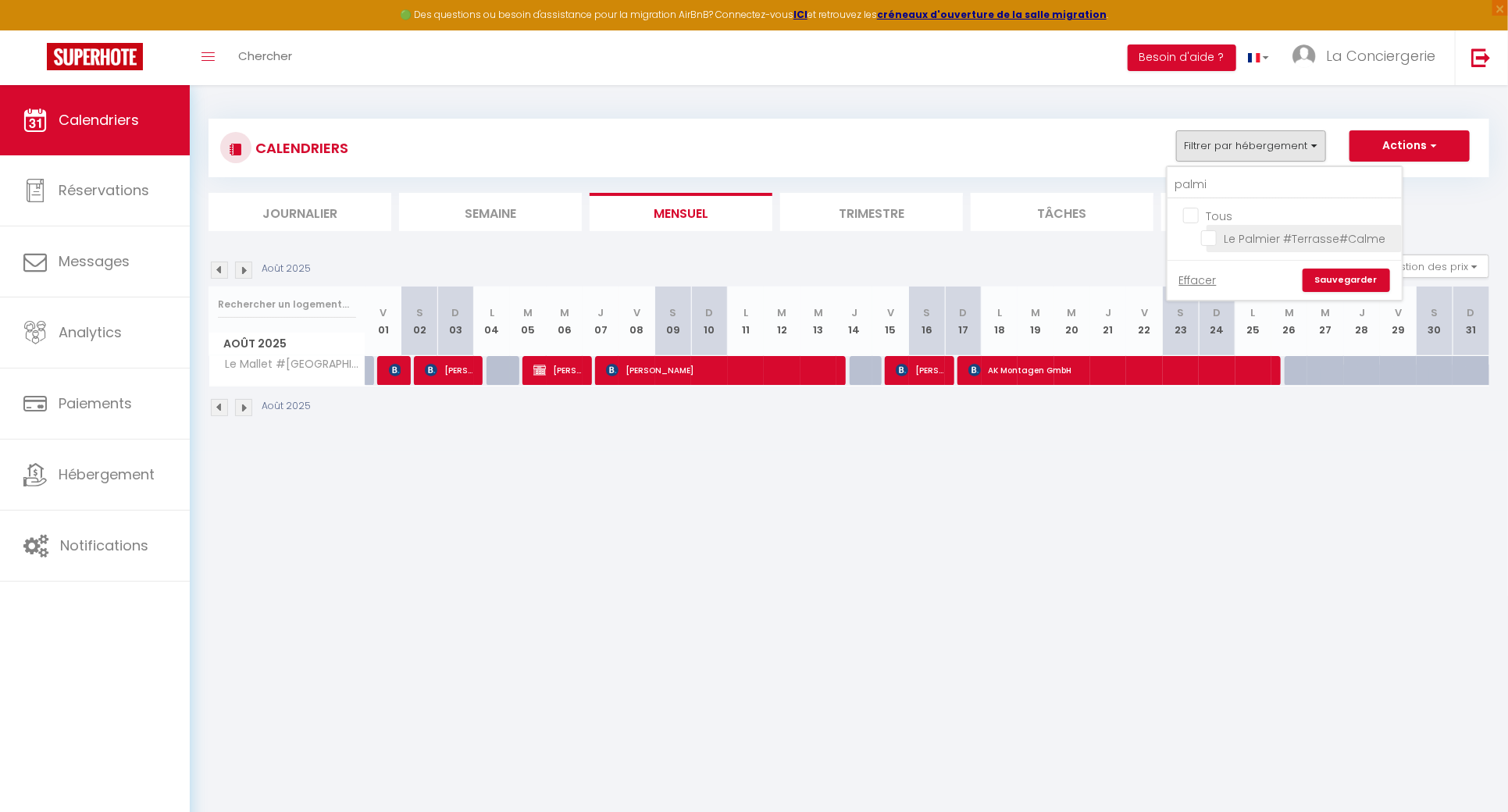
click at [1207, 237] on input "Le Palmier #Terrasse#Calme" at bounding box center [1299, 237] width 196 height 15
click at [1363, 284] on link "Sauvegarder" at bounding box center [1346, 280] width 87 height 23
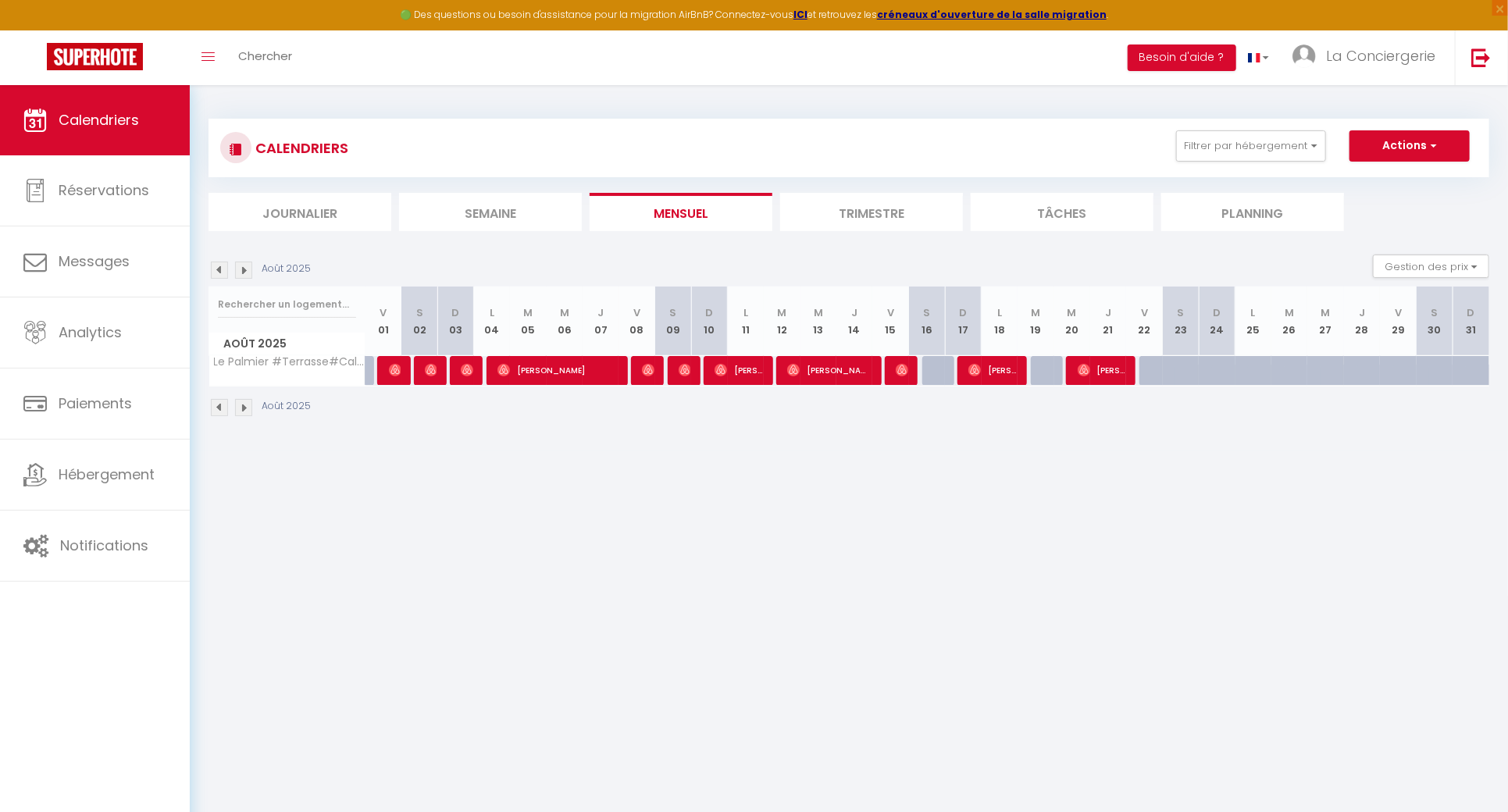
click at [242, 276] on img at bounding box center [243, 269] width 17 height 17
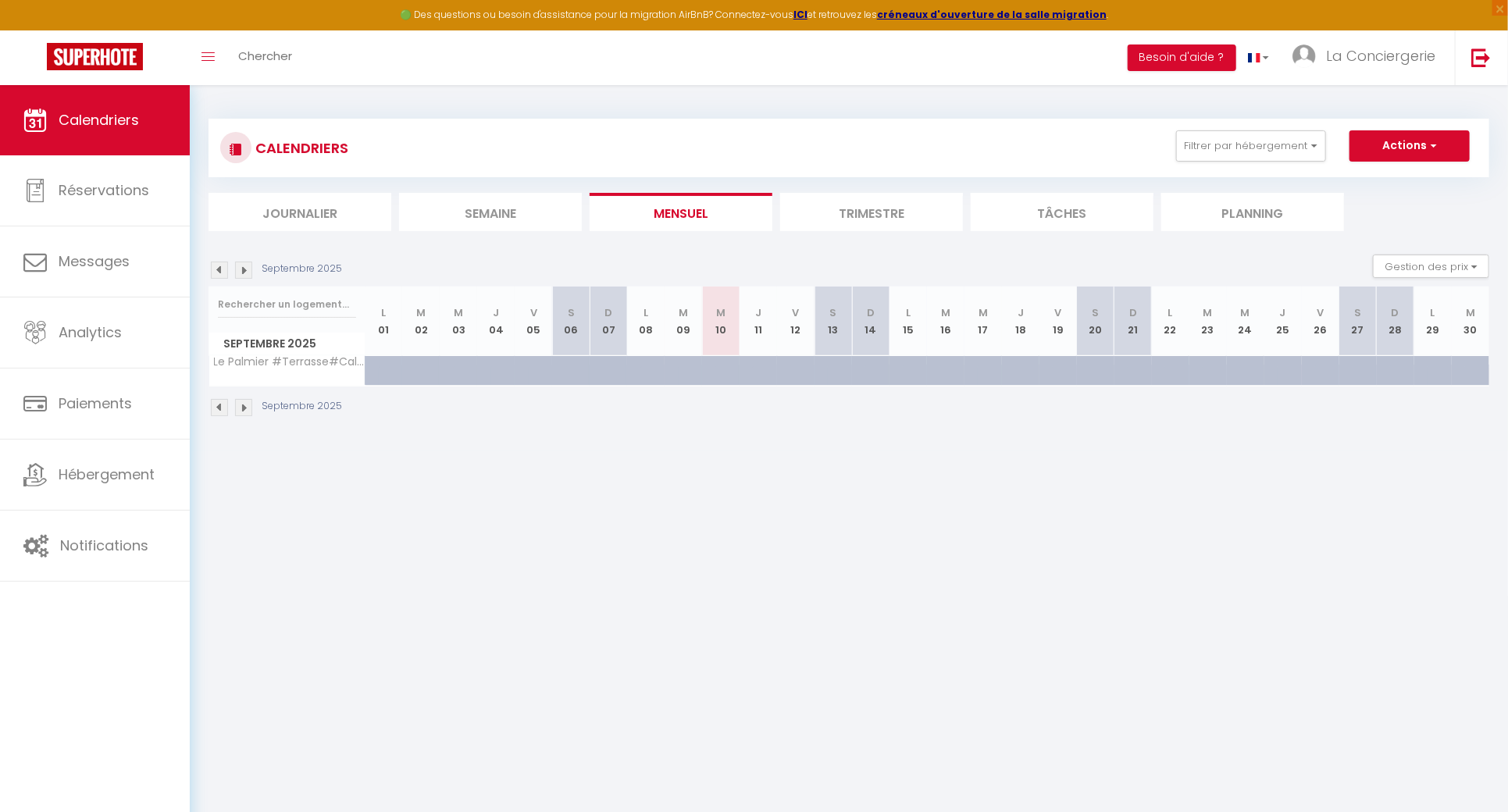
click at [219, 266] on img at bounding box center [219, 269] width 17 height 17
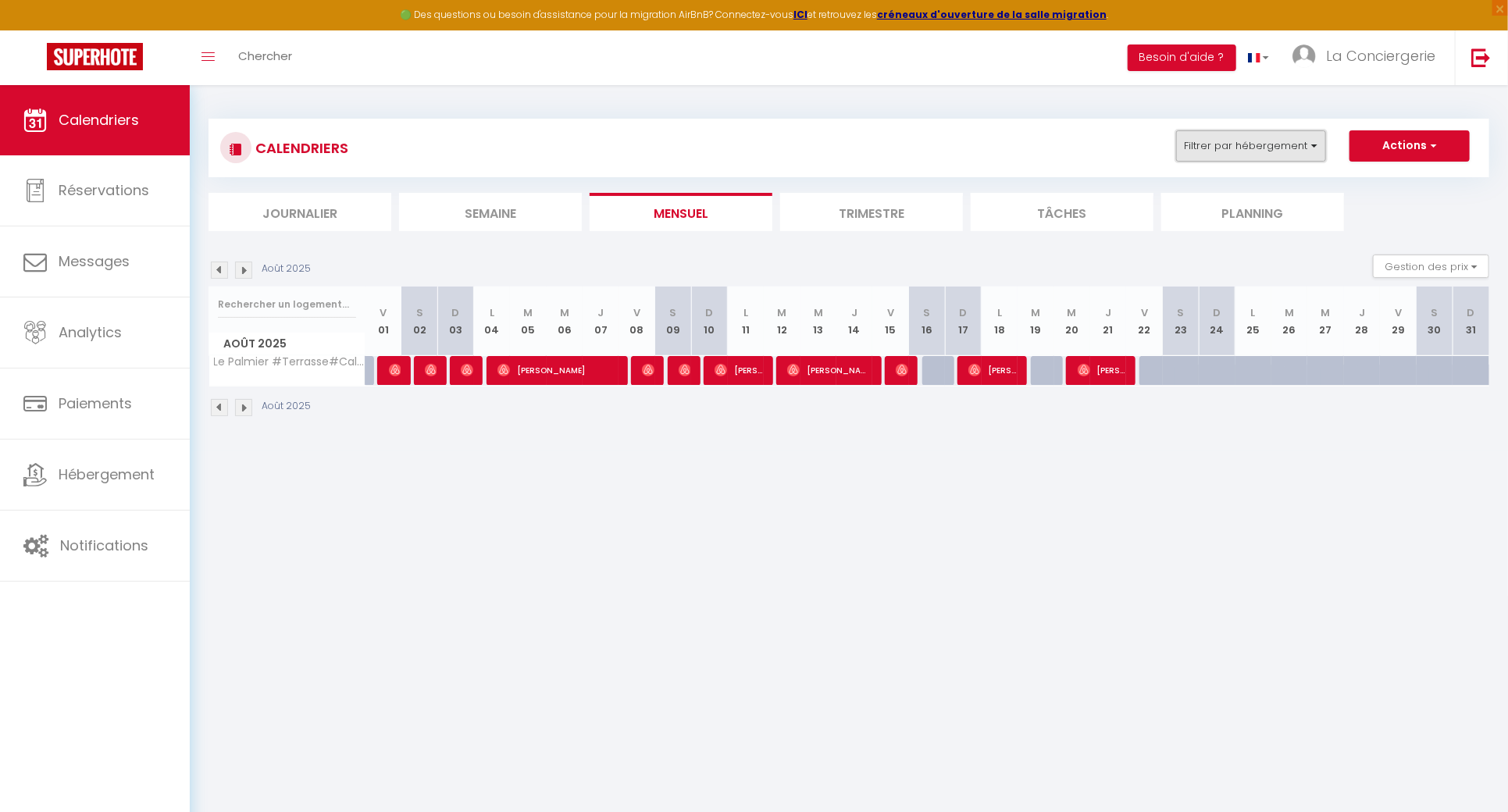
click at [1287, 136] on button "Filtrer par hébergement" at bounding box center [1250, 145] width 150 height 31
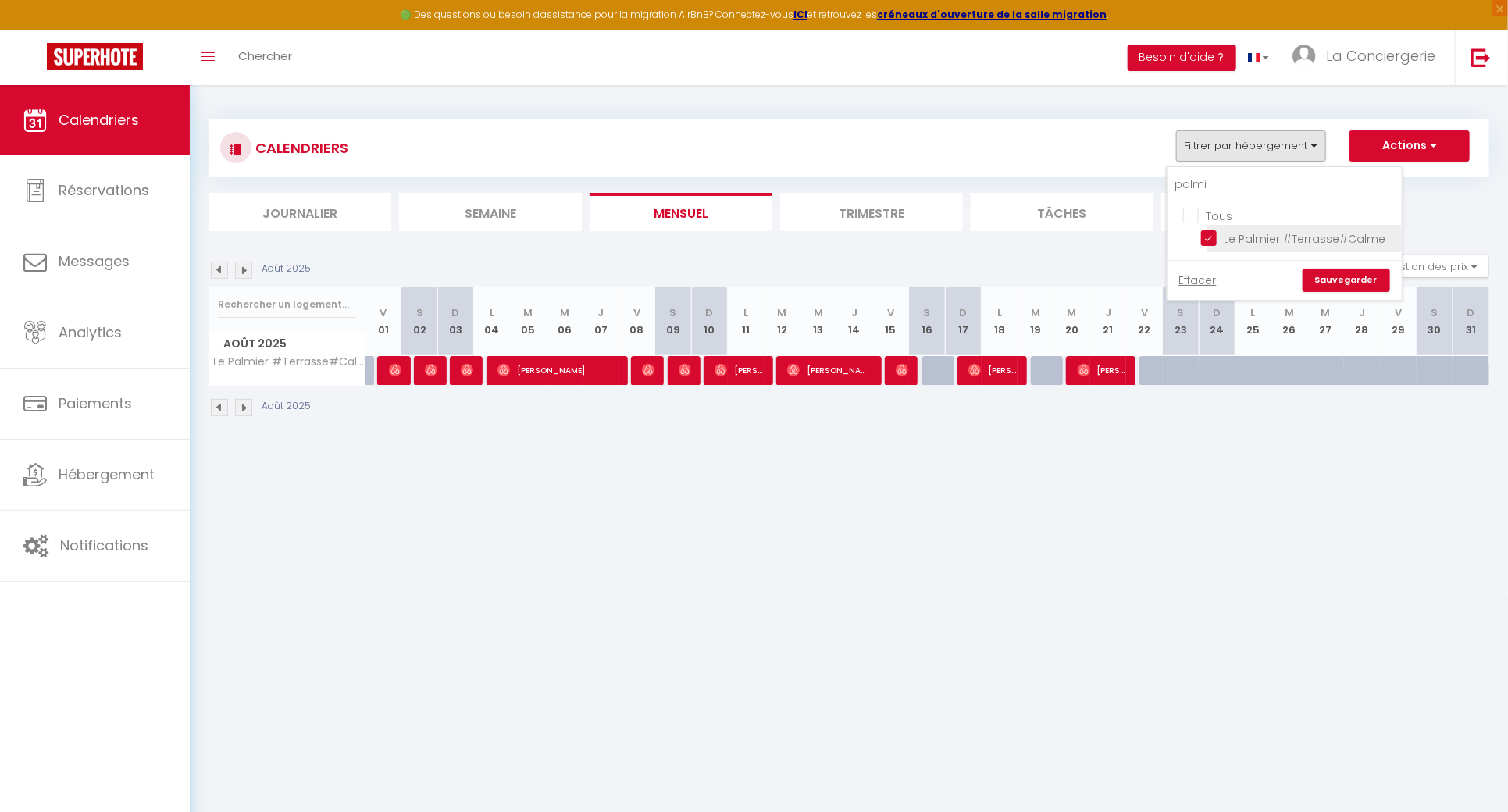
click at [1207, 231] on input "Le Palmier #Terrasse#Calme" at bounding box center [1299, 237] width 196 height 15
click at [1206, 191] on input "palmi" at bounding box center [1284, 185] width 234 height 28
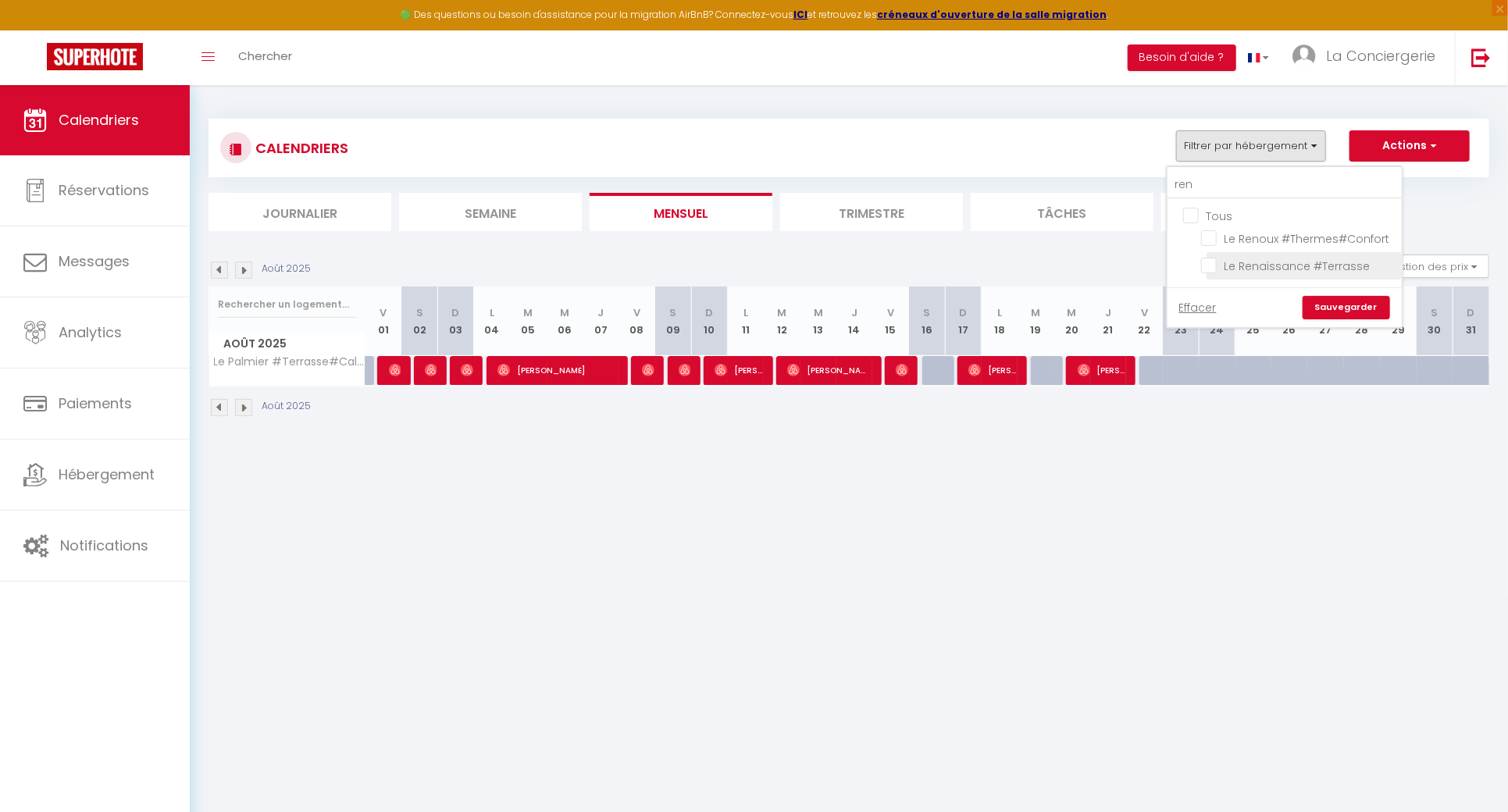
click at [1214, 263] on input "Le Renaissance #Terrasse" at bounding box center [1299, 264] width 196 height 15
click at [1342, 301] on link "Sauvegarder" at bounding box center [1346, 308] width 87 height 23
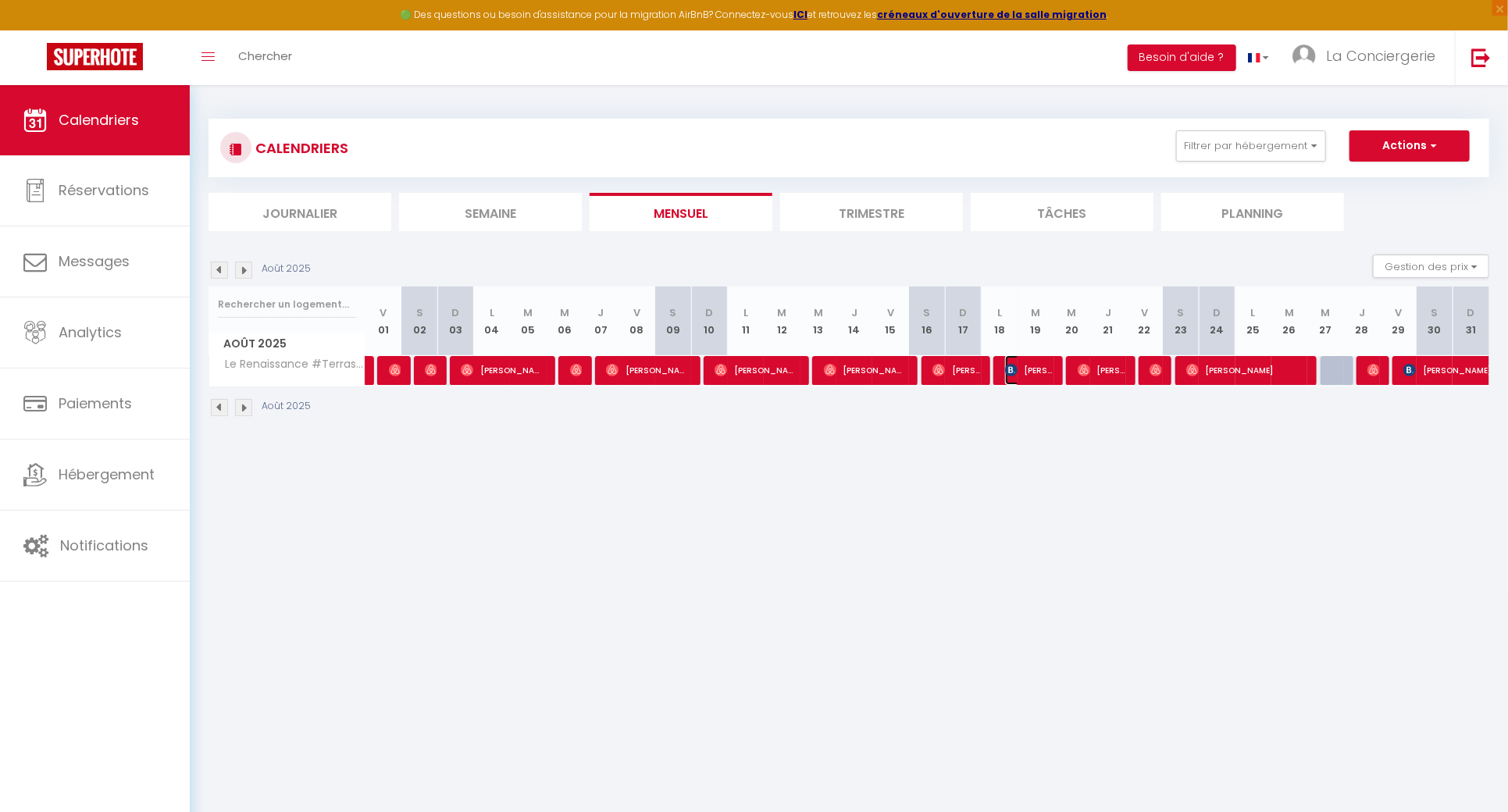
click at [1037, 366] on span "[PERSON_NAME]" at bounding box center [1029, 370] width 48 height 30
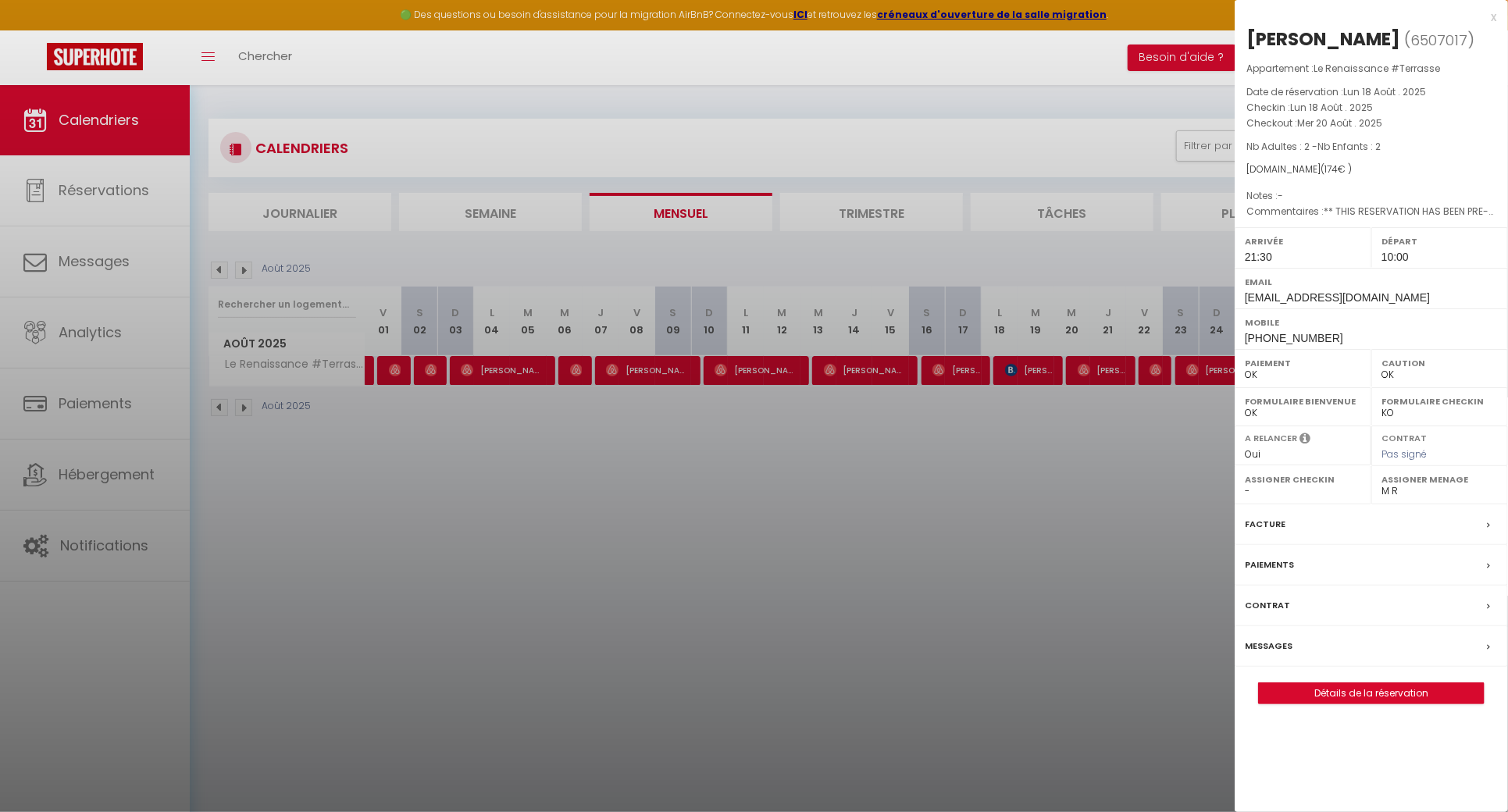
drag, startPoint x: 1390, startPoint y: 33, endPoint x: 1250, endPoint y: 31, distance: 140.0
click at [1250, 31] on h2 "[PERSON_NAME] ( 6507017 )" at bounding box center [1372, 40] width 250 height 27
click at [915, 526] on div at bounding box center [754, 406] width 1508 height 812
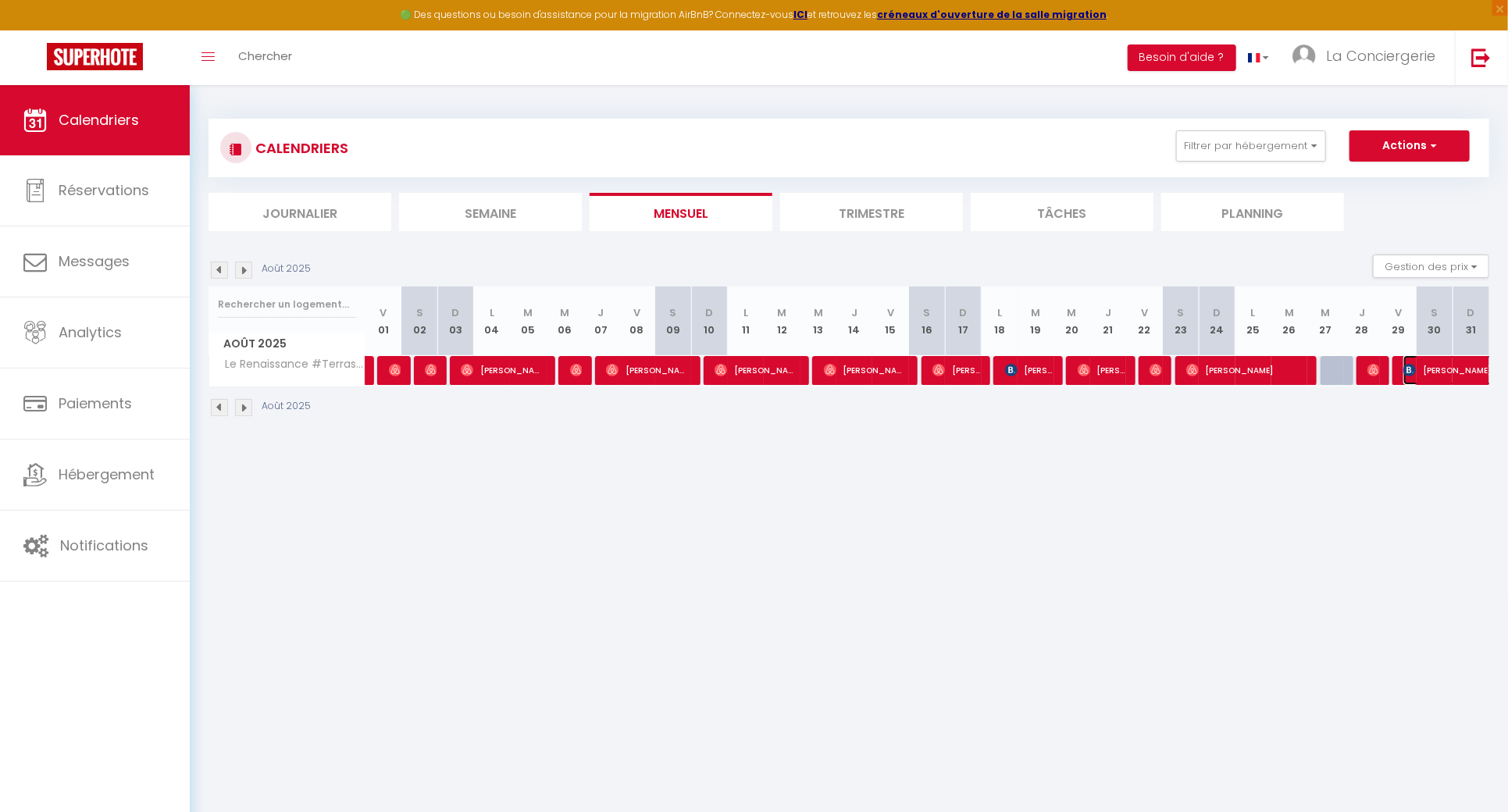
click at [1415, 371] on img at bounding box center [1409, 370] width 13 height 13
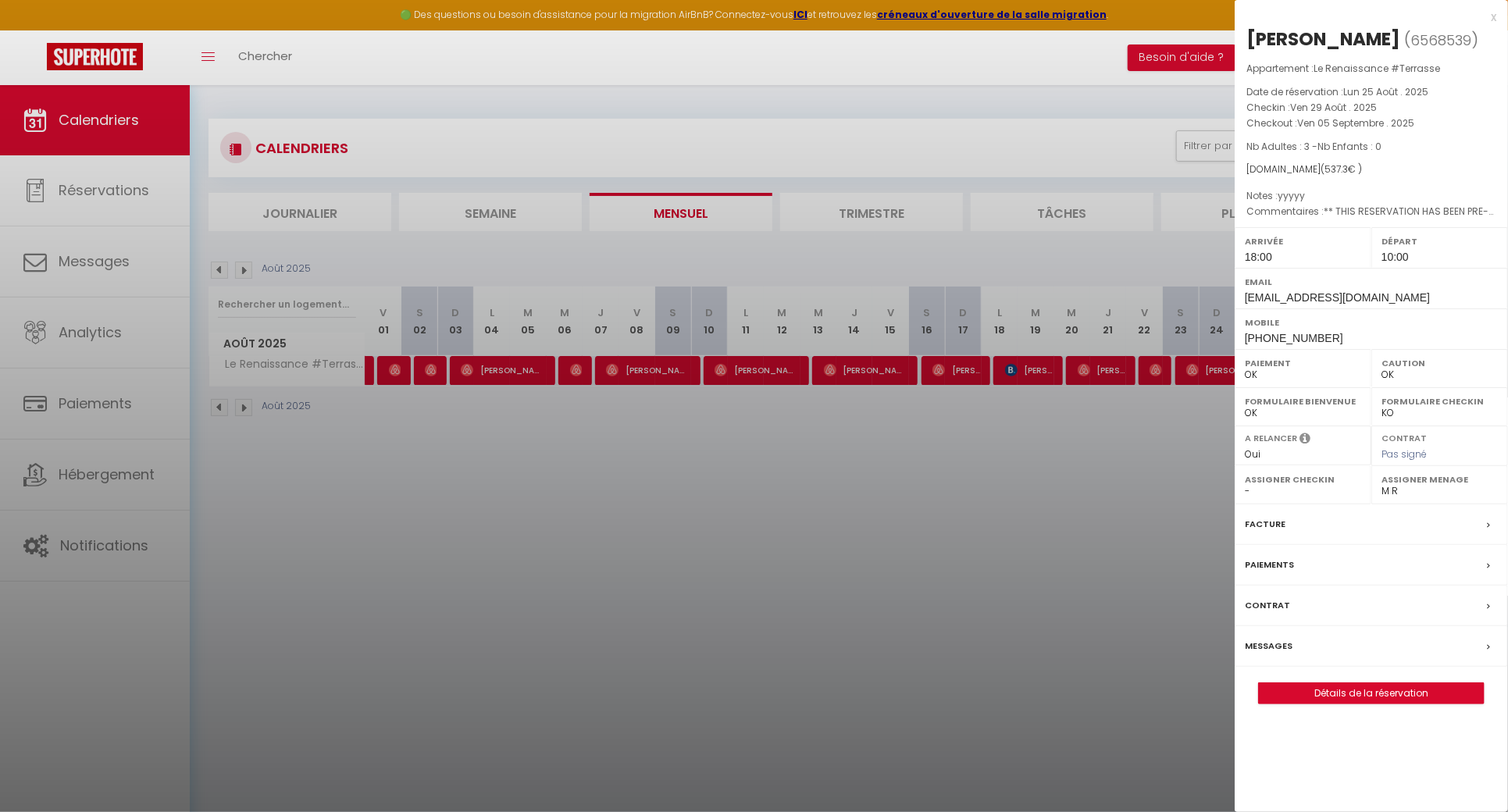
drag, startPoint x: 1371, startPoint y: 31, endPoint x: 1237, endPoint y: 27, distance: 134.1
click at [1251, 29] on h2 "[PERSON_NAME] ( 6568539 )" at bounding box center [1372, 40] width 250 height 27
click at [686, 563] on div at bounding box center [754, 406] width 1508 height 812
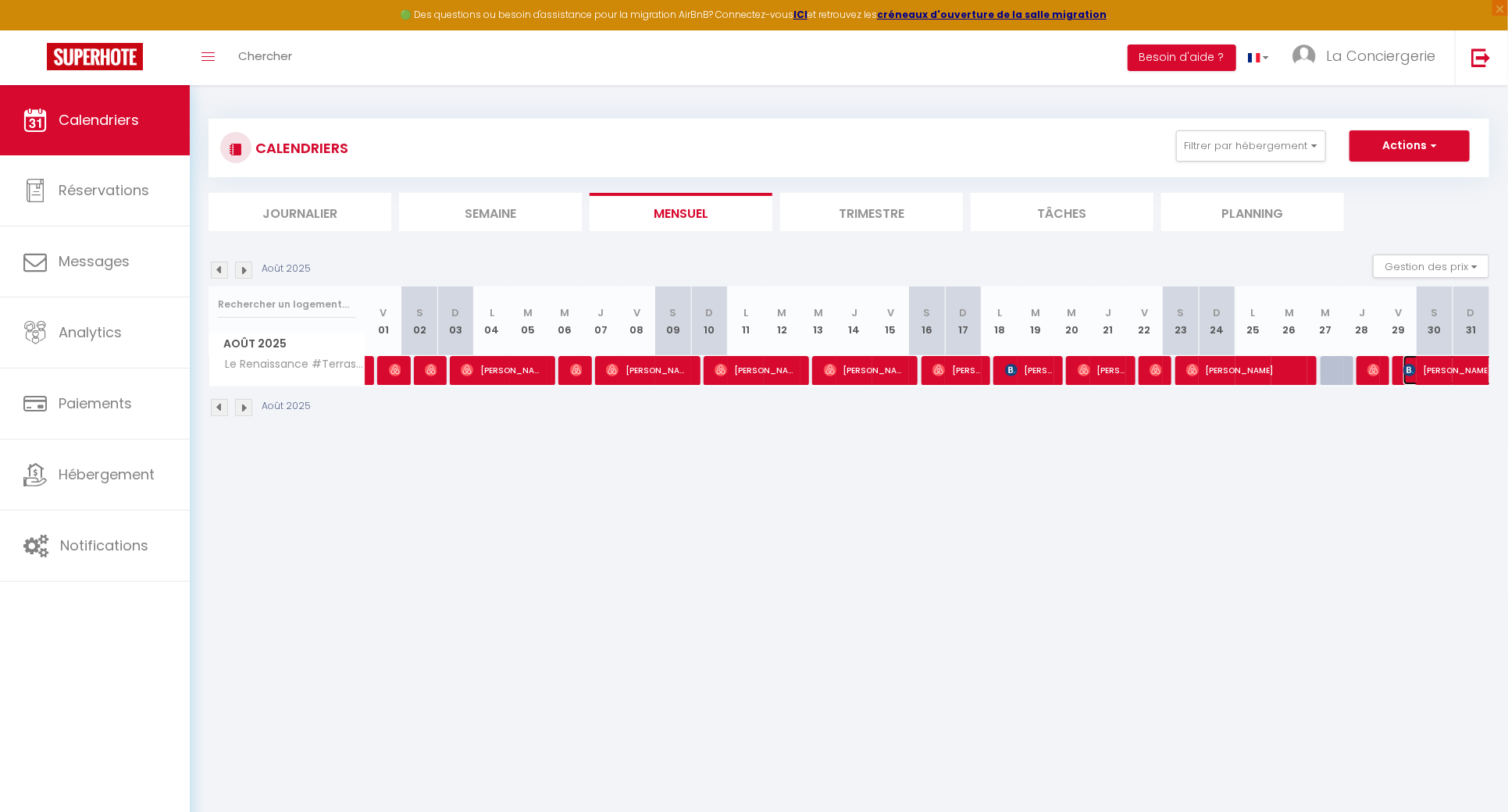
click at [1460, 381] on span "[PERSON_NAME]" at bounding box center [1529, 370] width 251 height 30
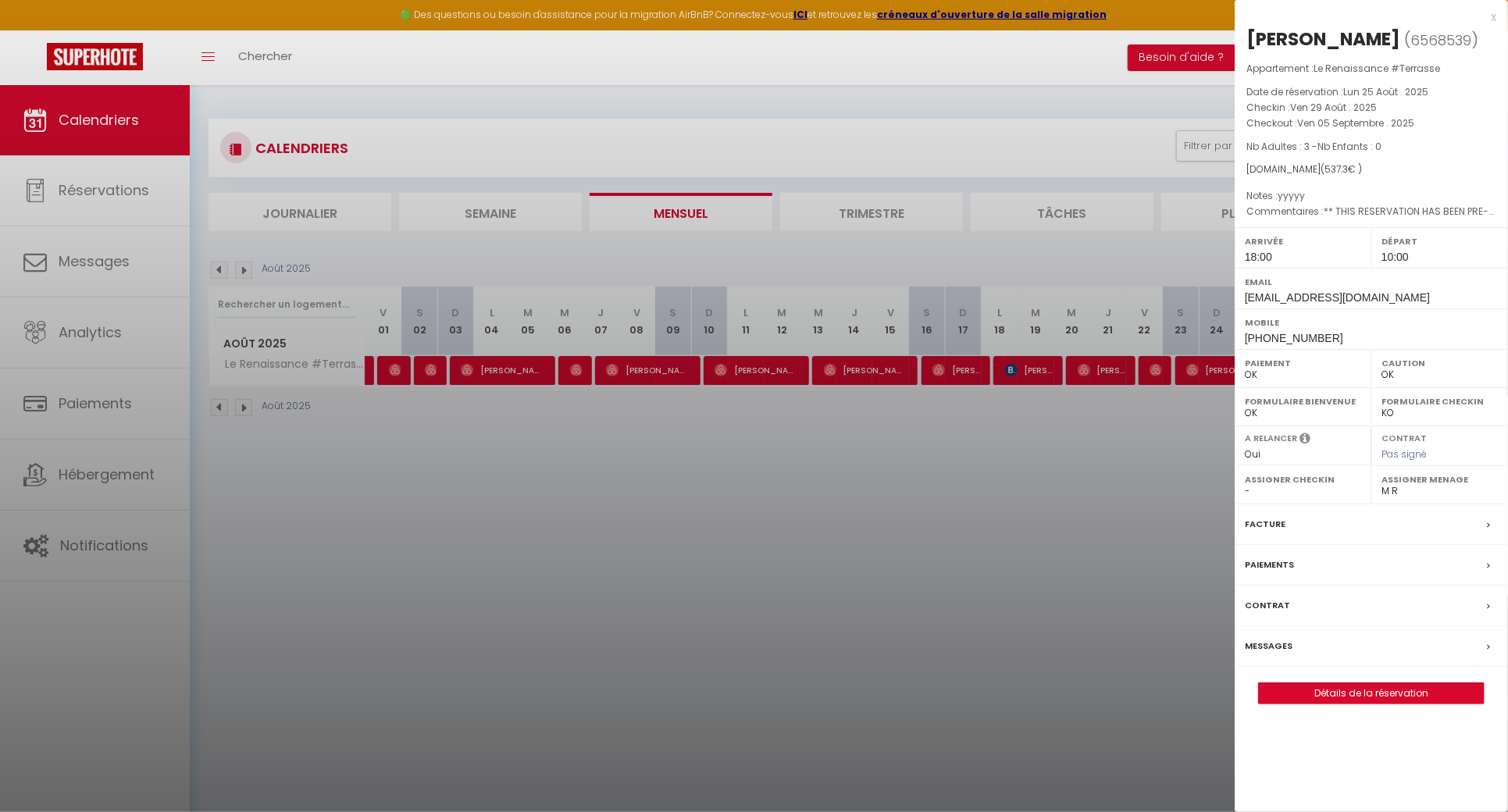
click at [905, 490] on div at bounding box center [754, 406] width 1508 height 812
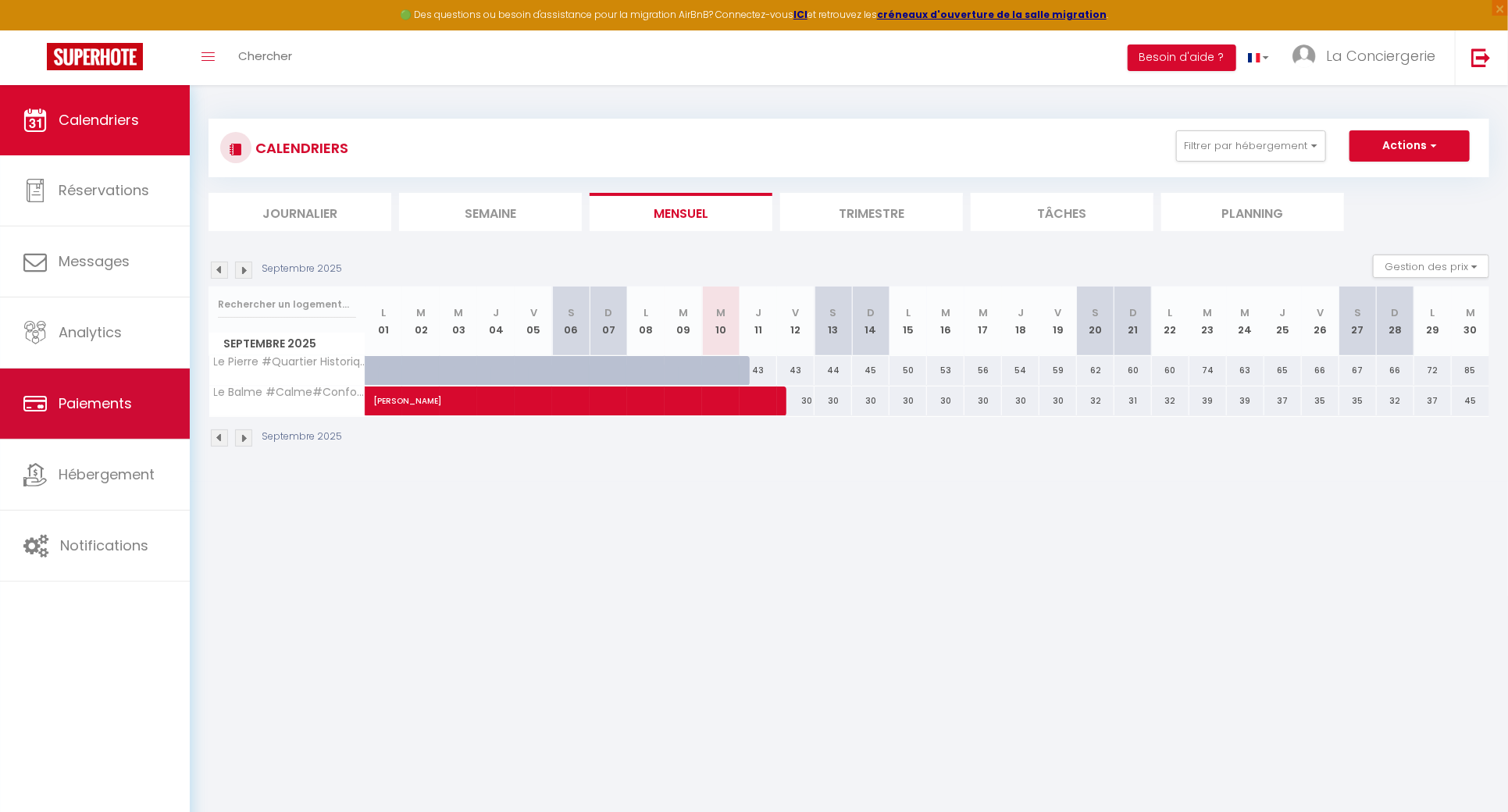
click at [150, 408] on link "Paiements" at bounding box center [94, 404] width 189 height 70
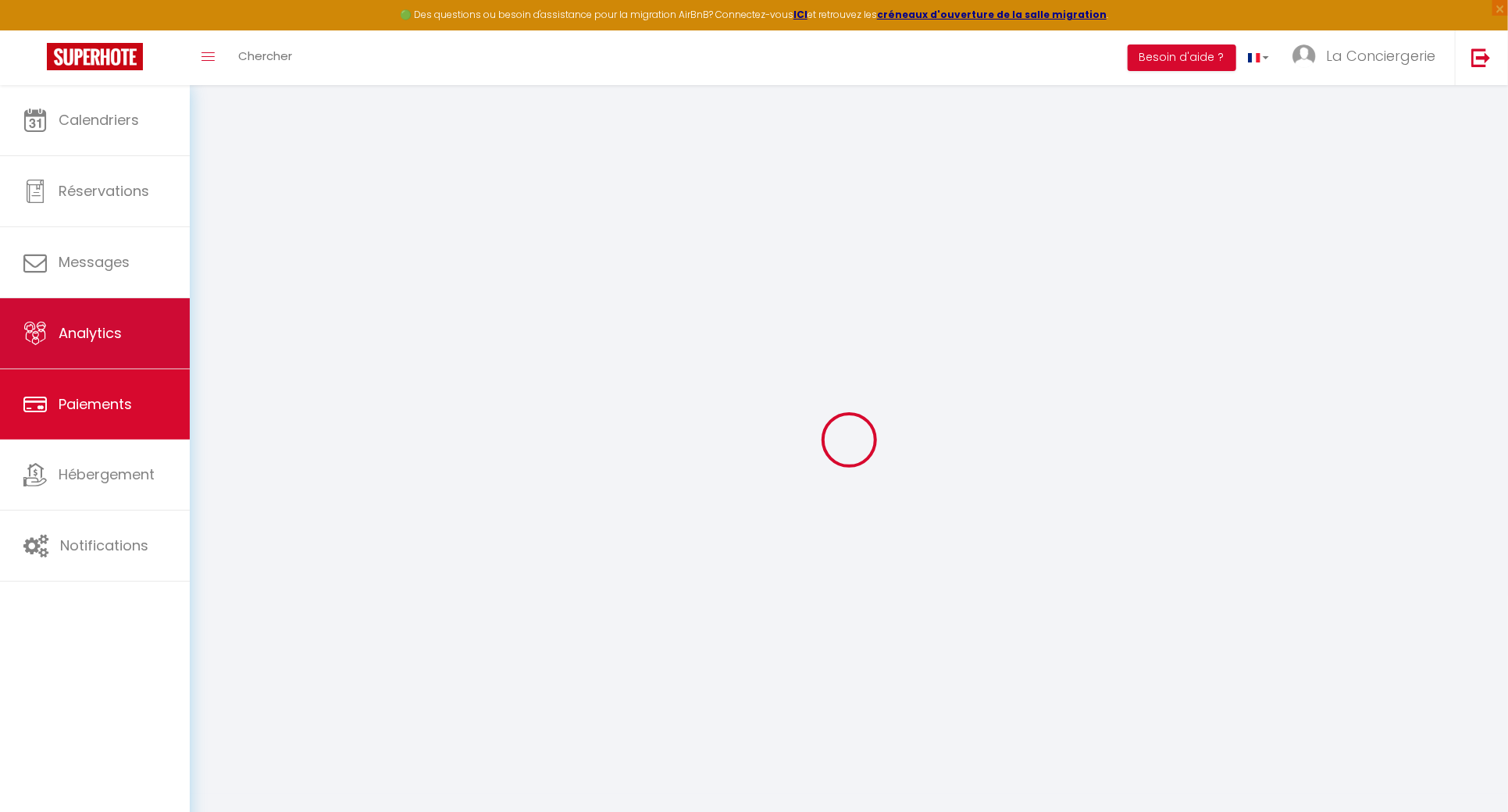
select select "2"
select select "0"
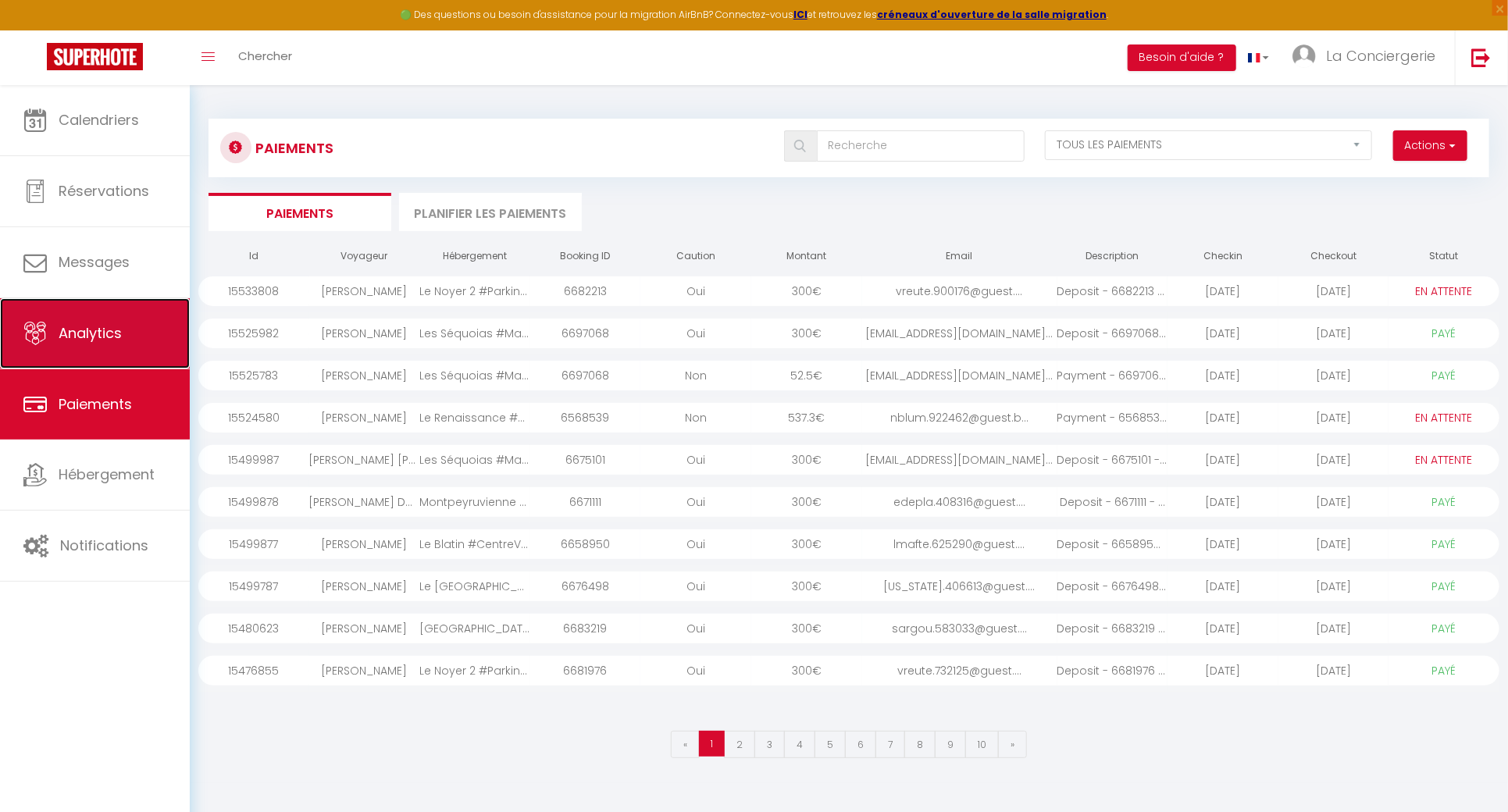
click at [154, 316] on link "Analytics" at bounding box center [94, 333] width 189 height 70
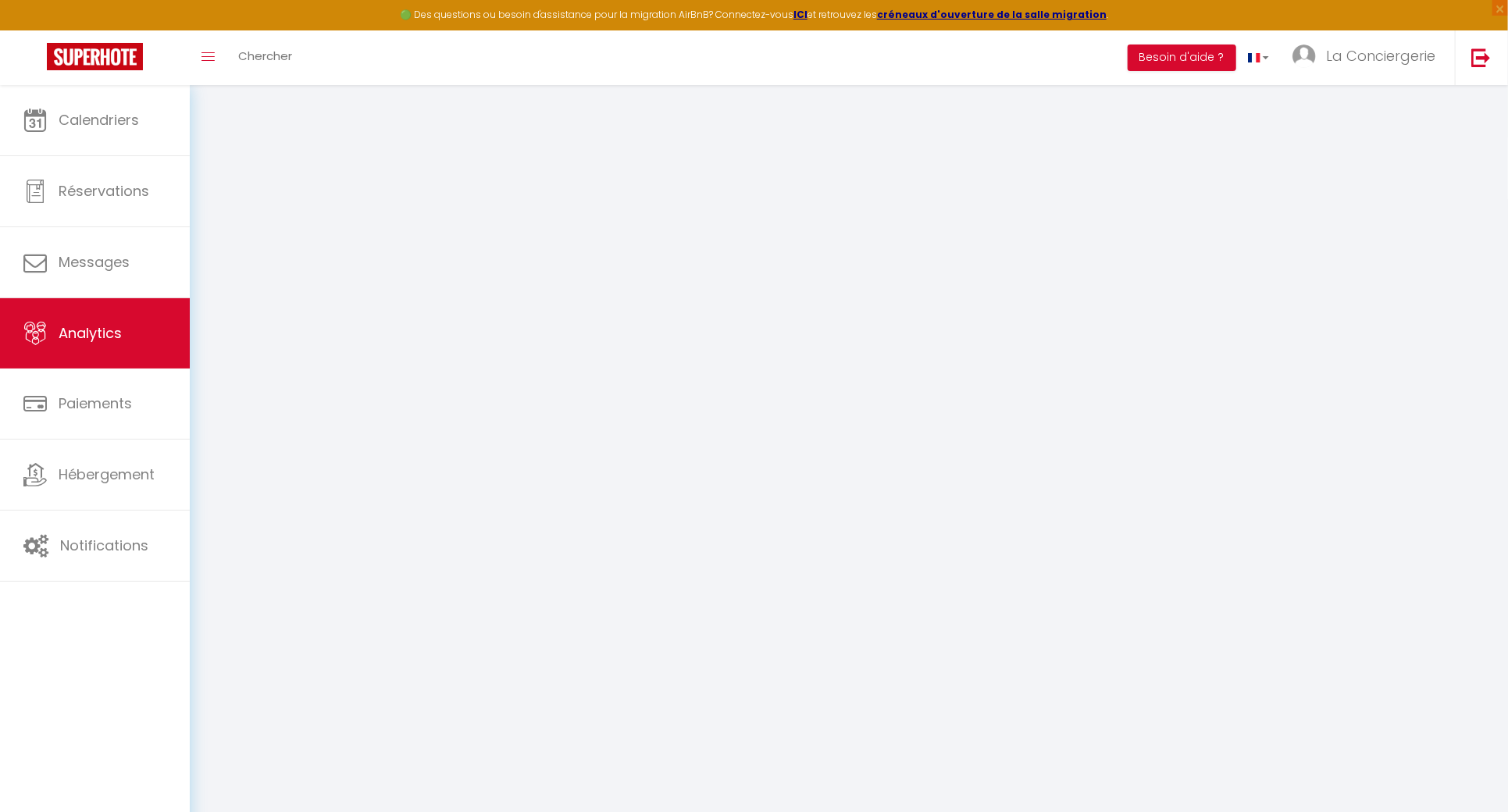
select select "2025"
select select "9"
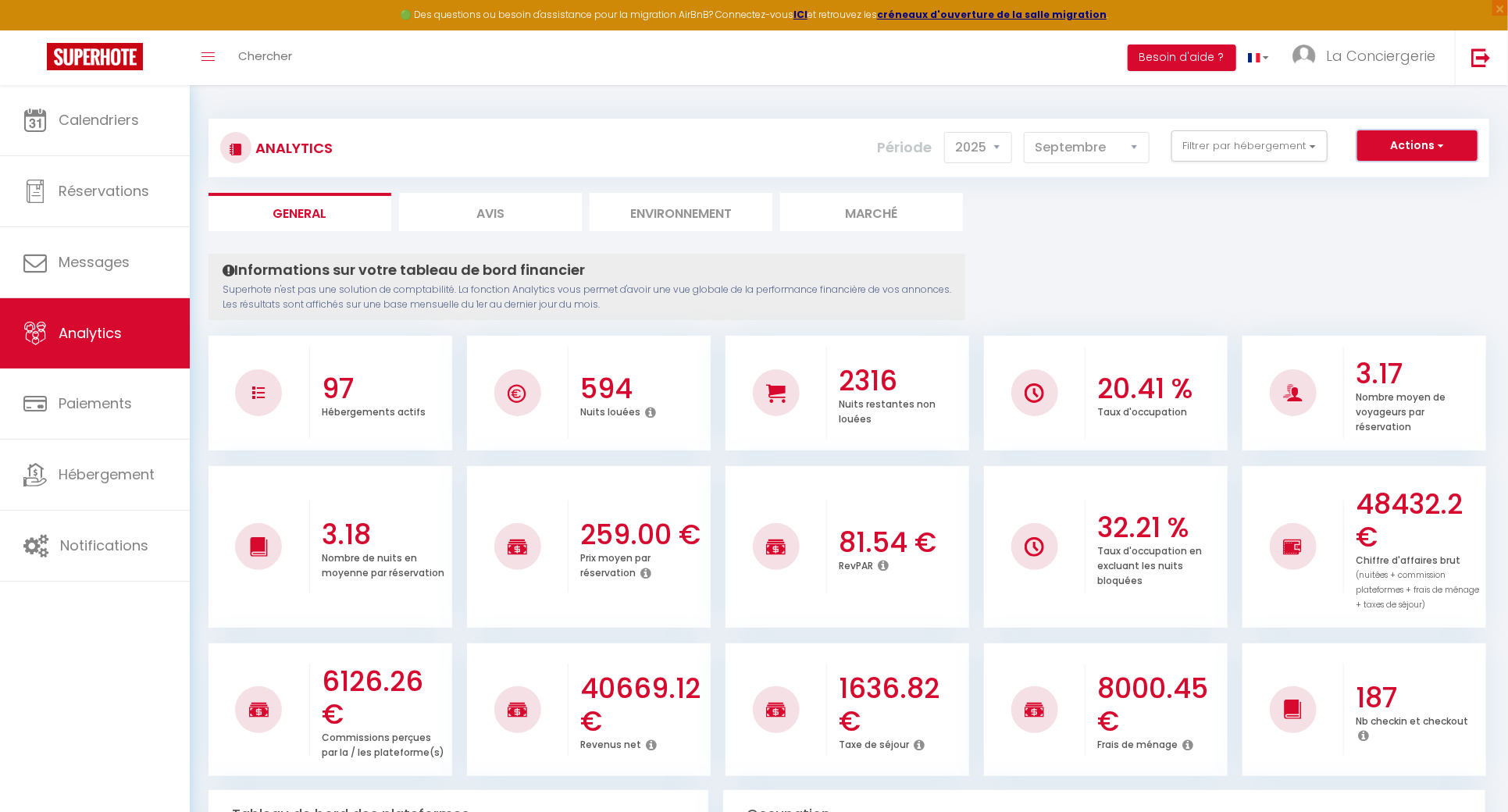
click at [1379, 144] on button "Actions" at bounding box center [1417, 145] width 120 height 31
click at [1382, 182] on link "Génération SuperConciergerie" at bounding box center [1378, 179] width 197 height 21
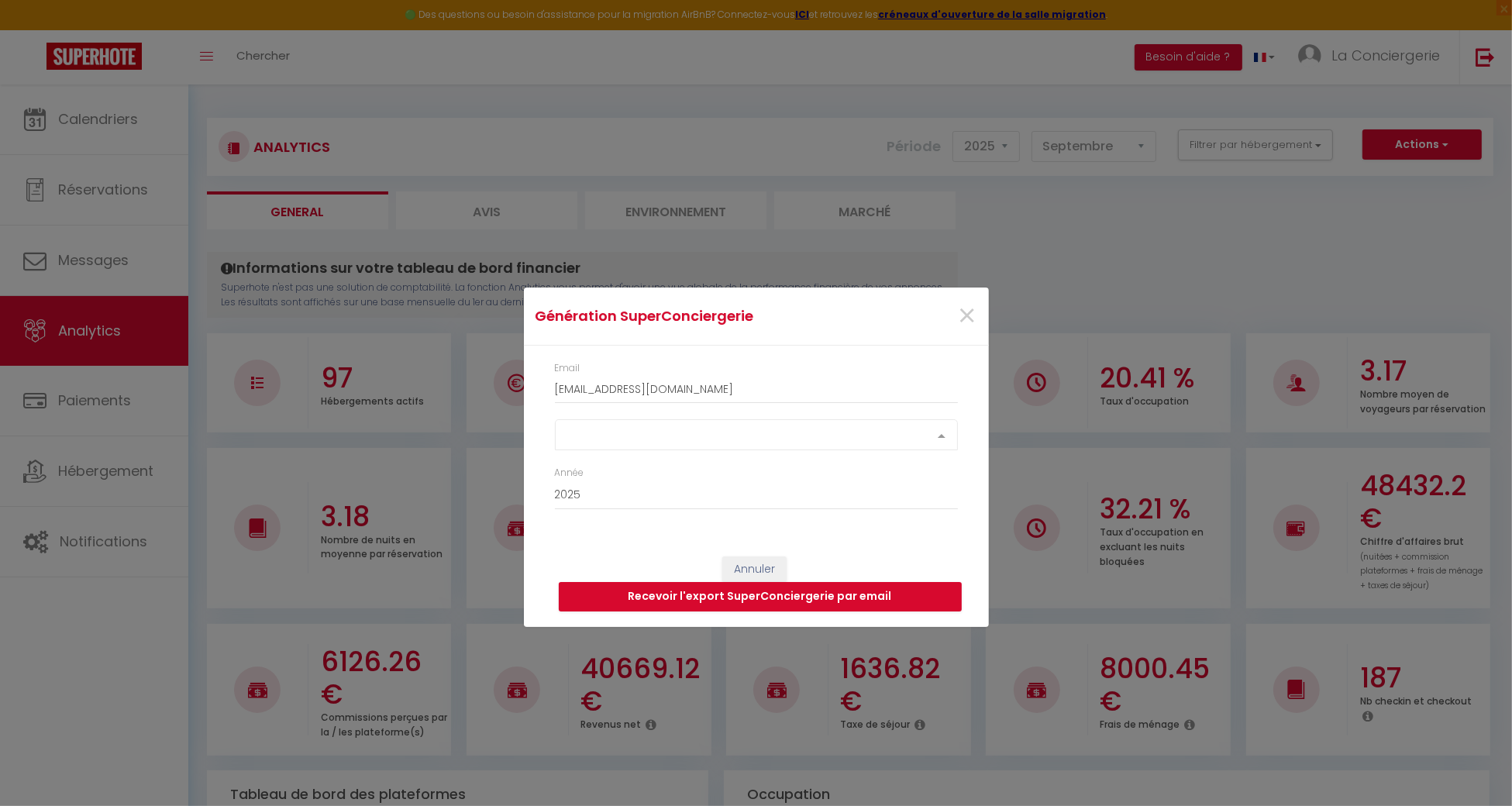
click at [744, 444] on div "Select option" at bounding box center [756, 435] width 403 height 31
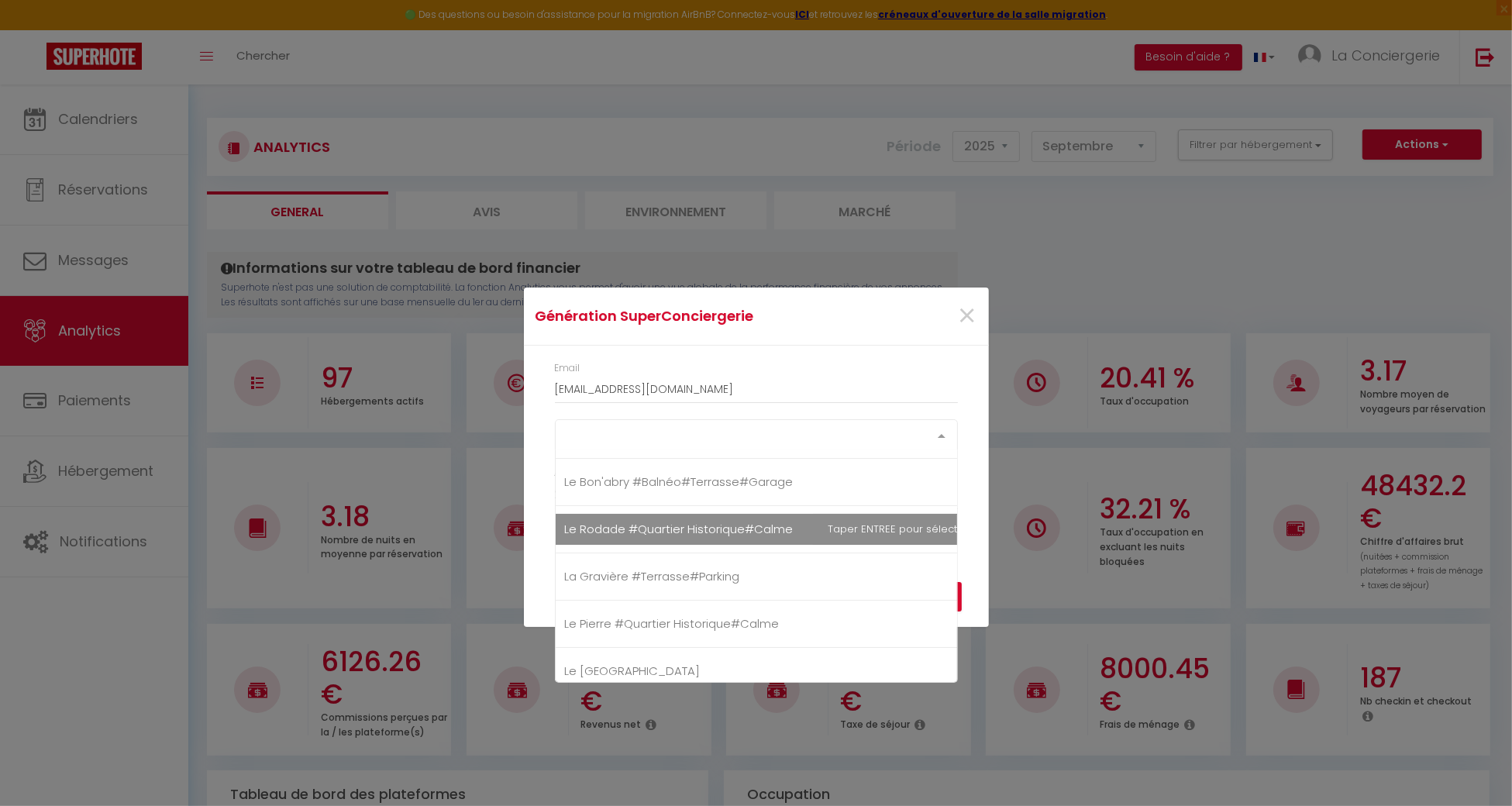
scroll to position [206, 0]
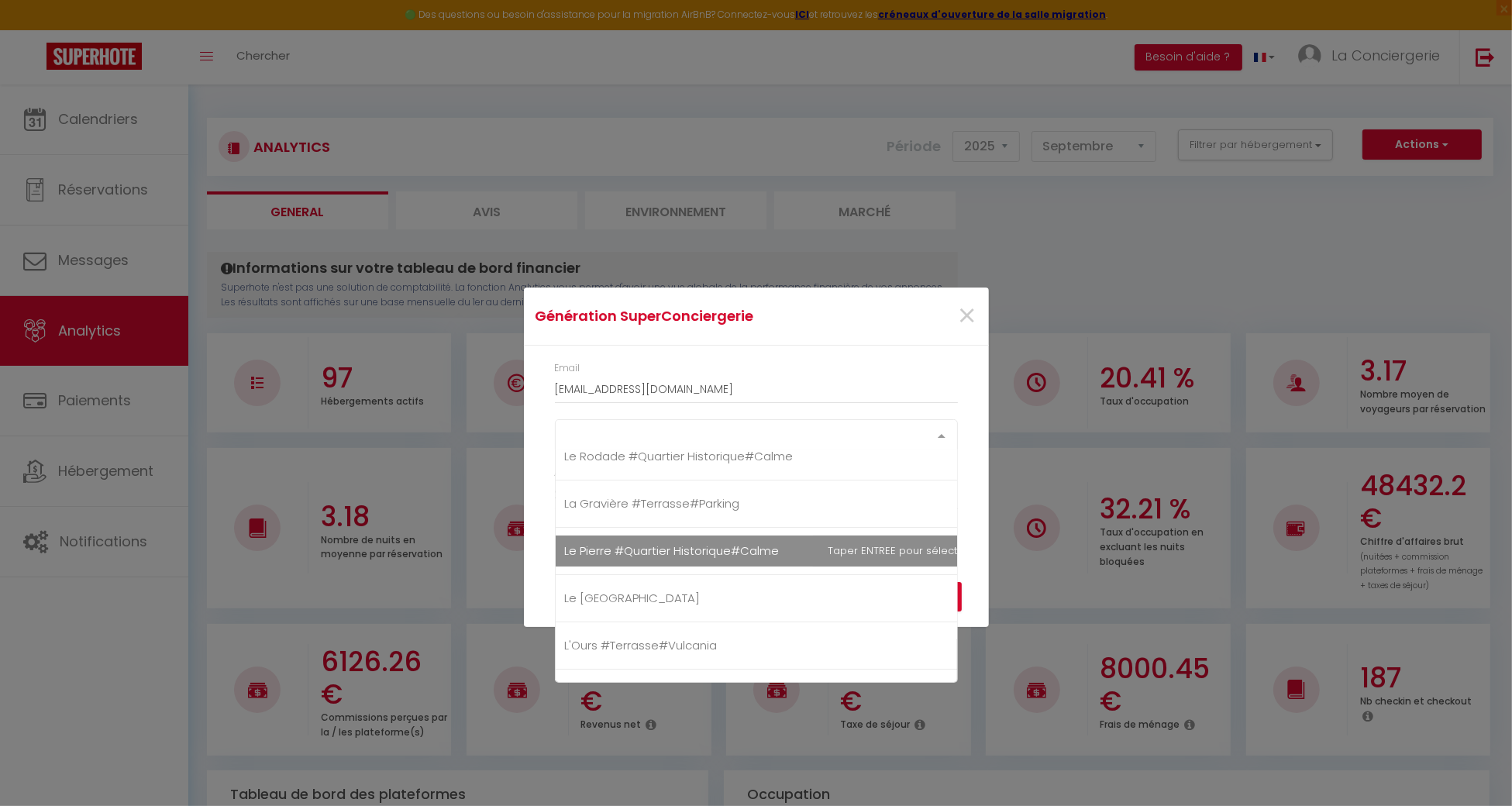
click at [670, 558] on span "Le Pierre #Quartier Historique#Calme" at bounding box center [672, 550] width 215 height 16
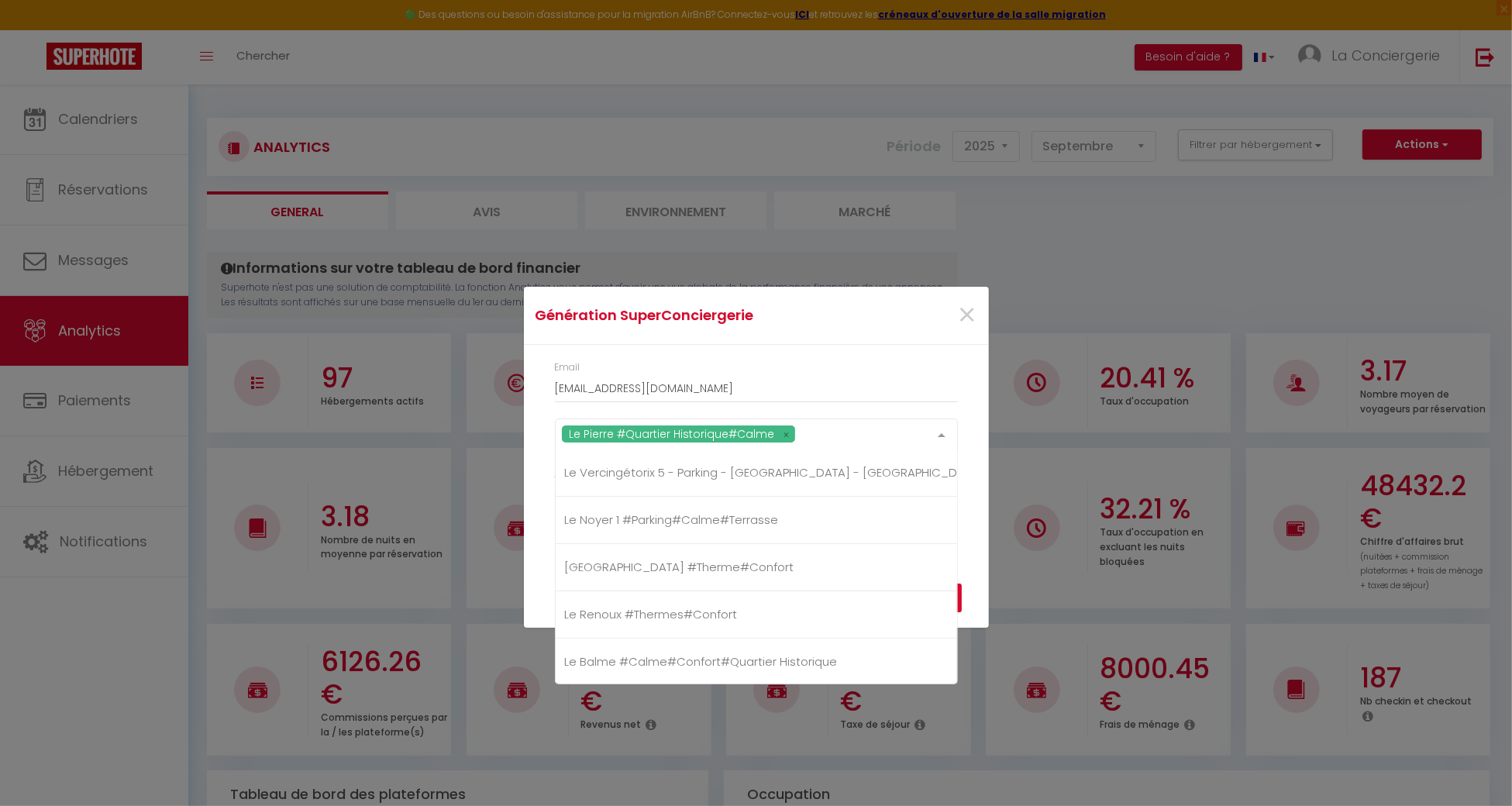
scroll to position [516, 0]
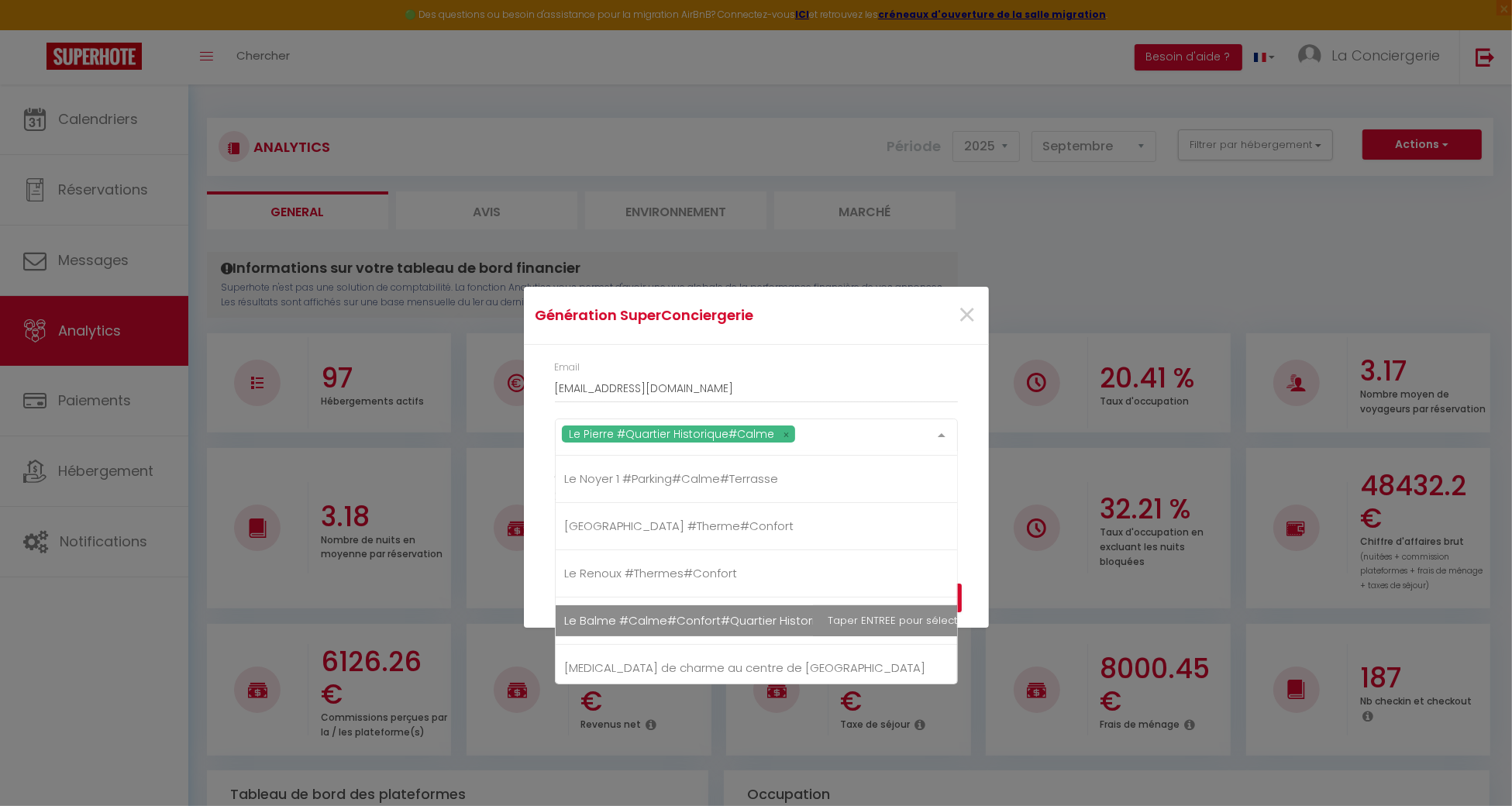
click at [686, 612] on span "Le Balme #Calme#Confort#Quartier Historique" at bounding box center [701, 620] width 273 height 16
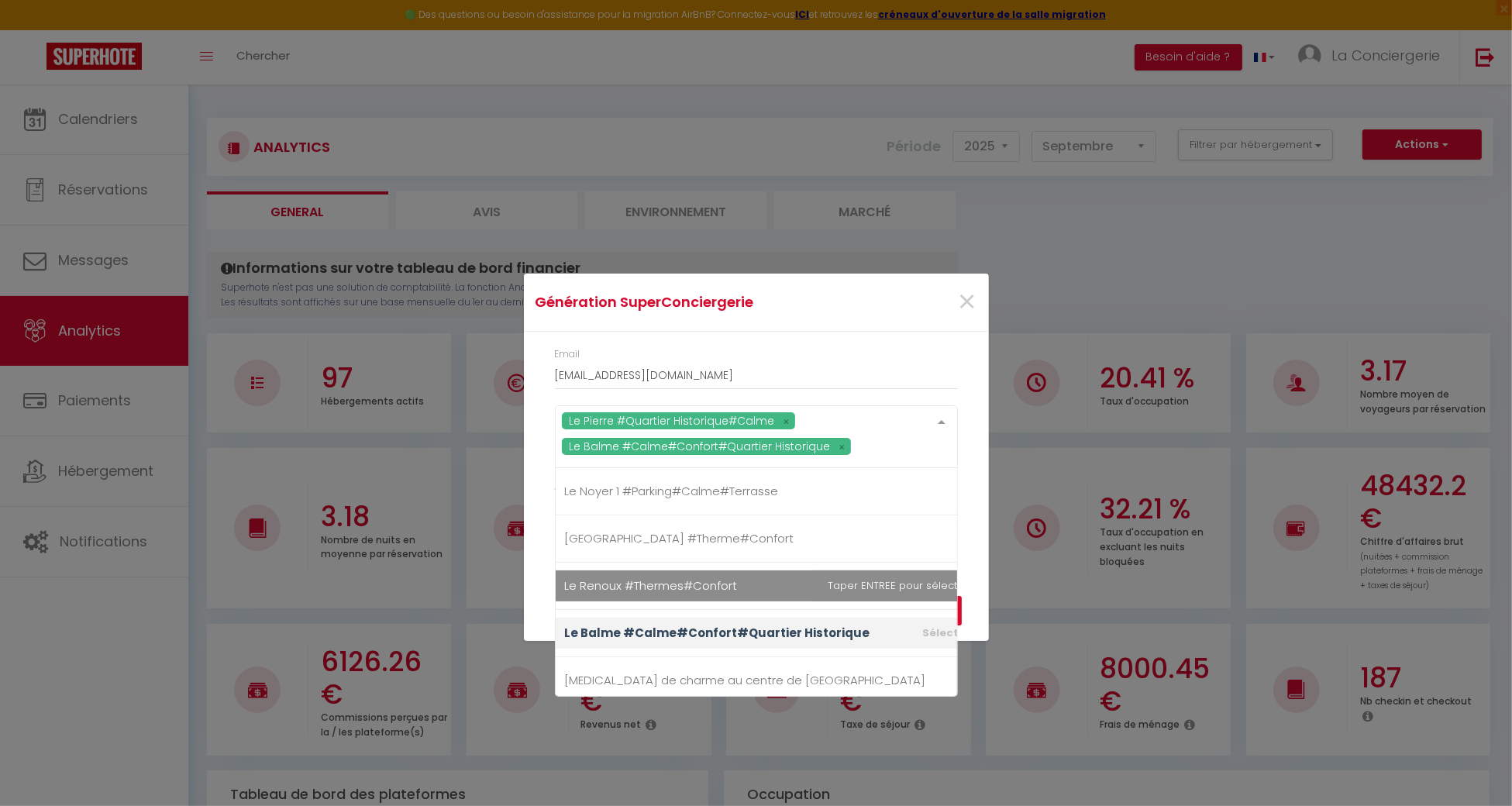
click at [974, 548] on div "Email laconciergeriedines@hotmail.com Le Pierre #Quartier Historique#Calme Le B…" at bounding box center [756, 443] width 465 height 224
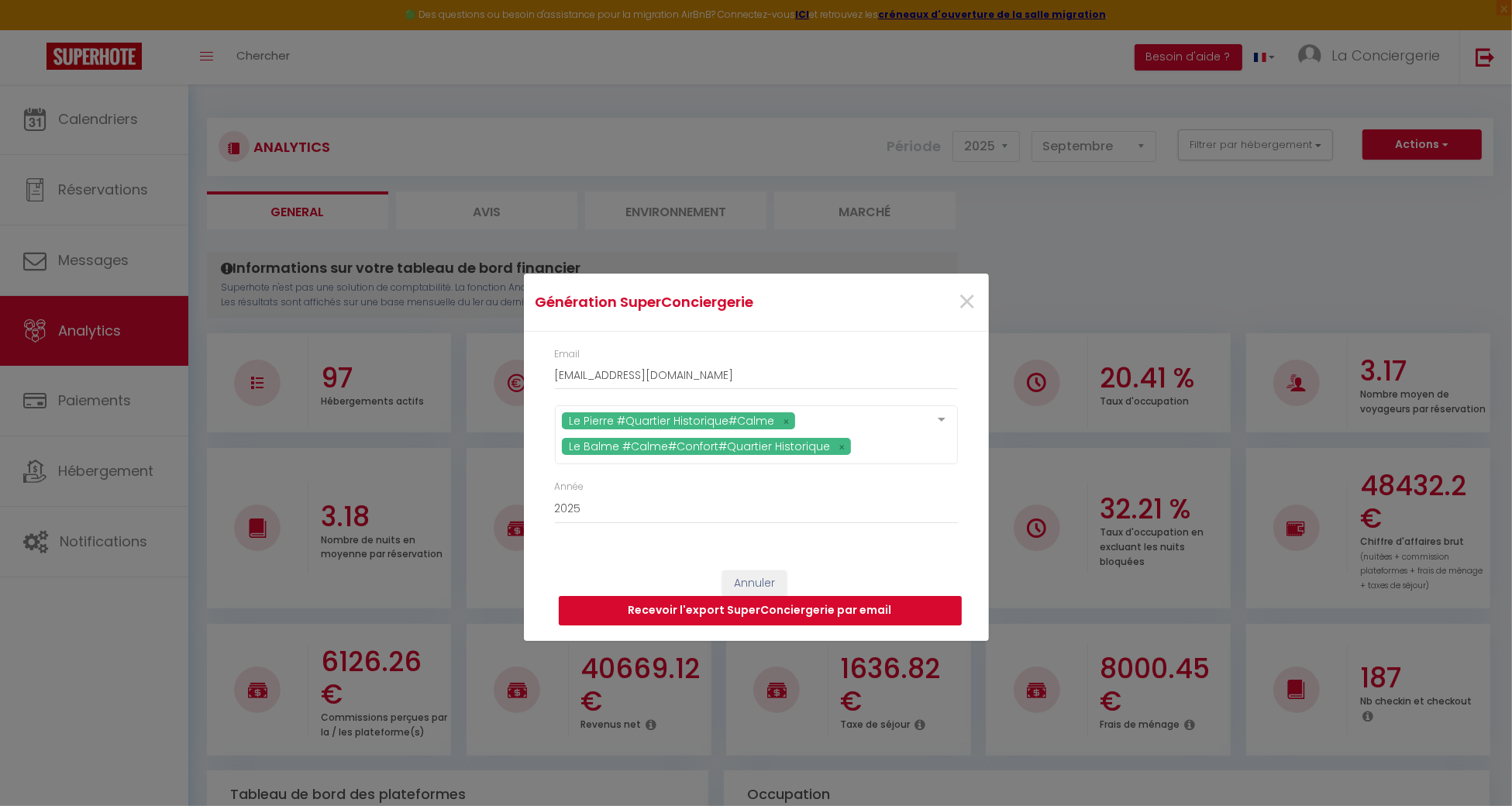
click at [918, 605] on button "Recevoir l'export SuperConciergerie par email" at bounding box center [760, 610] width 403 height 29
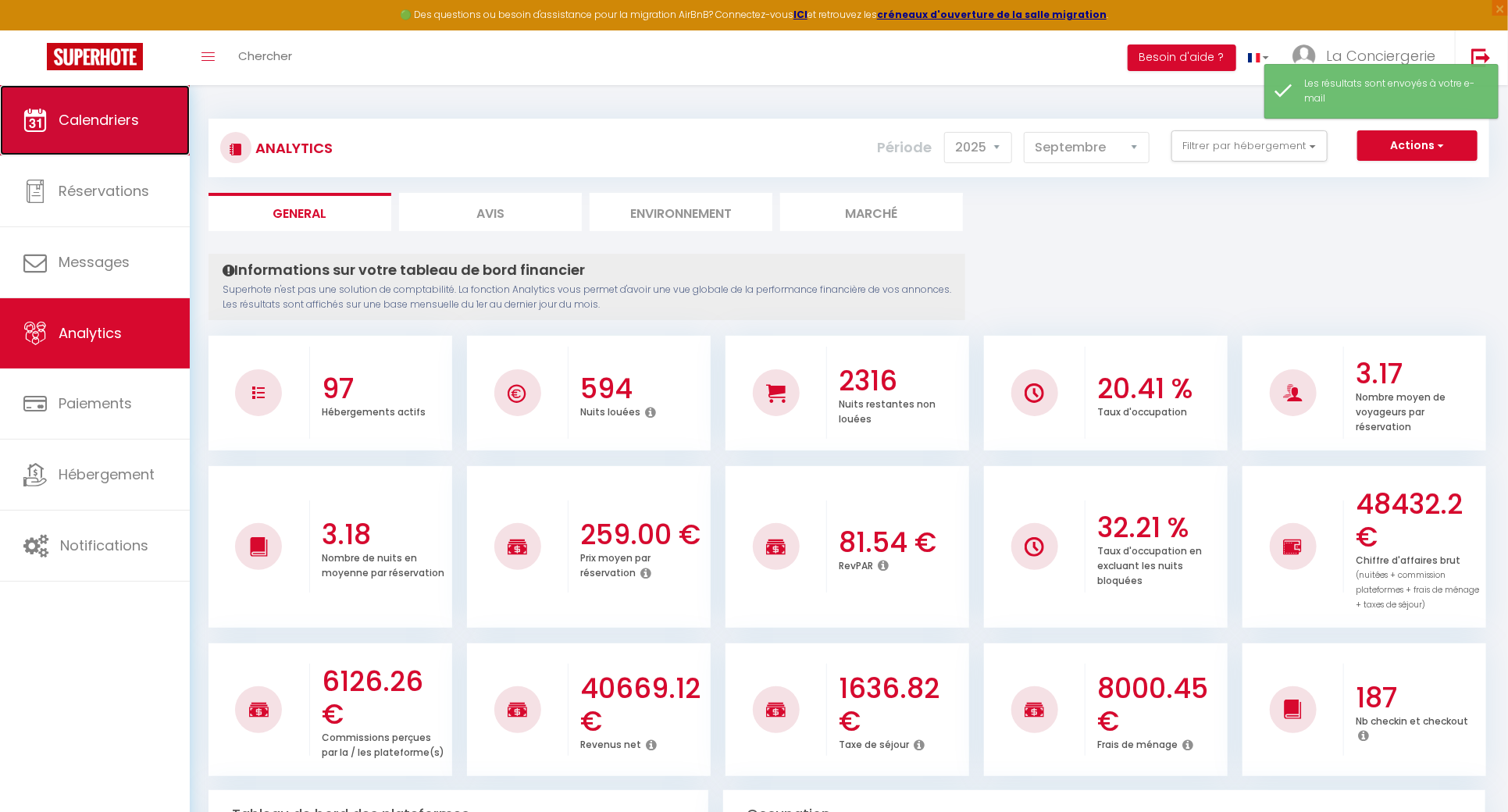
click at [128, 140] on link "Calendriers" at bounding box center [94, 120] width 189 height 70
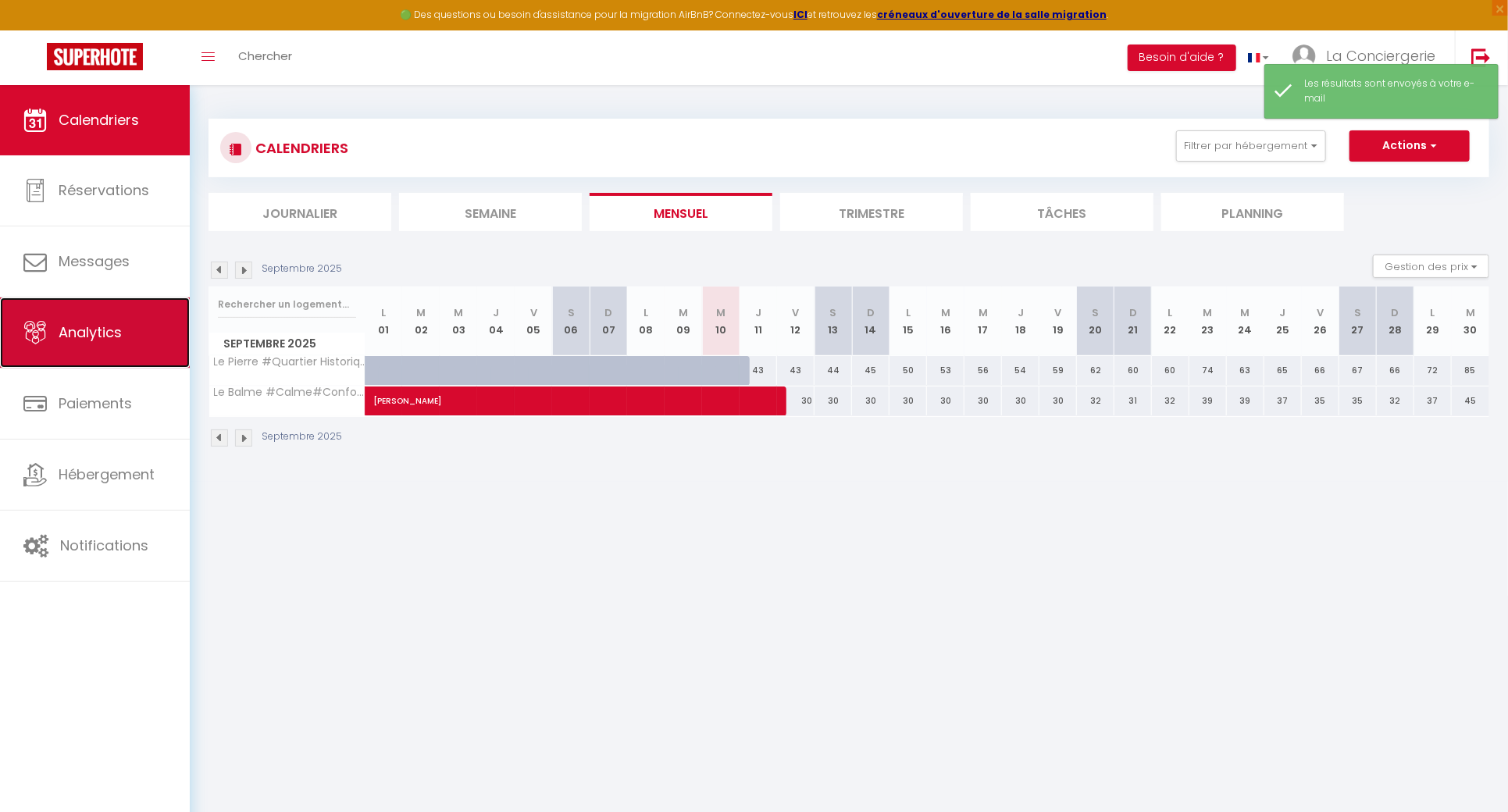
click at [75, 354] on link "Analytics" at bounding box center [94, 332] width 189 height 70
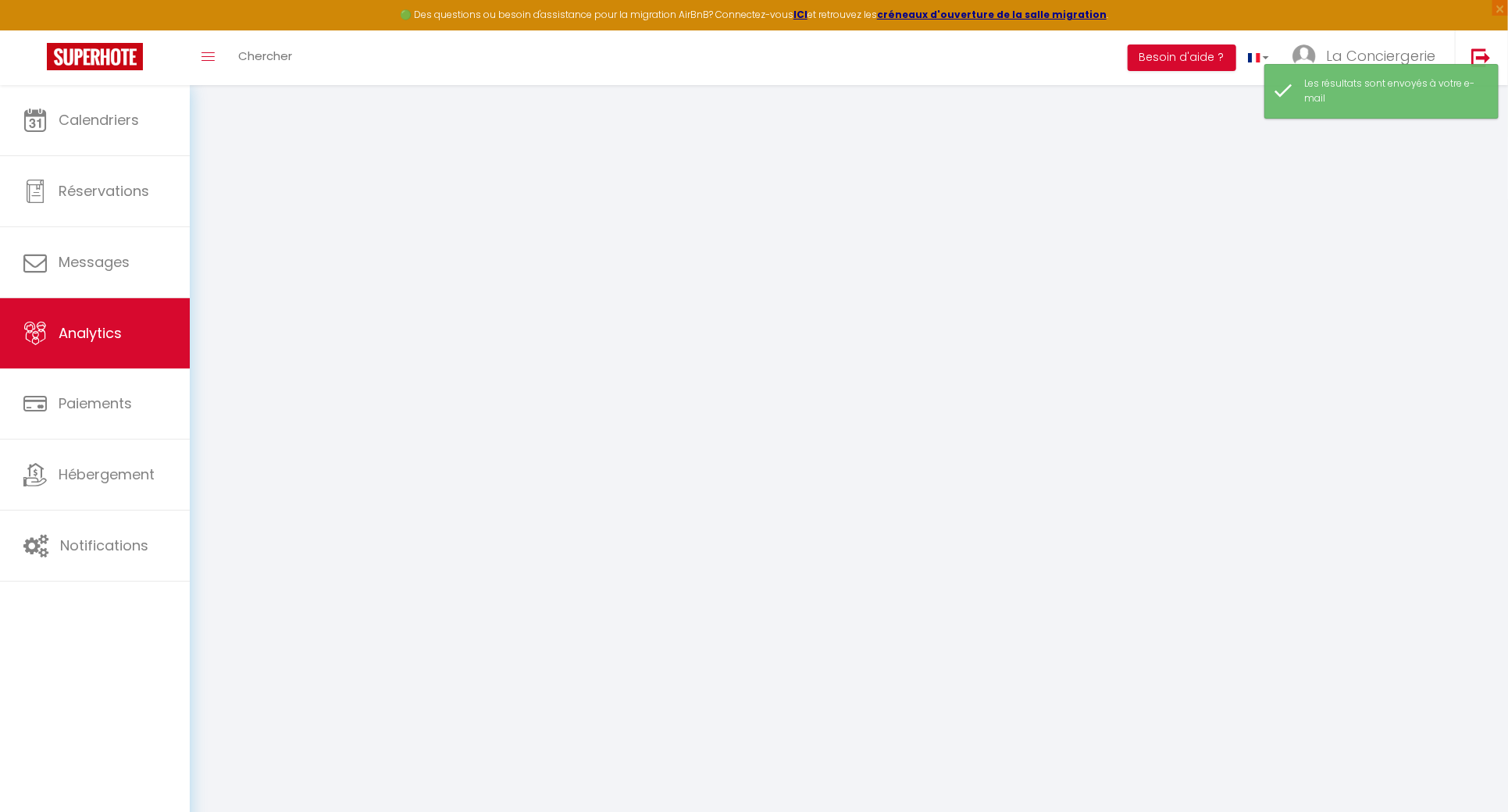
select select "2025"
select select "9"
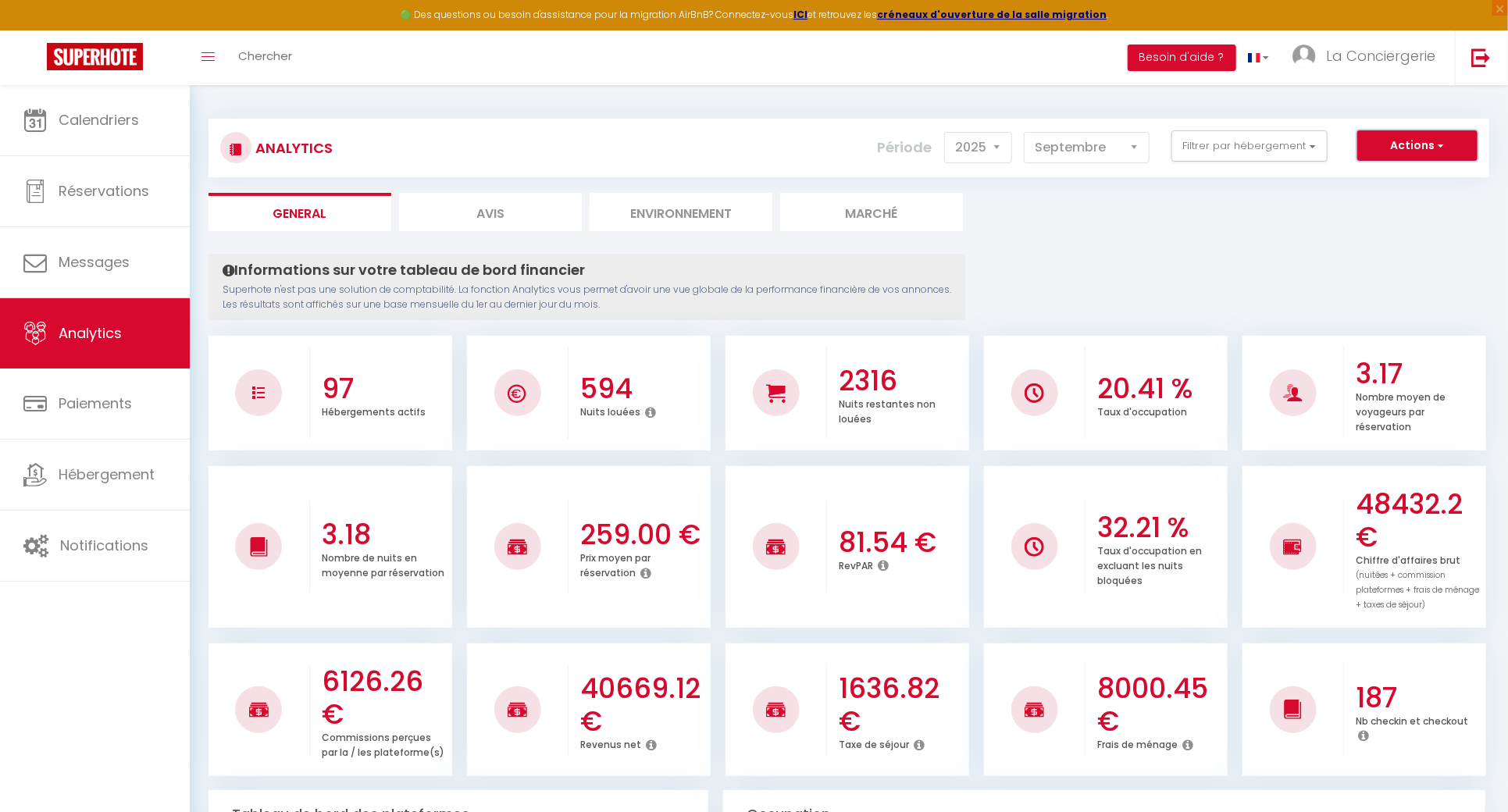
click at [1426, 152] on button "Actions" at bounding box center [1417, 145] width 120 height 31
click at [1400, 178] on link "Génération SuperConciergerie" at bounding box center [1378, 179] width 197 height 21
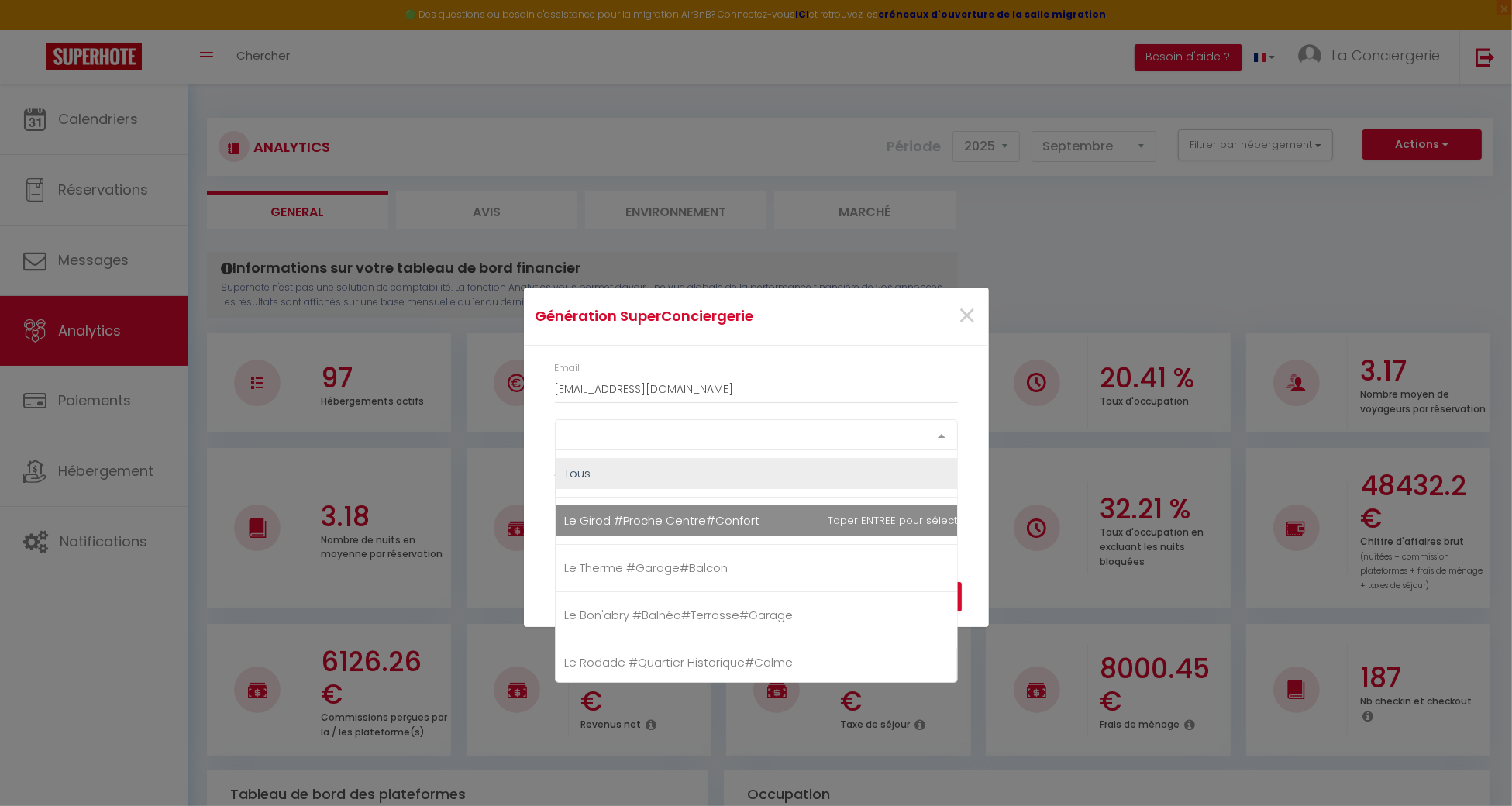
click at [716, 423] on div "Select option" at bounding box center [756, 435] width 403 height 31
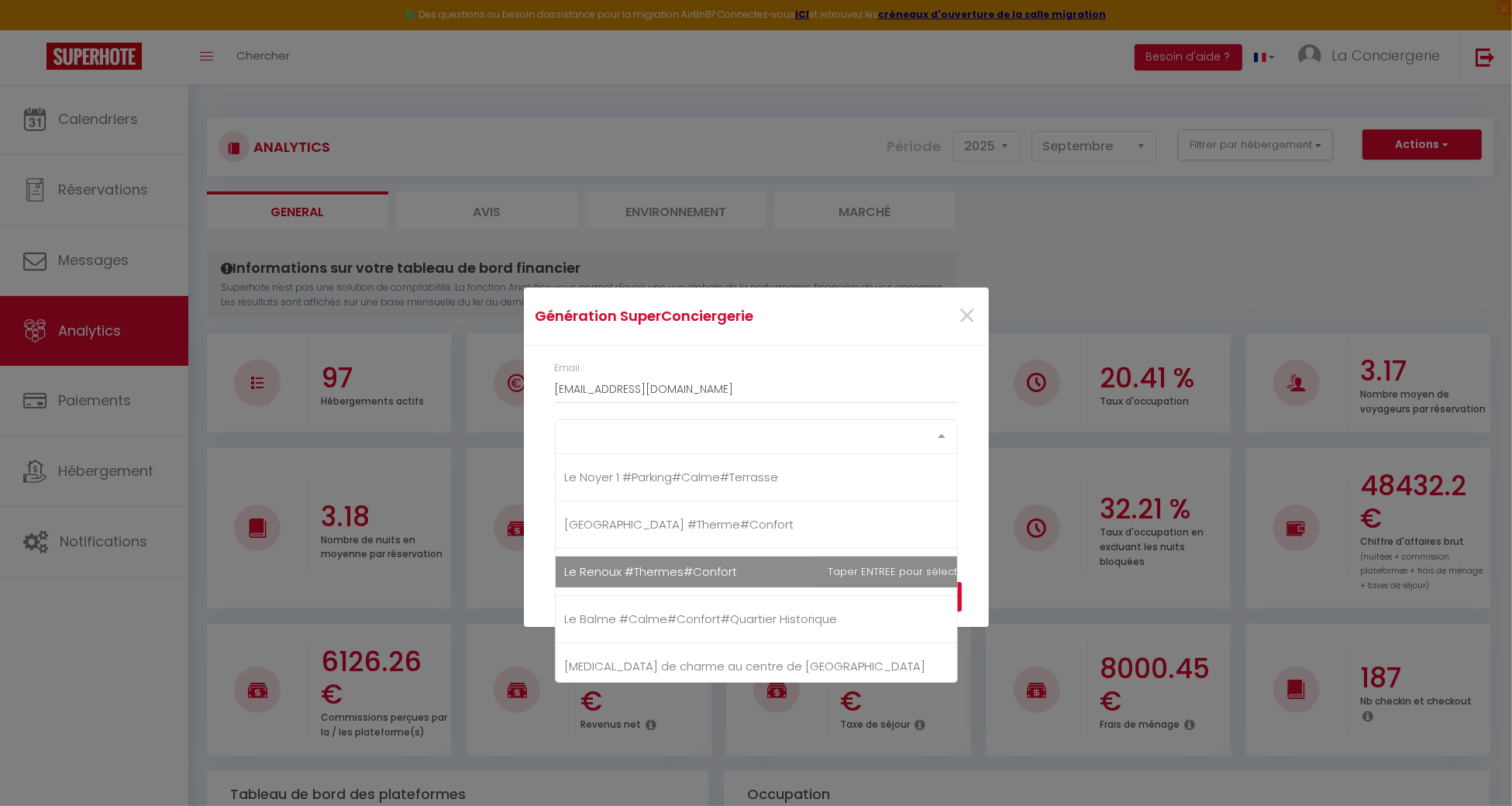
scroll to position [620, 0]
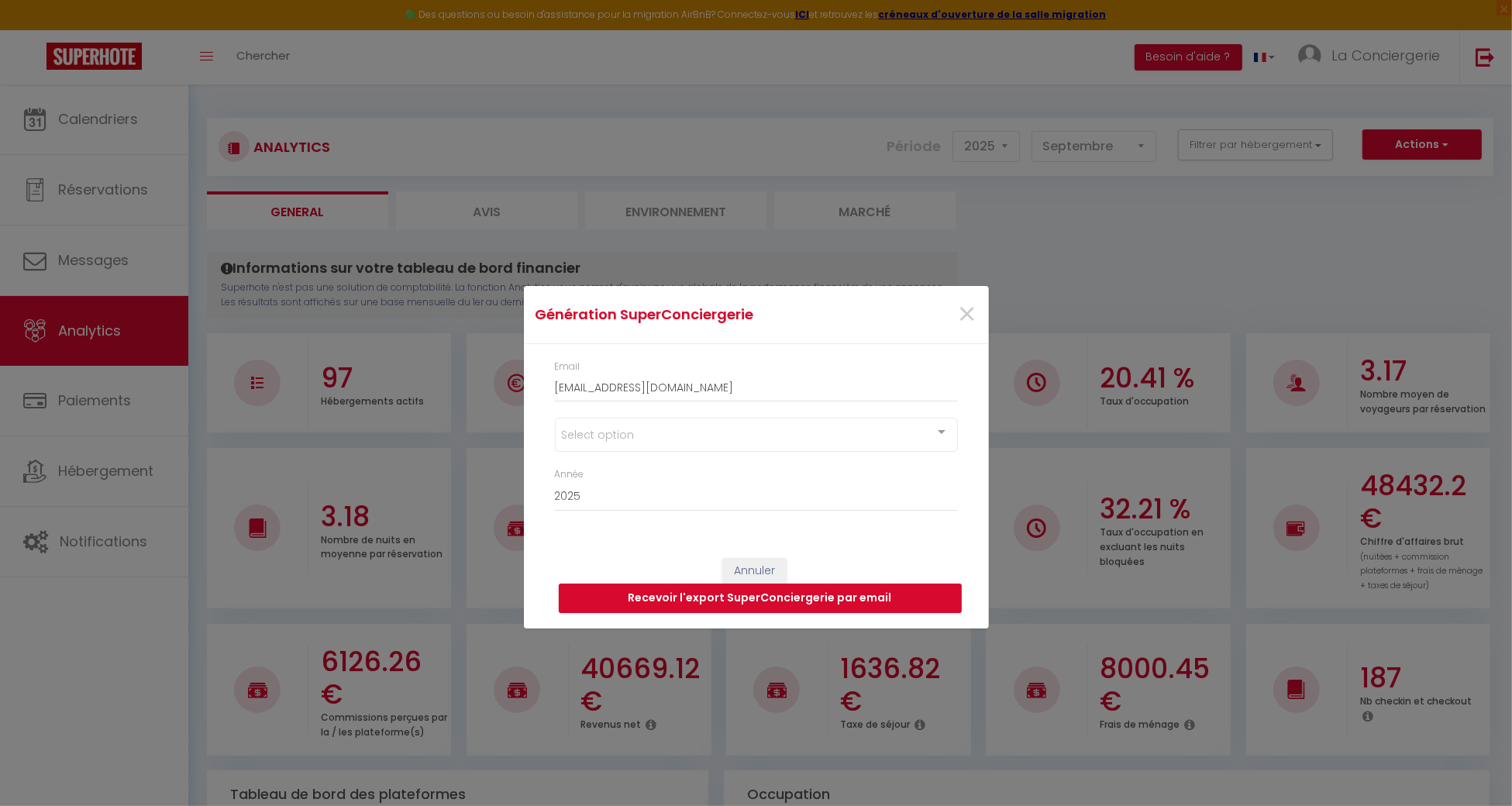
click at [696, 447] on div "Select option" at bounding box center [756, 435] width 403 height 34
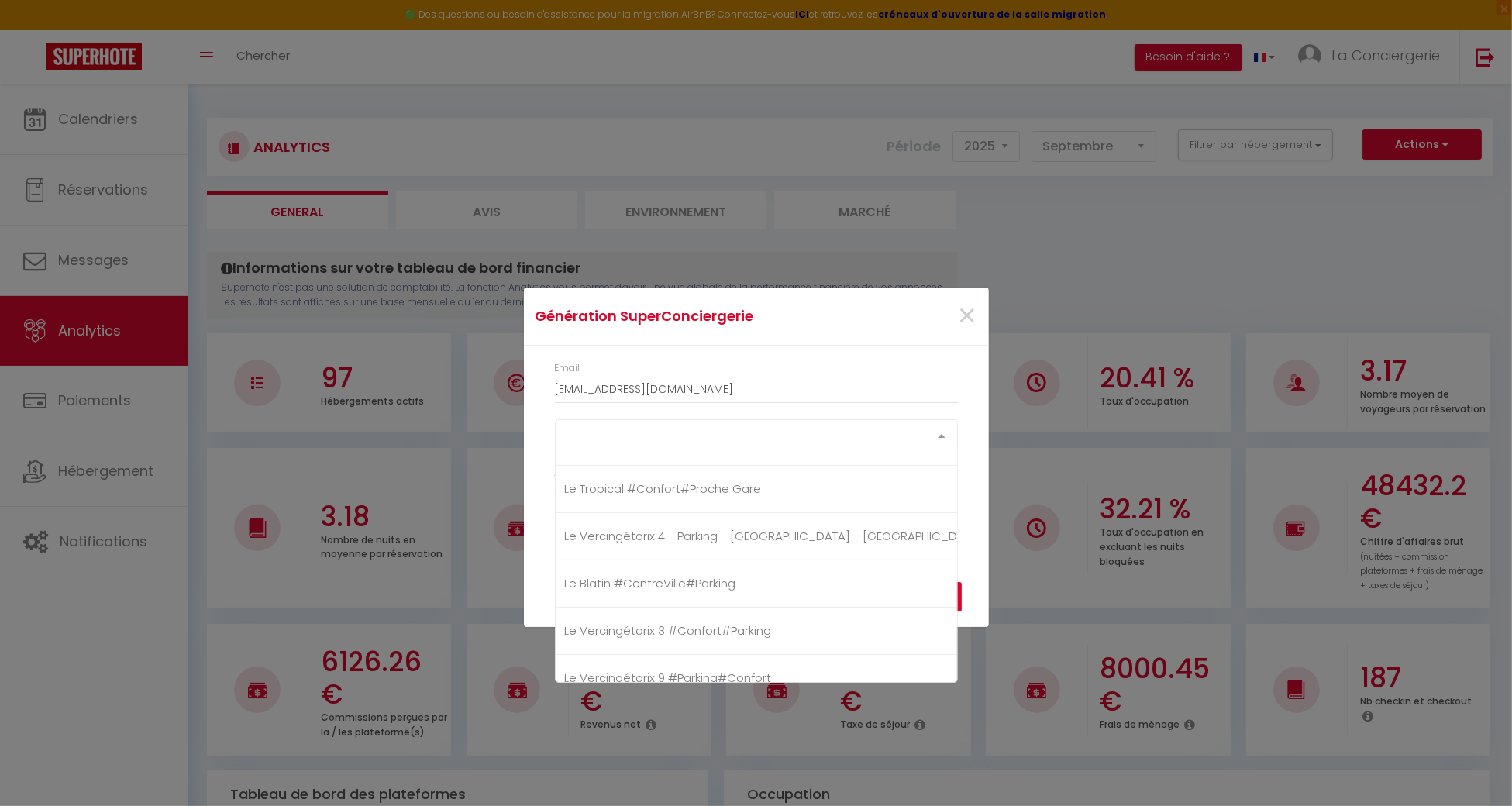
scroll to position [1033, 0]
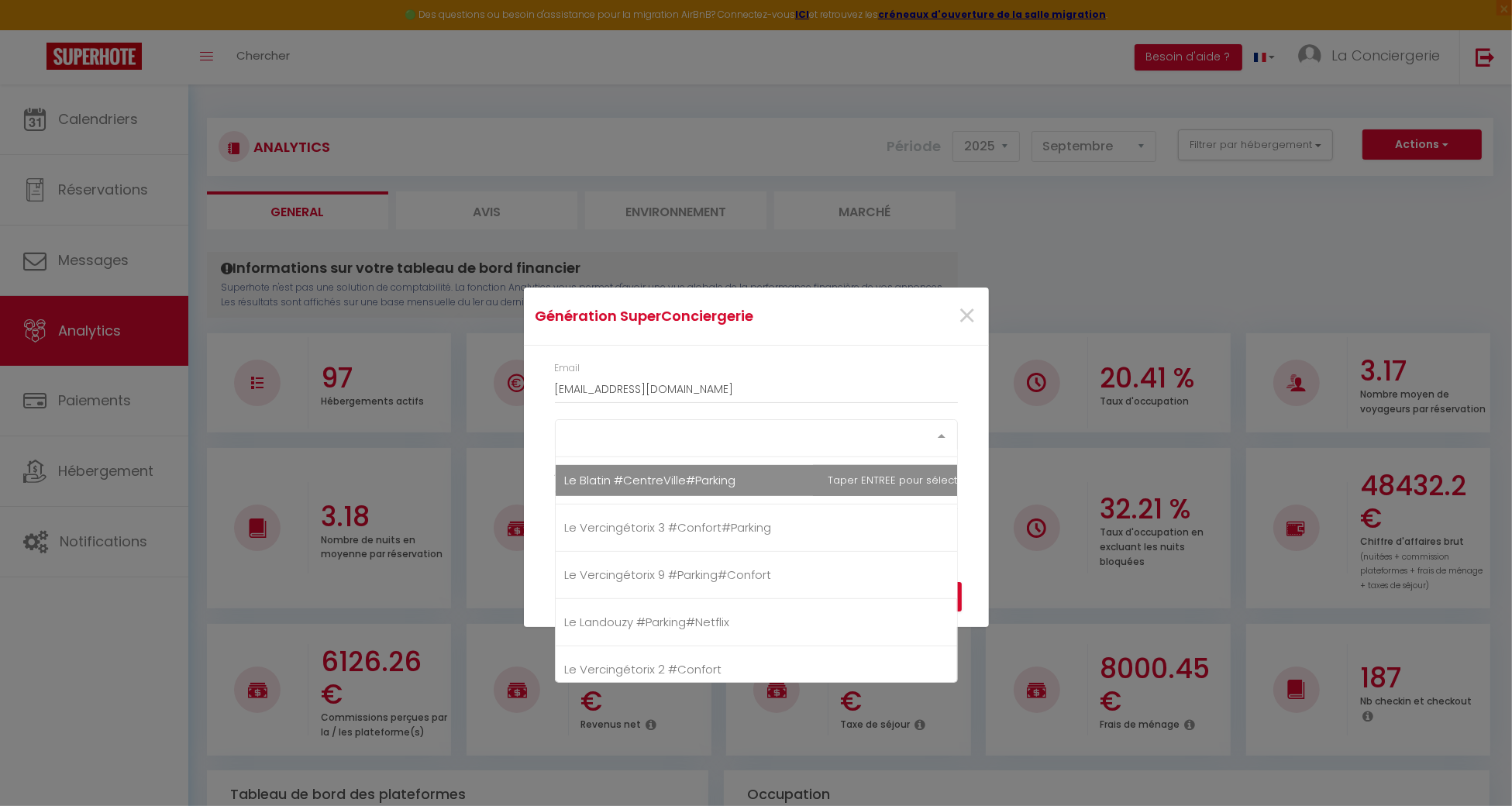
click at [678, 480] on span "Le Blatin #CentreVille#Parking" at bounding box center [650, 480] width 171 height 16
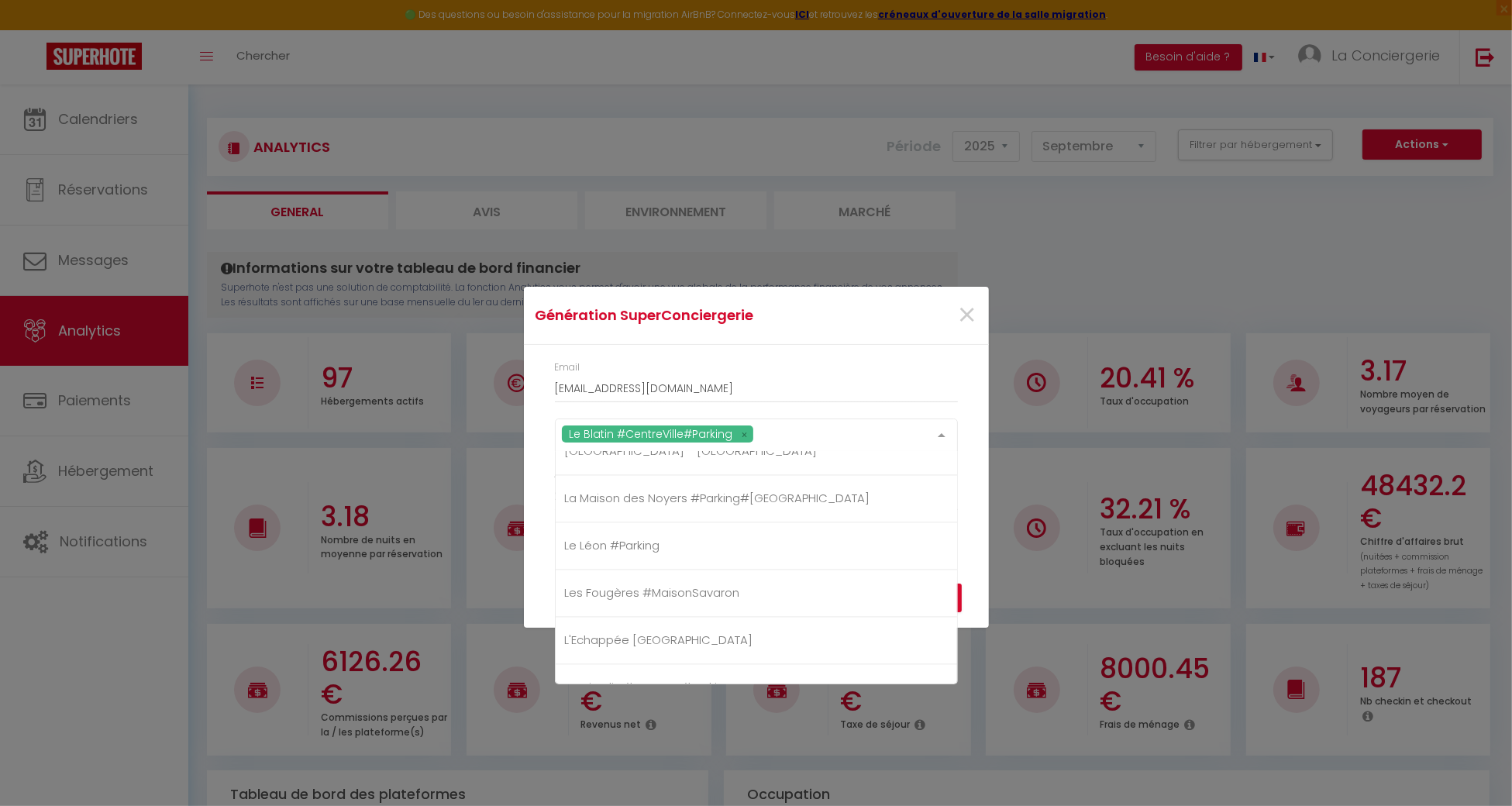
scroll to position [3822, 0]
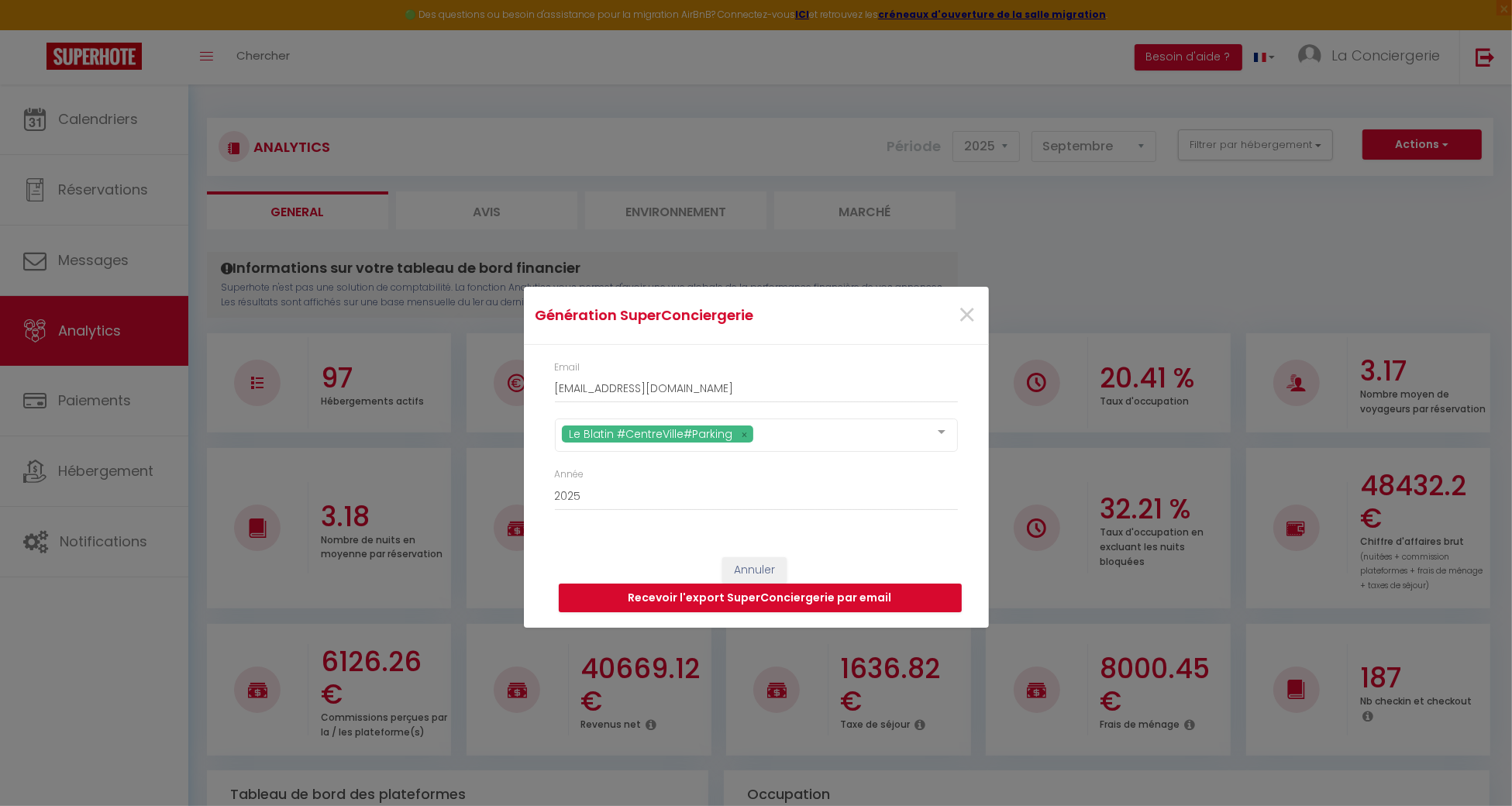
click at [968, 462] on div "Email laconciergeriedines@hotmail.com Le Blatin #CentreVille#Parking Tous Le Gi…" at bounding box center [756, 444] width 465 height 198
click at [886, 592] on button "Recevoir l'export SuperConciergerie par email" at bounding box center [760, 598] width 403 height 29
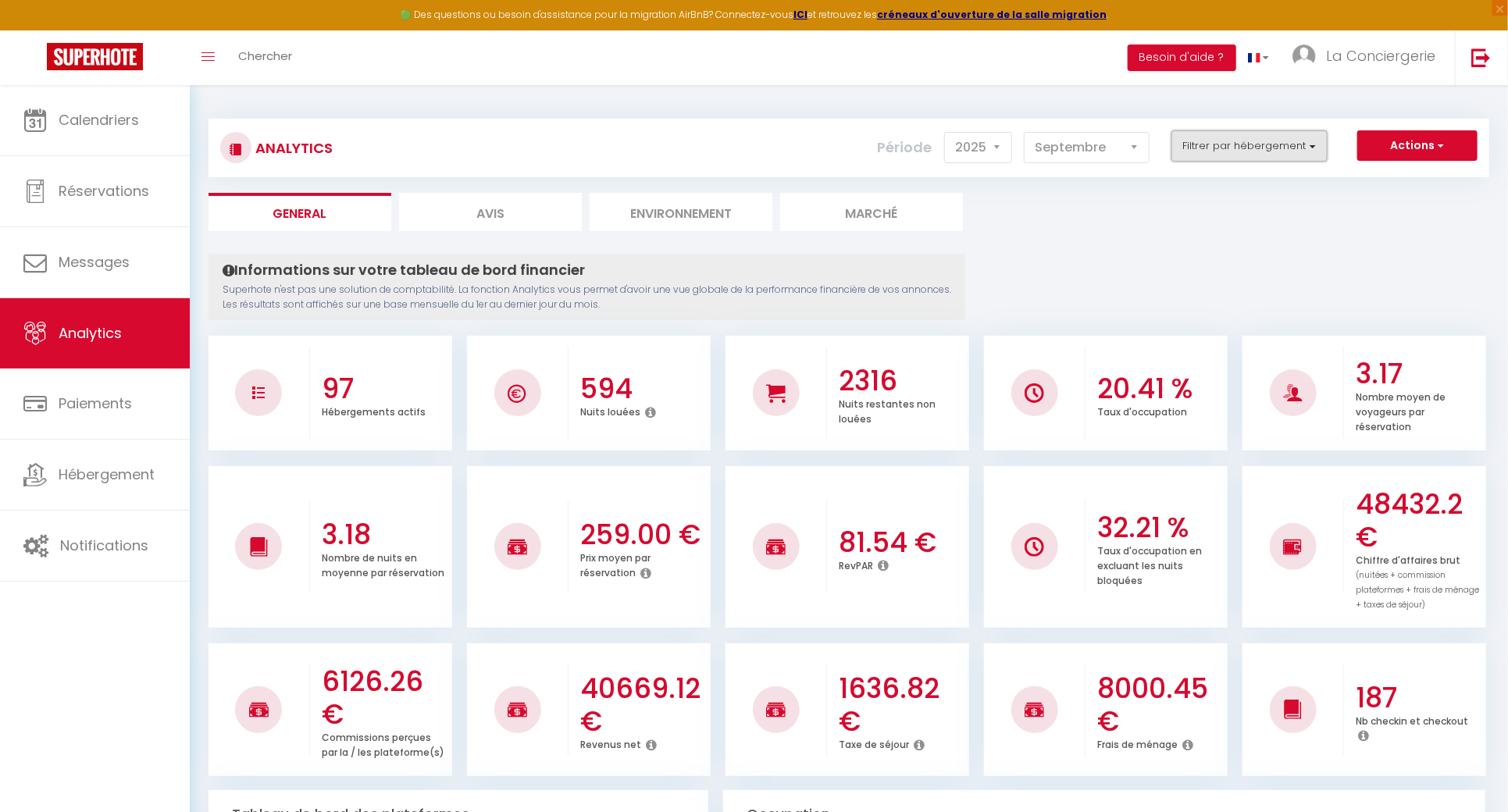
click at [1300, 140] on button "Filtrer par hébergement" at bounding box center [1249, 145] width 156 height 31
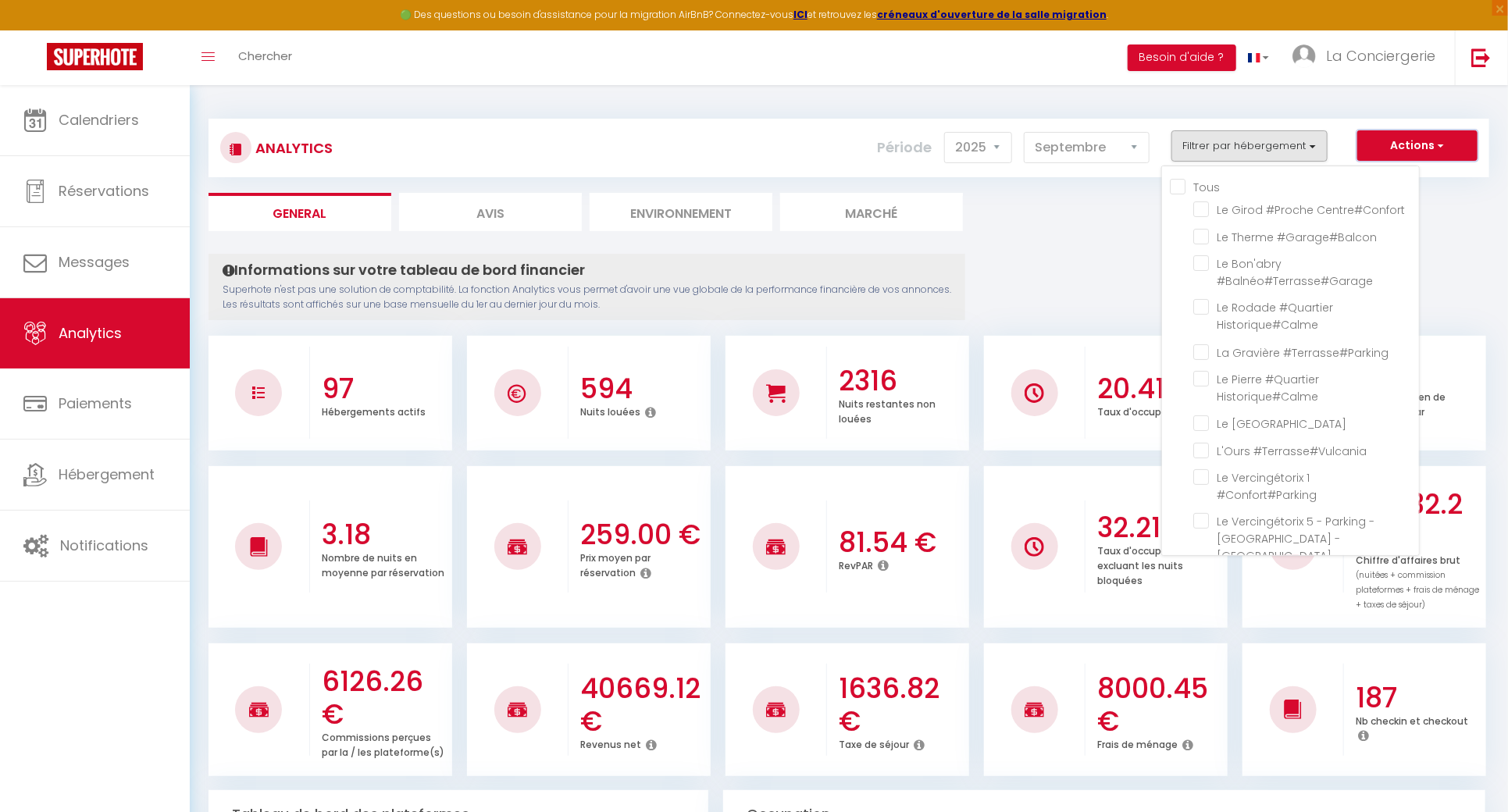
click at [1429, 147] on button "Actions" at bounding box center [1417, 145] width 120 height 31
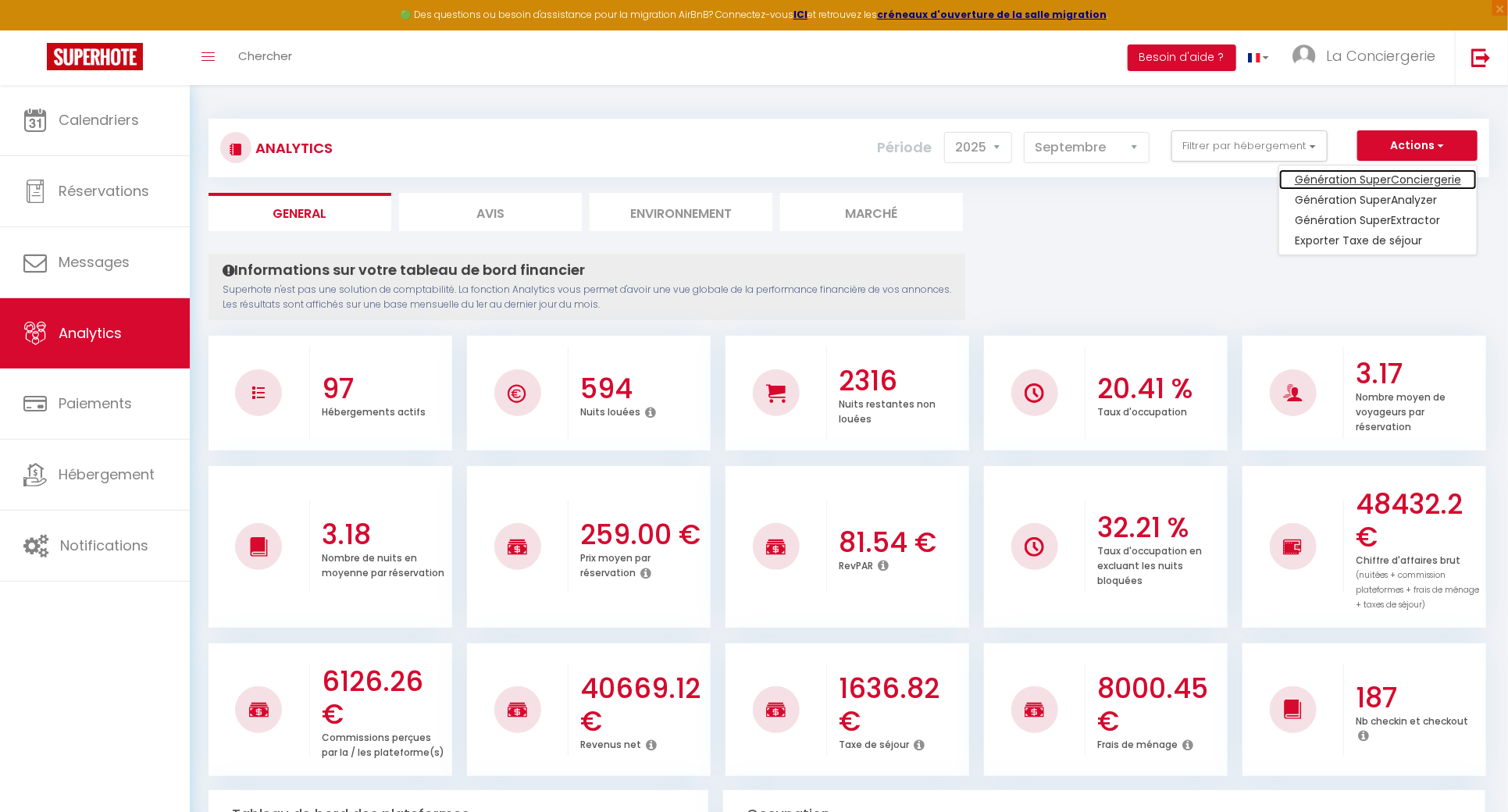
click at [1416, 182] on link "Génération SuperConciergerie" at bounding box center [1378, 179] width 197 height 21
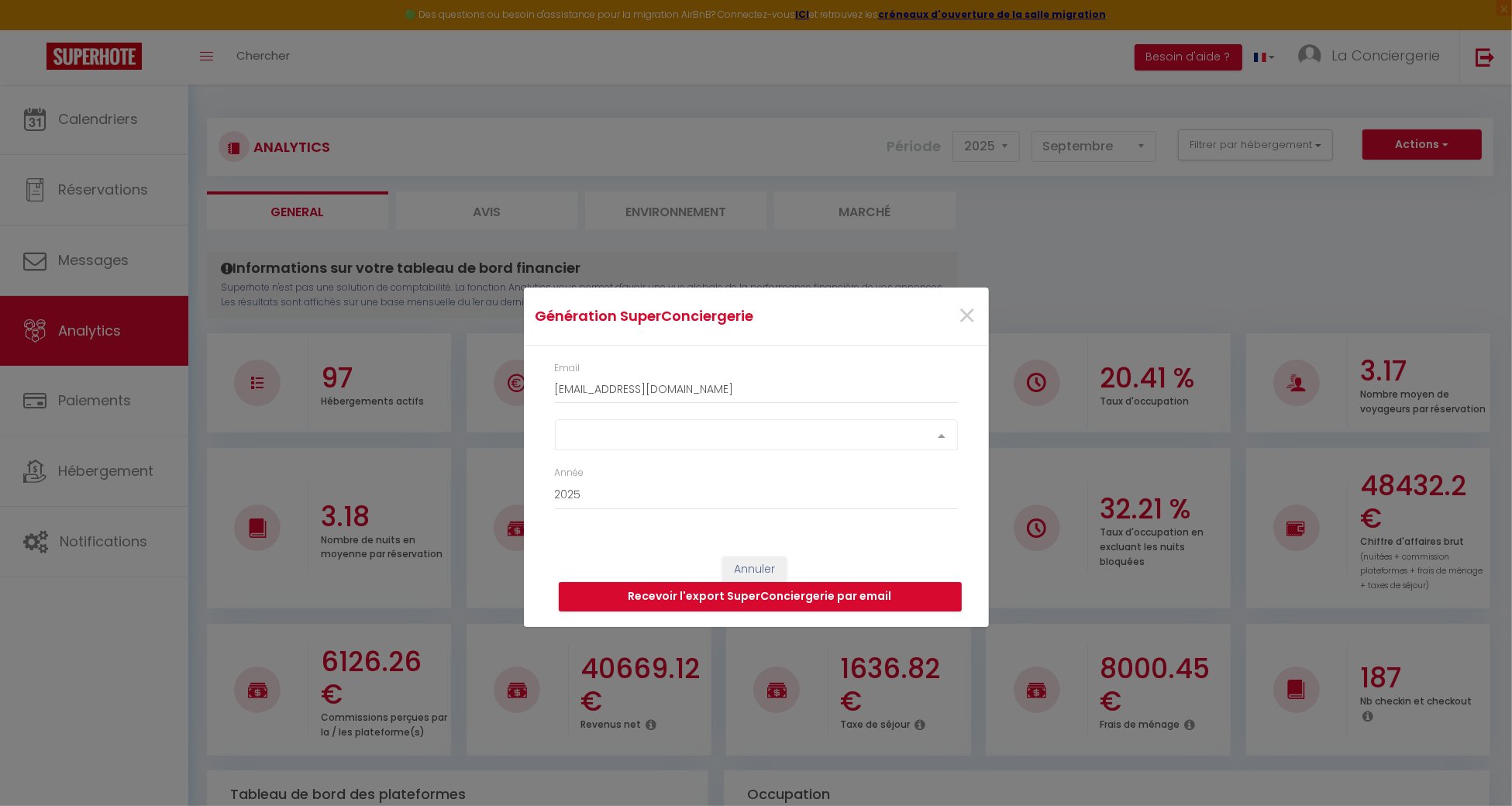
click at [817, 436] on div "Select option" at bounding box center [756, 435] width 403 height 31
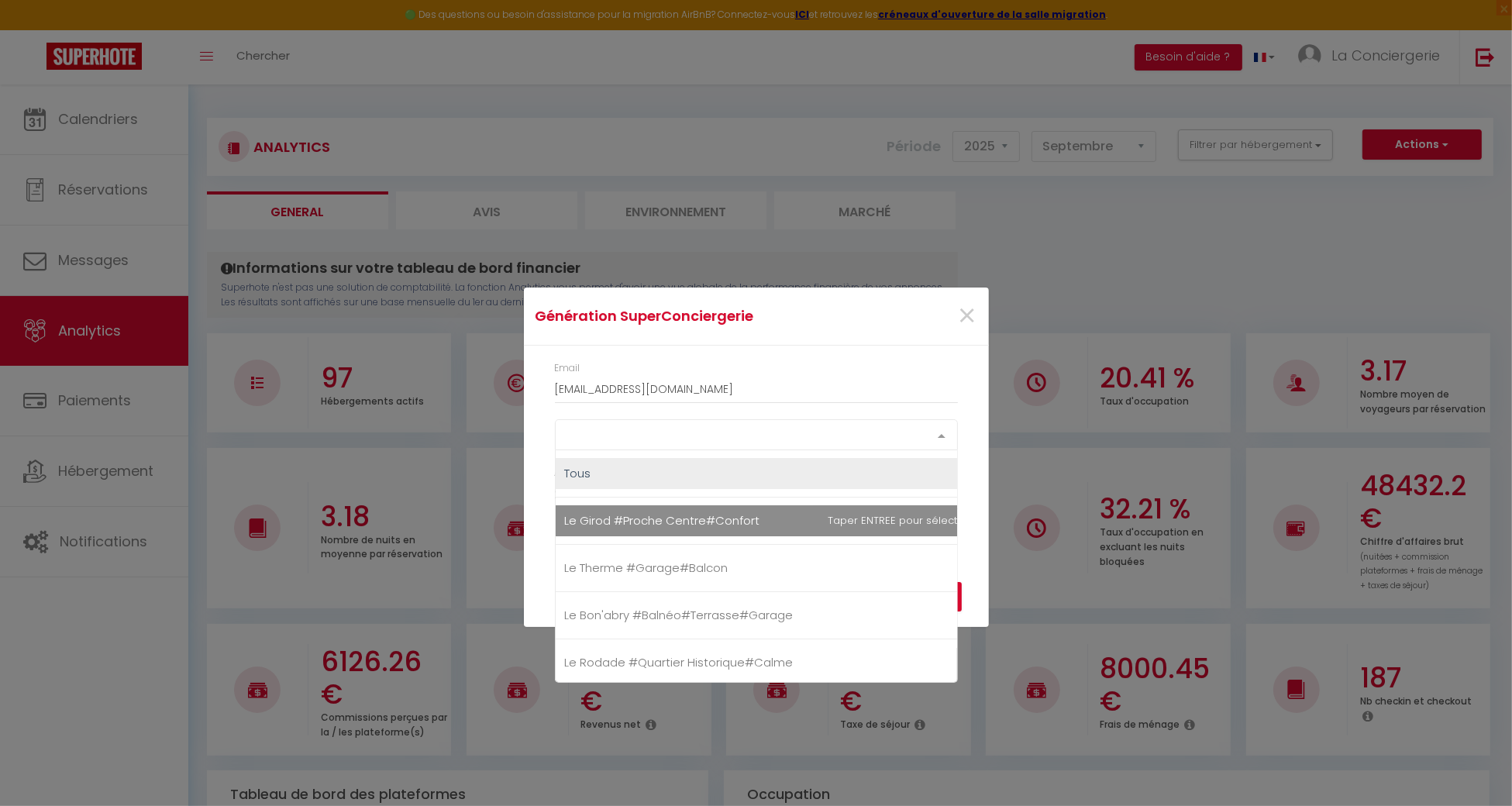
scroll to position [103, 0]
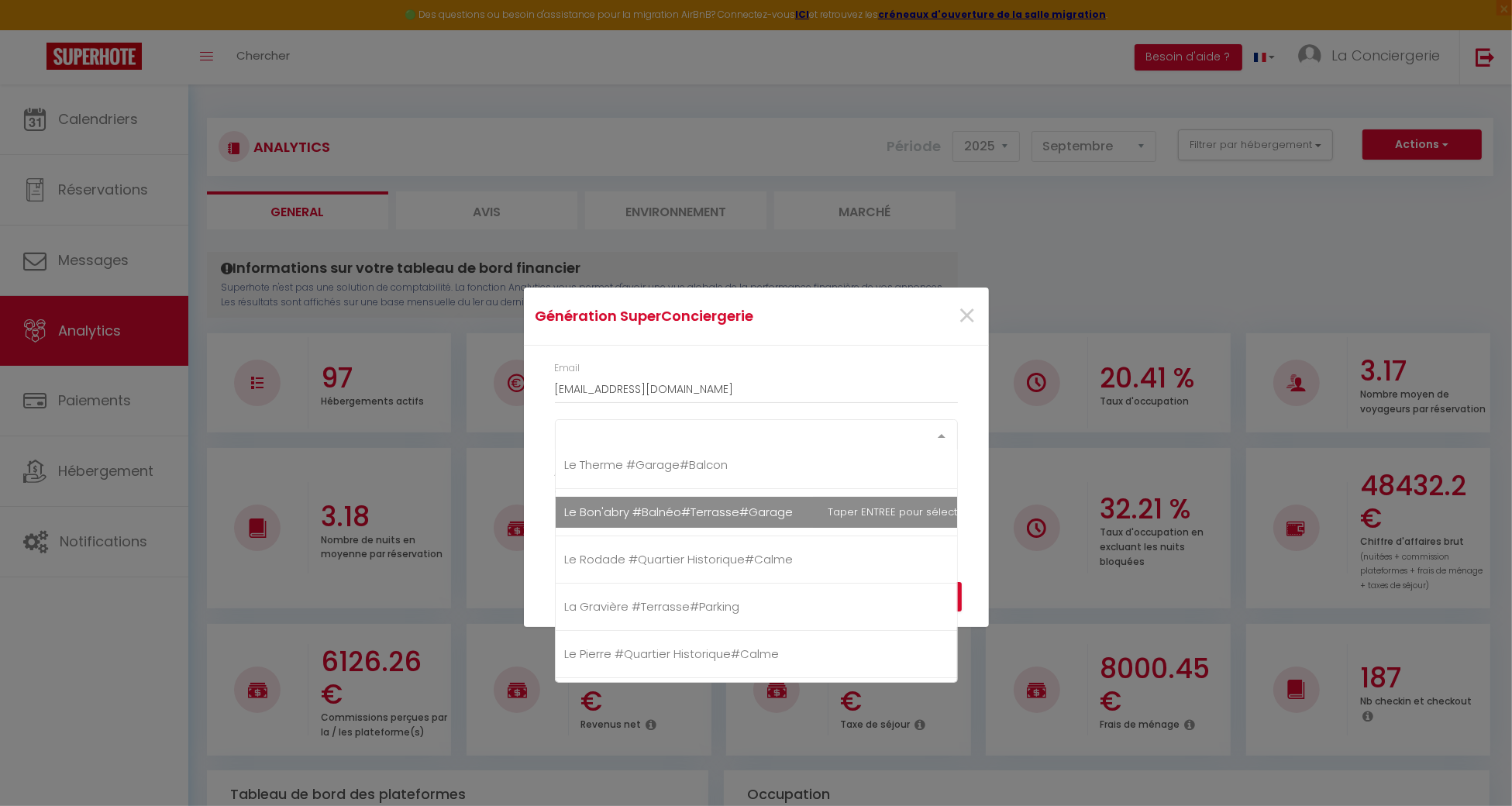
click at [726, 518] on span "Le Bon'abry #Balnéo#Terrasse#Garage" at bounding box center [679, 512] width 229 height 16
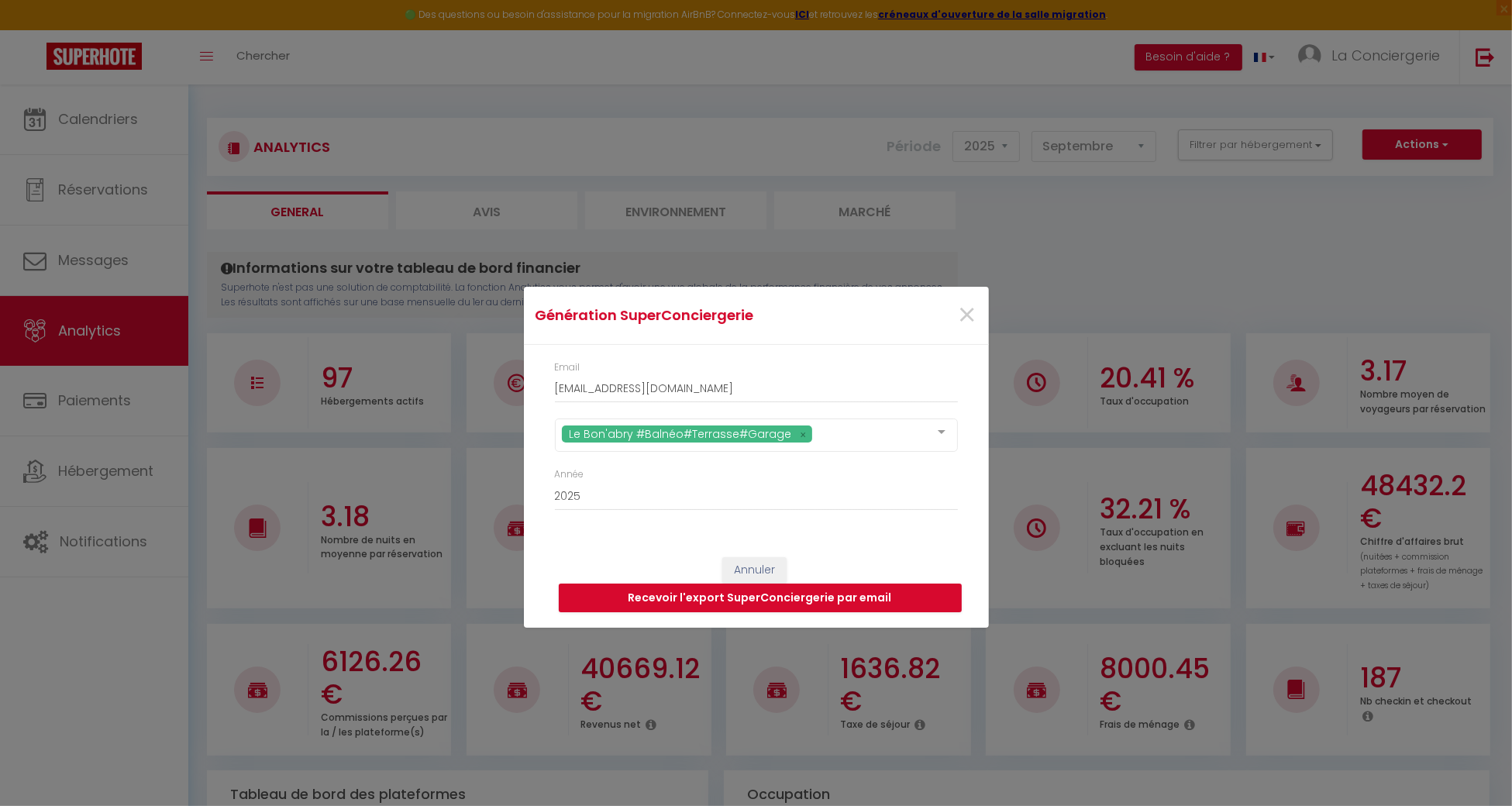
click at [923, 433] on div "Le Bon'abry #Balnéo#Terrasse#Garage Tous Le Girod #Proche Centre#Confort Le The…" at bounding box center [756, 435] width 403 height 33
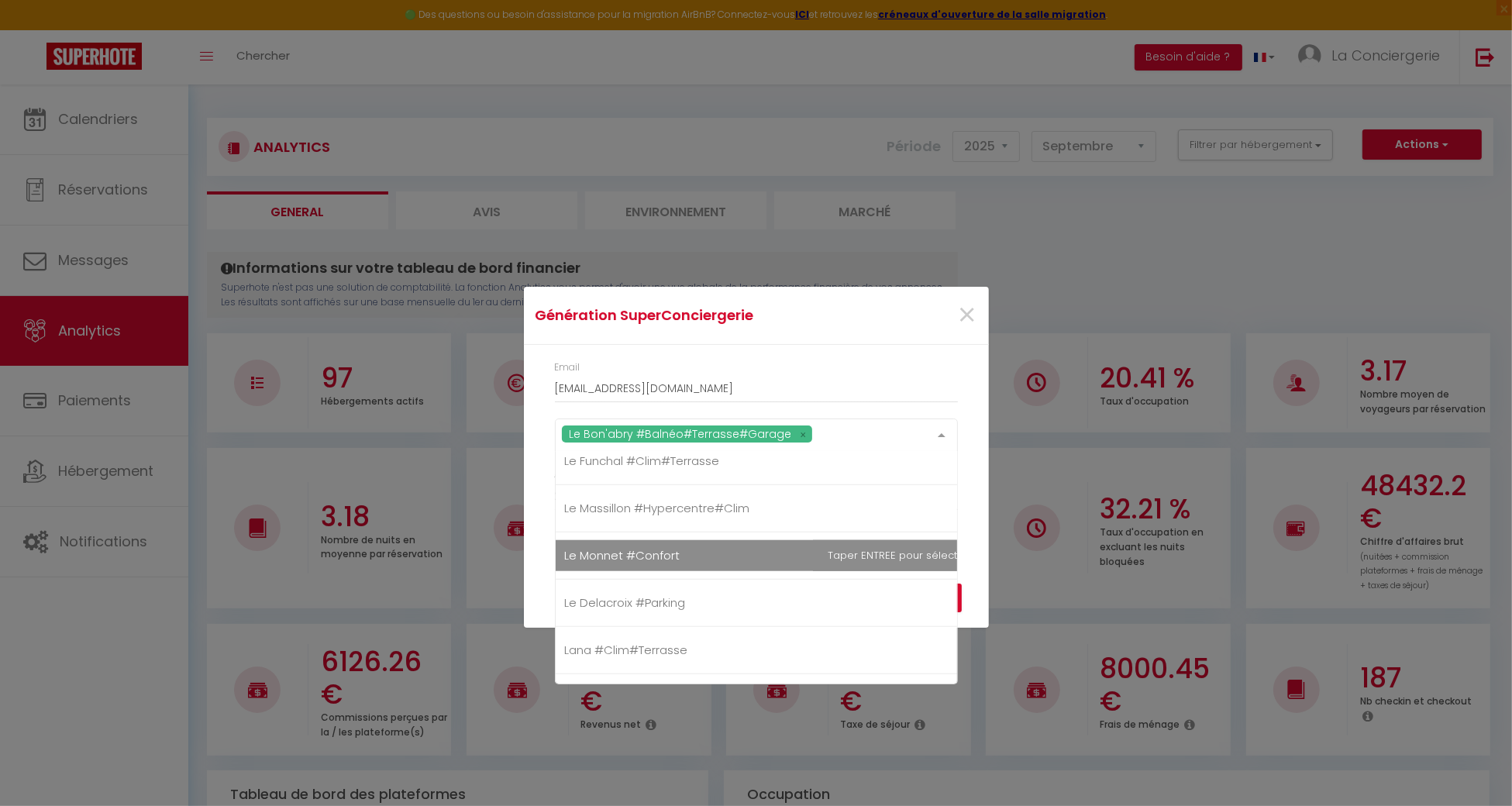
scroll to position [1756, 0]
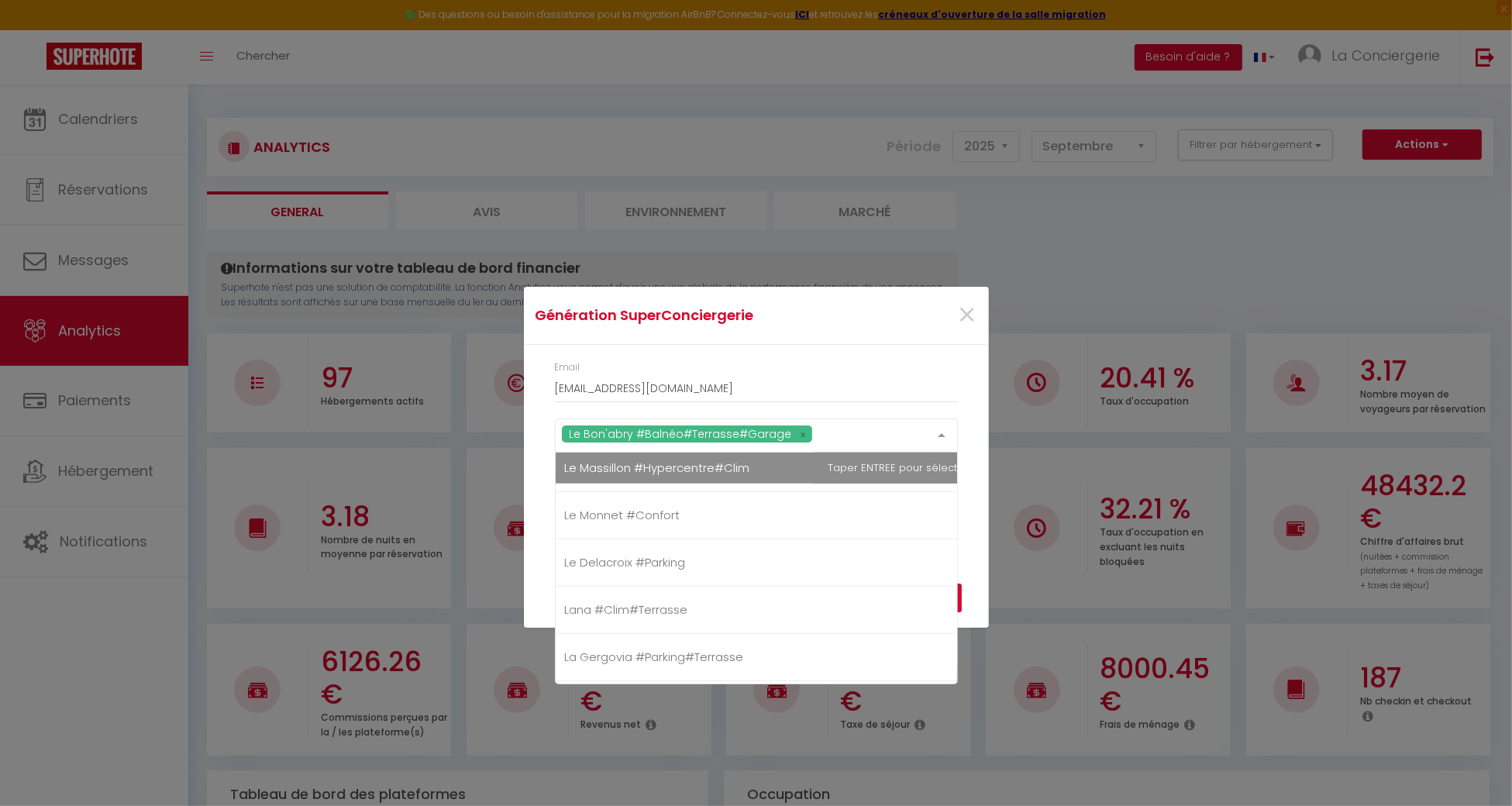
click at [700, 474] on span "Le Massillon #Hypercentre#Clim" at bounding box center [778, 468] width 445 height 31
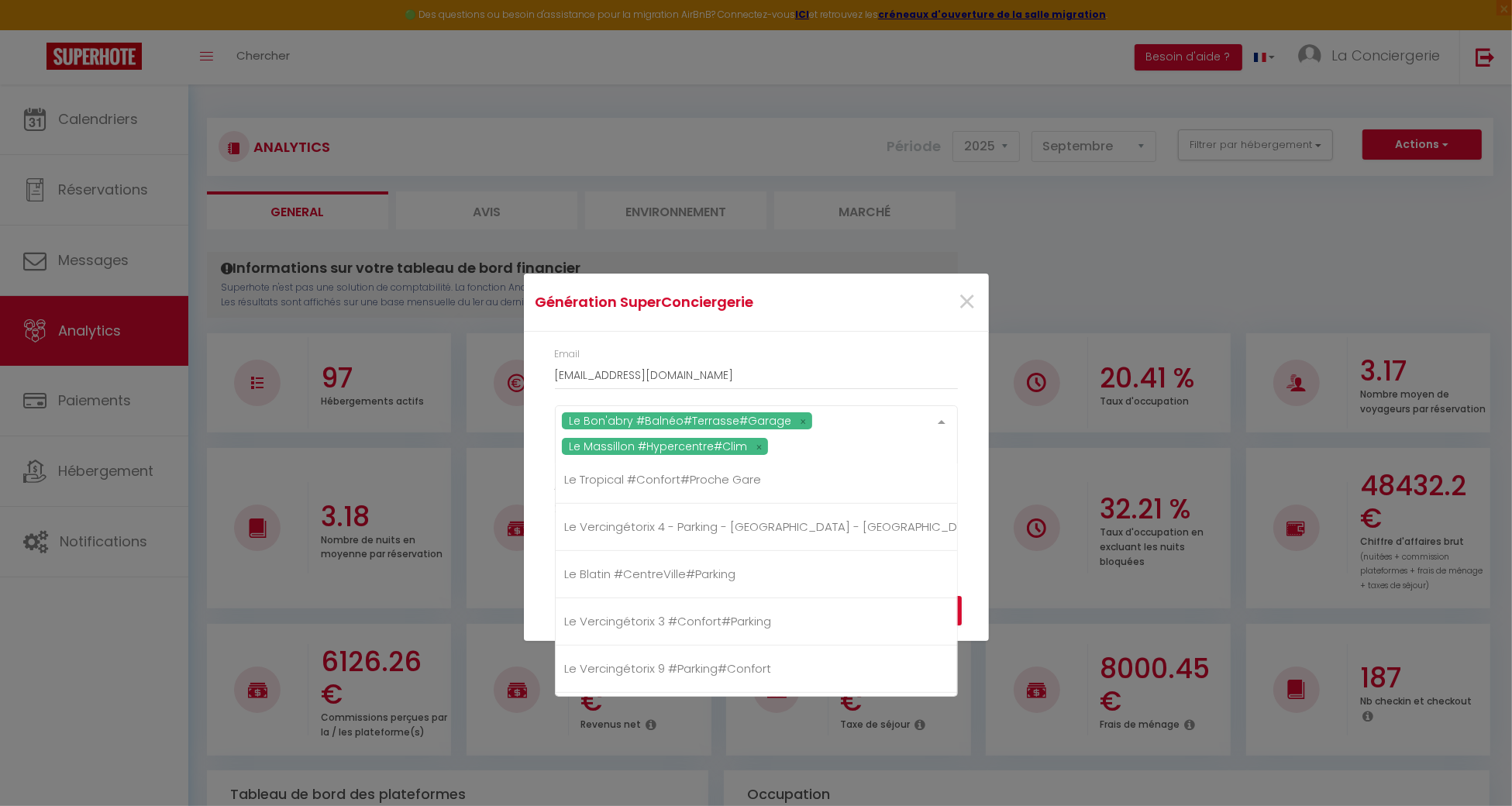
scroll to position [0, 0]
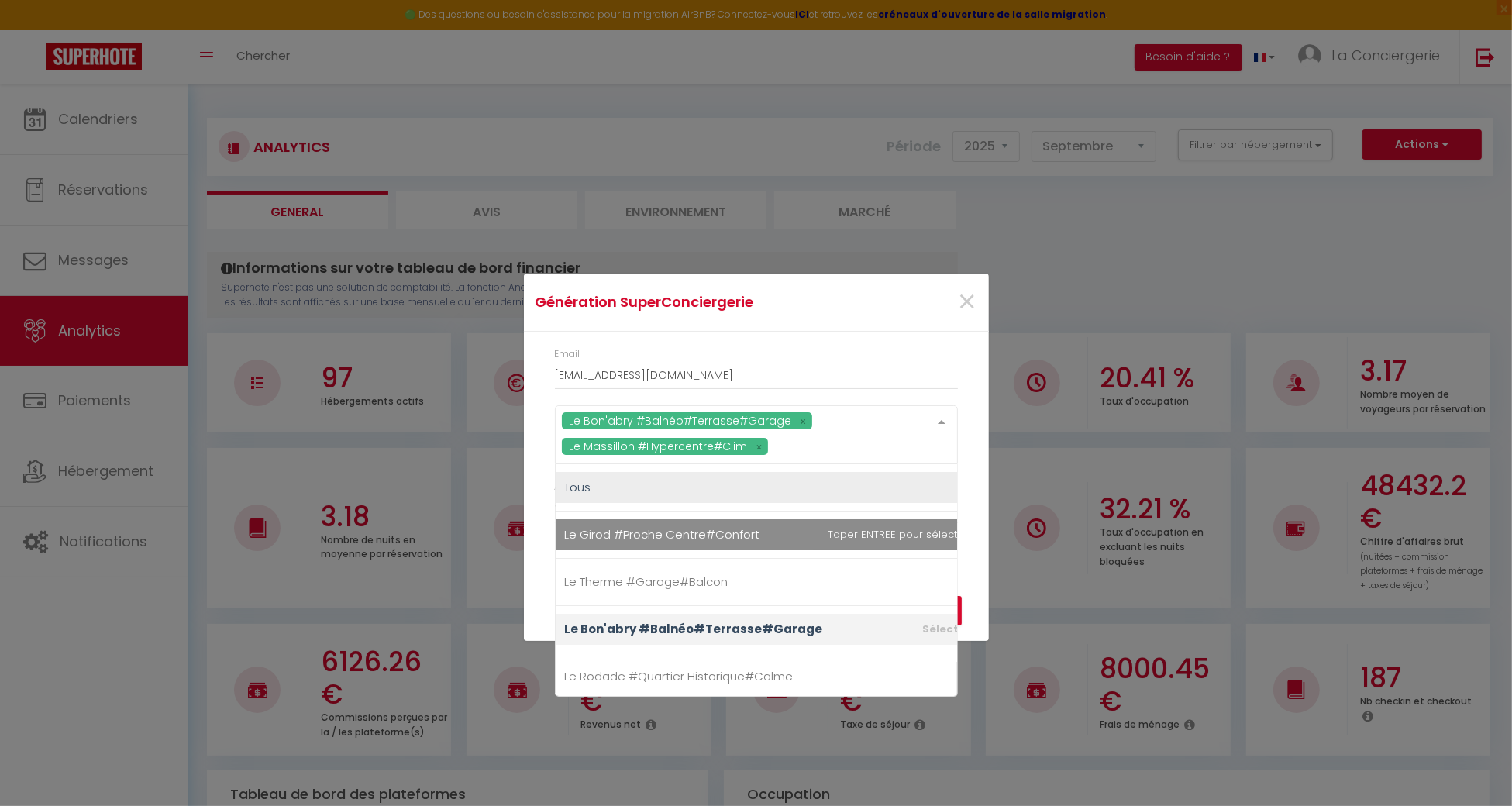
click at [731, 533] on span "Le Girod #Proche Centre#Confort" at bounding box center [662, 534] width 195 height 16
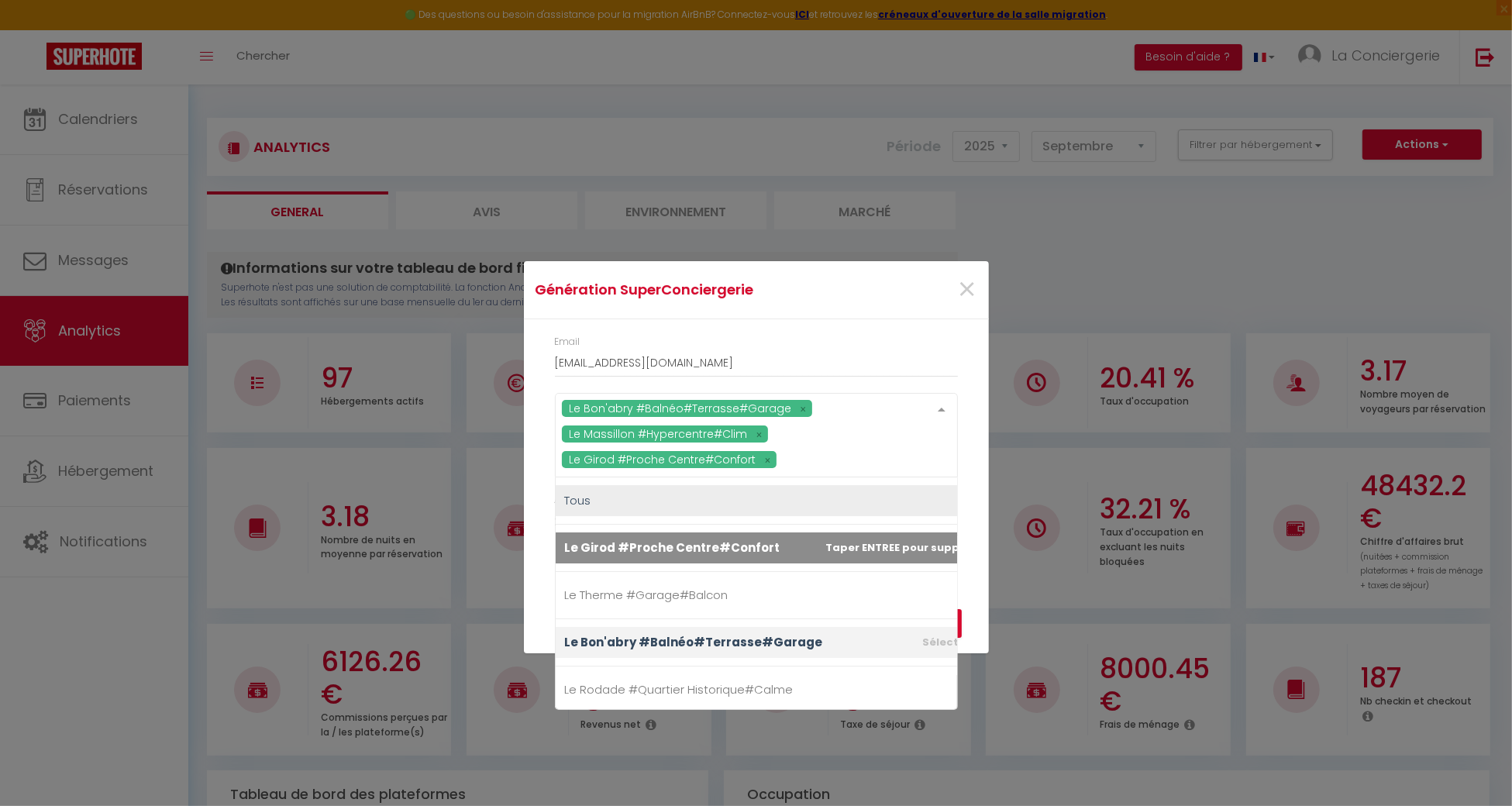
click at [965, 528] on div "Année 2015 2016 2017 2018 2019 2020 2021 2022 2023 2024 2025 2026 2027 2028" at bounding box center [756, 522] width 423 height 60
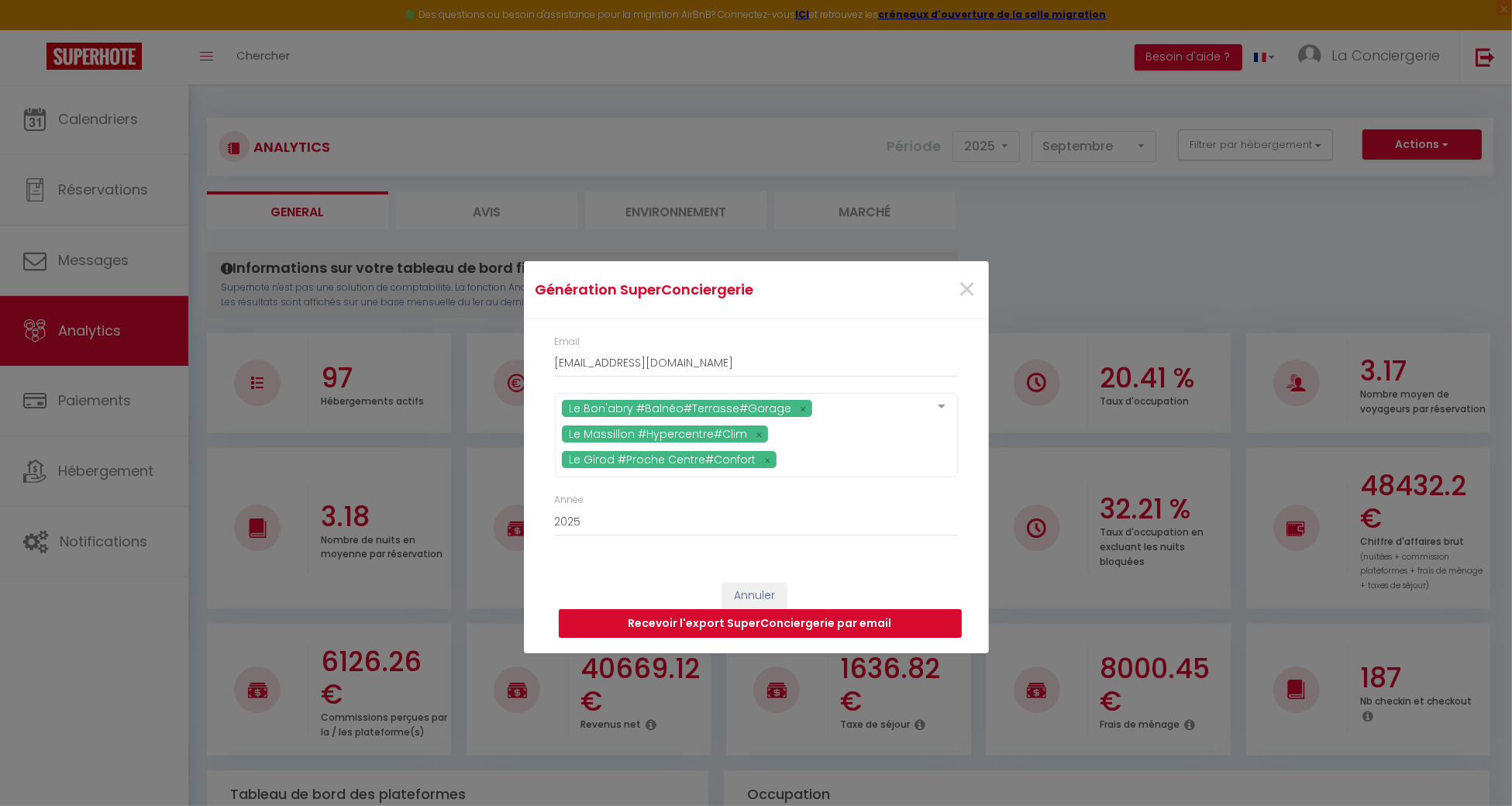
click at [928, 627] on button "Recevoir l'export SuperConciergerie par email" at bounding box center [760, 623] width 403 height 29
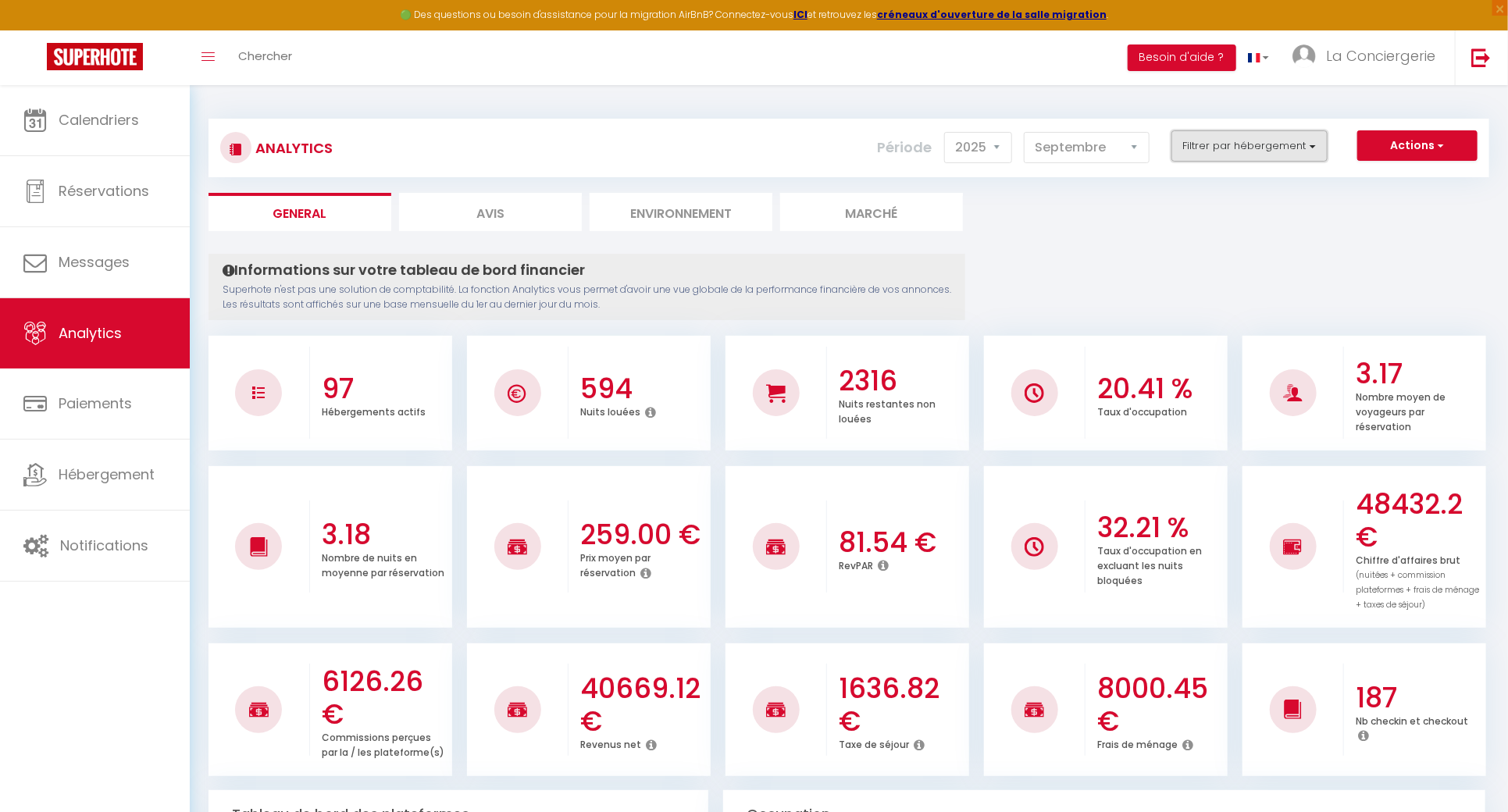
click at [1214, 153] on button "Filtrer par hébergement" at bounding box center [1249, 145] width 156 height 31
click at [1376, 135] on button "Actions" at bounding box center [1417, 145] width 120 height 31
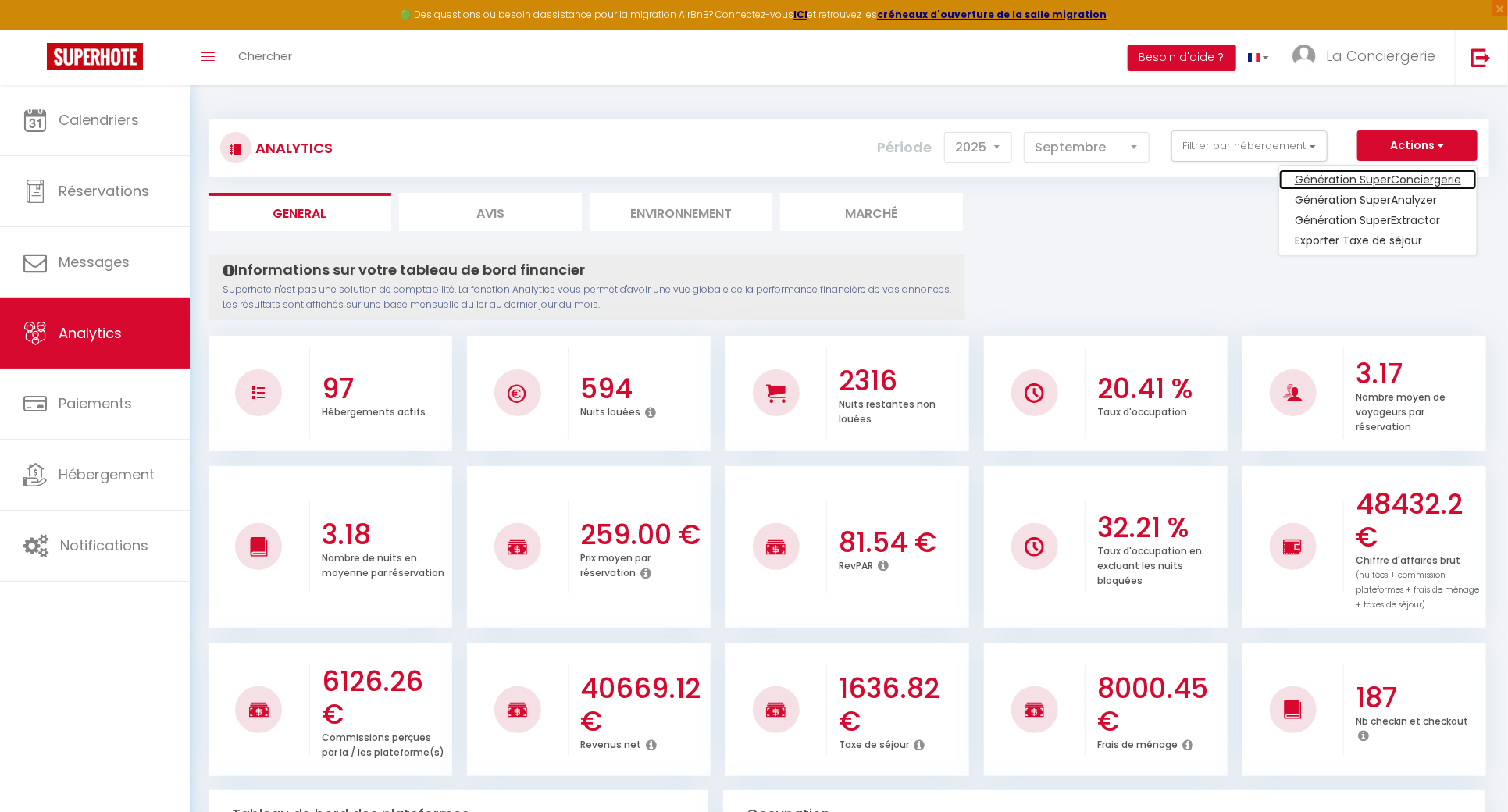
click at [1387, 178] on link "Génération SuperConciergerie" at bounding box center [1378, 179] width 197 height 21
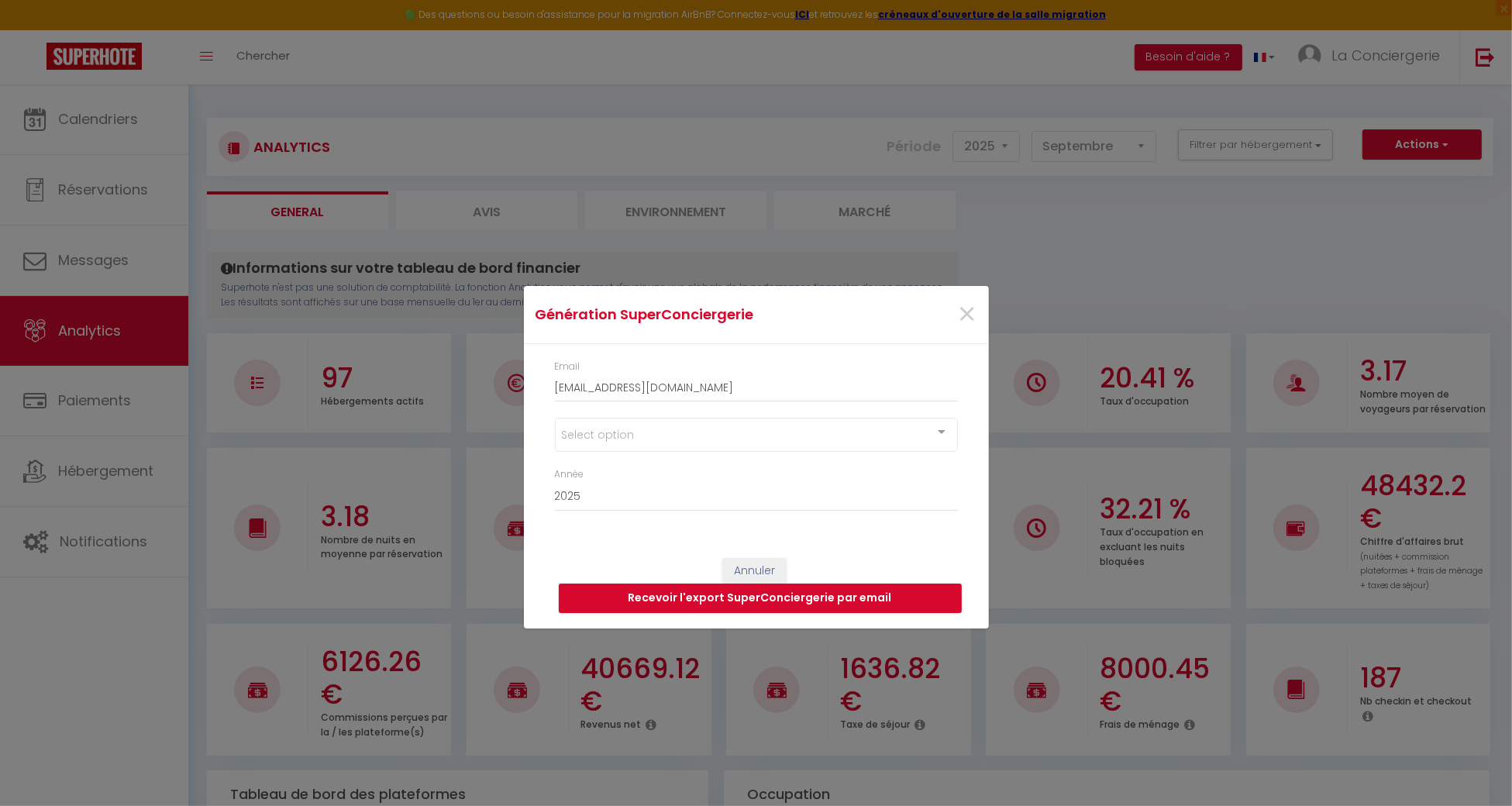
click at [767, 427] on div "Select option" at bounding box center [756, 435] width 403 height 34
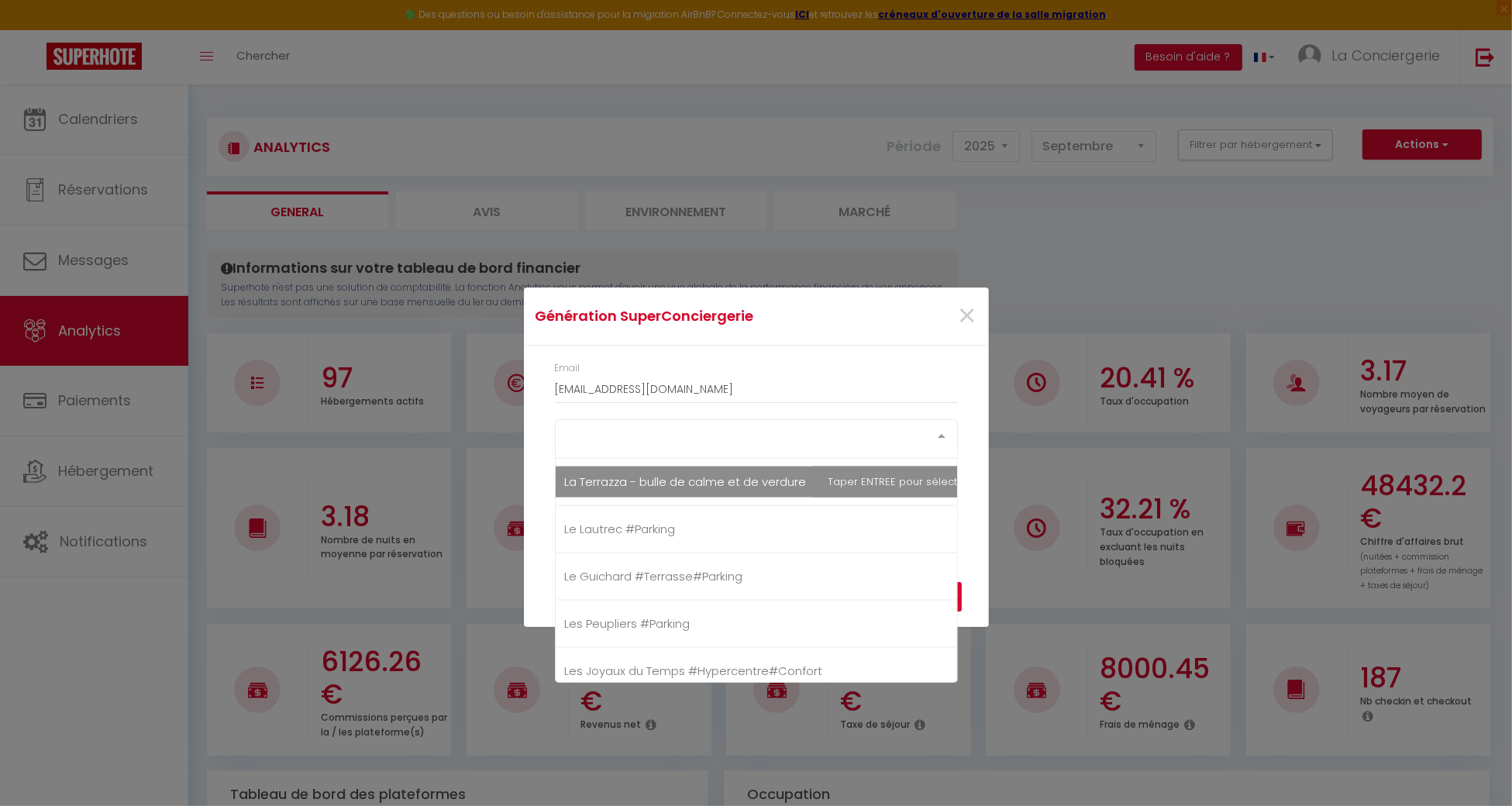
scroll to position [2789, 0]
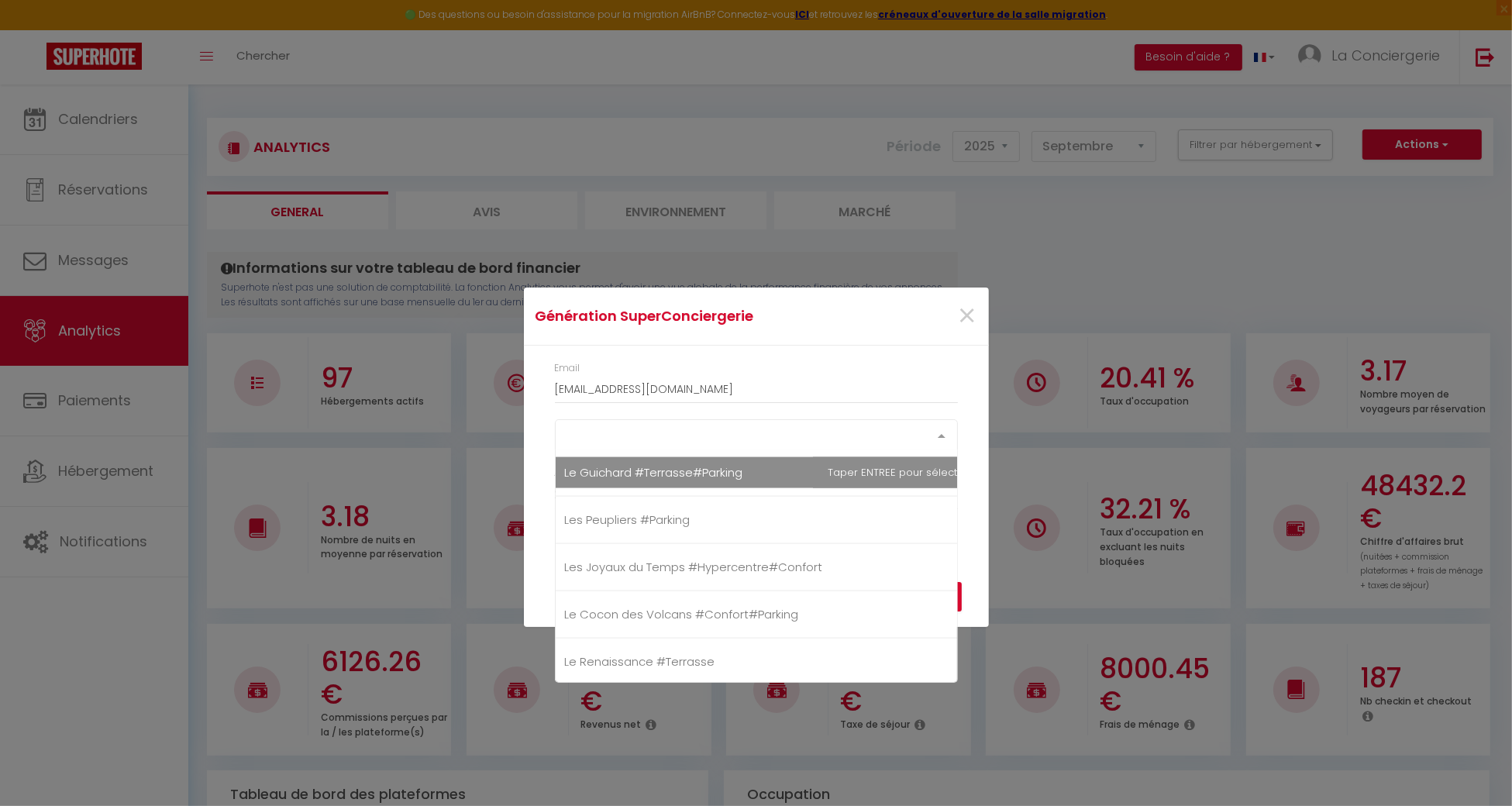
click at [610, 465] on span "Le Guichard #Terrasse#Parking" at bounding box center [654, 472] width 178 height 16
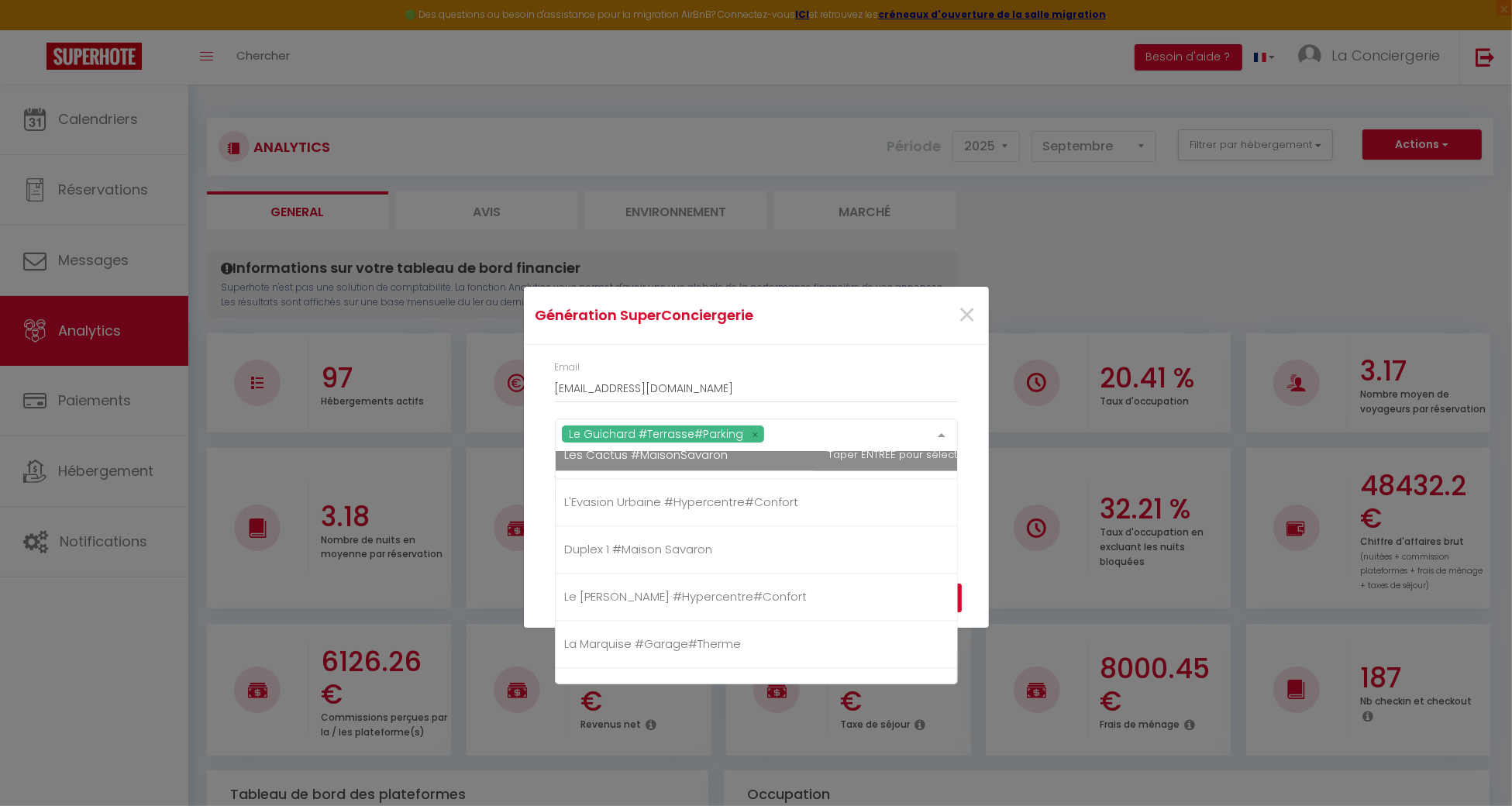
scroll to position [4236, 0]
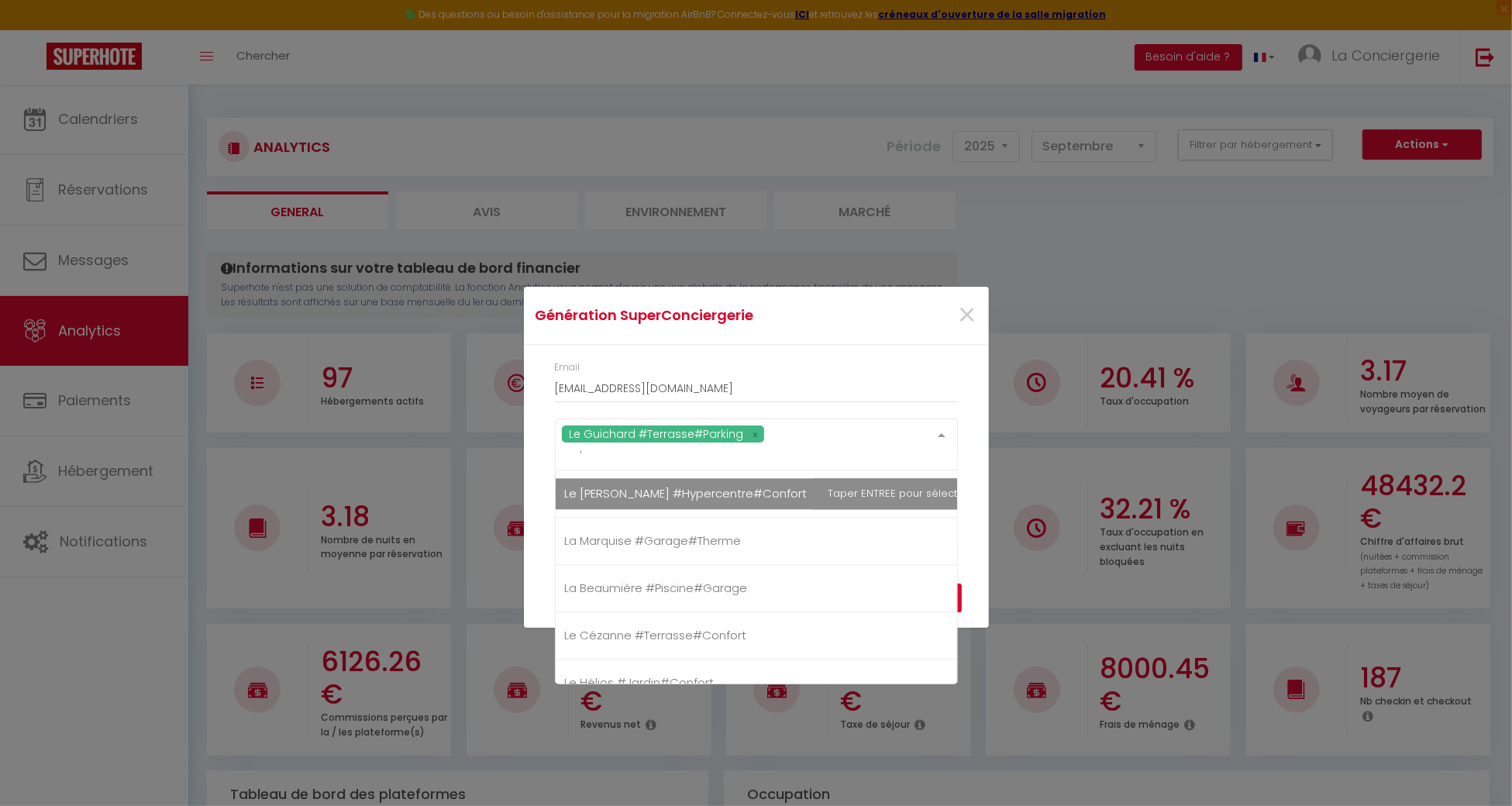
click at [644, 484] on span "Le [PERSON_NAME] #Hypercentre#Confort" at bounding box center [778, 493] width 445 height 31
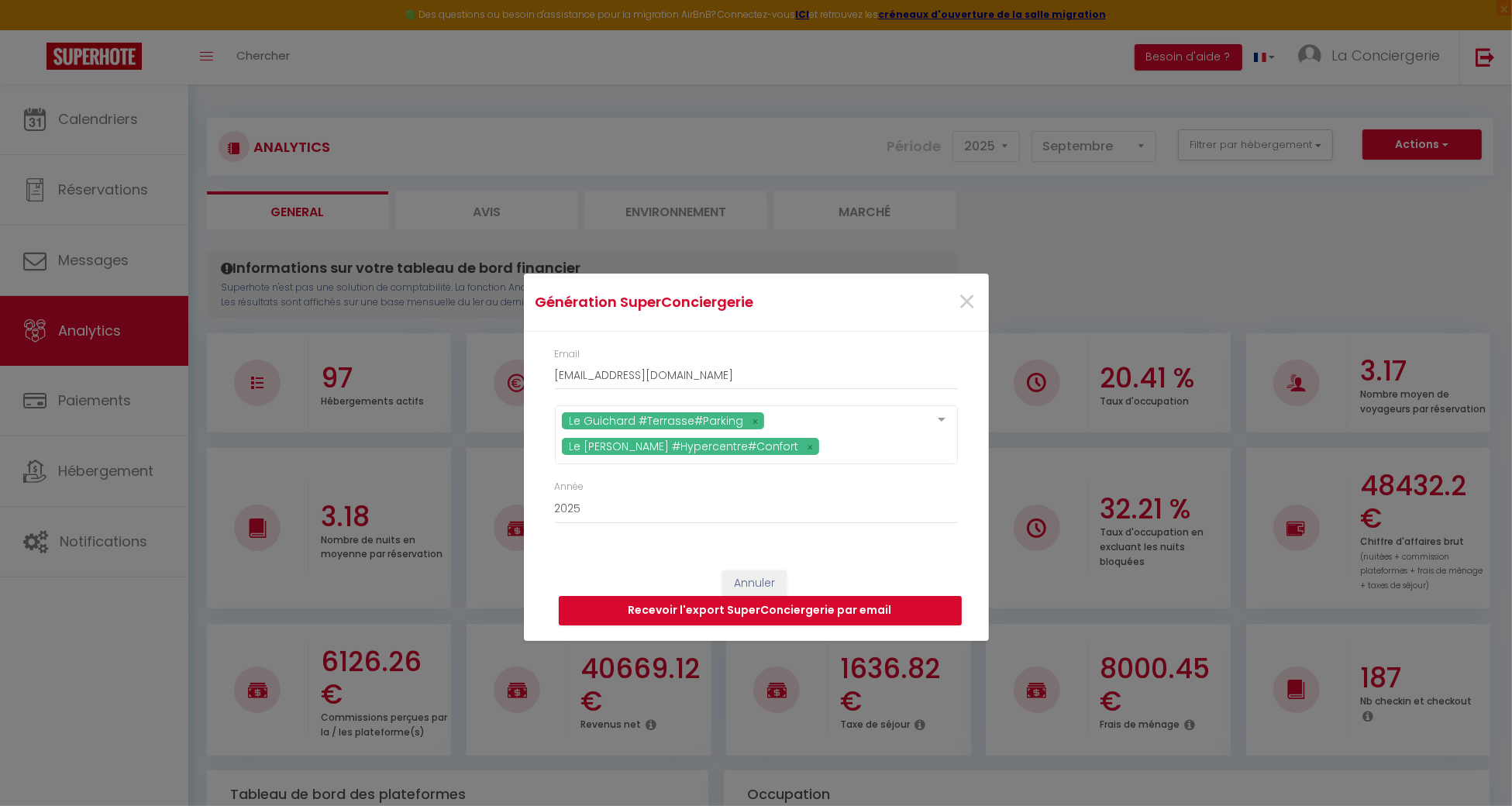
click at [969, 519] on div "Email laconciergeriedines@hotmail.com Le Guichard #Terrasse#Parking Le Jean Per…" at bounding box center [756, 443] width 465 height 224
click at [903, 599] on button "Recevoir l'export SuperConciergerie par email" at bounding box center [760, 610] width 403 height 29
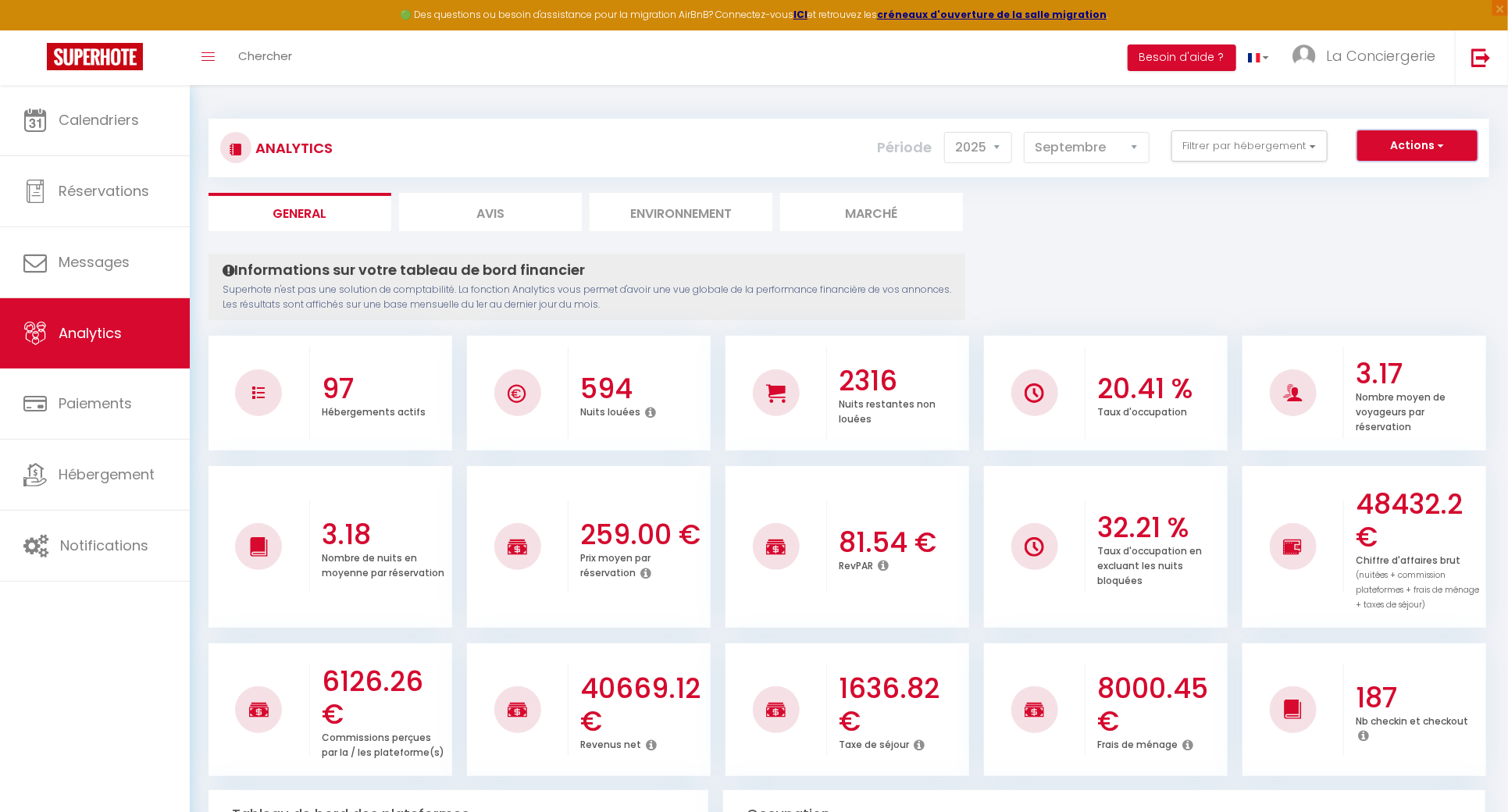
click at [1427, 144] on button "Actions" at bounding box center [1417, 145] width 120 height 31
drag, startPoint x: 1385, startPoint y: 171, endPoint x: 1372, endPoint y: 187, distance: 20.6
click at [1385, 171] on link "Génération SuperConciergerie" at bounding box center [1378, 179] width 197 height 21
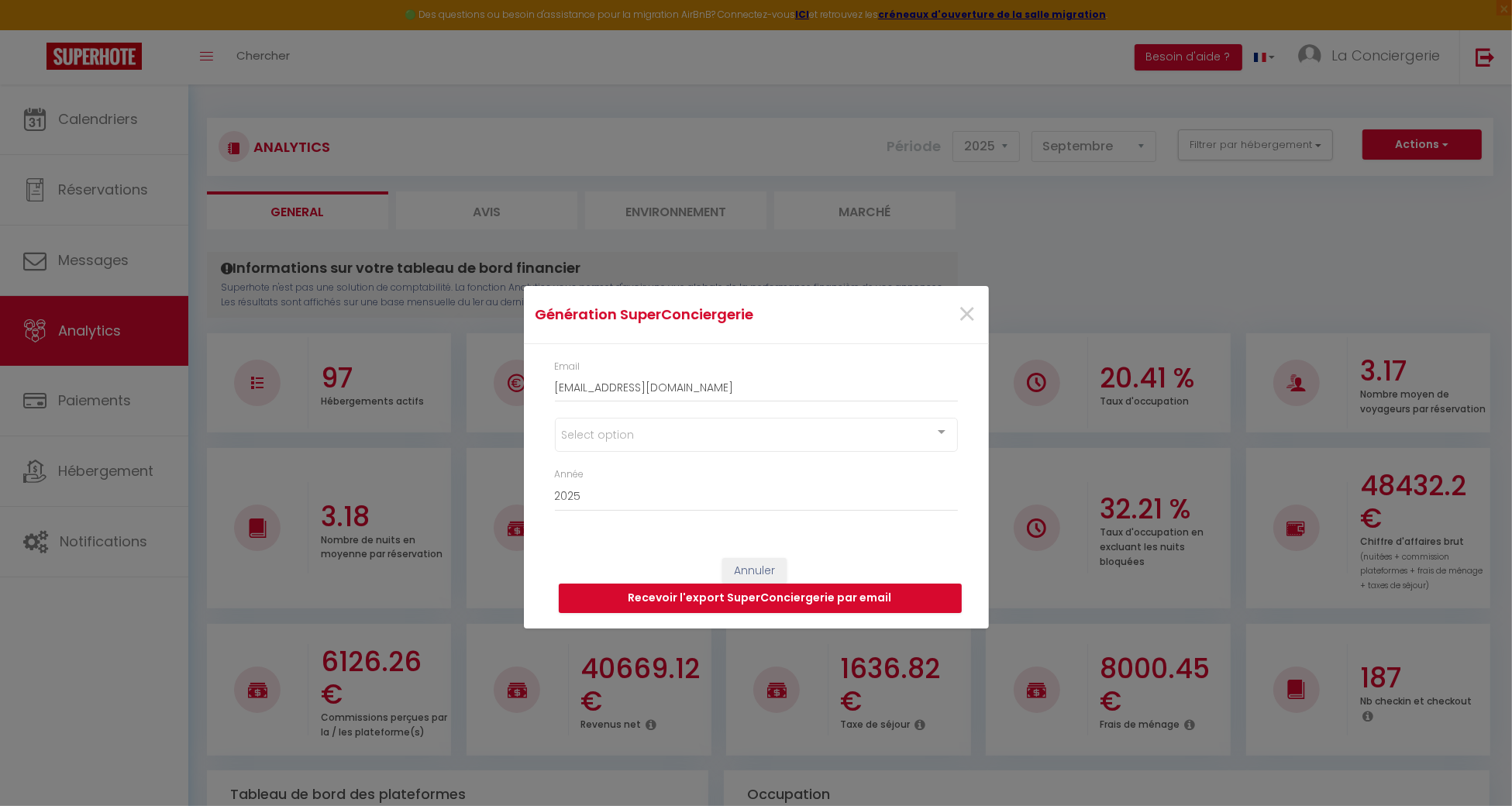
click at [748, 433] on div "Select option" at bounding box center [756, 435] width 403 height 34
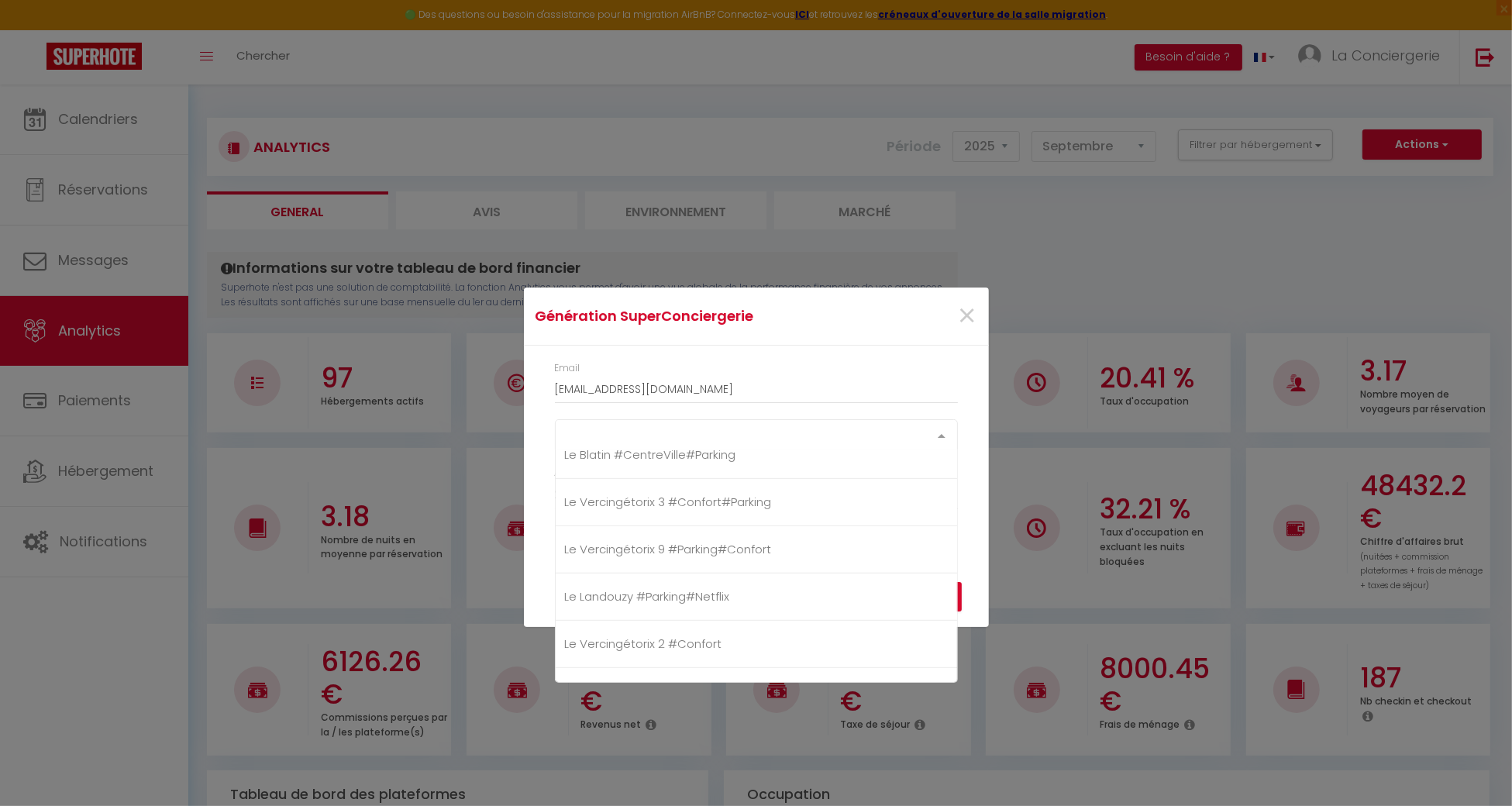
scroll to position [973, 0]
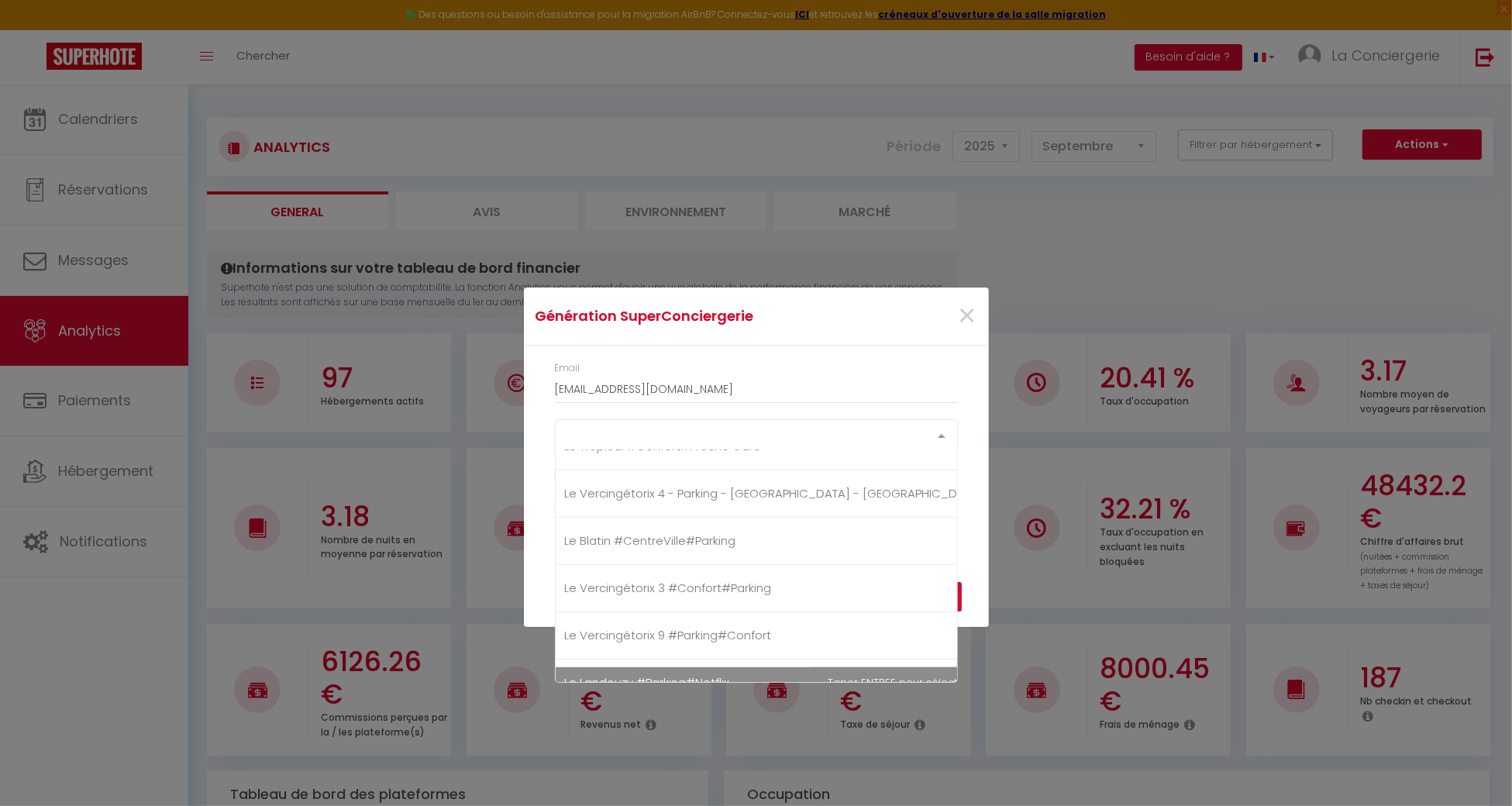
click at [677, 674] on span "Le Landouzy #Parking#Netflix" at bounding box center [647, 682] width 165 height 16
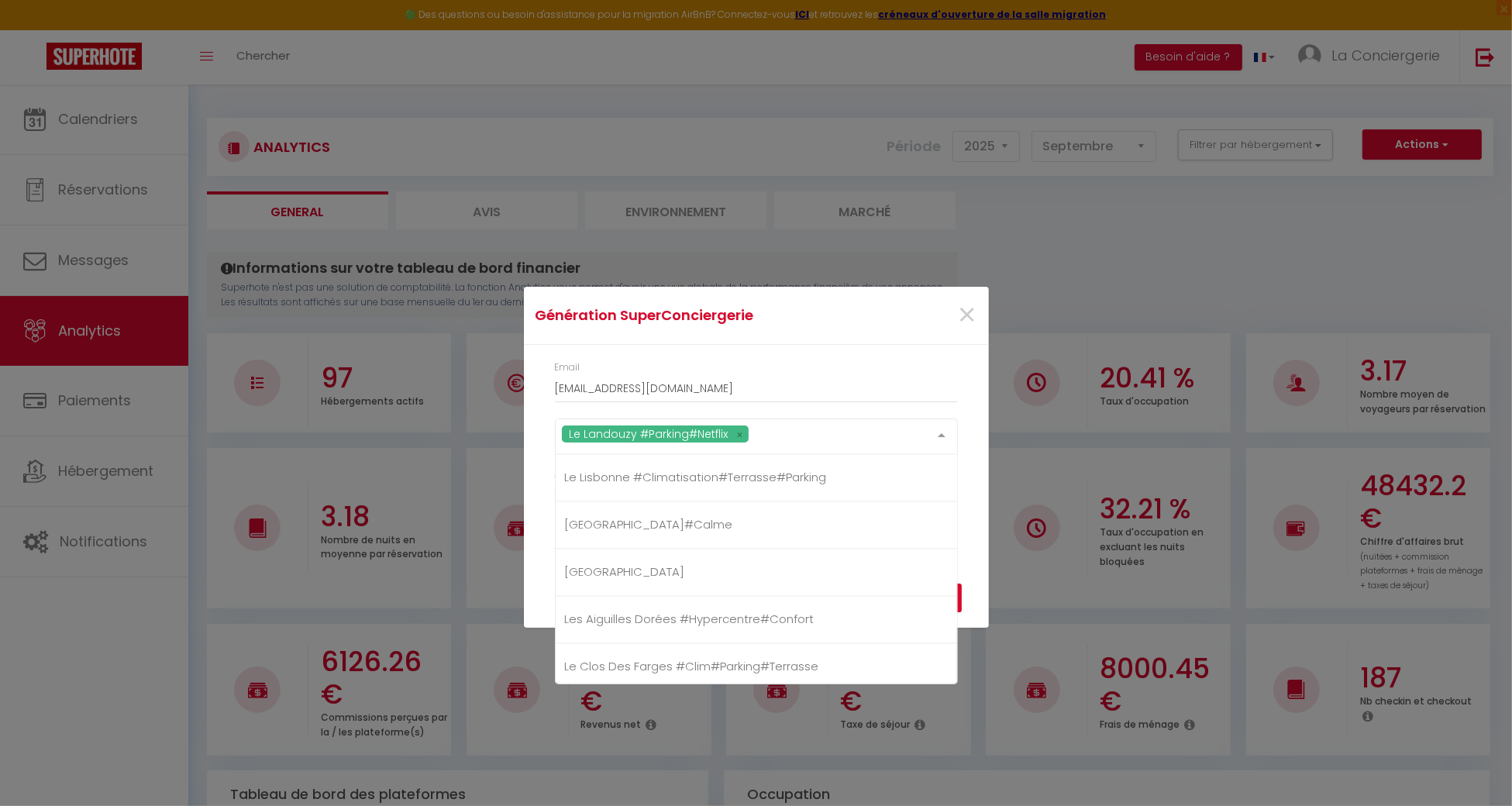
scroll to position [3203, 0]
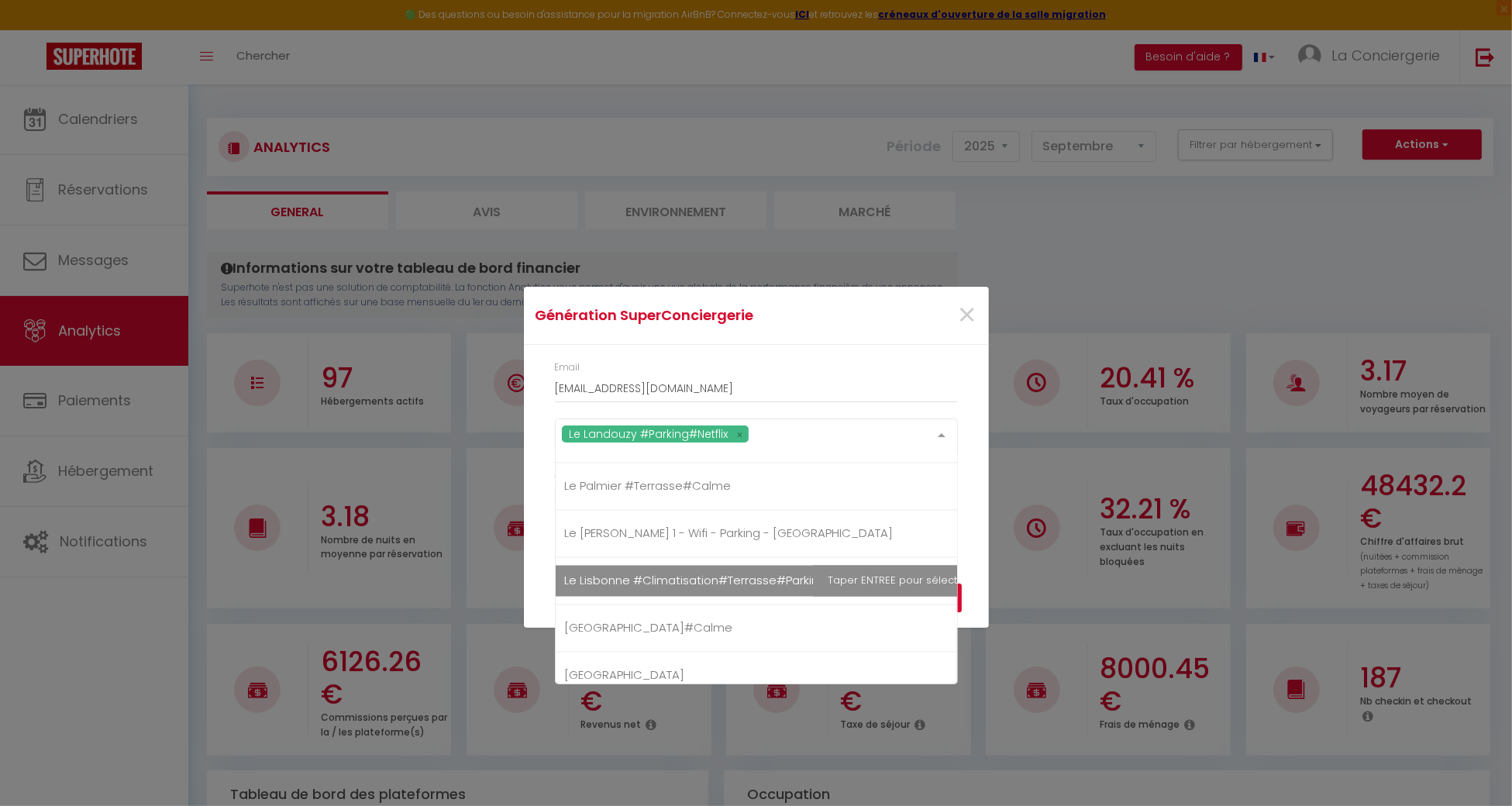
click at [737, 573] on span "Le Lisbonne #Climatisation#Terrasse#Parking" at bounding box center [696, 581] width 262 height 16
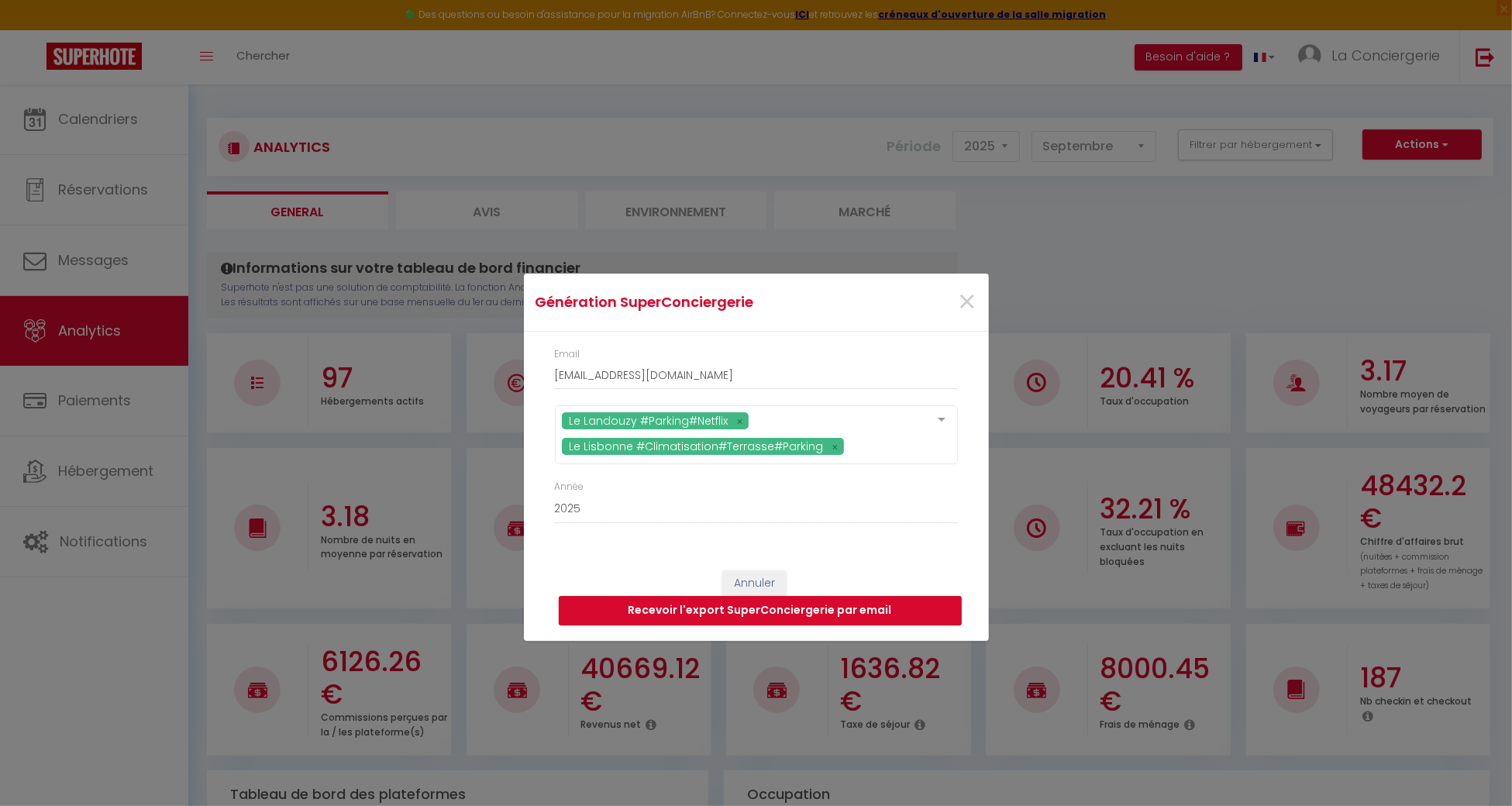
click at [944, 428] on div at bounding box center [942, 420] width 31 height 29
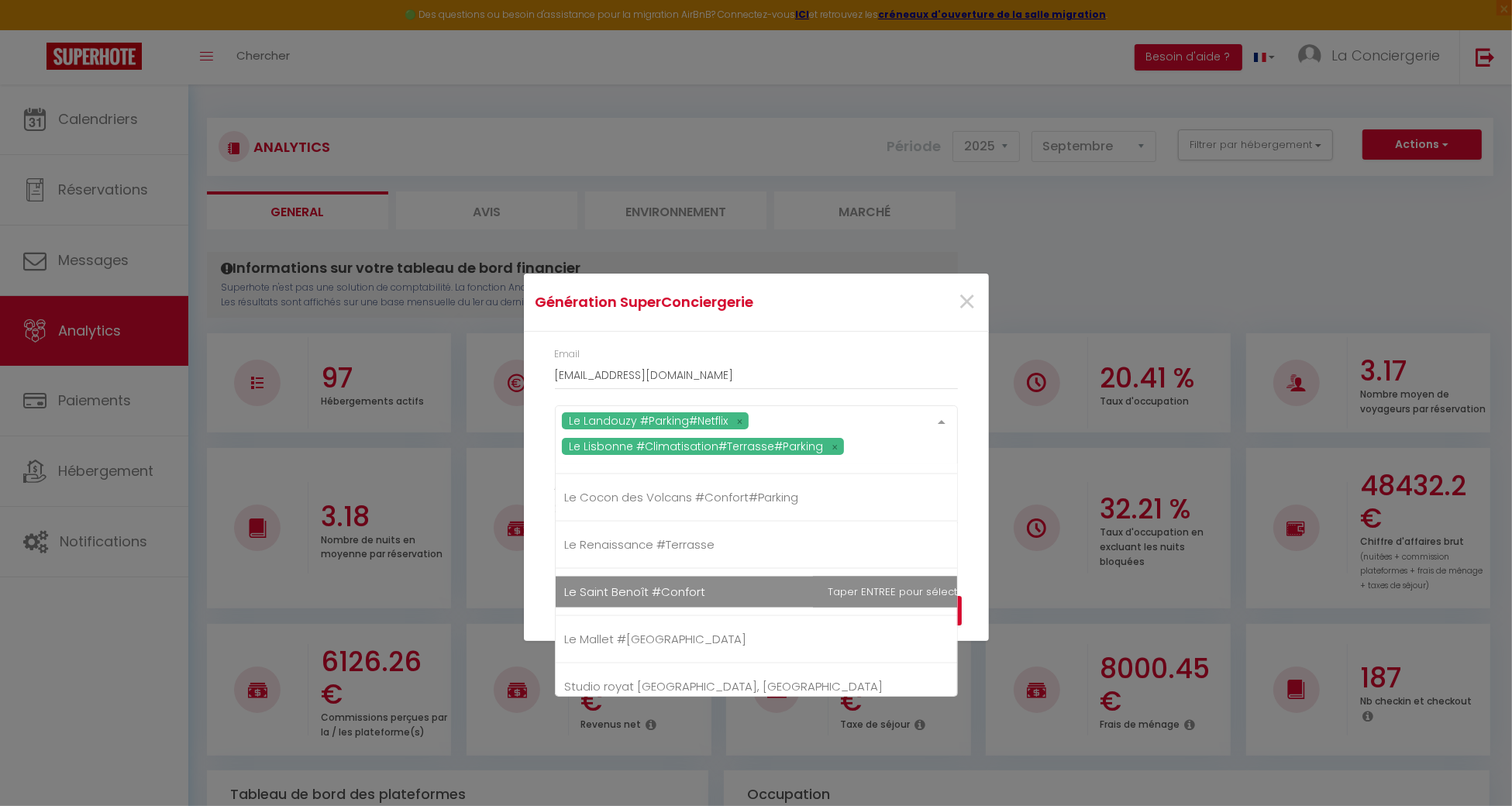
scroll to position [2996, 0]
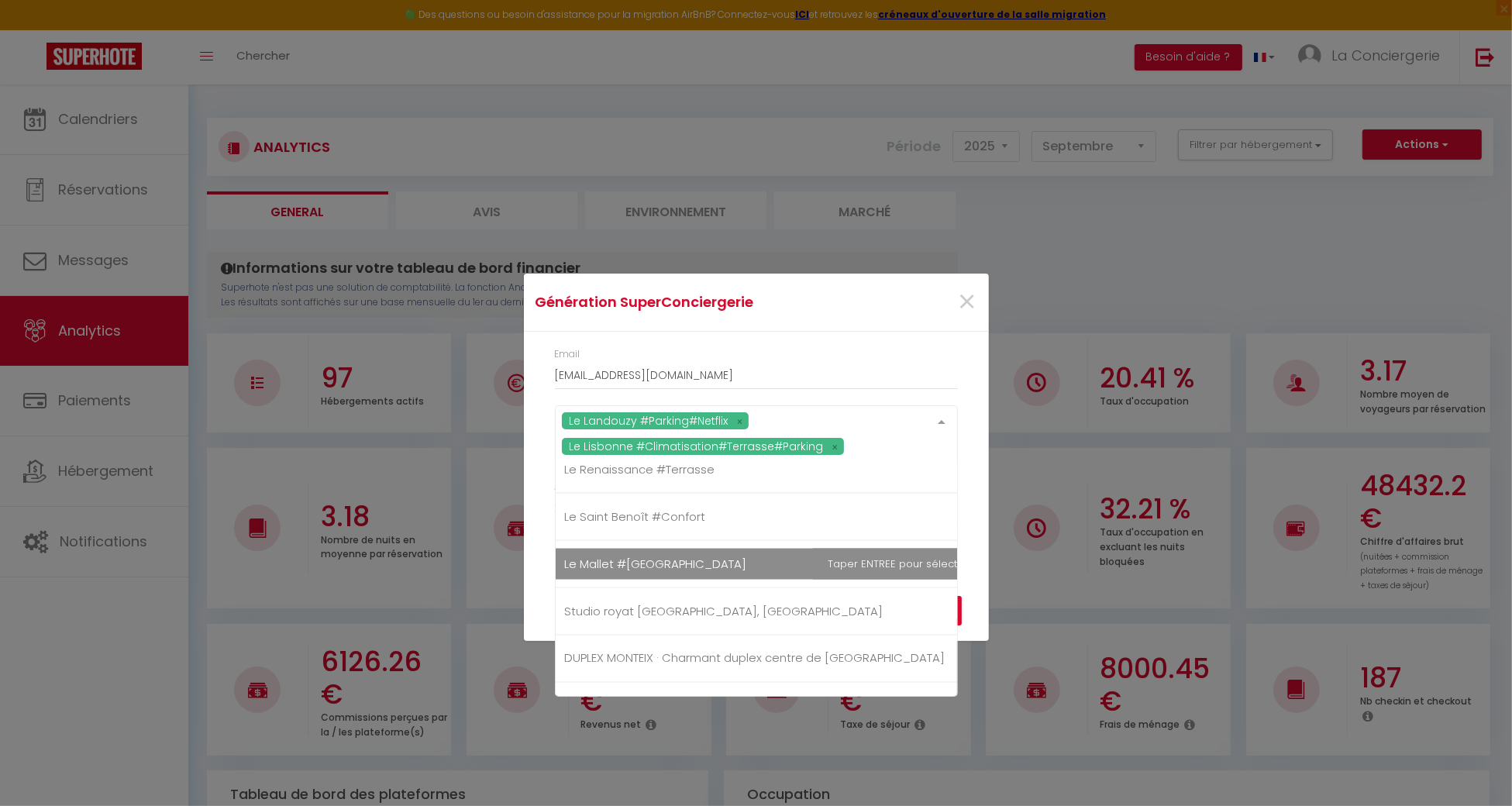
click at [615, 558] on span "Le Mallet #[GEOGRAPHIC_DATA]" at bounding box center [656, 564] width 182 height 16
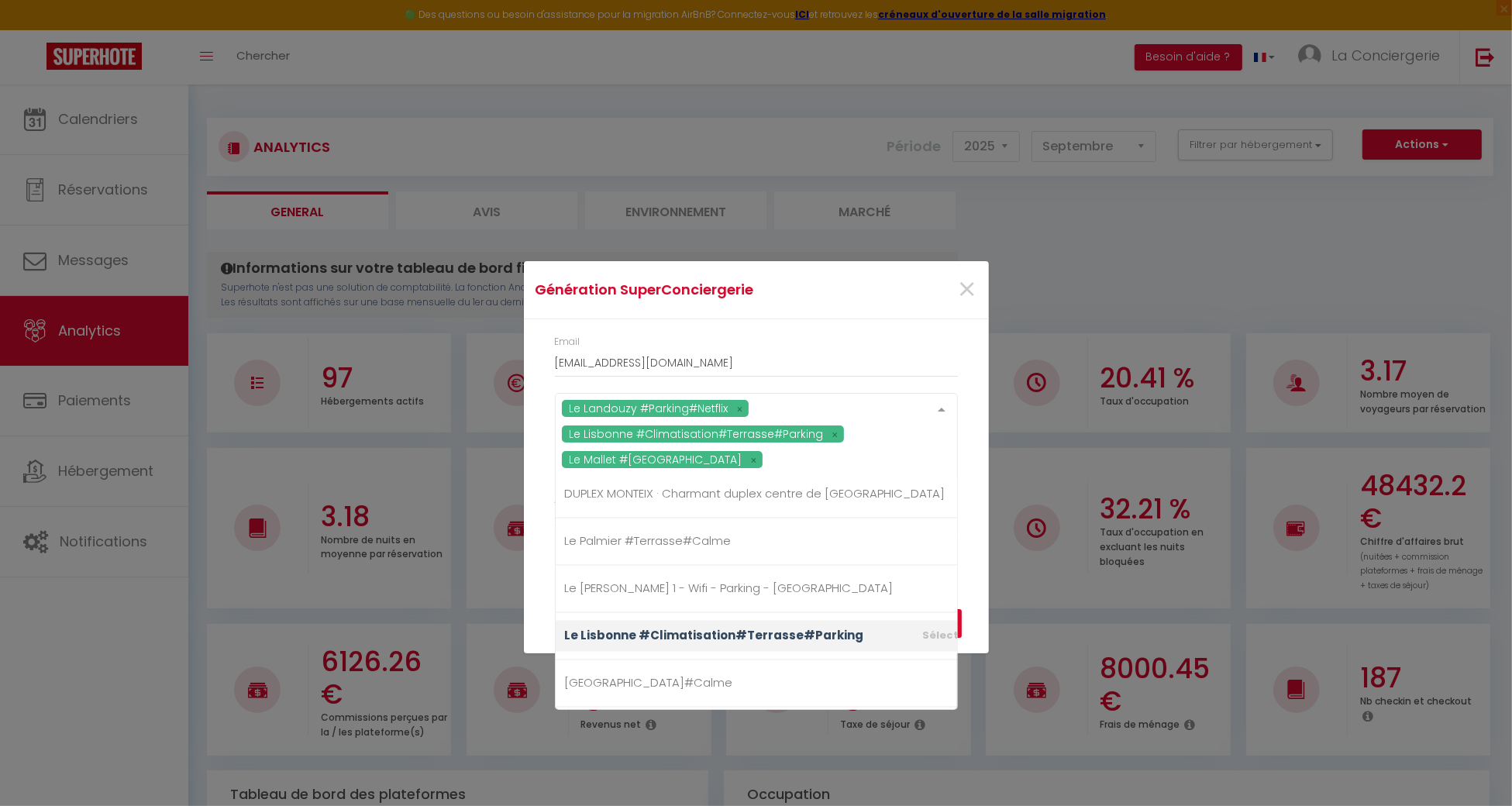
scroll to position [3203, 0]
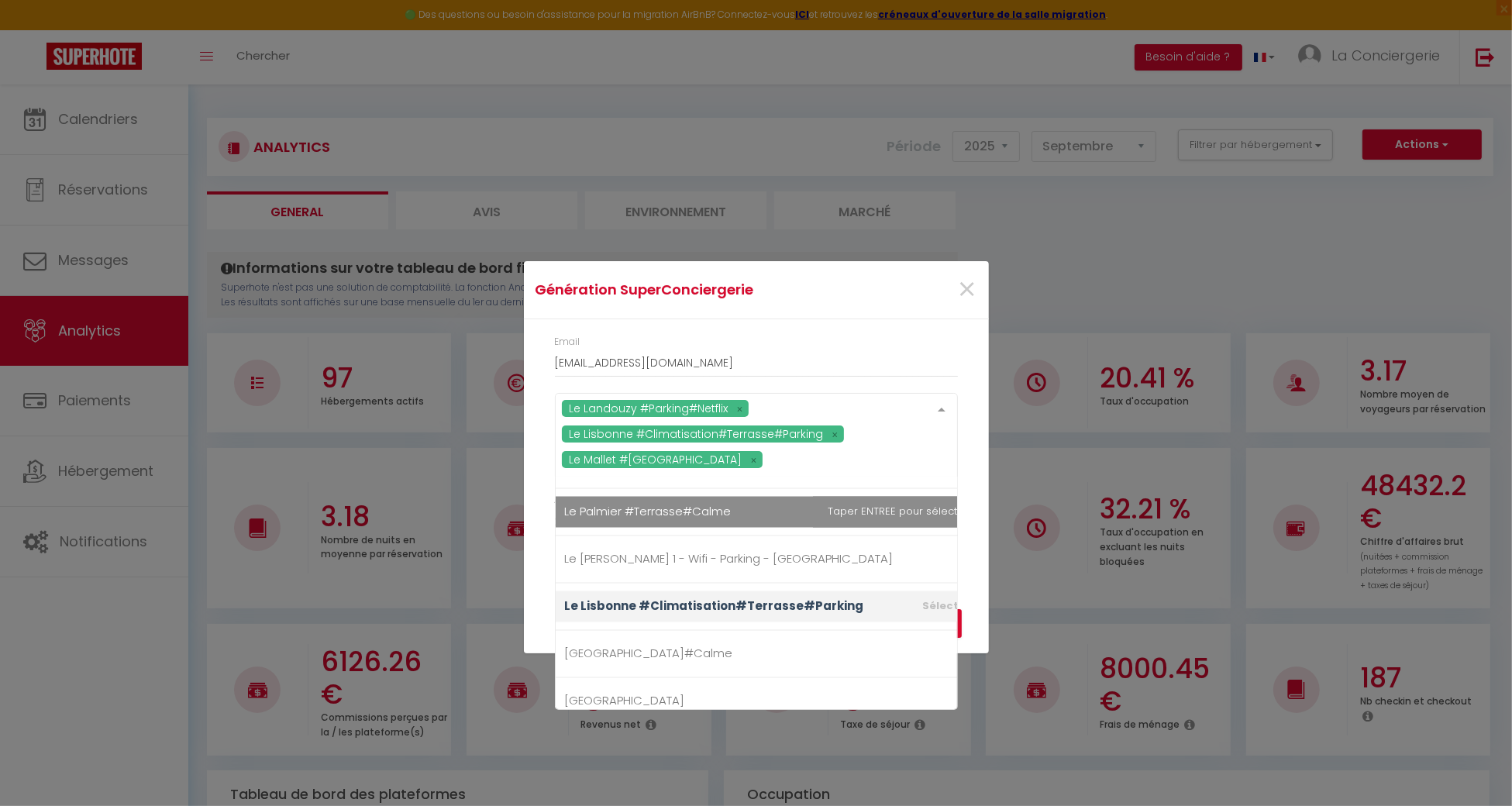
click at [615, 509] on span "Le Palmier #Terrasse#Calme" at bounding box center [778, 512] width 445 height 31
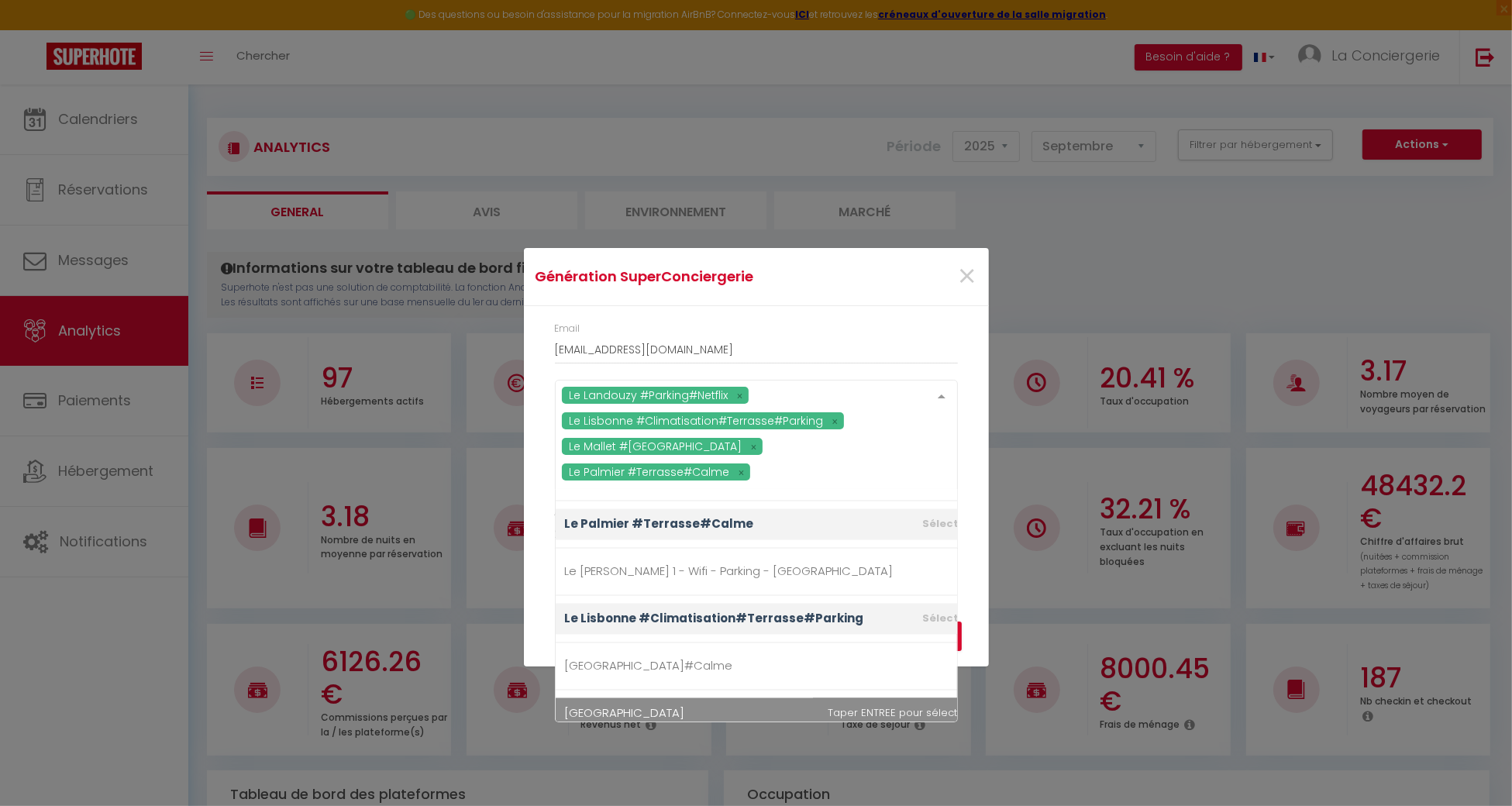
click at [945, 399] on div at bounding box center [942, 395] width 31 height 29
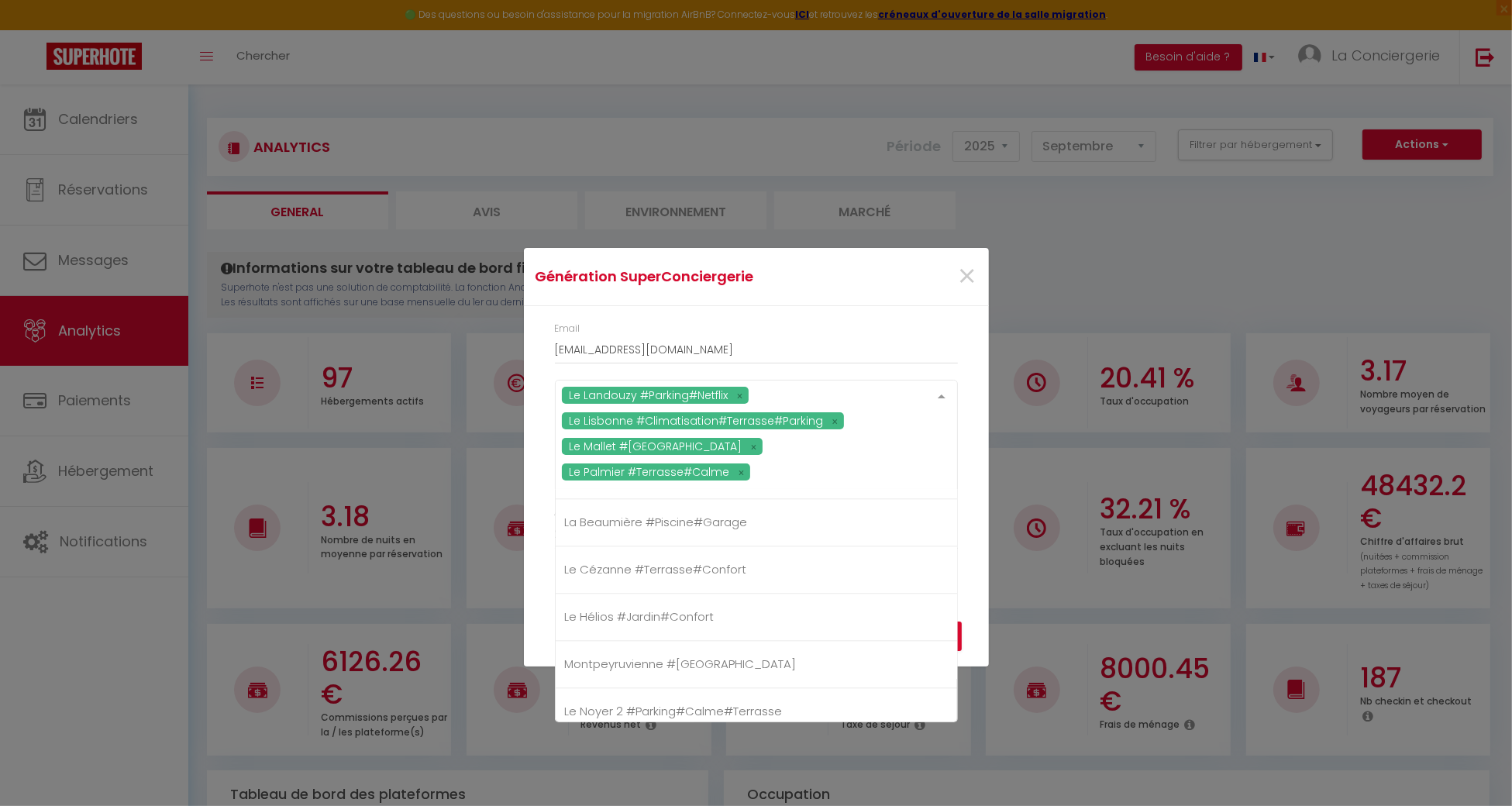
scroll to position [4382, 0]
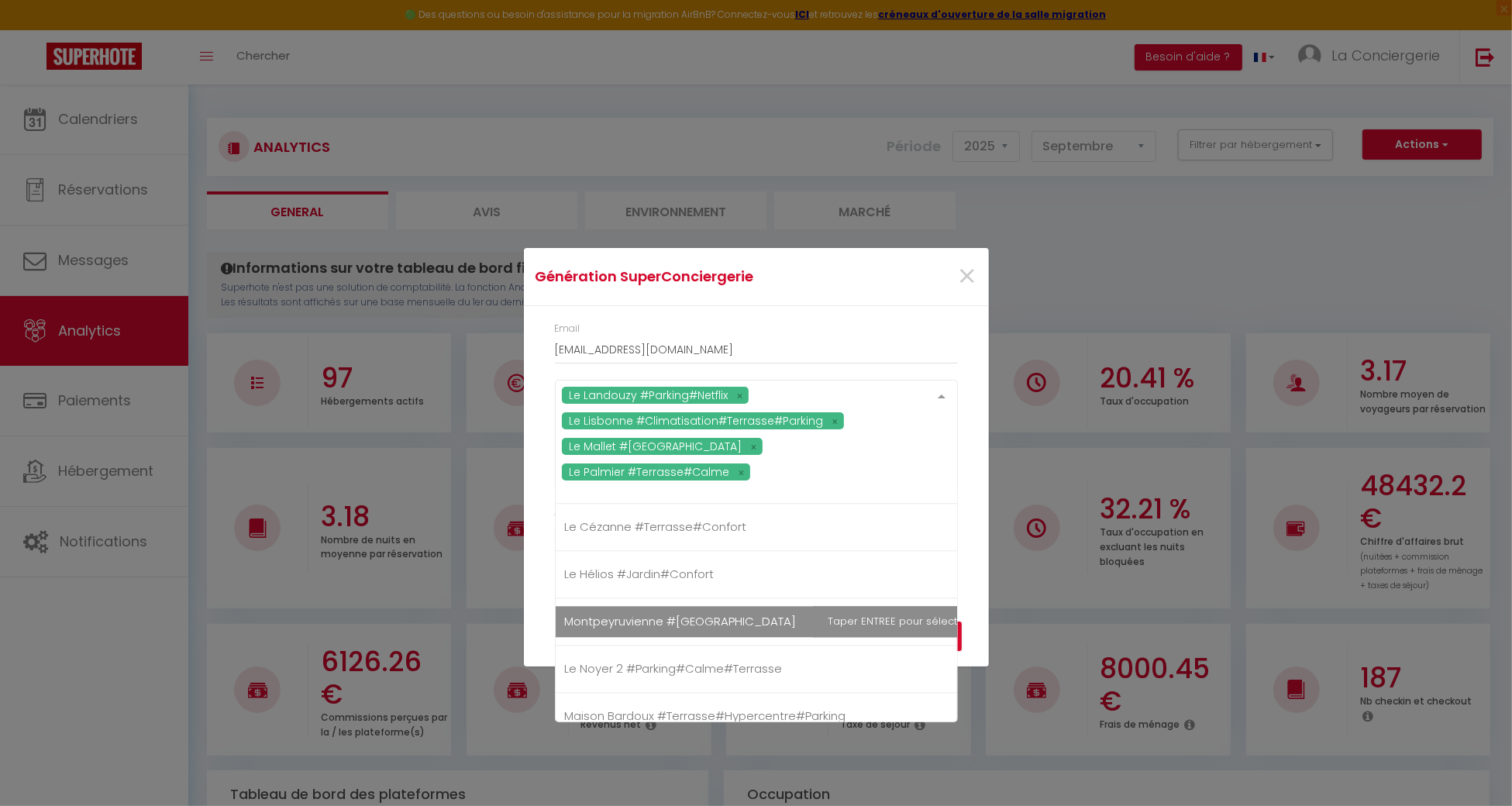
click at [977, 575] on div "Email laconciergeriedines@hotmail.com Le Landouzy #Parking#Netflix Le Lisbonne …" at bounding box center [756, 444] width 465 height 274
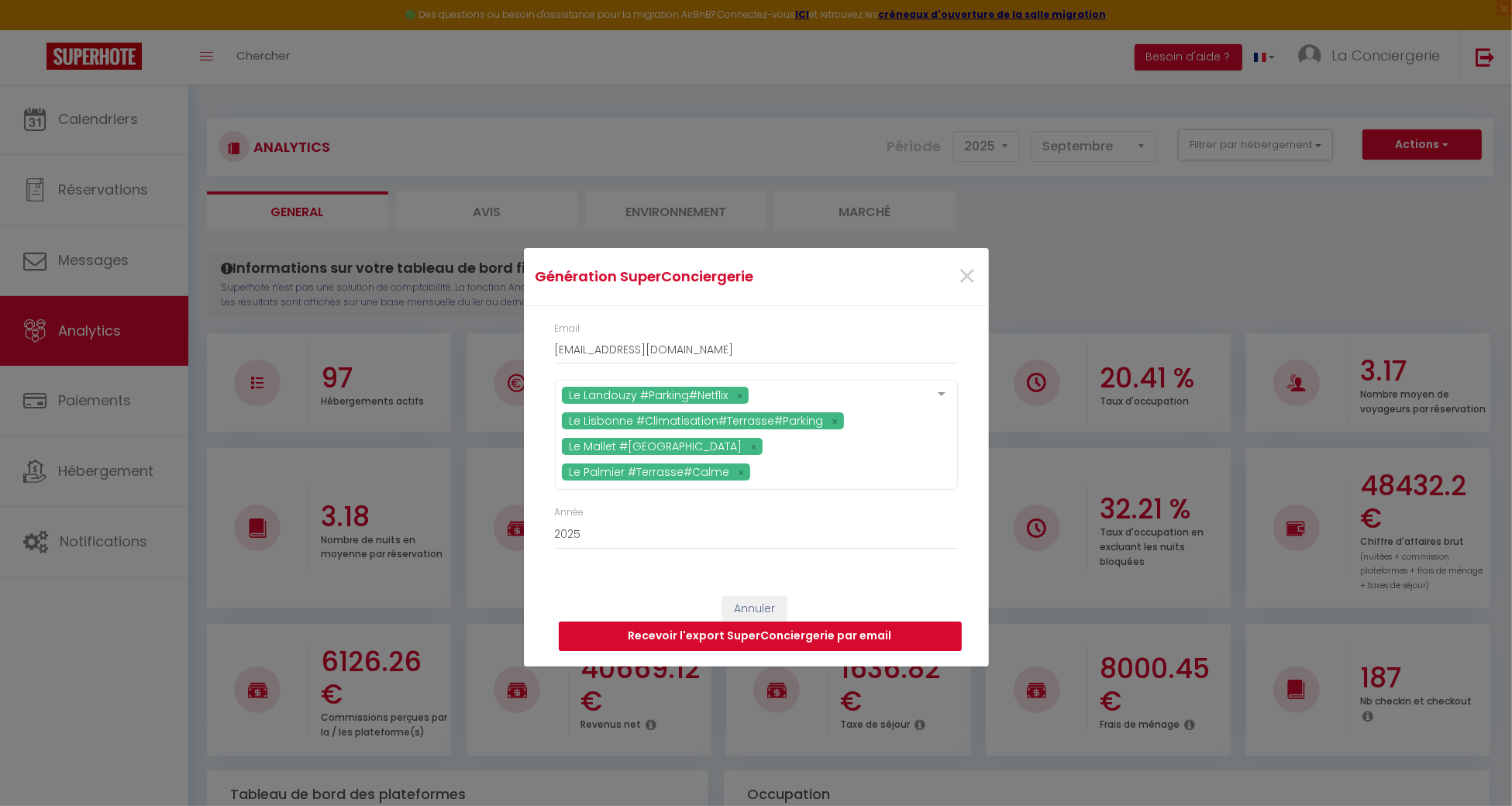
click at [898, 626] on button "Recevoir l'export SuperConciergerie par email" at bounding box center [760, 636] width 403 height 29
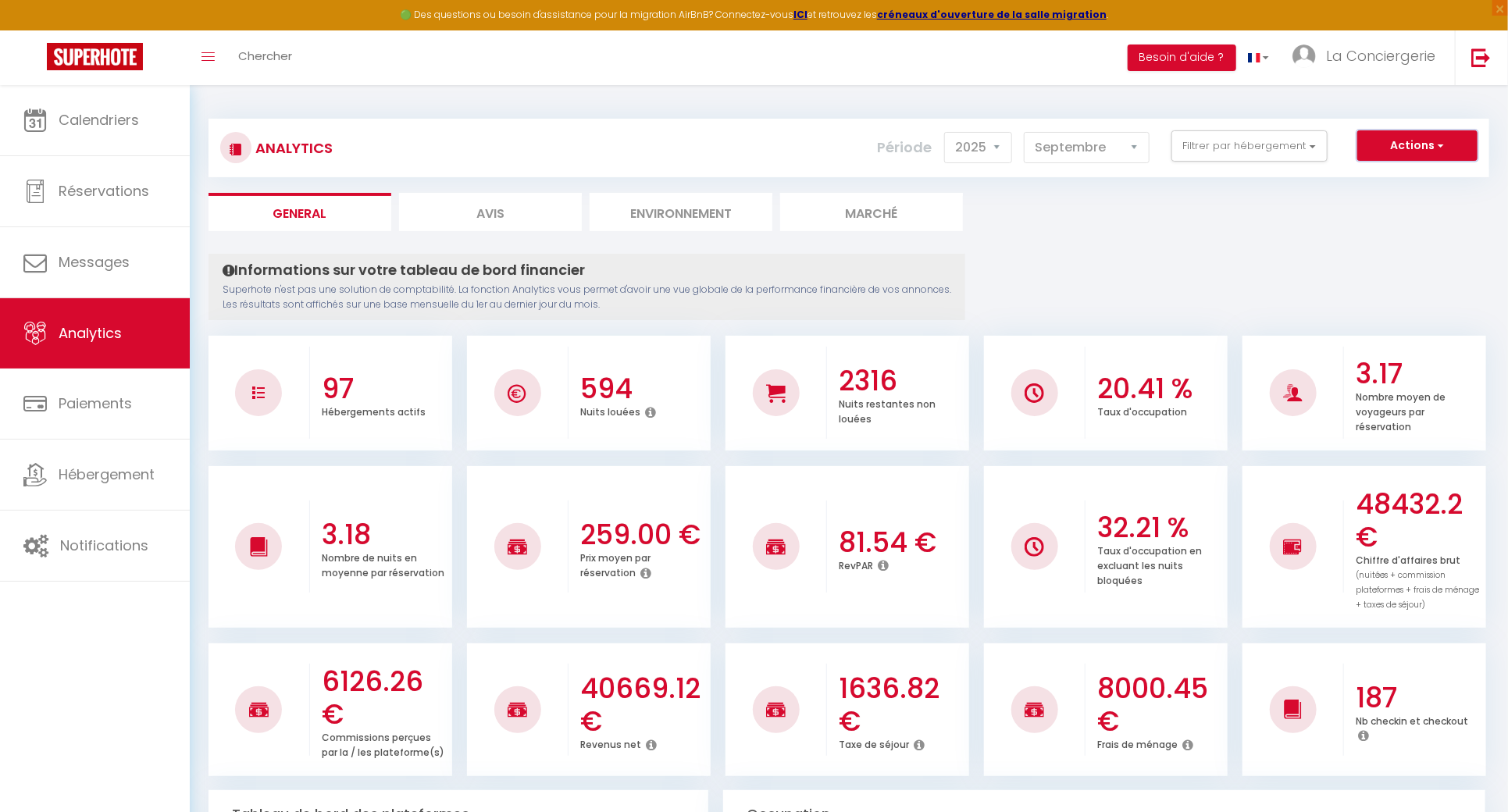
click at [1381, 140] on button "Actions" at bounding box center [1417, 145] width 120 height 31
click at [1384, 176] on link "Génération SuperConciergerie" at bounding box center [1378, 179] width 197 height 21
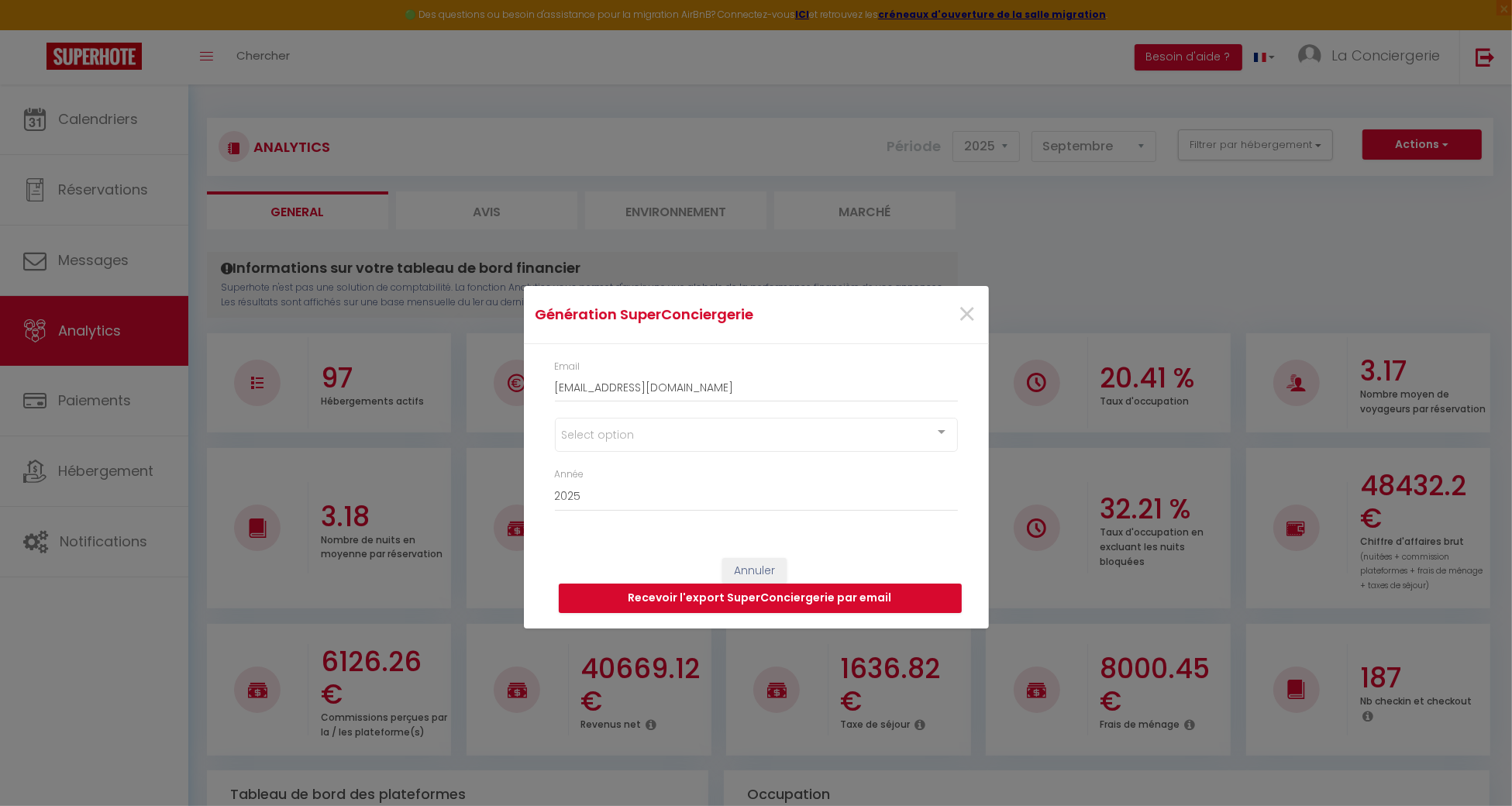
click at [819, 442] on div "Select option" at bounding box center [756, 435] width 403 height 34
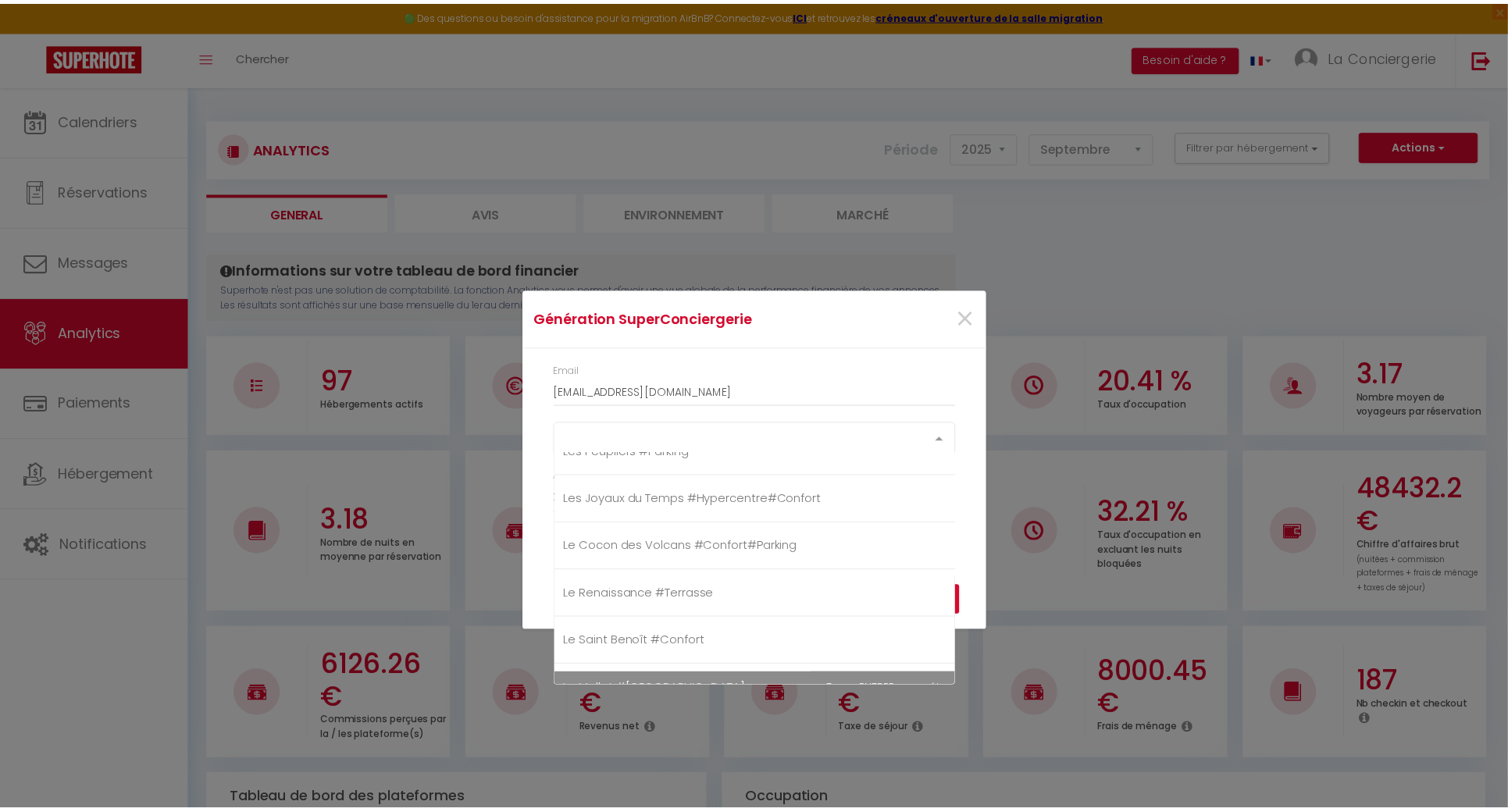
scroll to position [2853, 0]
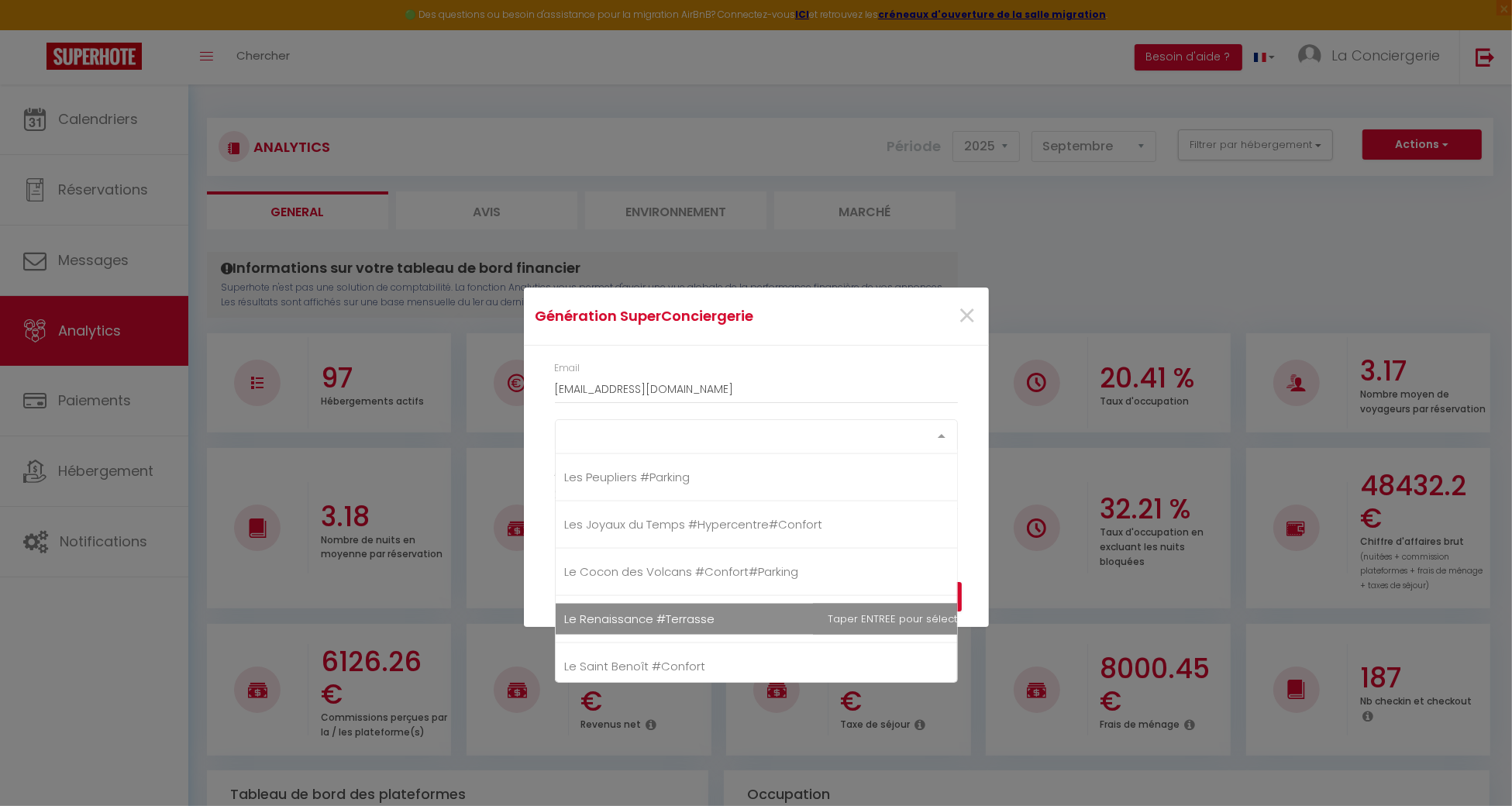
click at [679, 604] on span "Le Renaissance #Terrasse" at bounding box center [778, 619] width 445 height 31
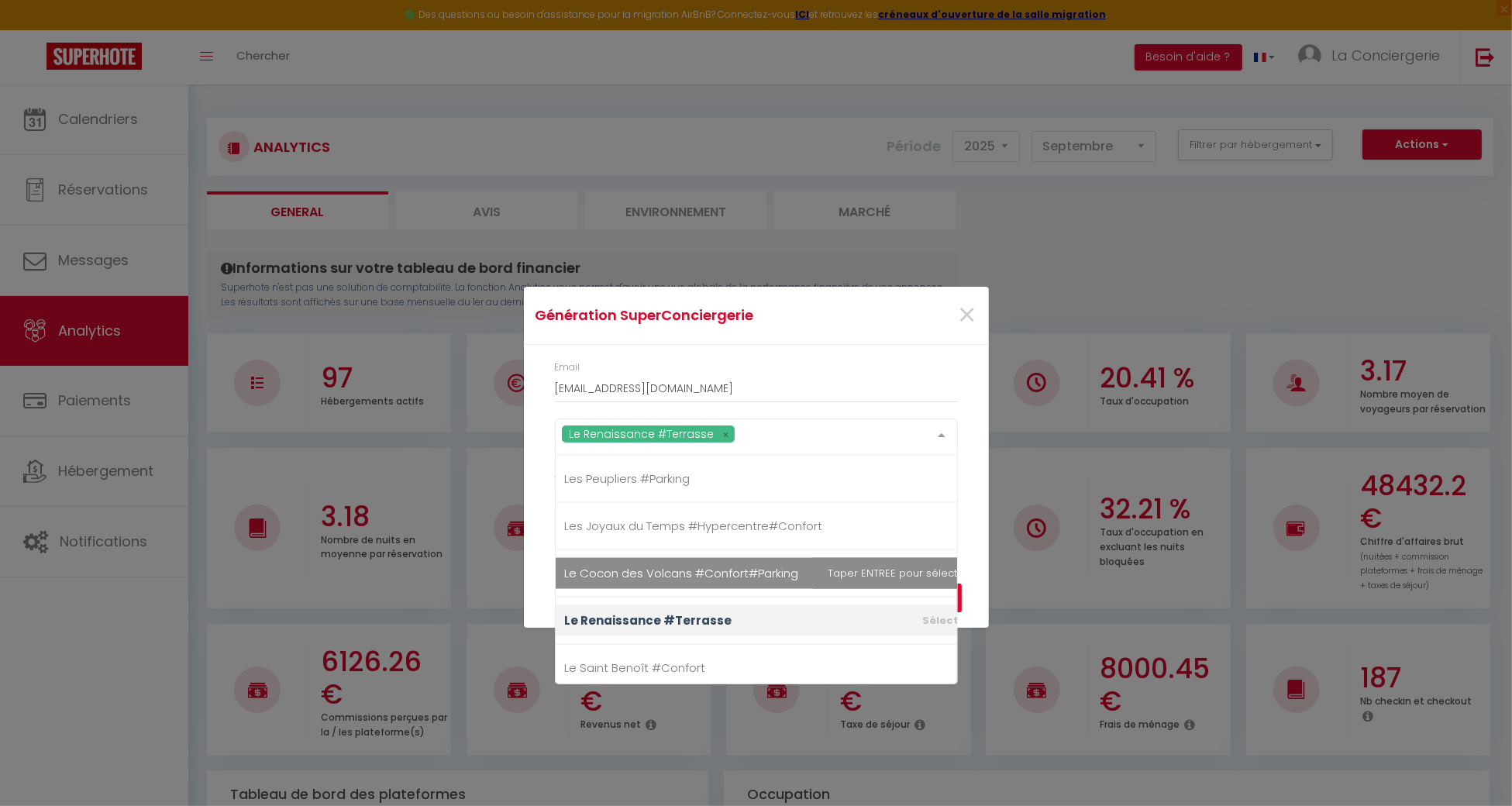
click at [960, 542] on div "Annuler Recevoir l'export SuperConciergerie par email" at bounding box center [756, 584] width 465 height 86
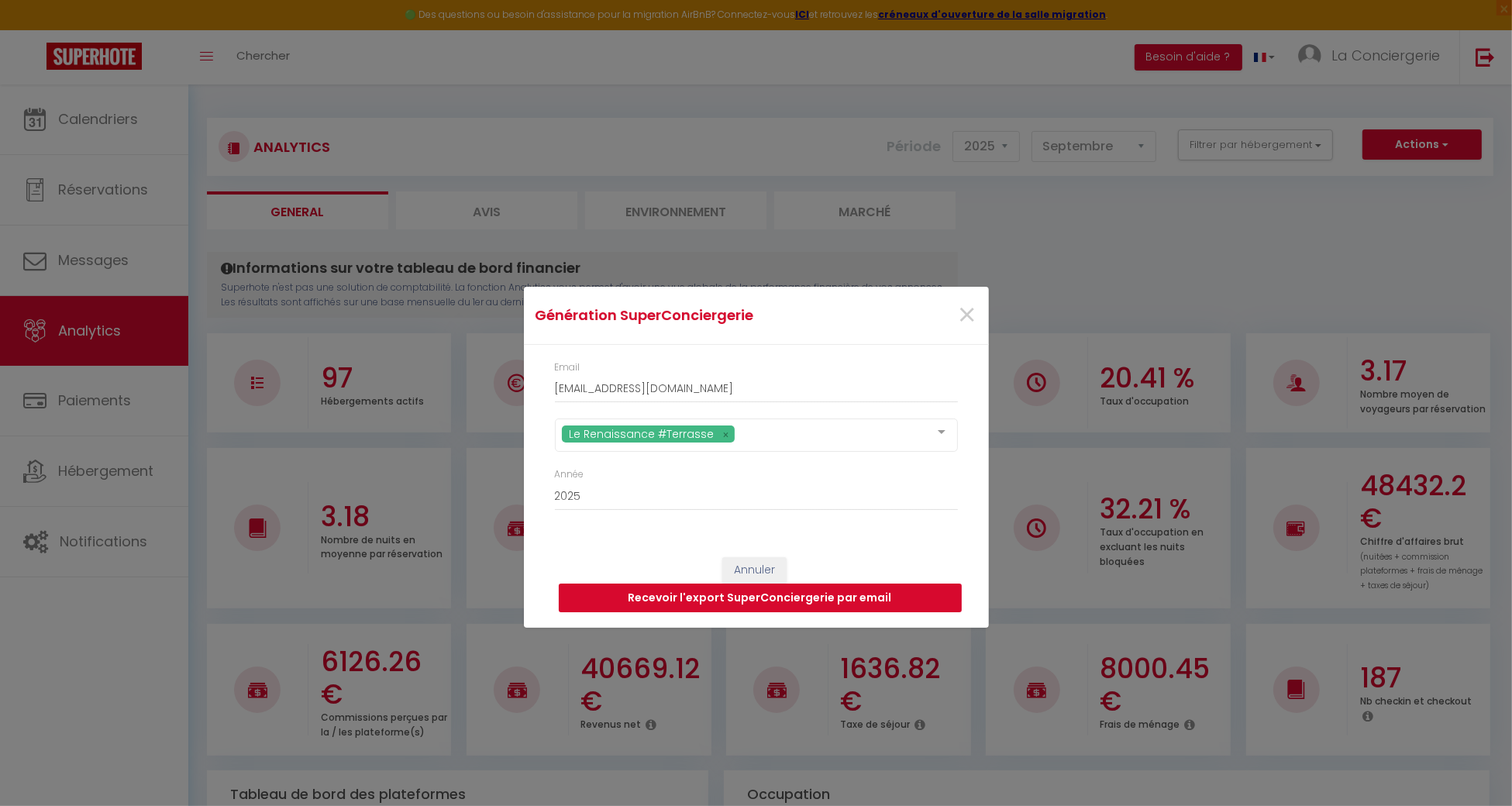
click at [933, 601] on button "Recevoir l'export SuperConciergerie par email" at bounding box center [760, 598] width 403 height 29
